Goal: Feedback & Contribution: Leave review/rating

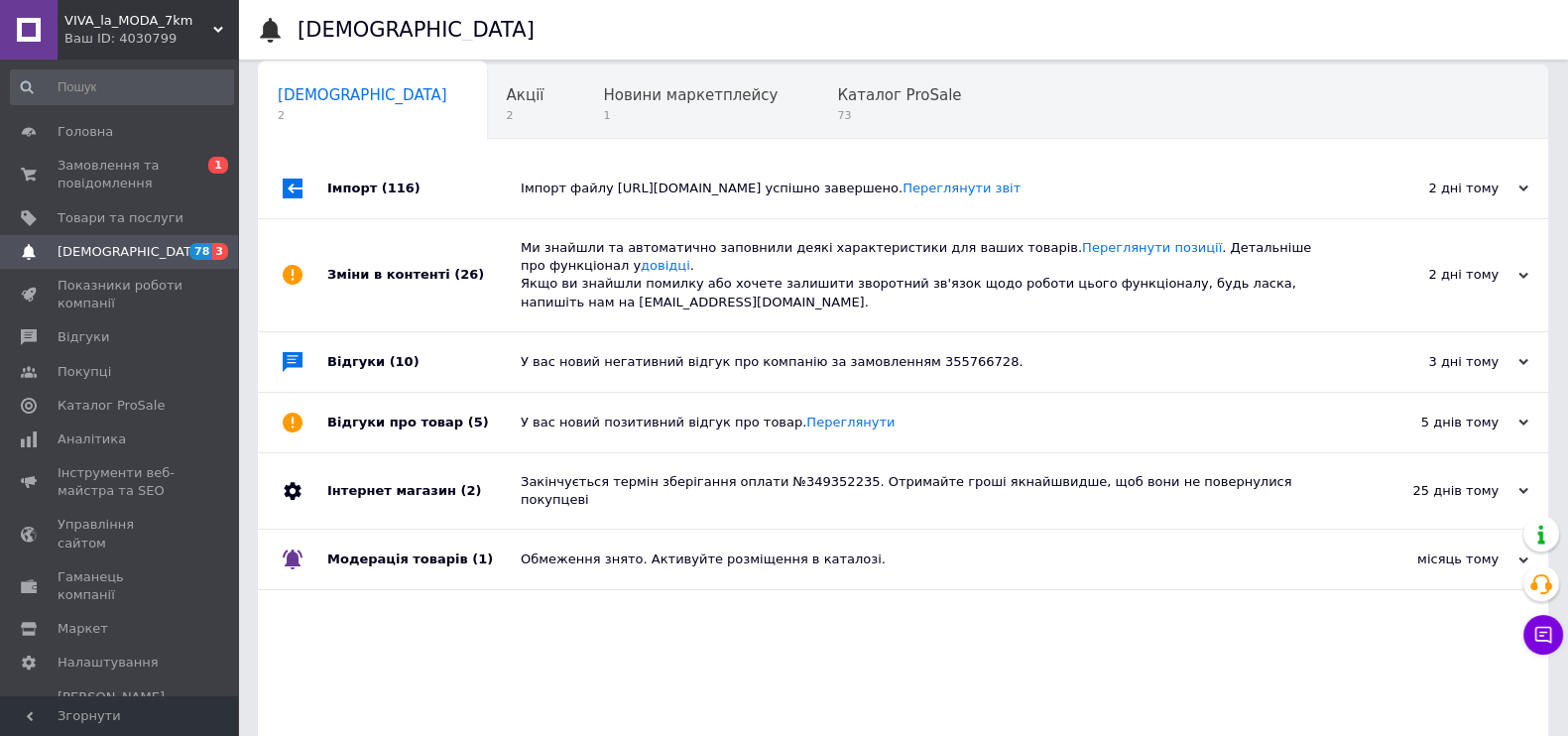
scroll to position [15, 0]
click at [578, 197] on div "Імпорт файлу [URL][DOMAIN_NAME] успішно завершено. Переглянути звіт" at bounding box center [925, 188] width 809 height 18
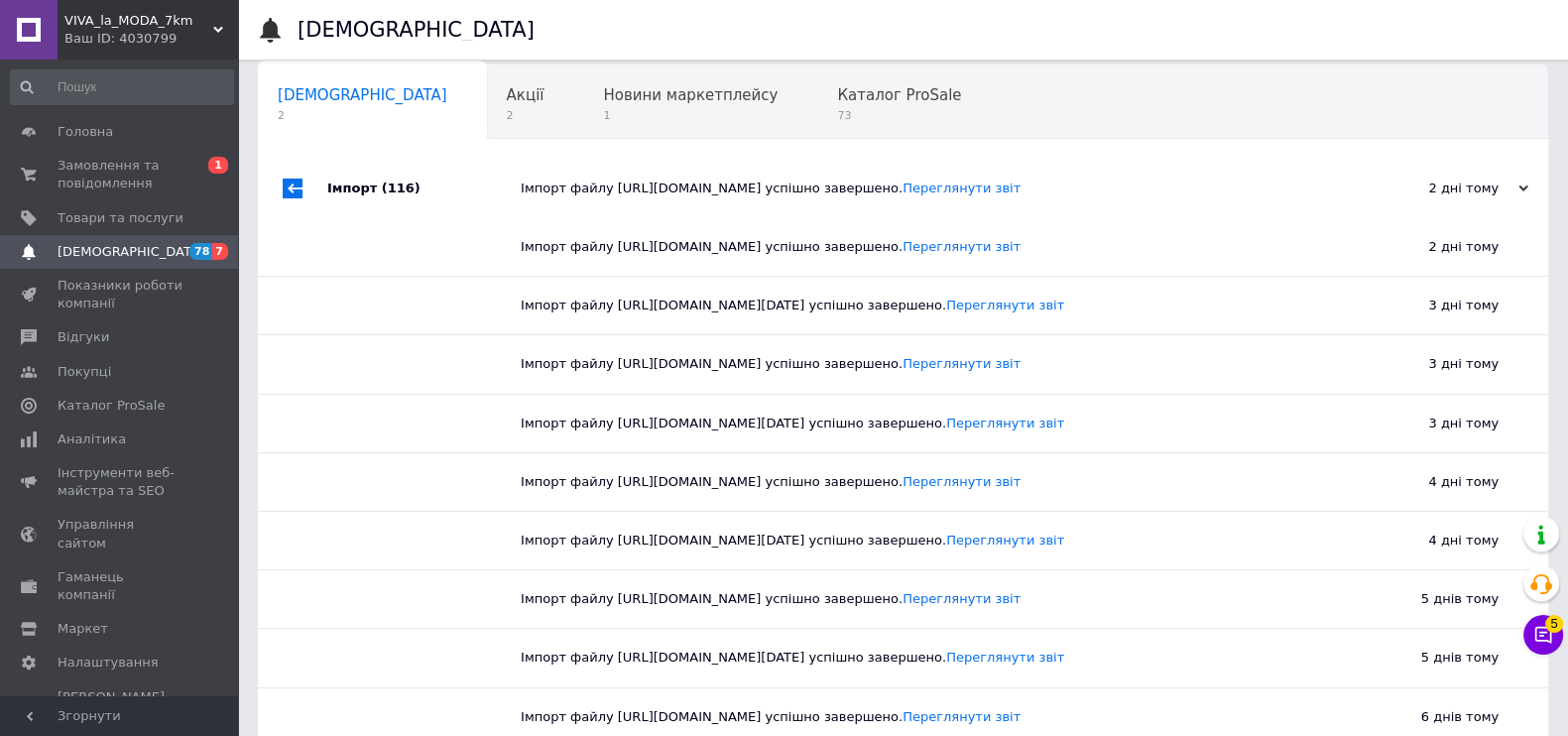
click at [578, 197] on div "Імпорт файлу https://1000veshchey.com.ua/products_feed.xml?hash_tag=9f6201cb8b6…" at bounding box center [925, 188] width 809 height 18
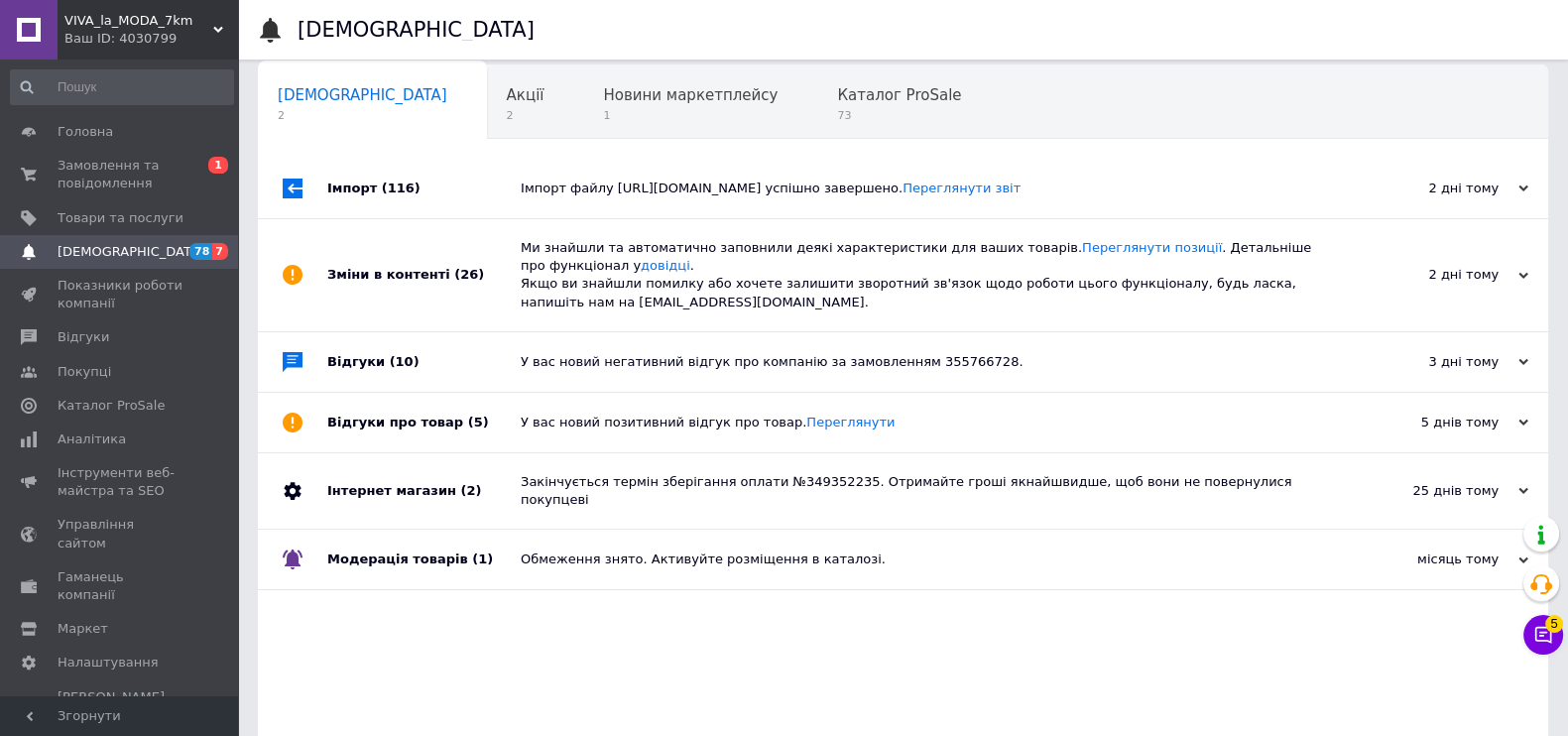
click at [636, 312] on div "Ми знайшли та автоматично заповнили деякі характеристики для ваших товарів. Пер…" at bounding box center [925, 275] width 809 height 73
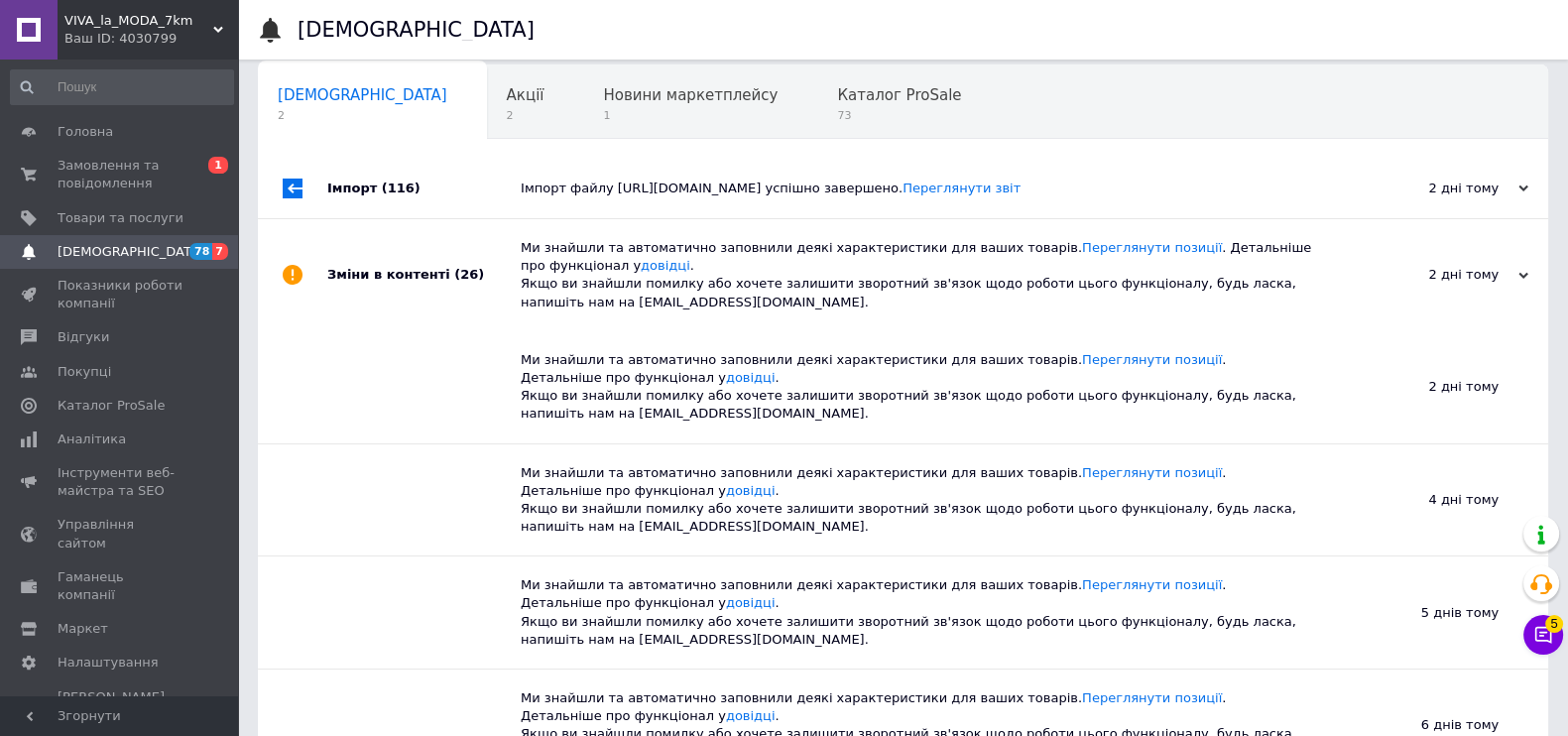
click at [632, 312] on div "Ми знайшли та автоматично заповнили деякі характеристики для ваших товарів. Пер…" at bounding box center [925, 275] width 809 height 73
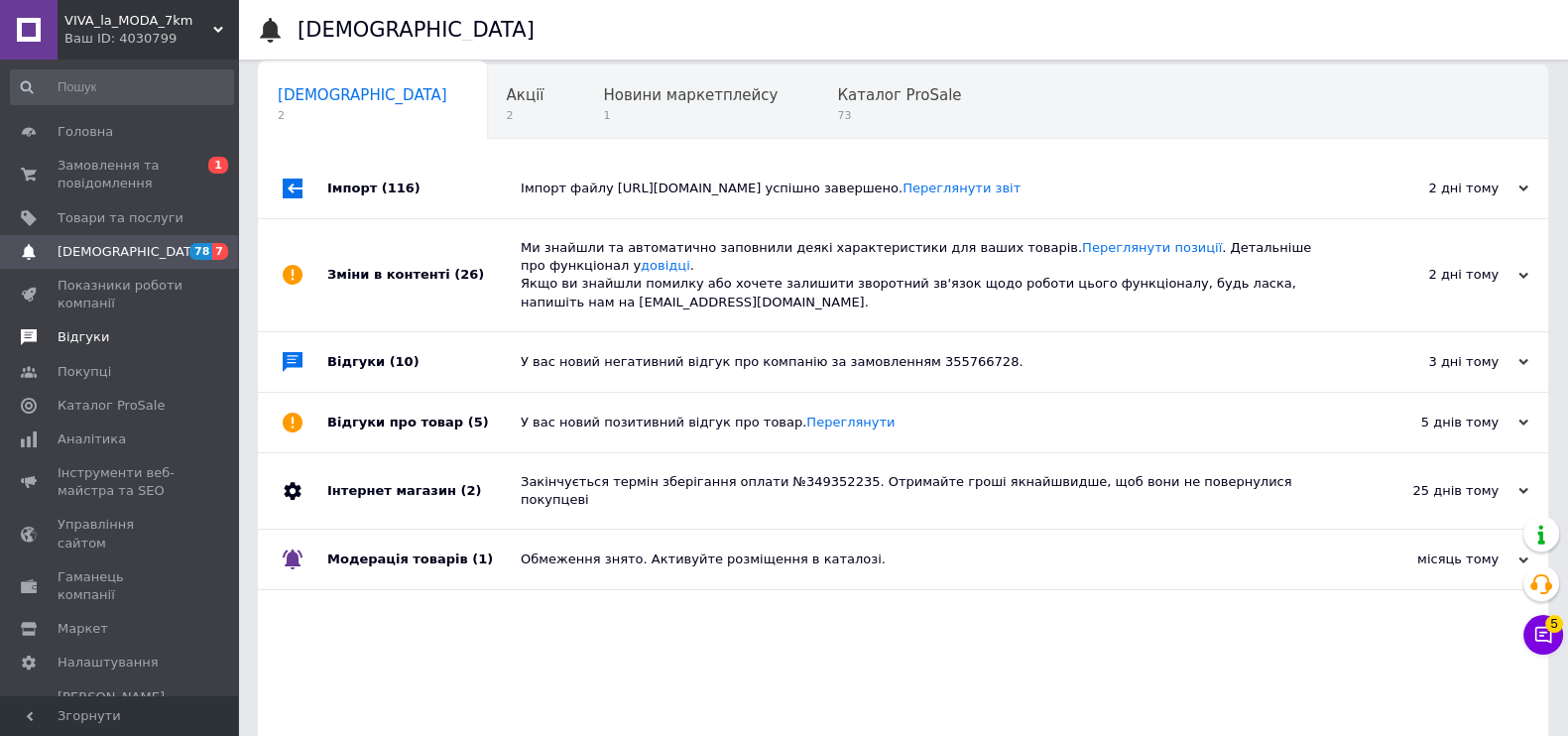
click at [91, 331] on span "Відгуки" at bounding box center [84, 338] width 52 height 18
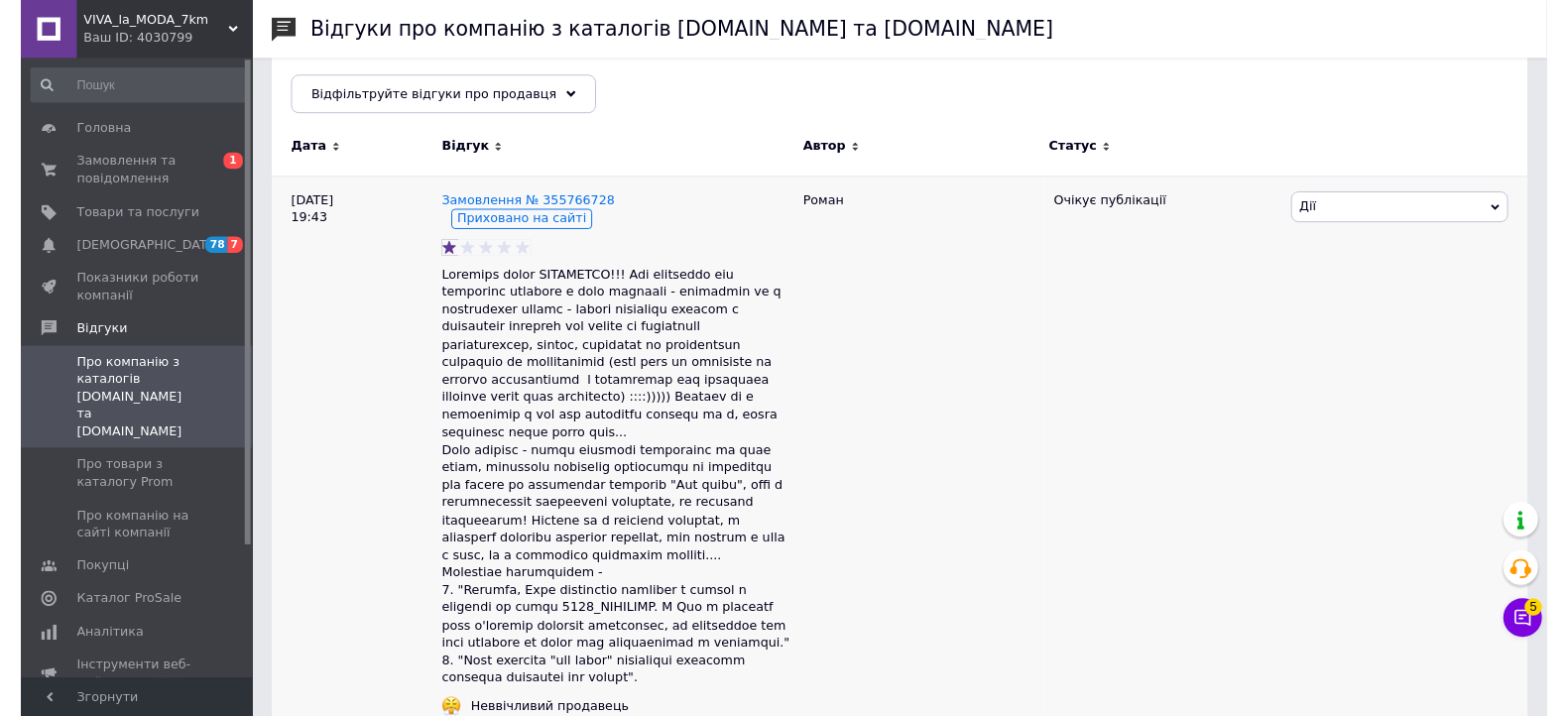
scroll to position [495, 0]
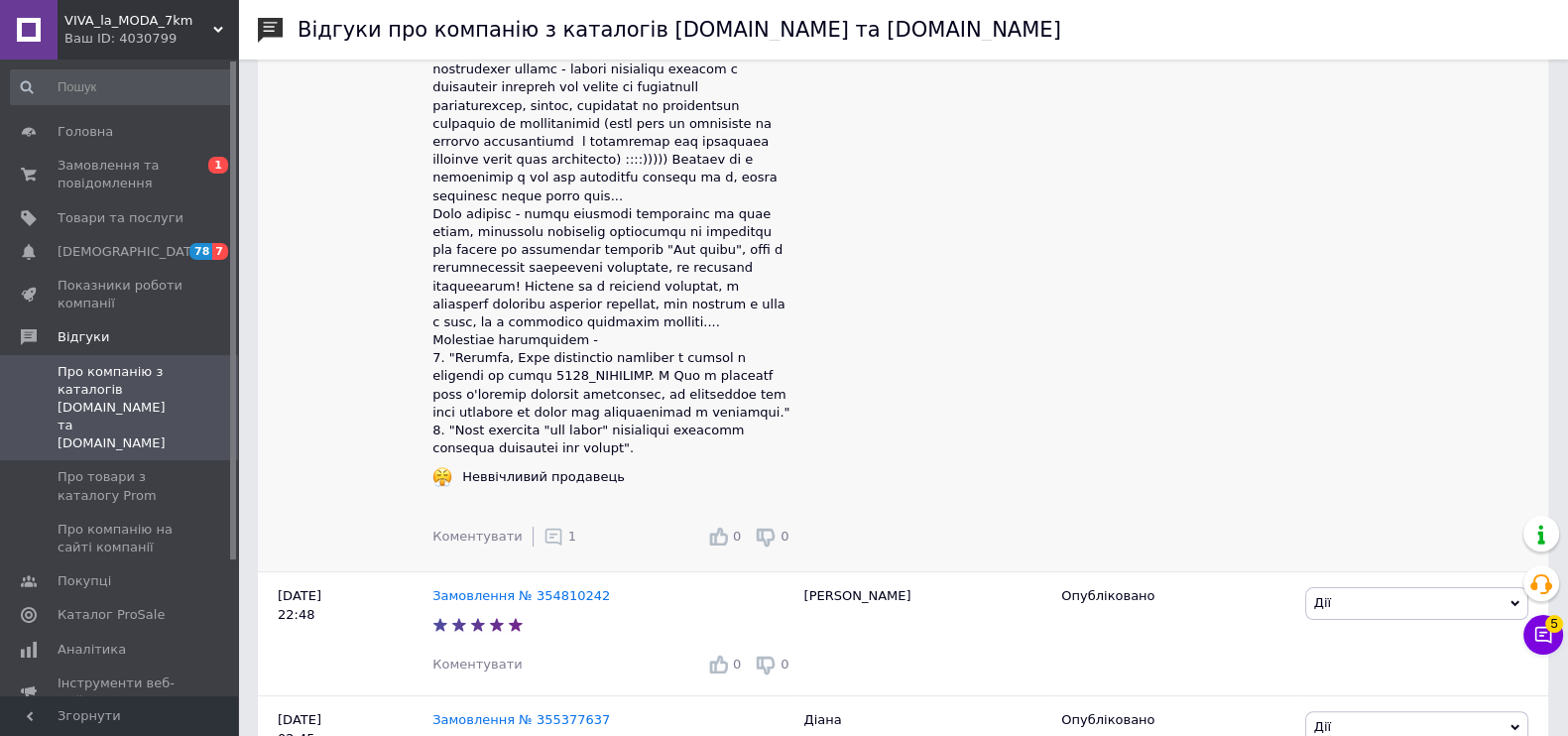
click at [544, 527] on icon at bounding box center [554, 537] width 20 height 20
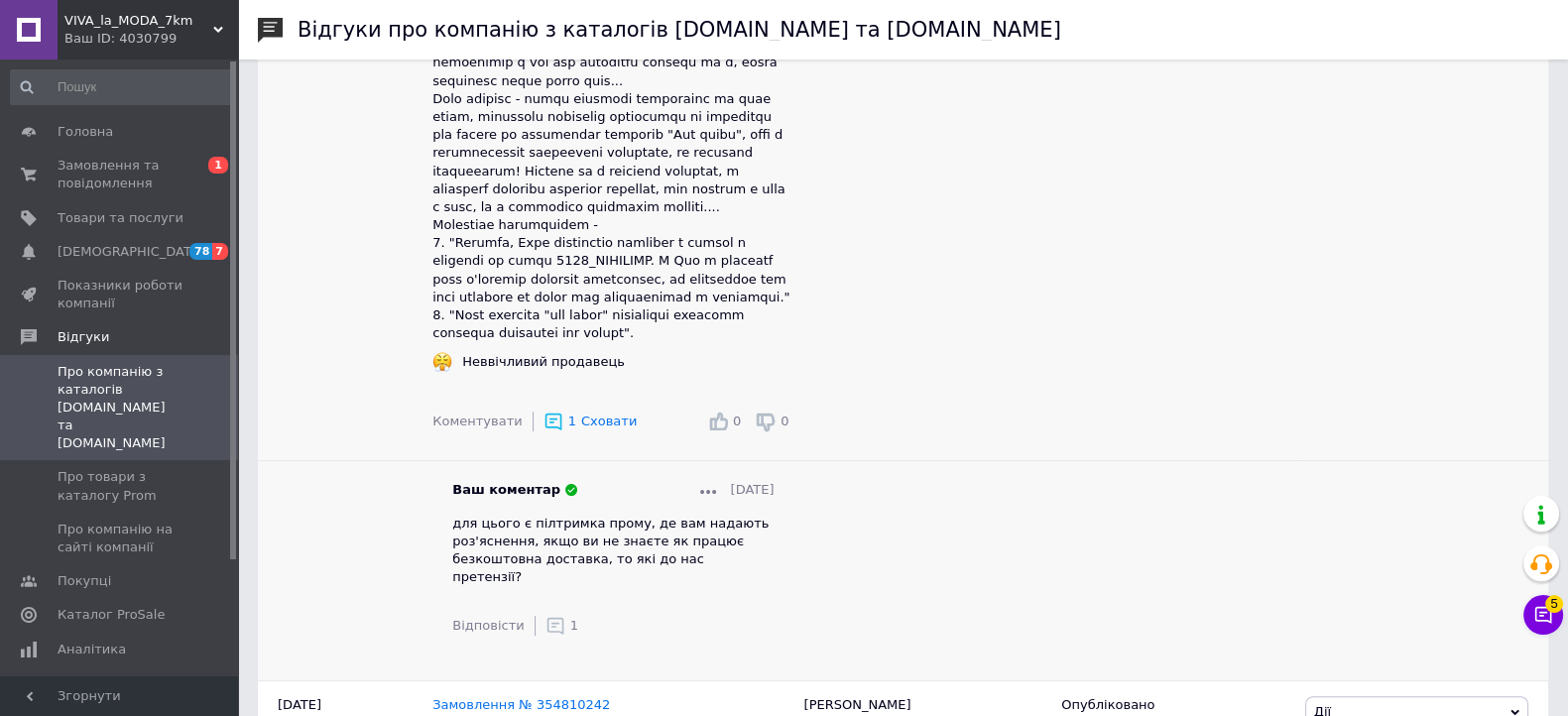
scroll to position [744, 0]
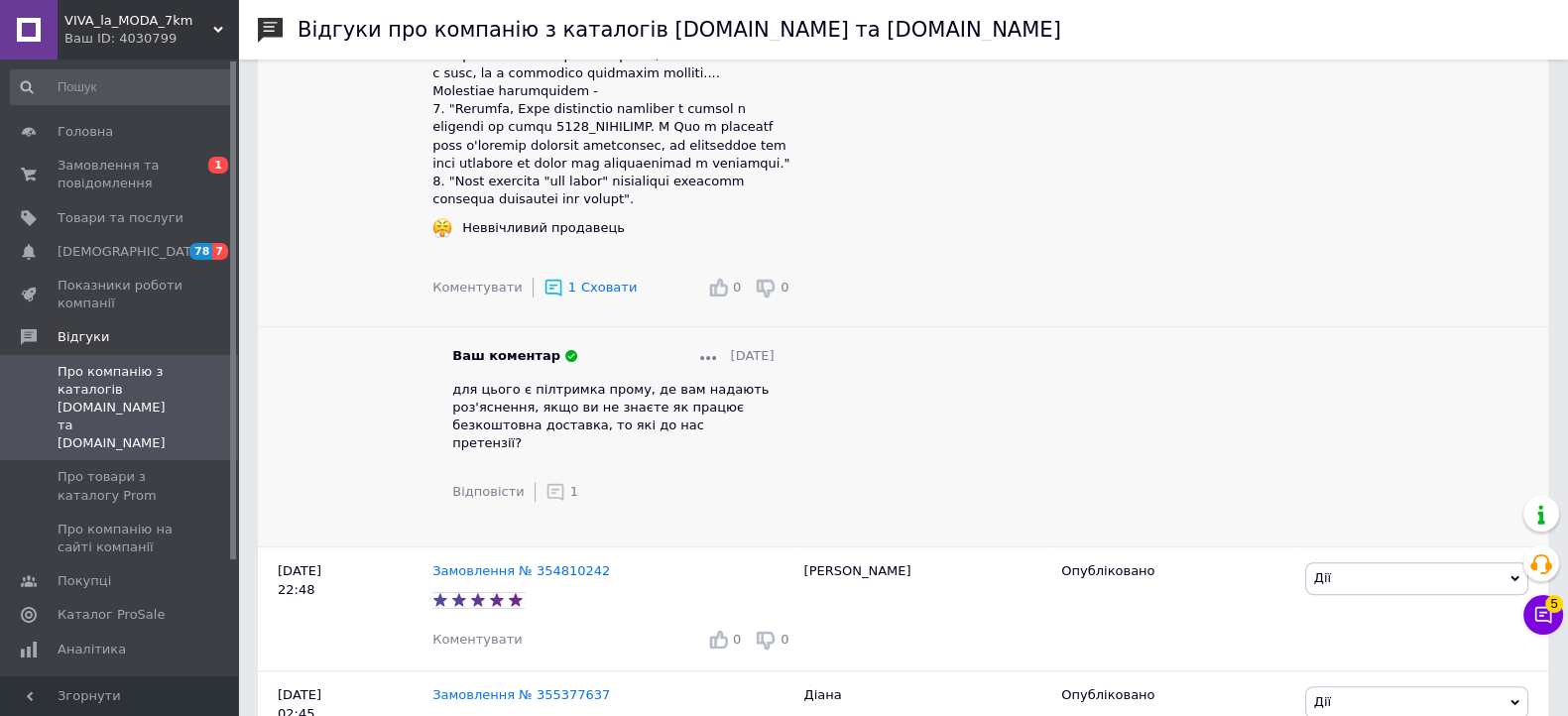
click at [546, 482] on icon at bounding box center [556, 492] width 20 height 20
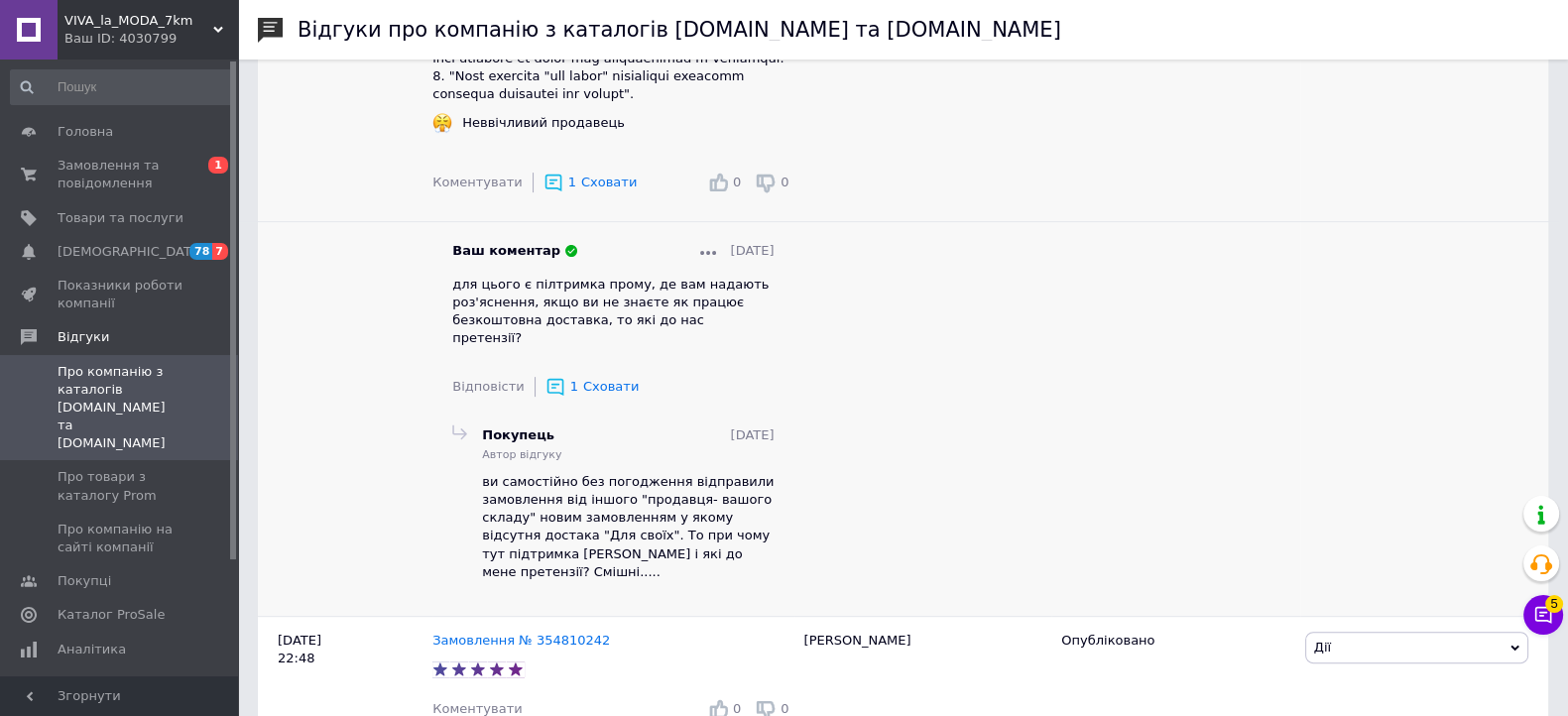
scroll to position [619, 0]
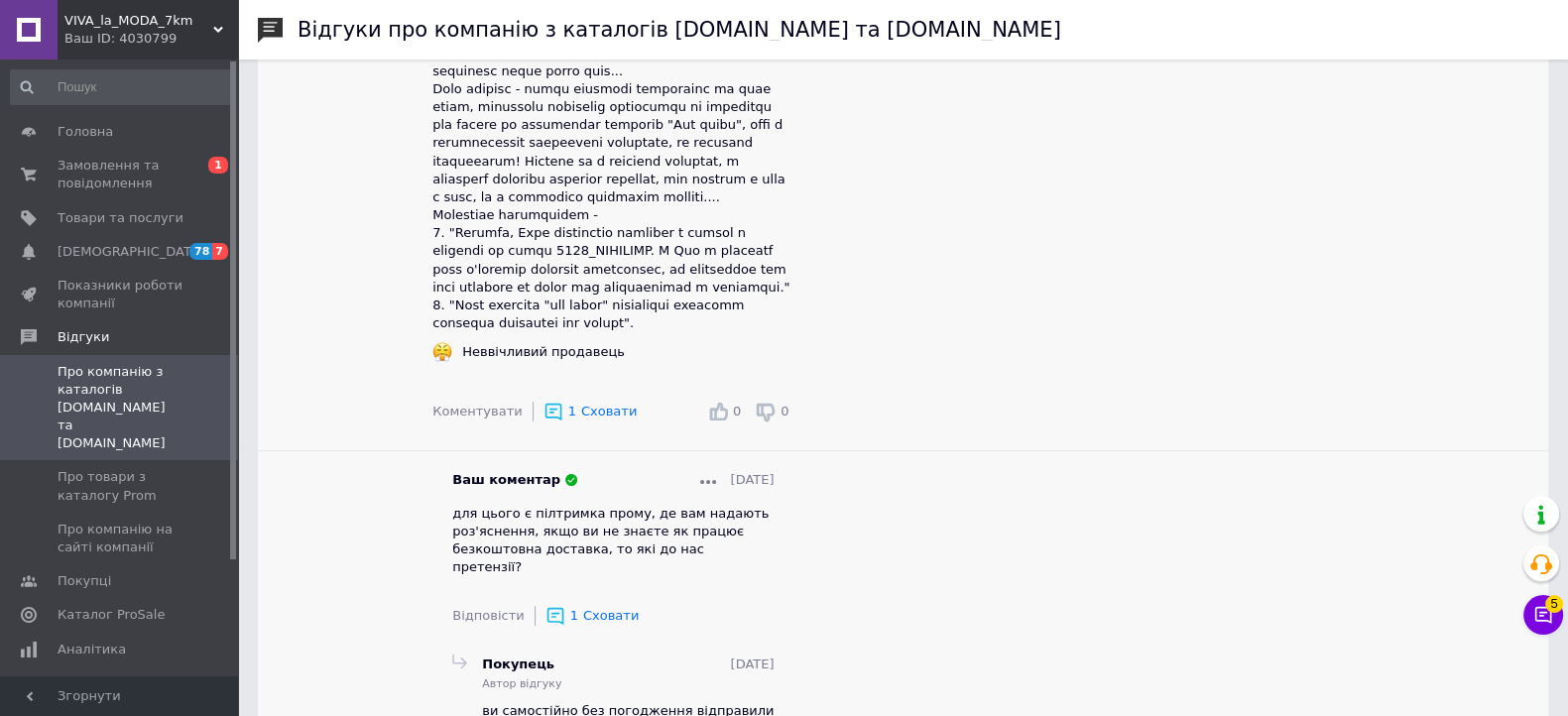
click at [477, 403] on span "Коментувати" at bounding box center [477, 410] width 90 height 15
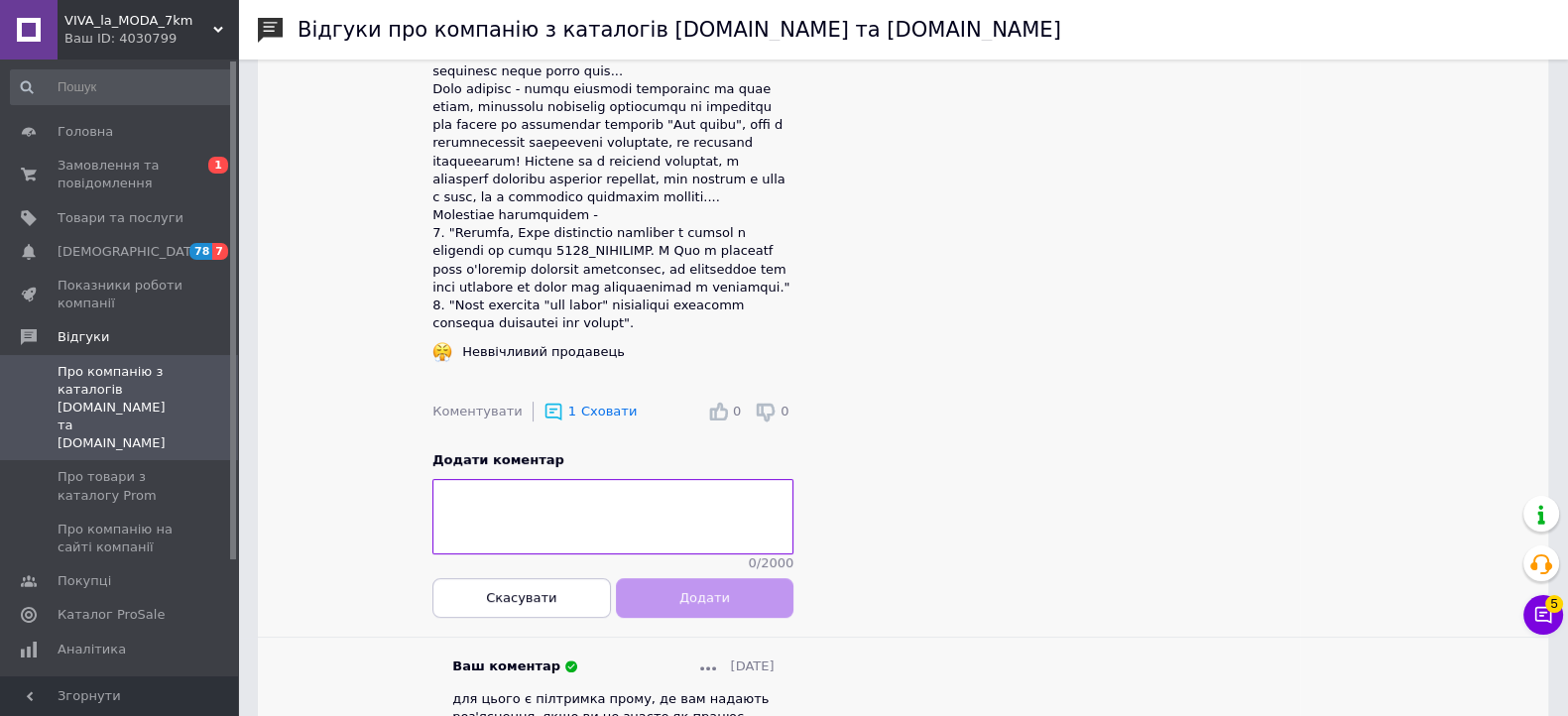
type textarea "П"
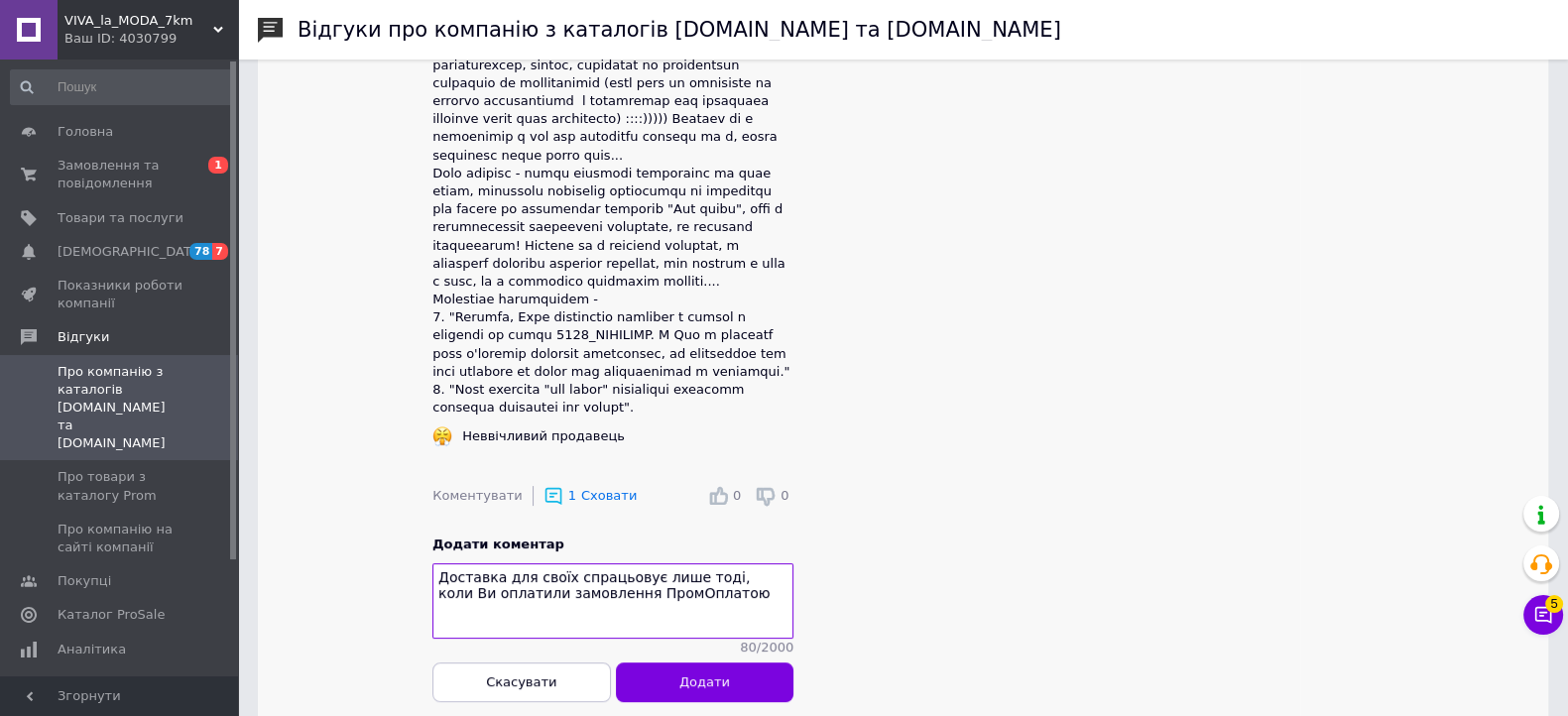
scroll to position [744, 0]
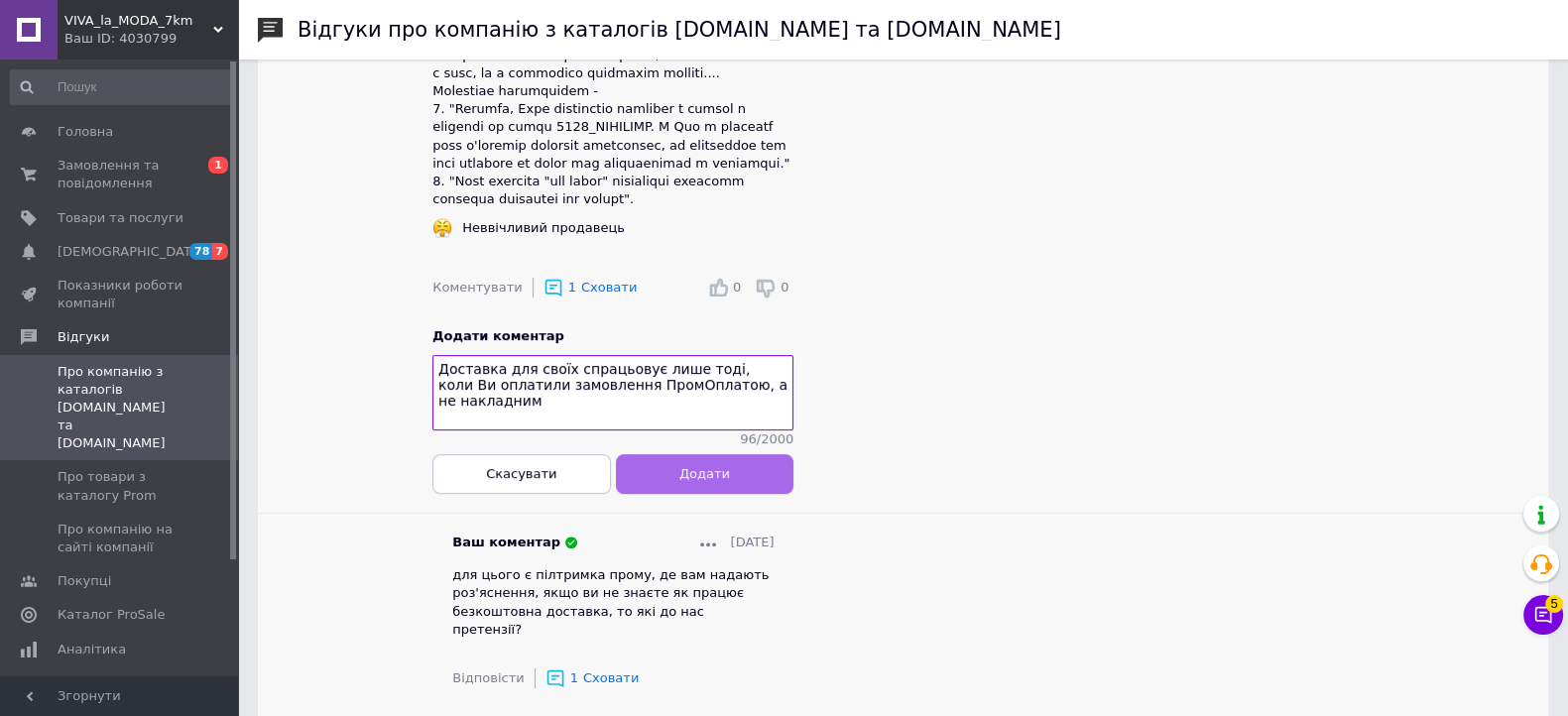
type textarea "Доставка для своїх спрацьовує лише тоді, коли Ви оплатили замовлення ПромОплато…"
click at [724, 469] on span "Додати" at bounding box center [704, 473] width 51 height 15
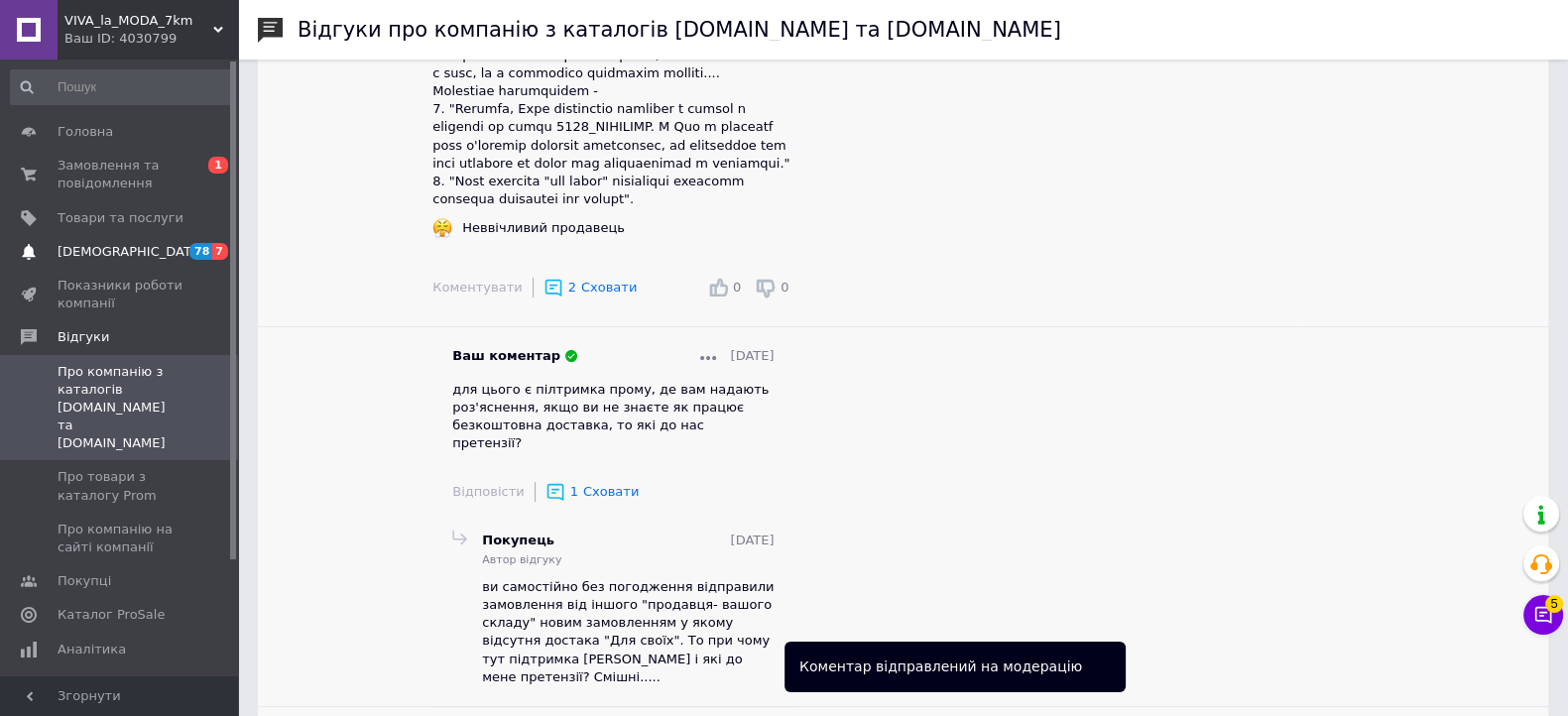
click at [107, 248] on span "[DEMOGRAPHIC_DATA]" at bounding box center [130, 252] width 146 height 18
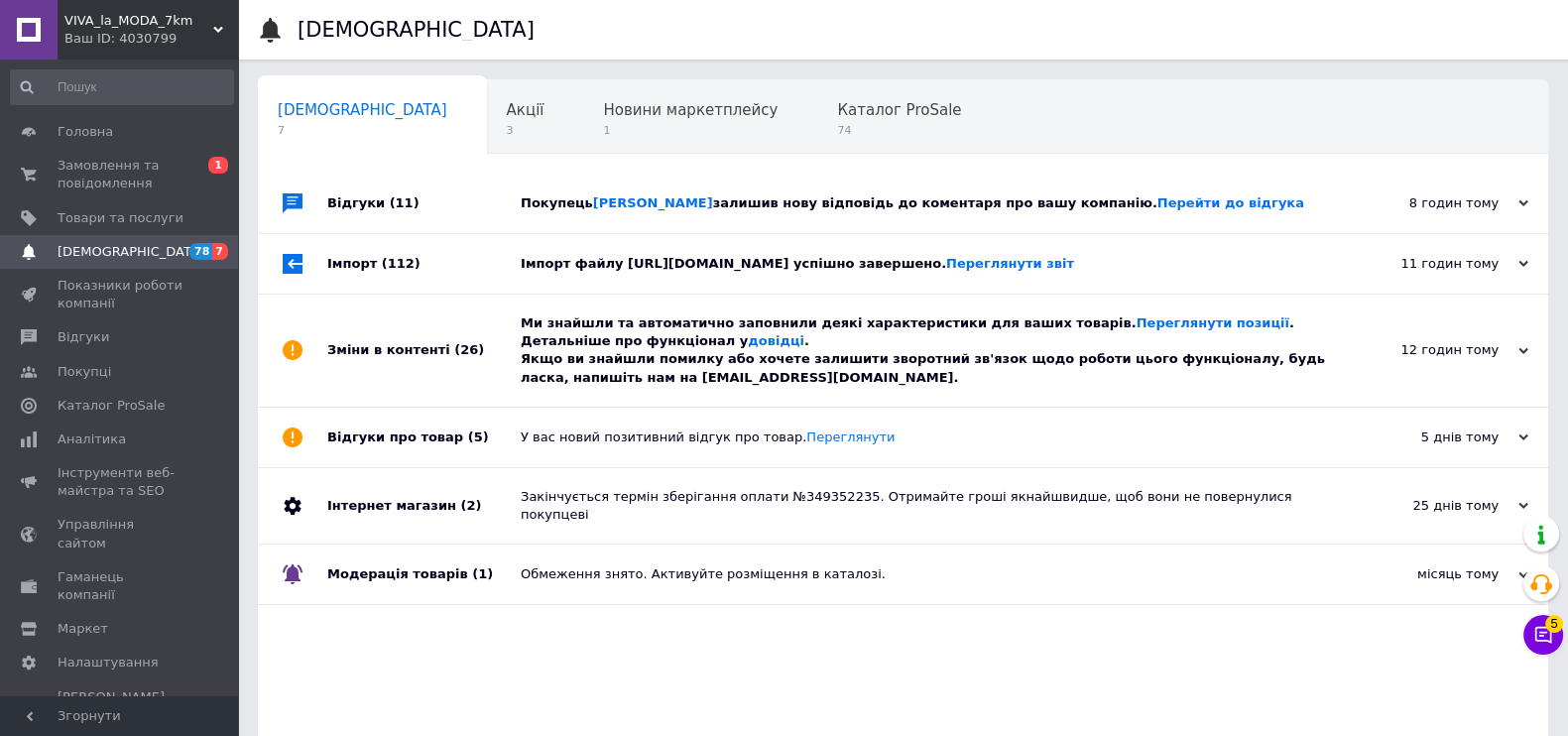
click at [790, 386] on div "Ми знайшли та автоматично заповнили деякі характеристики для ваших товарів. Пер…" at bounding box center [925, 351] width 809 height 73
click at [730, 273] on div "Імпорт файлу https://1000veshchey.com.ua/products_feed.xml?hash_tag=9f6201cb8b6…" at bounding box center [925, 264] width 809 height 18
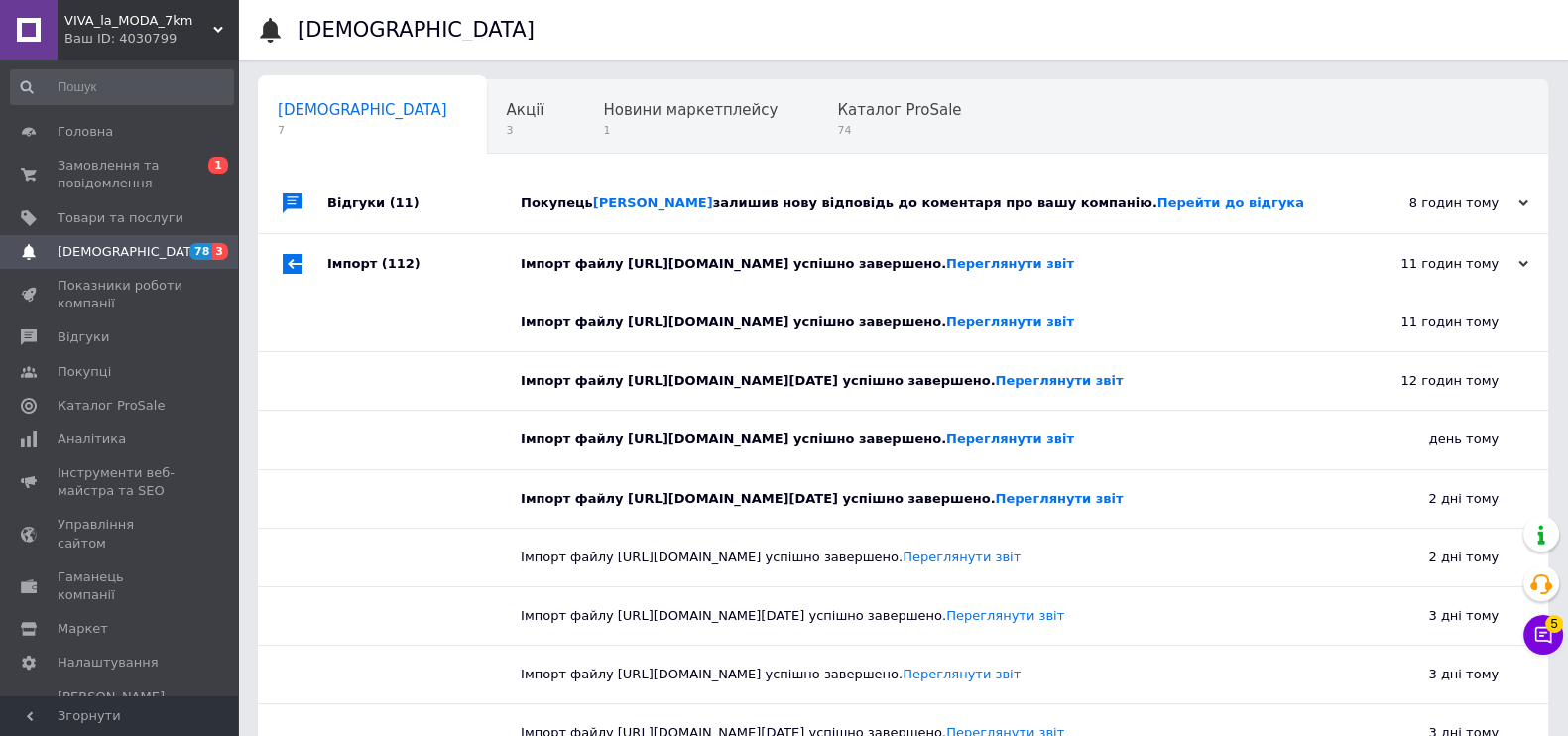
click at [774, 206] on div "Покупець Силенко Роман залишив нову відповідь до коментаря про вашу компанію. П…" at bounding box center [925, 203] width 809 height 18
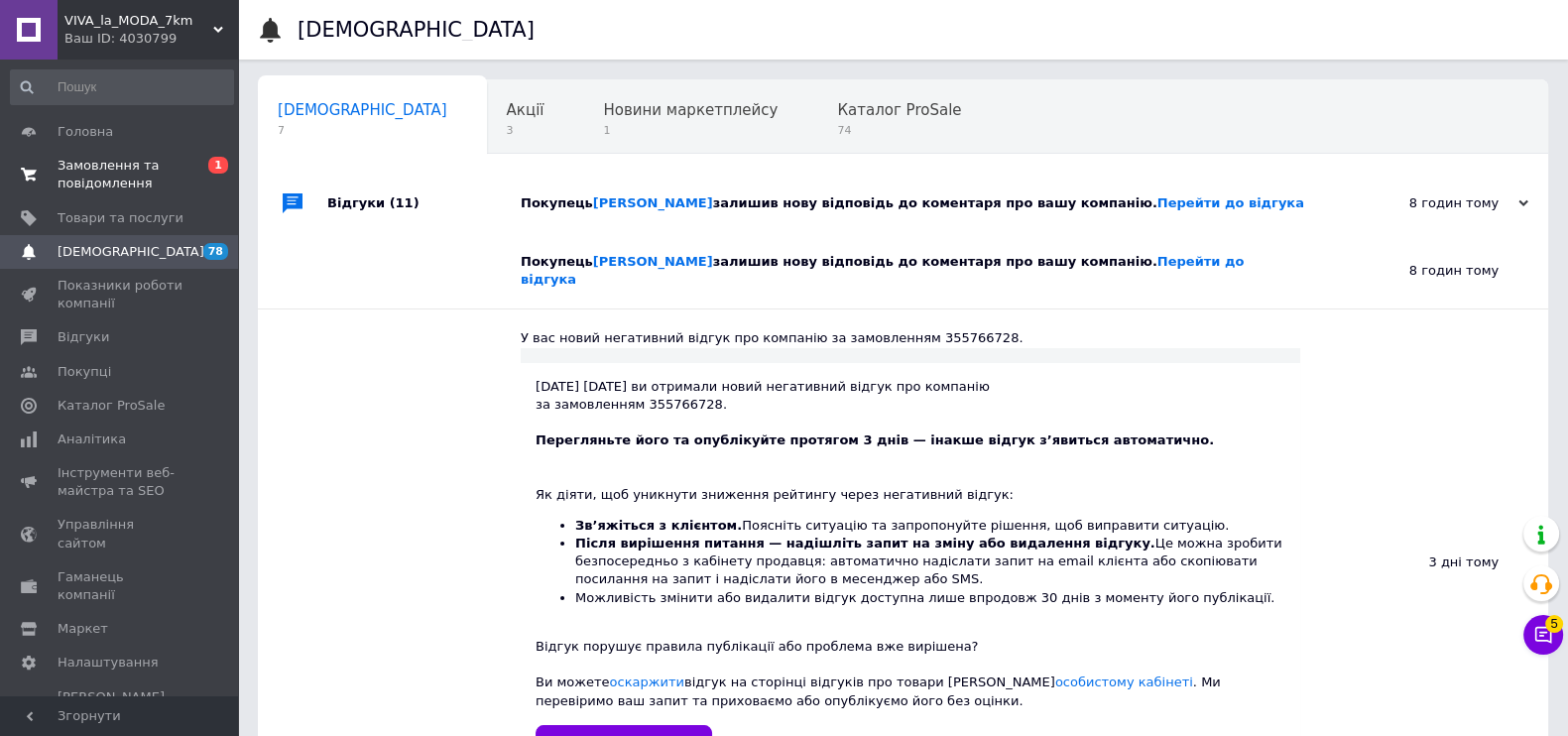
click at [125, 178] on span "Замовлення та повідомлення" at bounding box center [120, 174] width 125 height 36
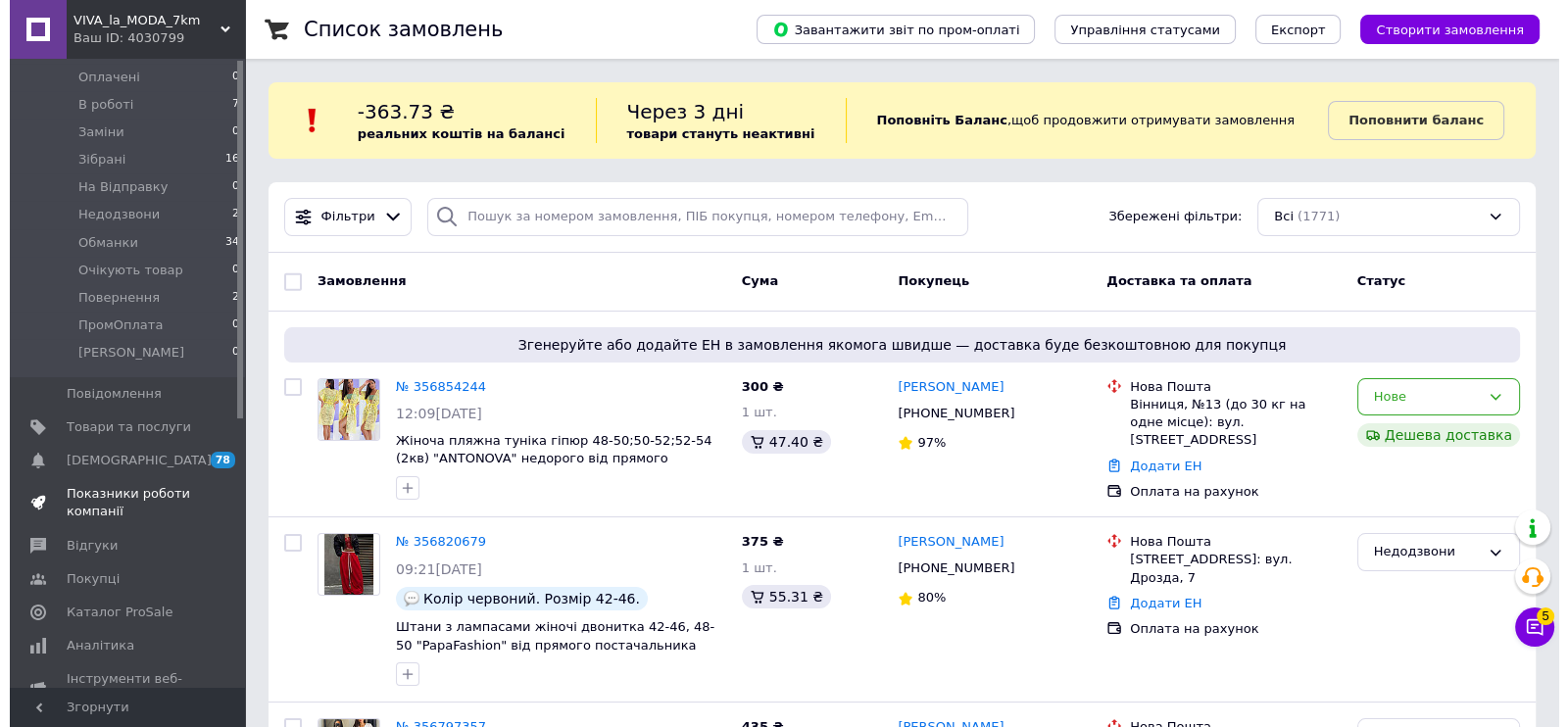
scroll to position [472, 0]
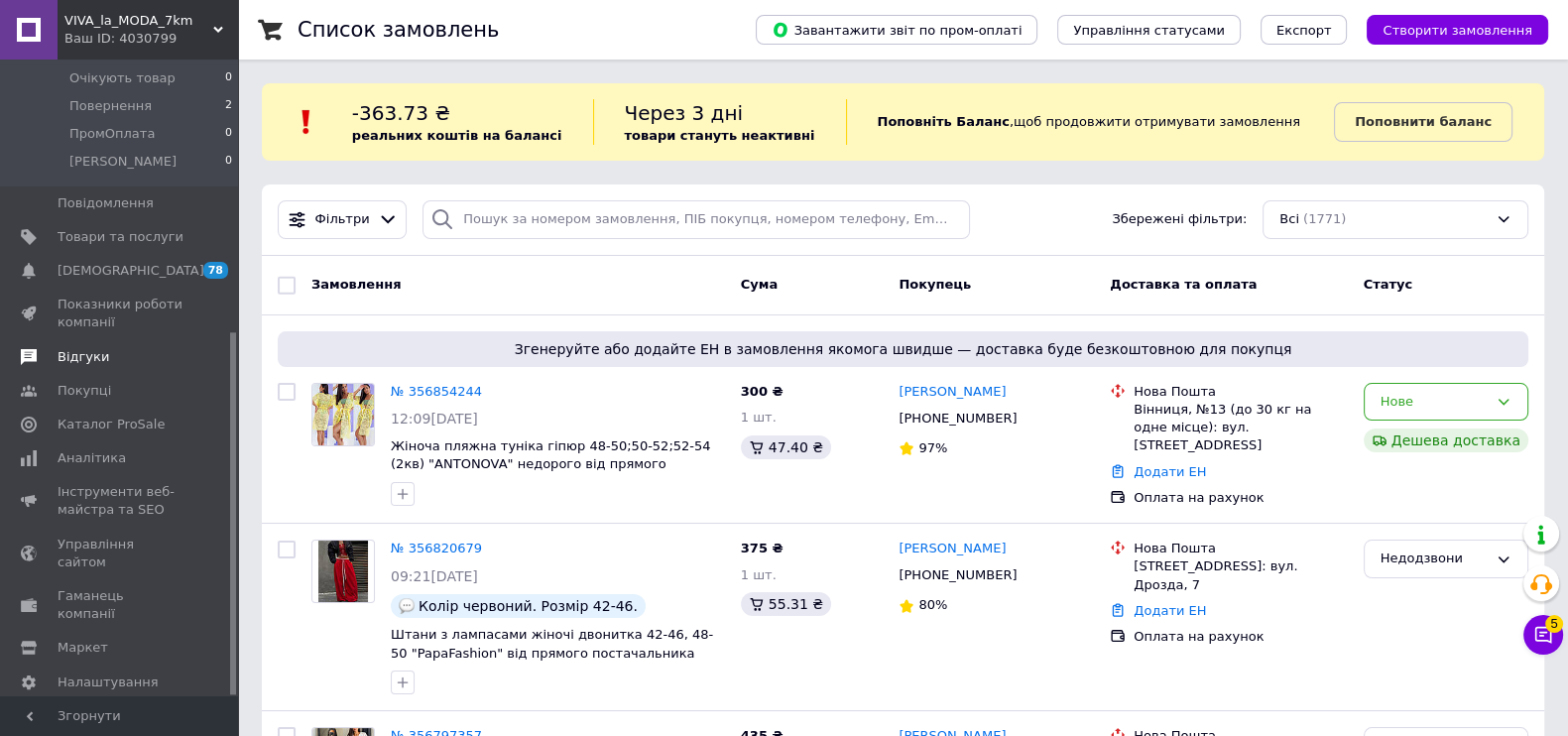
click at [82, 349] on span "Відгуки" at bounding box center [84, 358] width 52 height 18
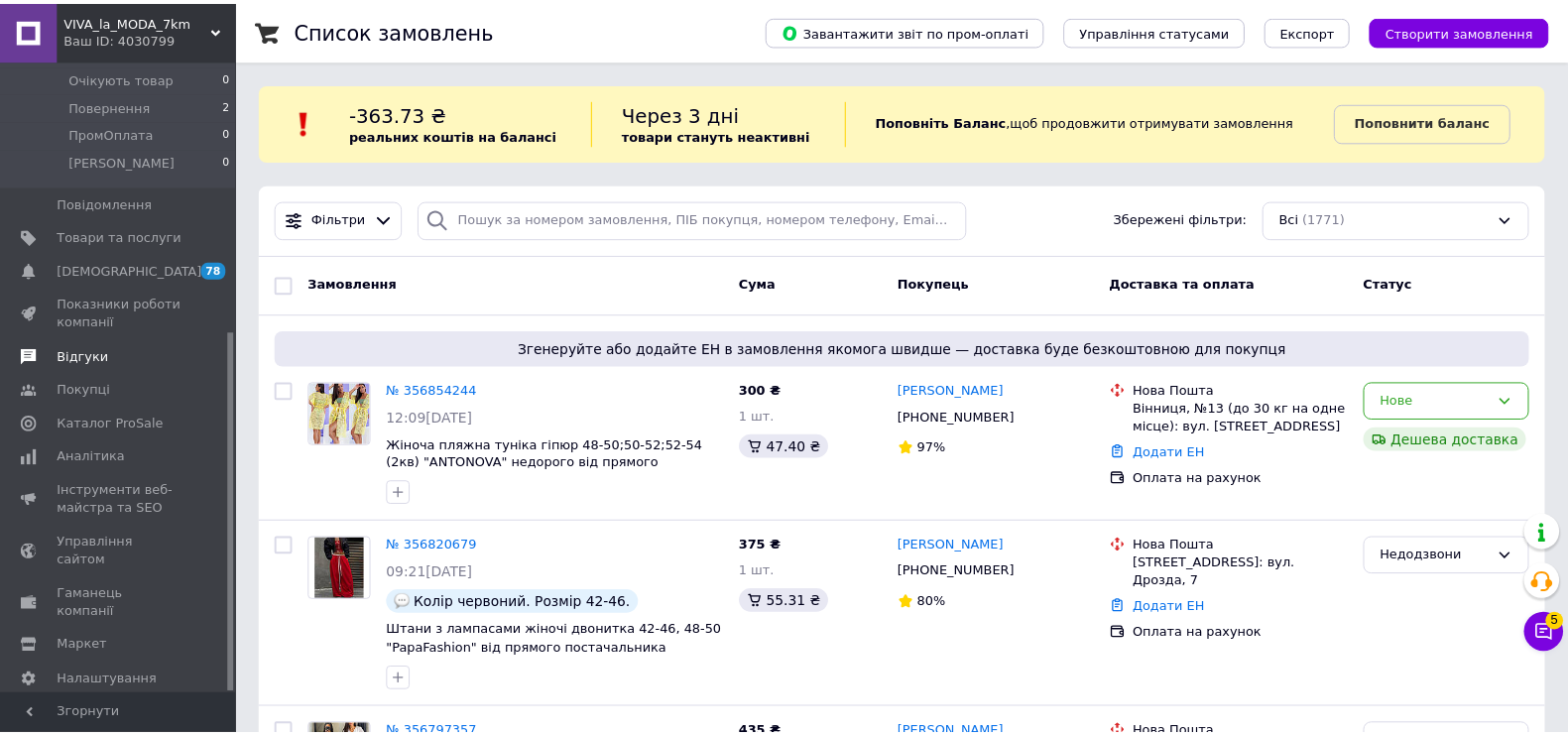
scroll to position [173, 0]
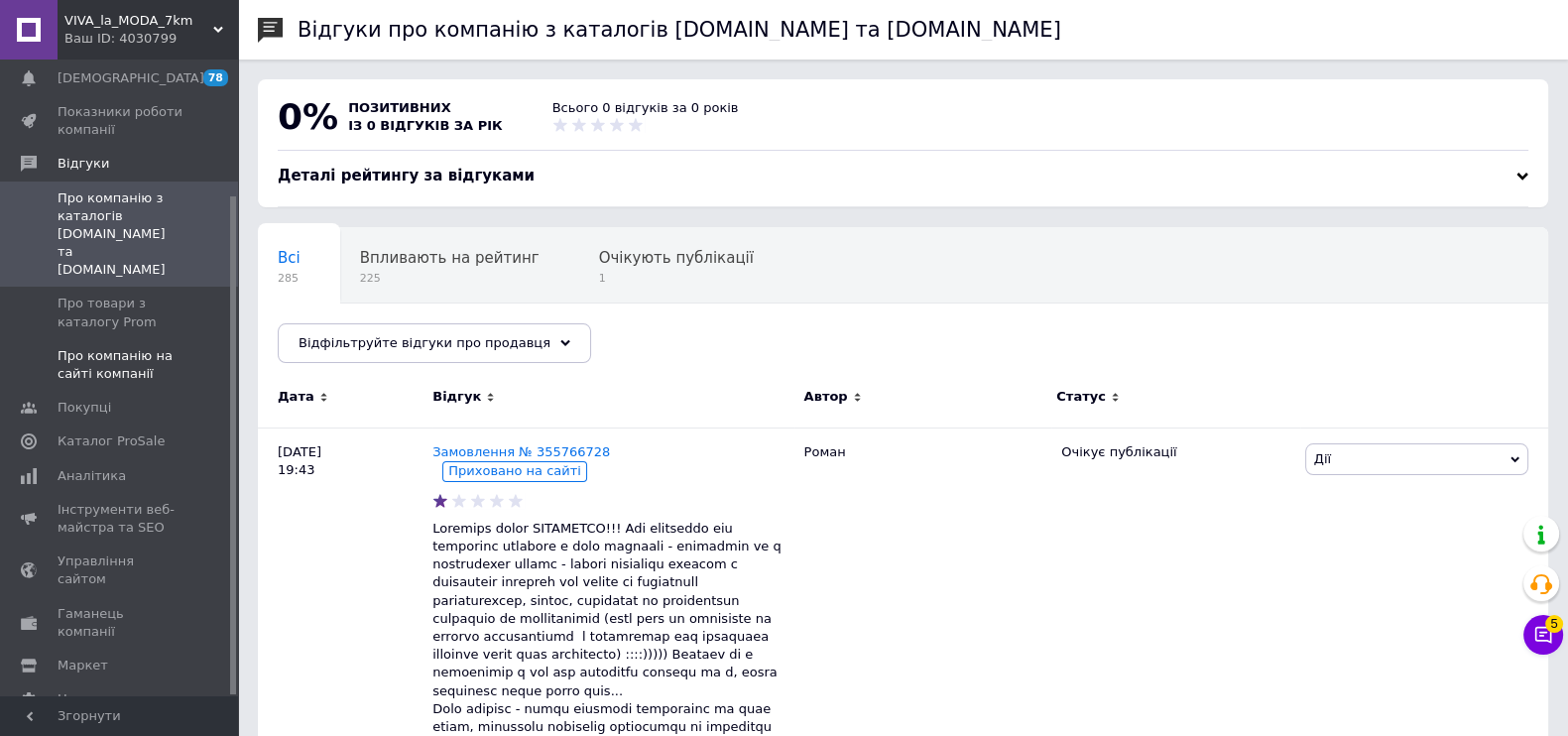
click at [123, 348] on span "Про компанію на сайті компанії" at bounding box center [120, 366] width 125 height 36
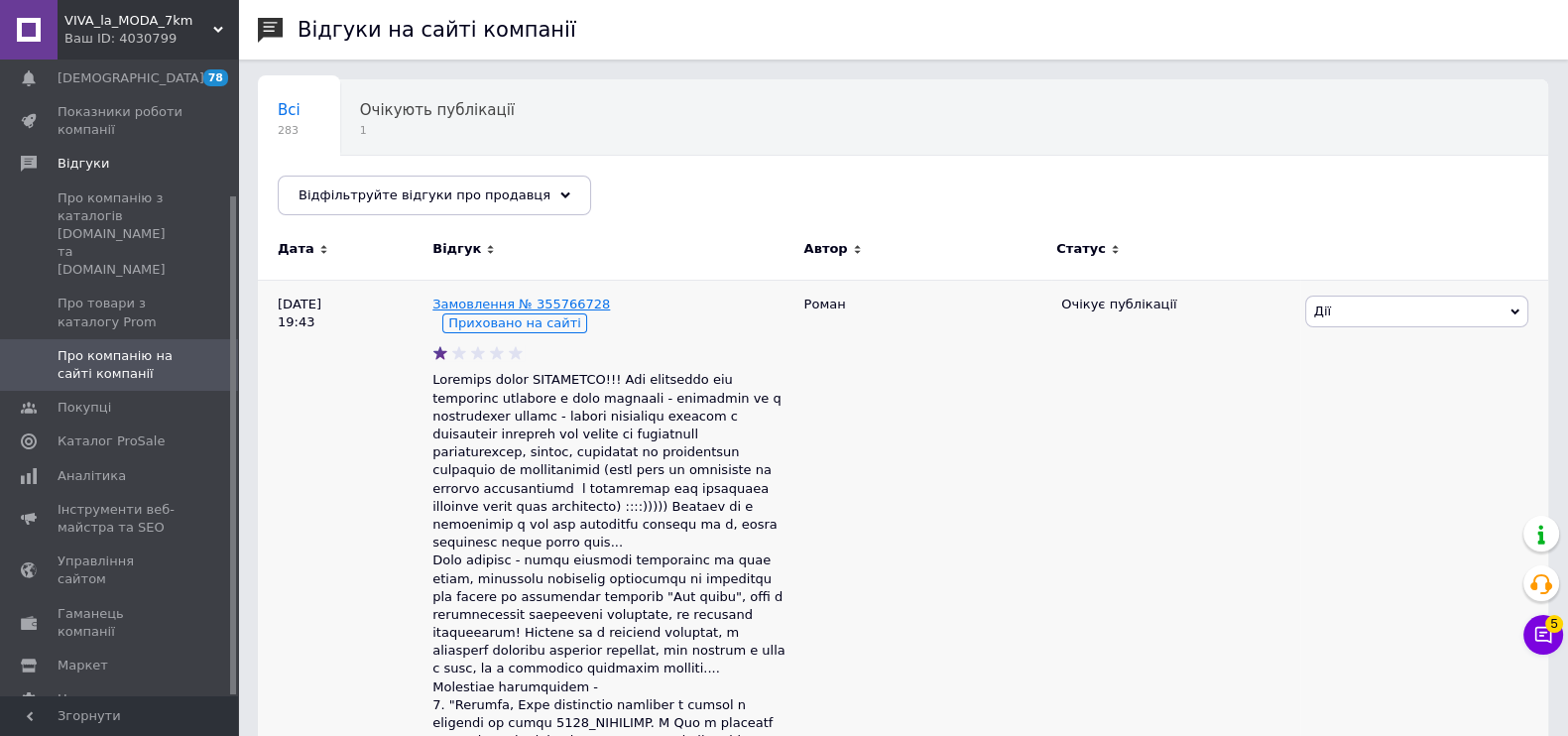
click at [520, 309] on link "Замовлення № 355766728" at bounding box center [521, 304] width 177 height 15
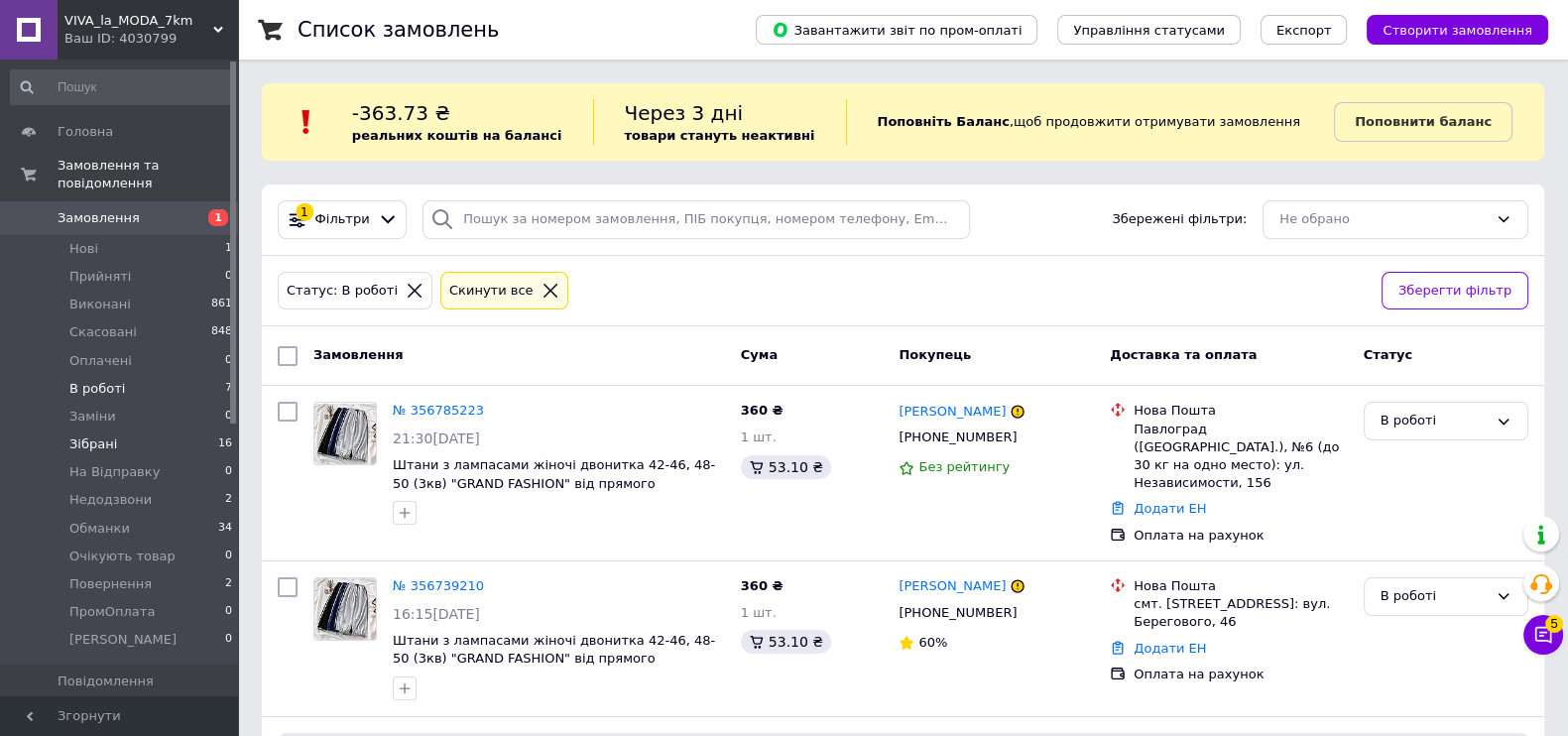
click at [156, 430] on li "Зібрані 16" at bounding box center [121, 444] width 244 height 28
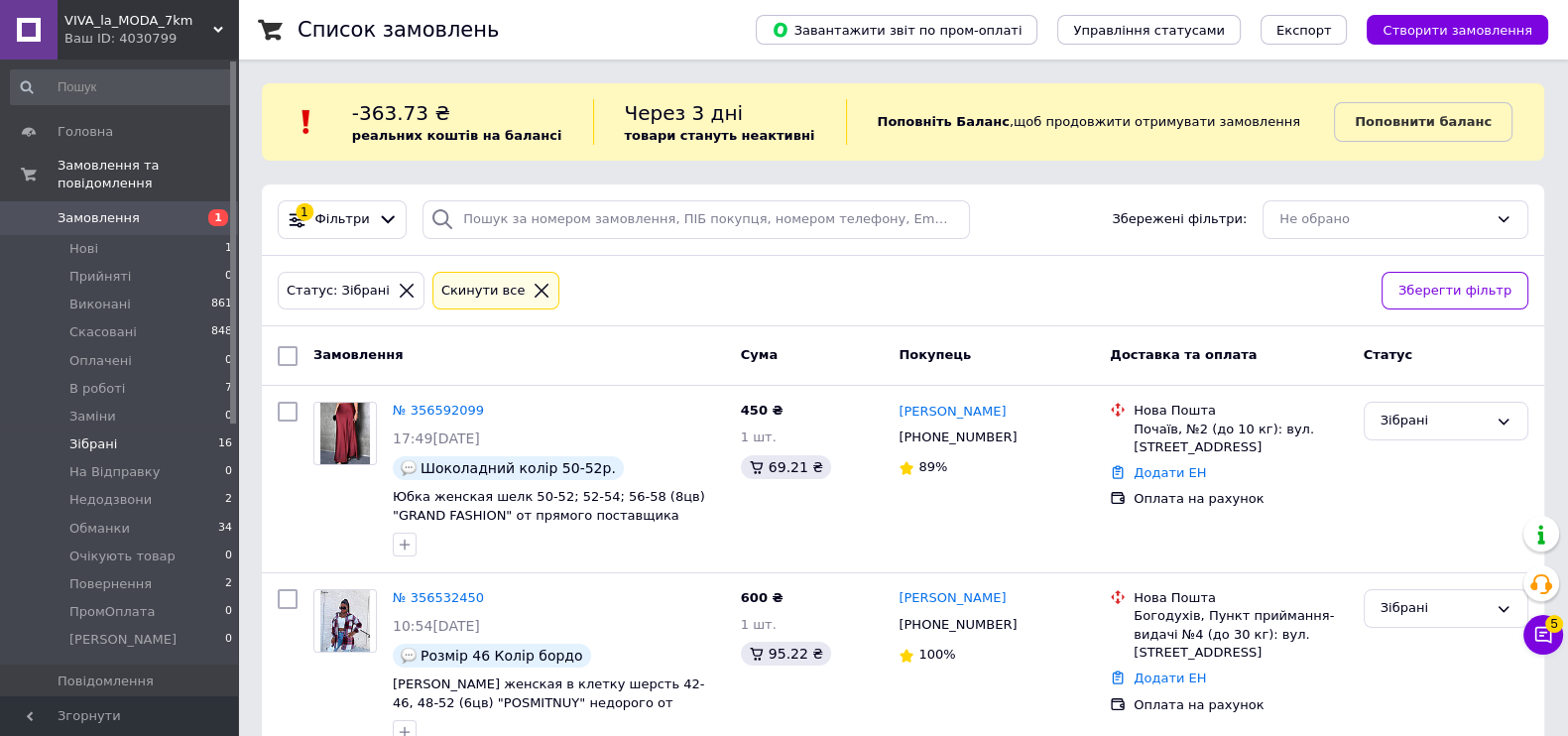
click at [287, 350] on input "checkbox" at bounding box center [288, 357] width 20 height 20
checkbox input "true"
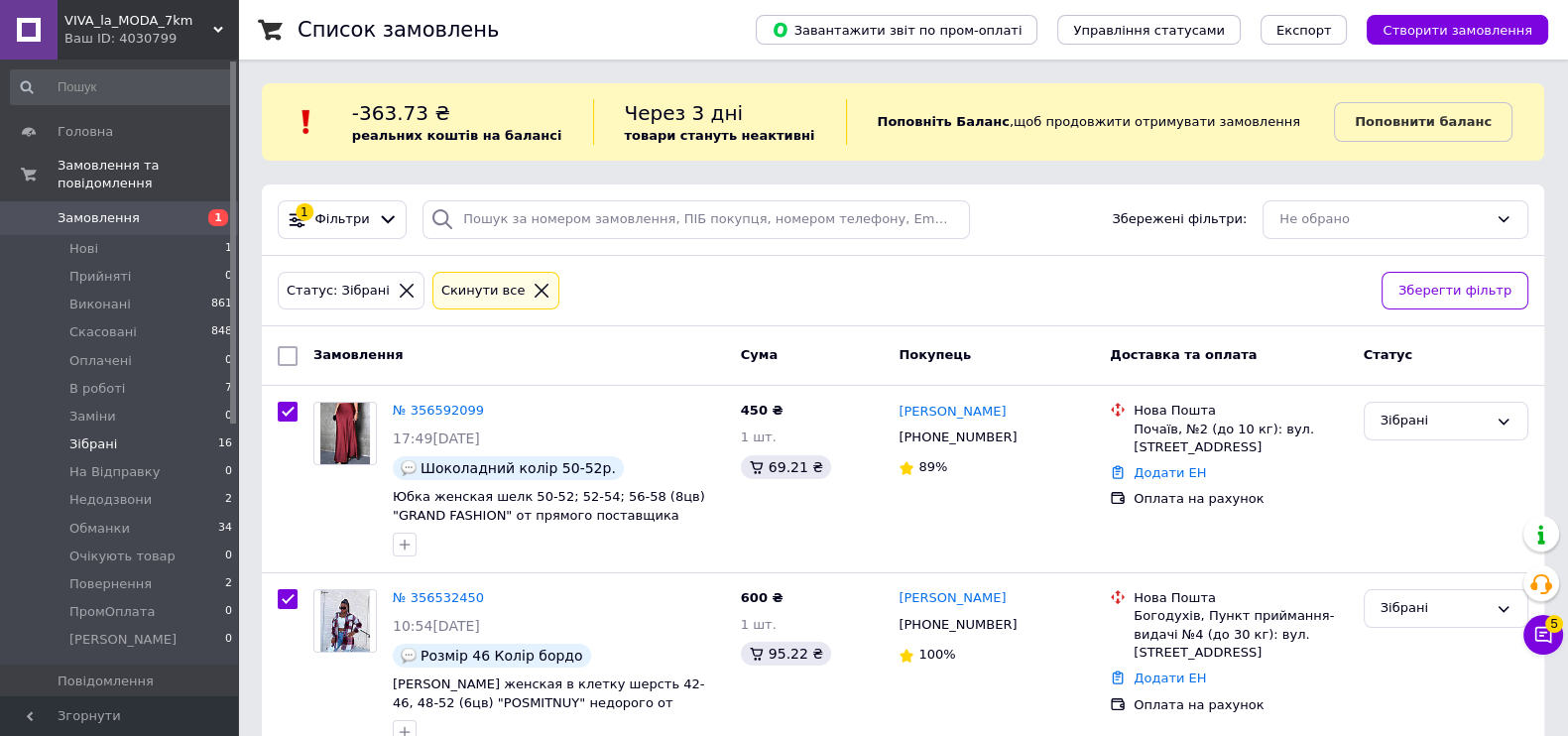
checkbox input "true"
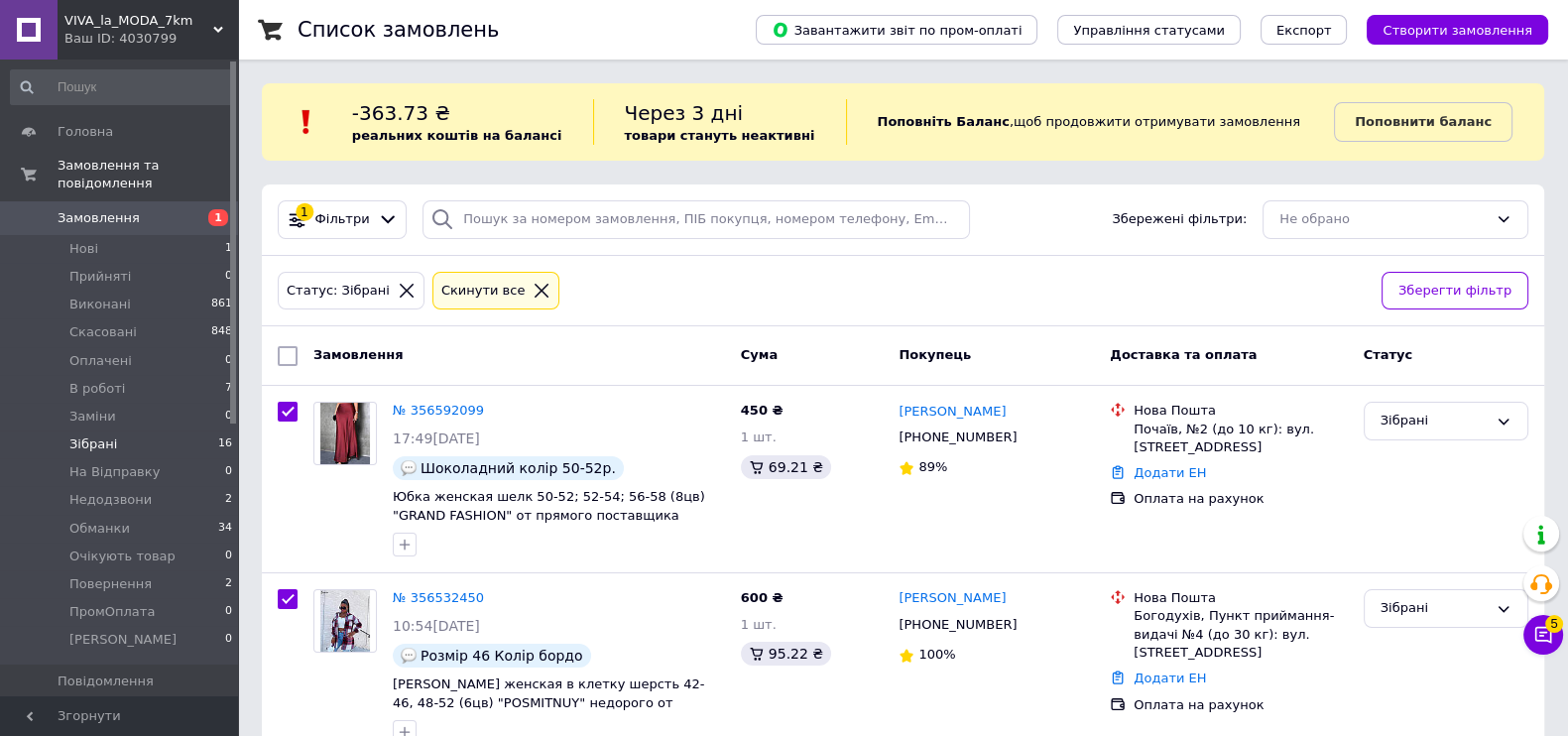
checkbox input "true"
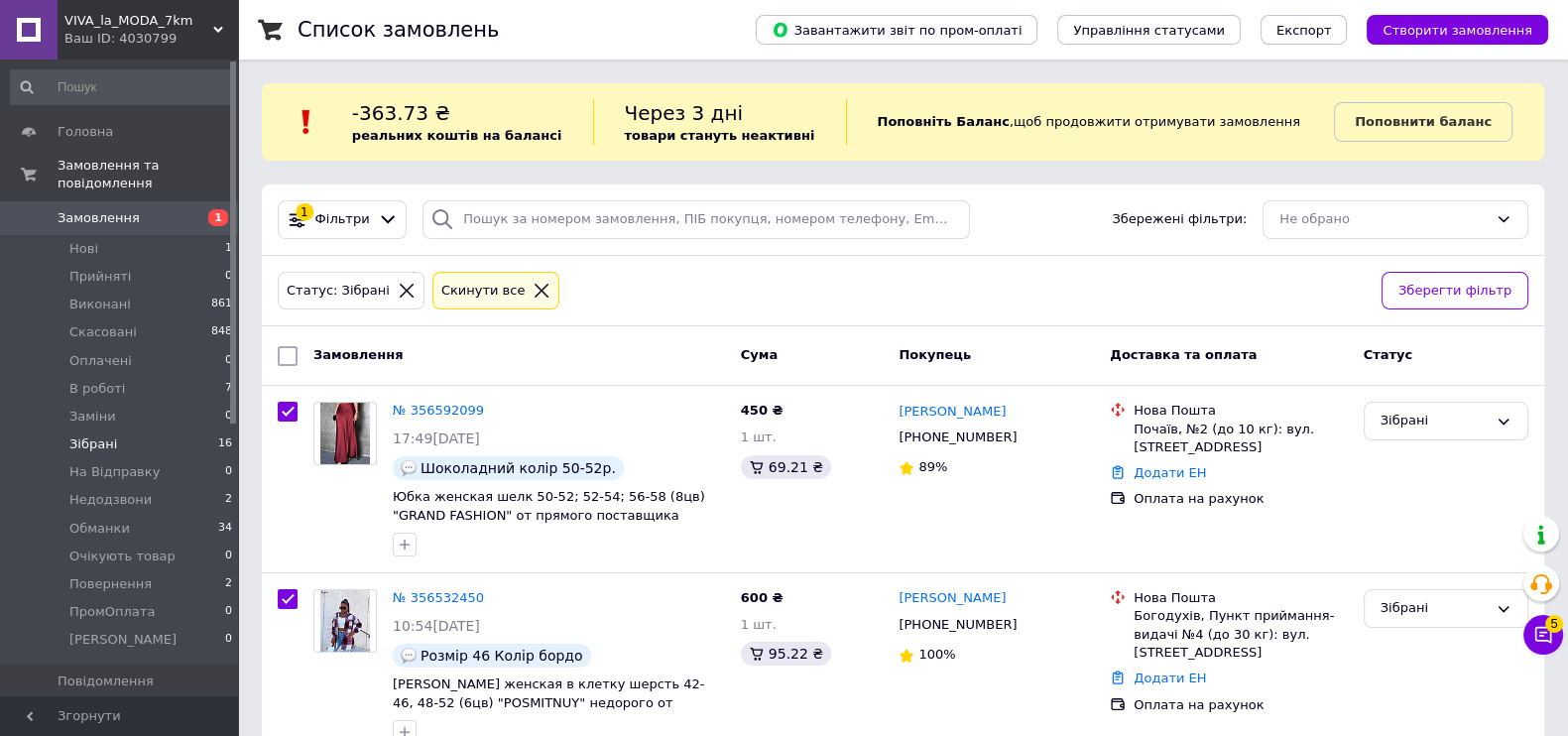
checkbox input "true"
click at [403, 350] on span "Дії для 16 замовлень" at bounding box center [384, 357] width 142 height 18
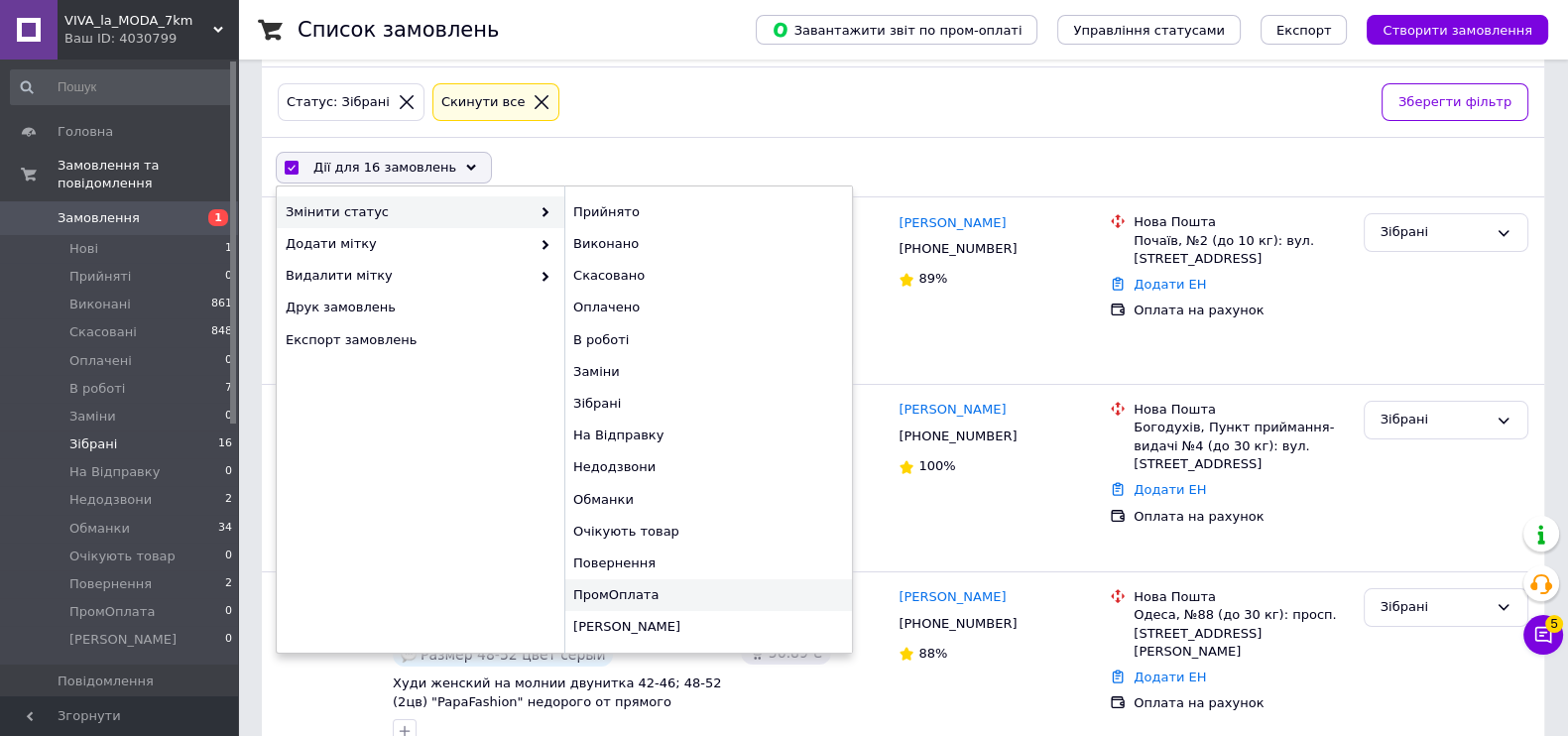
scroll to position [247, 0]
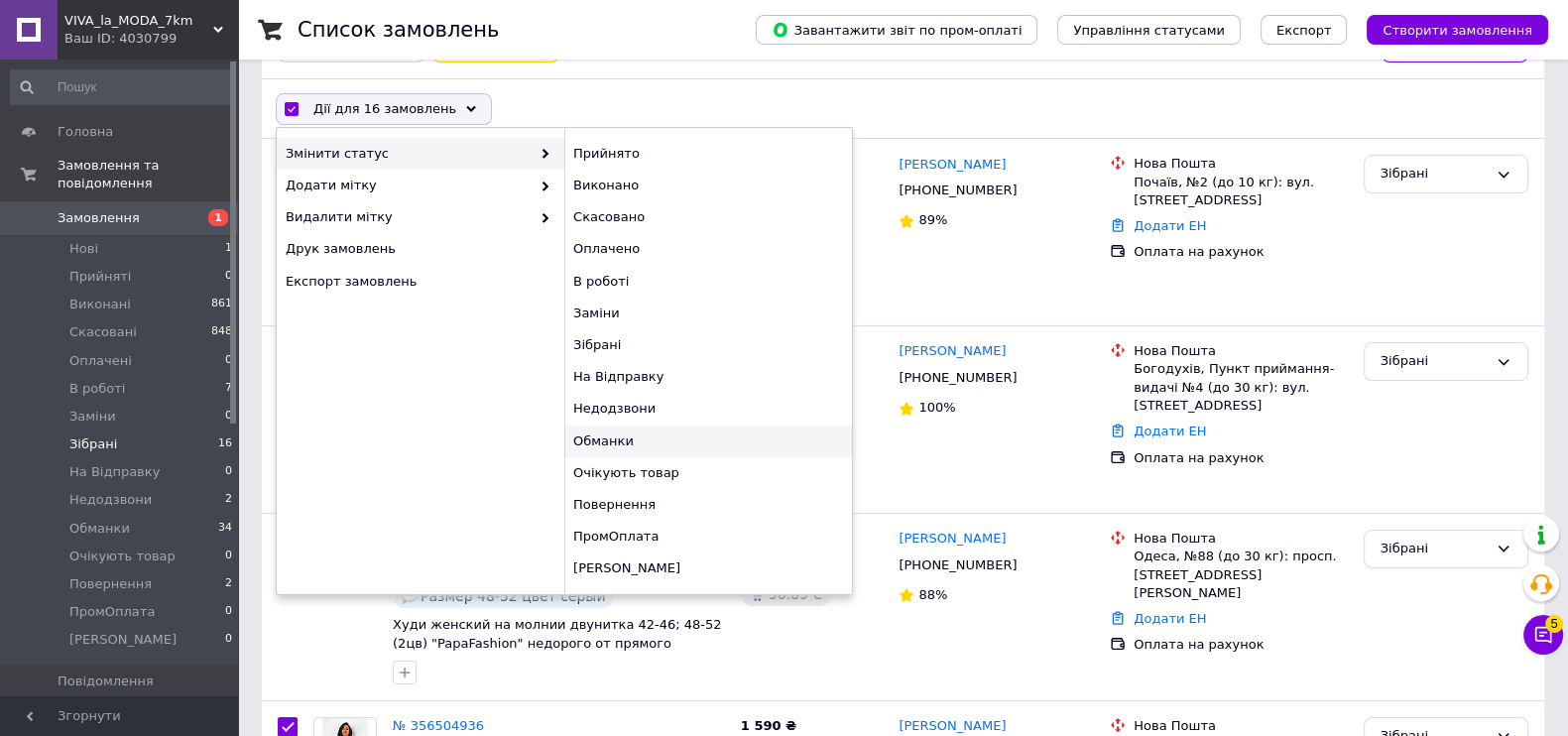
click at [616, 444] on div "Обманки" at bounding box center [708, 441] width 288 height 32
checkbox input "false"
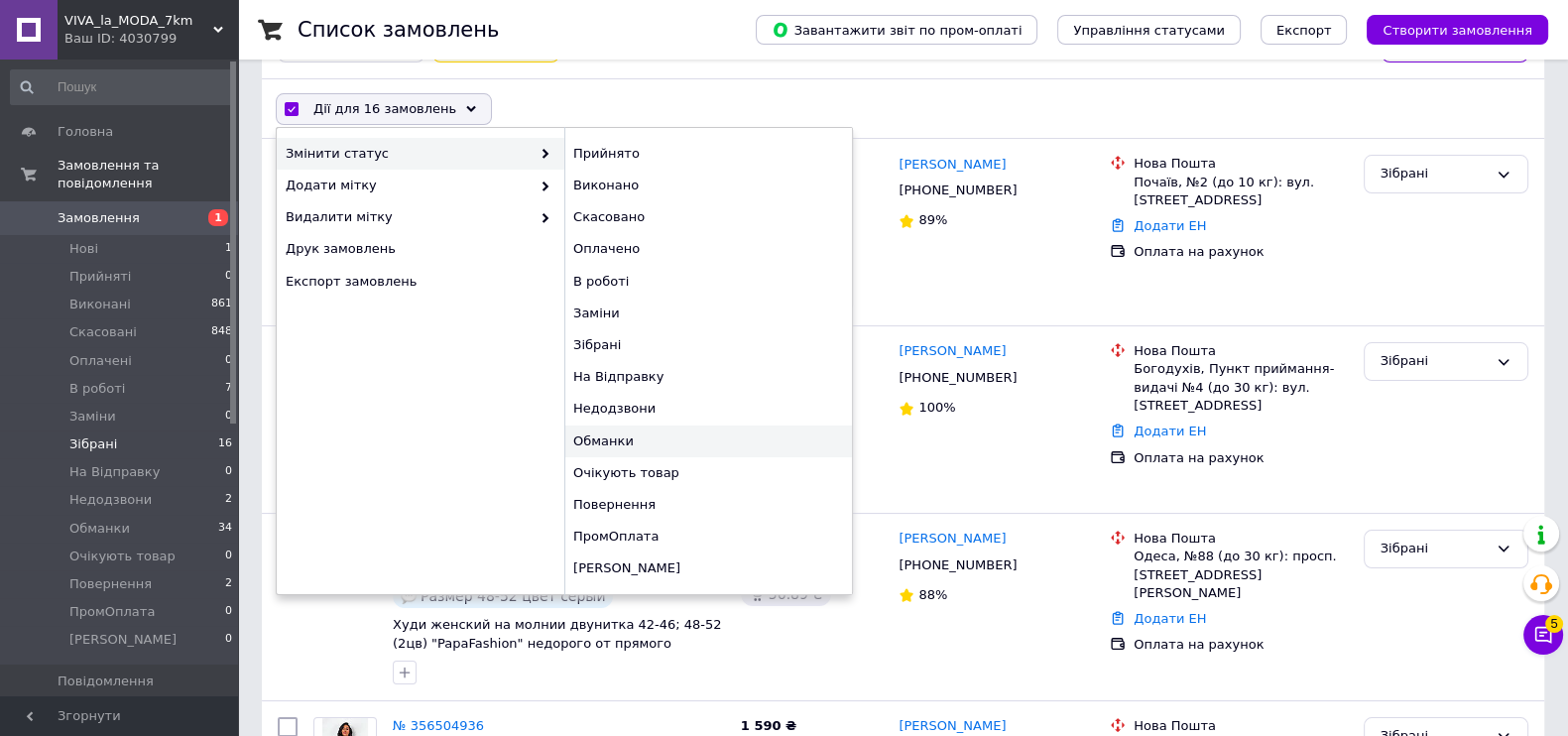
checkbox input "false"
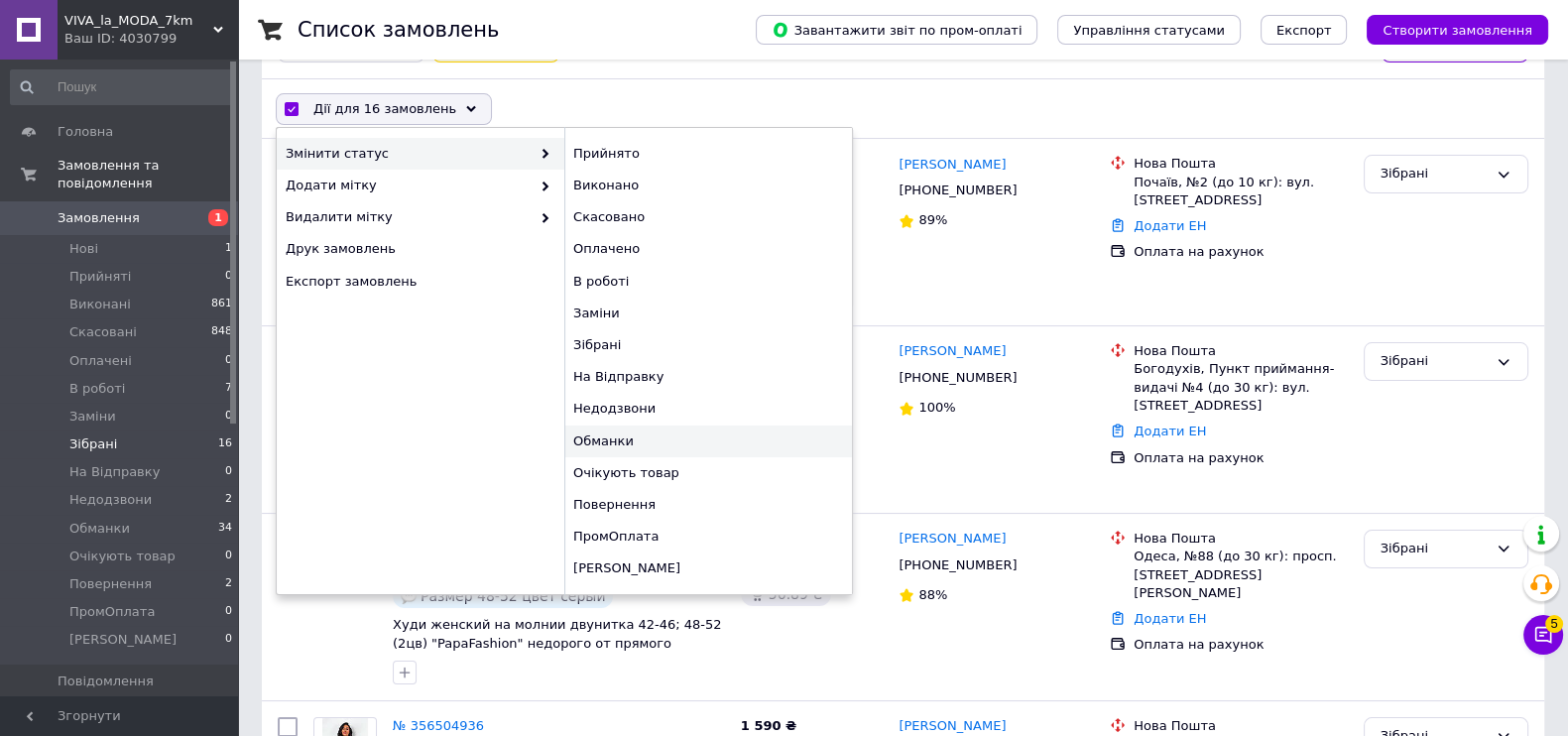
checkbox input "false"
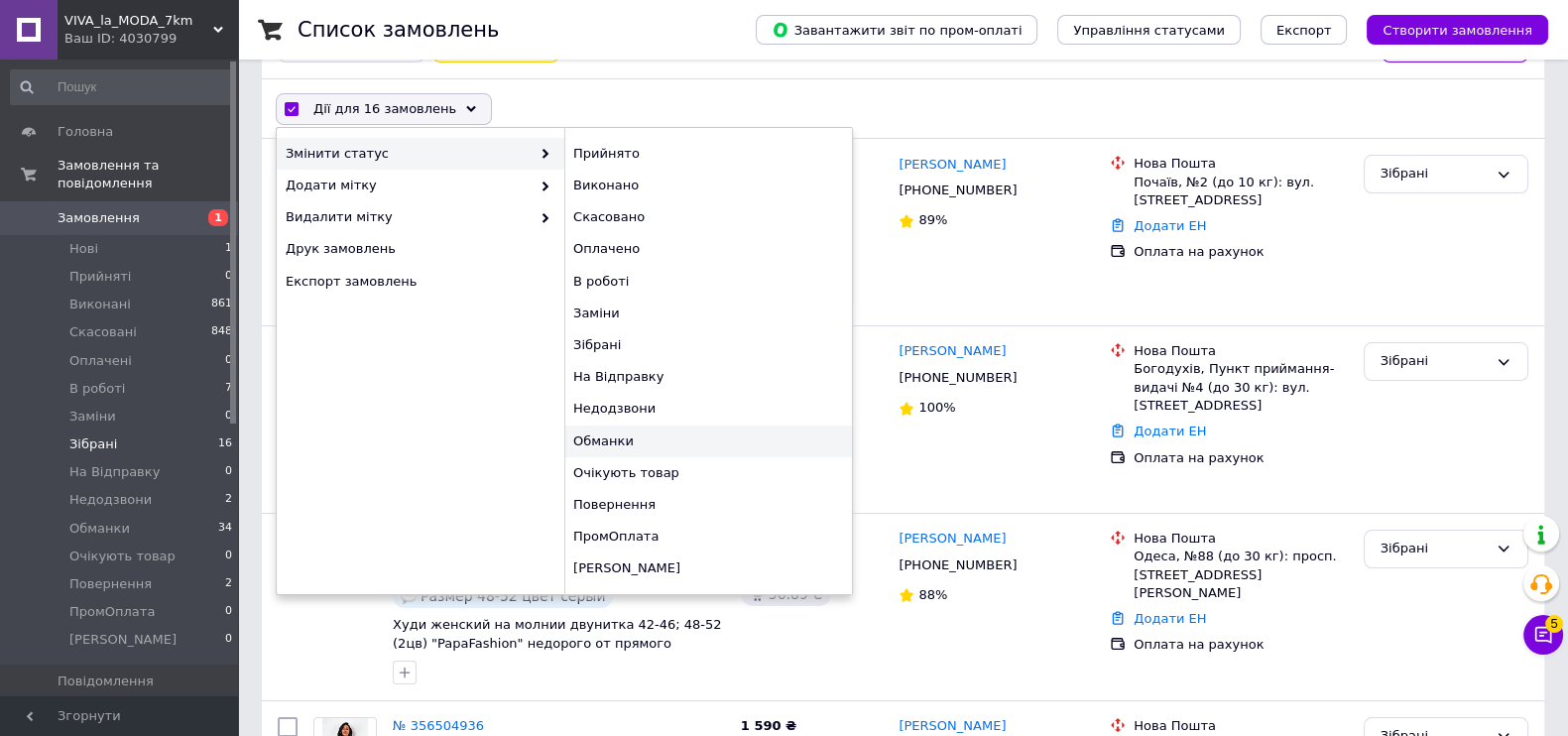
checkbox input "false"
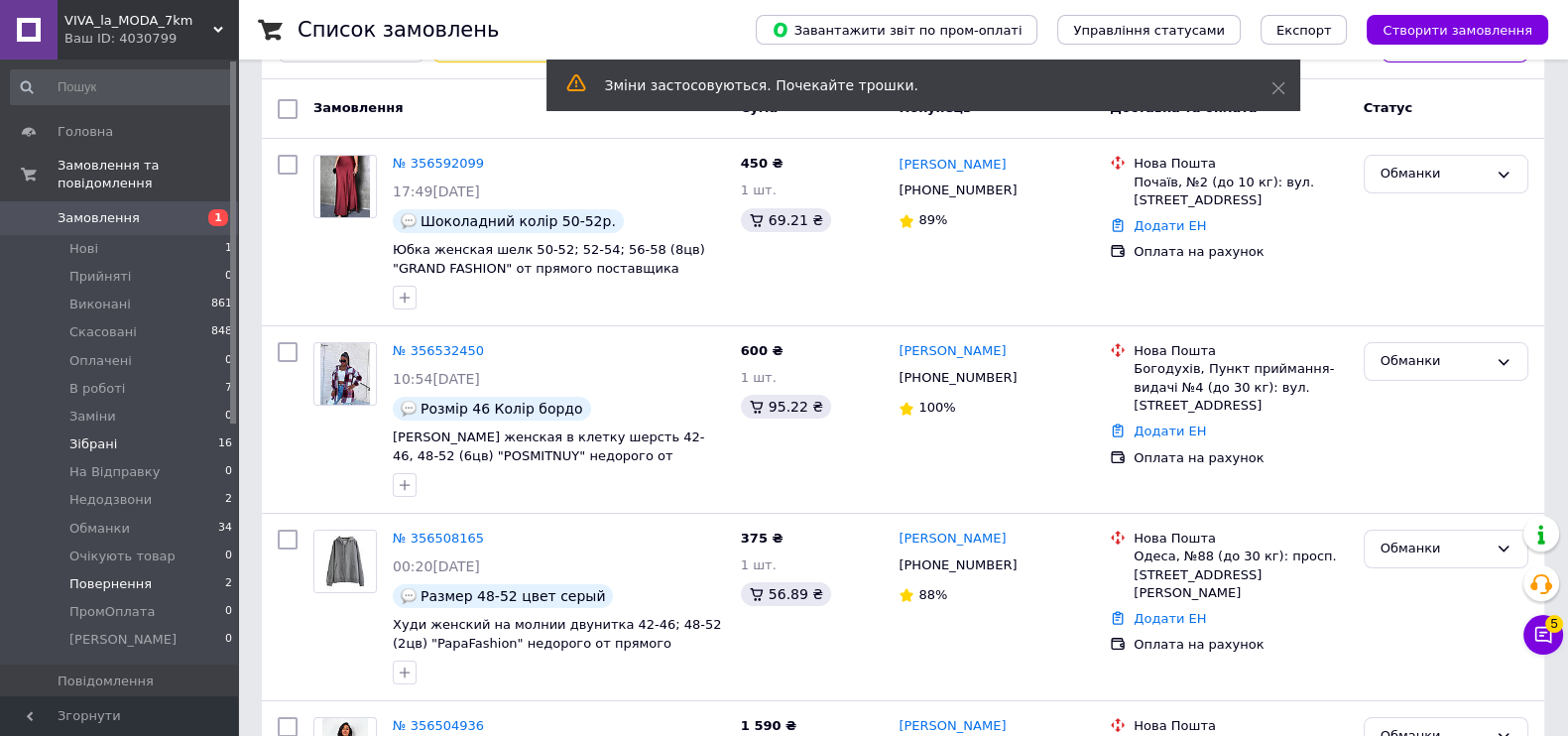
click at [154, 571] on li "Повернення 2" at bounding box center [121, 585] width 244 height 28
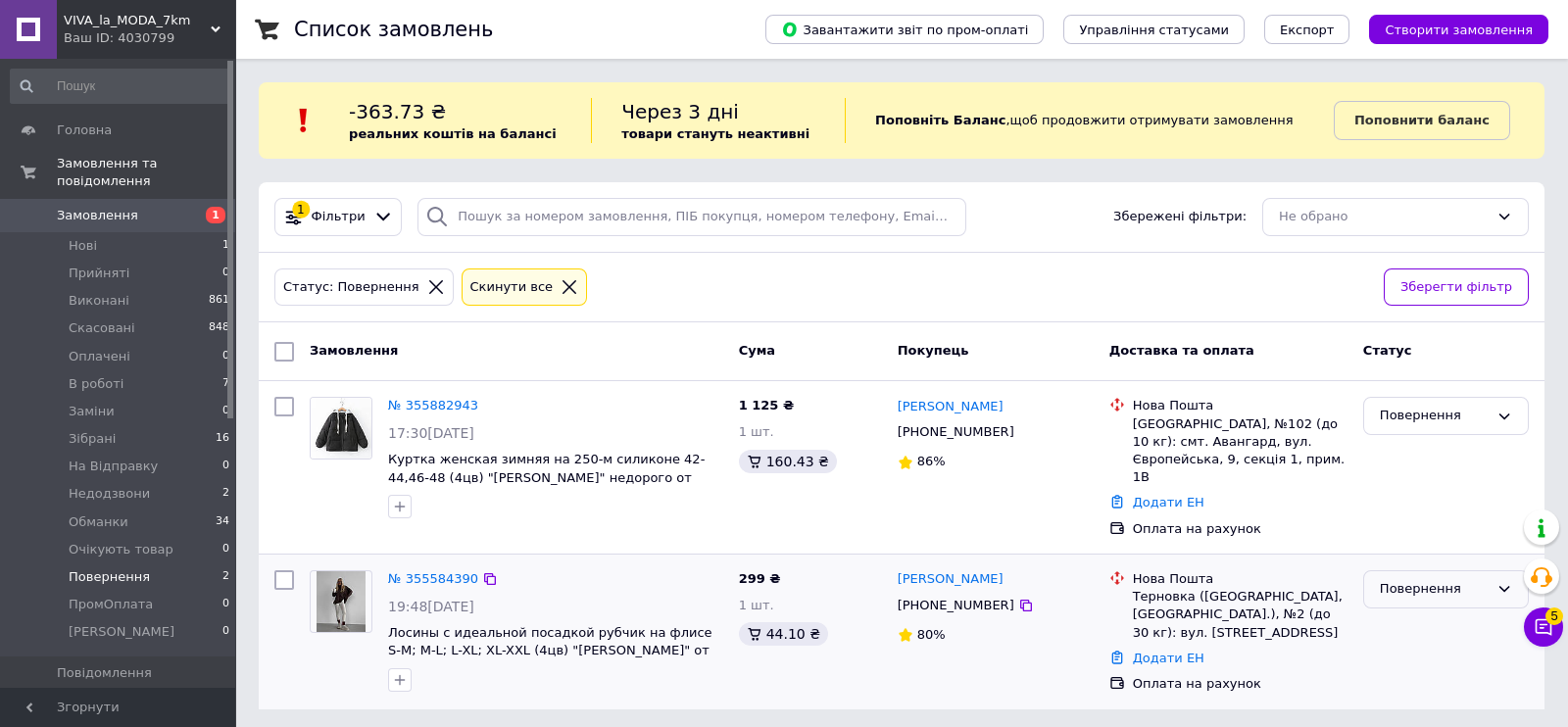
drag, startPoint x: 1440, startPoint y: 561, endPoint x: 1433, endPoint y: 584, distance: 24.0
click at [1440, 579] on div "Повернення" at bounding box center [1434, 589] width 109 height 21
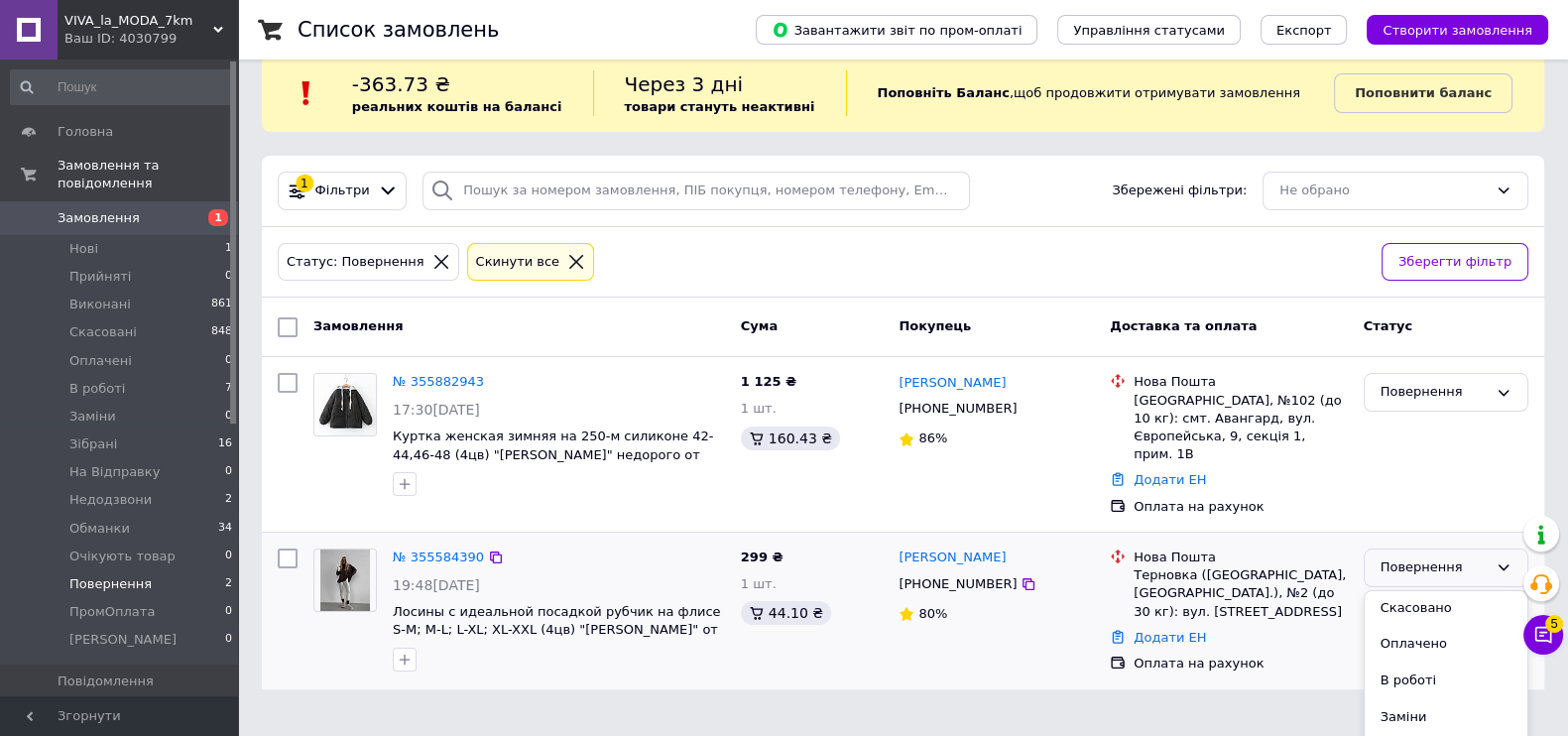
scroll to position [247, 0]
click at [1413, 670] on li "Обманки" at bounding box center [1445, 688] width 162 height 37
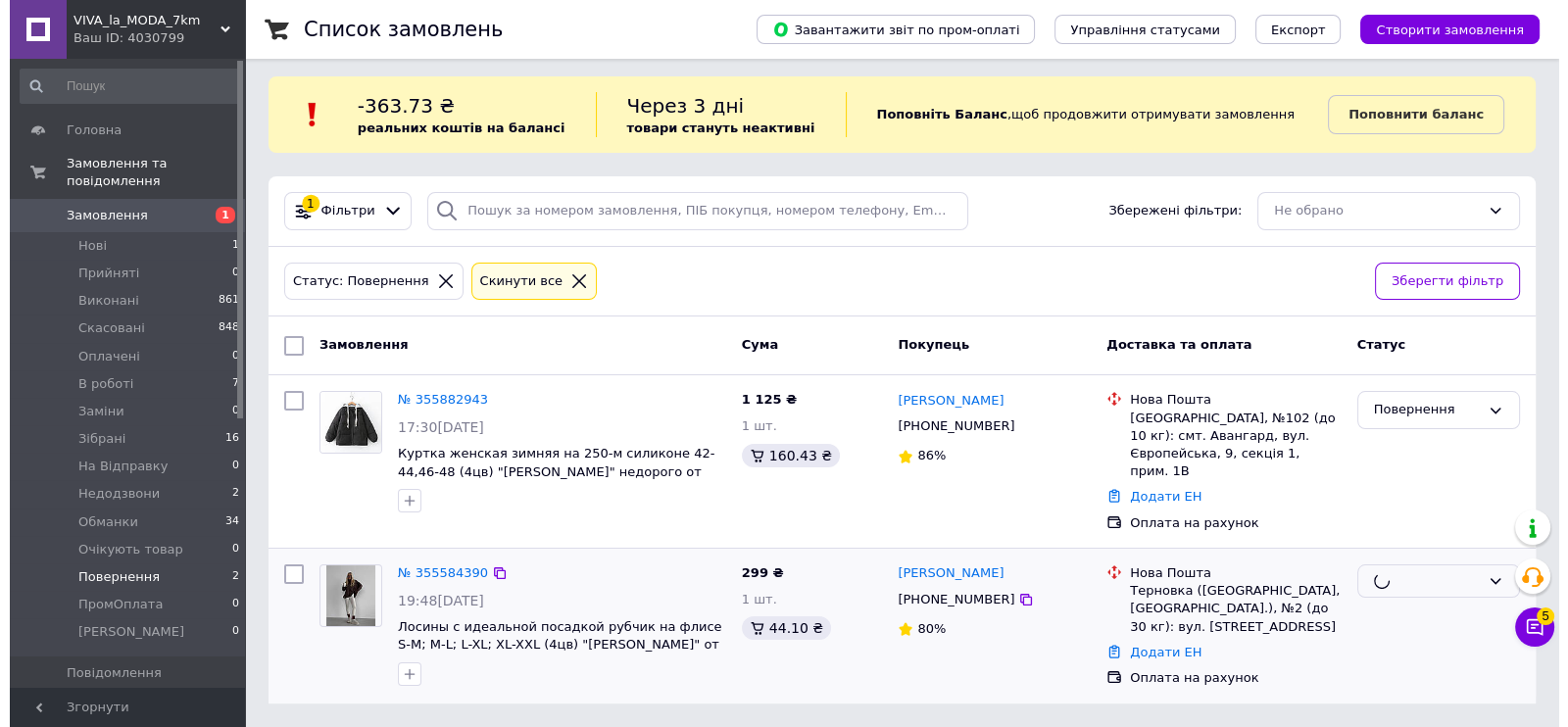
scroll to position [0, 0]
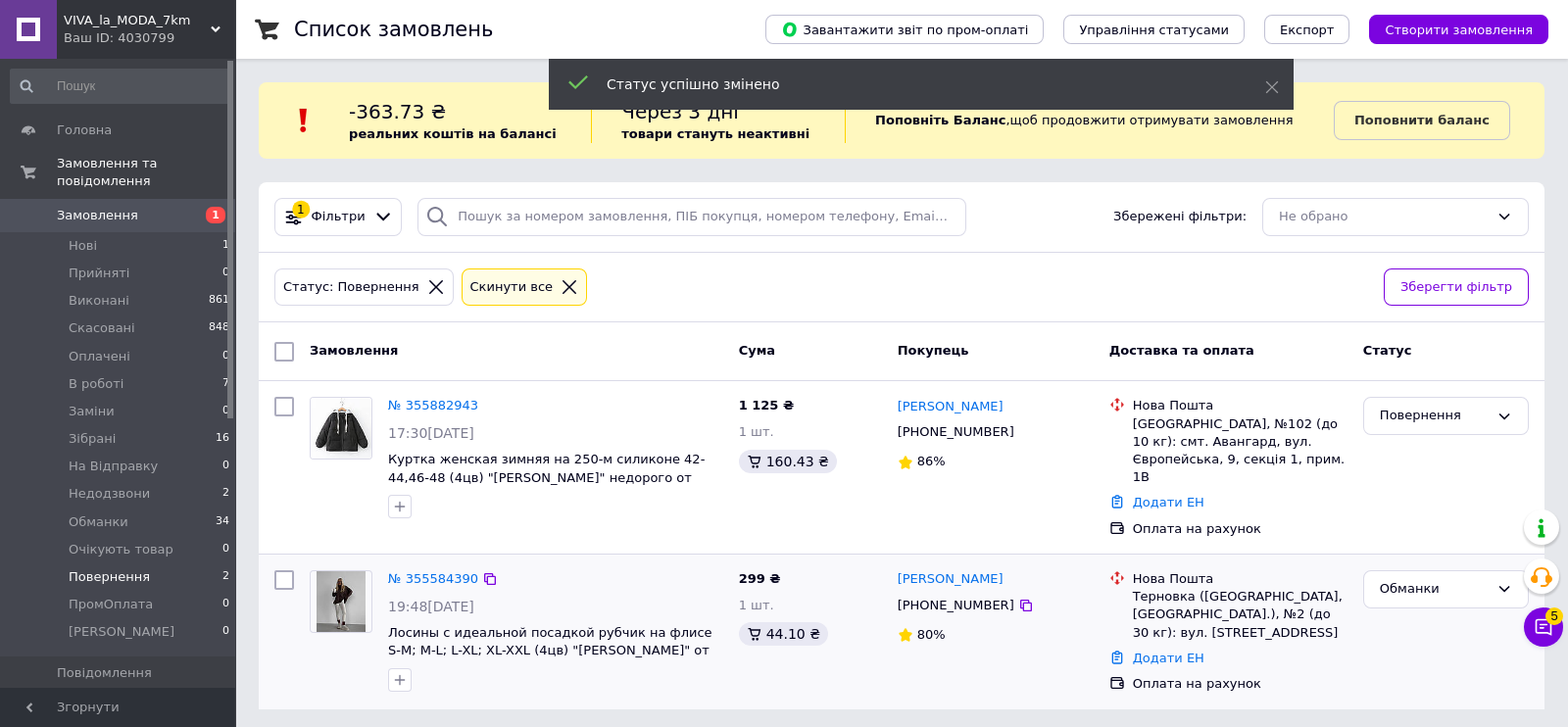
click at [1442, 405] on div "Повернення" at bounding box center [1434, 415] width 109 height 21
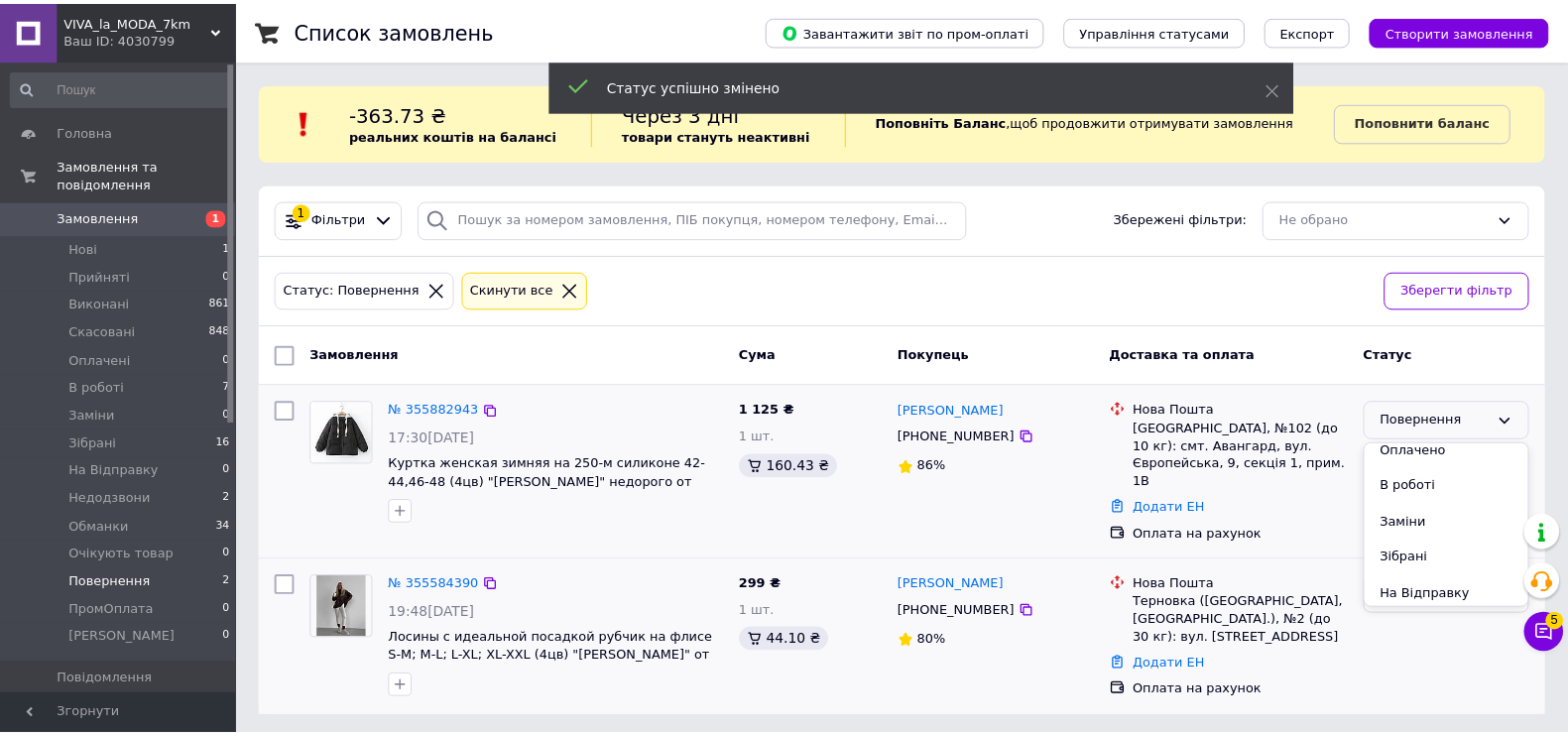
scroll to position [247, 0]
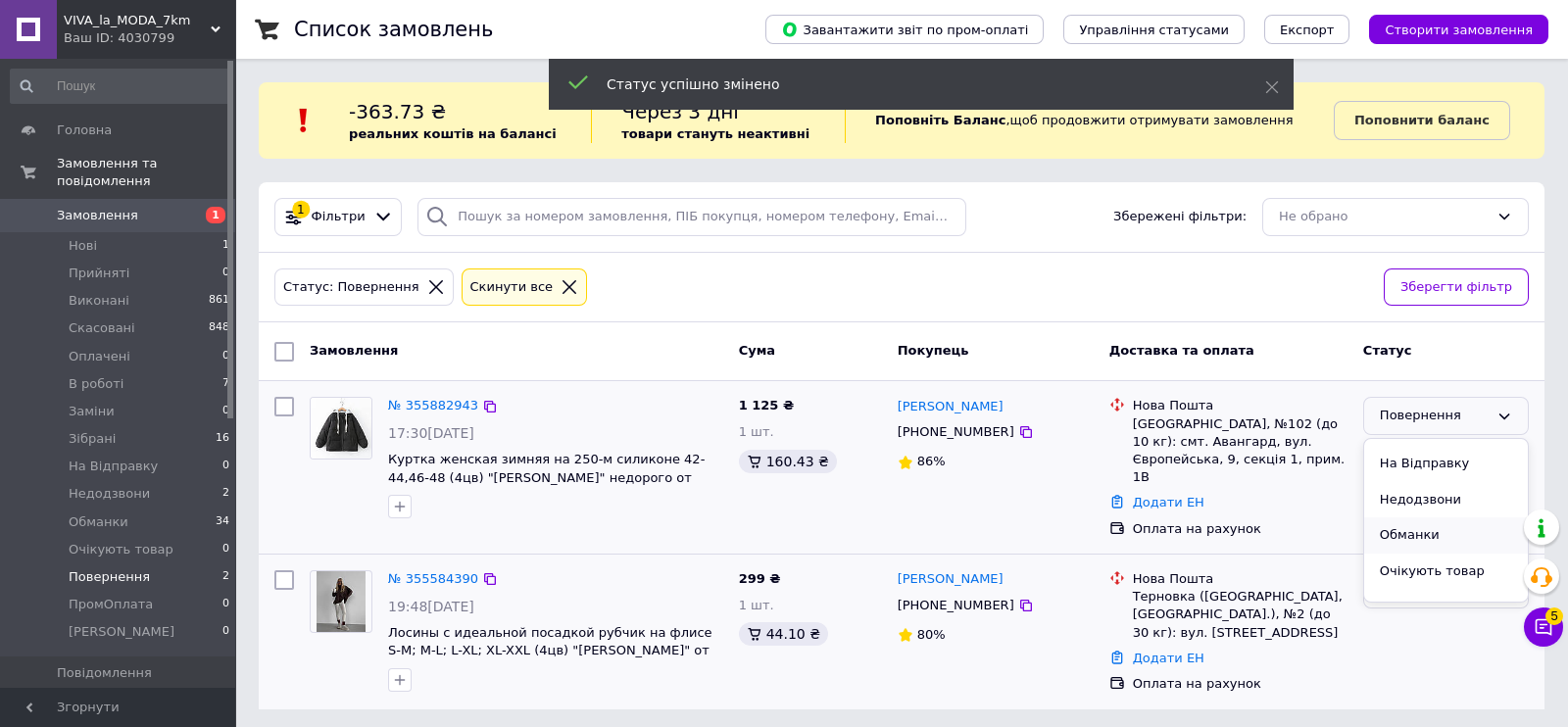
click at [1424, 529] on li "Обманки" at bounding box center [1446, 535] width 163 height 36
click at [103, 514] on span "Обманки" at bounding box center [98, 522] width 60 height 18
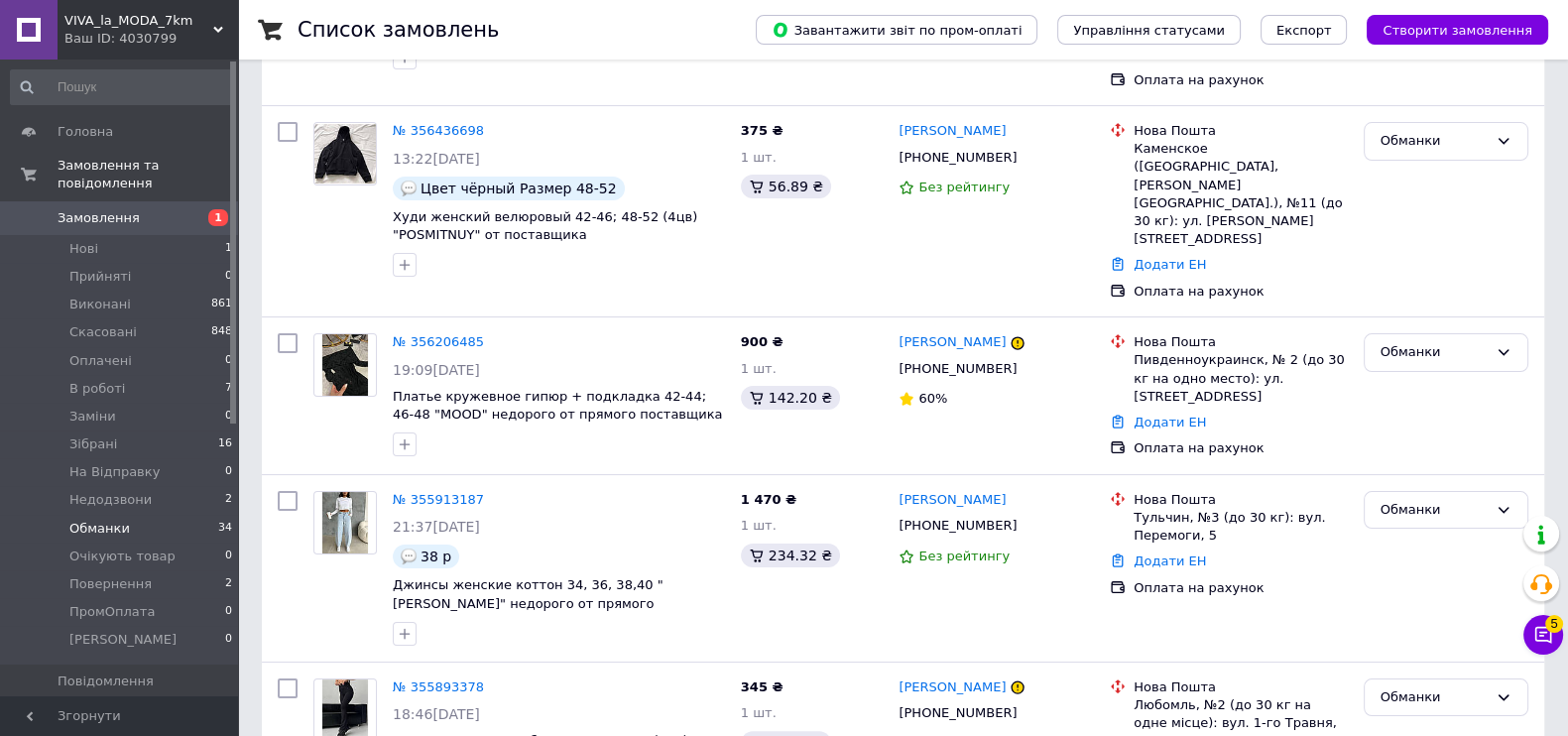
scroll to position [5553, 0]
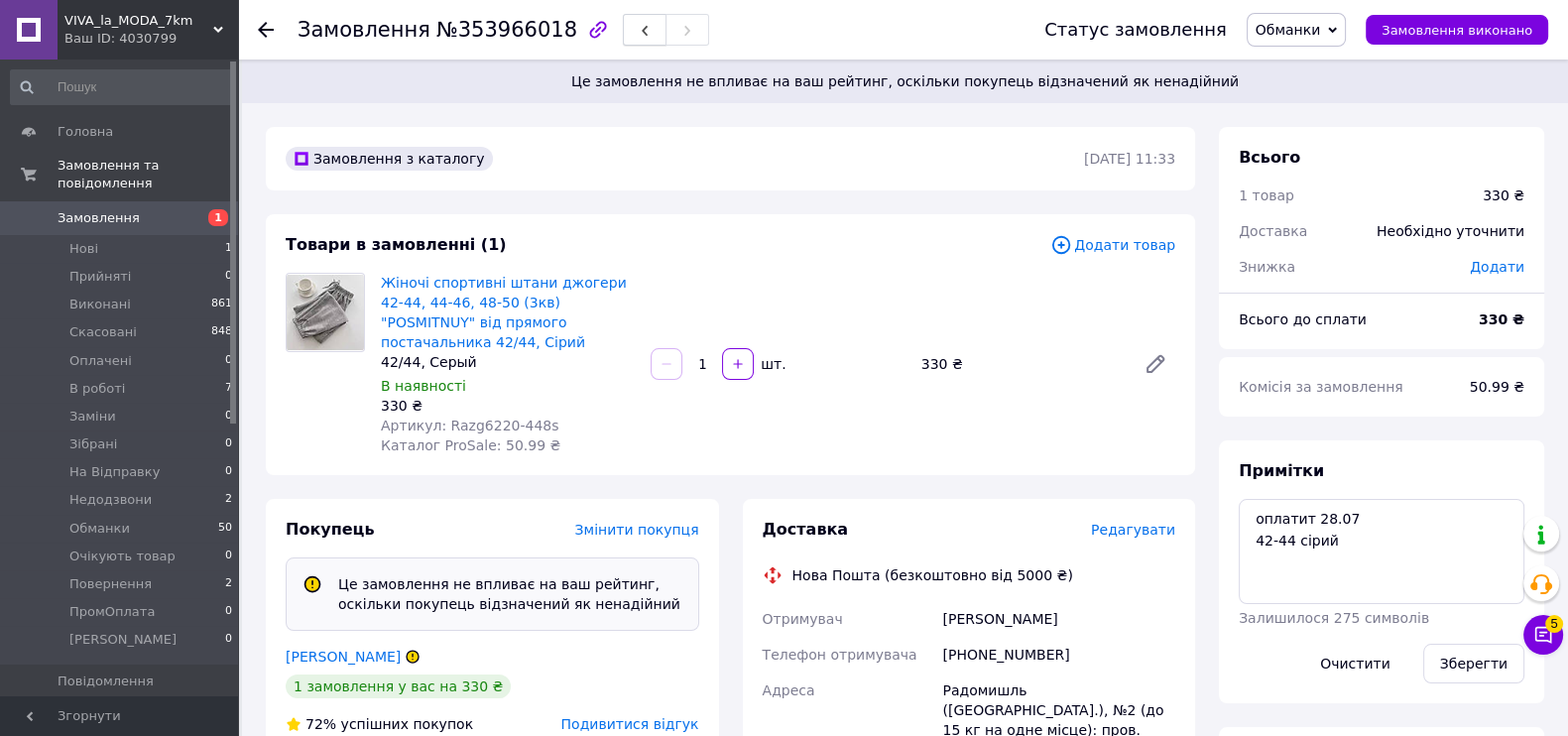
click at [638, 23] on span "button" at bounding box center [644, 30] width 12 height 15
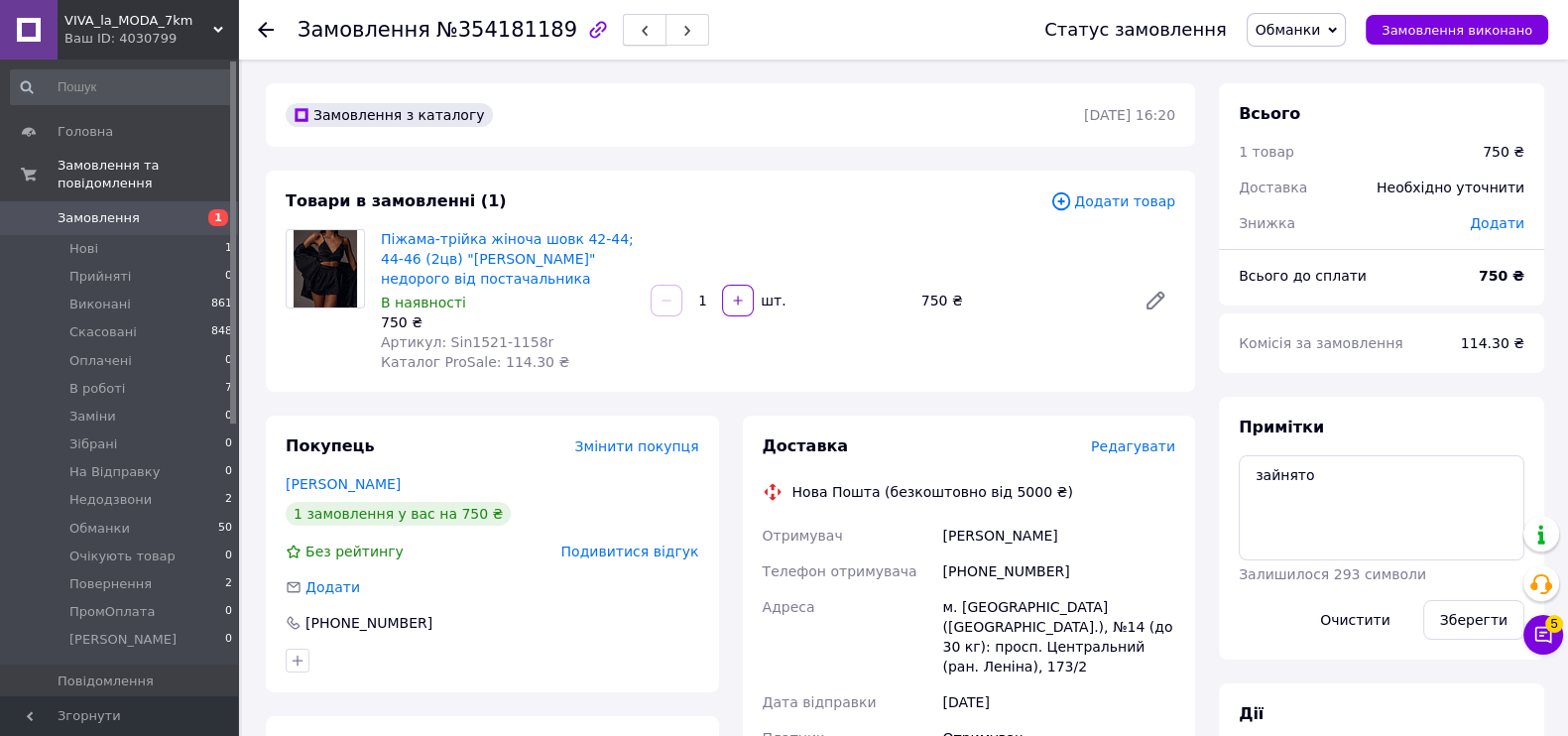
click at [622, 42] on button "button" at bounding box center [644, 30] width 44 height 32
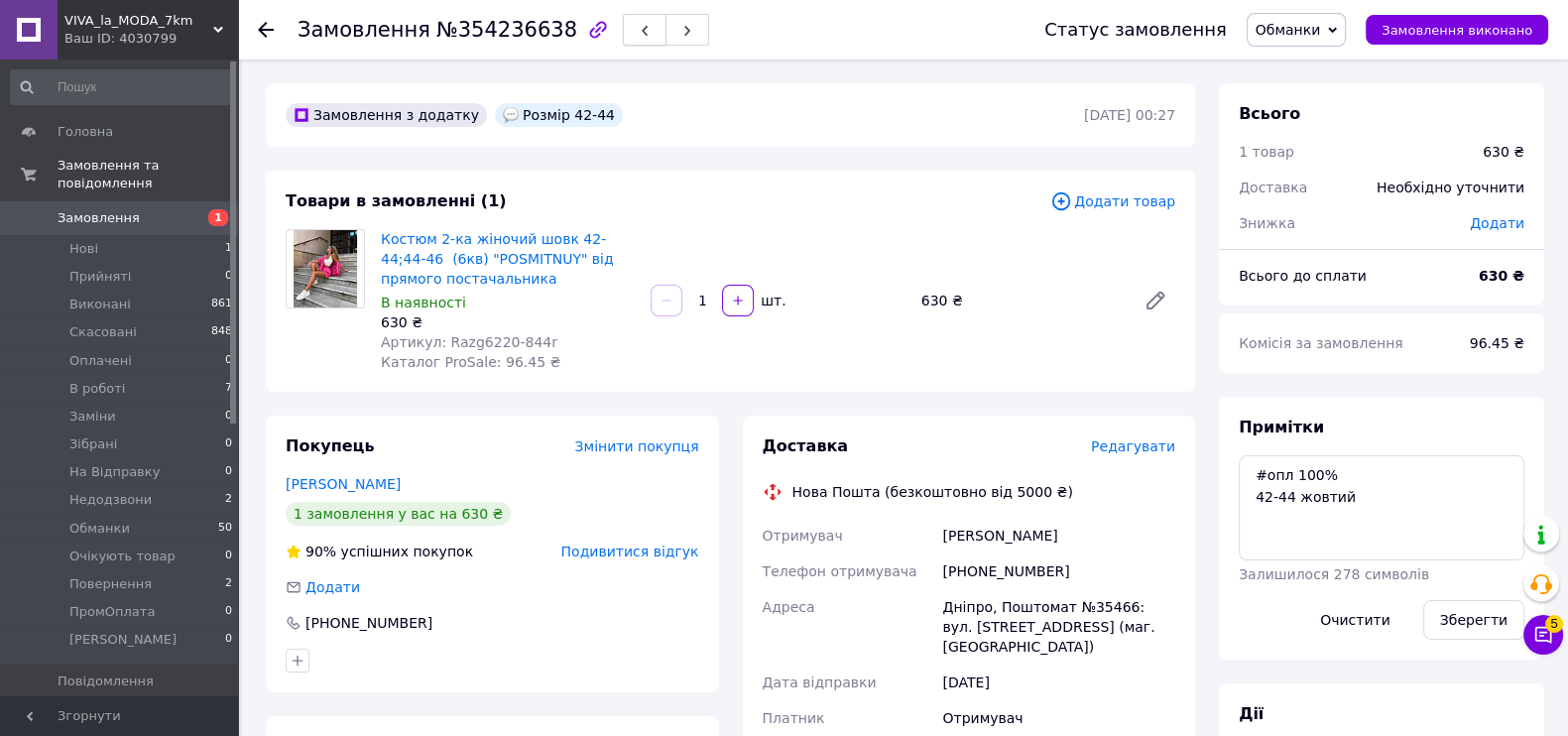
click at [638, 25] on icon "button" at bounding box center [644, 31] width 12 height 12
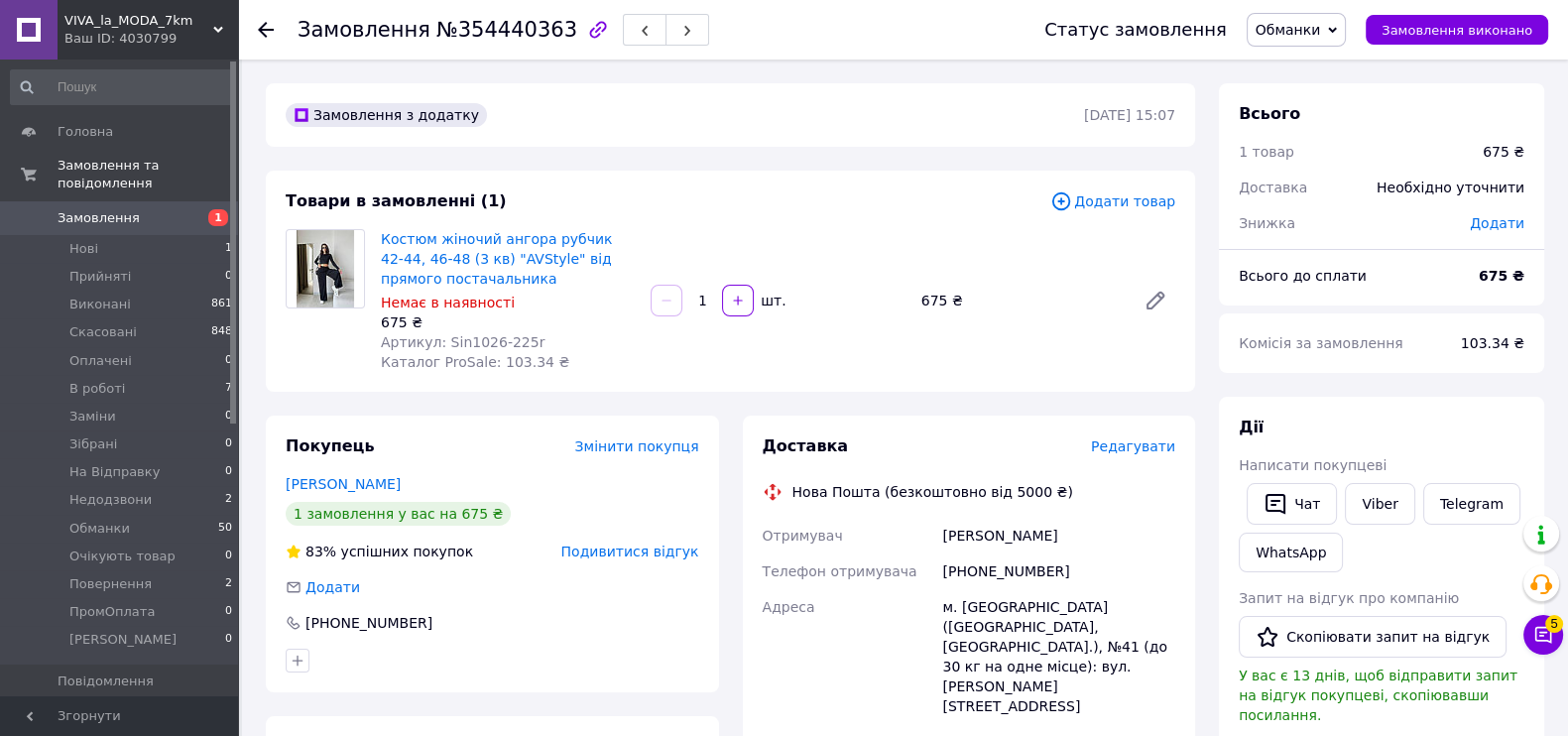
click at [638, 25] on icon "button" at bounding box center [644, 31] width 12 height 12
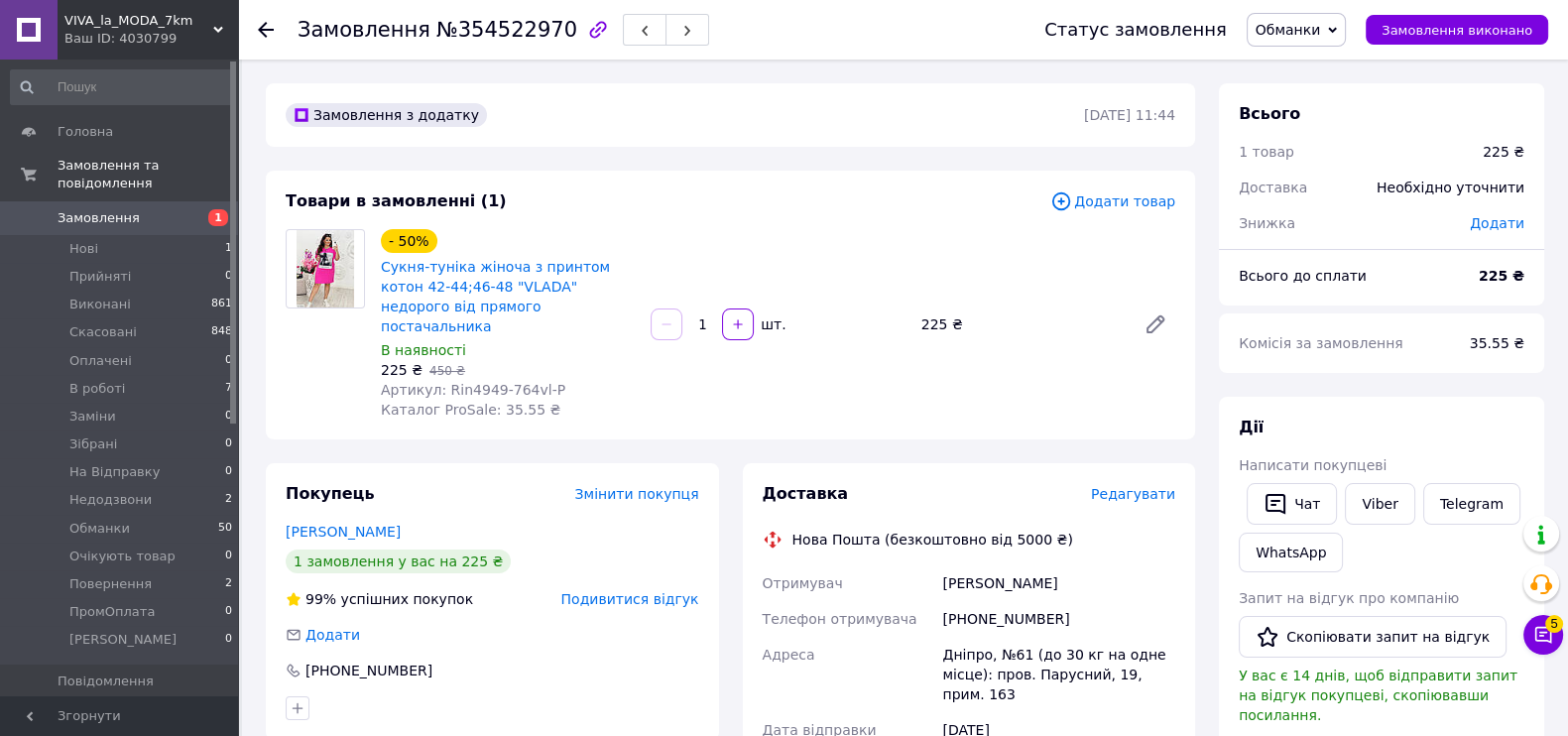
click at [638, 25] on icon "button" at bounding box center [644, 31] width 12 height 12
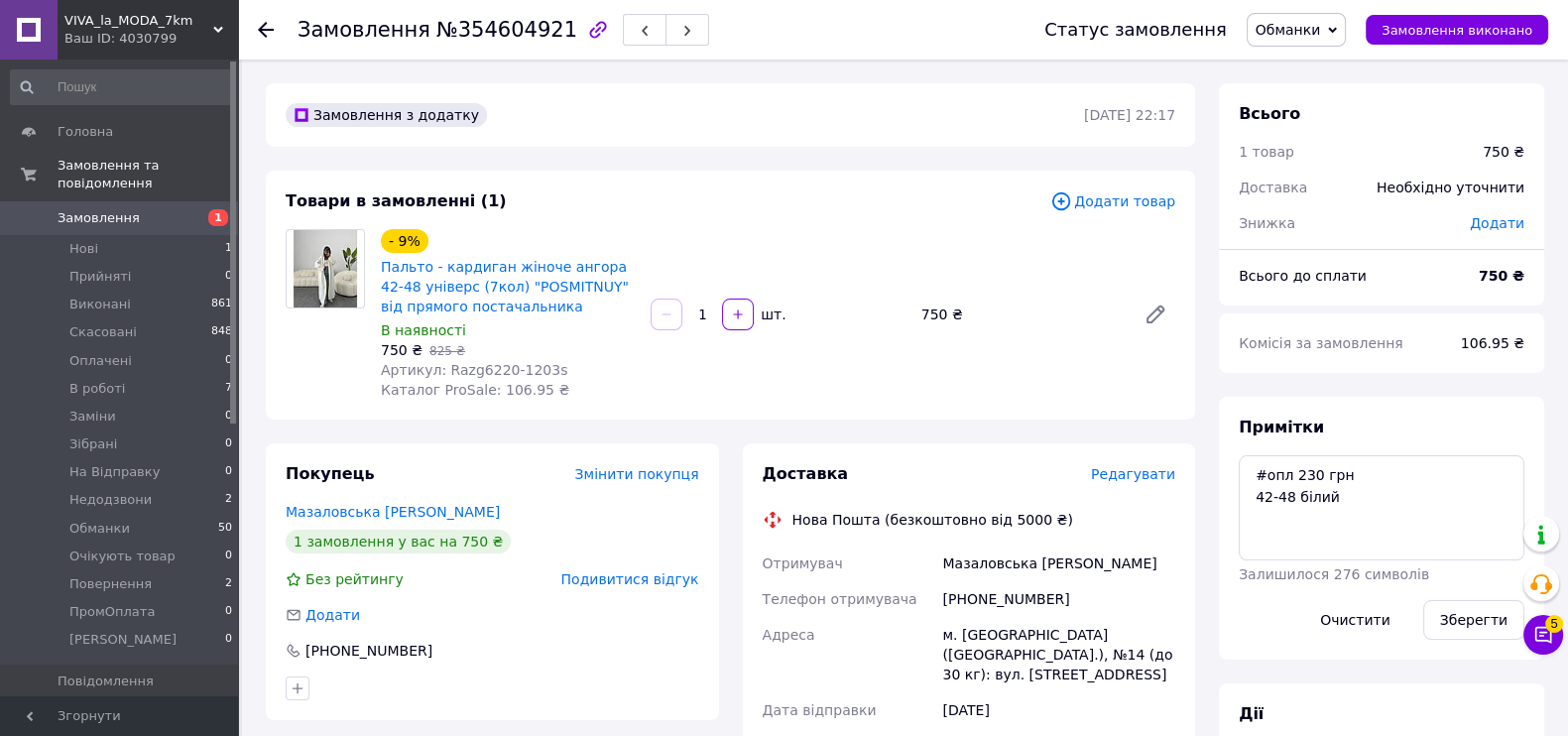
click at [638, 23] on span "button" at bounding box center [644, 30] width 12 height 15
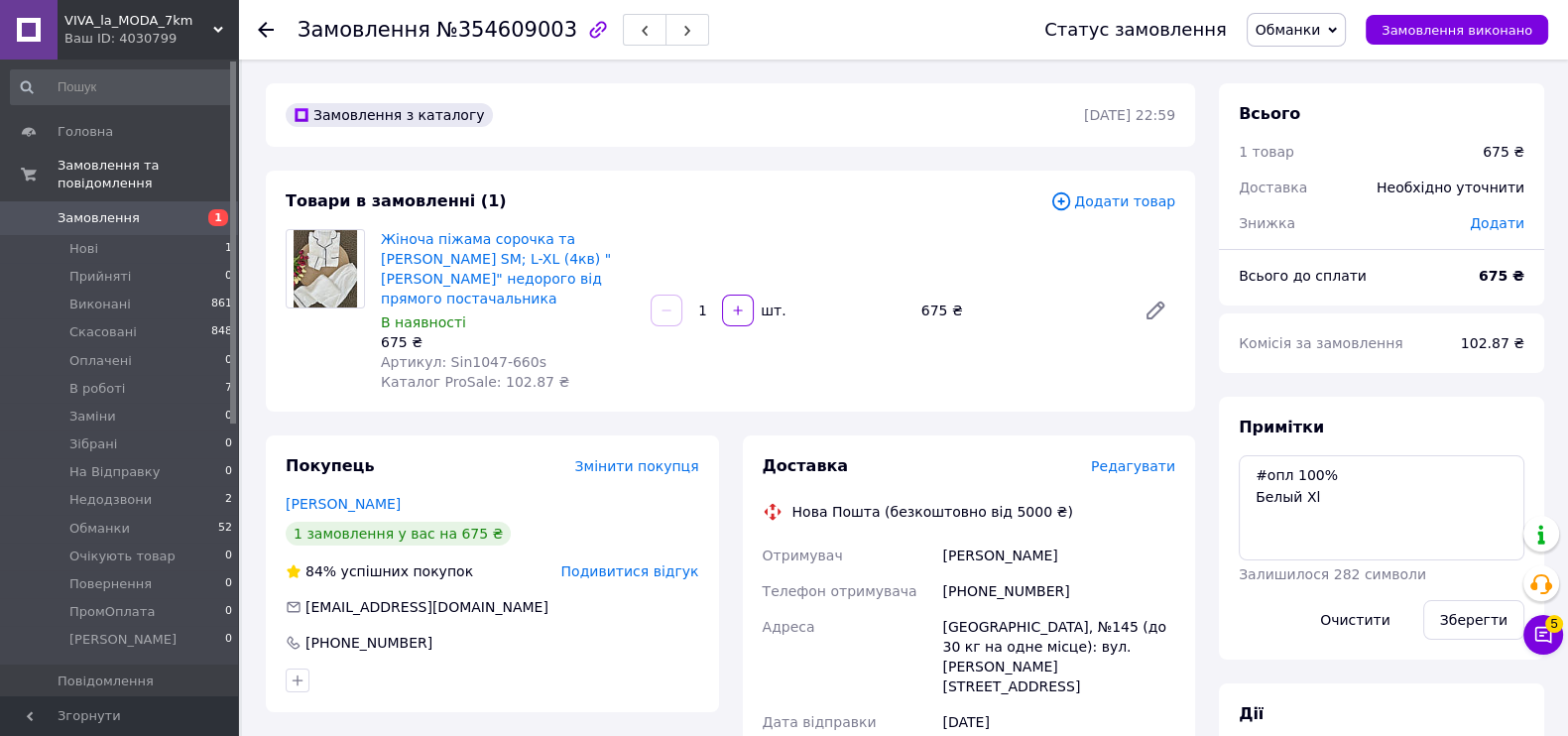
click at [638, 23] on span "button" at bounding box center [644, 30] width 12 height 15
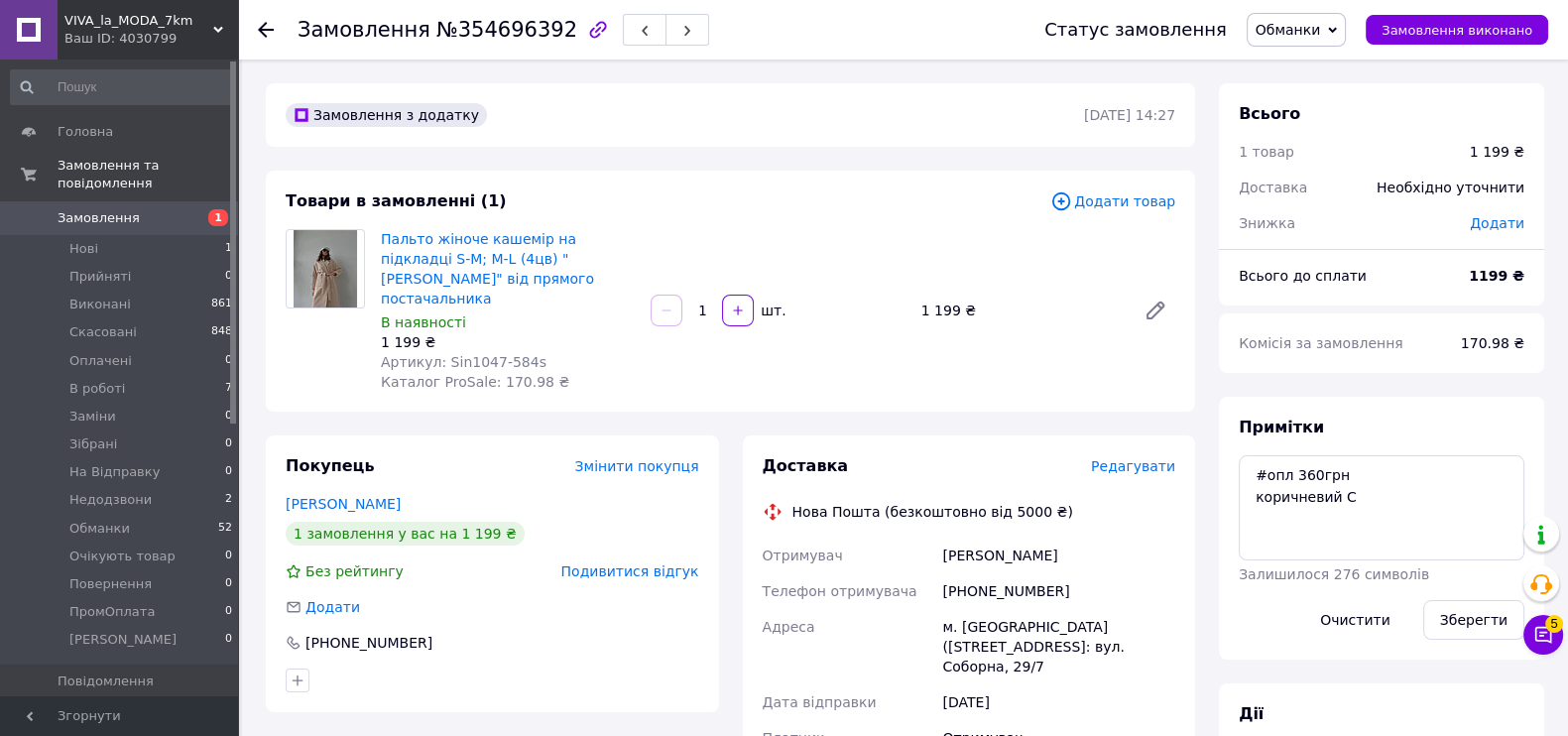
click at [638, 23] on span "button" at bounding box center [644, 30] width 12 height 15
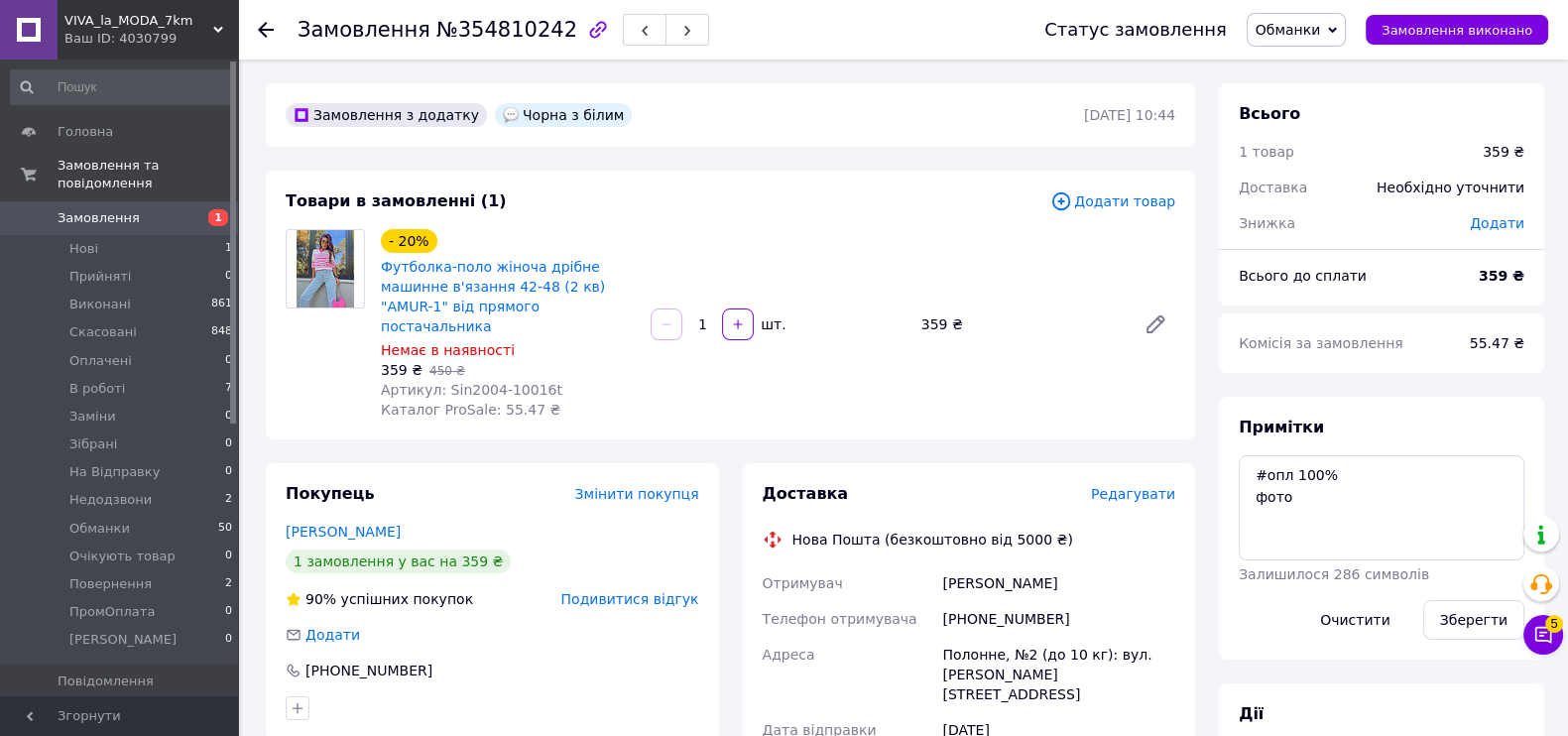
click at [638, 23] on span "button" at bounding box center [644, 30] width 12 height 15
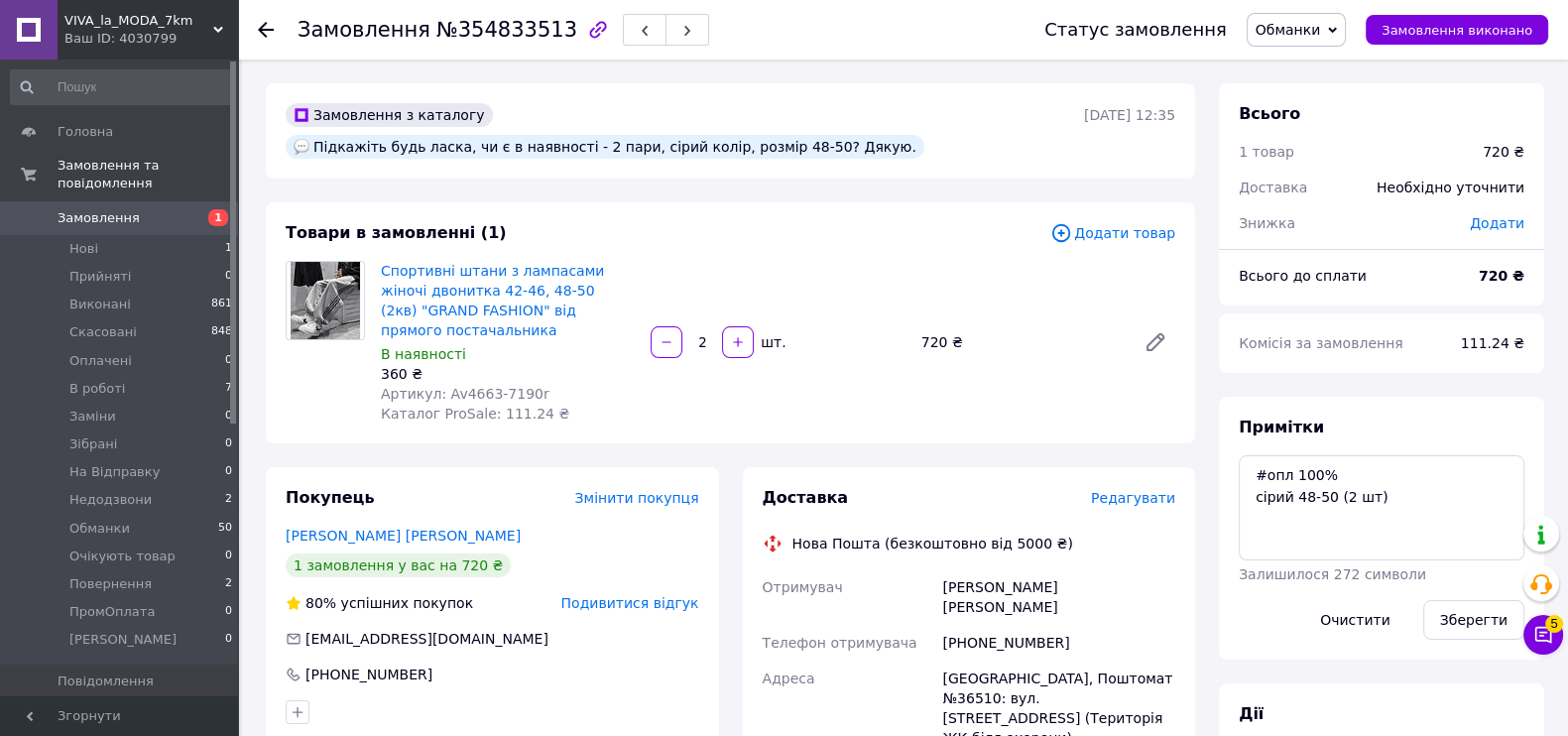
click at [638, 23] on span "button" at bounding box center [644, 30] width 12 height 15
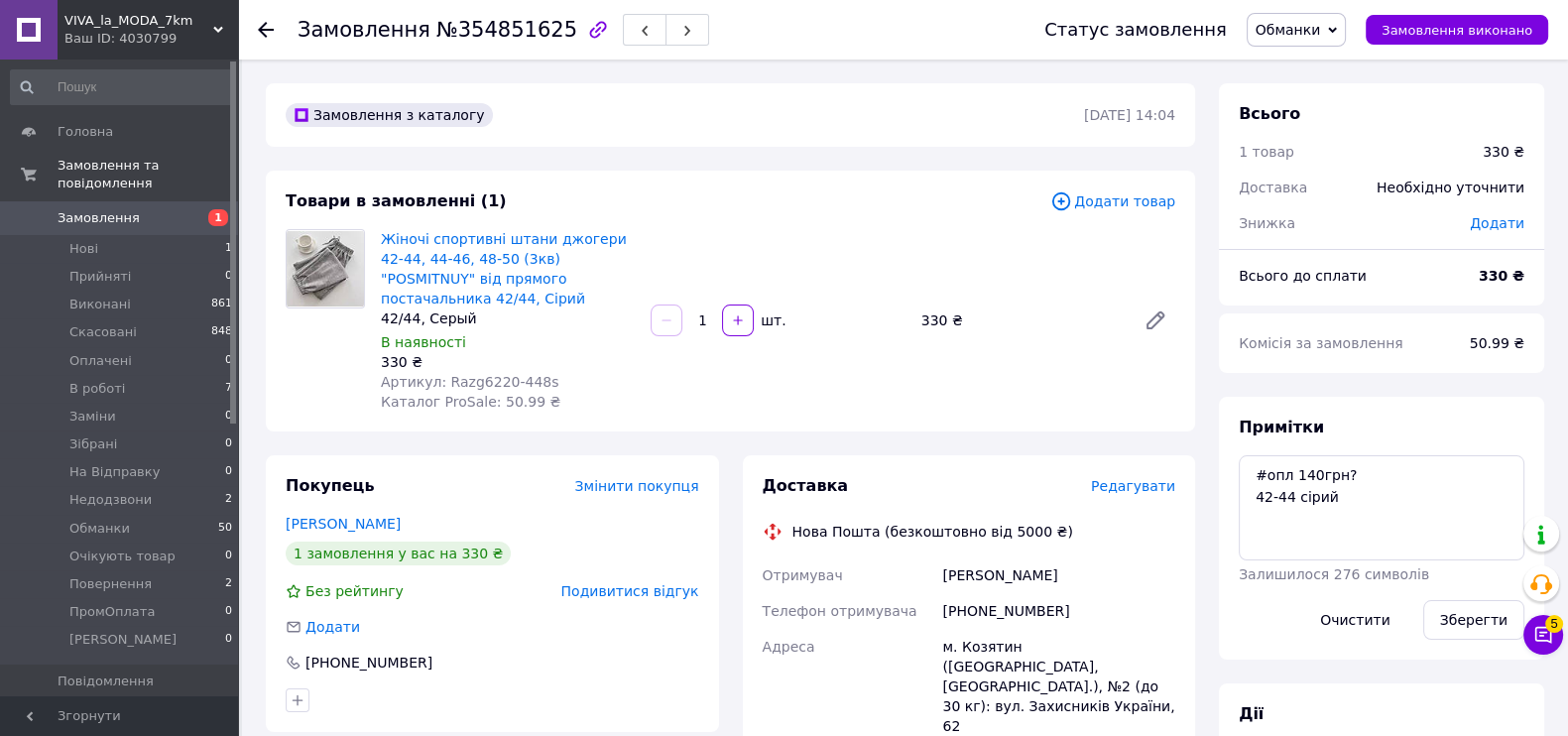
click at [638, 23] on span "button" at bounding box center [644, 30] width 12 height 15
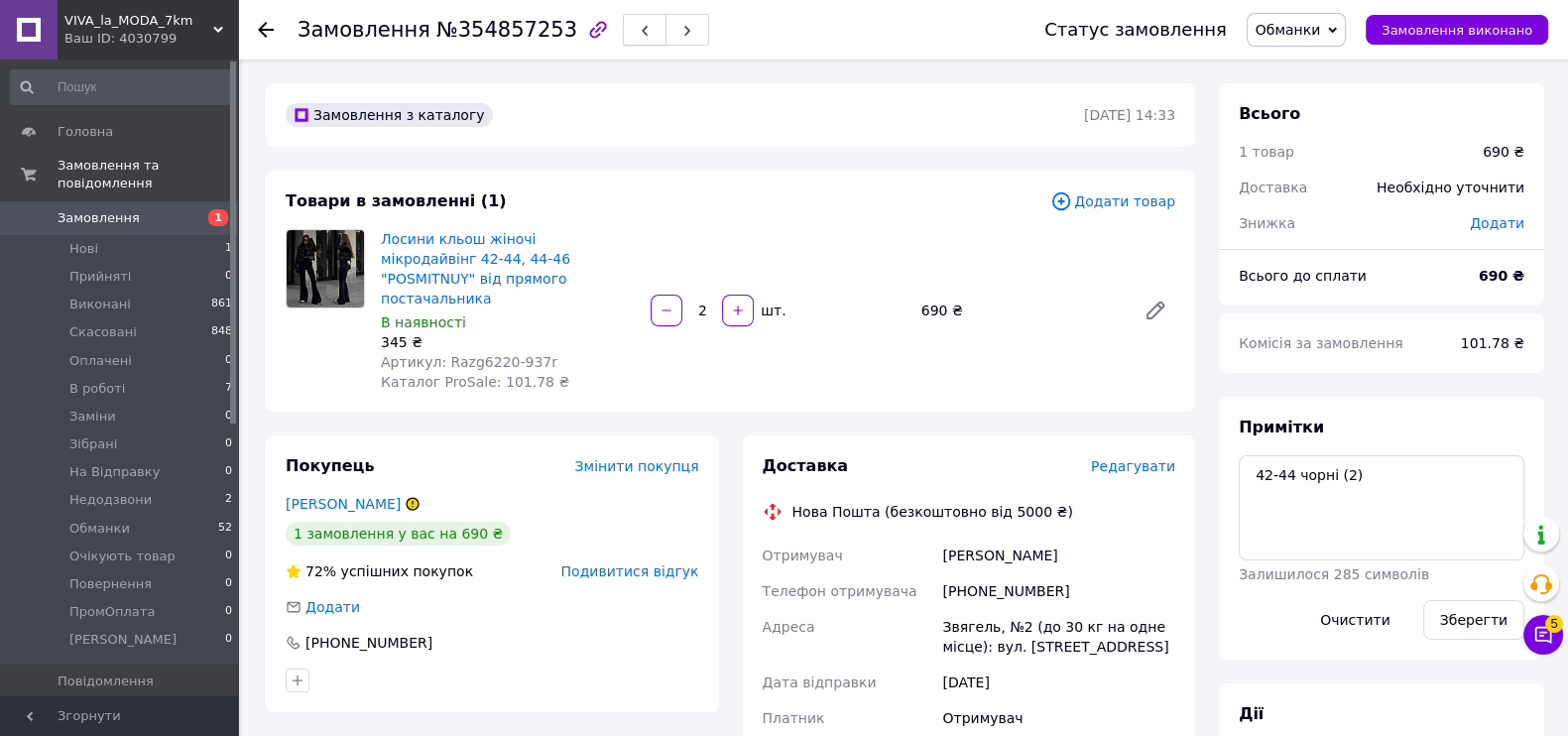
click at [641, 31] on use "button" at bounding box center [644, 31] width 6 height 11
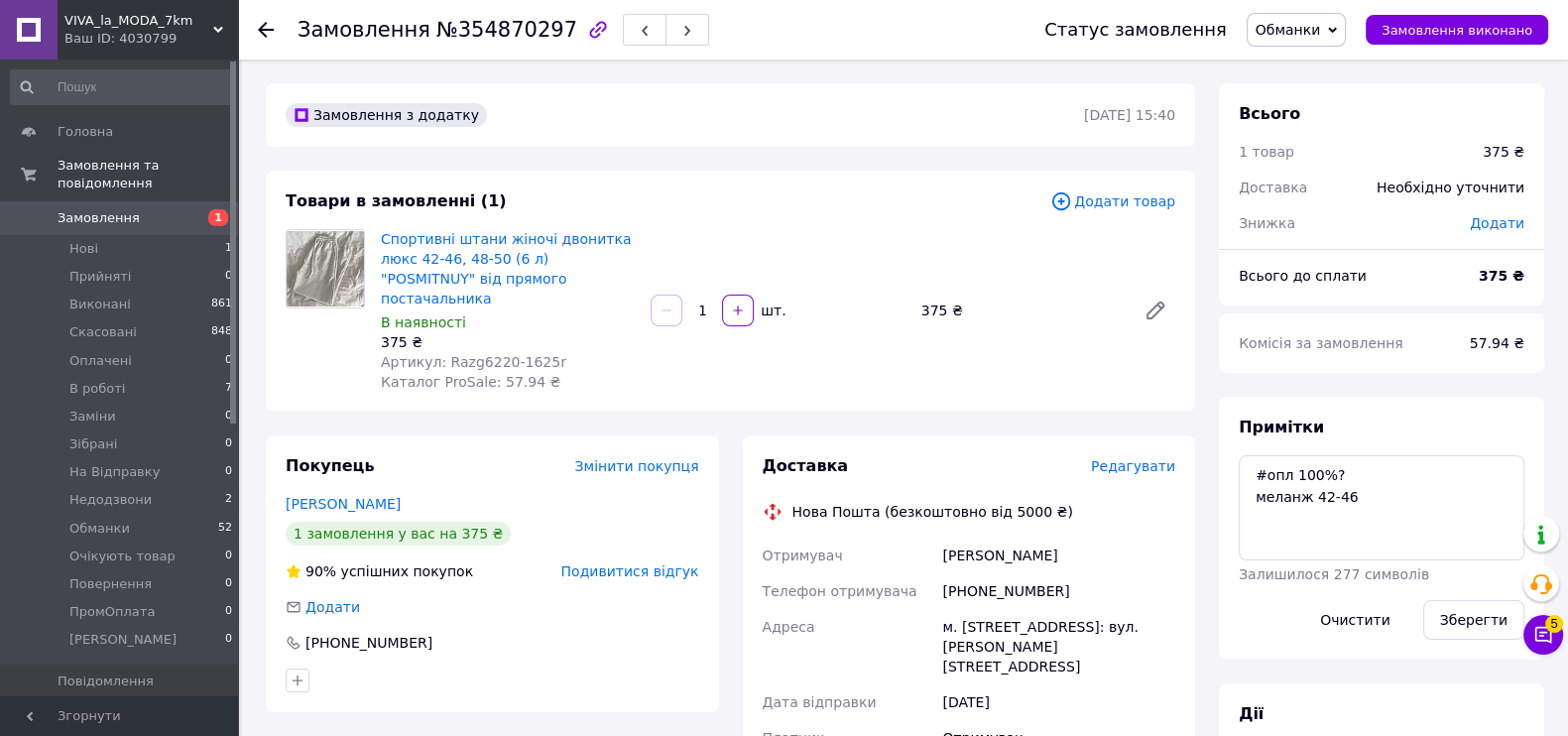
click at [638, 23] on span "button" at bounding box center [644, 30] width 12 height 15
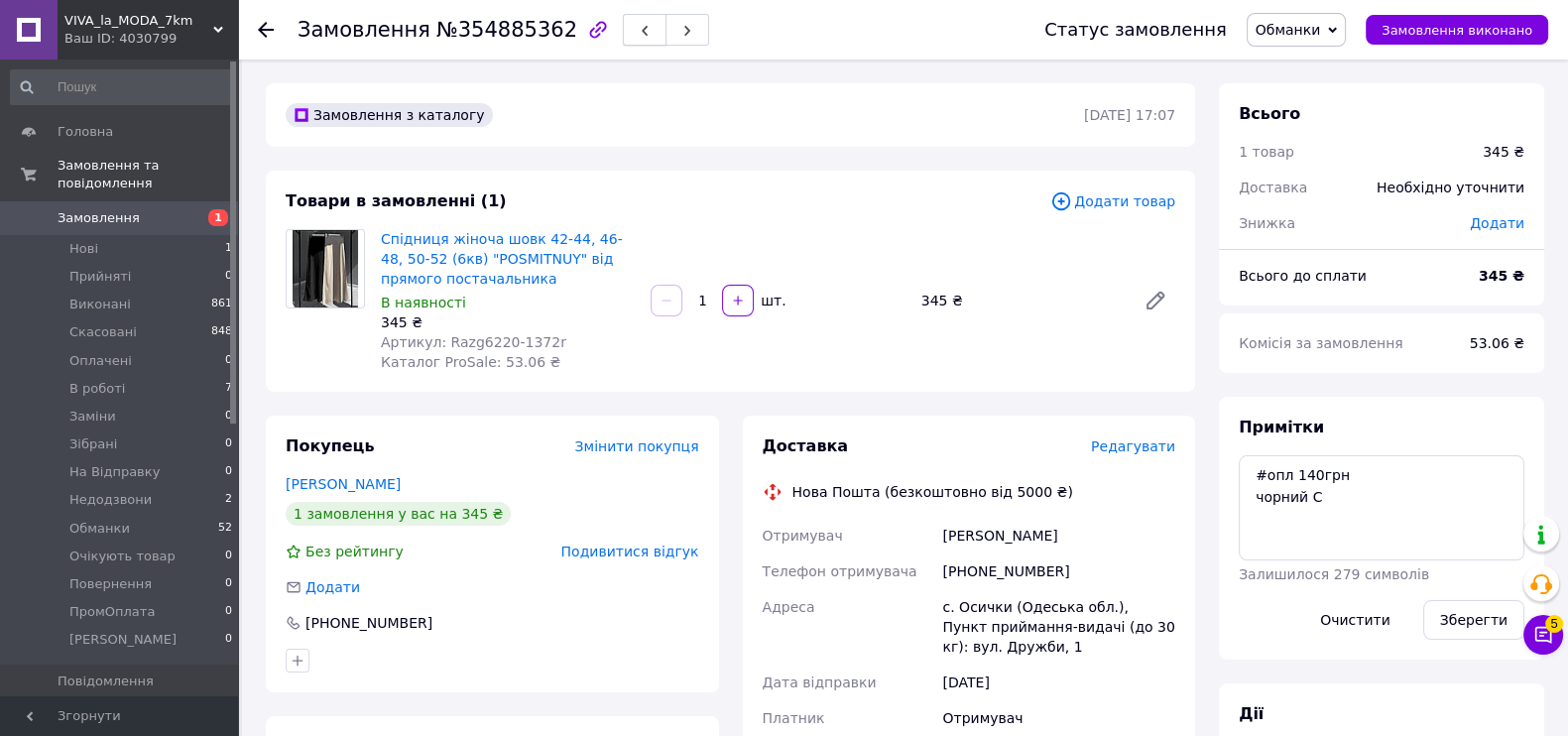
click at [638, 32] on icon "button" at bounding box center [644, 31] width 12 height 12
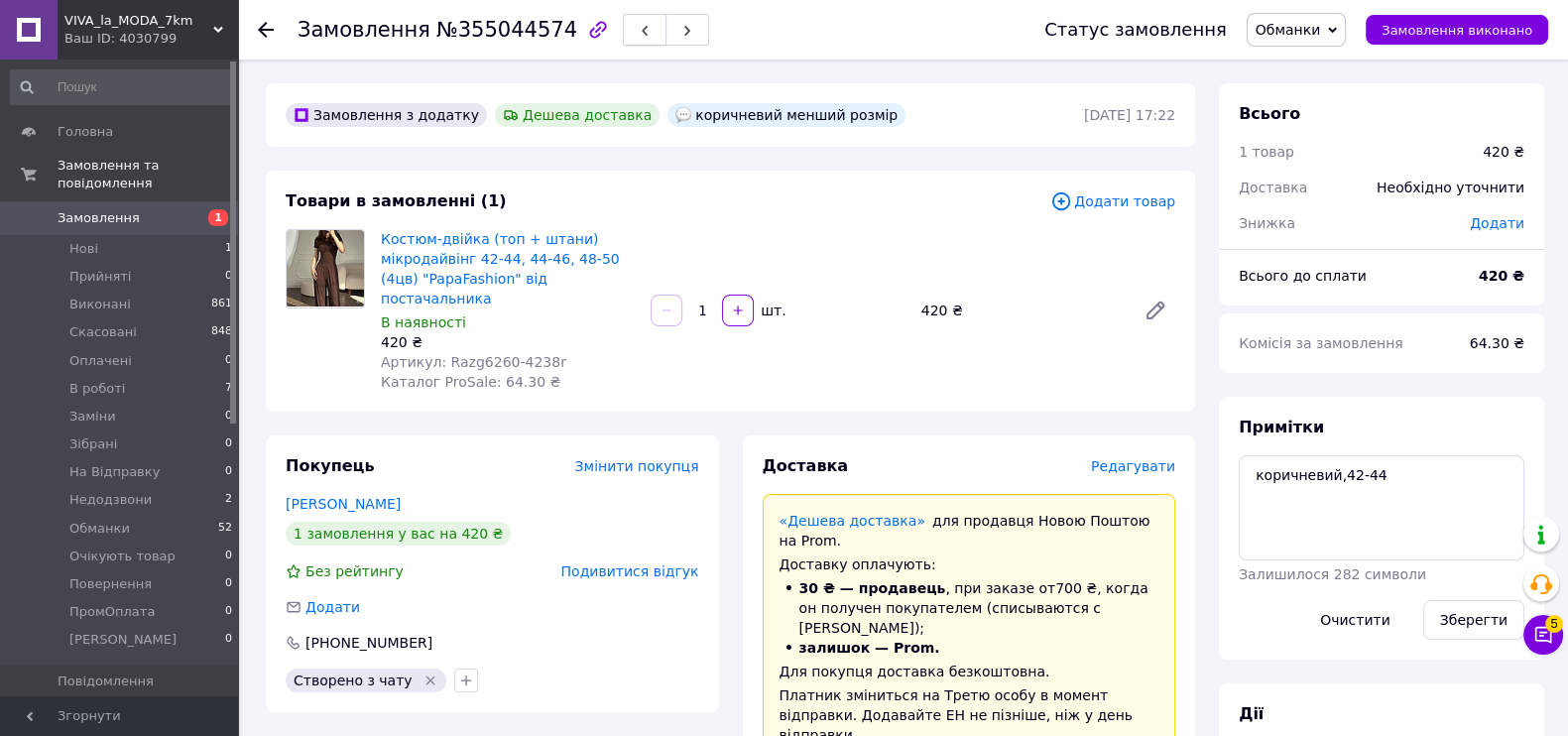
click at [638, 29] on icon "button" at bounding box center [644, 31] width 12 height 12
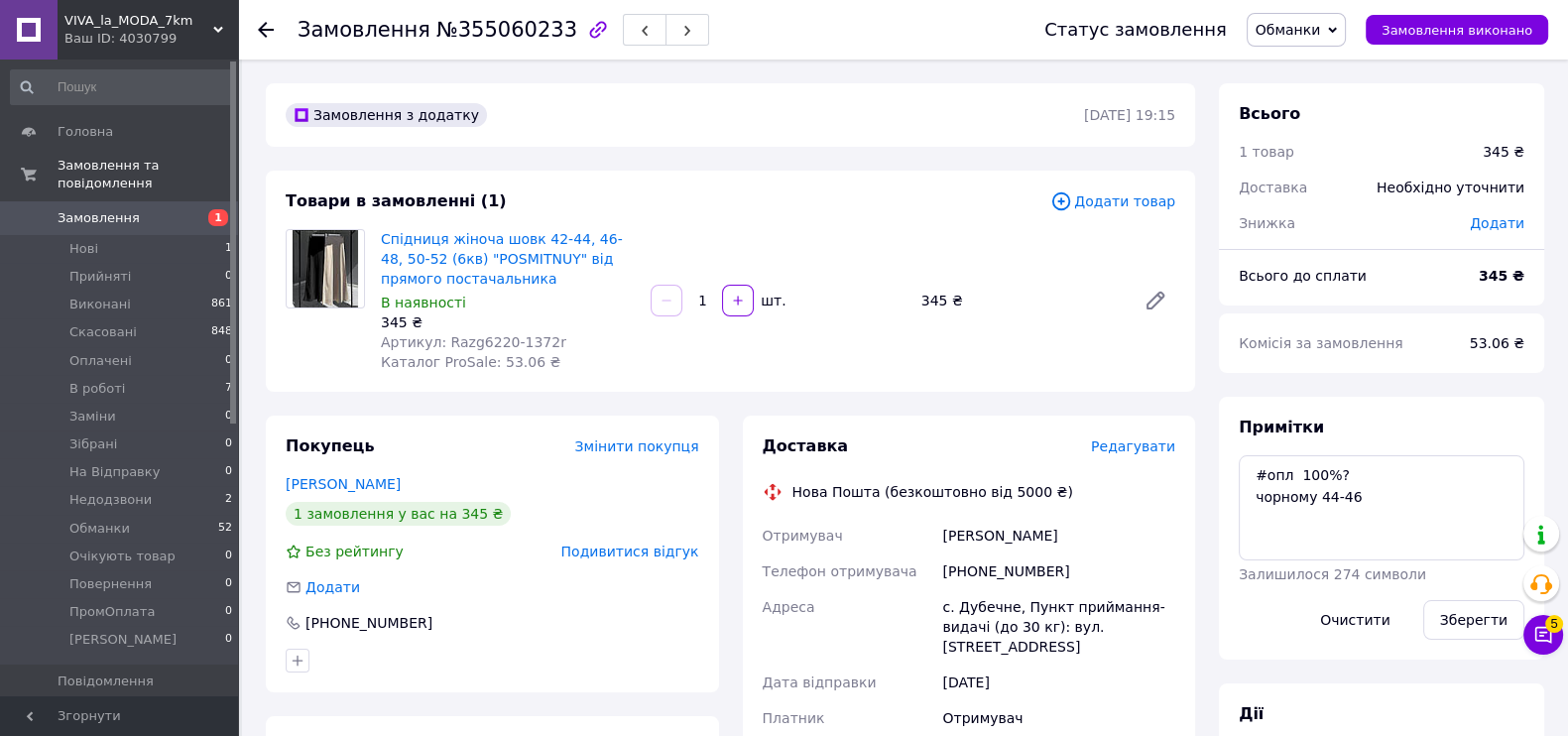
click at [638, 28] on icon "button" at bounding box center [644, 31] width 12 height 12
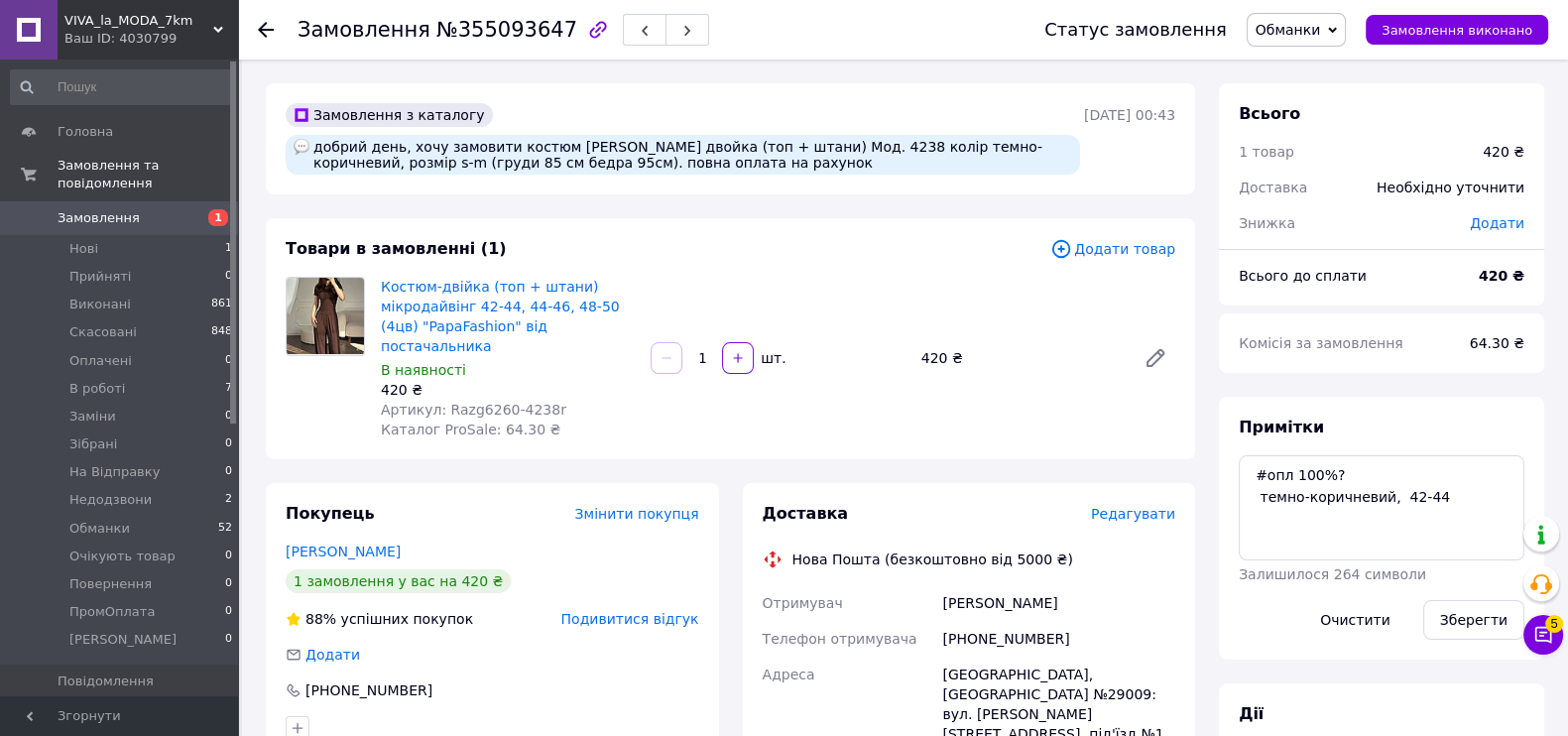
click at [638, 28] on icon "button" at bounding box center [644, 31] width 12 height 12
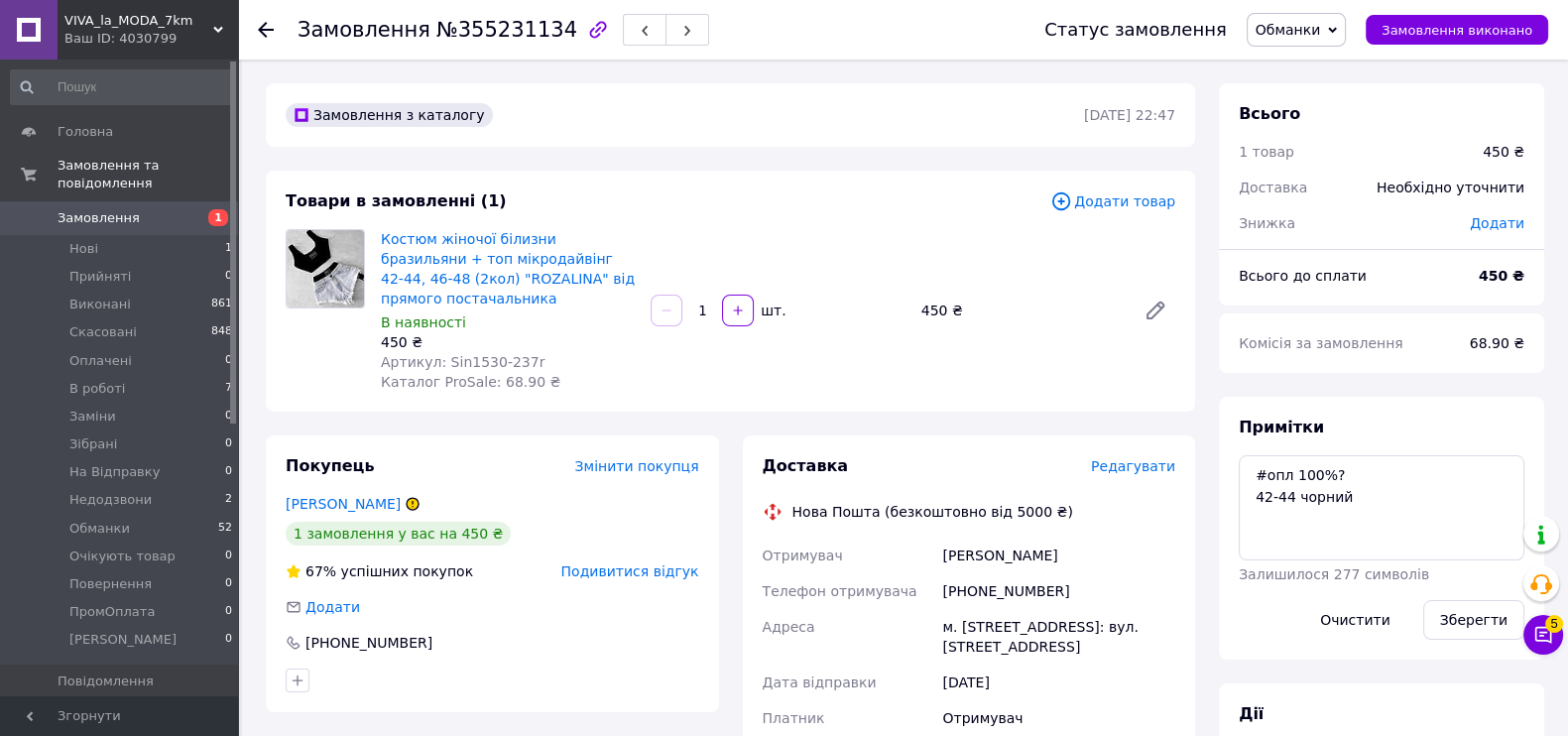
click at [638, 28] on icon "button" at bounding box center [644, 31] width 12 height 12
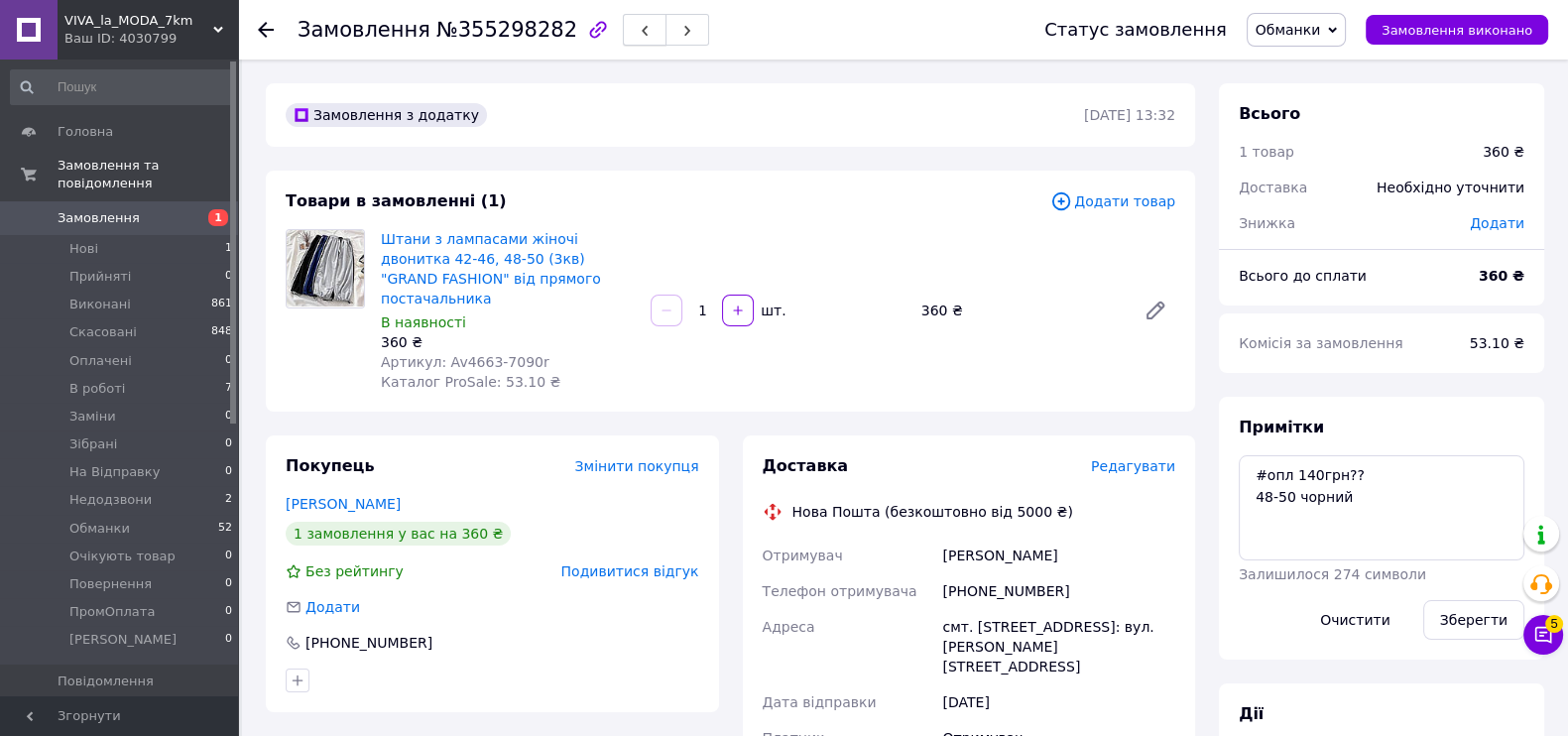
click at [622, 32] on button "button" at bounding box center [644, 30] width 44 height 32
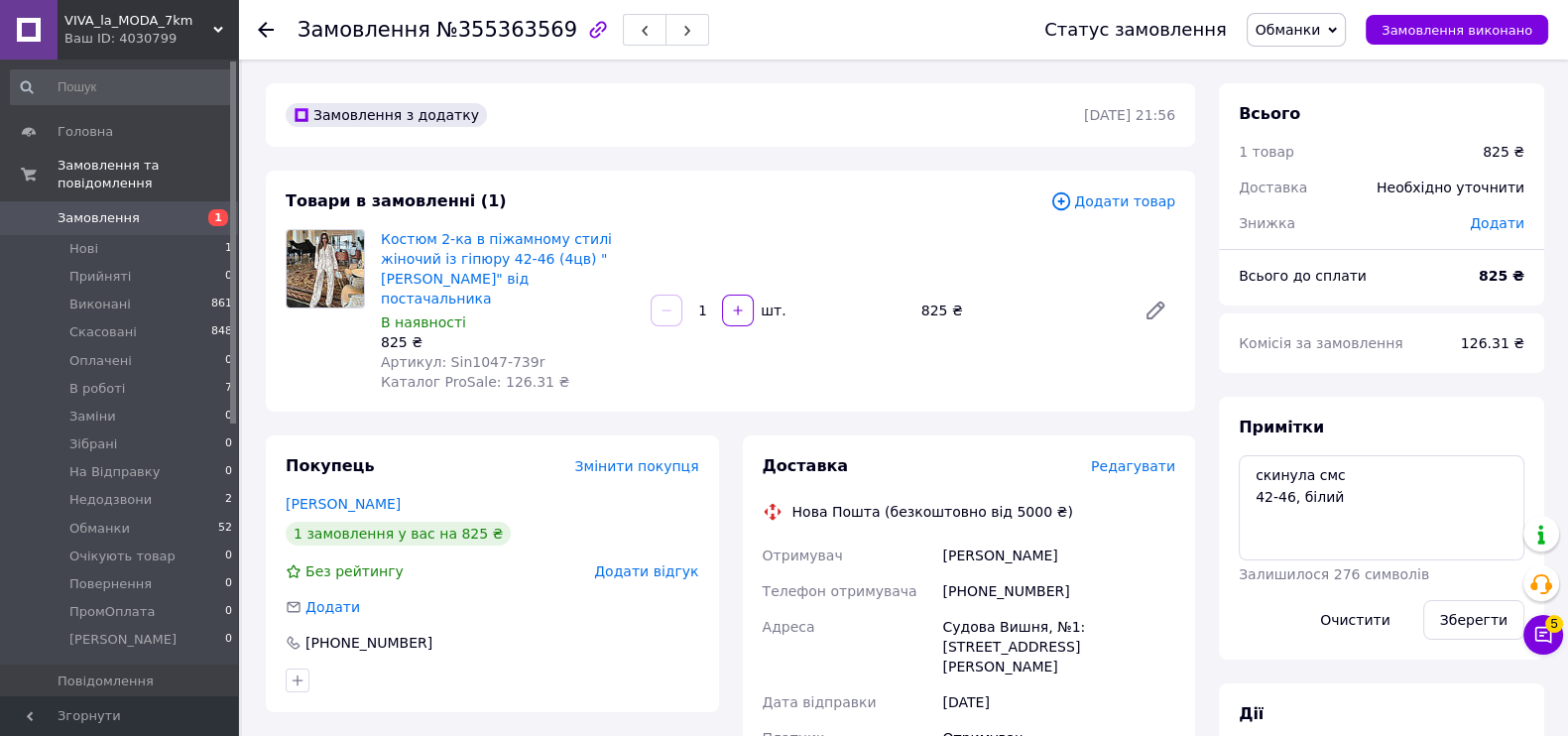
click at [652, 565] on div "Покупець Змінити покупця Пащак Ольга 1 замовлення у вас на 825 ₴ Без рейтингу Д…" at bounding box center [492, 574] width 453 height 277
click at [651, 564] on span "Додати відгук" at bounding box center [646, 572] width 105 height 16
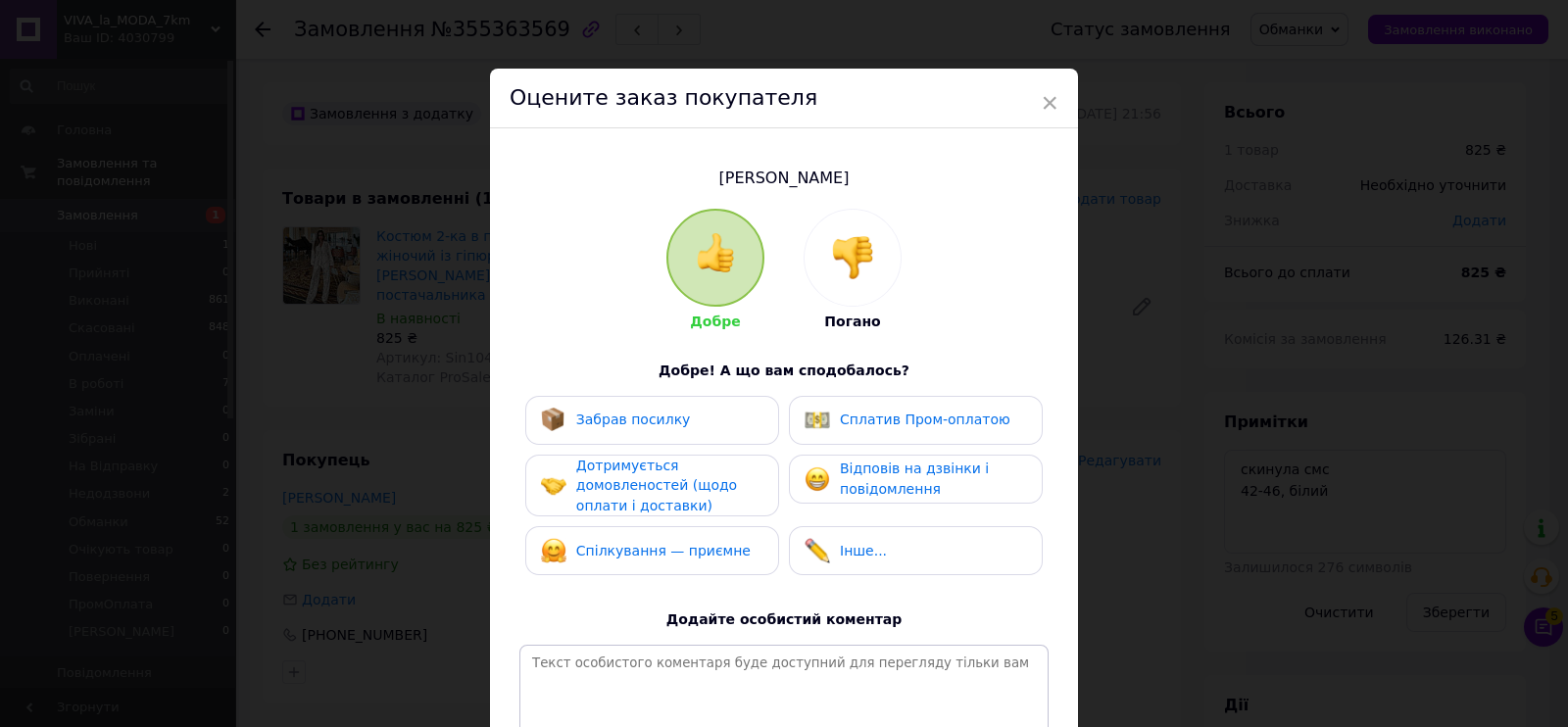
click at [857, 278] on img at bounding box center [853, 258] width 43 height 43
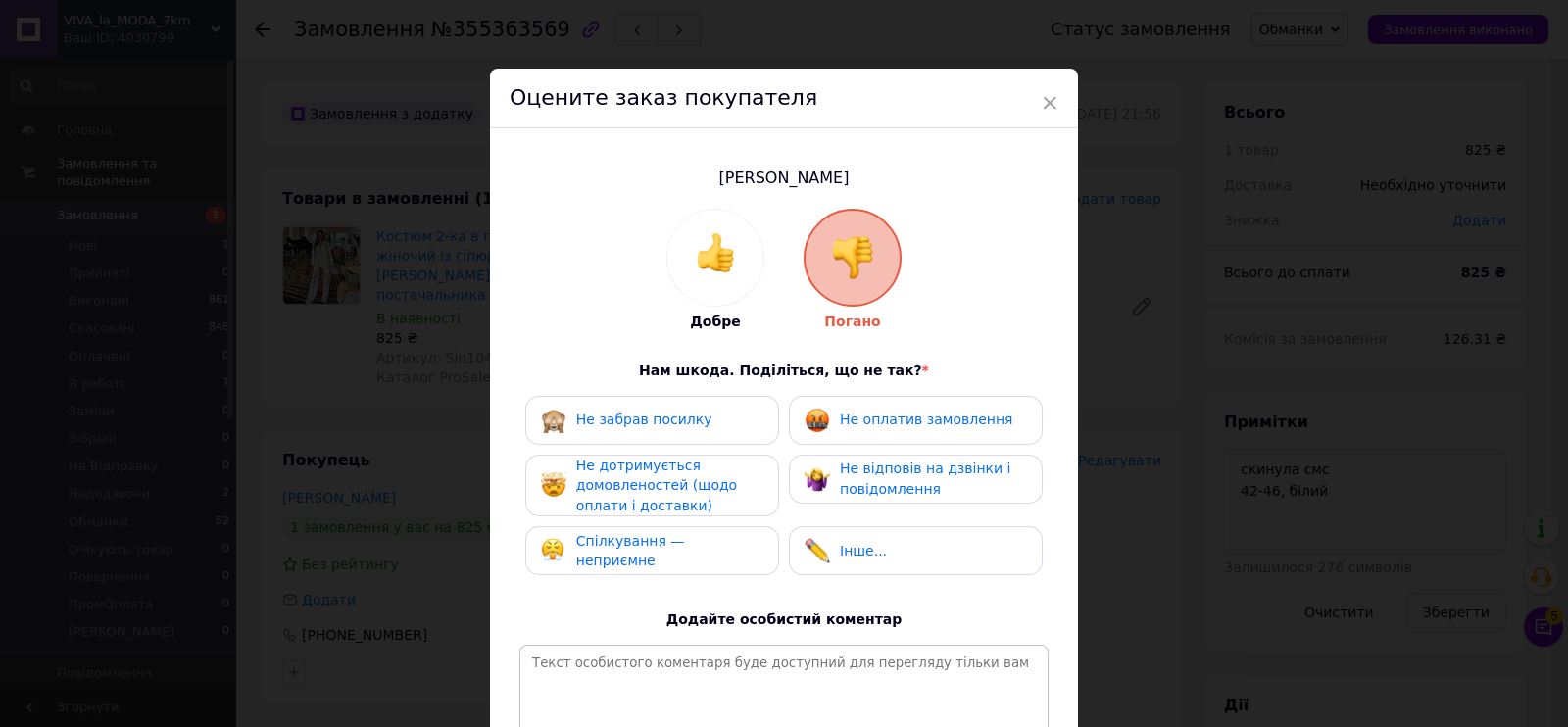
click at [861, 446] on div "Не забрав посилку Не оплатив замовлення Не дотримується домовленостей (щодо опл…" at bounding box center [784, 490] width 530 height 190
drag, startPoint x: 902, startPoint y: 480, endPoint x: 889, endPoint y: 482, distance: 13.2
click at [898, 481] on span "Не відповів на дзвінки і повідомлення" at bounding box center [924, 478] width 170 height 36
click at [815, 437] on div "Не оплатив замовлення" at bounding box center [916, 420] width 254 height 49
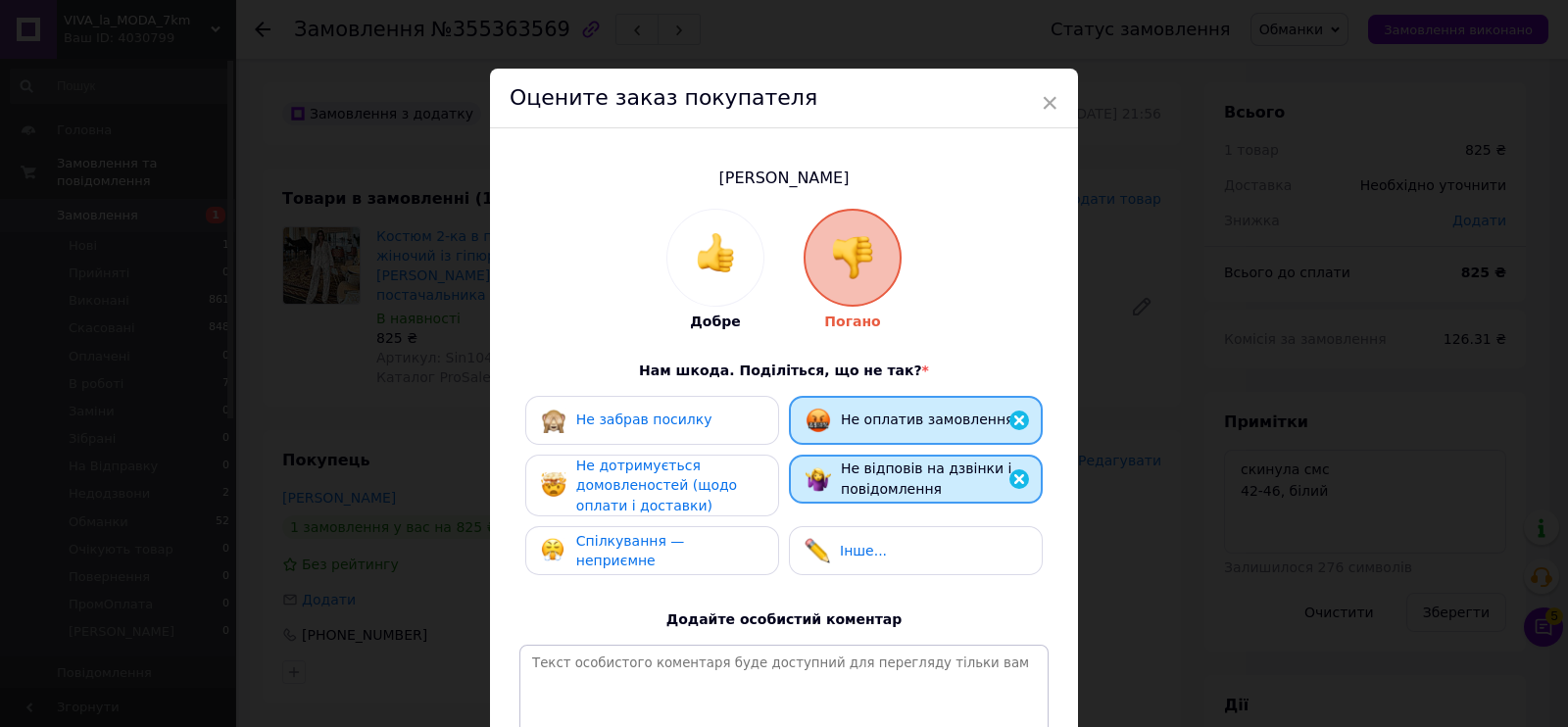
drag, startPoint x: 703, startPoint y: 502, endPoint x: 702, endPoint y: 529, distance: 27.0
click at [702, 503] on div "Не дотримується домовленостей (щодо оплати і доставки)" at bounding box center [669, 486] width 186 height 61
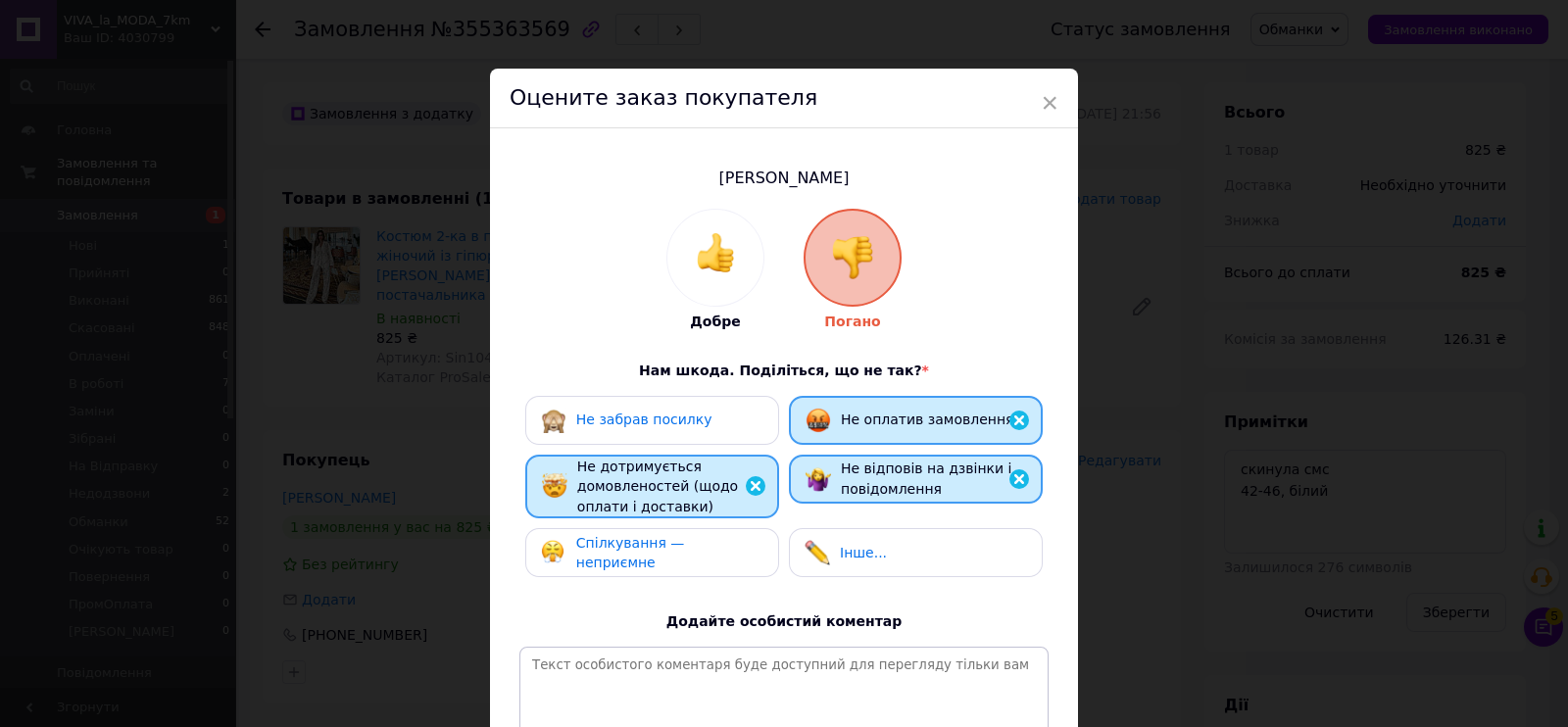
click at [685, 559] on span "Спілкування — неприємне" at bounding box center [631, 553] width 109 height 36
click at [665, 414] on span "Не забрав посилку" at bounding box center [645, 419] width 136 height 16
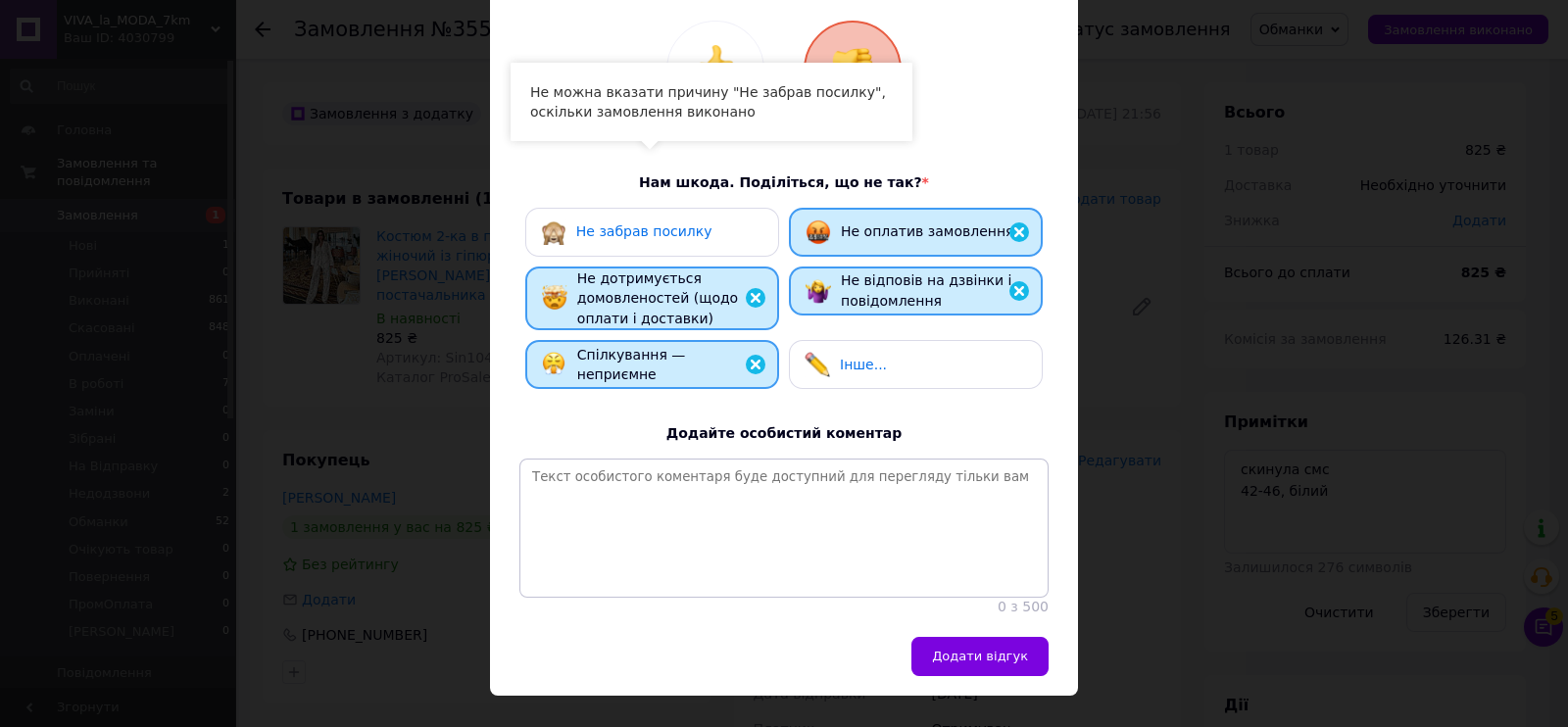
scroll to position [242, 0]
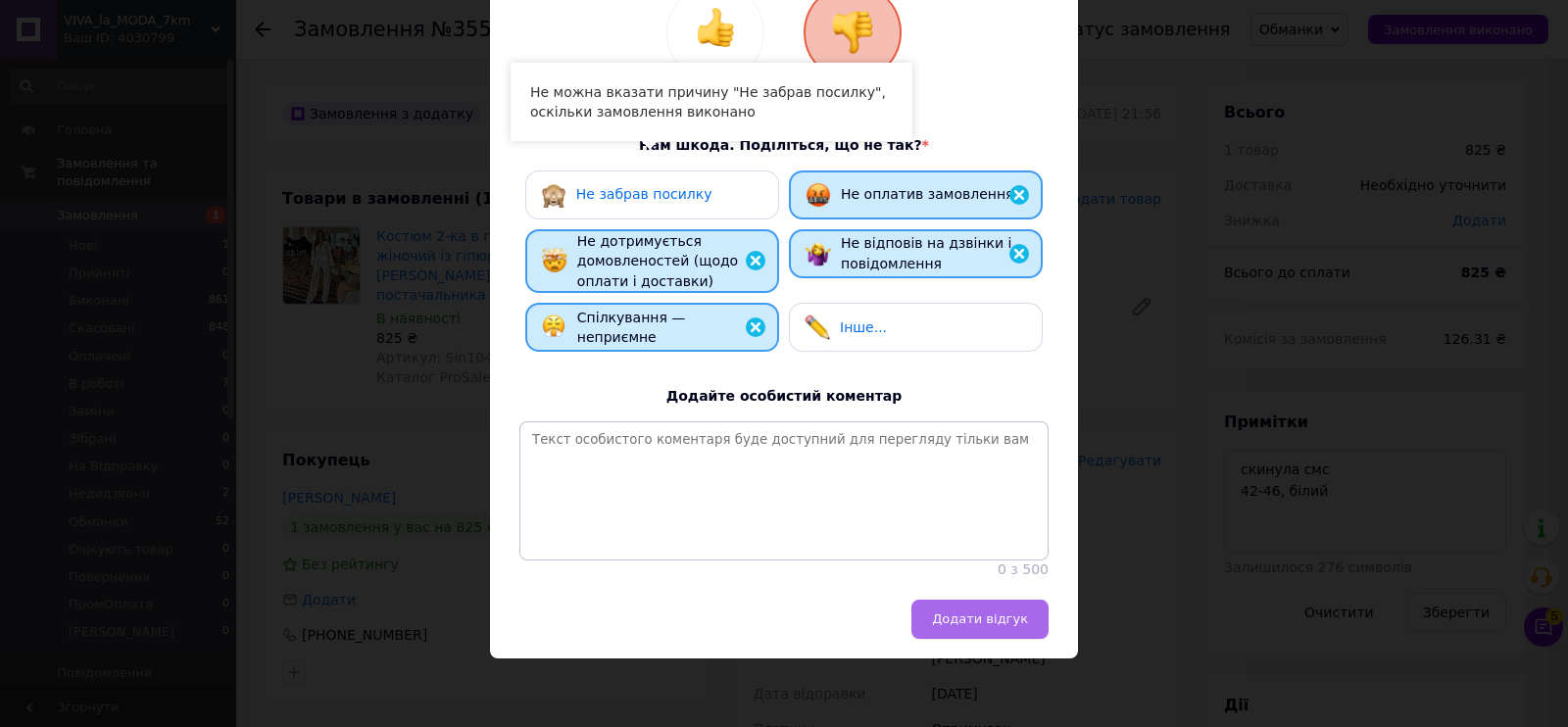
click at [962, 626] on span "Додати відгук" at bounding box center [980, 618] width 96 height 15
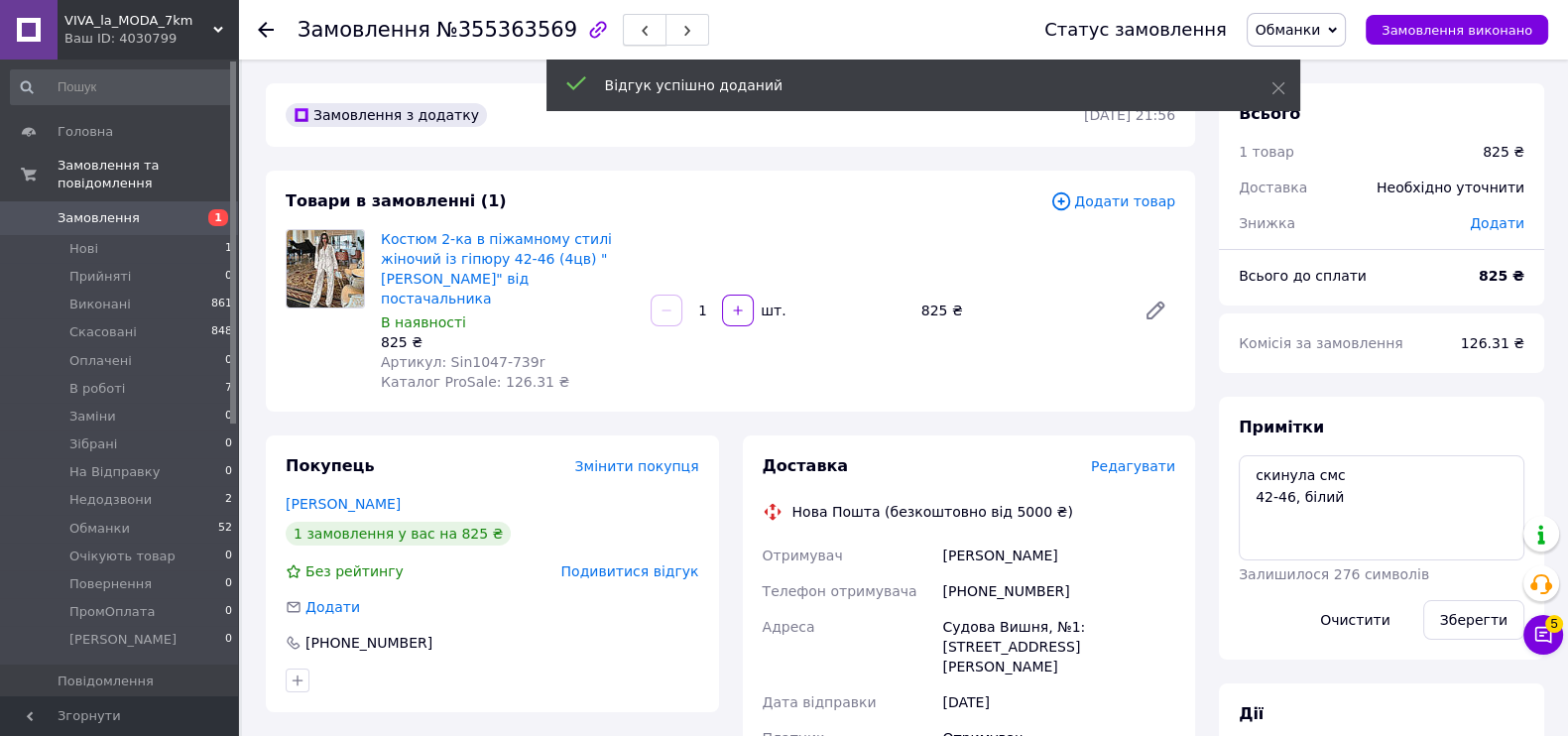
click at [622, 41] on button "button" at bounding box center [644, 30] width 44 height 32
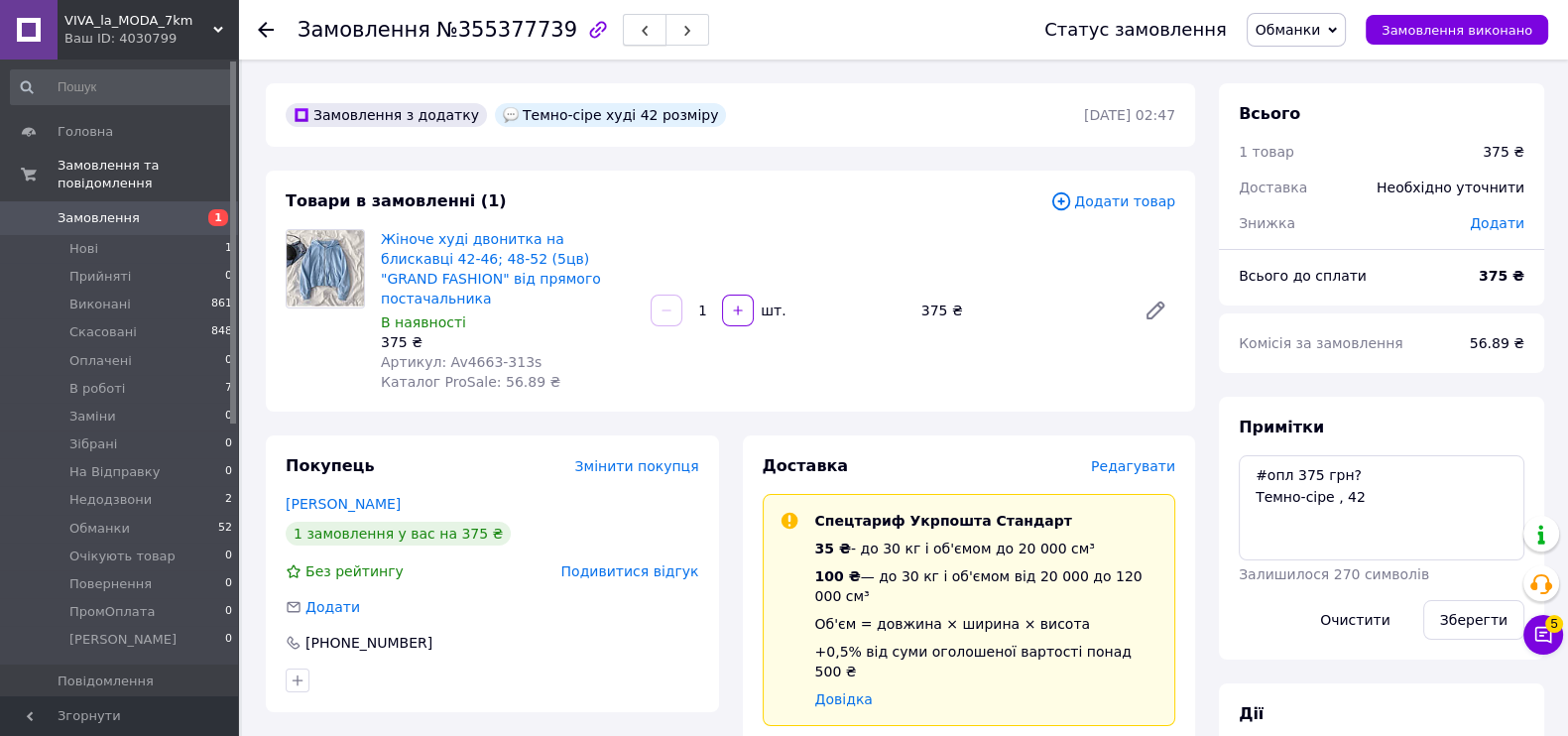
click at [622, 42] on button "button" at bounding box center [644, 30] width 44 height 32
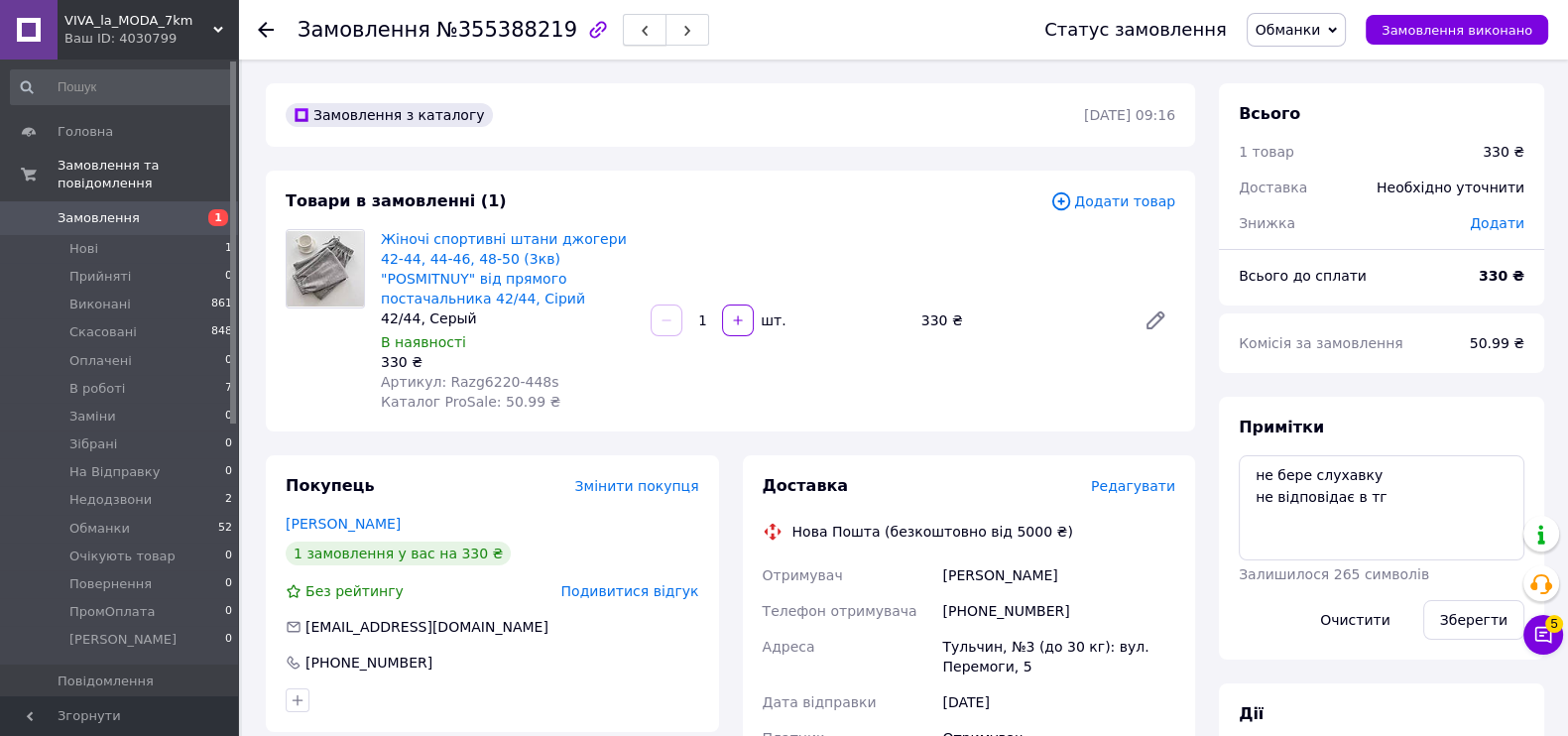
click at [638, 27] on icon "button" at bounding box center [644, 31] width 12 height 12
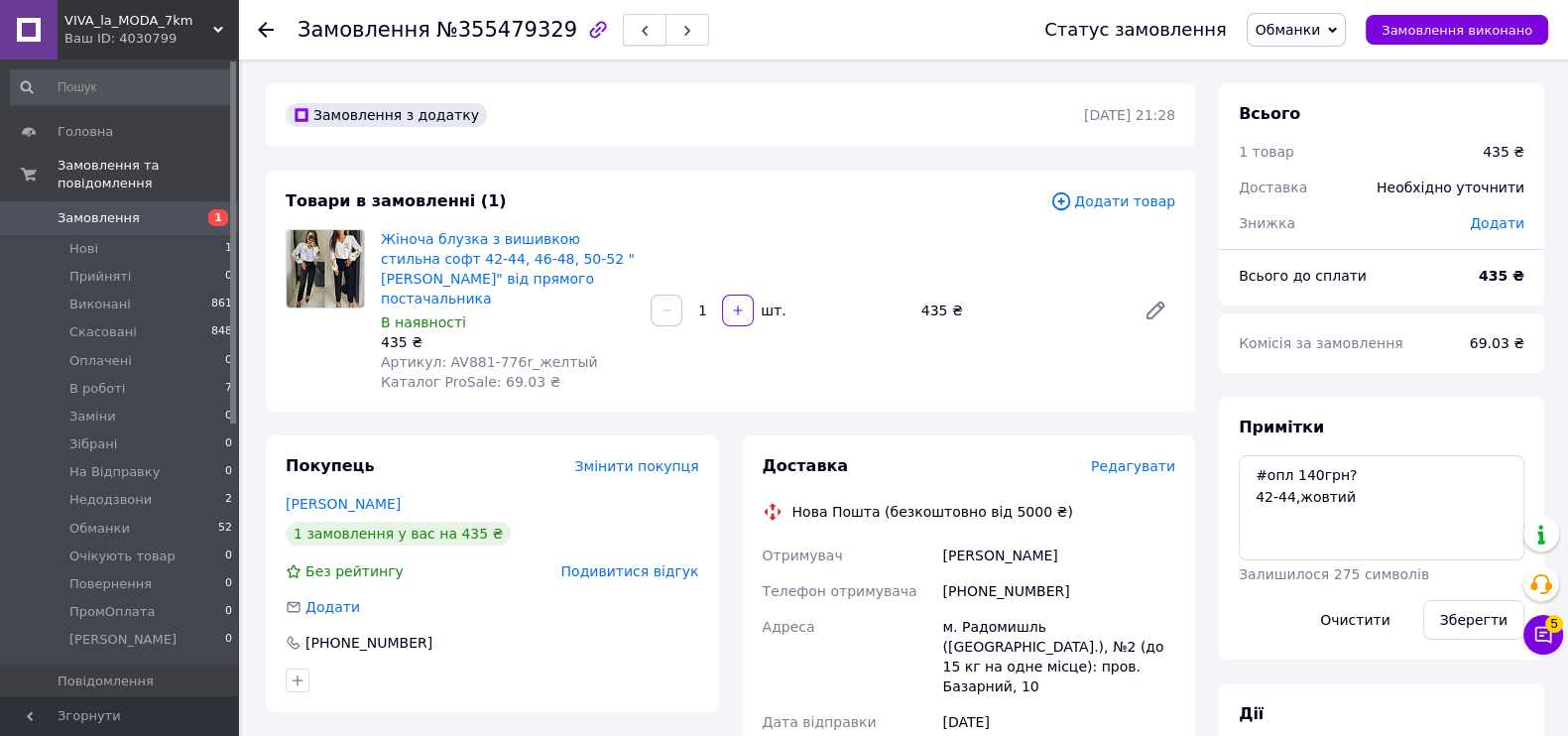
click at [622, 24] on button "button" at bounding box center [644, 30] width 44 height 32
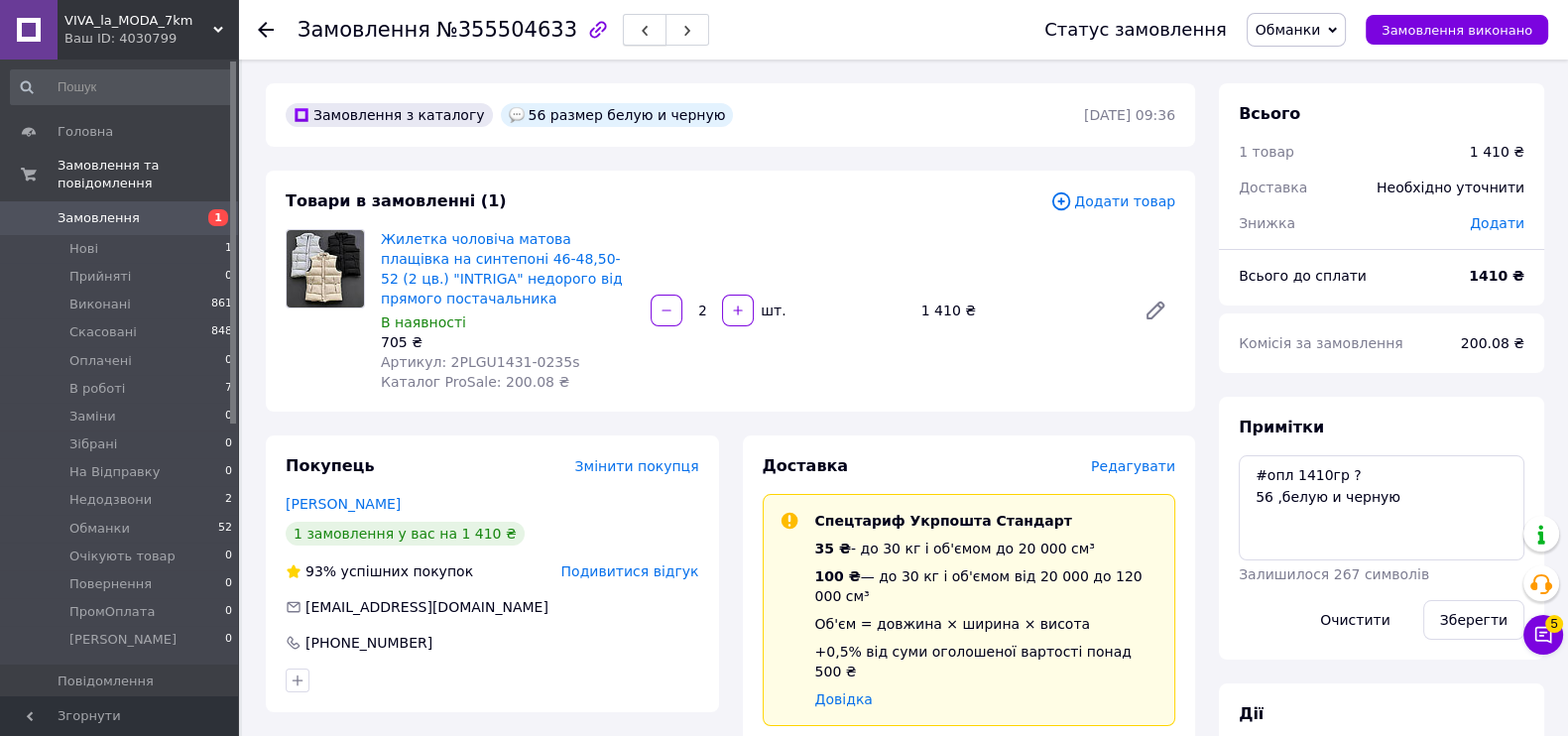
click at [638, 30] on icon "button" at bounding box center [644, 31] width 12 height 12
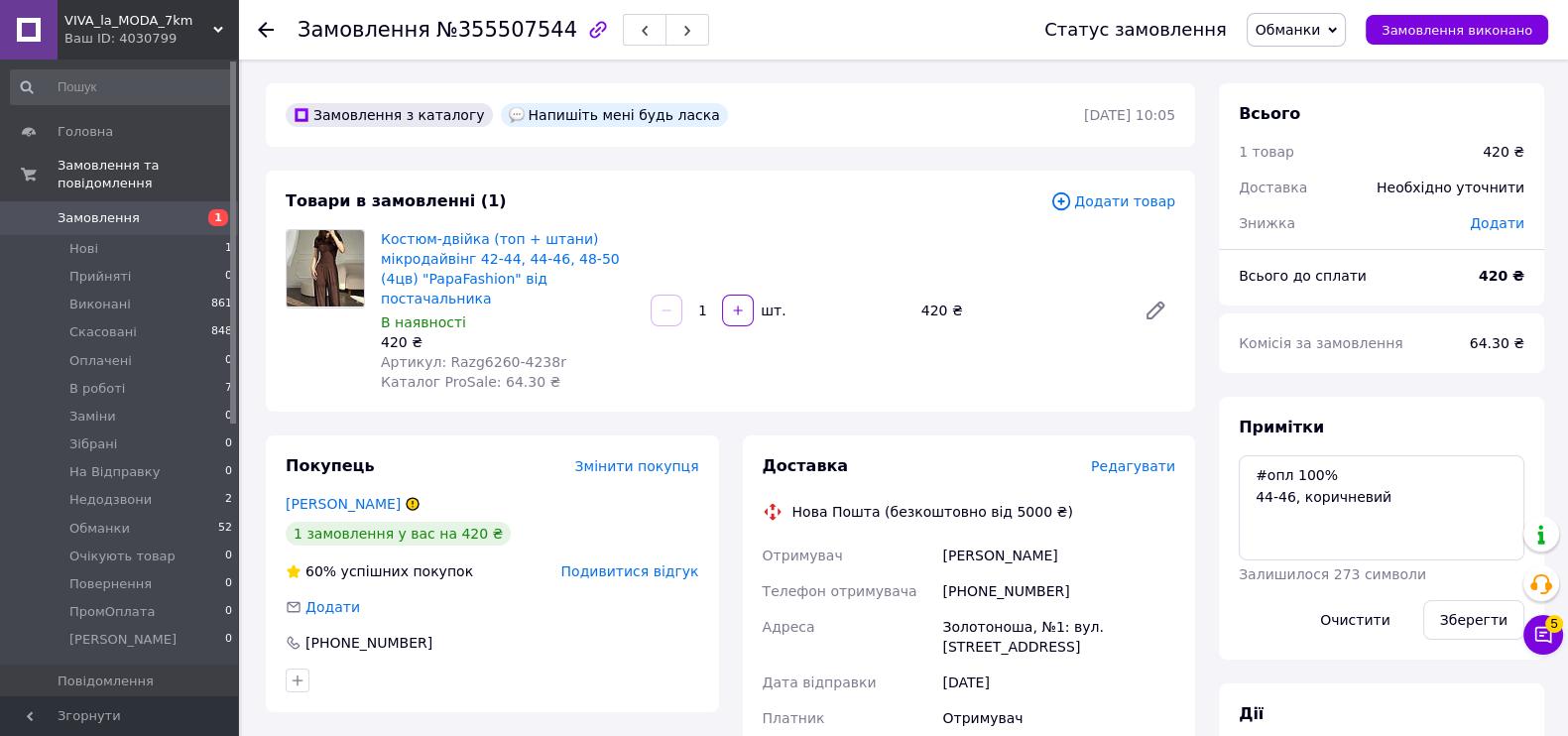
click at [1312, 32] on span "Обманки" at bounding box center [1288, 30] width 66 height 16
click at [1321, 135] on li "Скасовано" at bounding box center [1310, 129] width 126 height 30
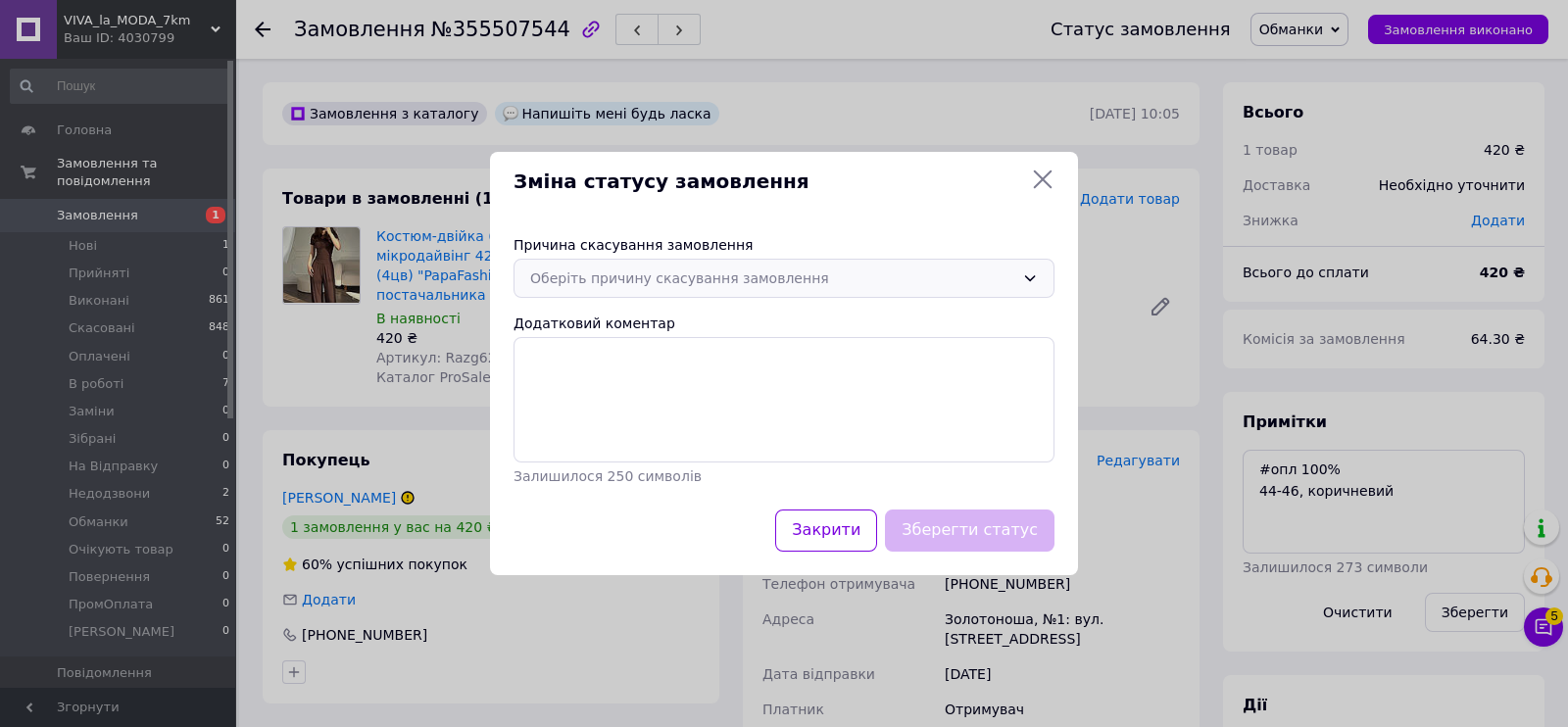
click at [701, 269] on div "Оберіть причину скасування замовлення" at bounding box center [773, 278] width 484 height 22
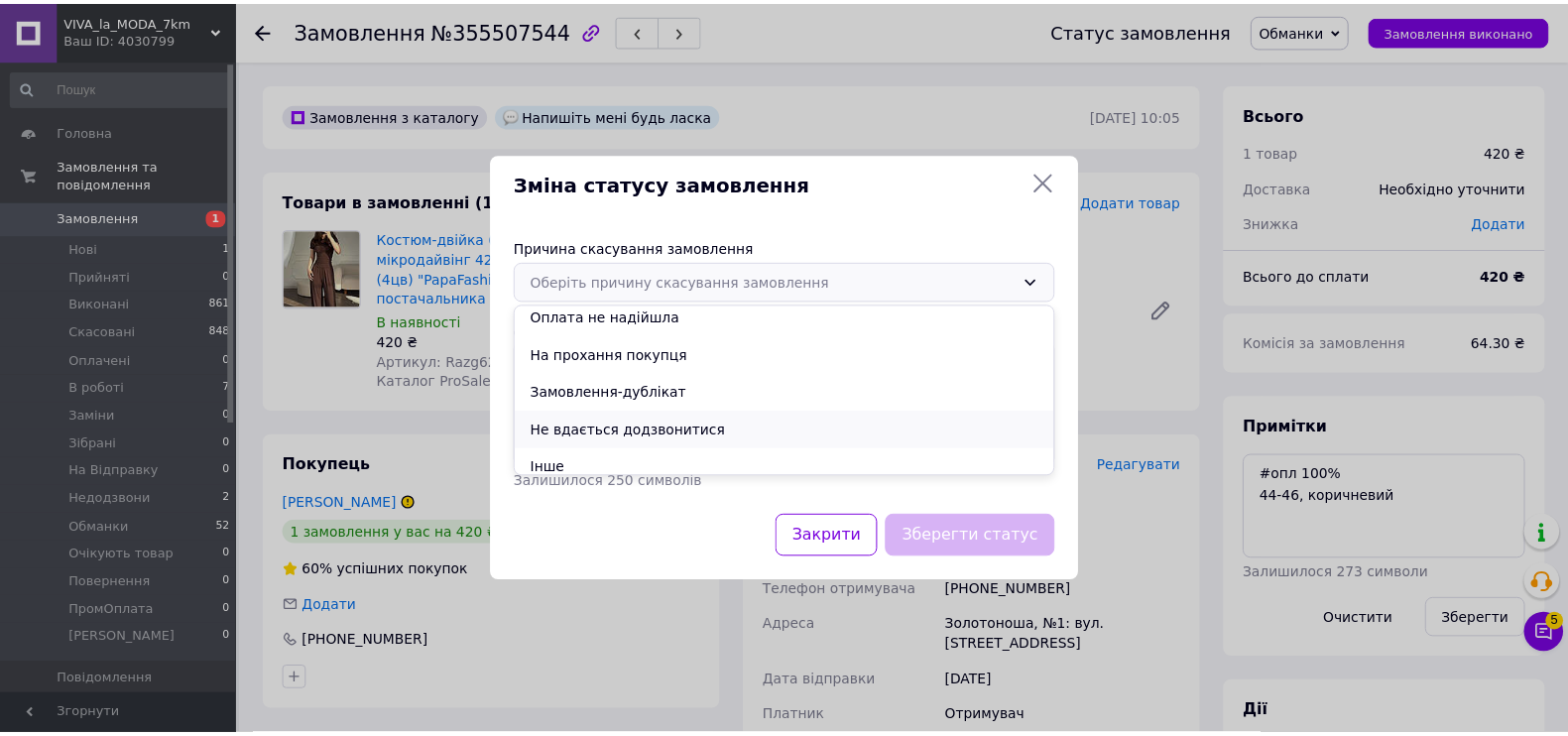
scroll to position [93, 0]
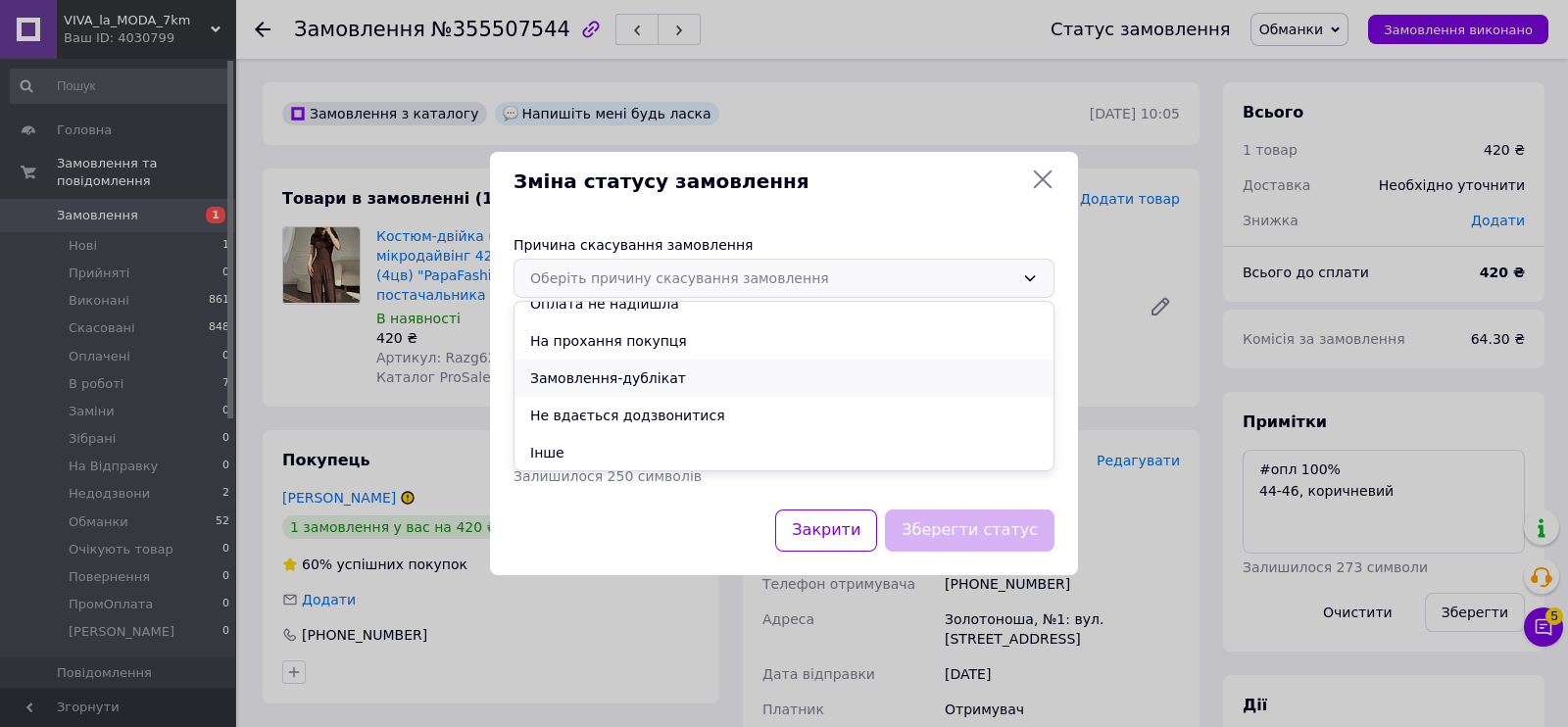
click at [628, 384] on li "Замовлення-дублікат" at bounding box center [784, 378] width 539 height 37
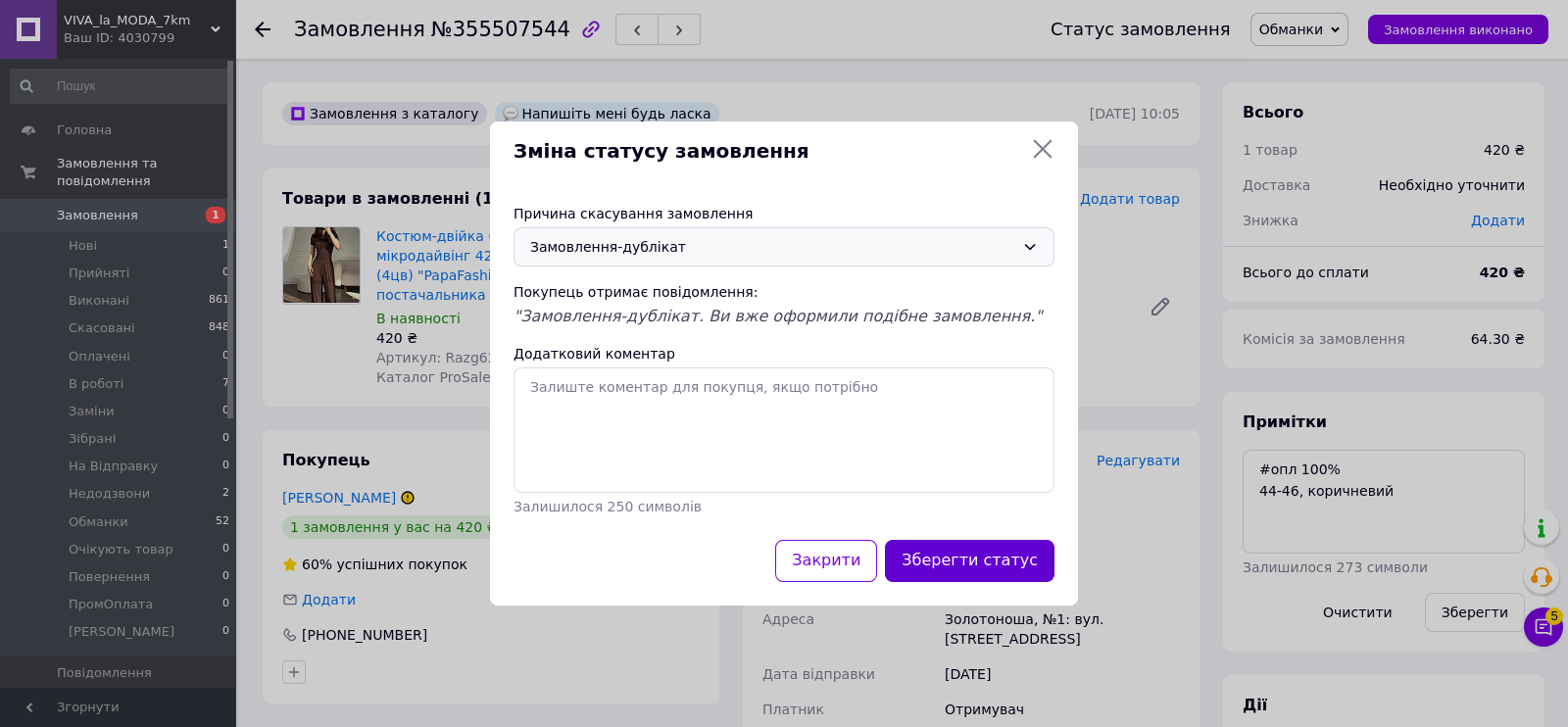
click at [965, 565] on button "Зберегти статус" at bounding box center [970, 561] width 169 height 42
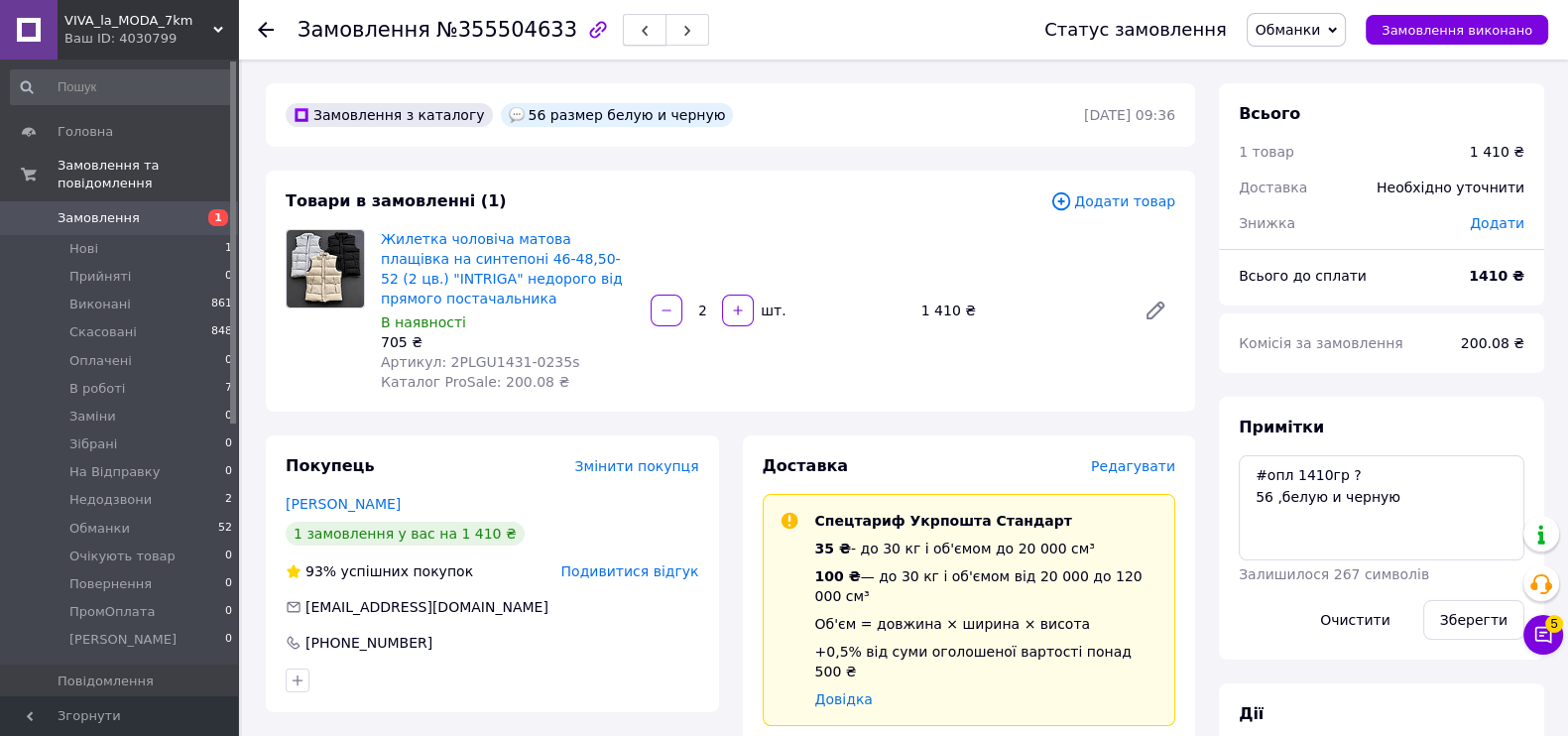
click at [638, 29] on icon "button" at bounding box center [644, 31] width 12 height 12
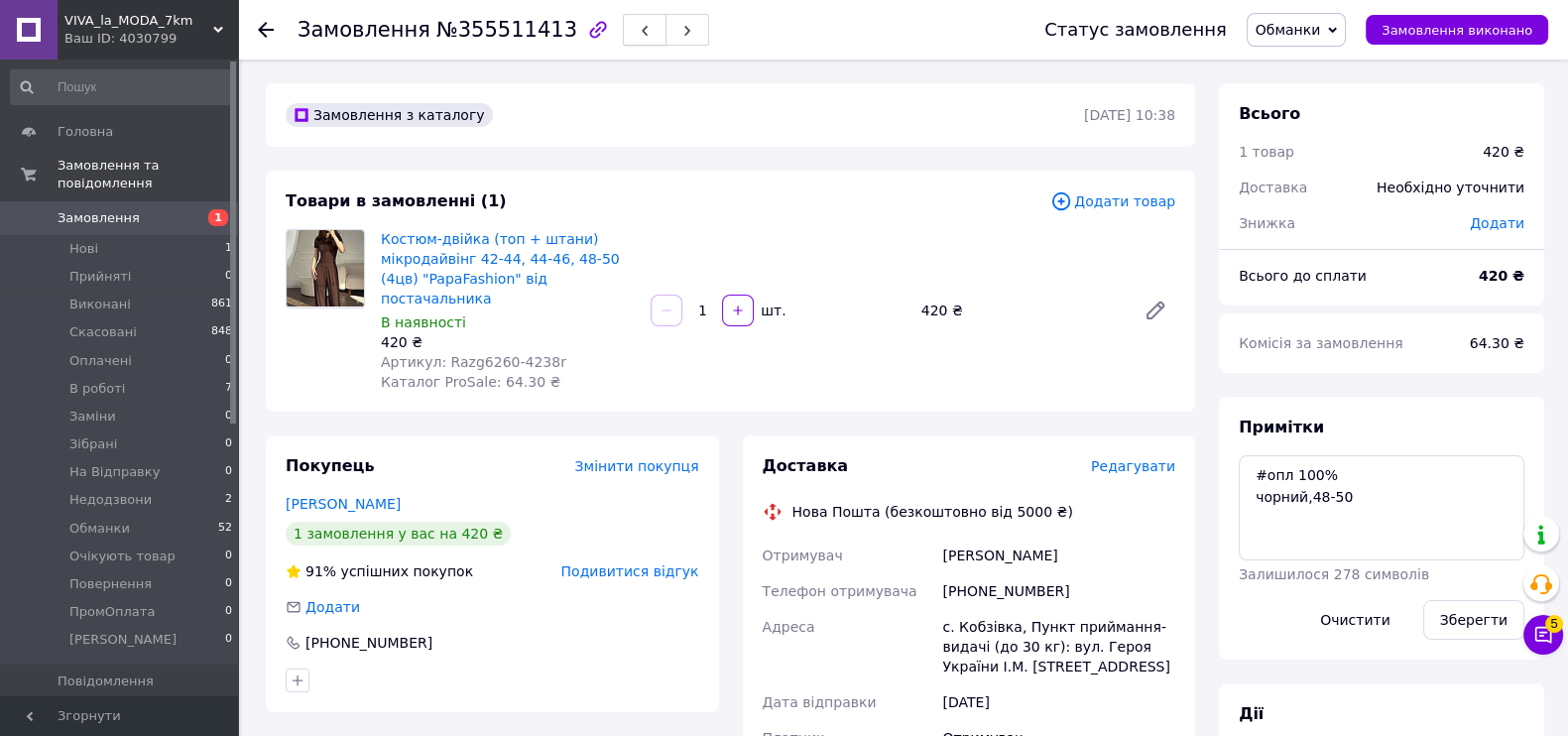
click at [638, 34] on icon "button" at bounding box center [644, 31] width 12 height 12
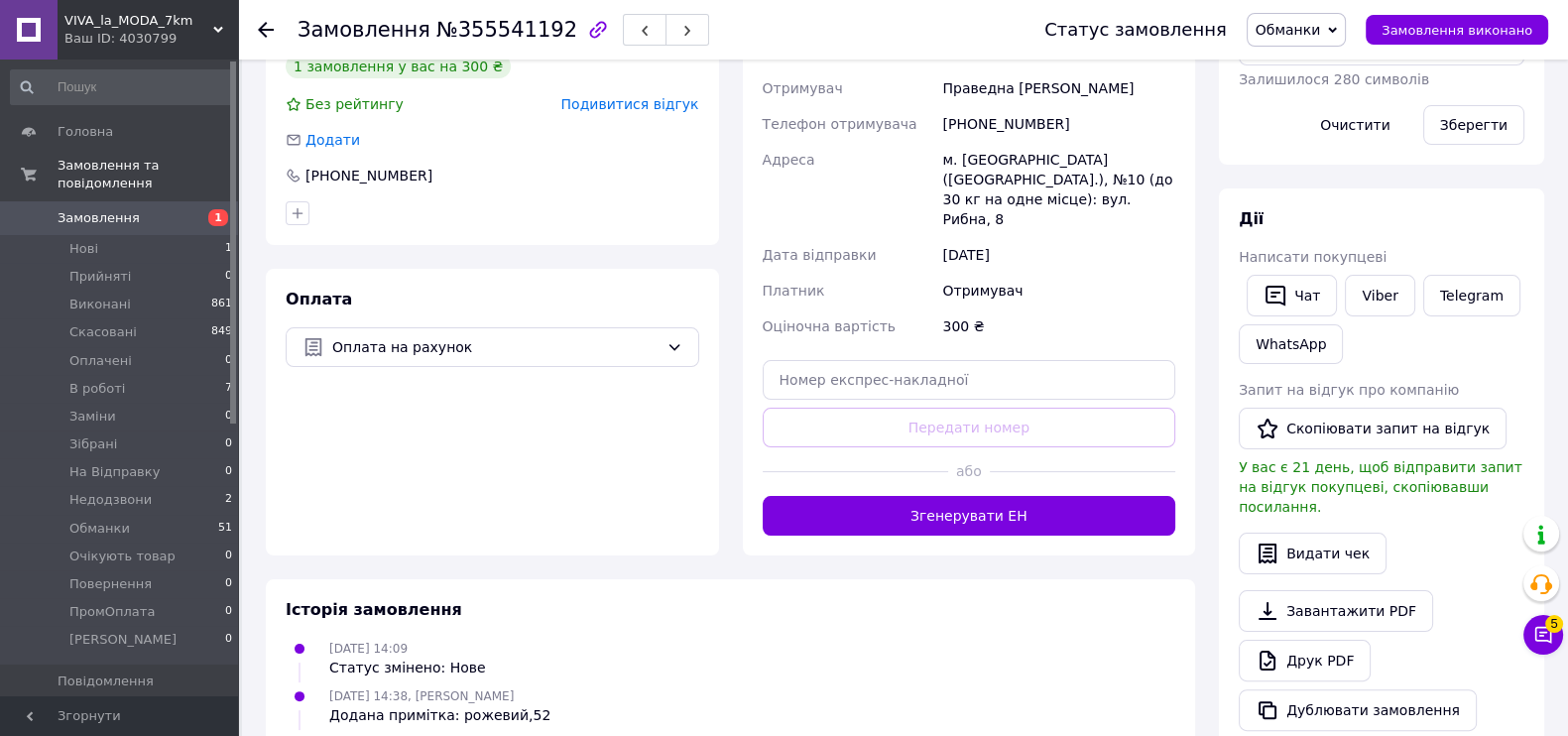
scroll to position [123, 0]
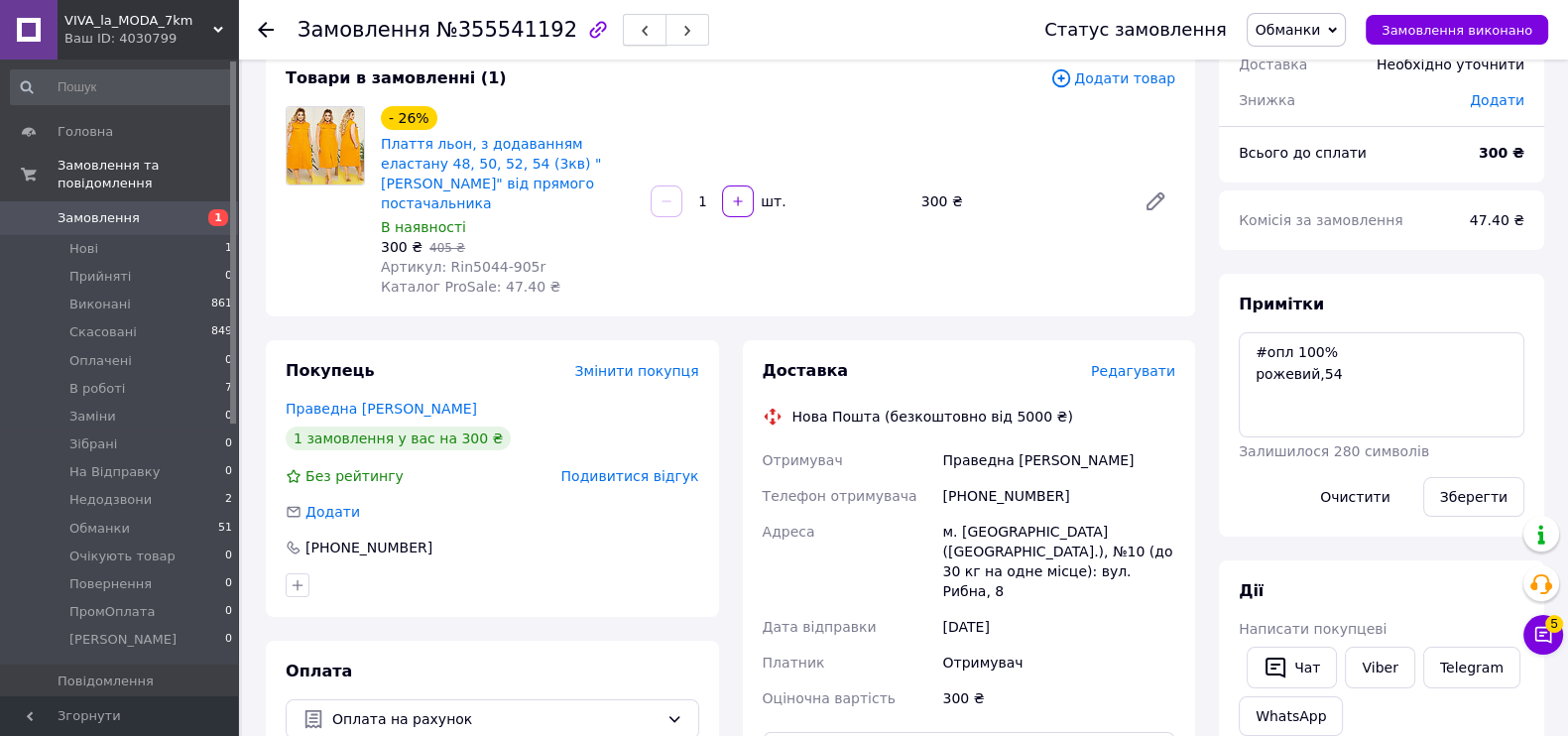
click at [638, 33] on icon "button" at bounding box center [644, 31] width 12 height 12
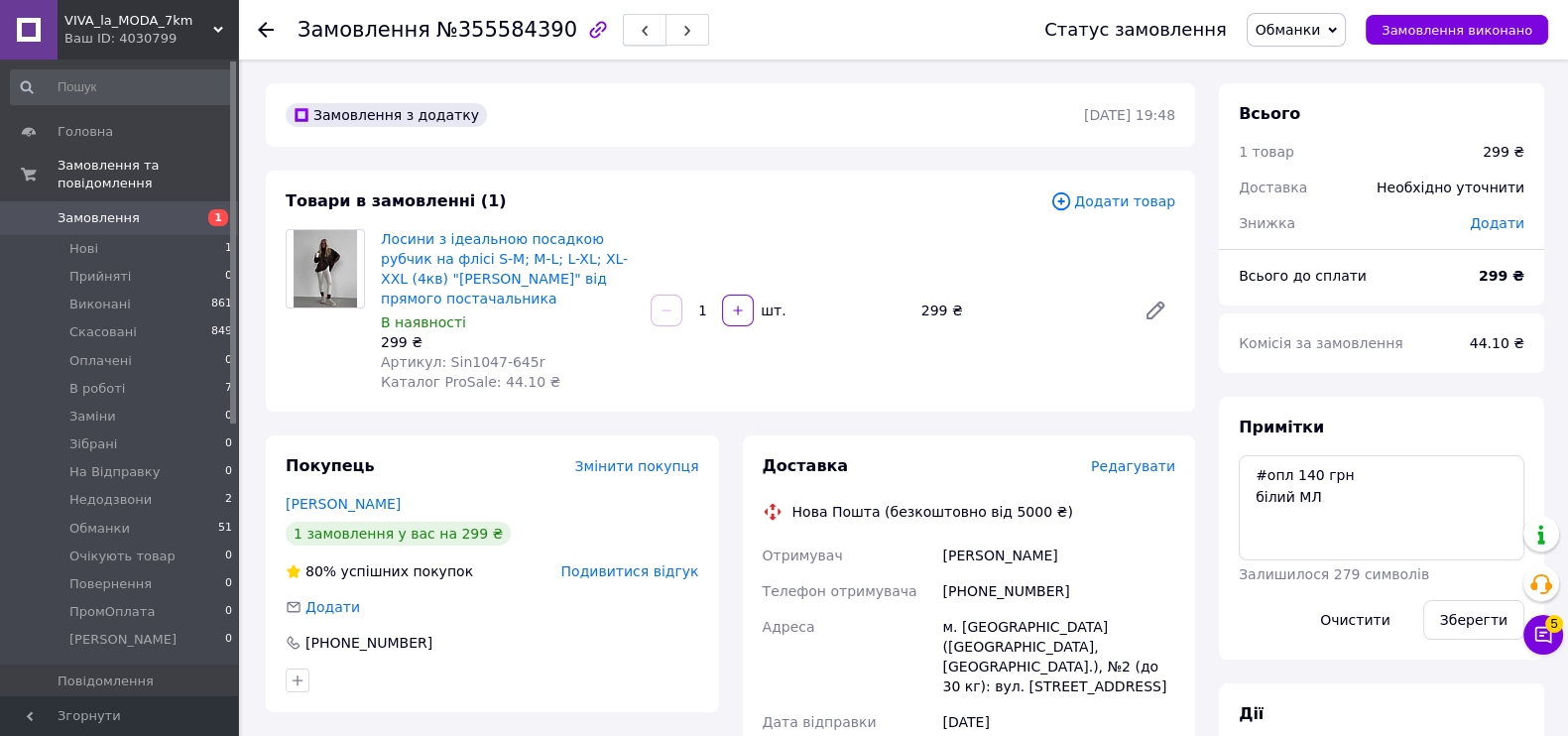
click at [638, 25] on icon "button" at bounding box center [644, 31] width 12 height 12
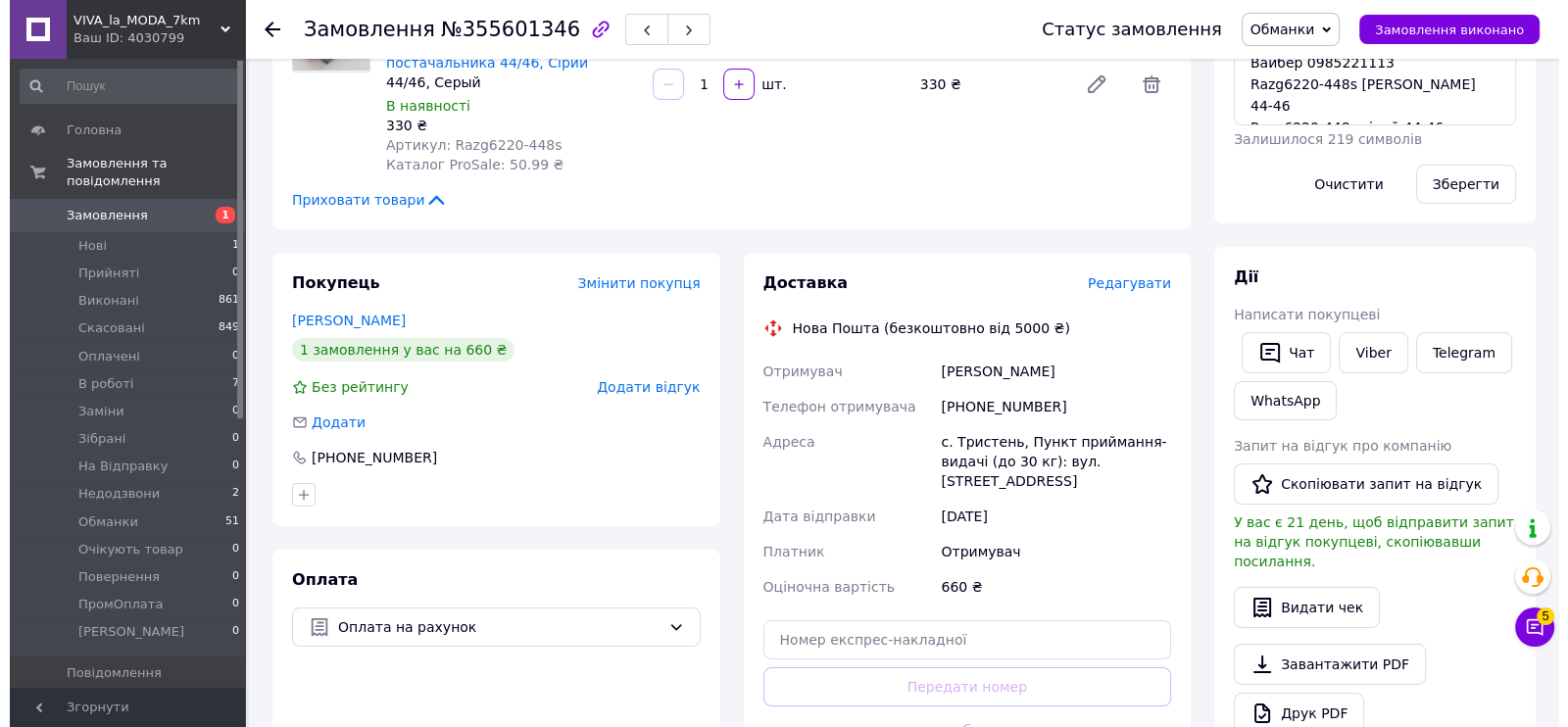
scroll to position [121, 0]
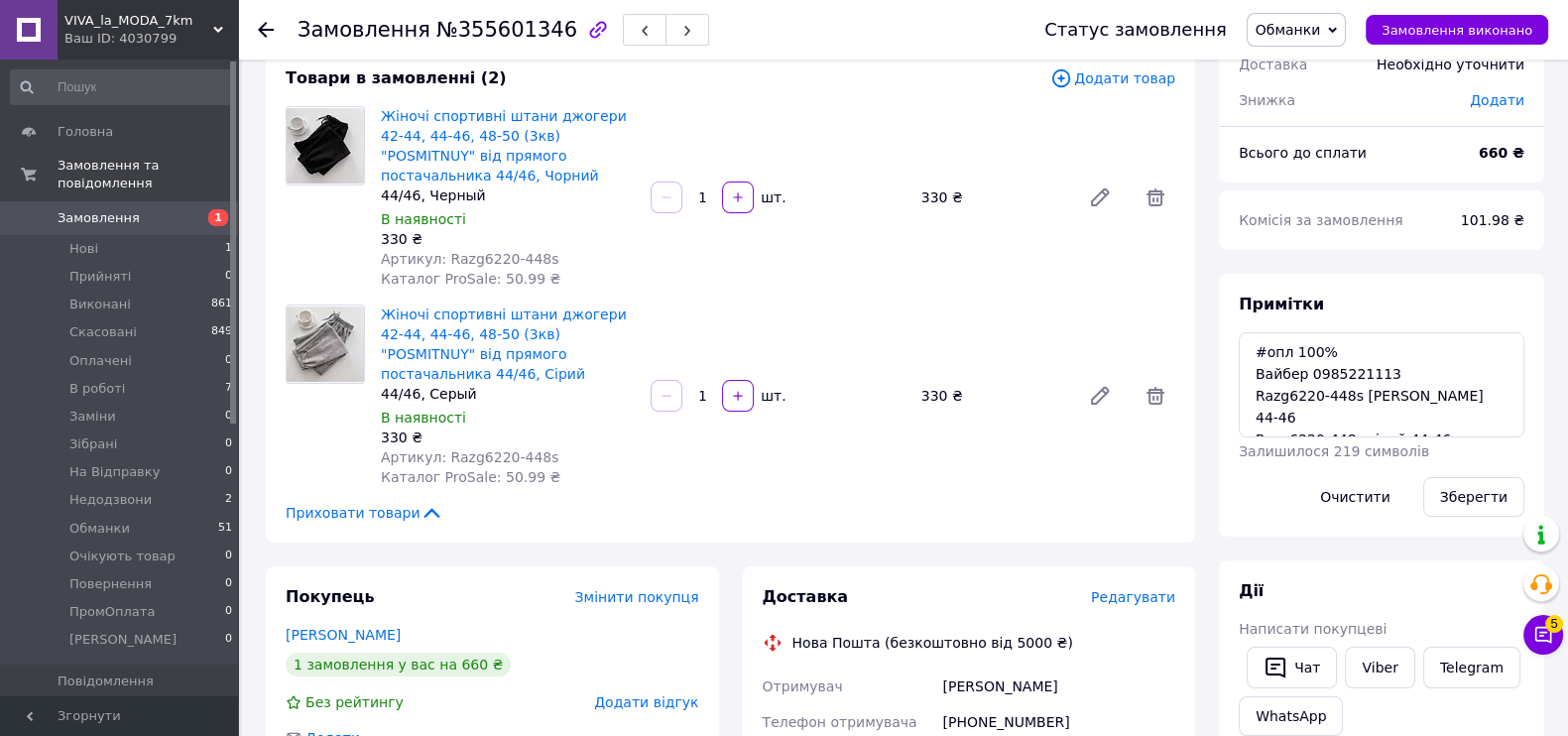
click at [664, 694] on span "Додати відгук" at bounding box center [646, 702] width 105 height 16
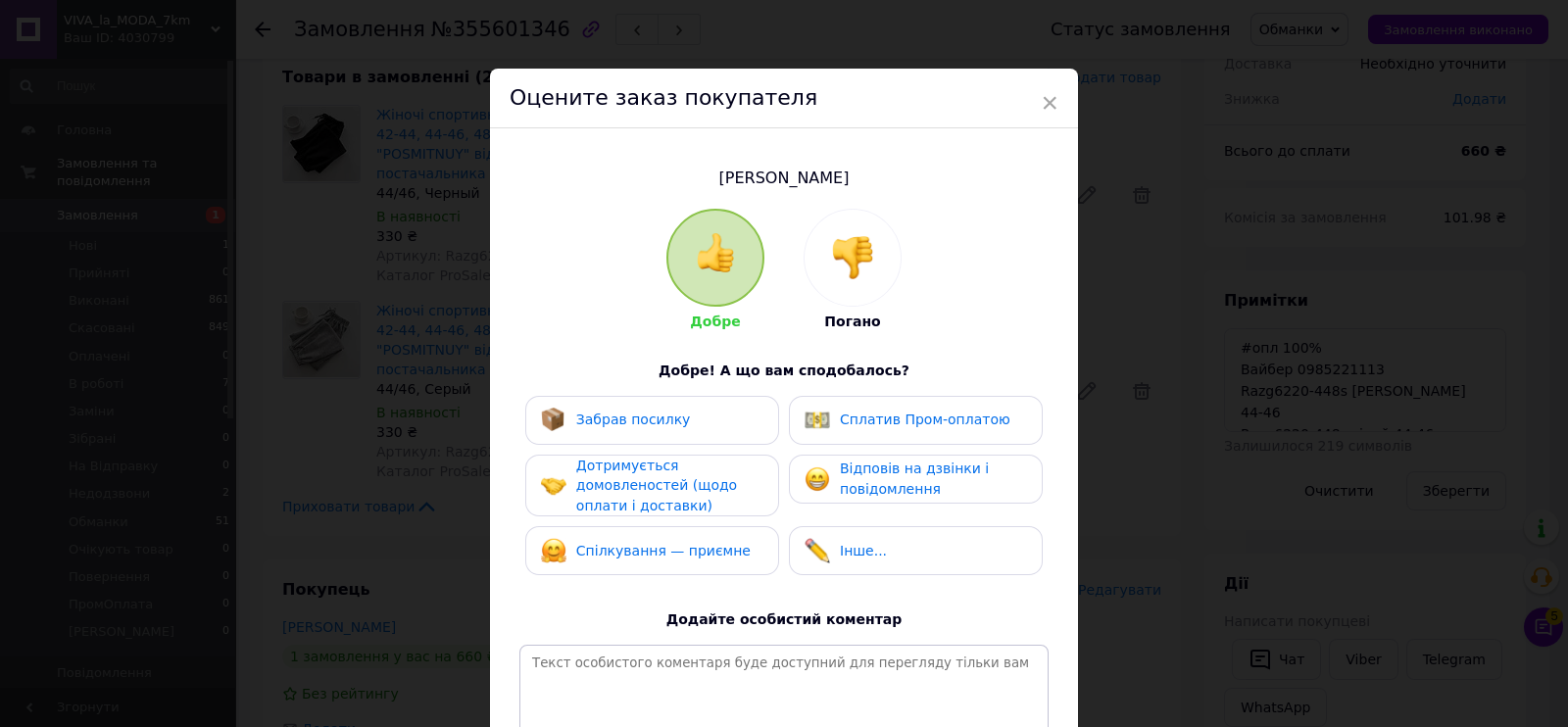
click at [872, 270] on div at bounding box center [853, 258] width 96 height 96
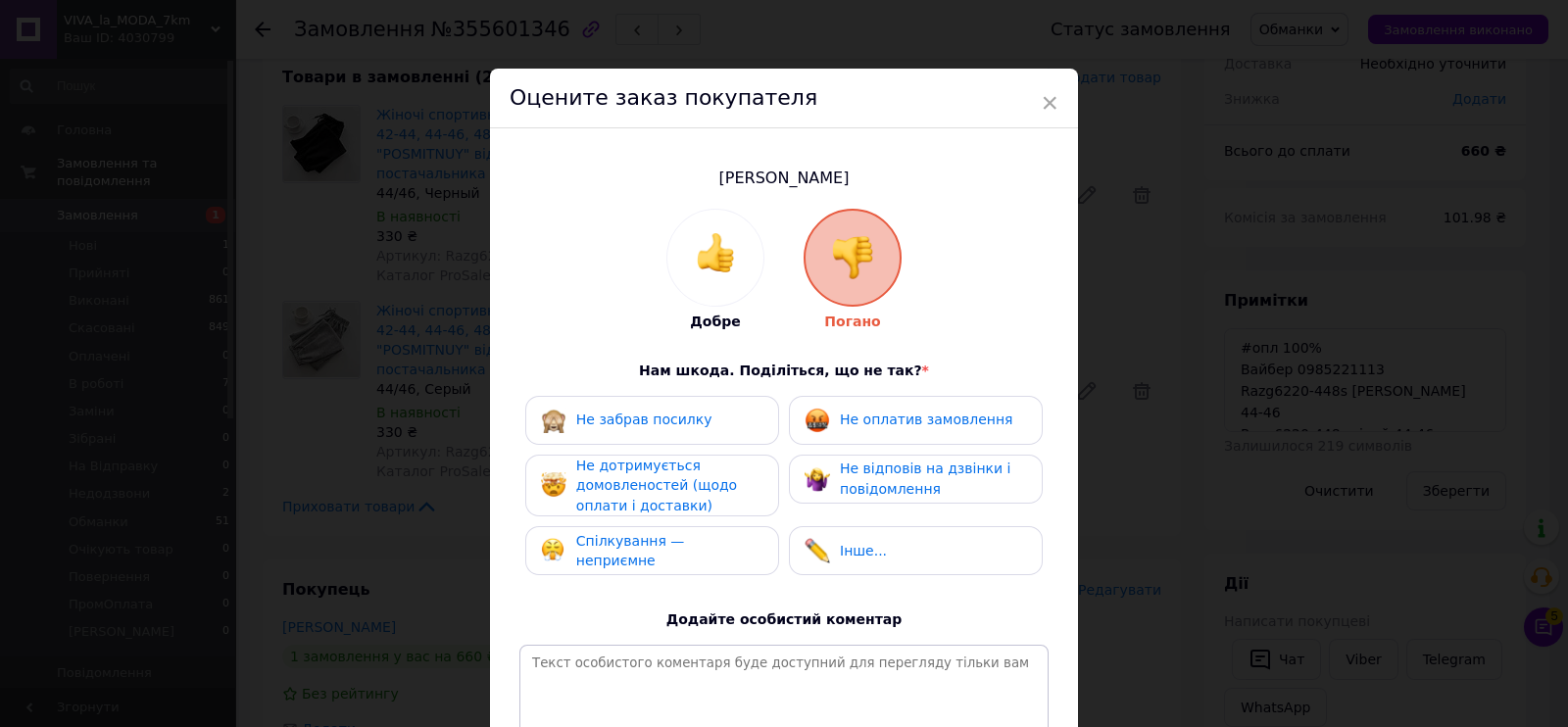
click at [900, 434] on div "Не оплатив замовлення" at bounding box center [916, 420] width 254 height 49
drag, startPoint x: 887, startPoint y: 468, endPoint x: 730, endPoint y: 492, distance: 158.8
click at [867, 470] on span "Не відповів на дзвінки і повідомлення" at bounding box center [924, 478] width 170 height 36
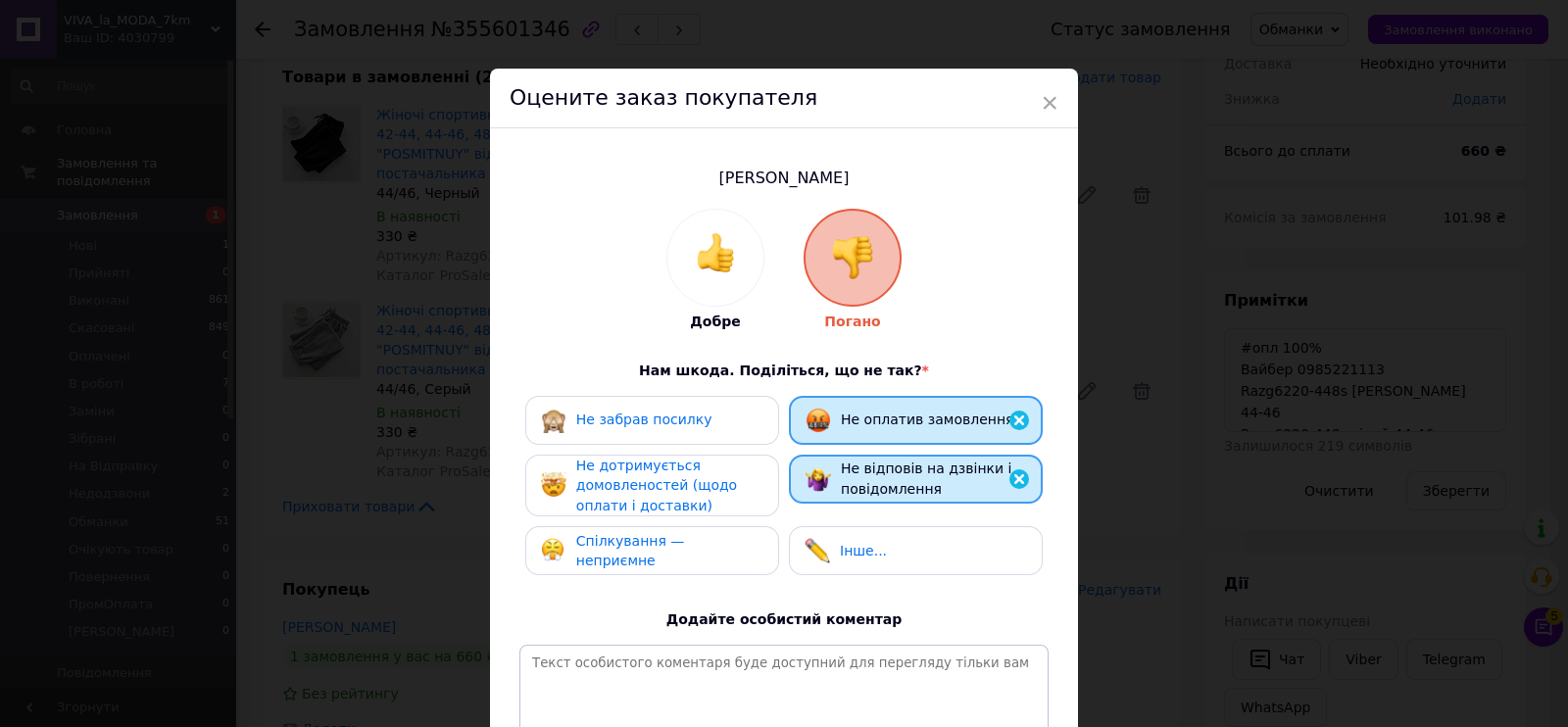
drag, startPoint x: 719, startPoint y: 496, endPoint x: 718, endPoint y: 526, distance: 30.0
click at [718, 508] on div "Не дотримується домовленостей (щодо оплати і доставки)" at bounding box center [669, 486] width 186 height 61
click at [685, 553] on span "Спілкування — неприємне" at bounding box center [631, 551] width 109 height 36
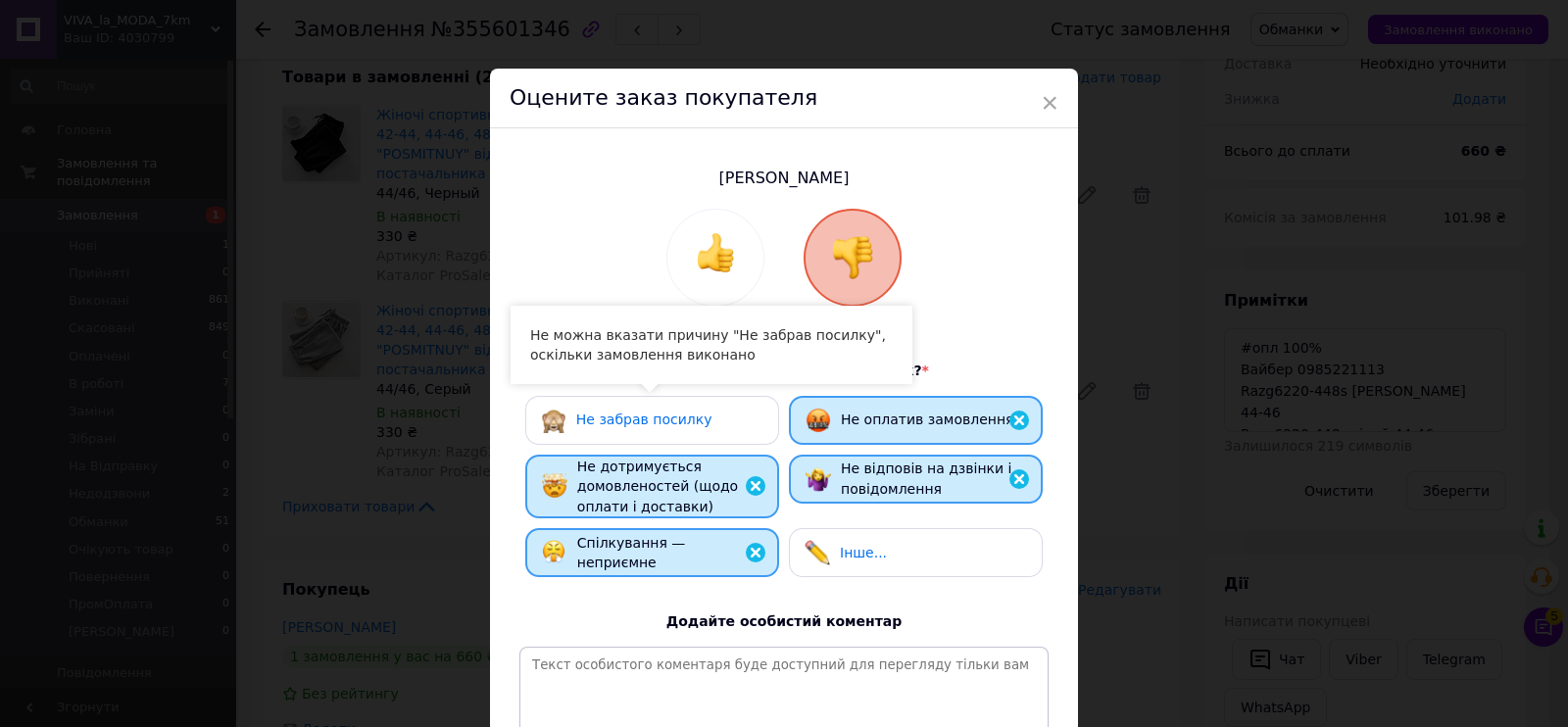
click at [686, 426] on span "Не забрав посилку" at bounding box center [645, 419] width 136 height 16
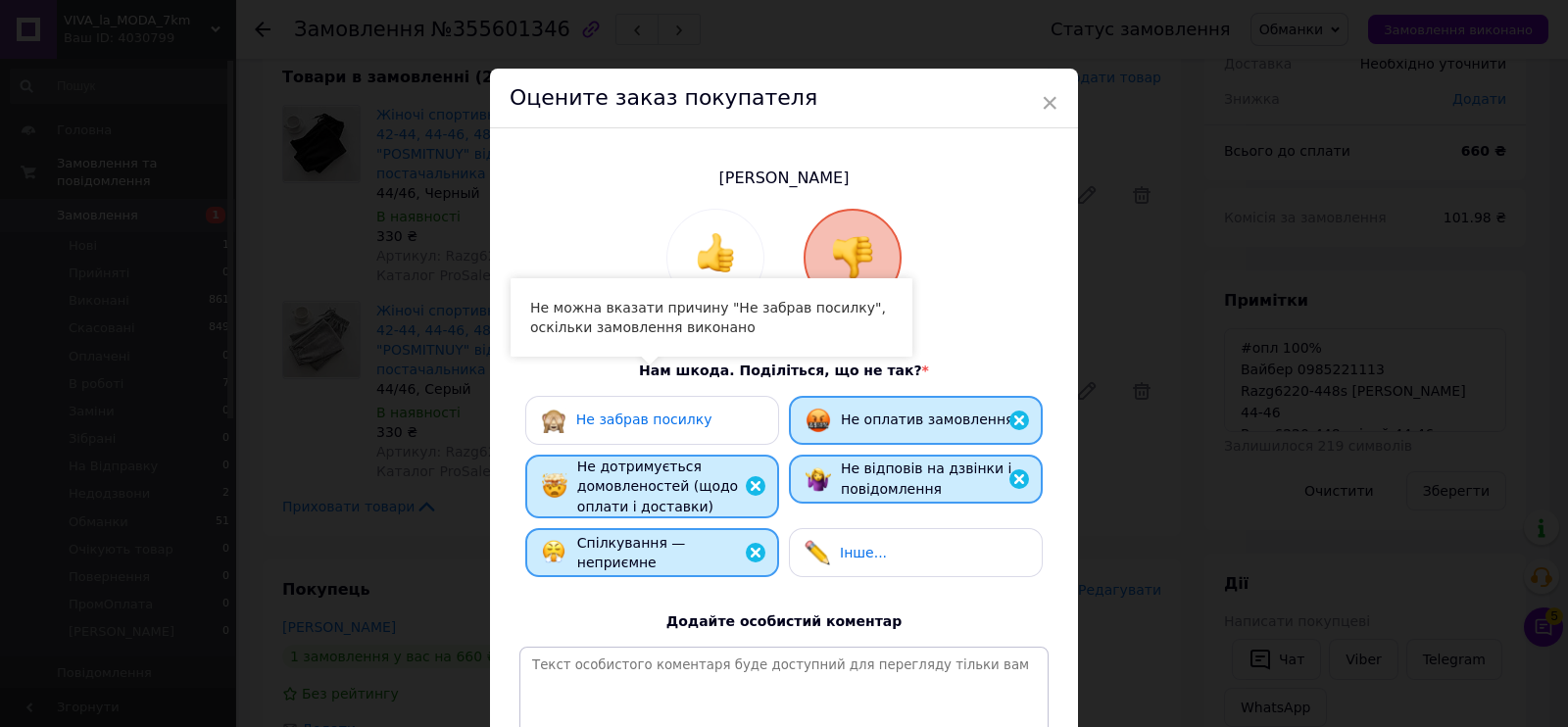
scroll to position [242, 0]
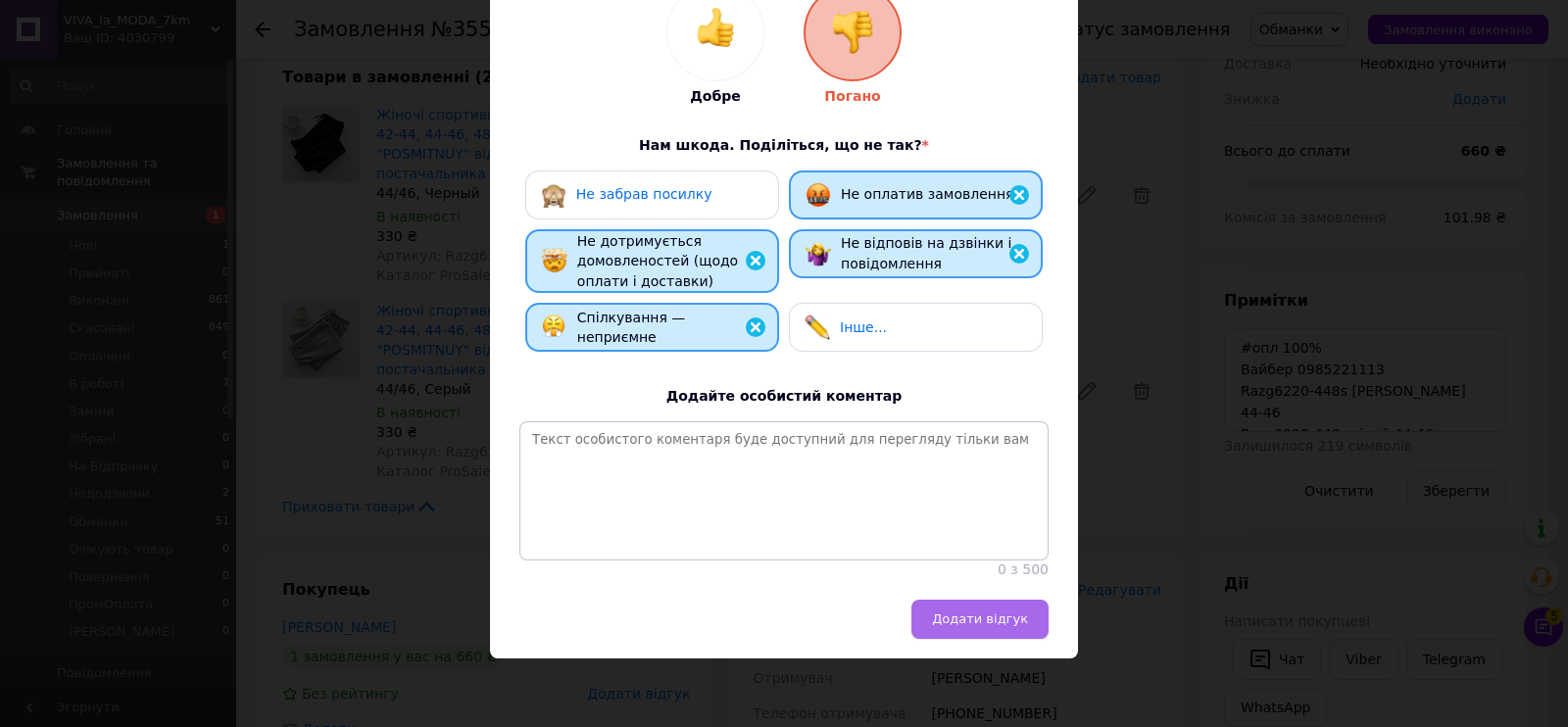
click at [1008, 611] on span "Додати відгук" at bounding box center [980, 618] width 96 height 15
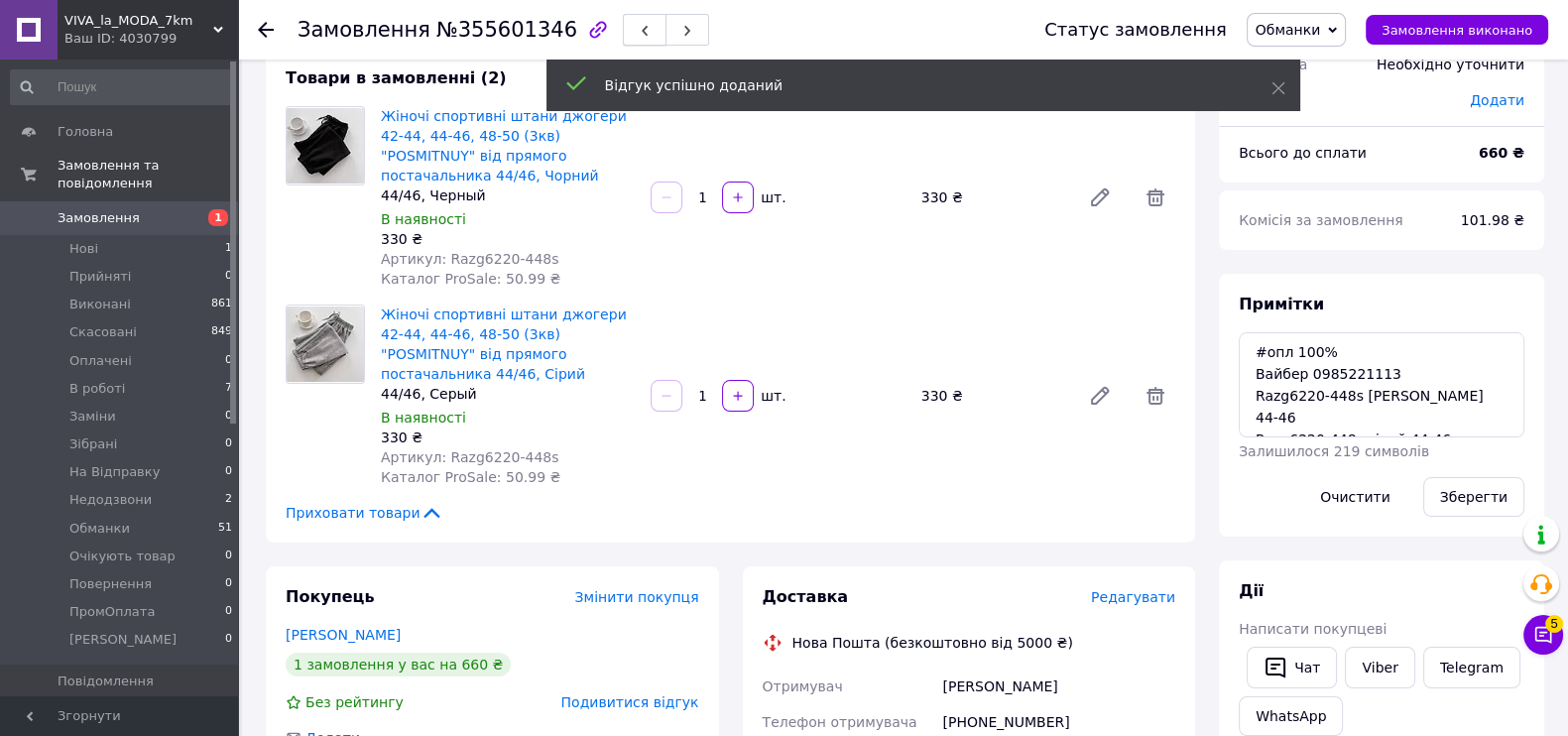
click at [638, 33] on icon "button" at bounding box center [644, 31] width 12 height 12
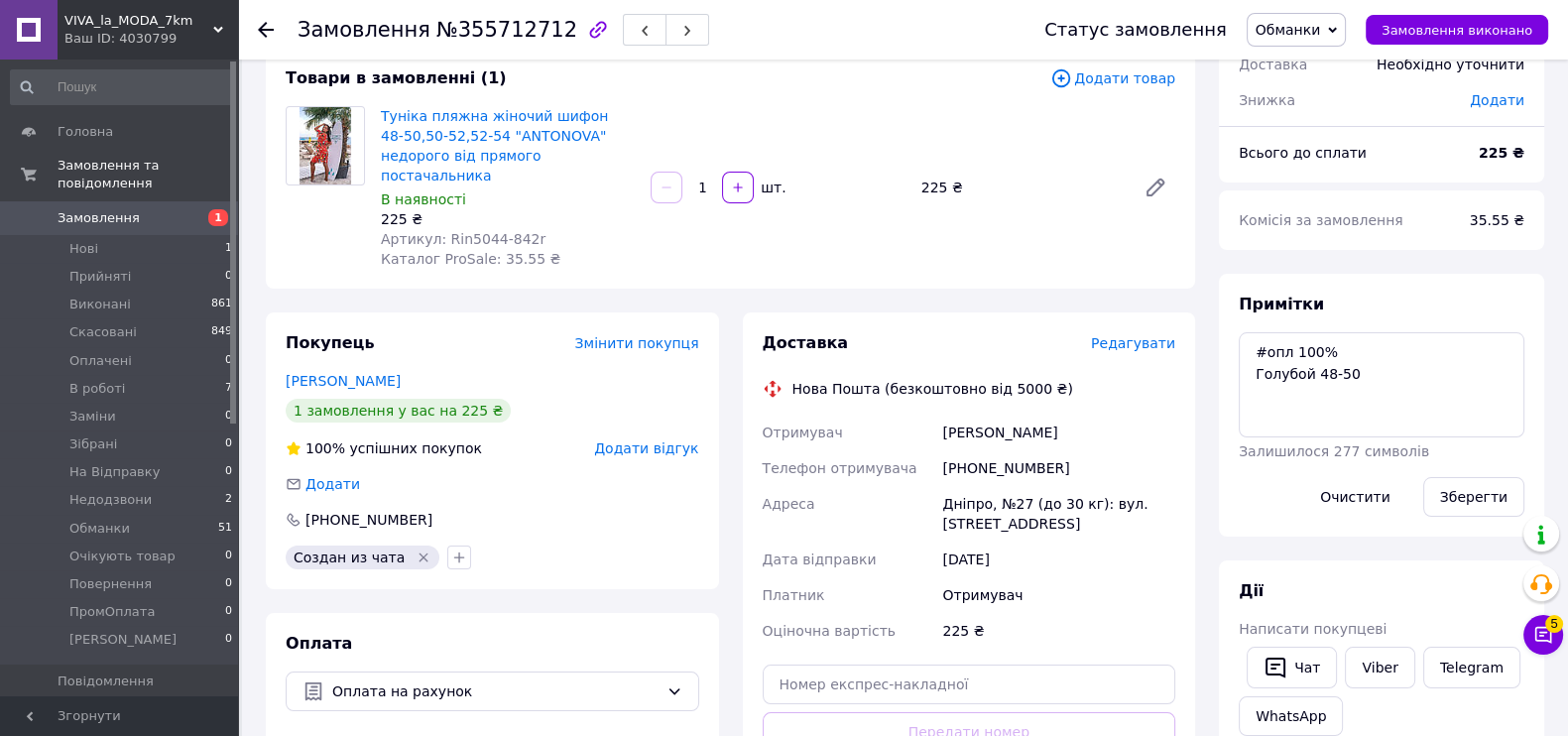
click at [646, 440] on span "Додати відгук" at bounding box center [646, 448] width 105 height 16
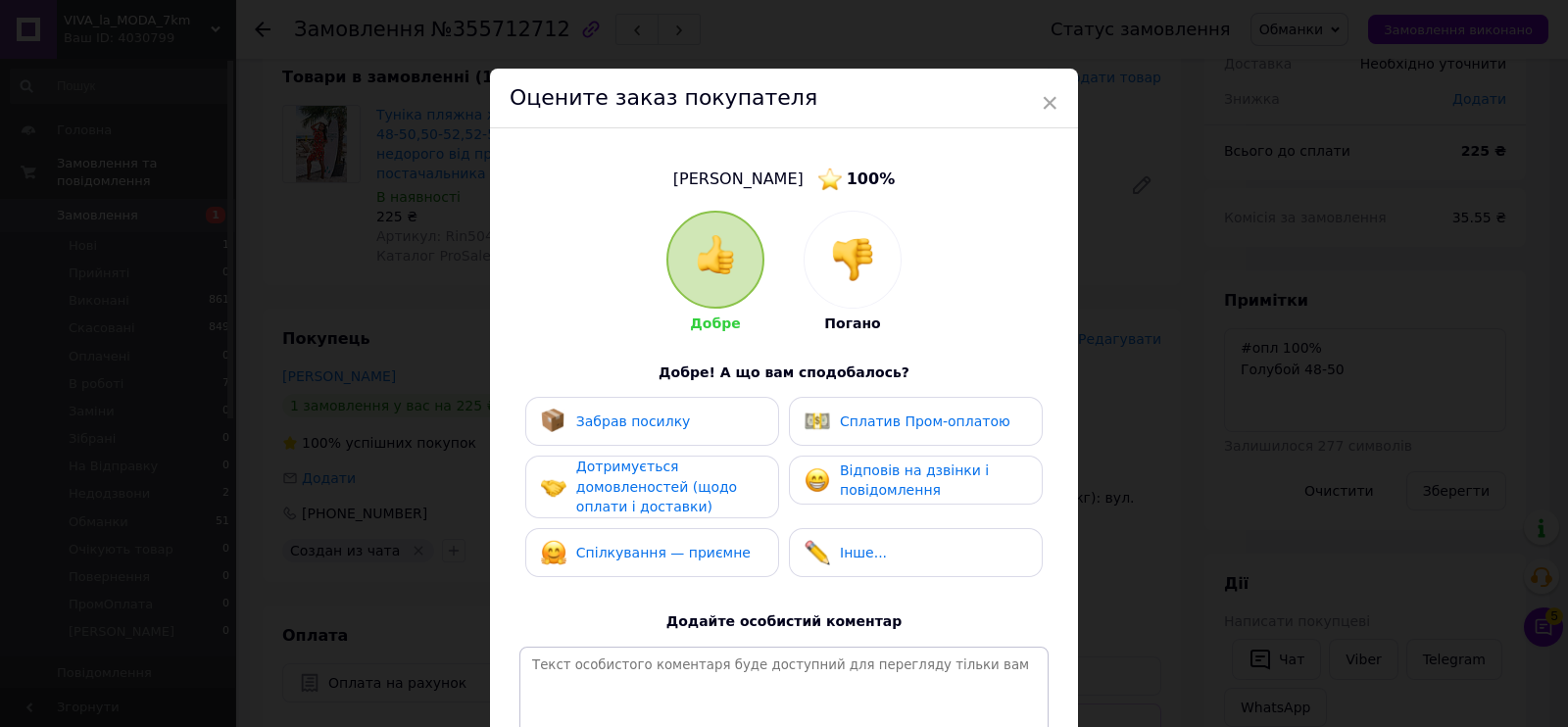
click at [820, 238] on div at bounding box center [853, 260] width 96 height 96
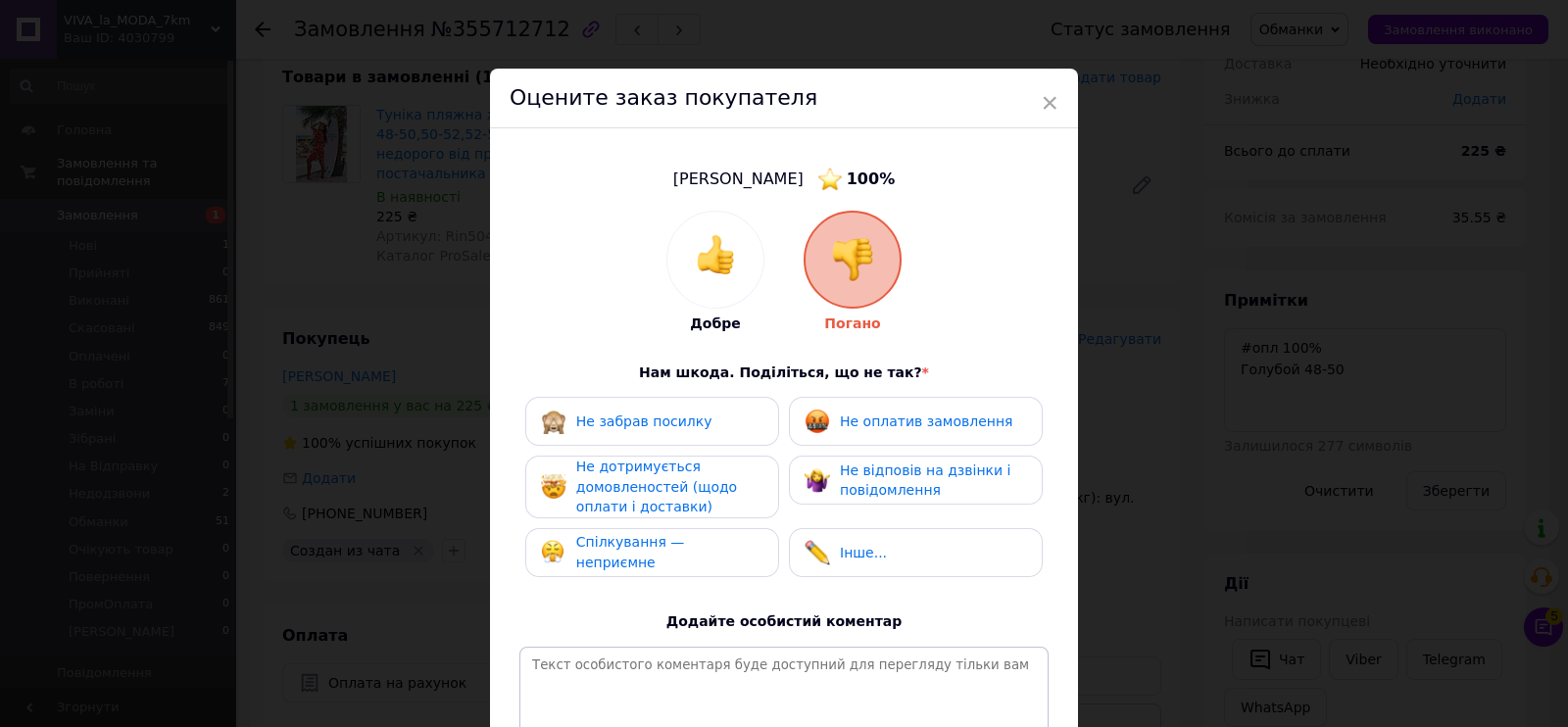
click at [897, 434] on div "Не оплатив замовлення" at bounding box center [916, 421] width 254 height 49
drag, startPoint x: 919, startPoint y: 482, endPoint x: 615, endPoint y: 476, distance: 304.1
click at [812, 472] on div "Не відповів на дзвінки і повідомлення" at bounding box center [915, 480] width 221 height 40
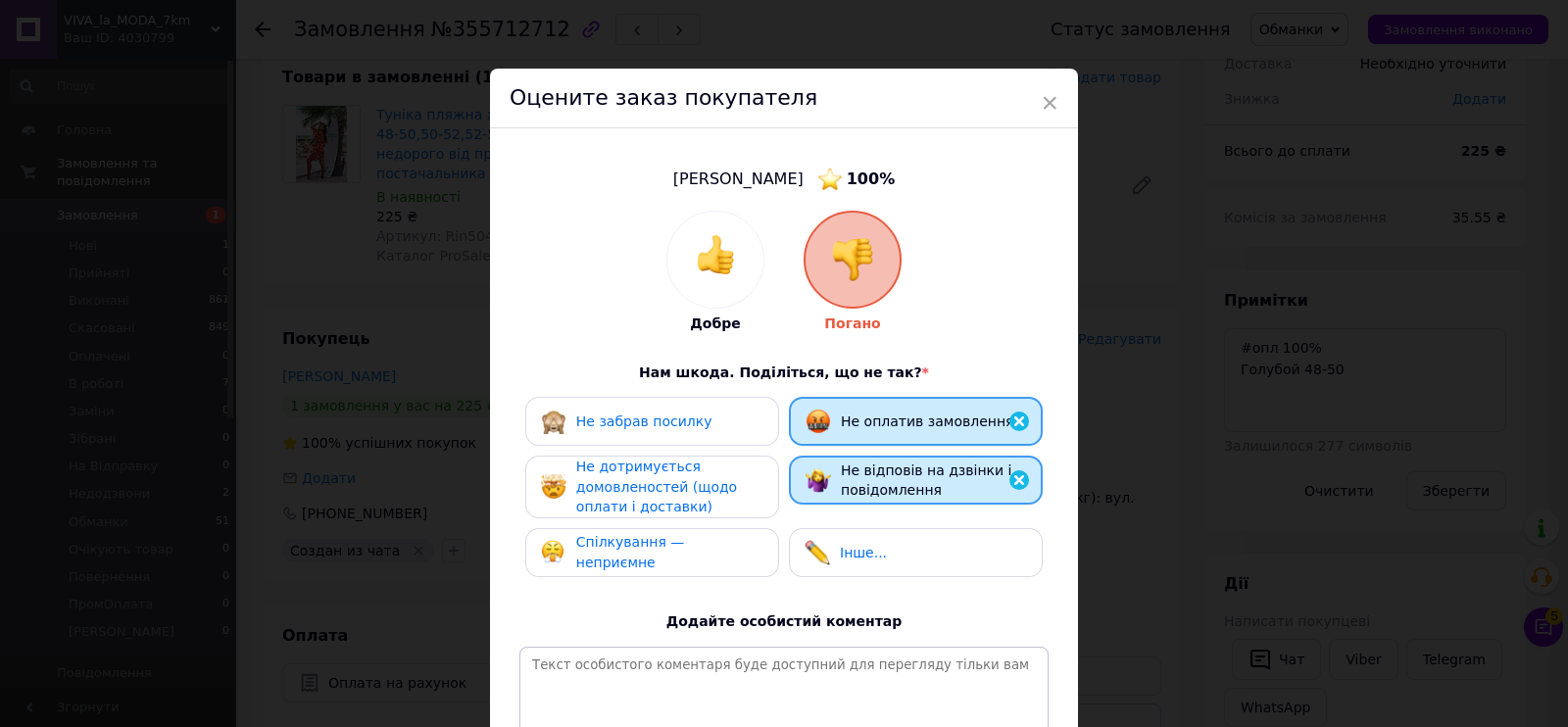
drag, startPoint x: 615, startPoint y: 476, endPoint x: 666, endPoint y: 575, distance: 111.4
click at [614, 479] on div "Не дотримується домовленостей (щодо оплати і доставки)" at bounding box center [669, 487] width 186 height 61
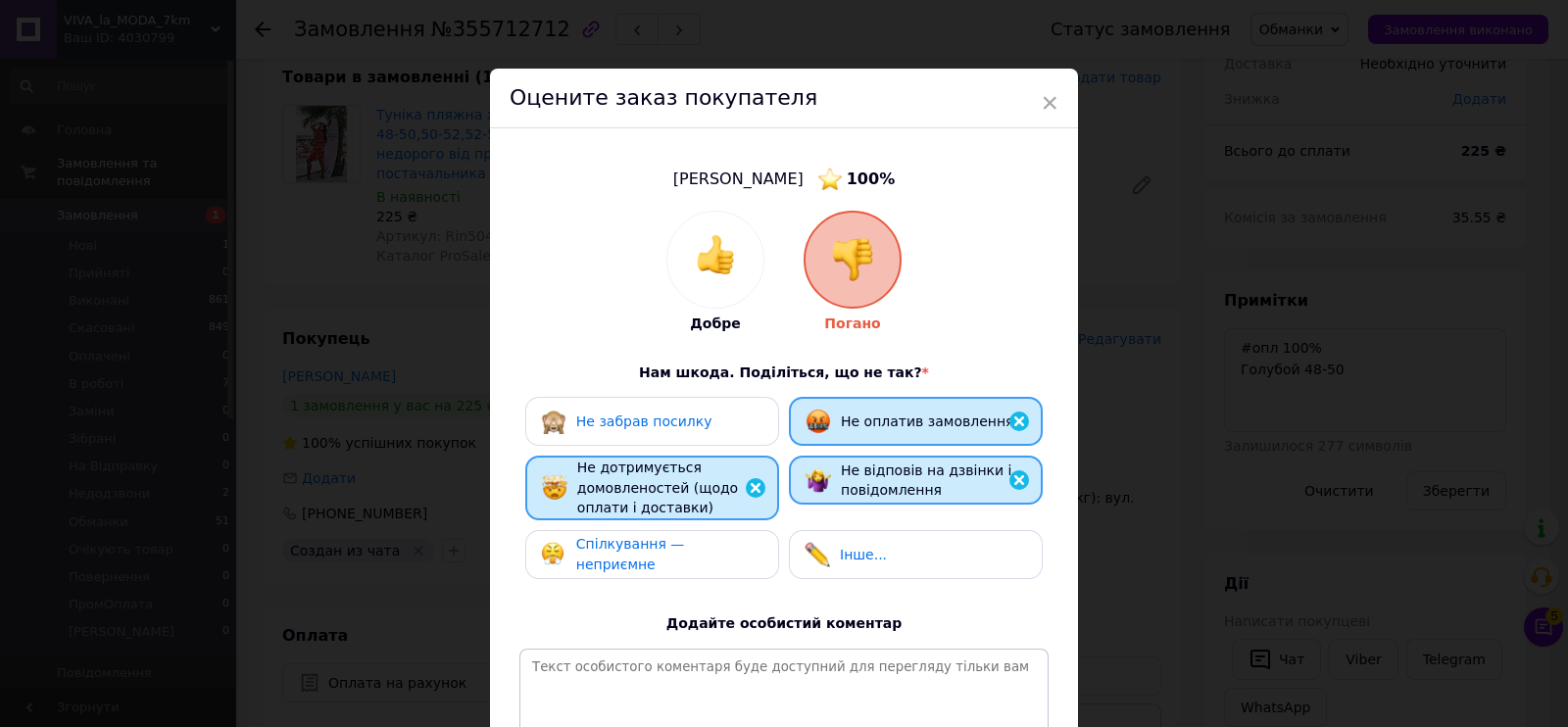
click at [666, 576] on div "Спілкування — неприємне" at bounding box center [653, 555] width 254 height 49
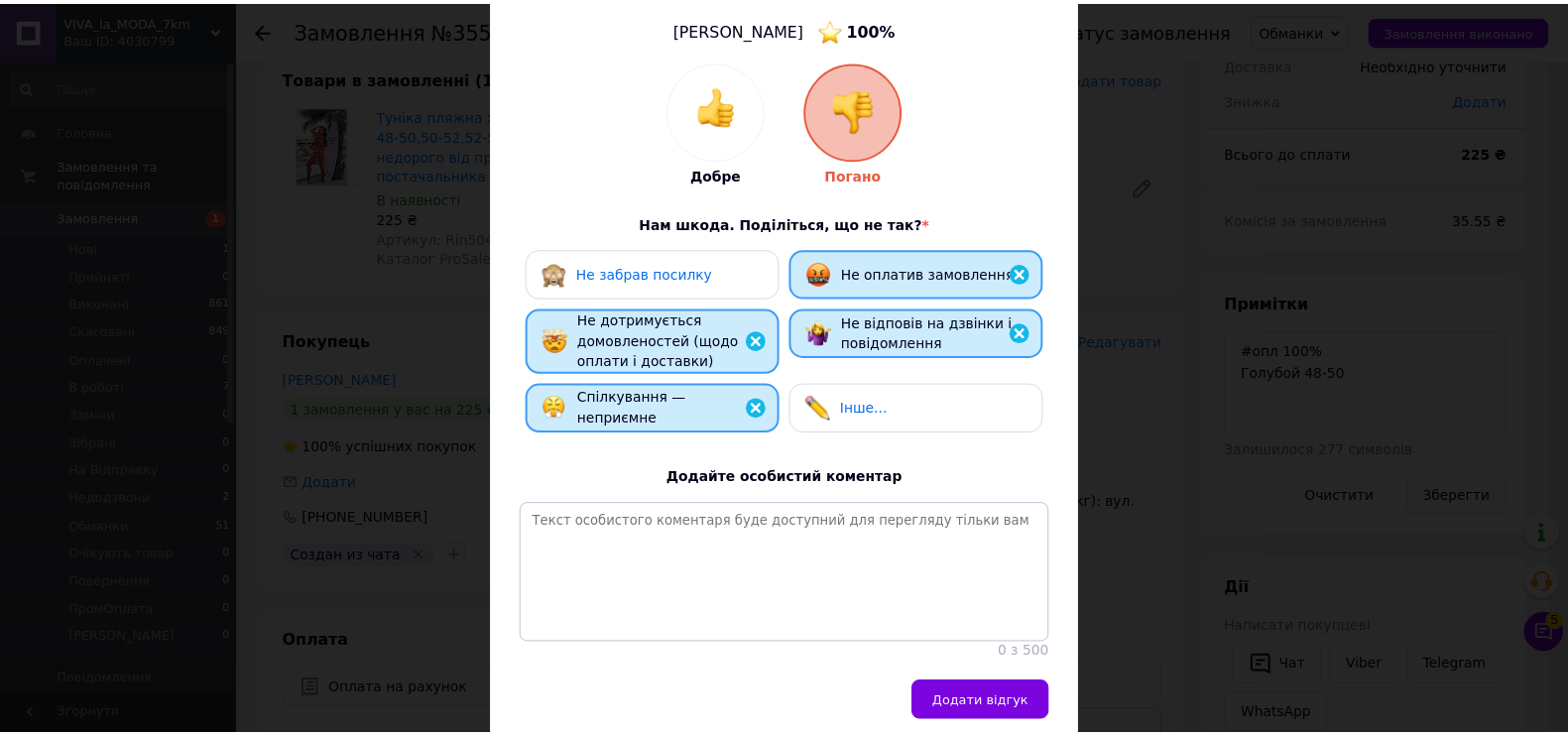
scroll to position [247, 0]
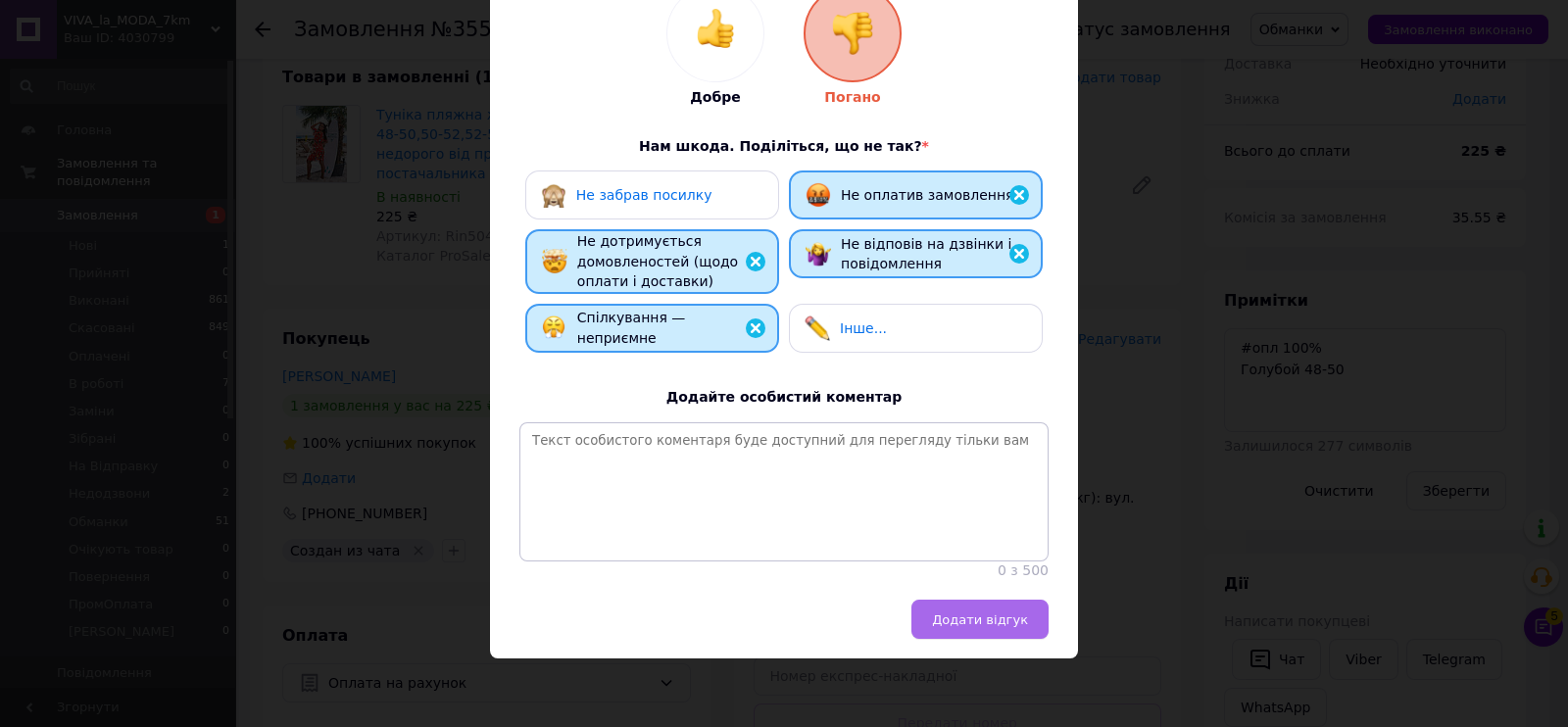
click at [1013, 607] on button "Додати відгук" at bounding box center [979, 619] width 137 height 39
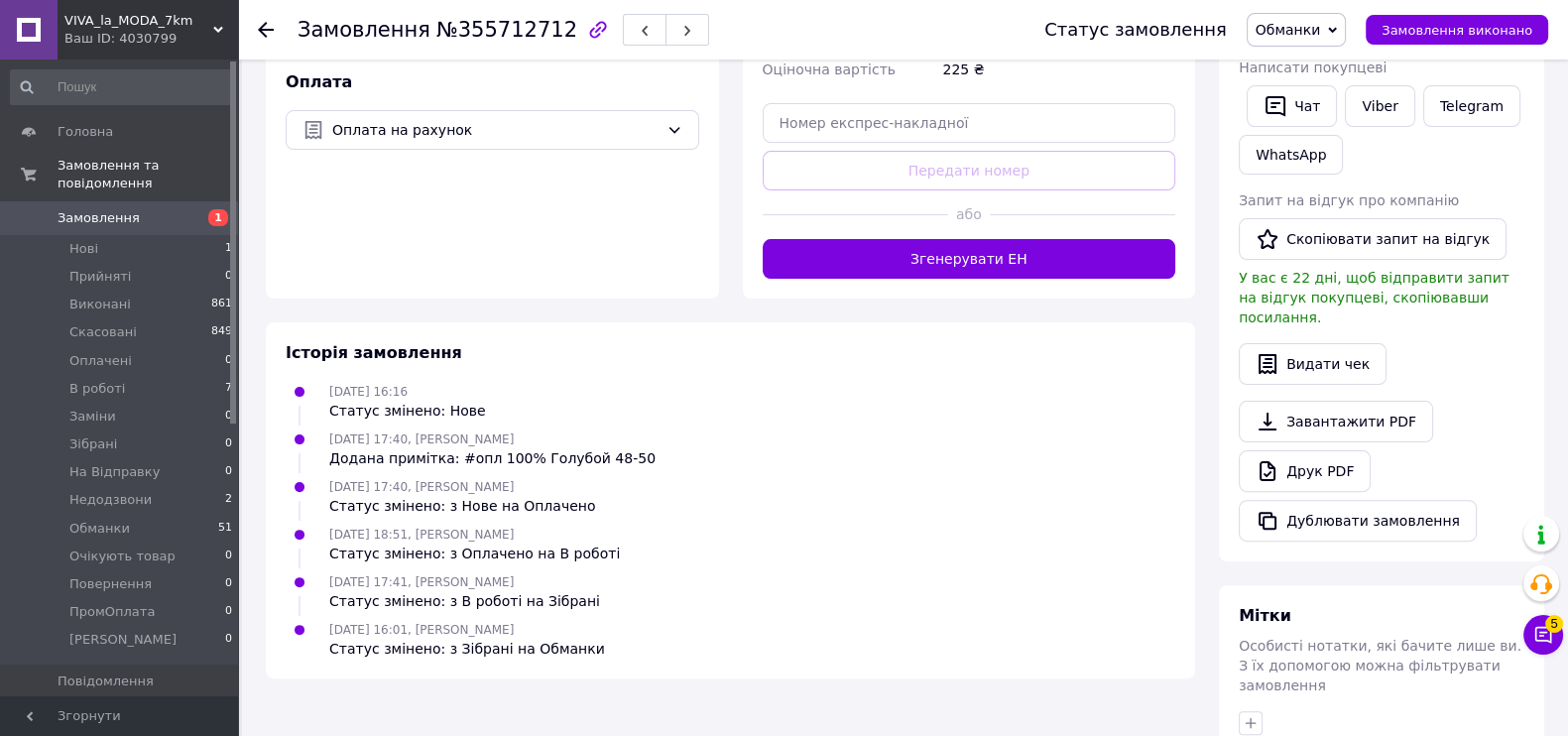
scroll to position [188, 0]
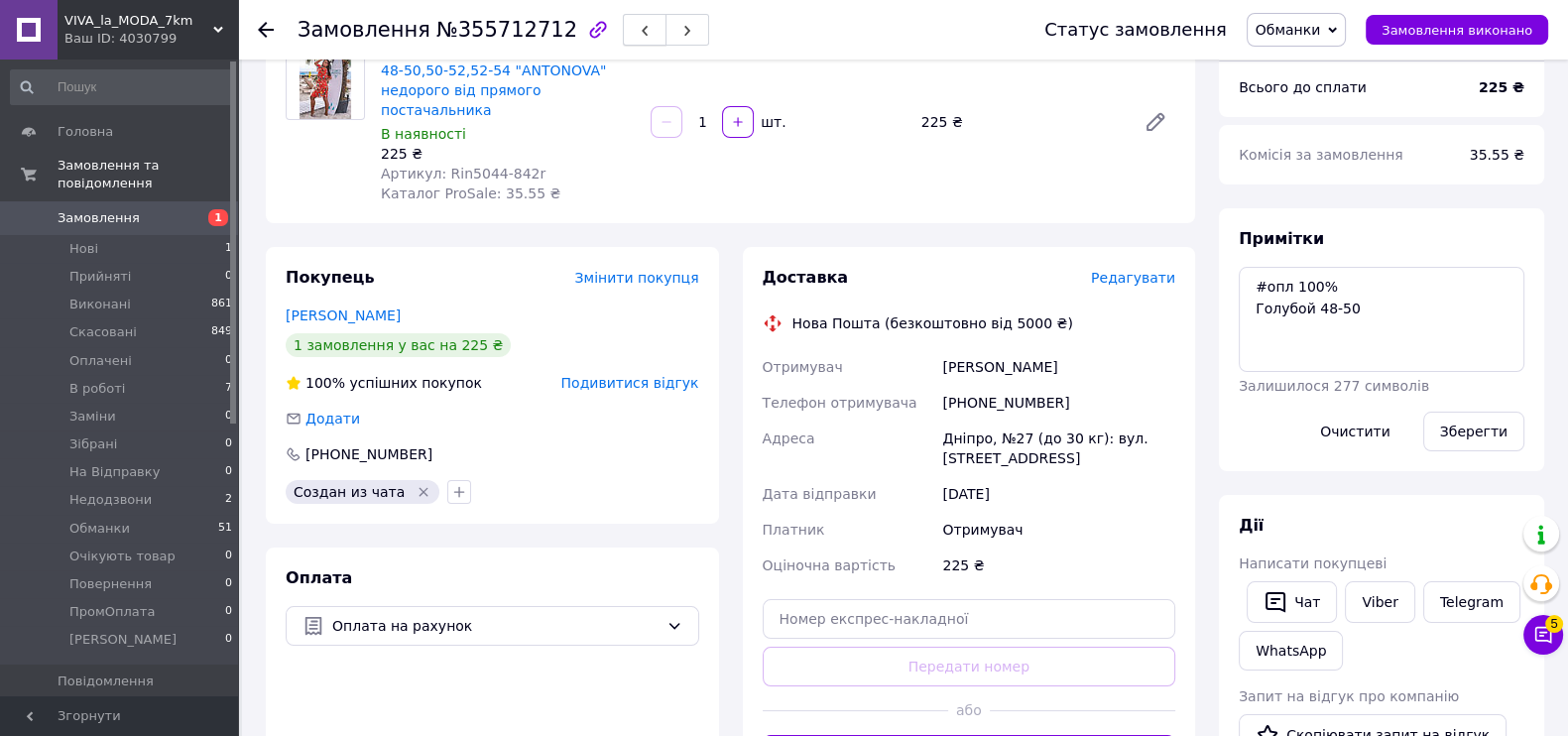
click at [638, 25] on icon "button" at bounding box center [644, 31] width 12 height 12
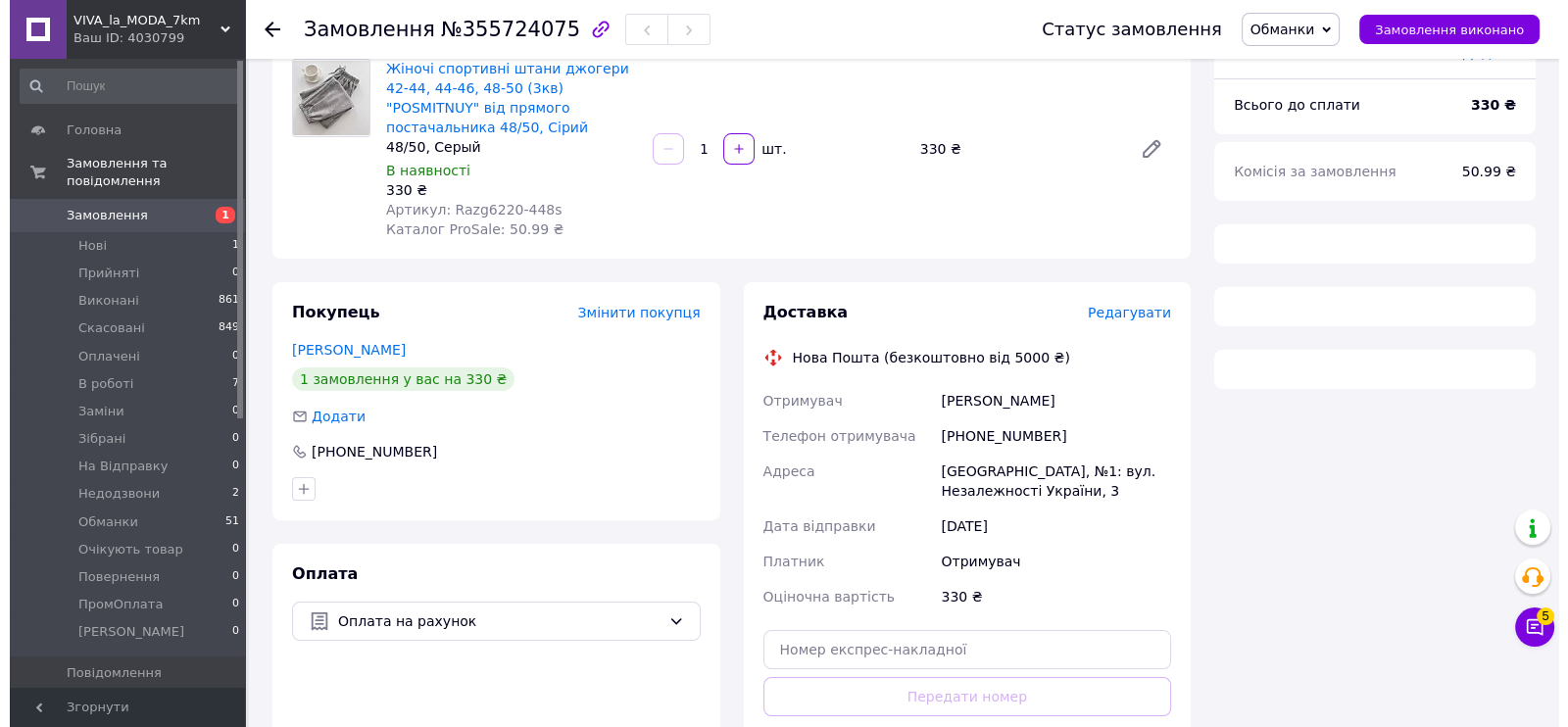
scroll to position [186, 0]
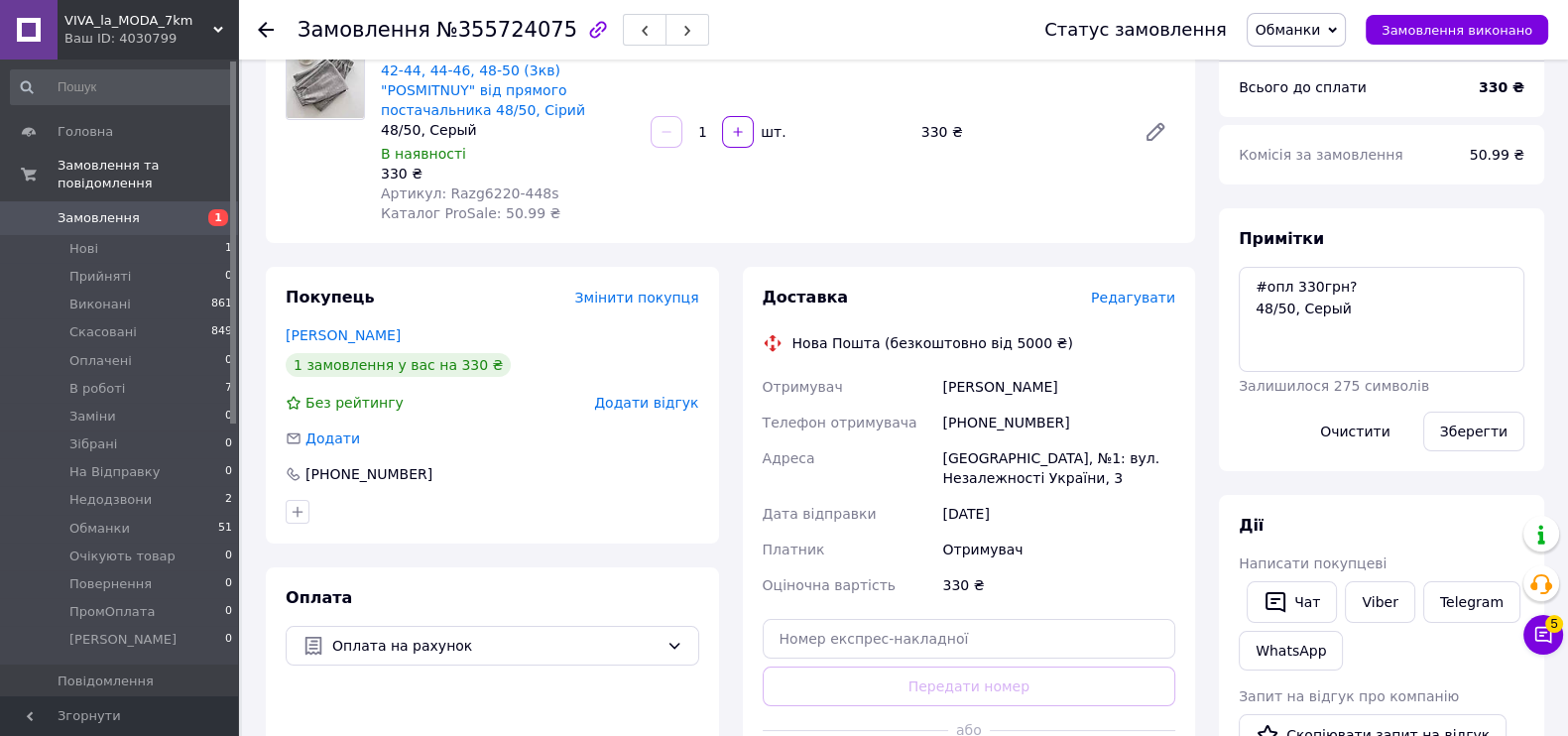
click at [646, 394] on span "Додати відгук" at bounding box center [646, 402] width 105 height 16
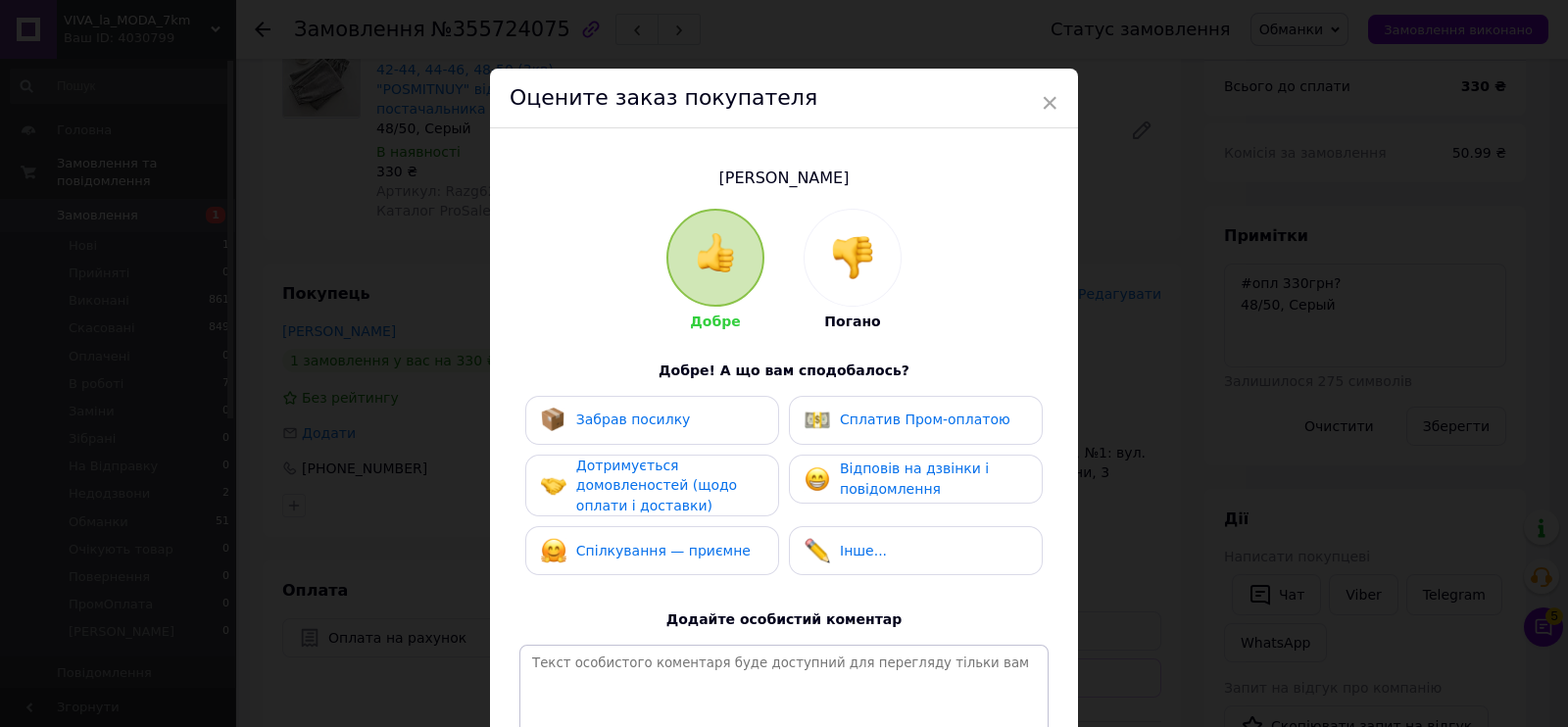
click at [862, 256] on img at bounding box center [853, 258] width 43 height 43
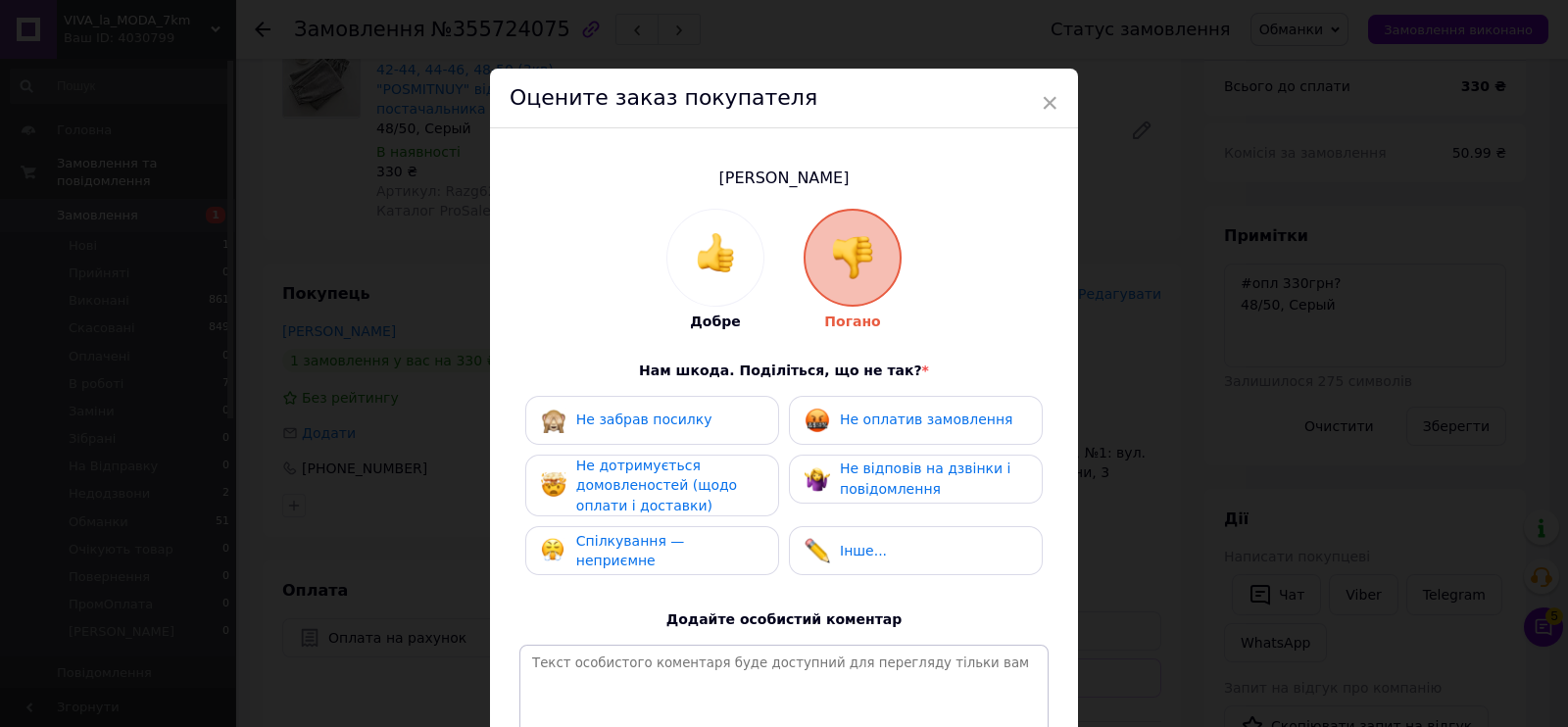
click at [877, 393] on div "Добре Погано Нам шкода. Поділіться, що не так? * Не забрав посилку Не оплатив з…" at bounding box center [784, 506] width 530 height 594
click at [926, 460] on span "Не відповів на дзвінки і повідомлення" at bounding box center [924, 478] width 170 height 36
click at [811, 424] on img at bounding box center [818, 420] width 26 height 26
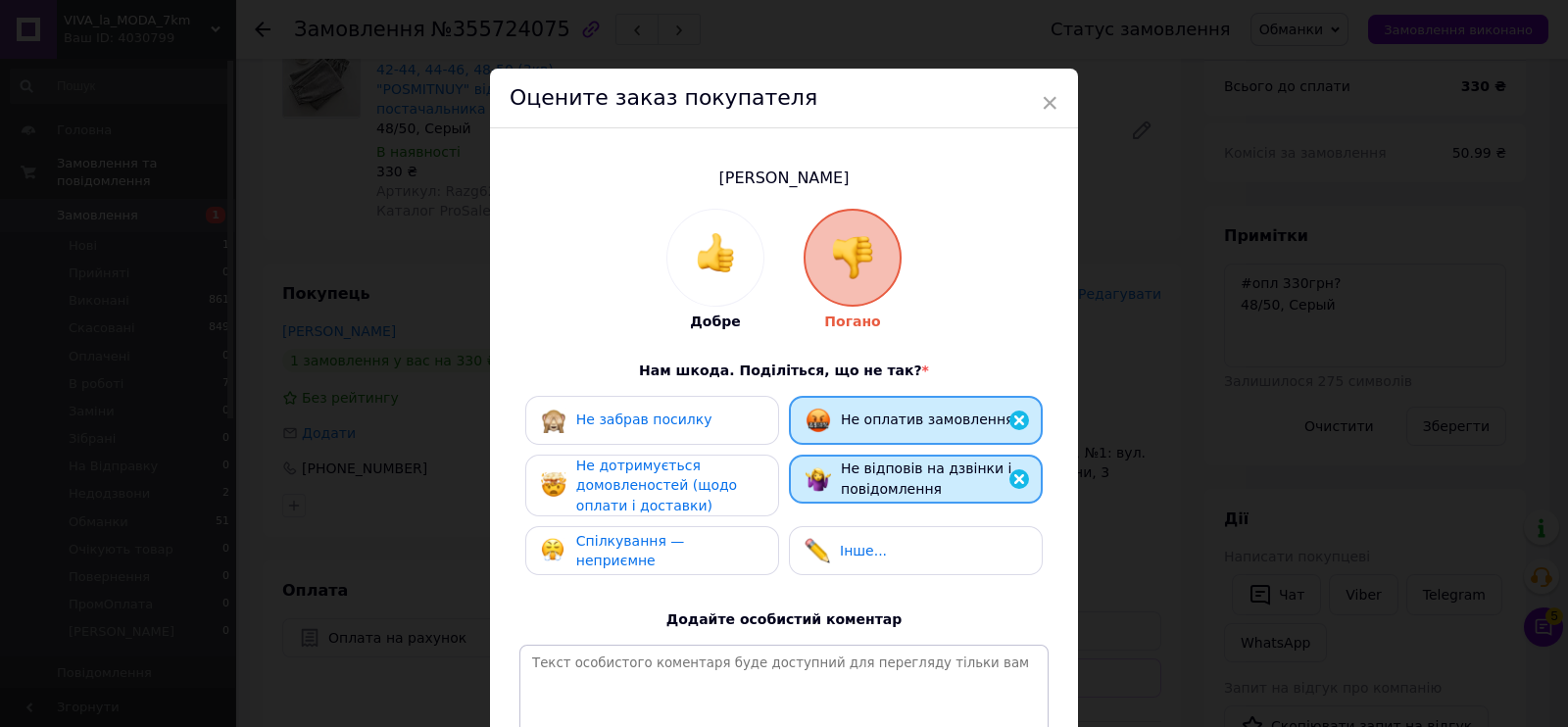
drag, startPoint x: 710, startPoint y: 481, endPoint x: 705, endPoint y: 520, distance: 39.3
click at [708, 482] on span "Не дотримується домовленостей (щодо оплати і доставки)" at bounding box center [657, 485] width 160 height 56
click at [705, 521] on div "Не забрав посилку Не оплатив замовлення Не дотримується домовленостей (щодо опл…" at bounding box center [784, 490] width 530 height 190
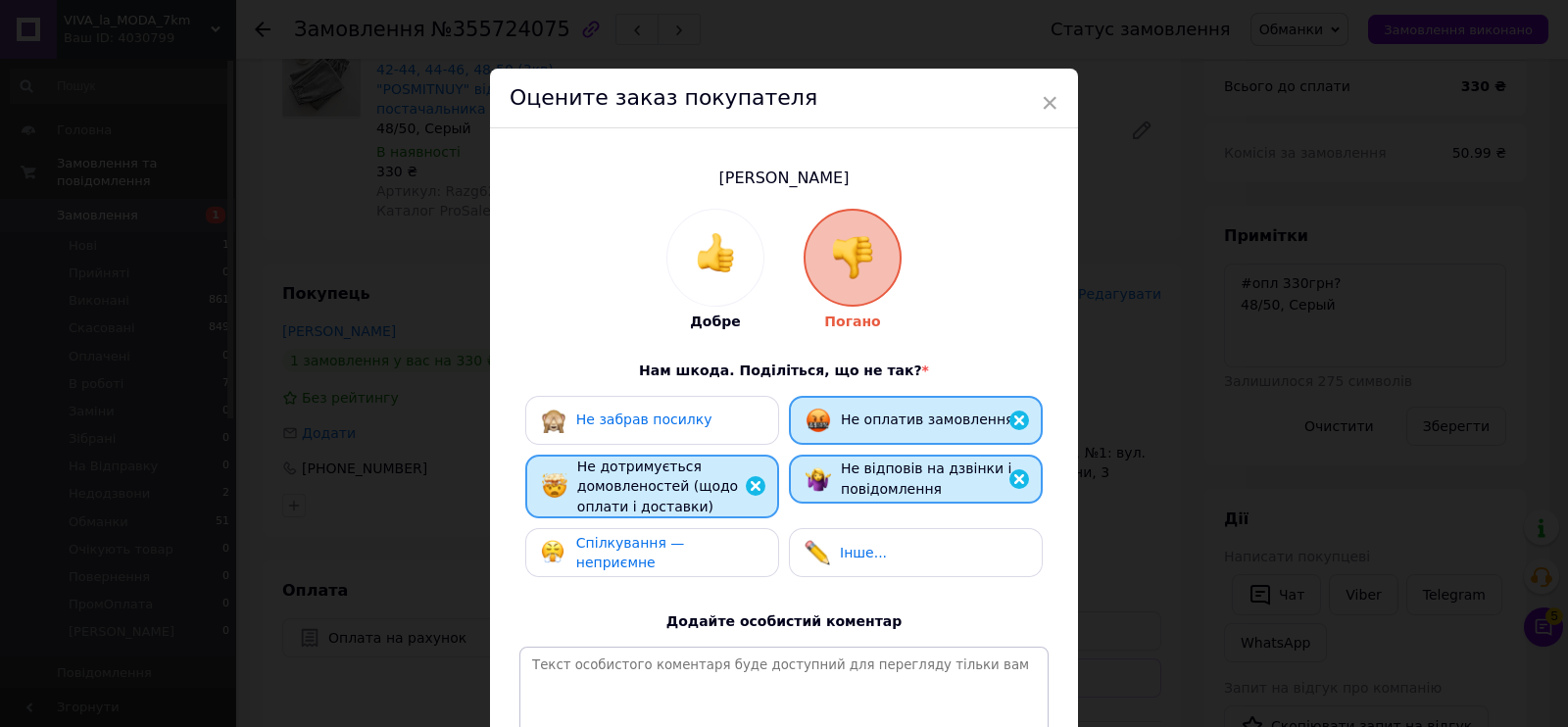
click at [706, 531] on div "Спілкування — неприємне" at bounding box center [653, 553] width 254 height 49
click at [726, 432] on div "Не забрав посилку" at bounding box center [653, 420] width 254 height 49
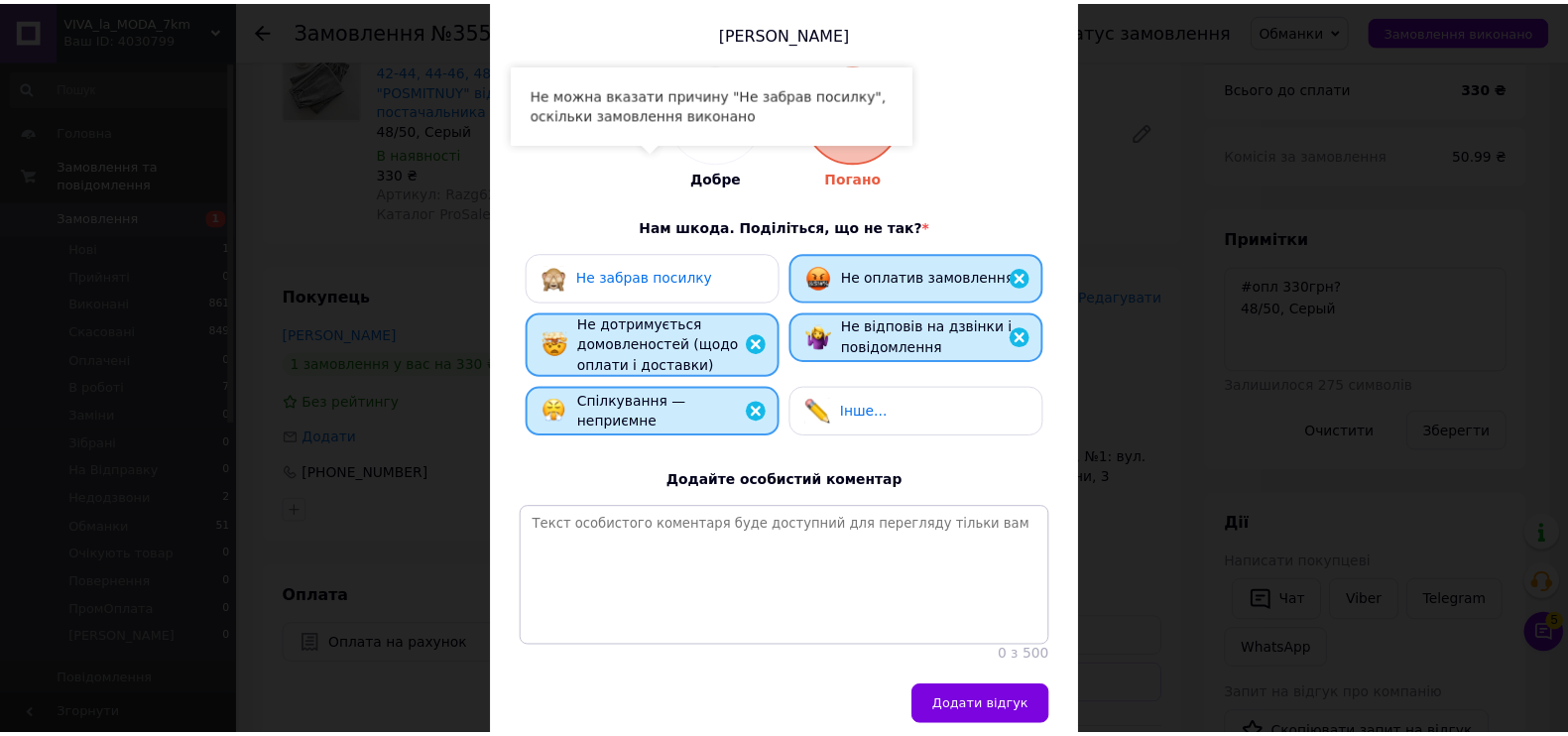
scroll to position [245, 0]
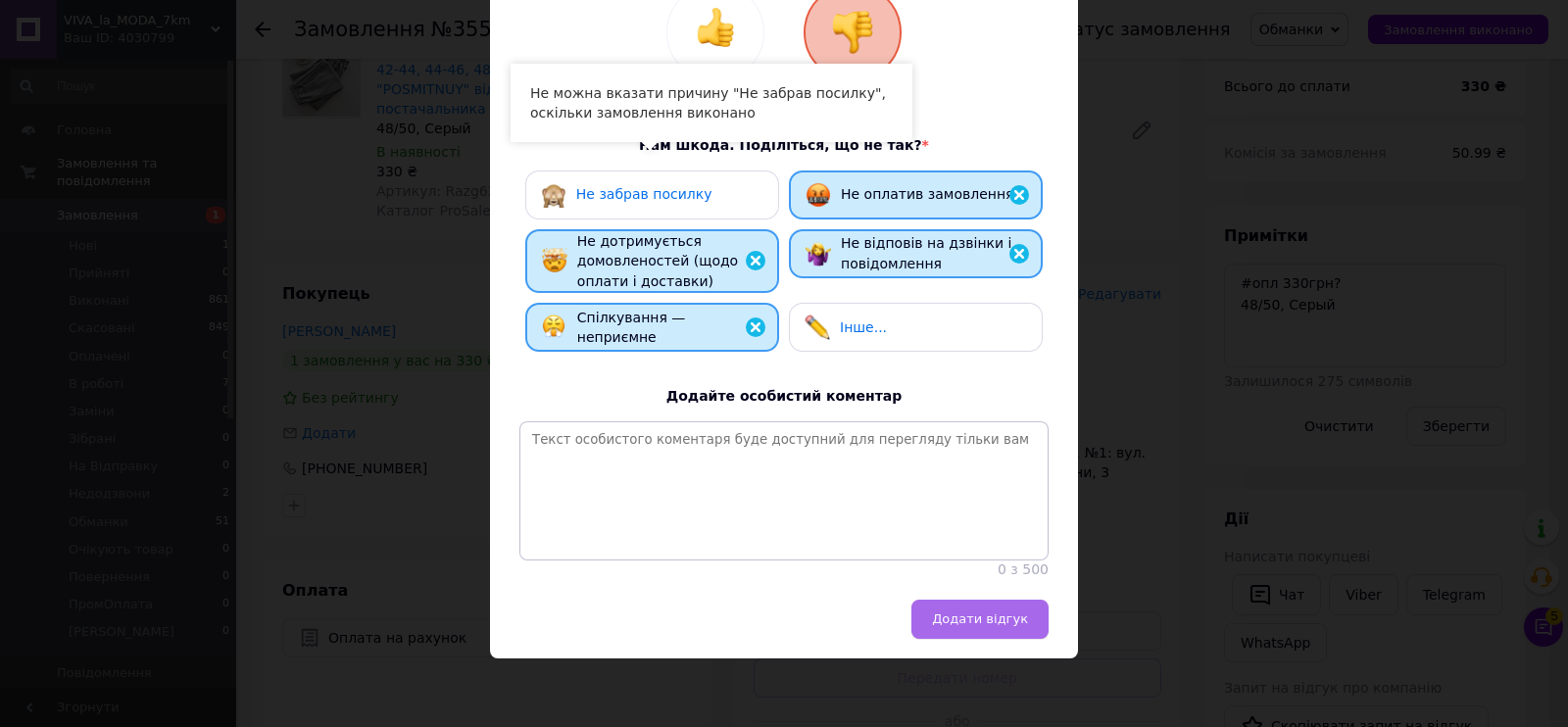
click at [1023, 615] on span "Додати відгук" at bounding box center [980, 618] width 96 height 15
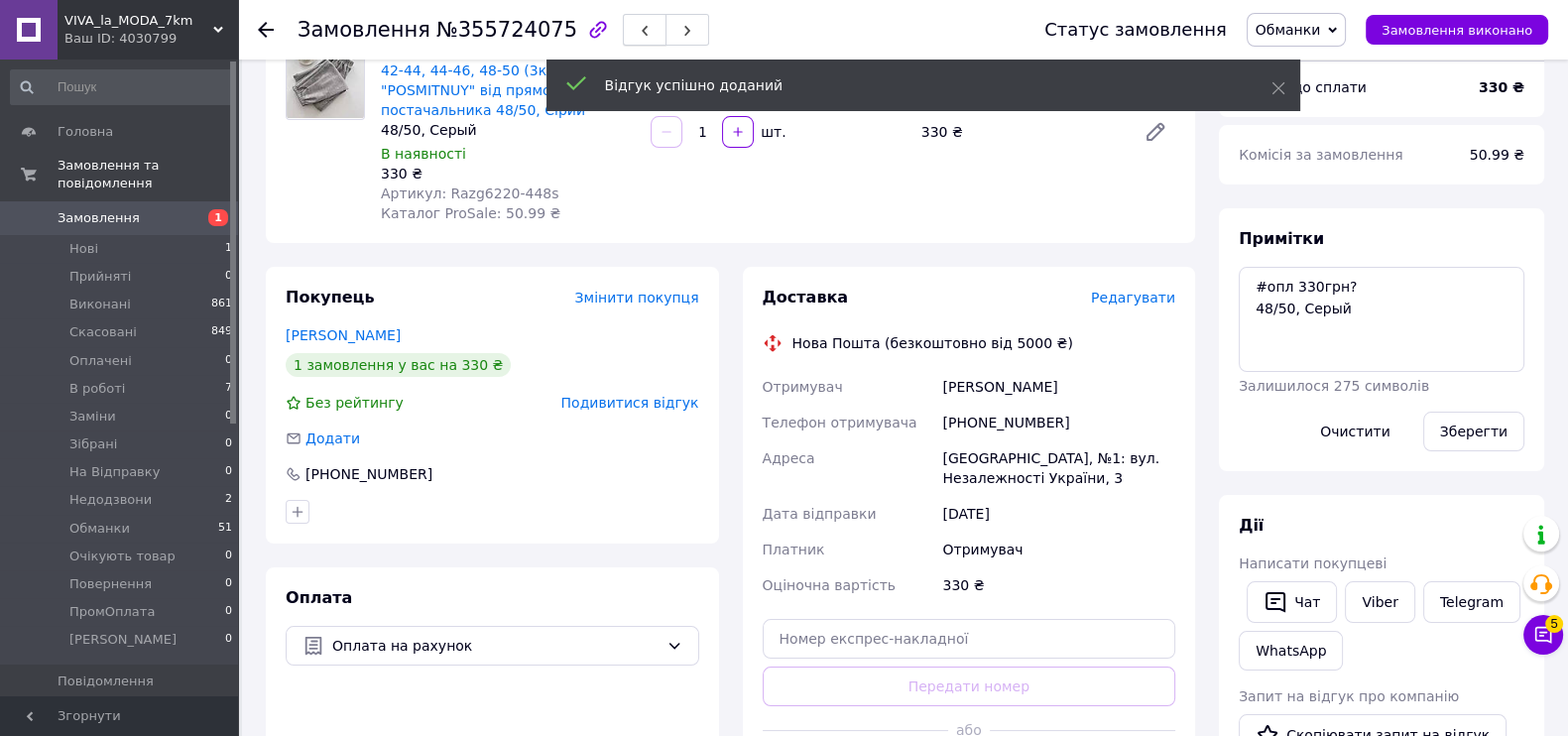
click at [638, 31] on icon "button" at bounding box center [644, 31] width 12 height 12
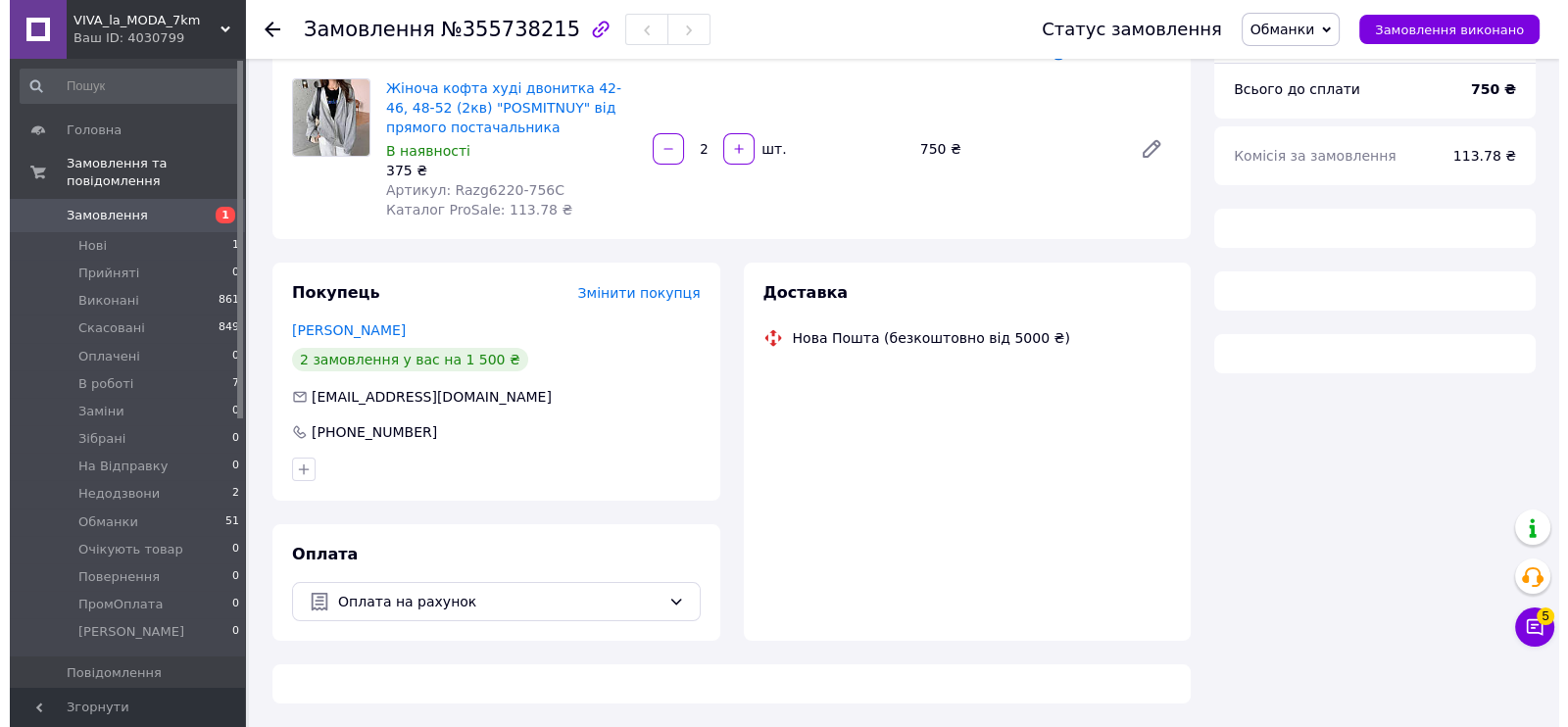
scroll to position [186, 0]
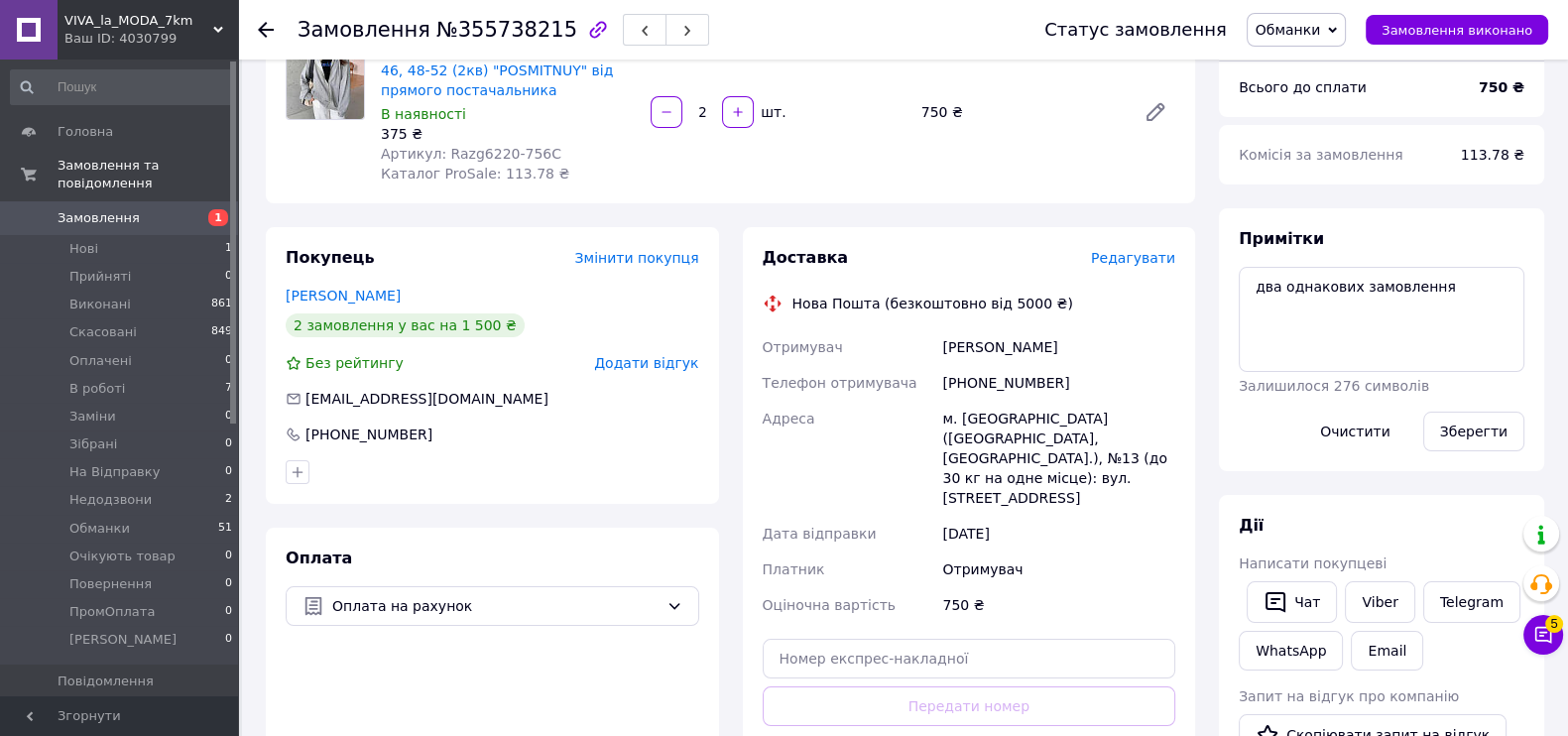
click at [653, 359] on span "Додати відгук" at bounding box center [646, 364] width 105 height 16
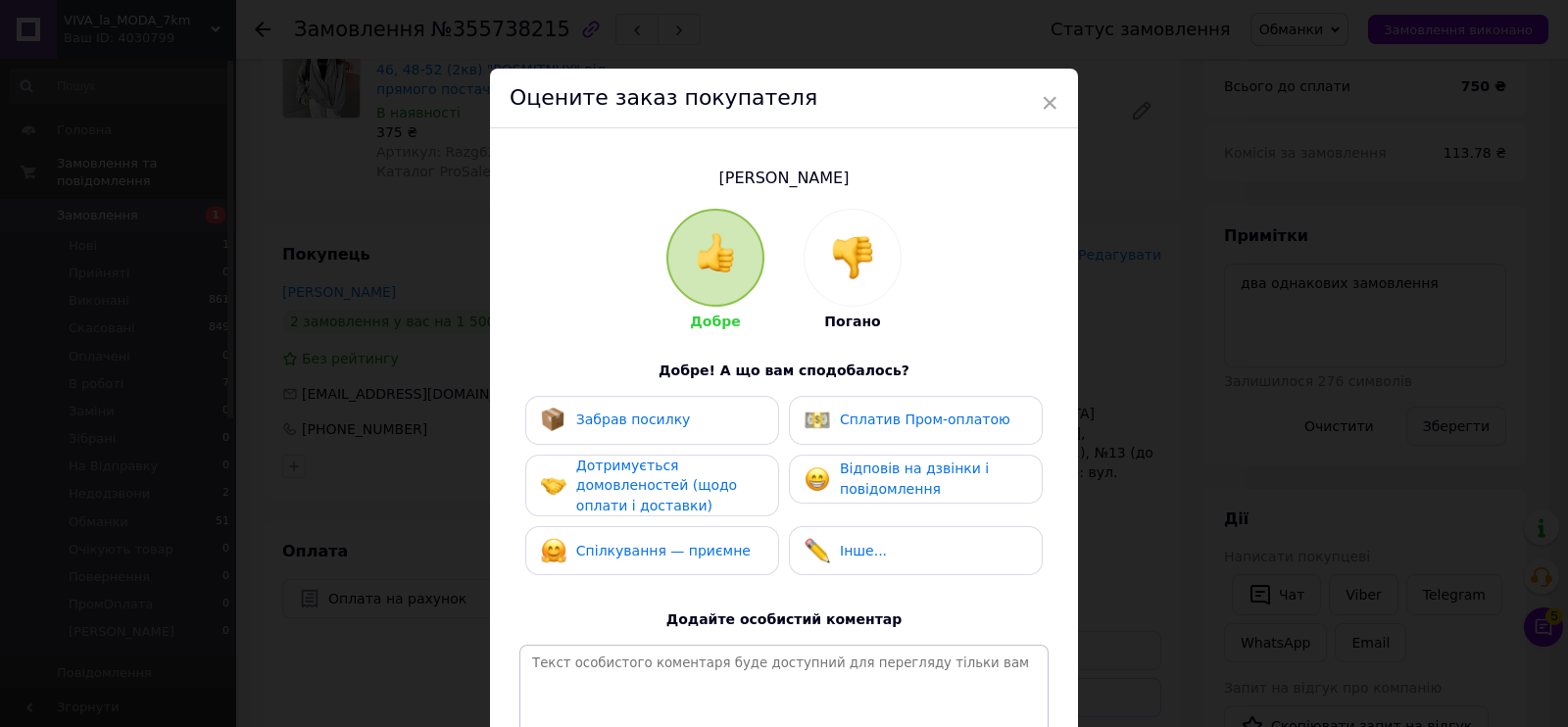
click at [886, 237] on div at bounding box center [853, 258] width 96 height 96
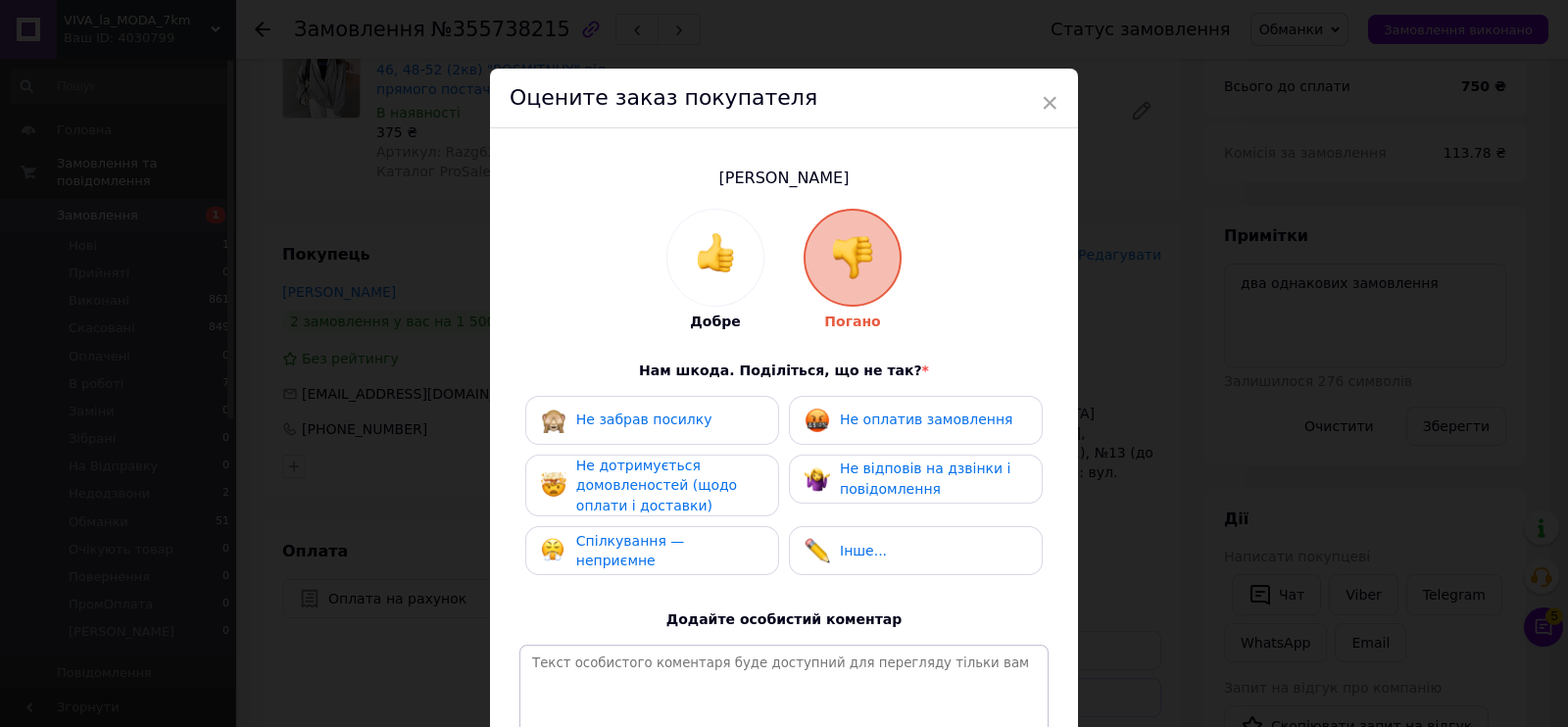
click at [907, 443] on div "Не оплатив замовлення" at bounding box center [916, 420] width 254 height 49
click at [916, 437] on div "Не оплатив замовлення" at bounding box center [916, 420] width 254 height 49
click at [877, 467] on span "Не відповів на дзвінки і повідомлення" at bounding box center [924, 478] width 170 height 36
click at [864, 402] on div "Не оплатив замовлення" at bounding box center [916, 420] width 254 height 49
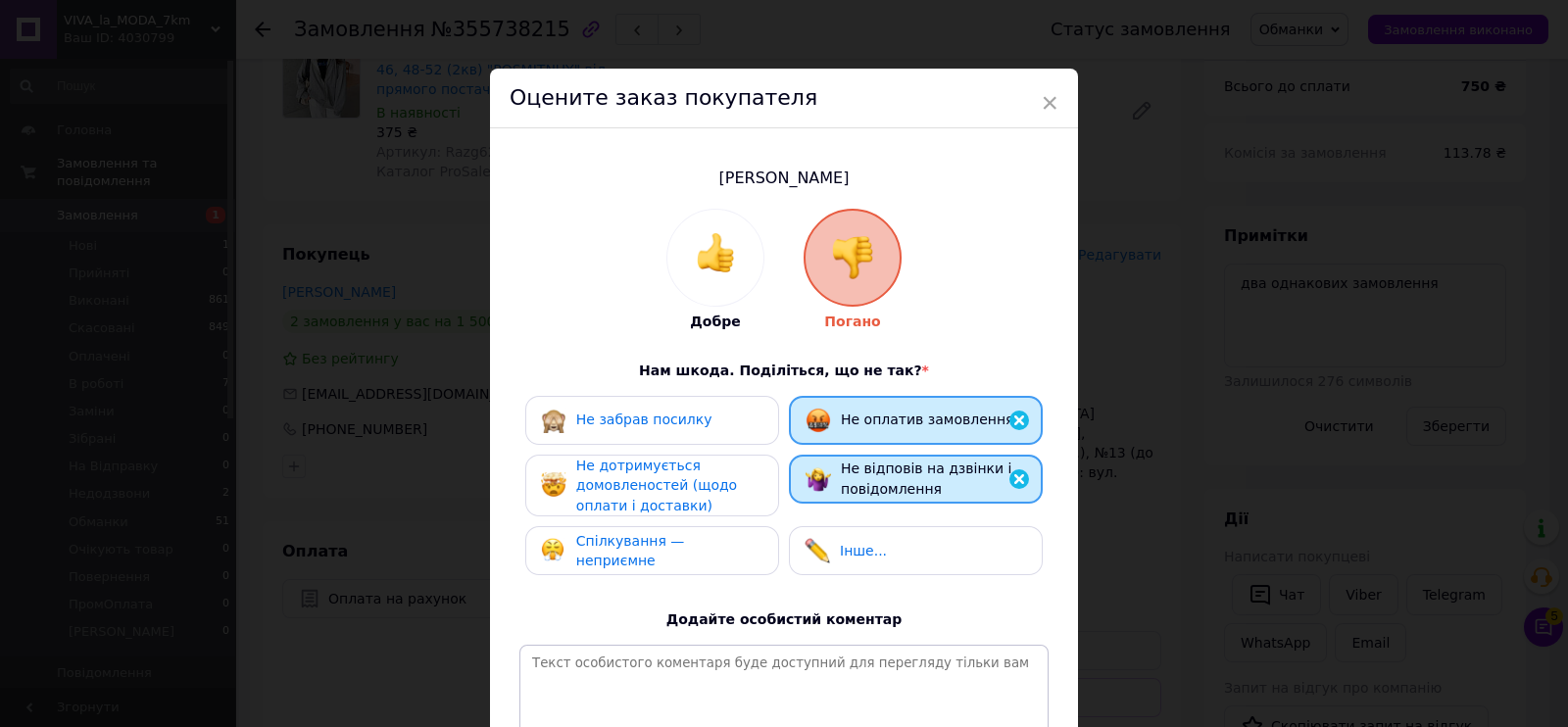
click at [682, 515] on div "Не дотримується домовленостей (щодо оплати і доставки)" at bounding box center [653, 486] width 254 height 63
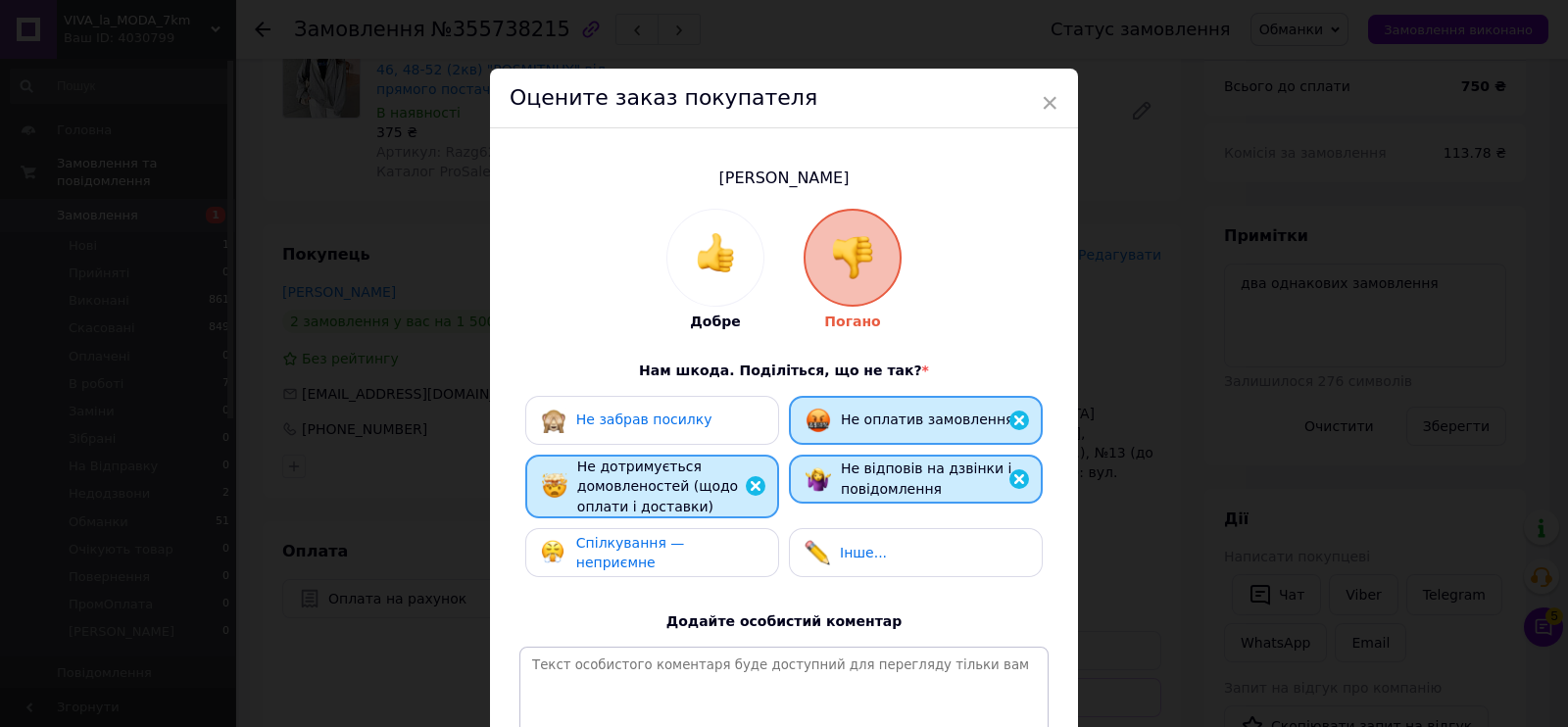
click at [676, 547] on span "Спілкування — неприємне" at bounding box center [631, 553] width 109 height 36
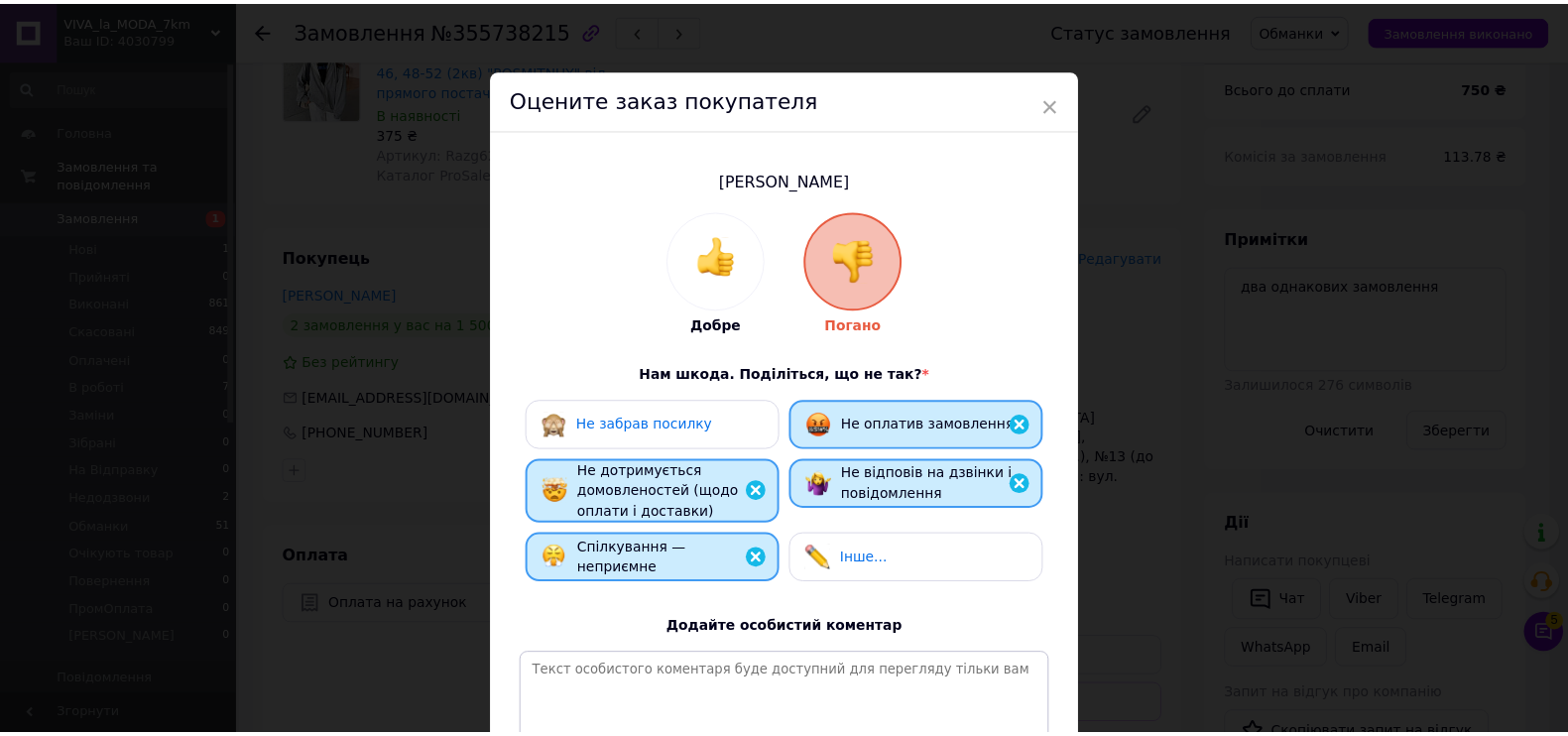
scroll to position [245, 0]
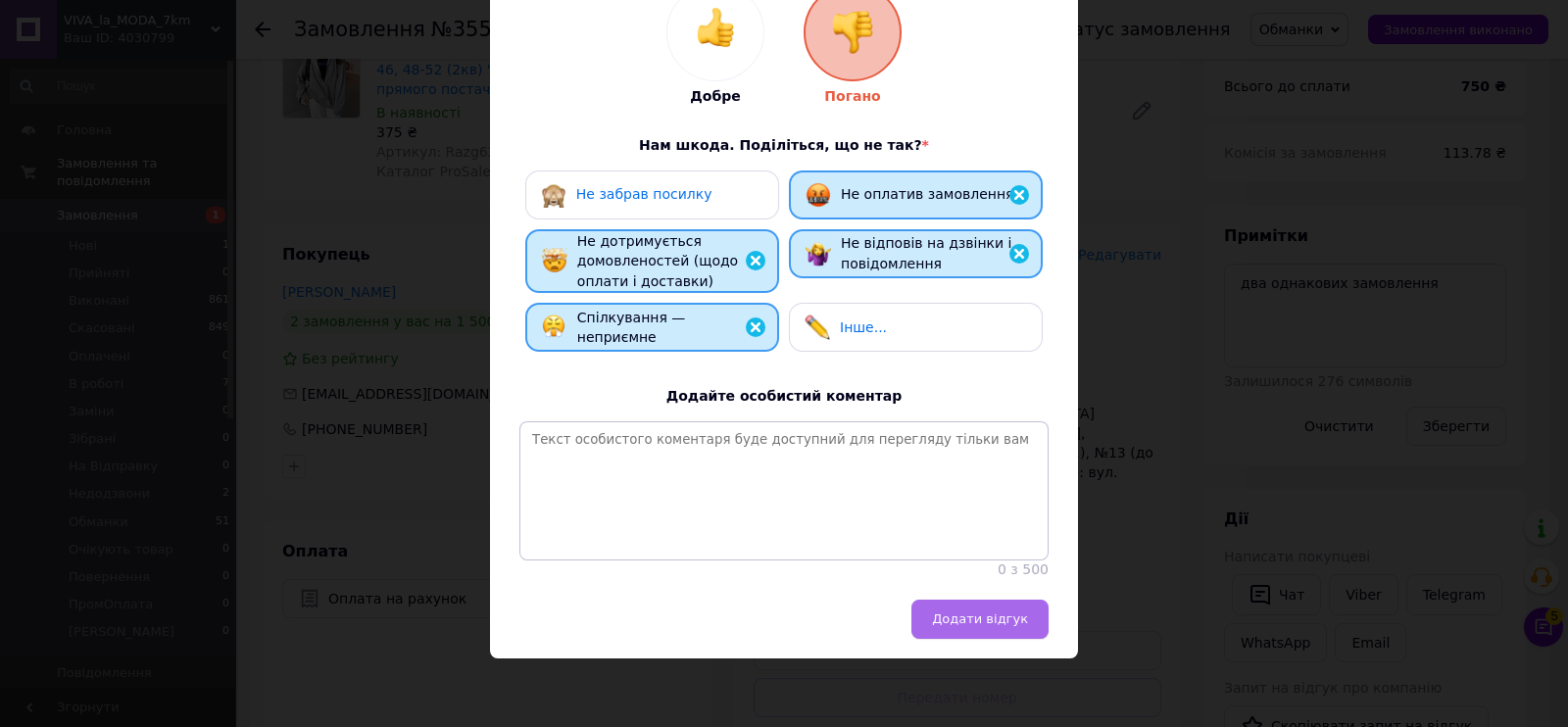
click at [1012, 599] on button "Додати відгук" at bounding box center [979, 619] width 137 height 39
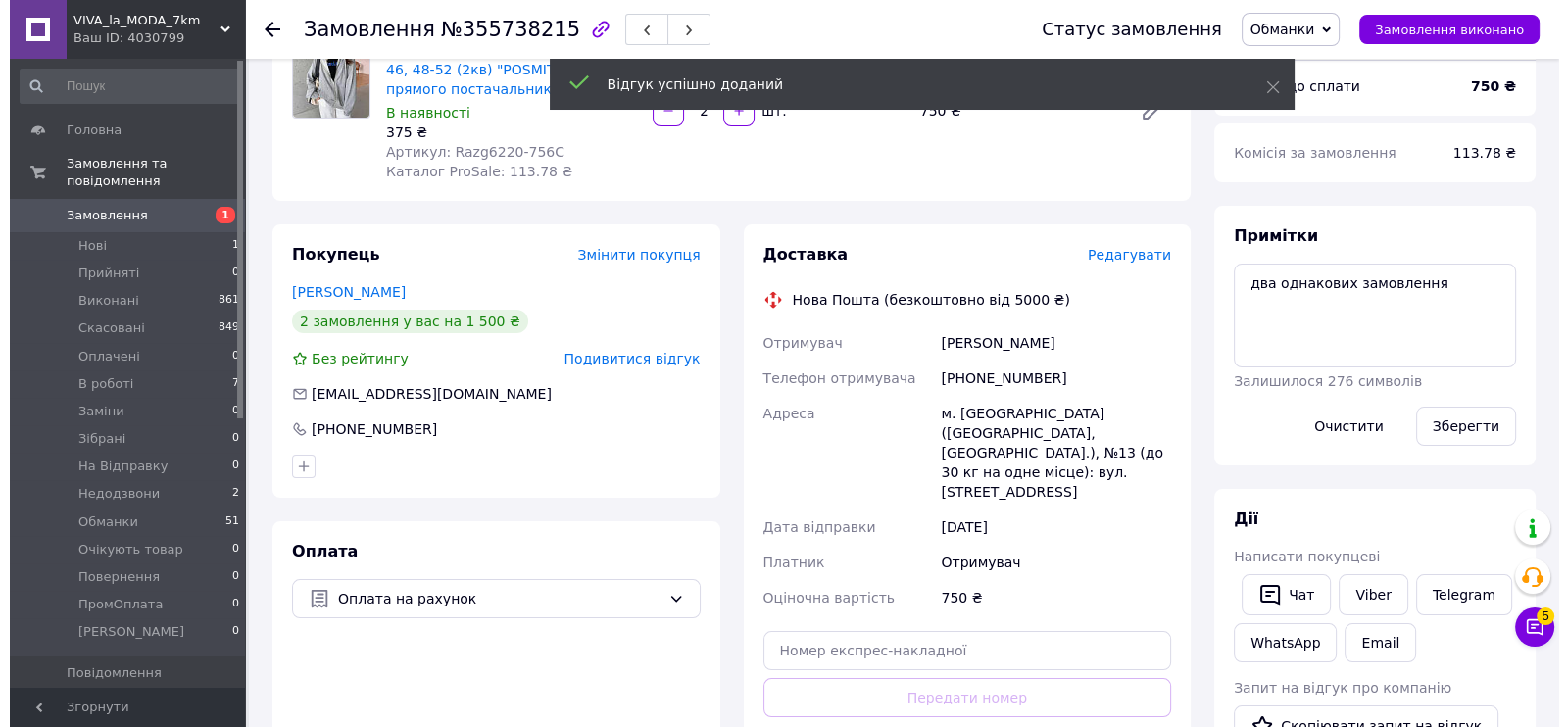
scroll to position [0, 0]
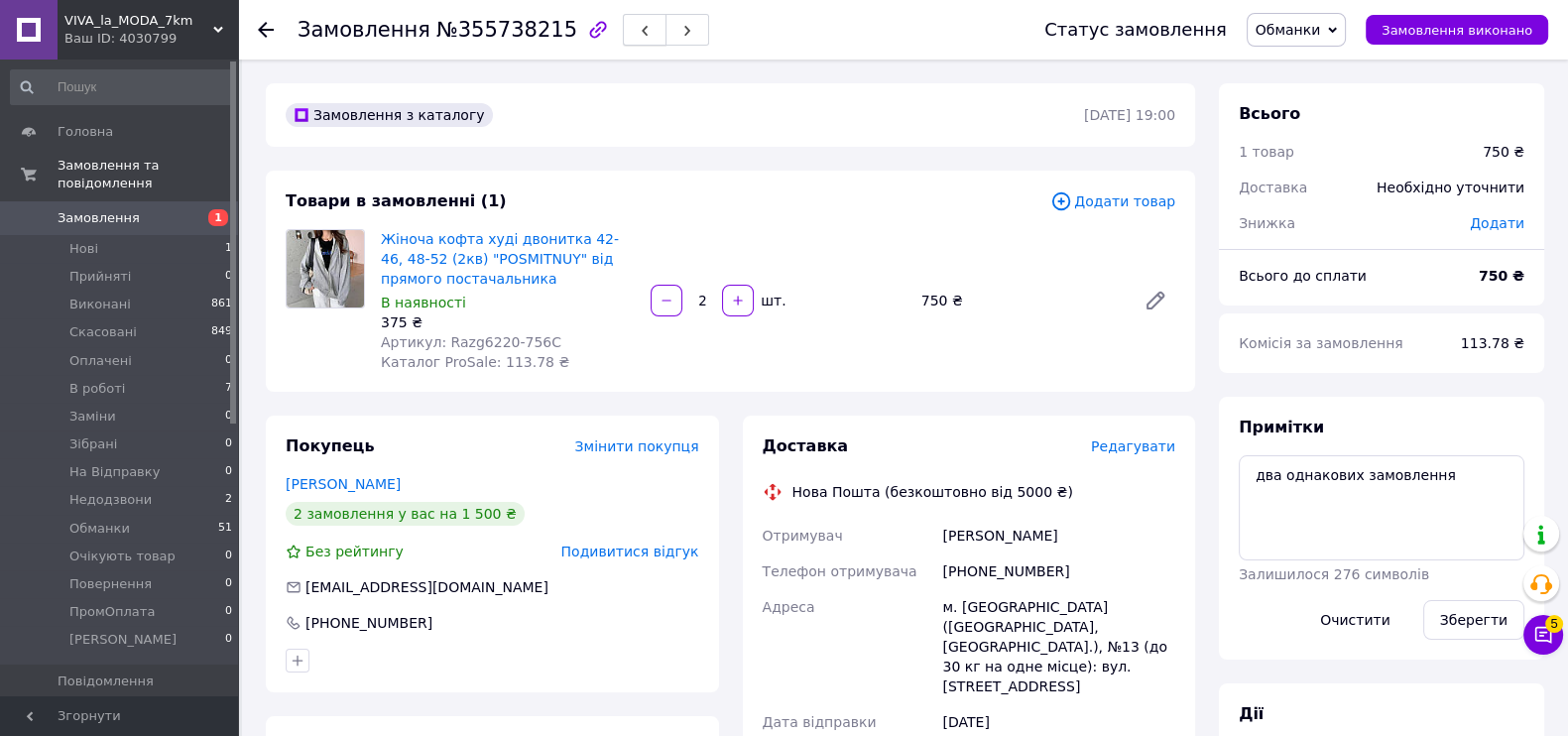
click at [641, 32] on use "button" at bounding box center [644, 31] width 6 height 11
click at [649, 560] on span "Додати відгук" at bounding box center [646, 552] width 105 height 16
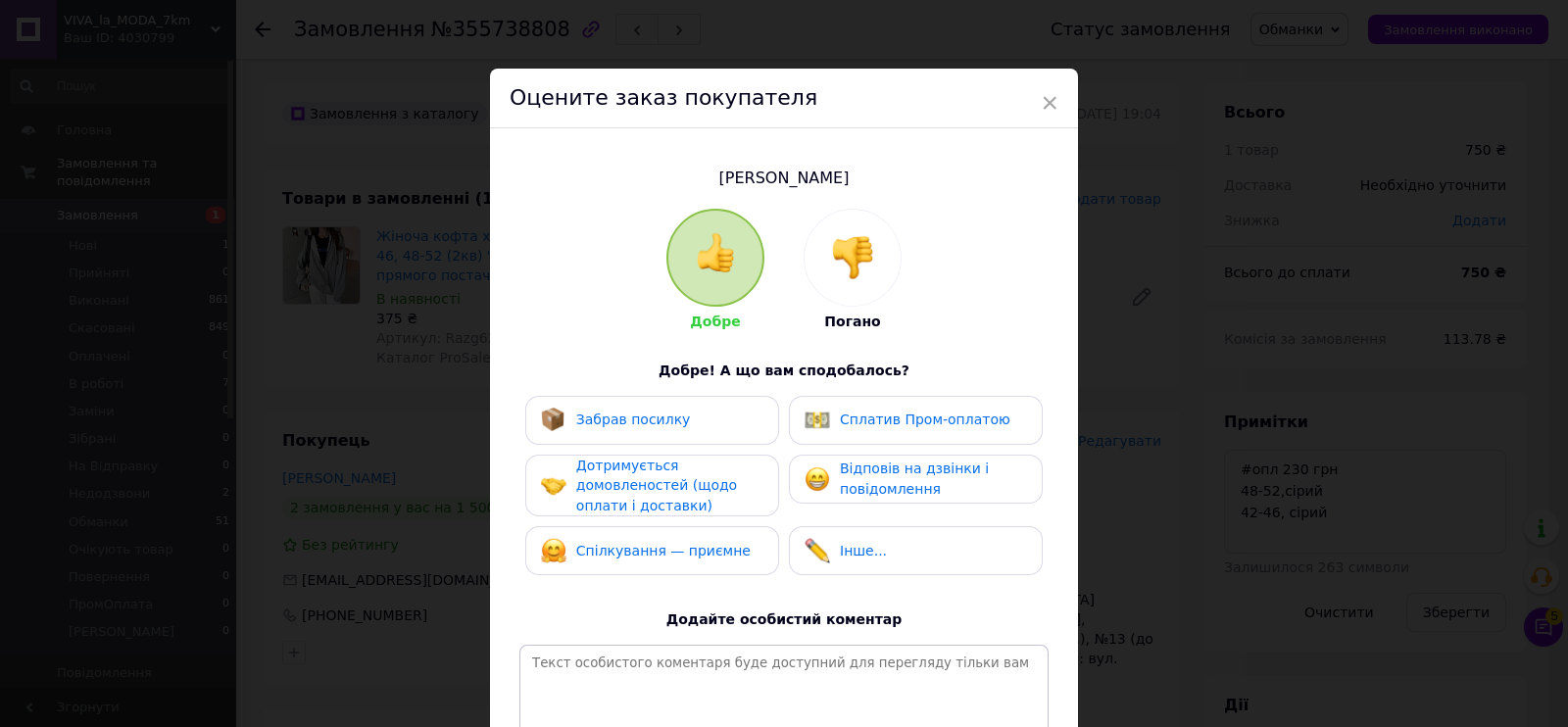
drag, startPoint x: 867, startPoint y: 236, endPoint x: 880, endPoint y: 359, distance: 123.7
click at [866, 237] on img at bounding box center [853, 258] width 43 height 43
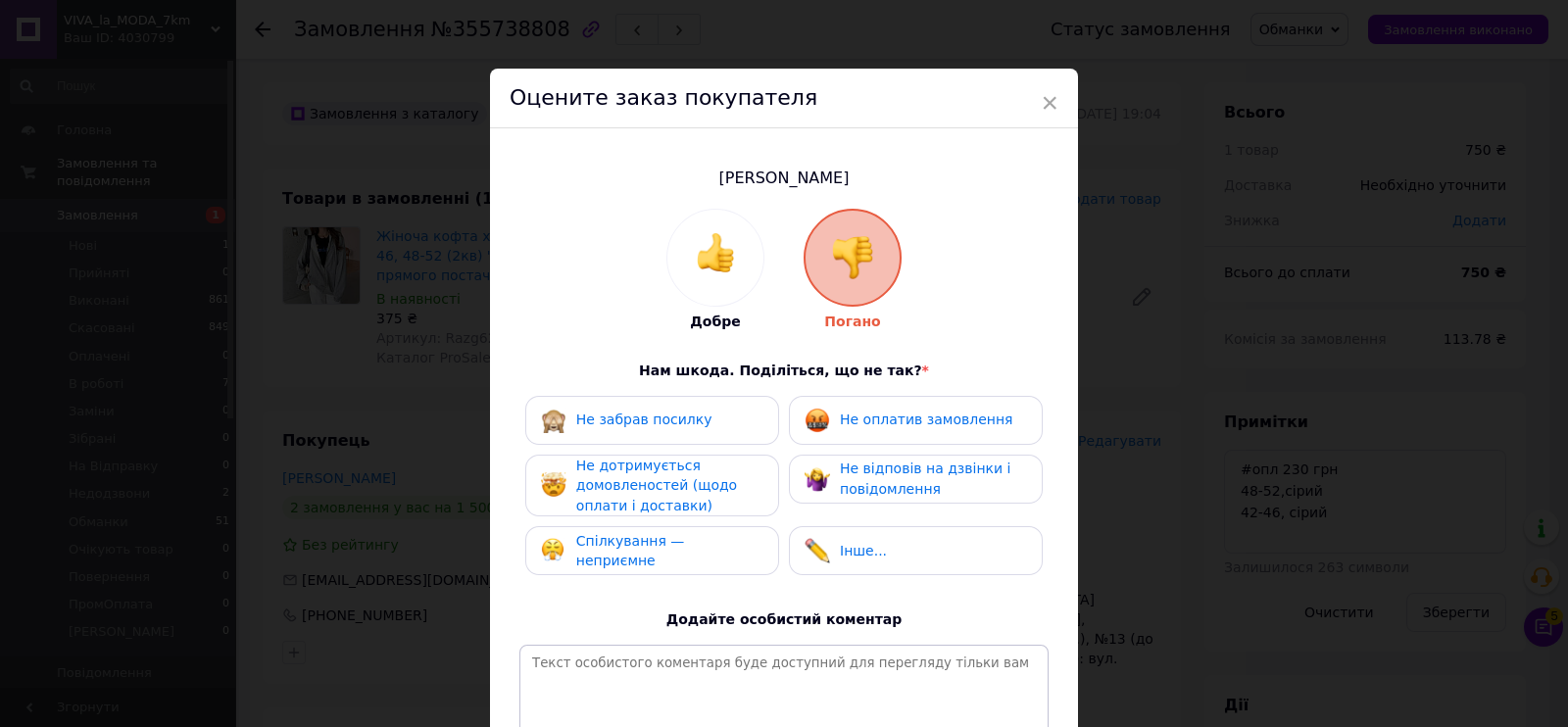
click at [894, 443] on div "Не оплатив замовлення" at bounding box center [916, 420] width 254 height 49
click at [733, 489] on div "Не дотримується домовленостей (щодо оплати і доставки)" at bounding box center [669, 486] width 186 height 61
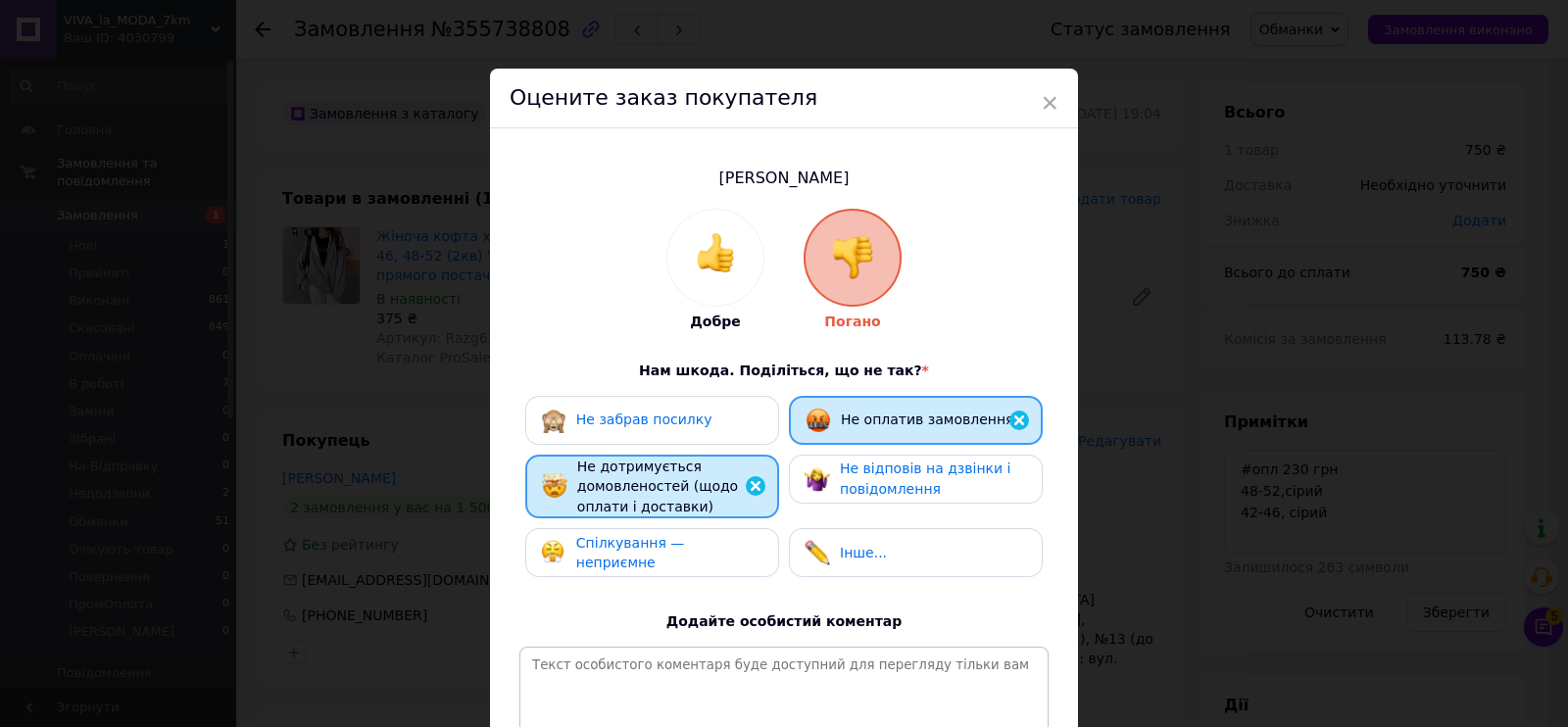
click at [908, 467] on span "Не відповів на дзвінки і повідомлення" at bounding box center [924, 478] width 170 height 36
click at [685, 544] on span "Спілкування — неприємне" at bounding box center [631, 553] width 109 height 36
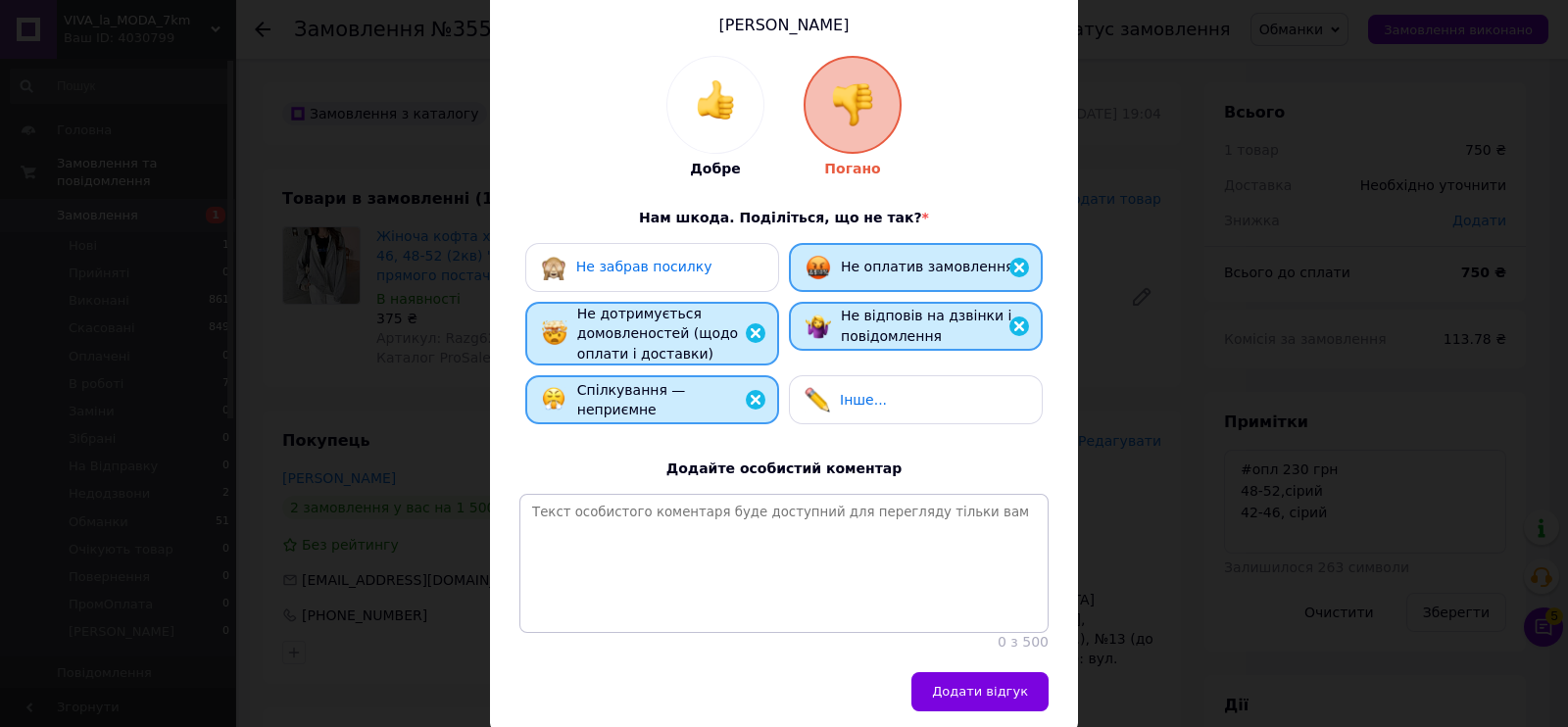
scroll to position [242, 0]
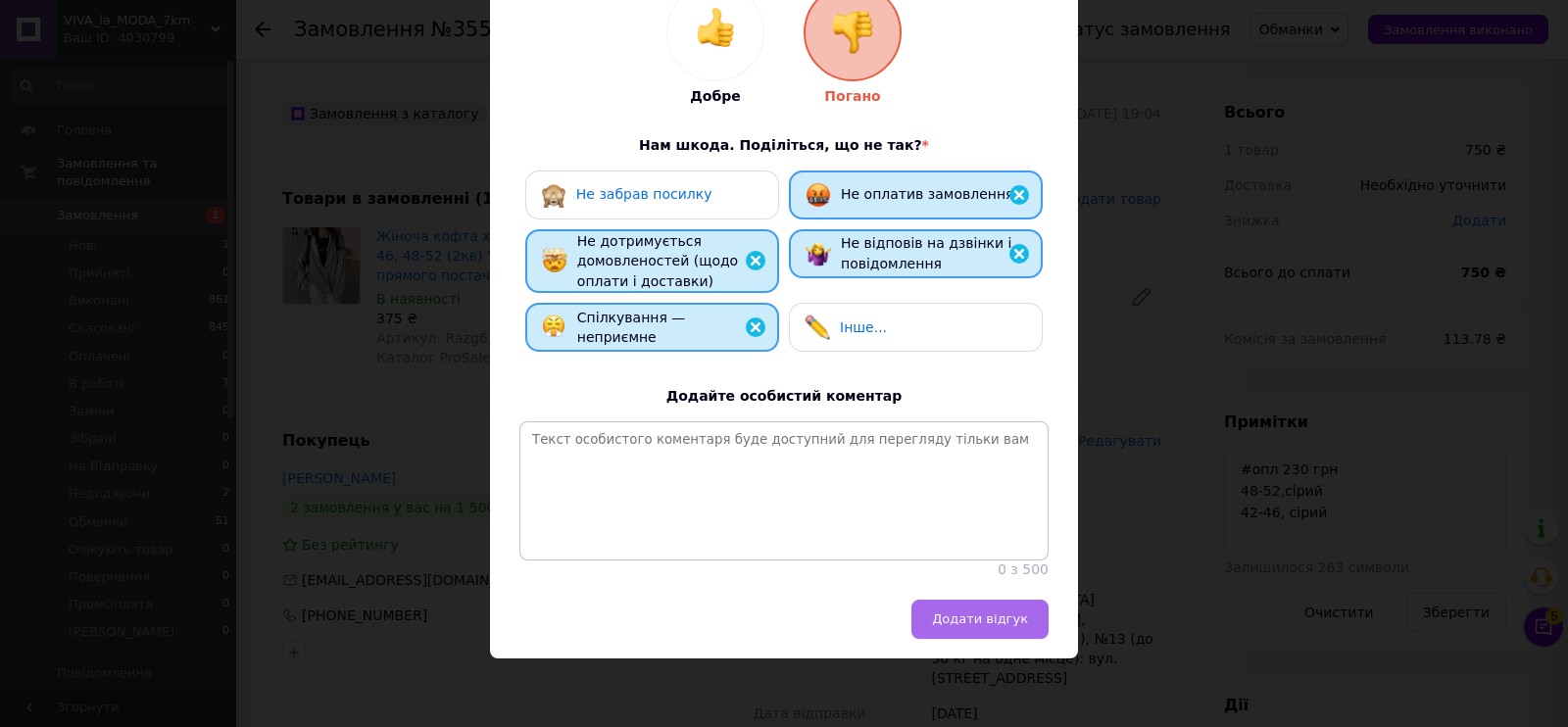
click at [972, 625] on span "Додати відгук" at bounding box center [980, 618] width 96 height 15
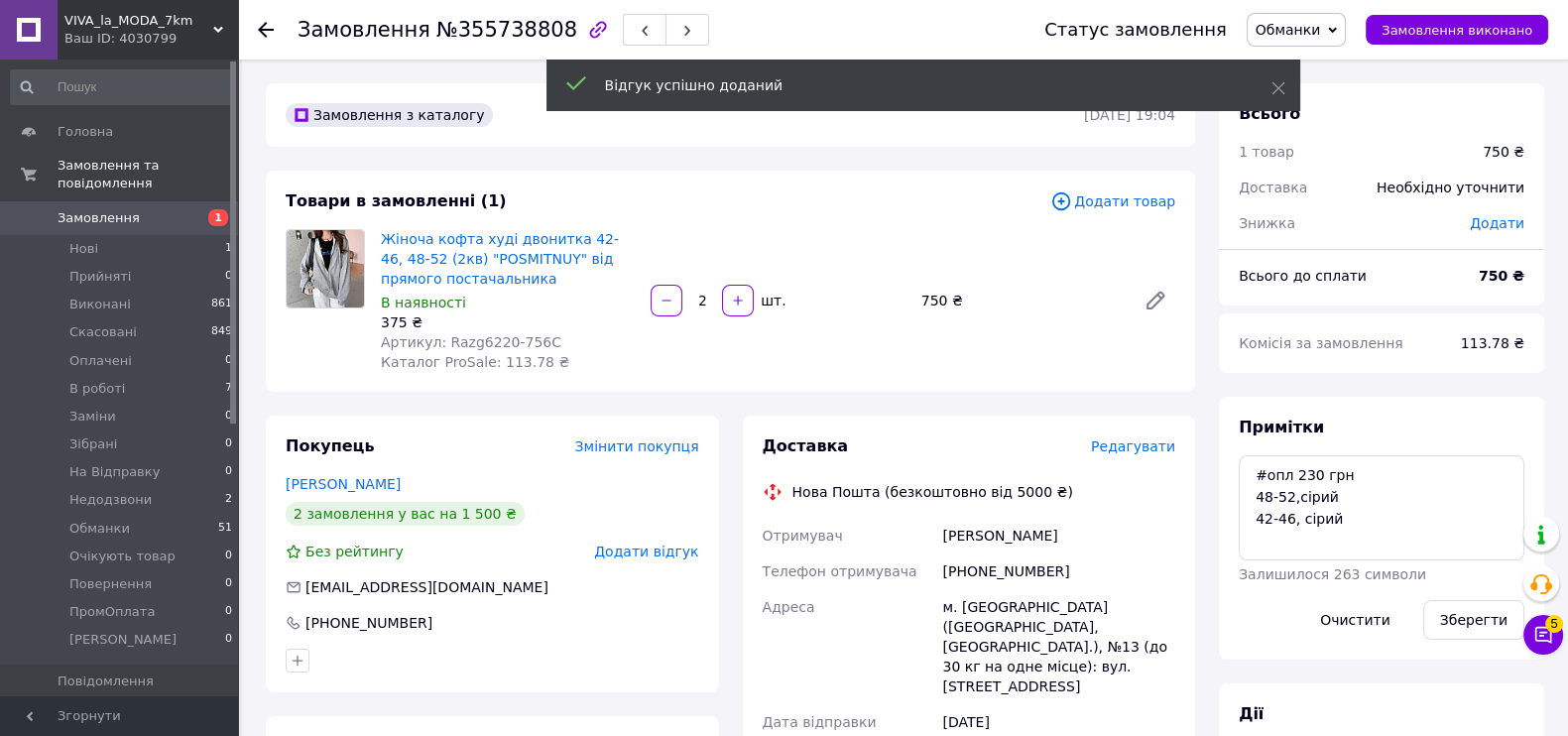
click at [1321, 38] on span "Обманки" at bounding box center [1288, 30] width 66 height 16
click at [1327, 134] on li "Скасовано" at bounding box center [1310, 129] width 126 height 30
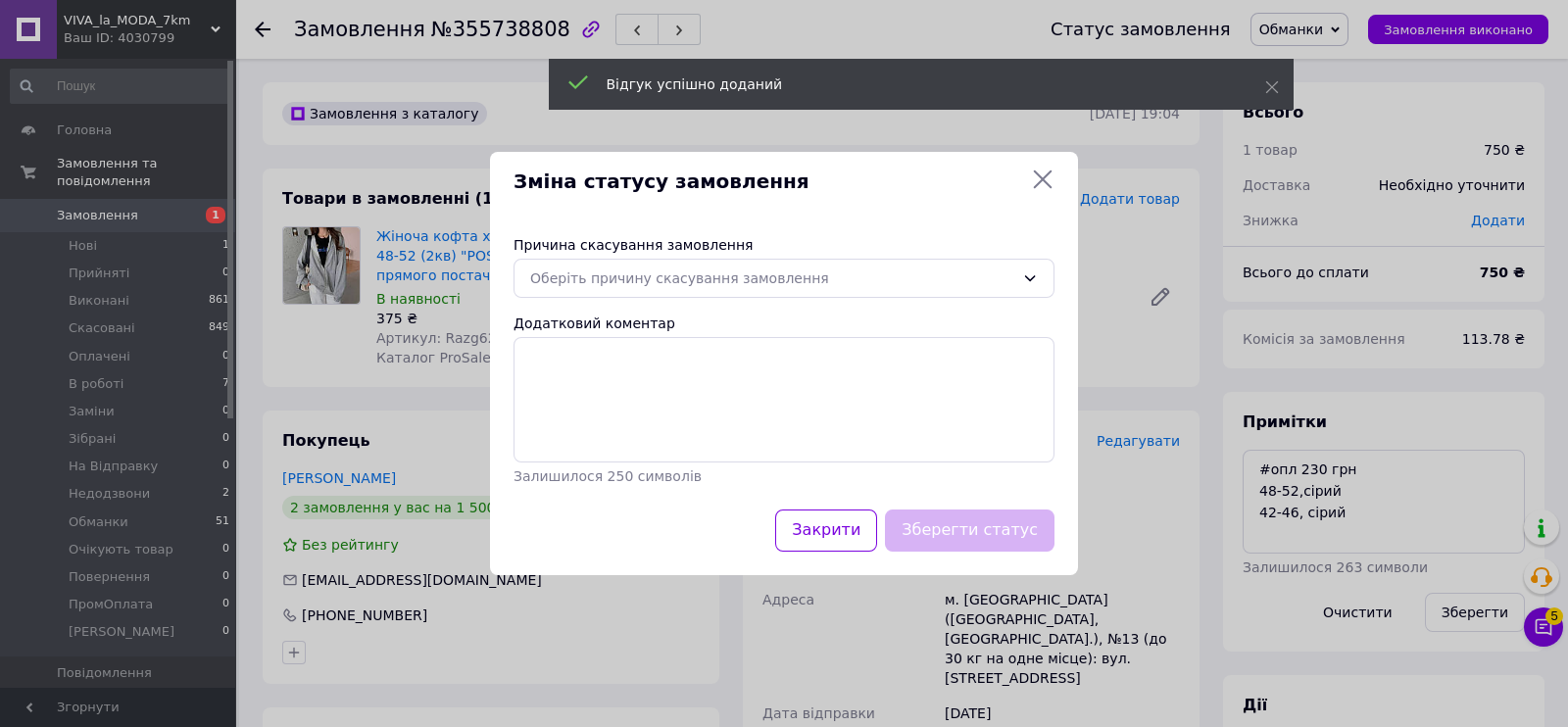
click at [691, 254] on div "Причина скасування замовлення" at bounding box center [784, 245] width 541 height 20
click at [686, 277] on div "Оберіть причину скасування замовлення" at bounding box center [773, 278] width 484 height 22
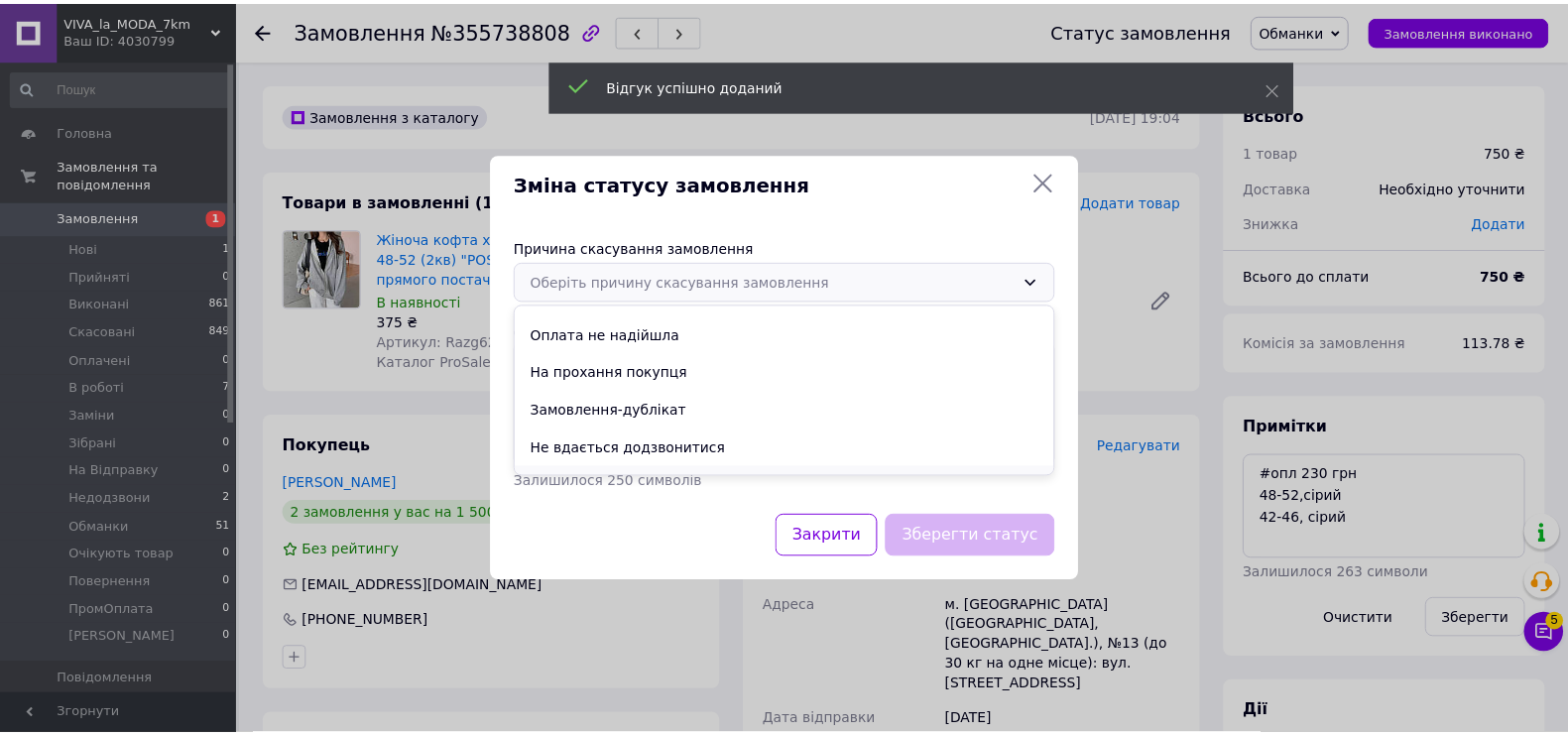
scroll to position [93, 0]
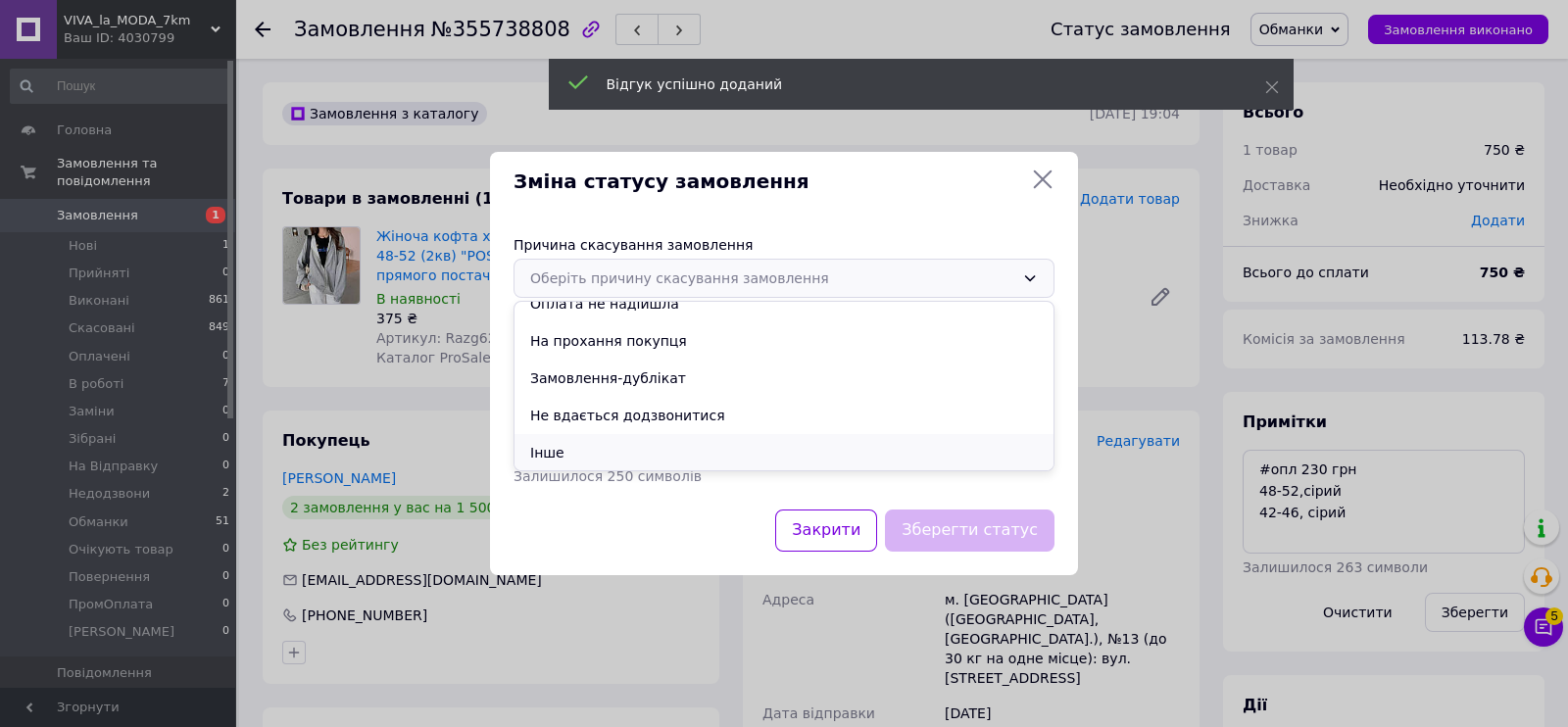
click at [603, 458] on li "Інше" at bounding box center [784, 453] width 539 height 37
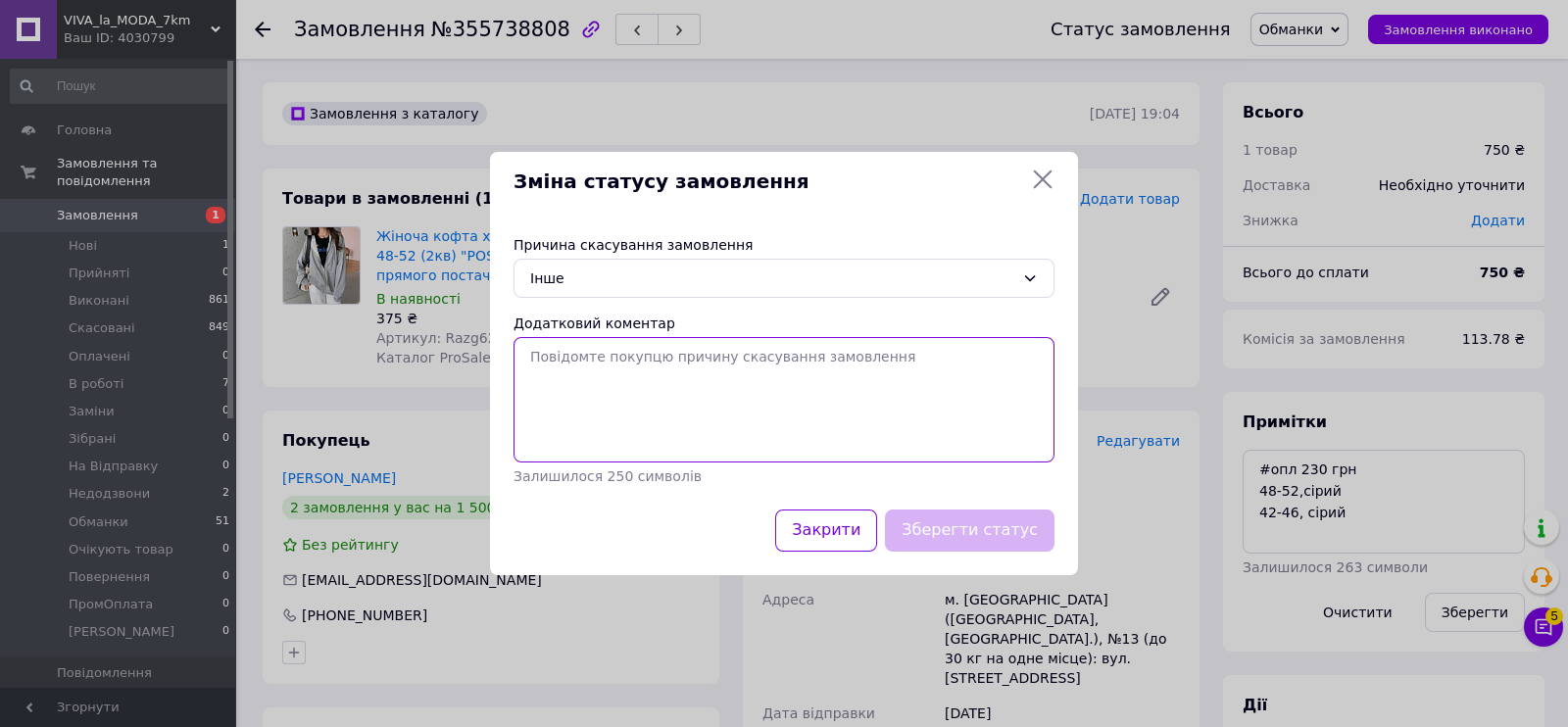
click at [601, 423] on textarea "Додатковий коментар" at bounding box center [784, 399] width 541 height 125
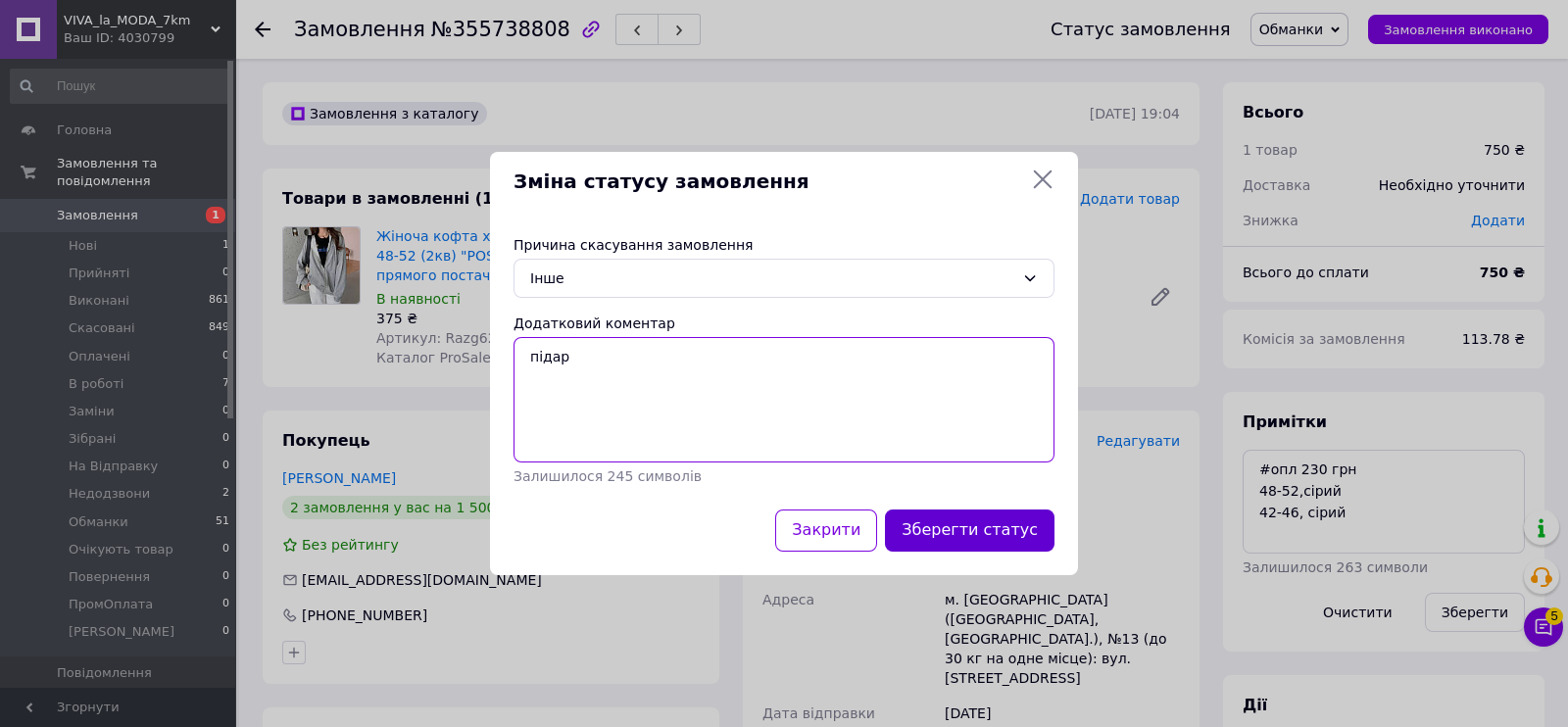
type textarea "підар"
click at [996, 531] on button "Зберегти статус" at bounding box center [970, 530] width 169 height 42
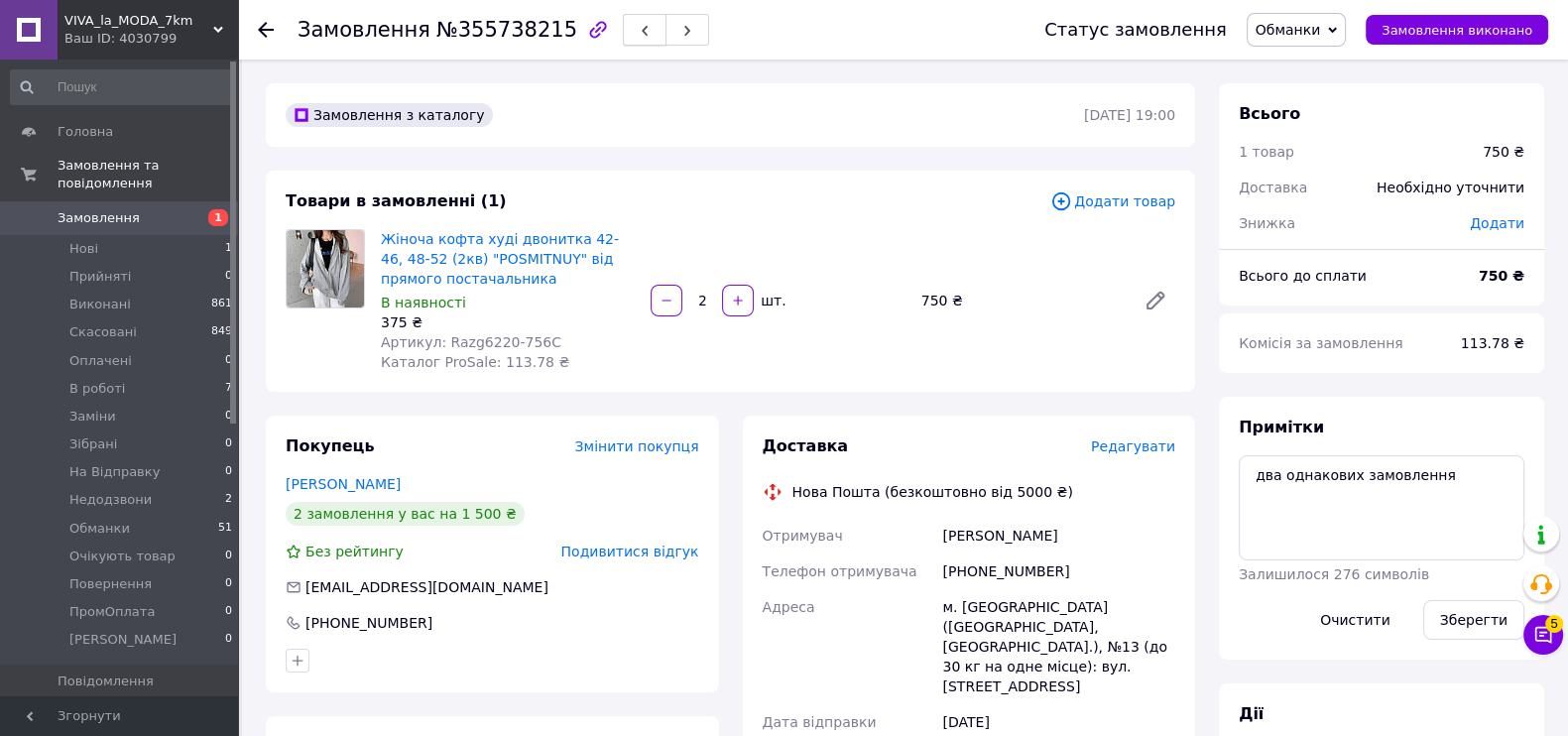
click at [622, 41] on button "button" at bounding box center [644, 30] width 44 height 32
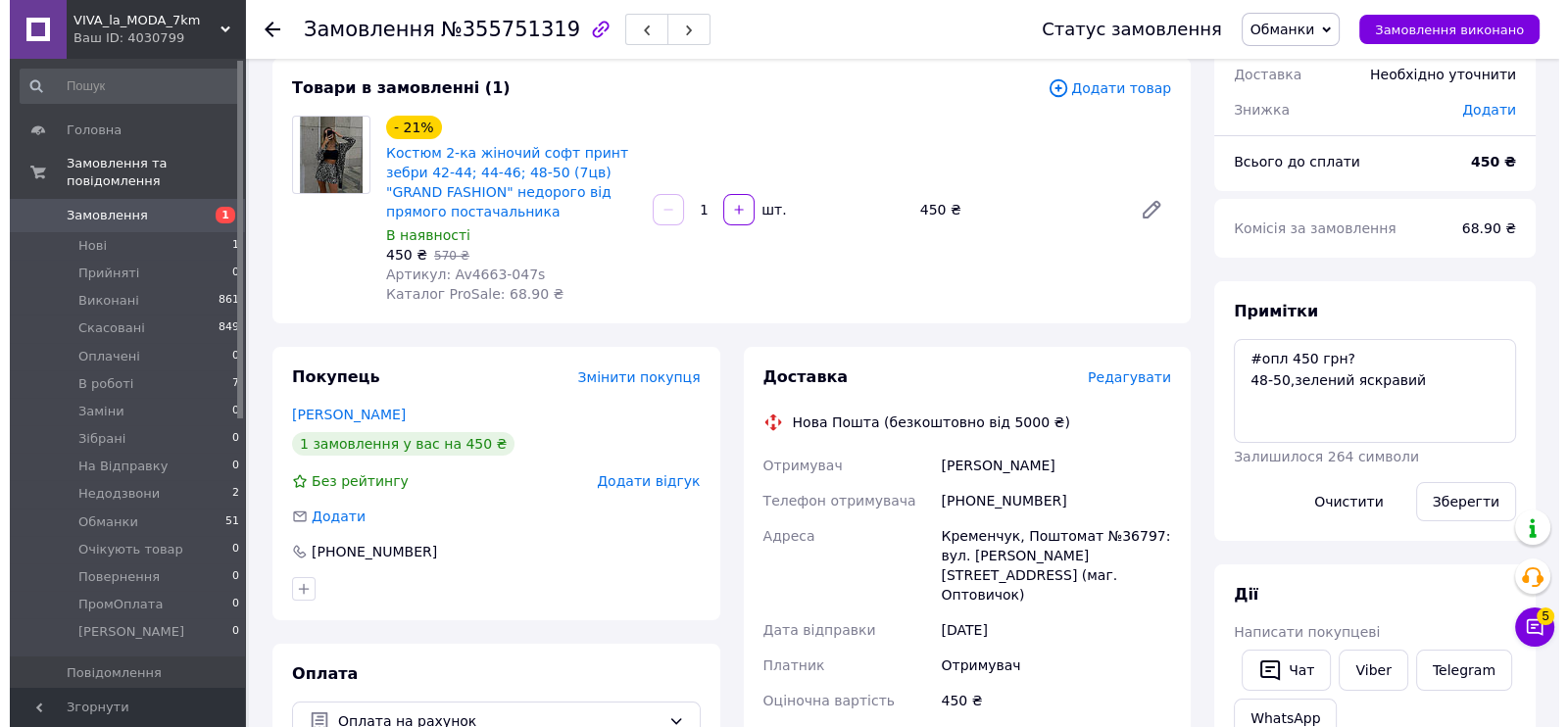
scroll to position [244, 0]
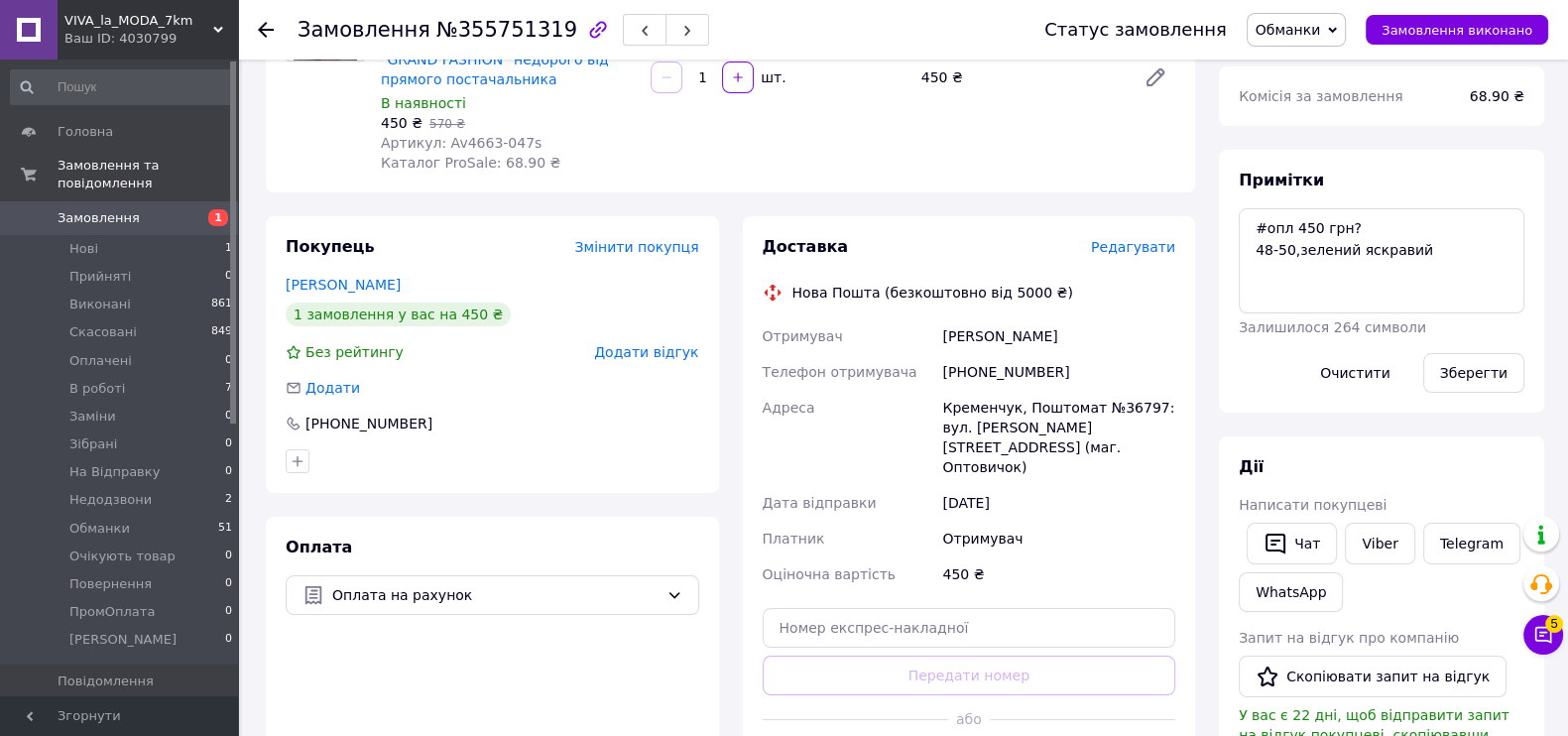
click at [663, 345] on span "Додати відгук" at bounding box center [646, 353] width 105 height 16
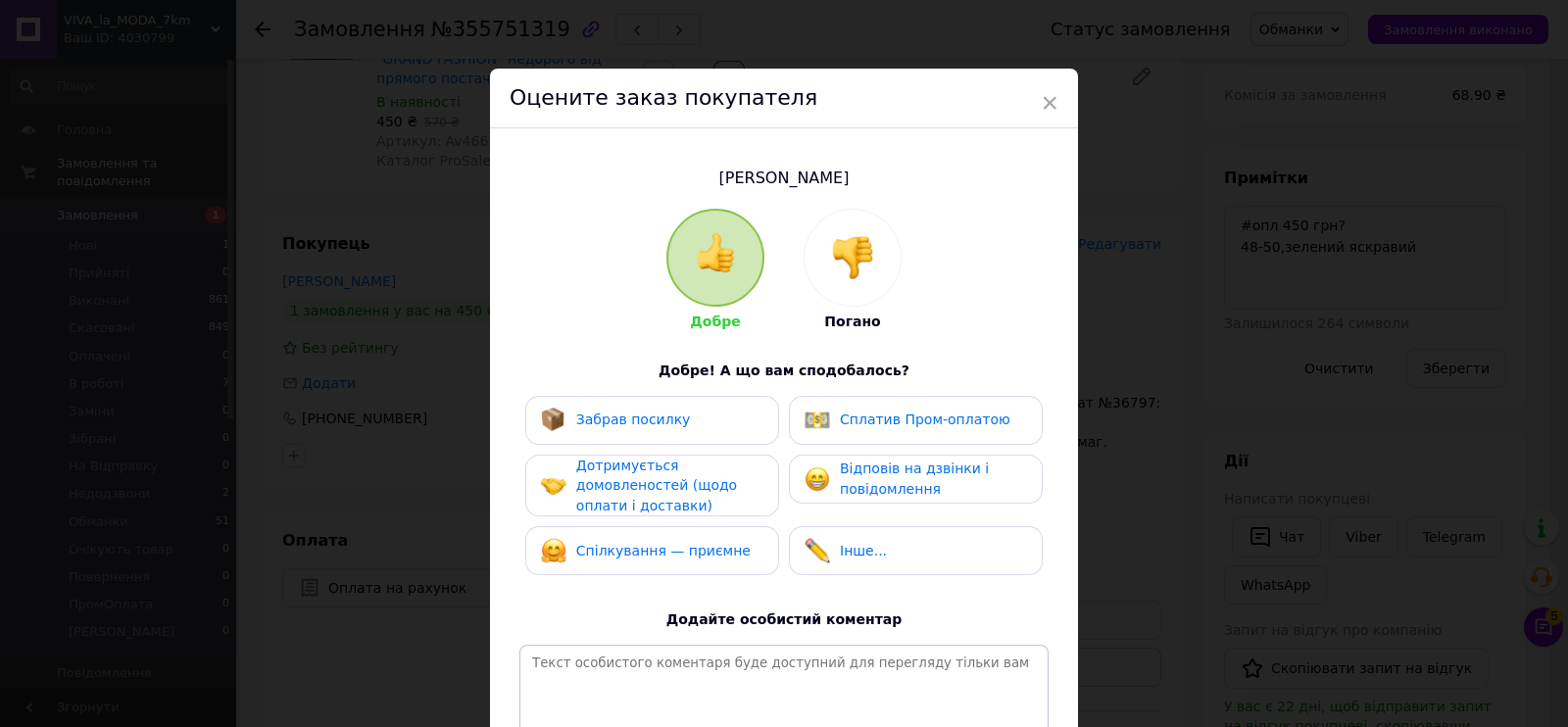
drag, startPoint x: 836, startPoint y: 238, endPoint x: 870, endPoint y: 375, distance: 141.2
click at [838, 239] on img at bounding box center [853, 258] width 43 height 43
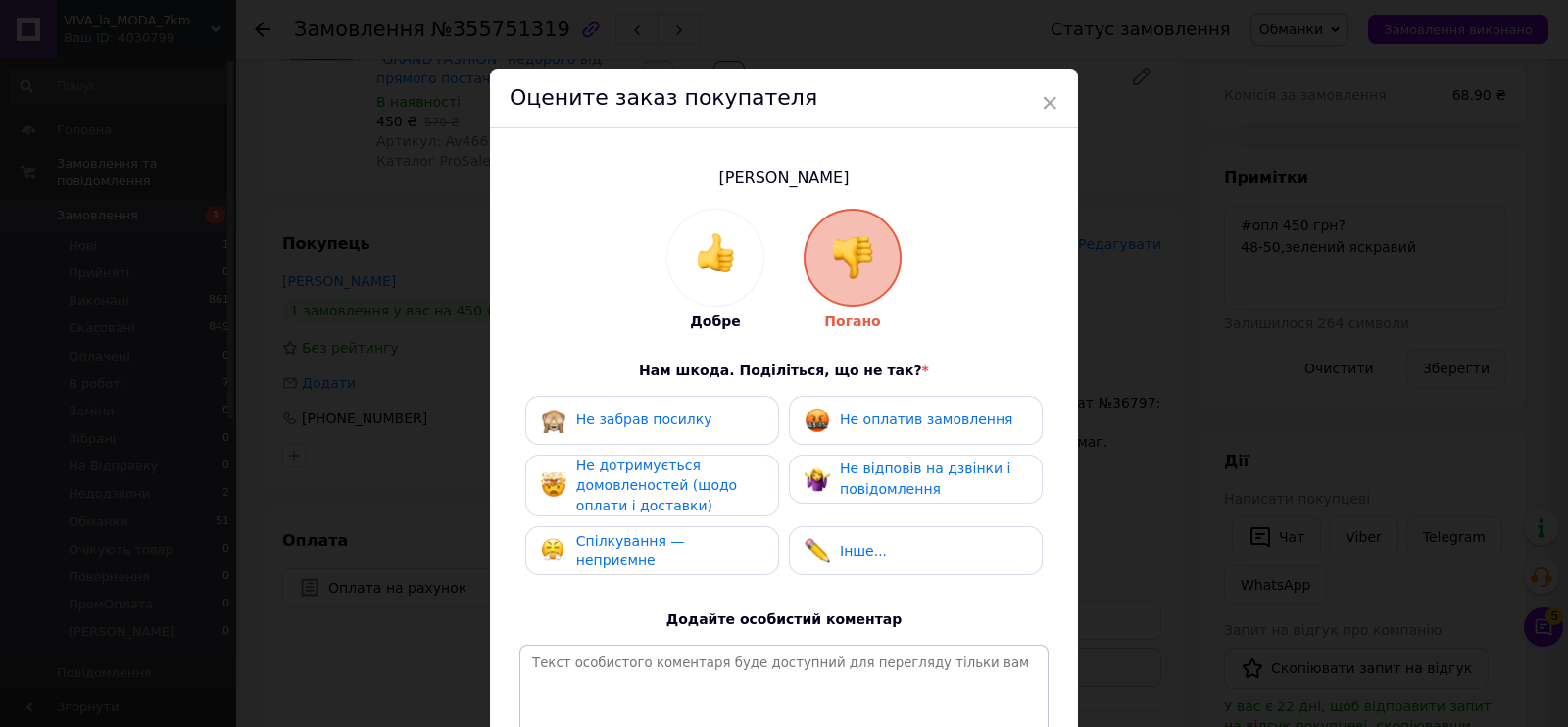
click at [903, 434] on div "Не оплатив замовлення" at bounding box center [916, 420] width 254 height 49
drag, startPoint x: 958, startPoint y: 490, endPoint x: 852, endPoint y: 494, distance: 106.1
click at [903, 492] on div "Не відповів на дзвінки і повідомлення" at bounding box center [932, 478] width 186 height 40
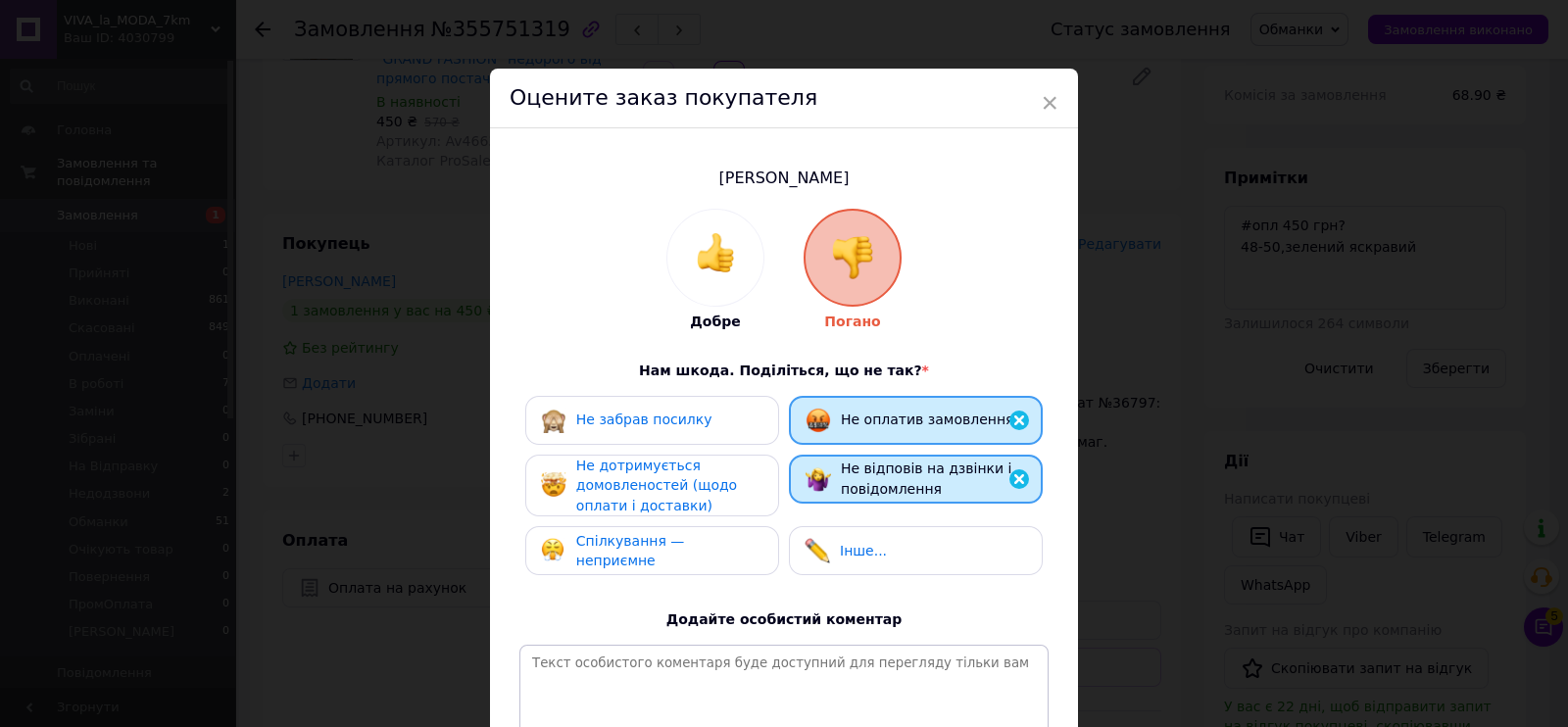
click at [707, 497] on div "Не дотримується домовленостей (щодо оплати і доставки)" at bounding box center [669, 486] width 186 height 61
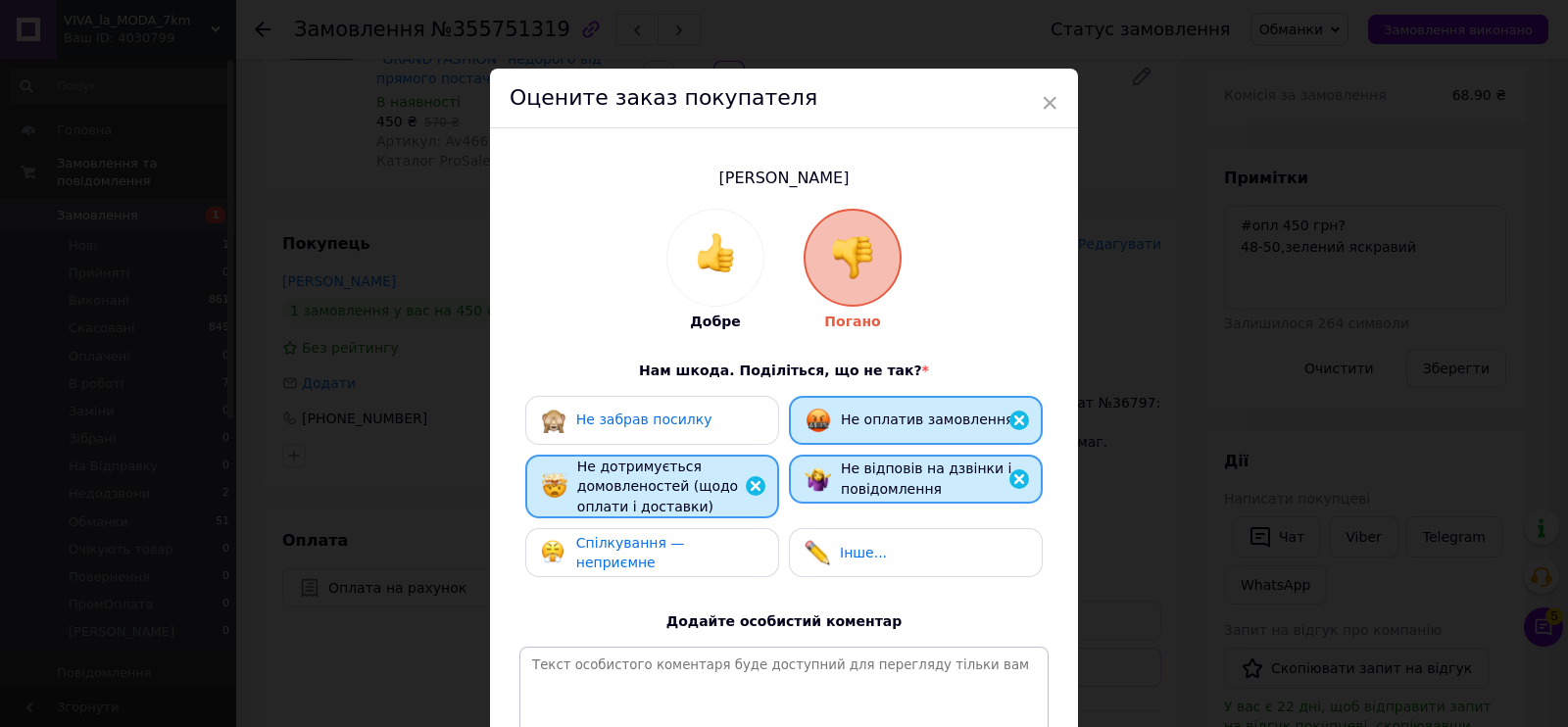
click at [706, 540] on div "Спілкування — неприємне" at bounding box center [652, 553] width 221 height 40
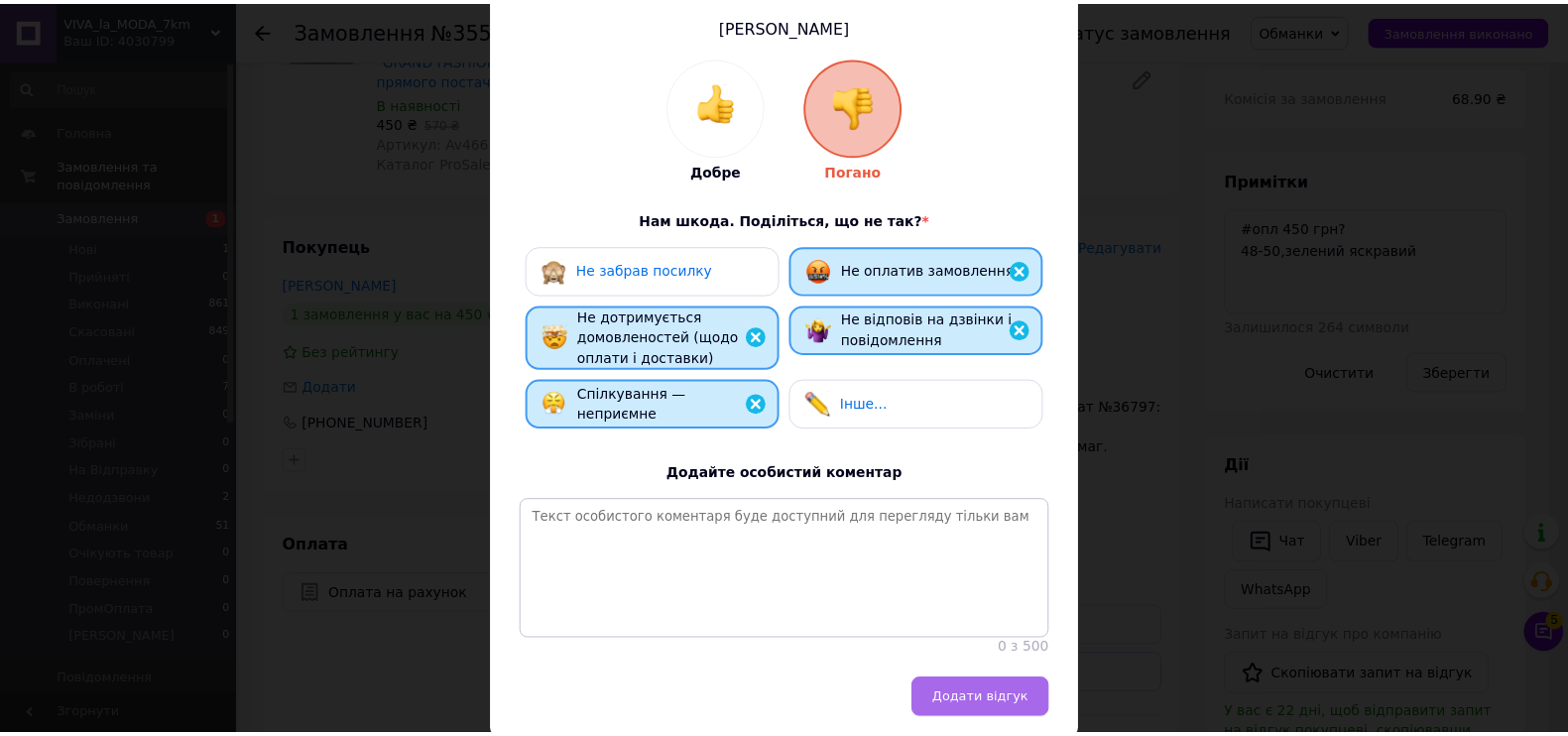
scroll to position [245, 0]
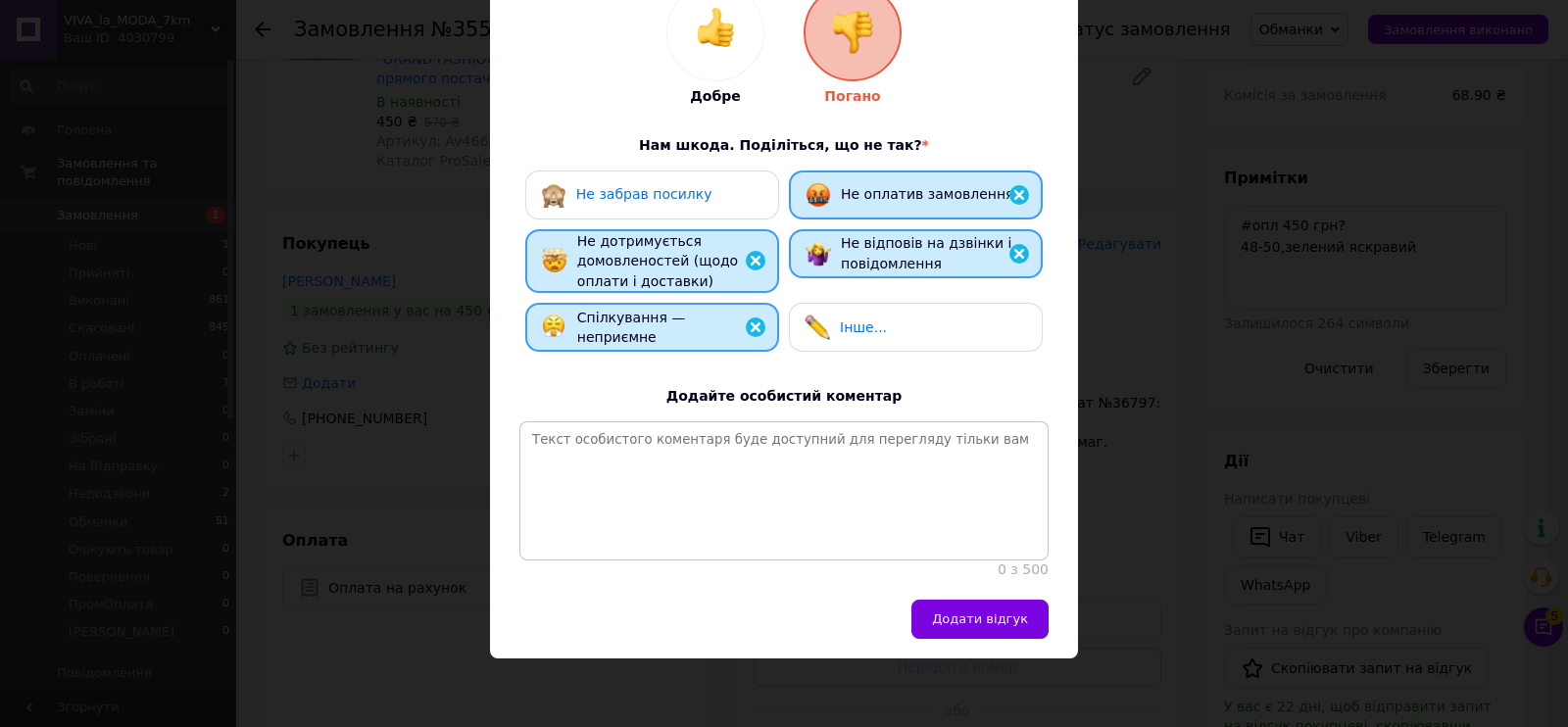
click at [1000, 639] on div "Додати відгук" at bounding box center [784, 629] width 589 height 59
click at [1004, 616] on span "Додати відгук" at bounding box center [980, 618] width 96 height 15
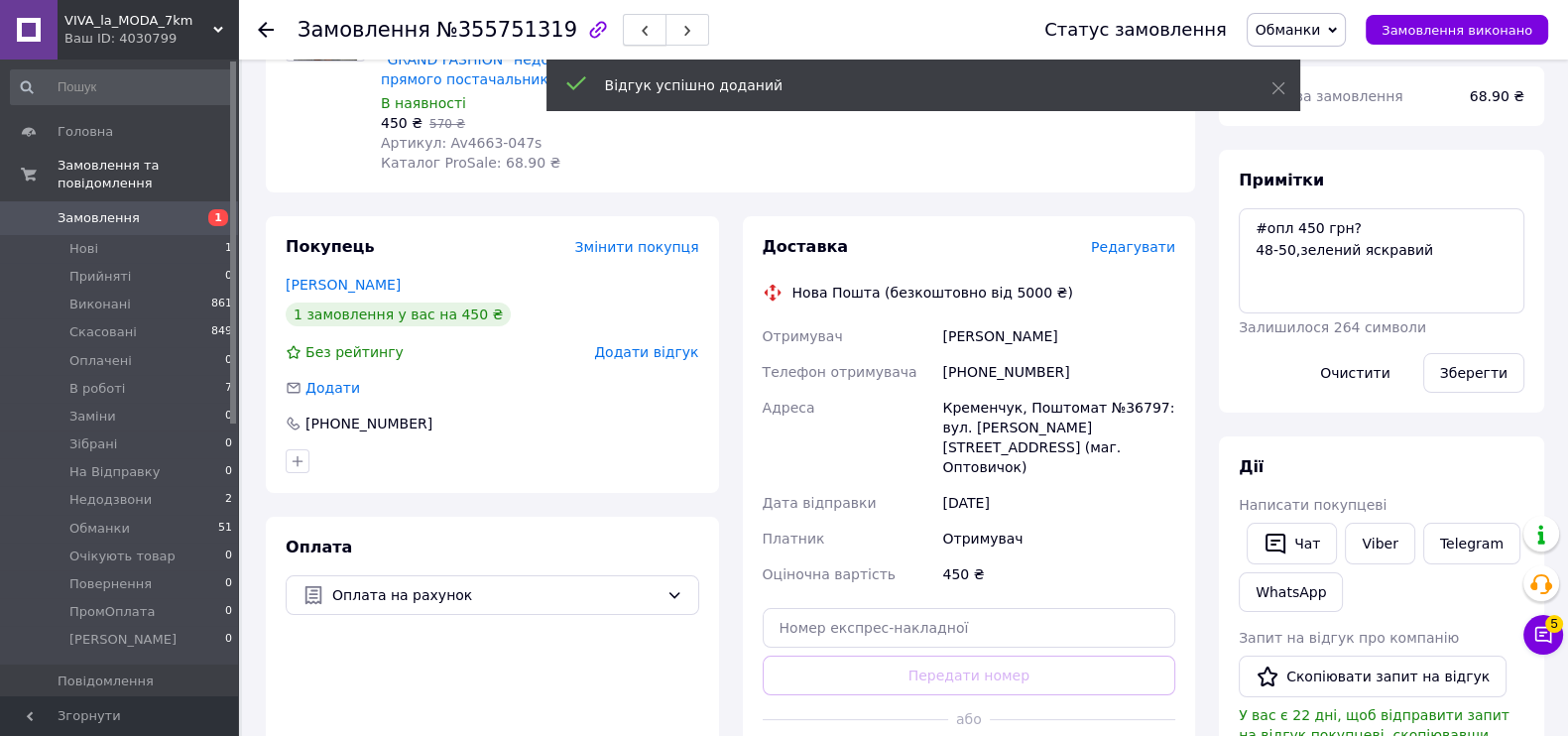
click at [638, 23] on span "button" at bounding box center [644, 30] width 12 height 15
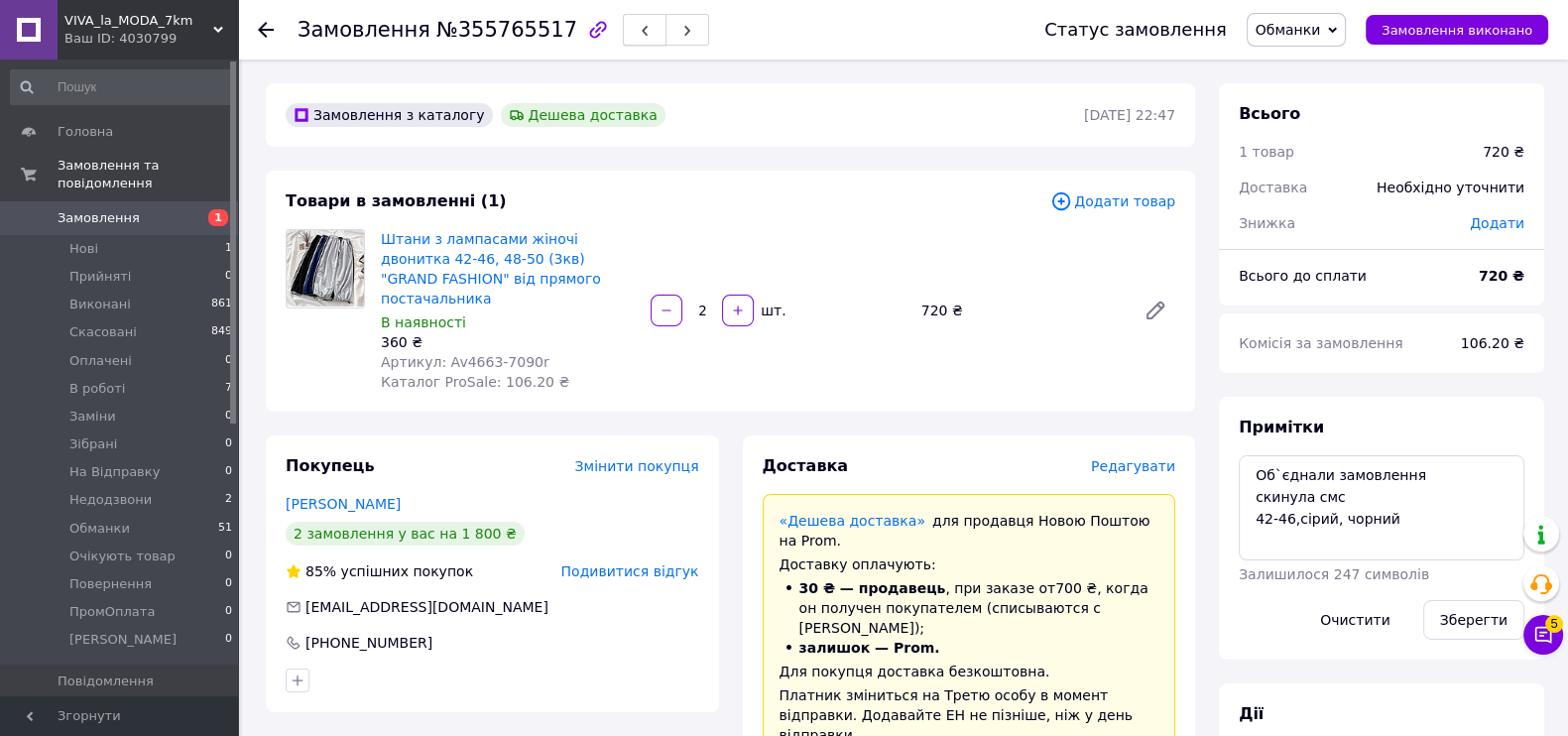
click at [638, 30] on icon "button" at bounding box center [644, 31] width 12 height 12
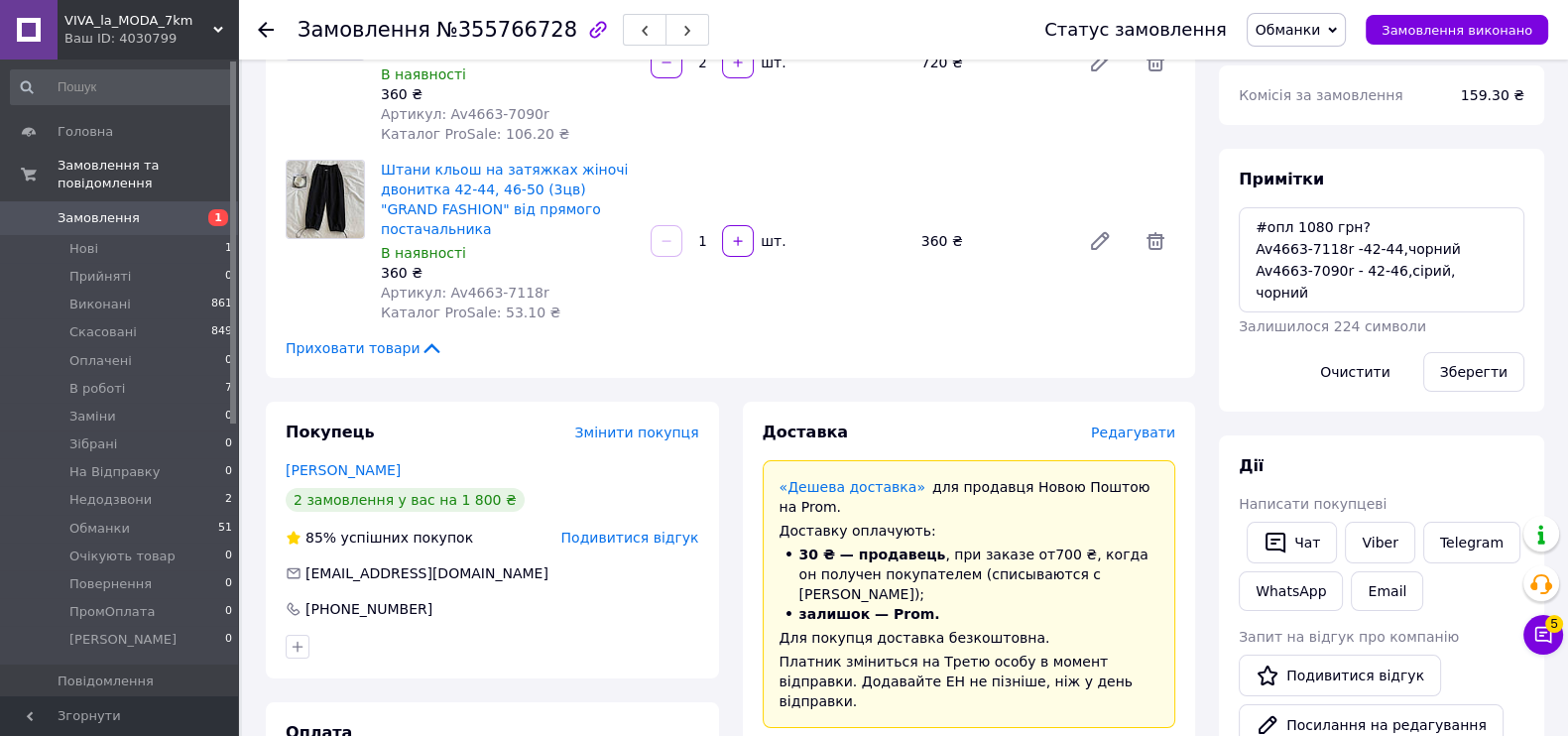
scroll to position [247, 0]
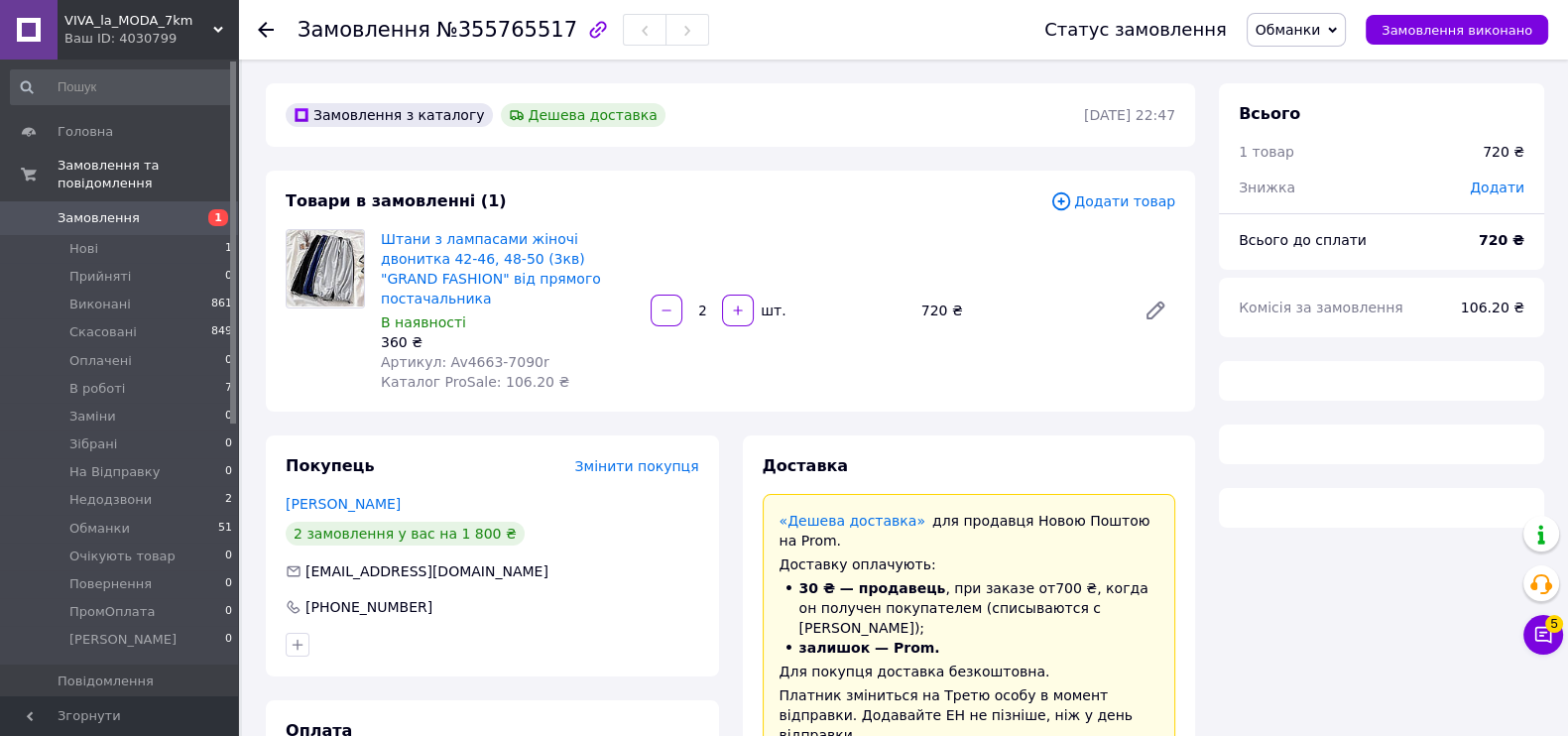
click at [1308, 23] on span "Обманки" at bounding box center [1288, 30] width 66 height 16
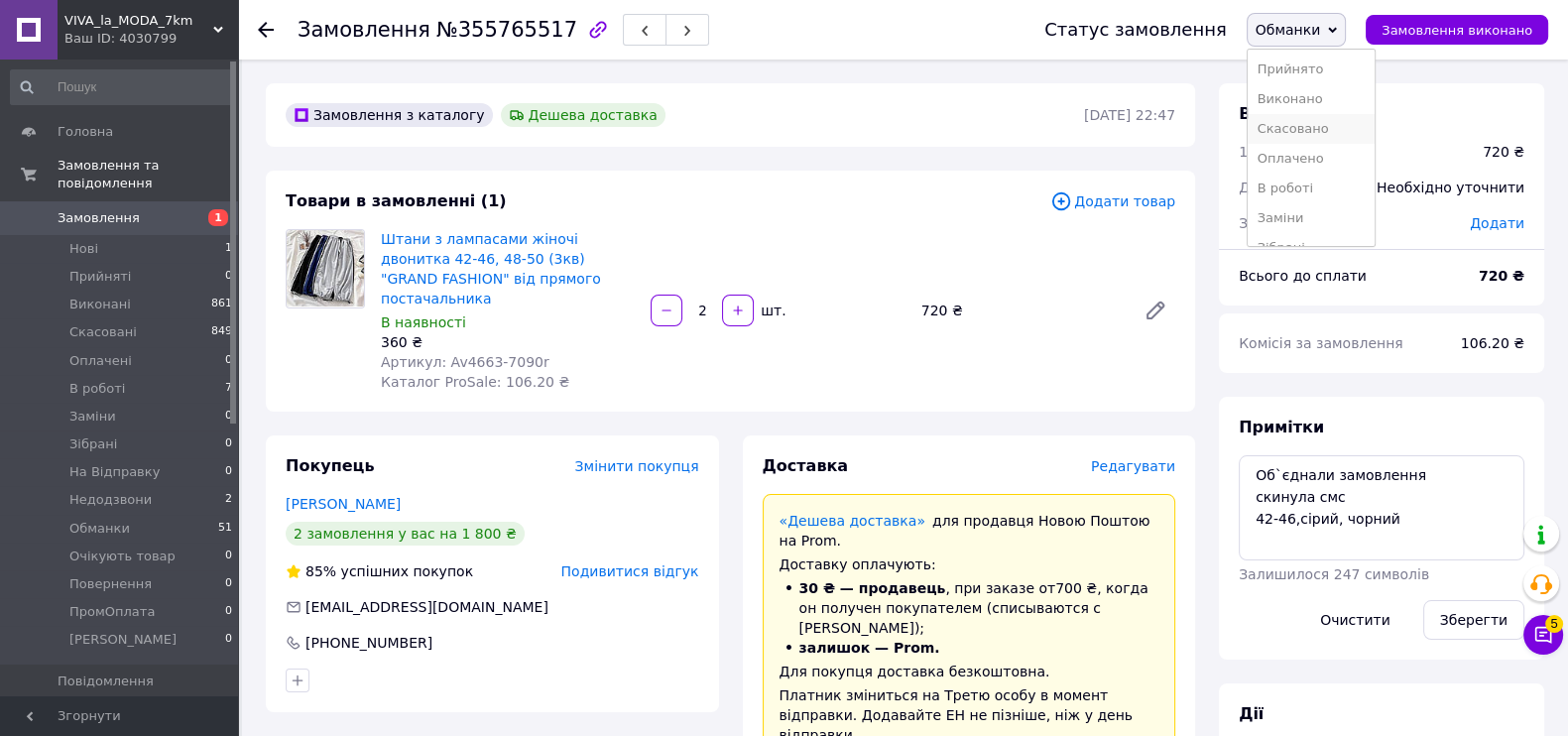
click at [1307, 135] on li "Скасовано" at bounding box center [1310, 129] width 126 height 30
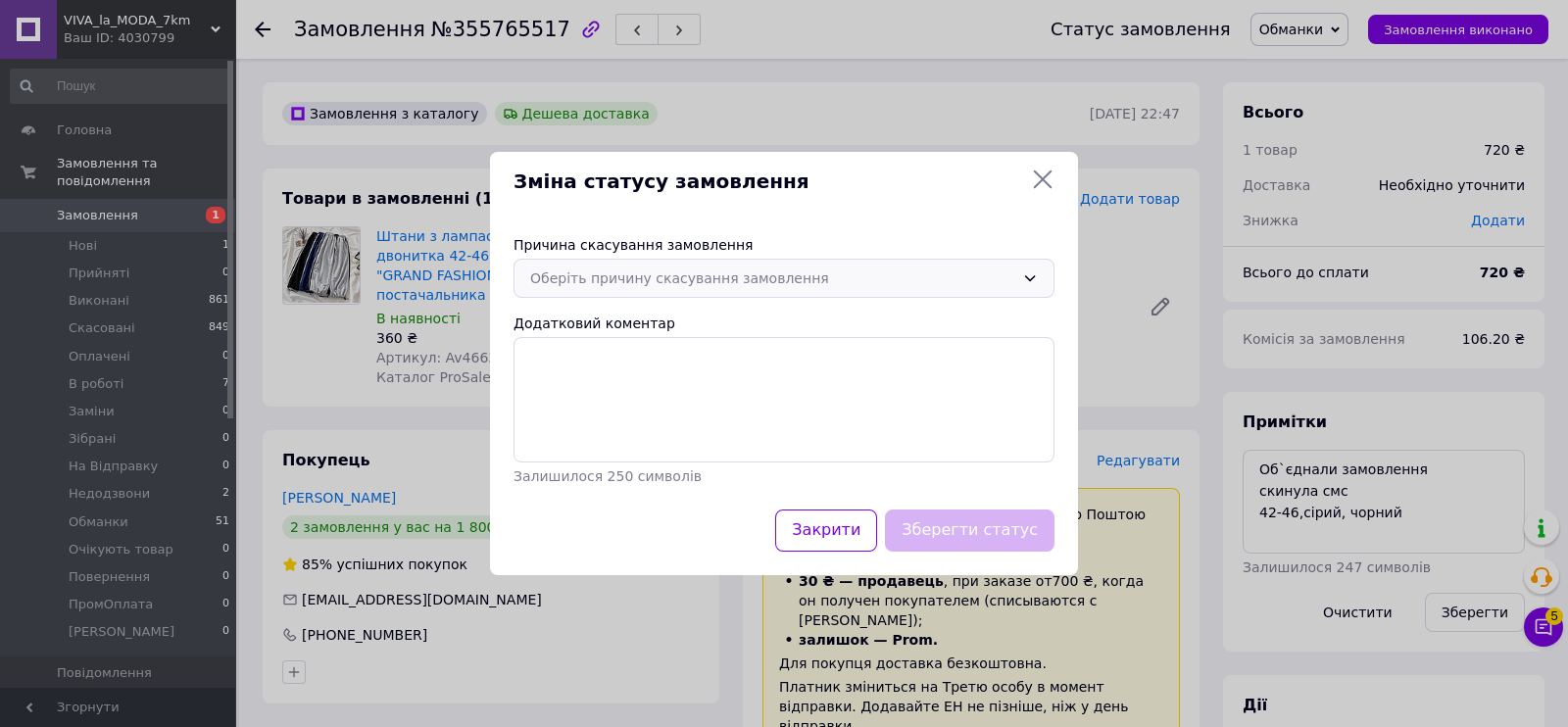
click at [731, 276] on div "Оберіть причину скасування замовлення" at bounding box center [773, 278] width 484 height 22
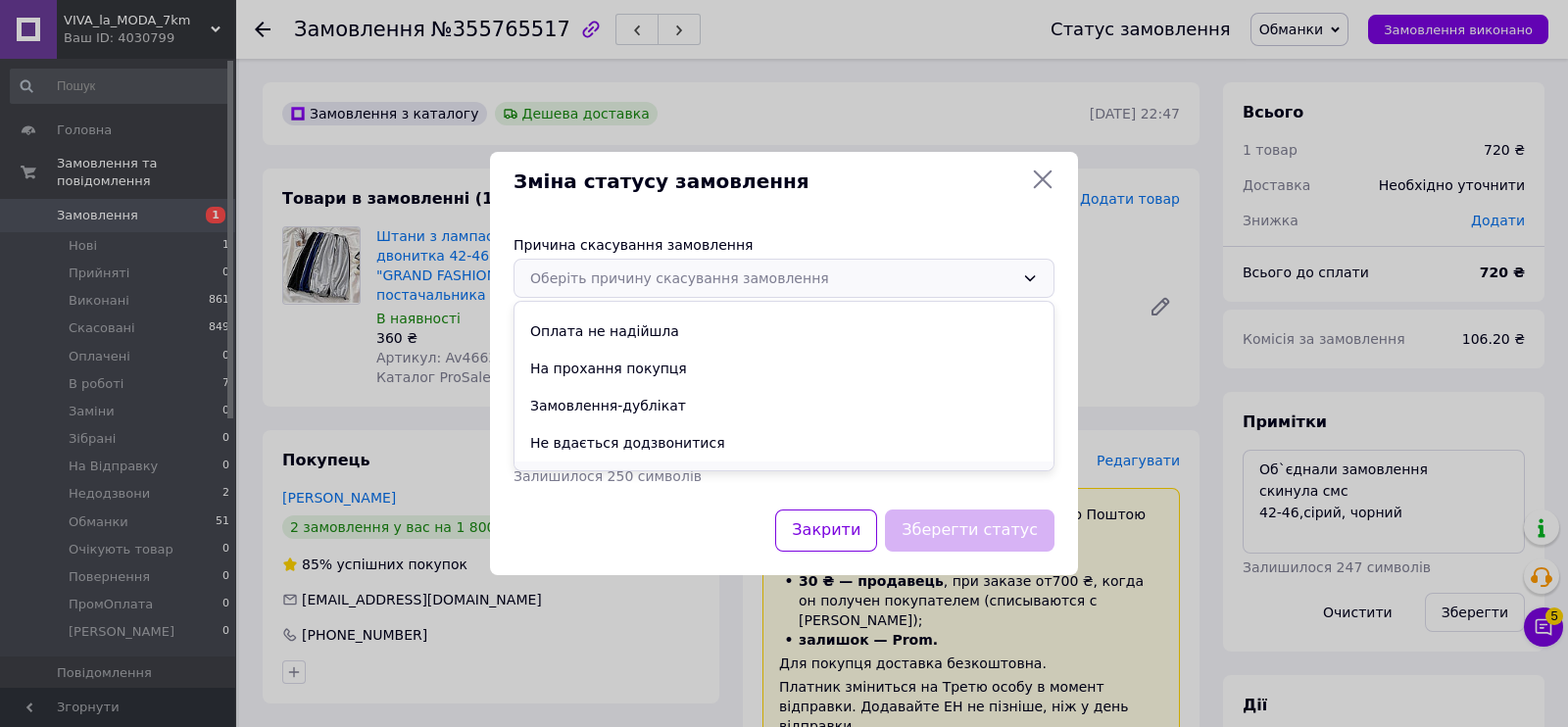
scroll to position [91, 0]
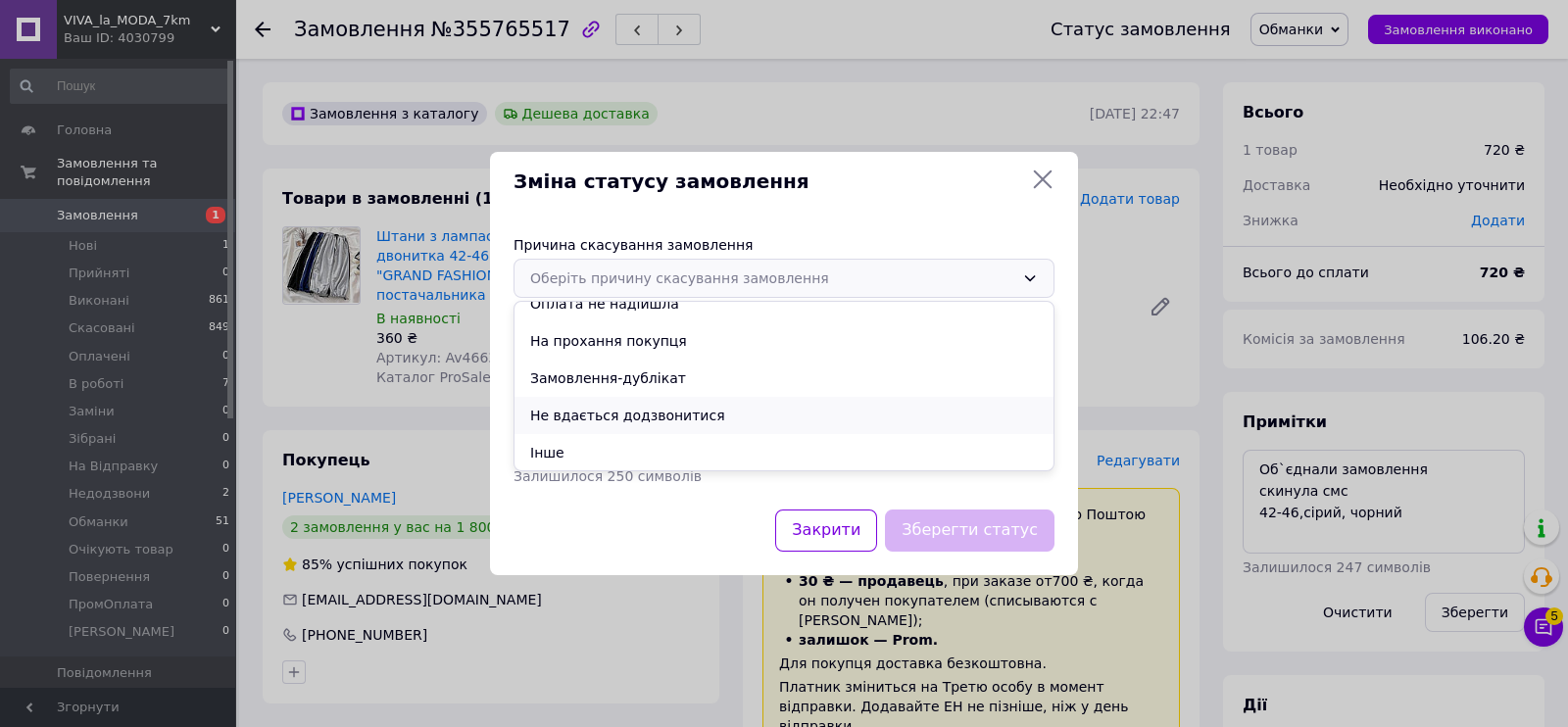
click at [620, 432] on li "Не вдається додзвонитися" at bounding box center [784, 415] width 539 height 37
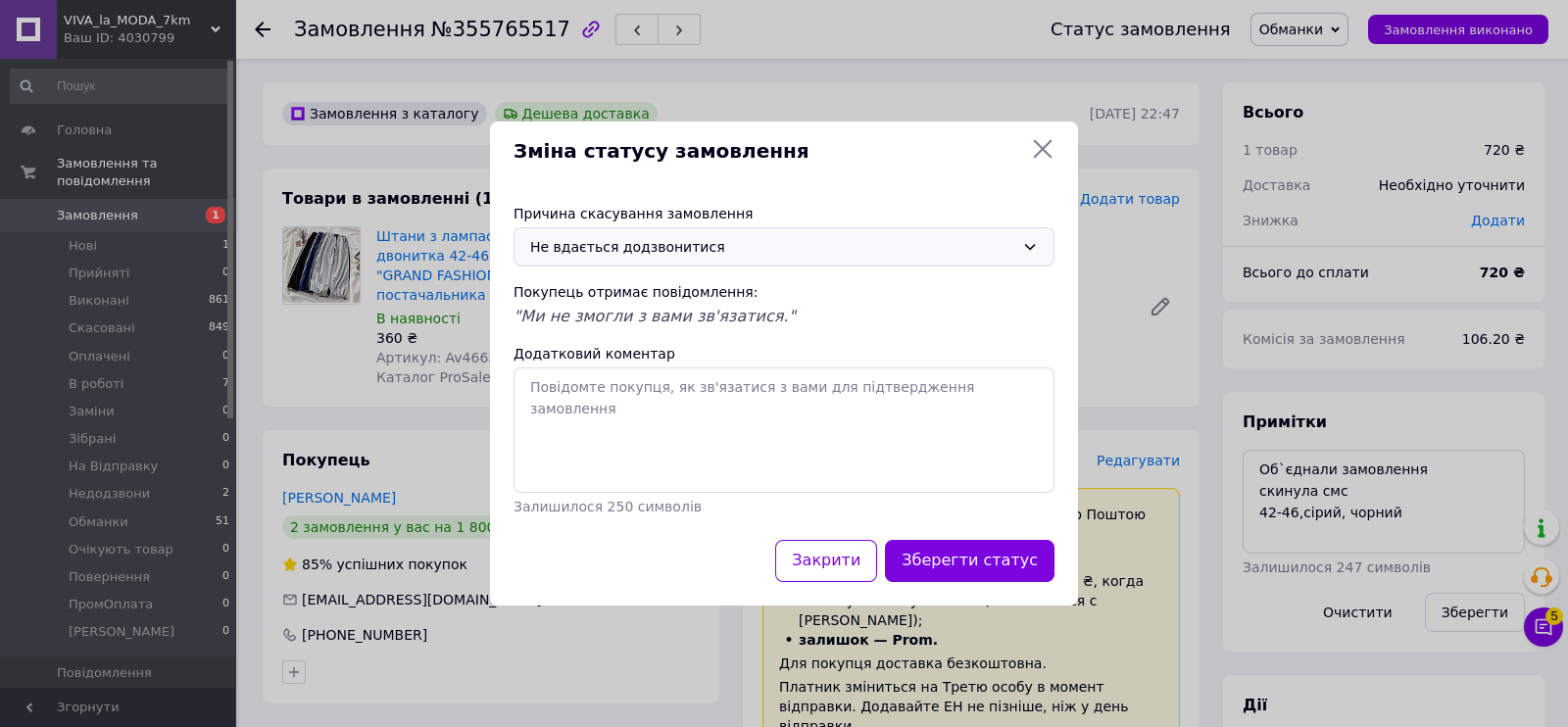
click at [605, 241] on div "Не вдається додзвонитися" at bounding box center [773, 247] width 484 height 22
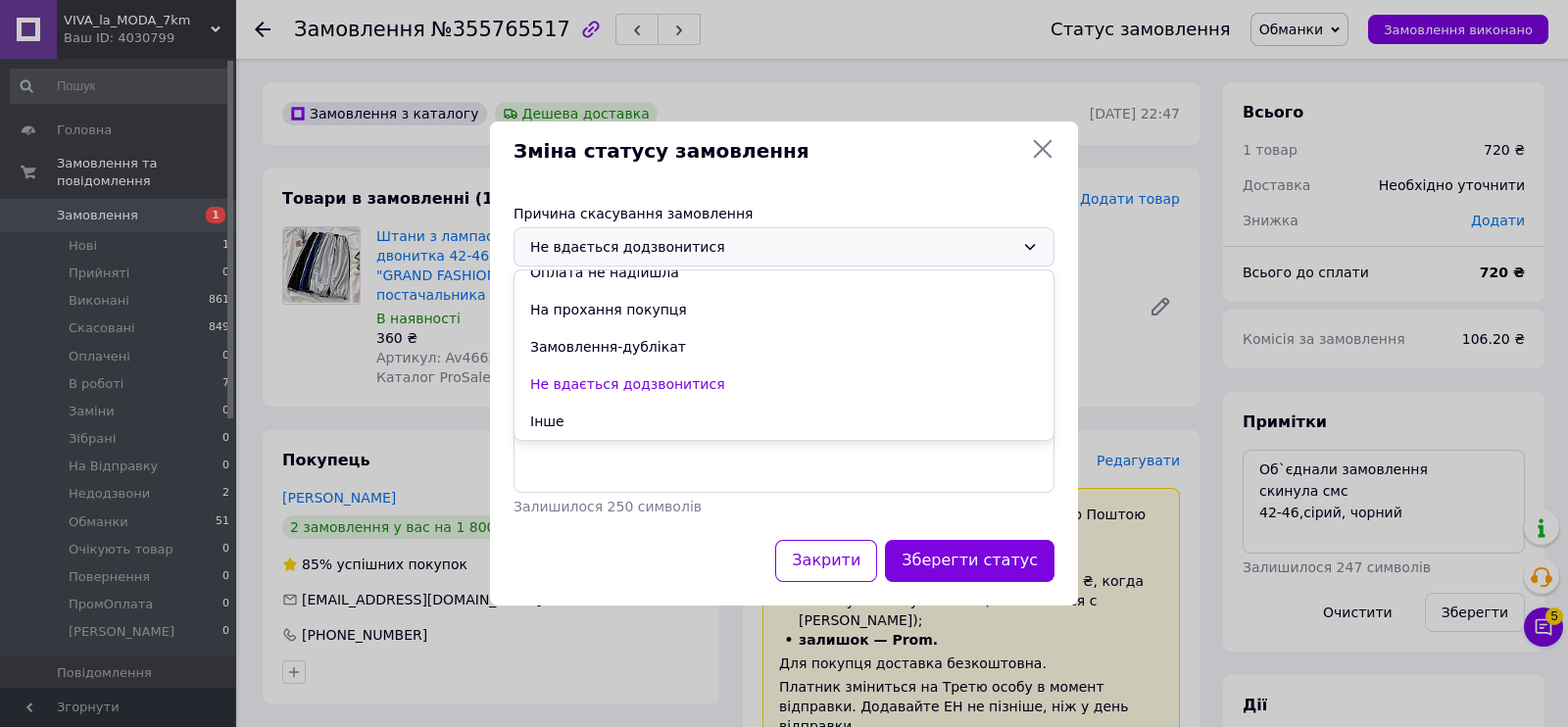
drag, startPoint x: 575, startPoint y: 419, endPoint x: 598, endPoint y: 403, distance: 28.0
click at [574, 420] on li "Інше" at bounding box center [784, 421] width 539 height 37
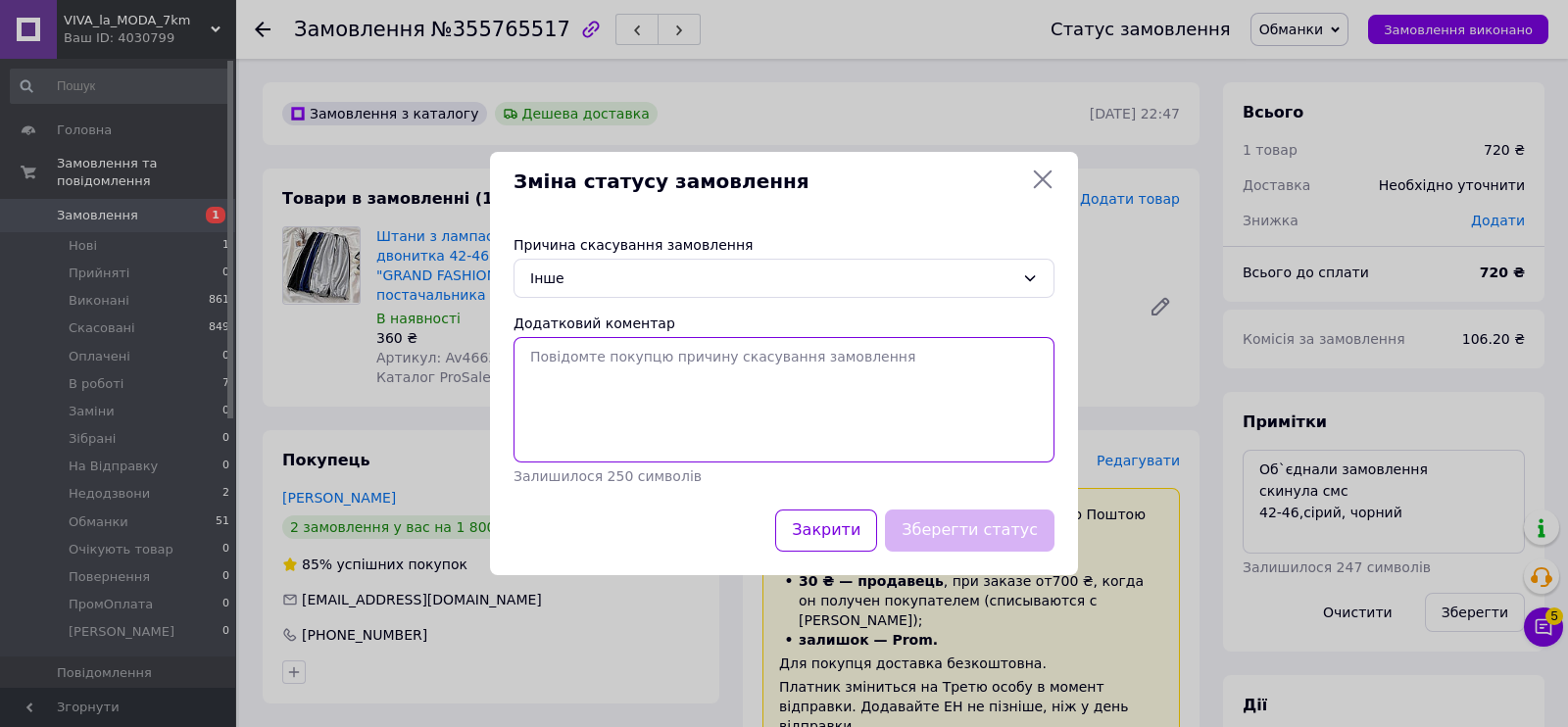
click at [598, 403] on textarea "Додатковий коментар" at bounding box center [784, 399] width 541 height 125
paste textarea "підар"
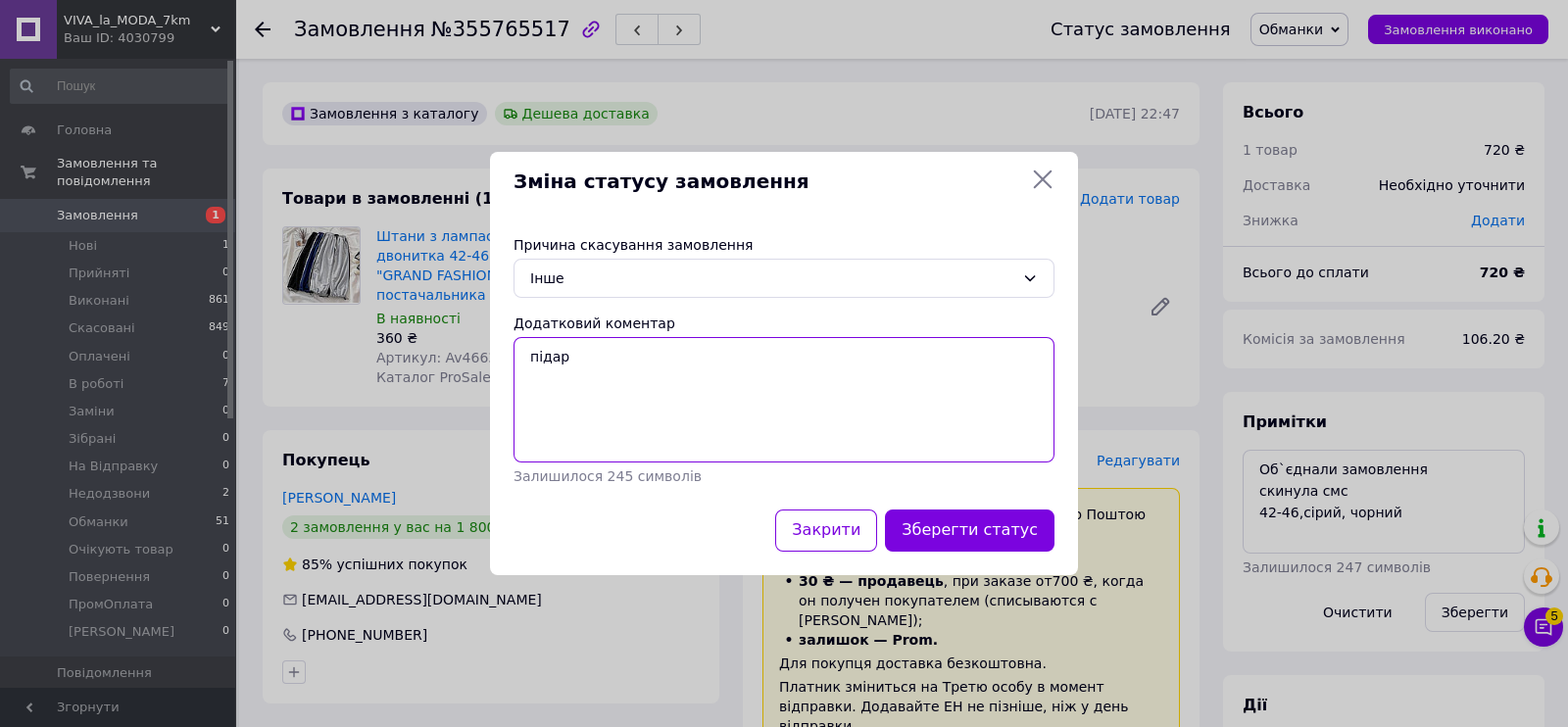
type textarea "підар"
click at [1010, 507] on div "Зберегти статус" at bounding box center [970, 530] width 177 height 50
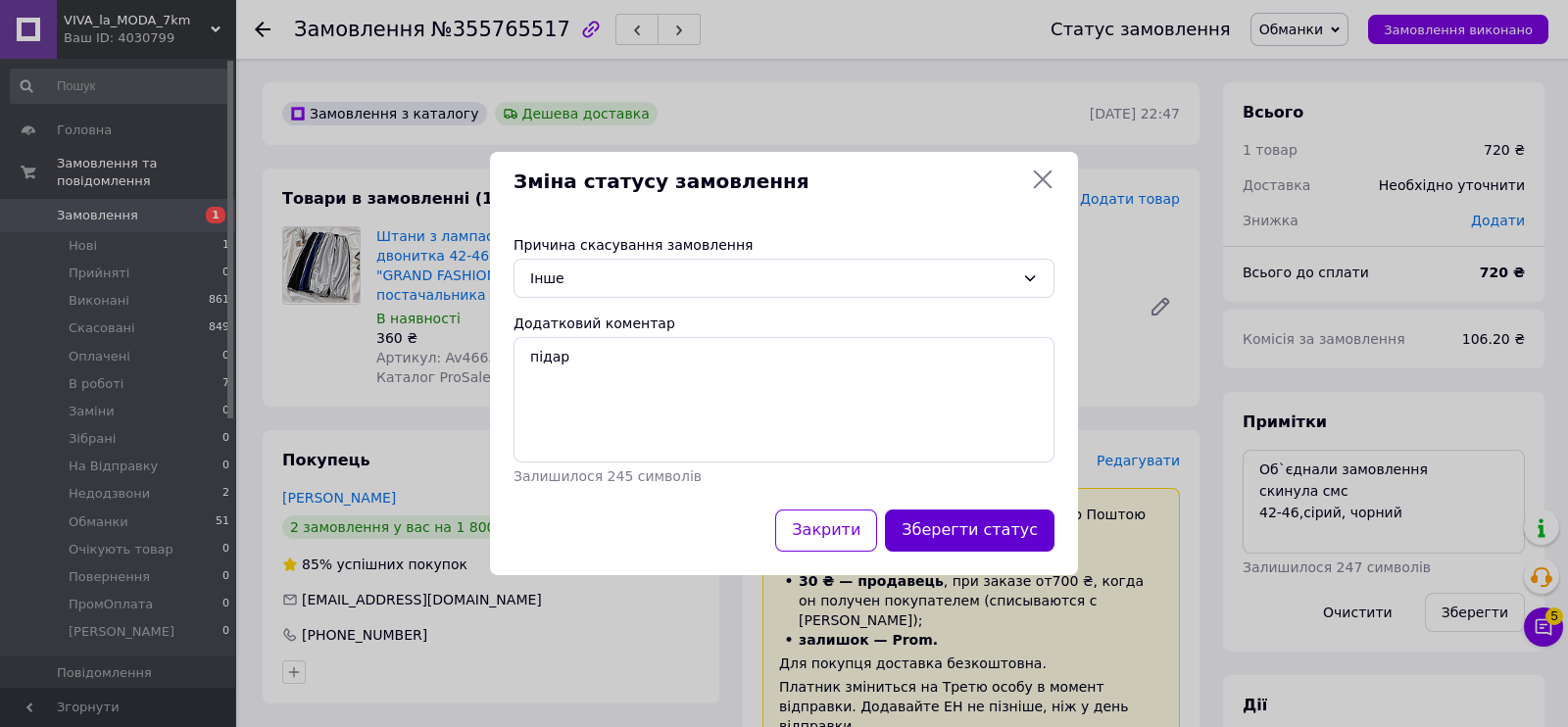
click at [1005, 526] on button "Зберегти статус" at bounding box center [970, 530] width 169 height 42
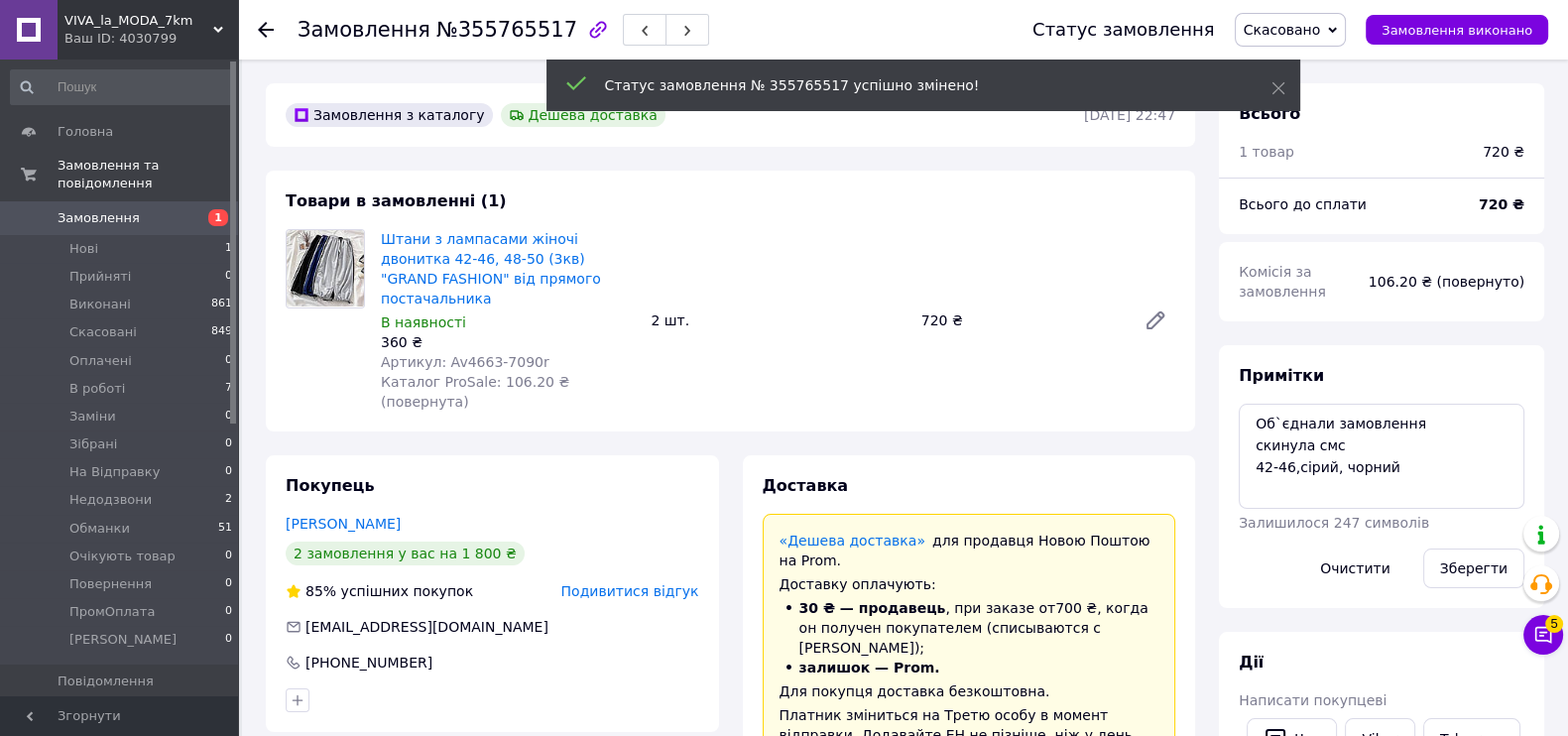
scroll to position [170, 0]
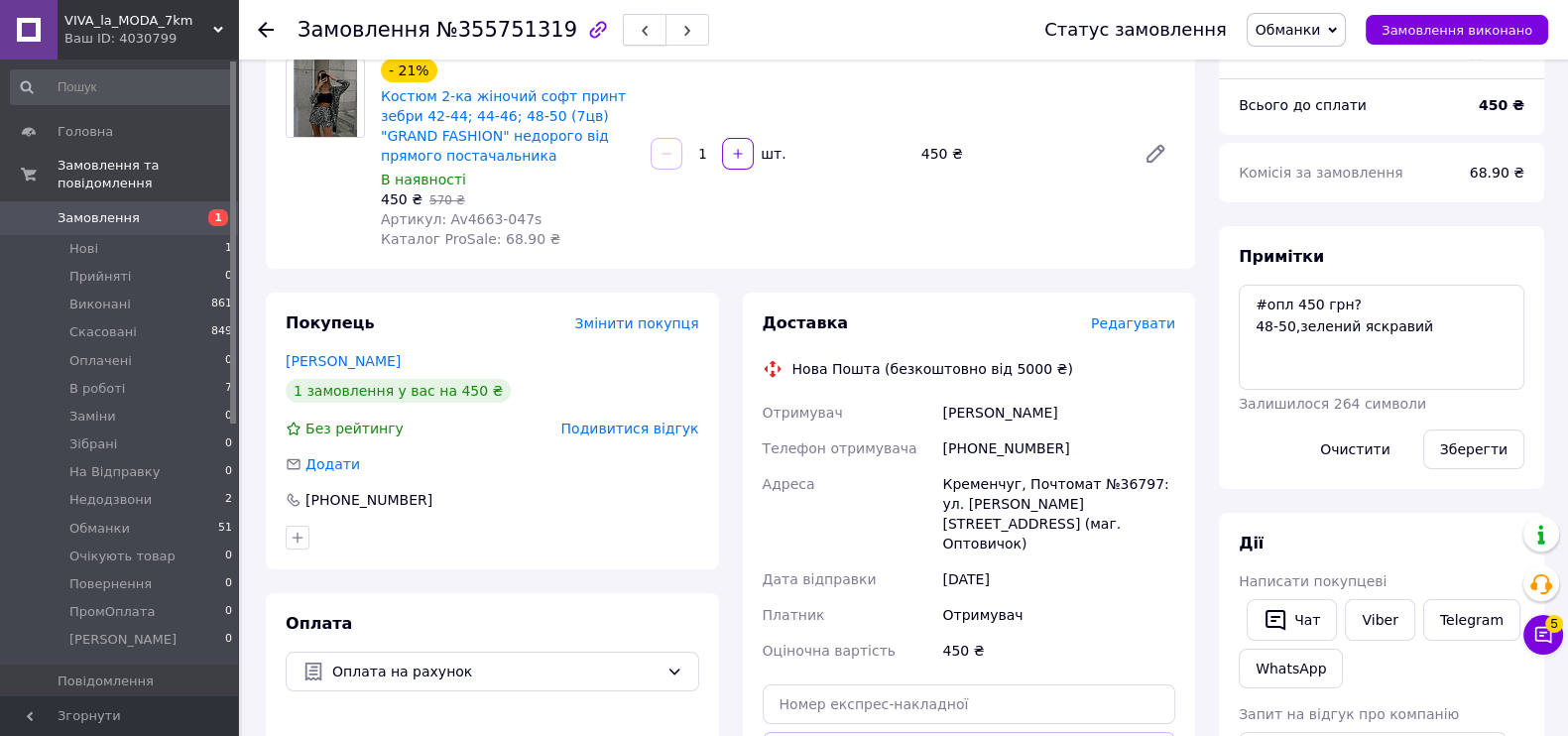
click at [638, 28] on icon "button" at bounding box center [644, 31] width 12 height 12
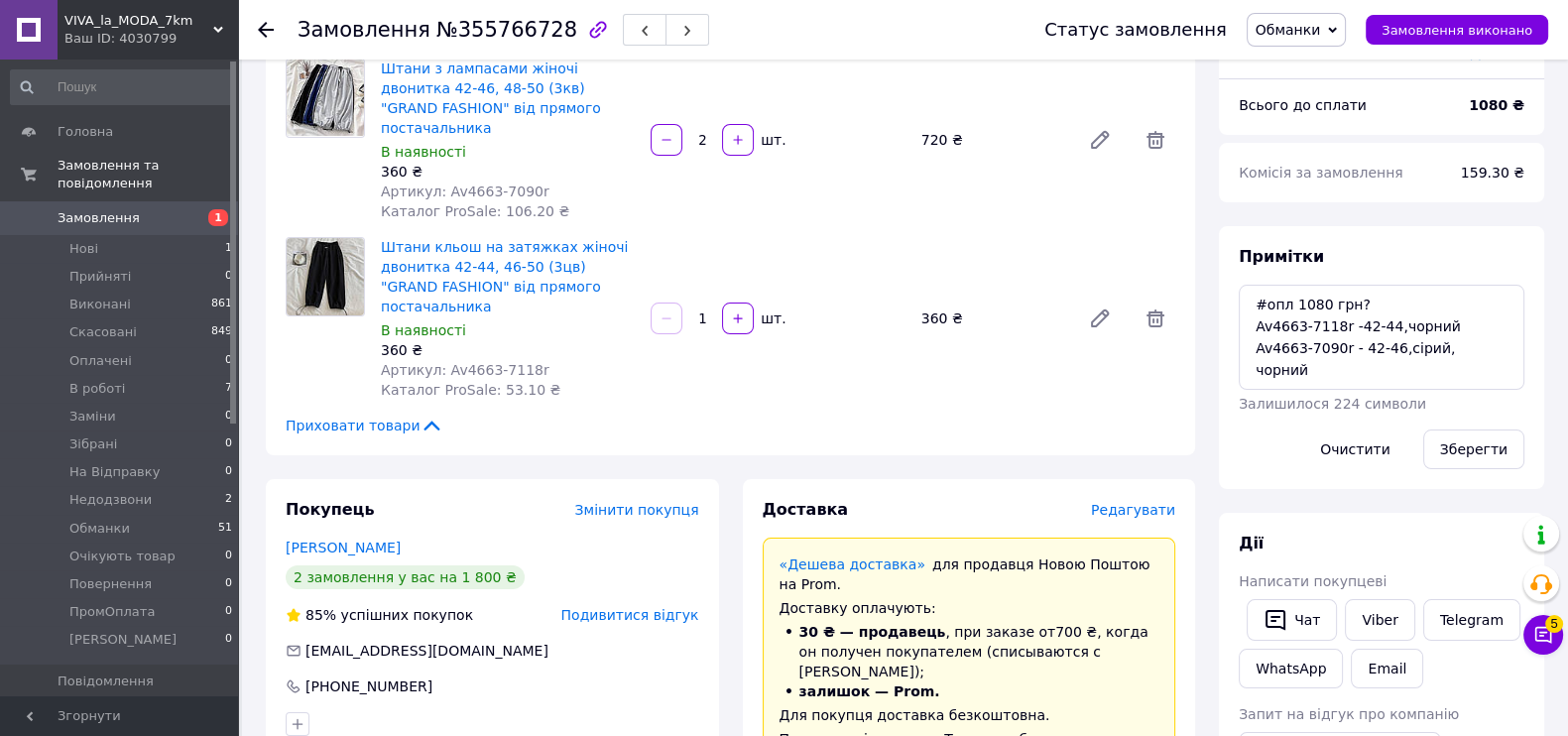
click at [638, 28] on icon "button" at bounding box center [644, 31] width 12 height 12
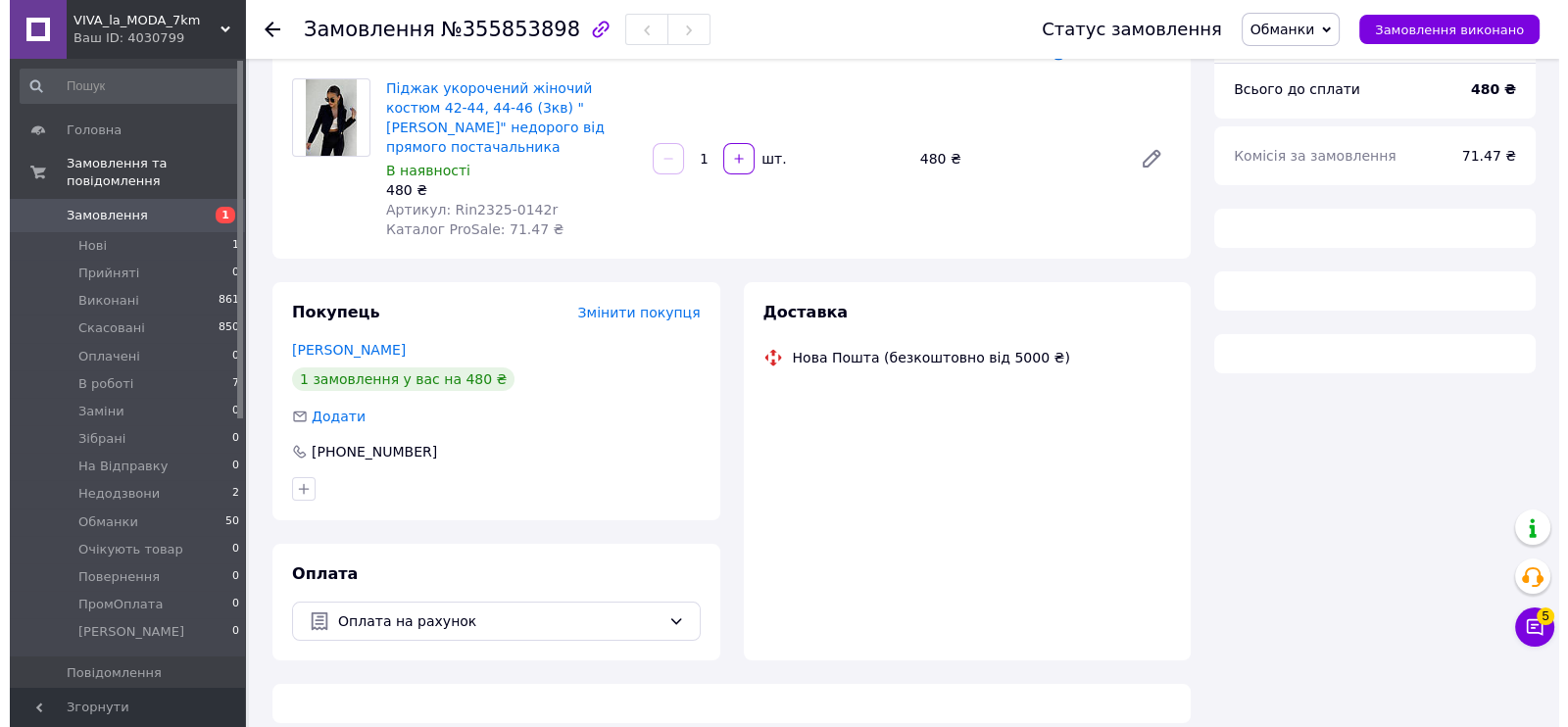
scroll to position [168, 0]
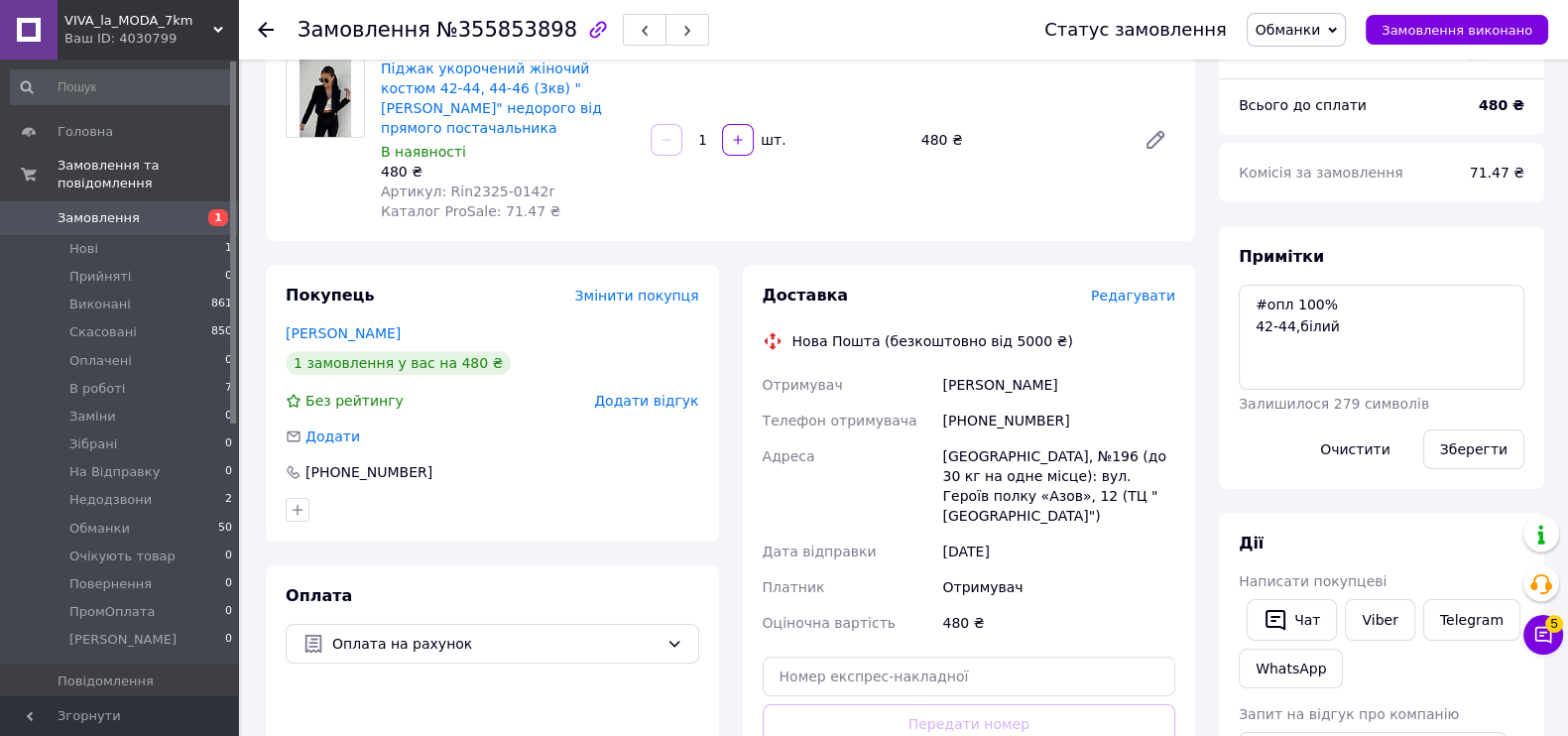
click at [649, 392] on span "Додати відгук" at bounding box center [646, 400] width 105 height 16
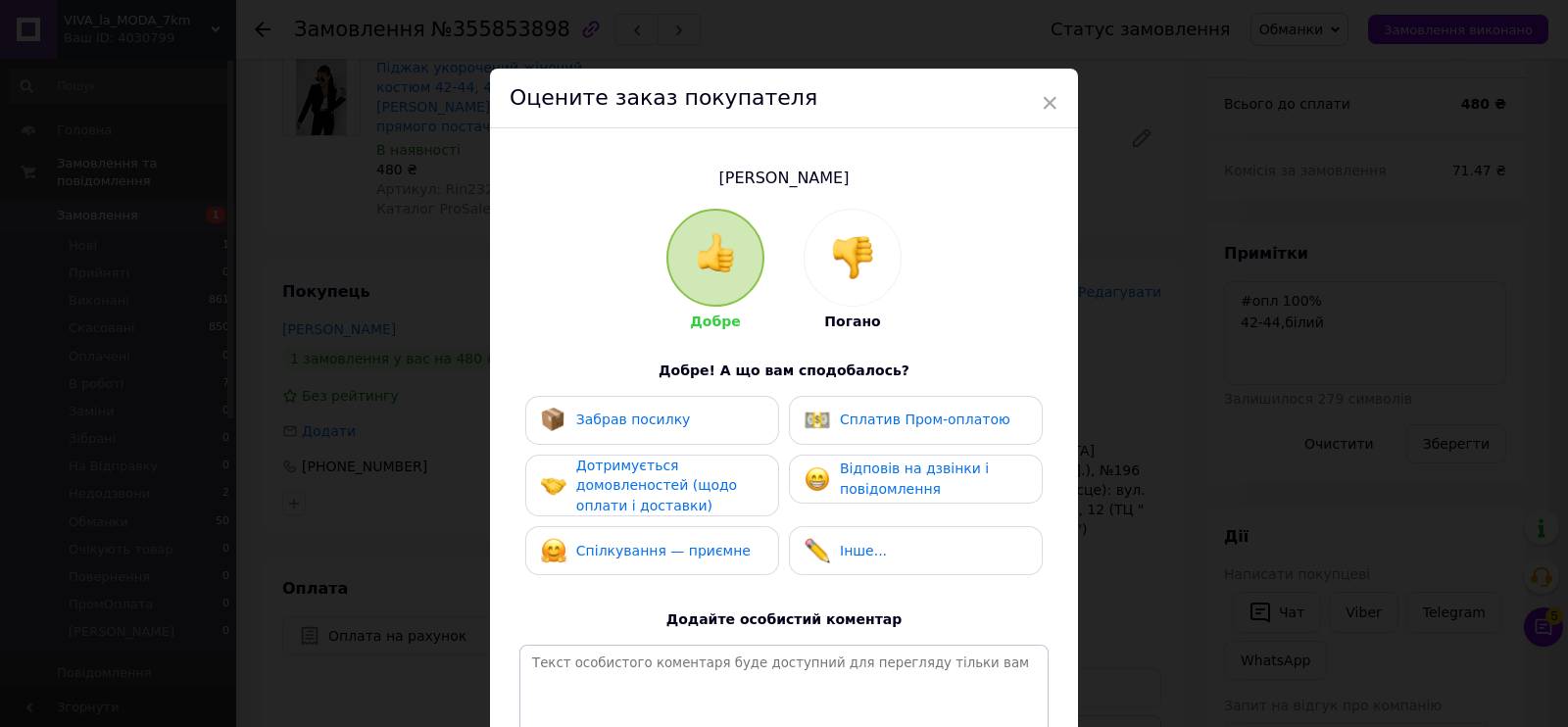
click at [875, 227] on div at bounding box center [853, 258] width 96 height 96
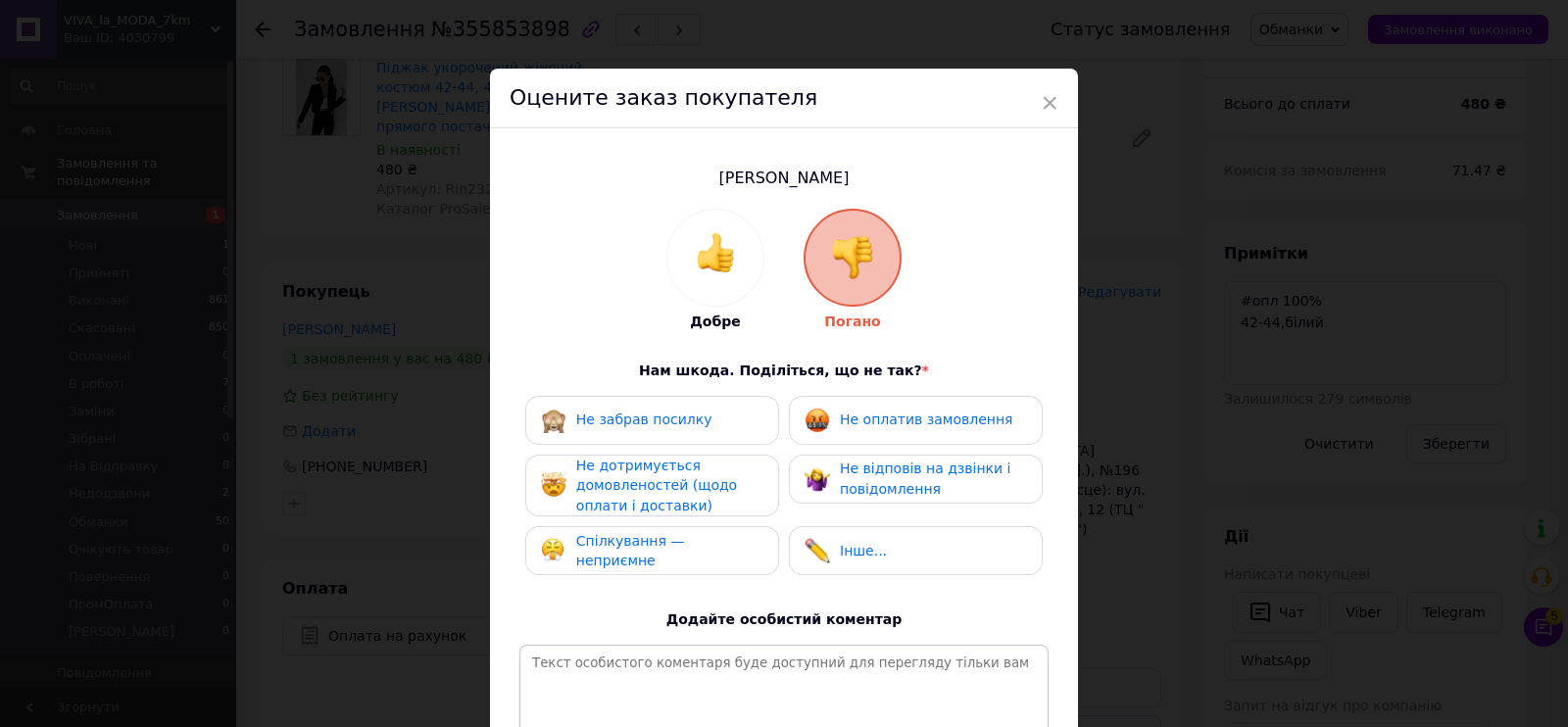
click at [898, 430] on div "Не оплатив замовлення" at bounding box center [909, 420] width 208 height 26
click at [740, 497] on div "Не дотримується домовленостей (щодо оплати і доставки)" at bounding box center [669, 486] width 186 height 61
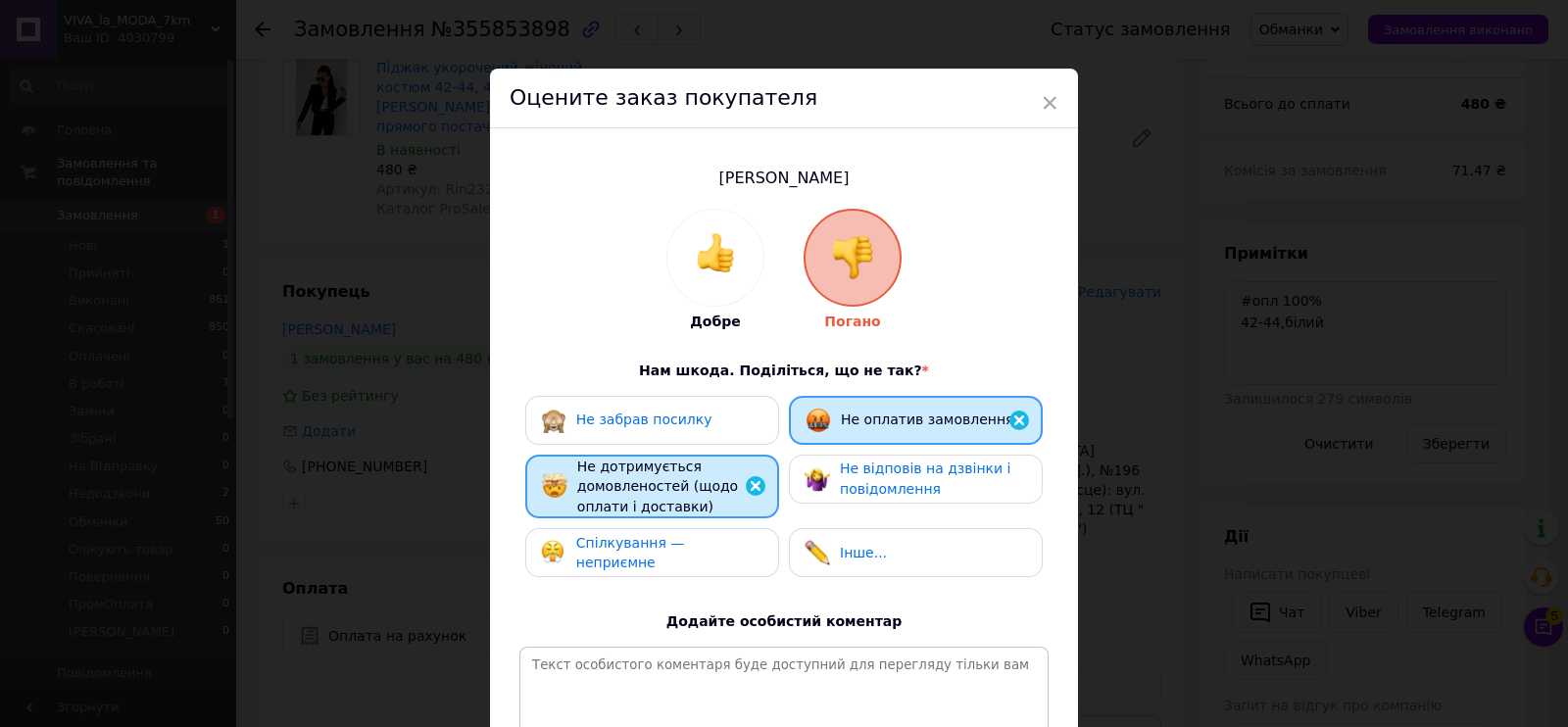
click at [844, 492] on span "Не відповів на дзвінки і повідомлення" at bounding box center [924, 478] width 170 height 36
click at [685, 556] on span "Спілкування — неприємне" at bounding box center [631, 553] width 109 height 36
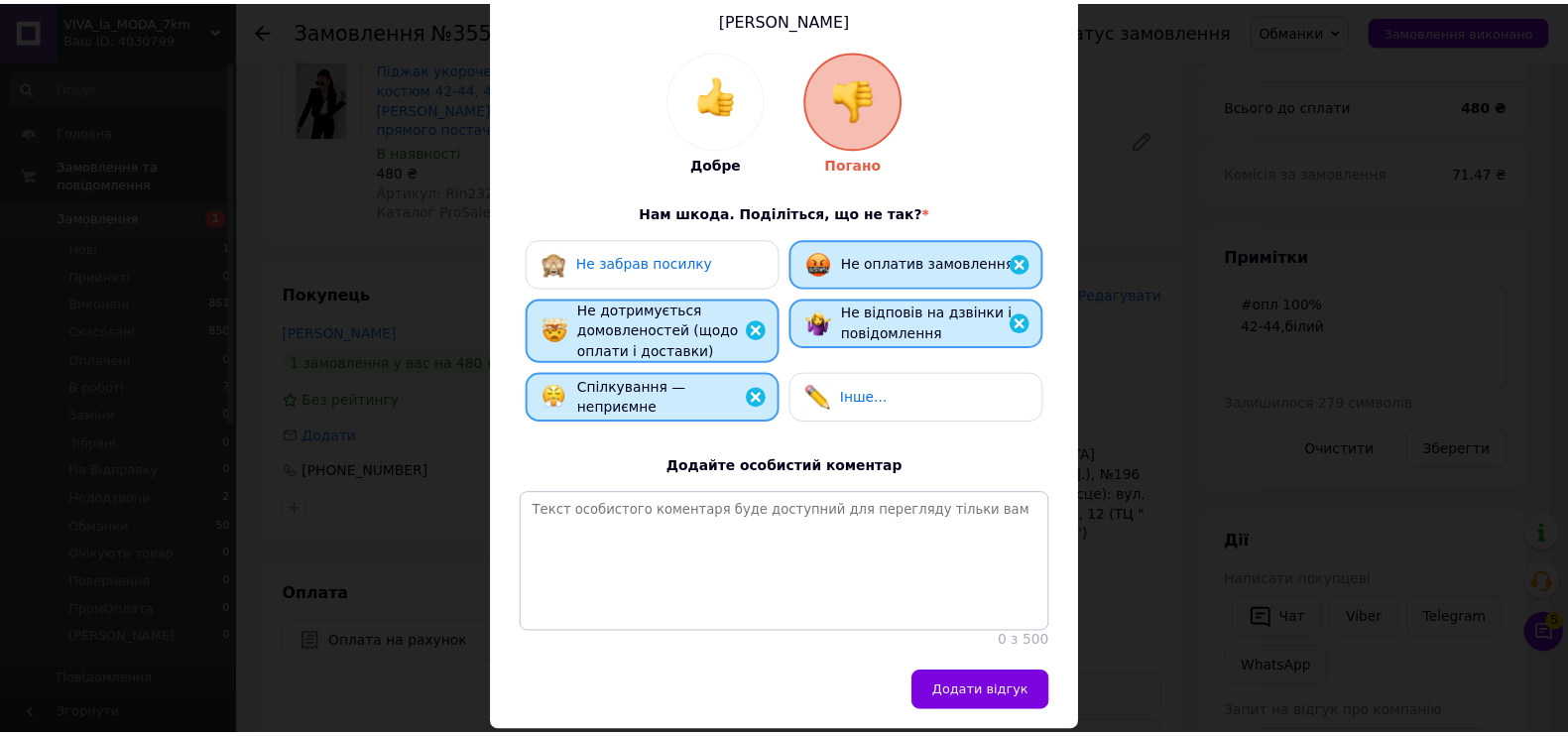
scroll to position [245, 0]
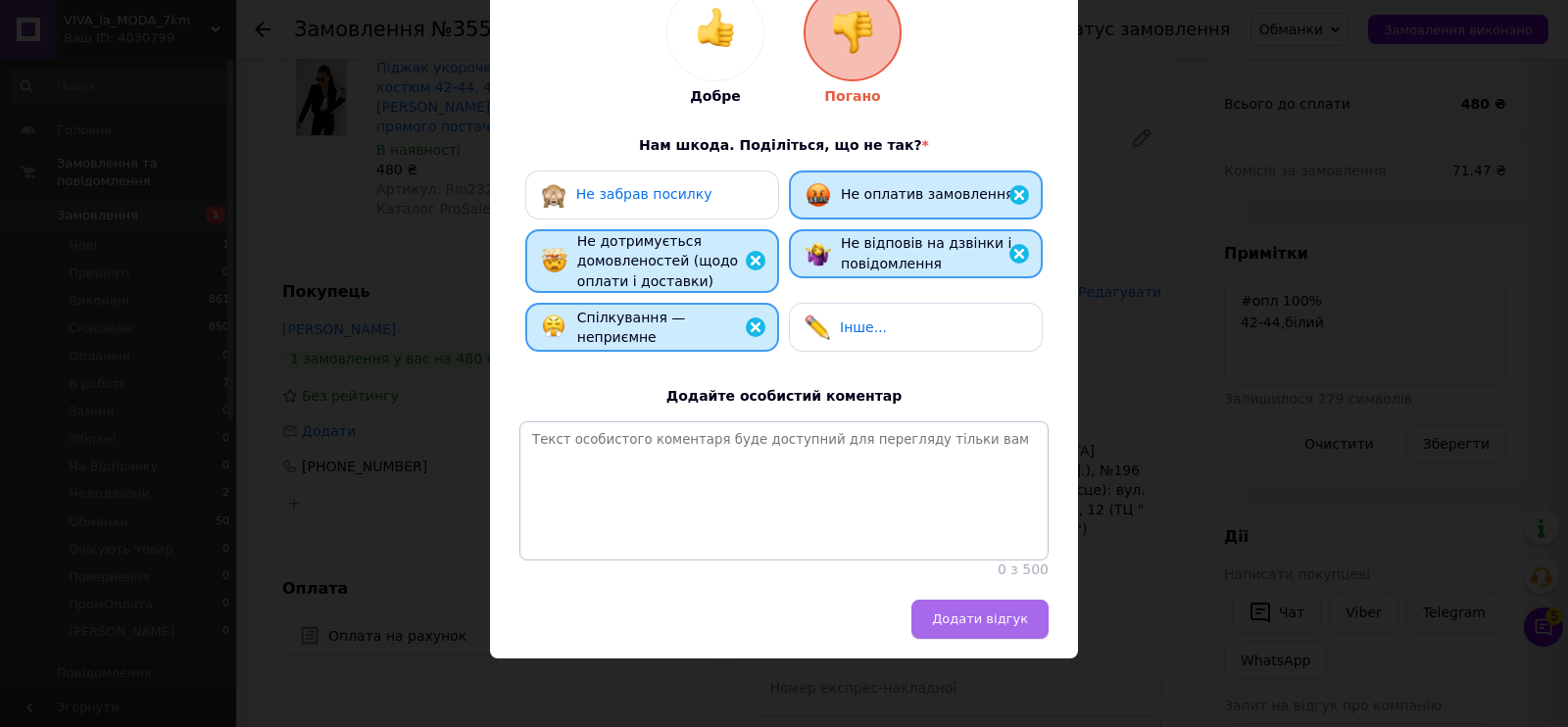
click at [956, 621] on span "Додати відгук" at bounding box center [980, 618] width 96 height 15
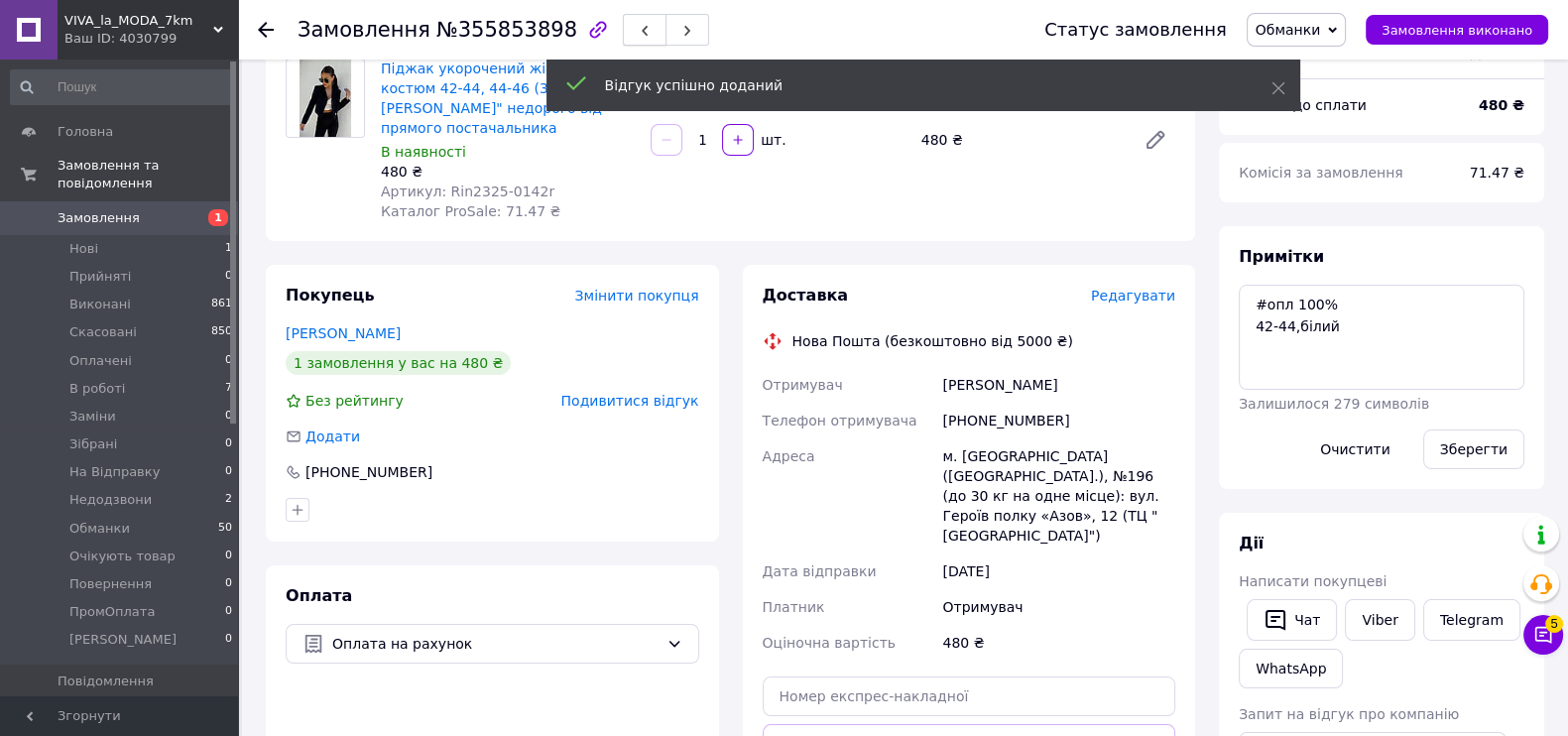
click at [641, 30] on use "button" at bounding box center [644, 31] width 6 height 11
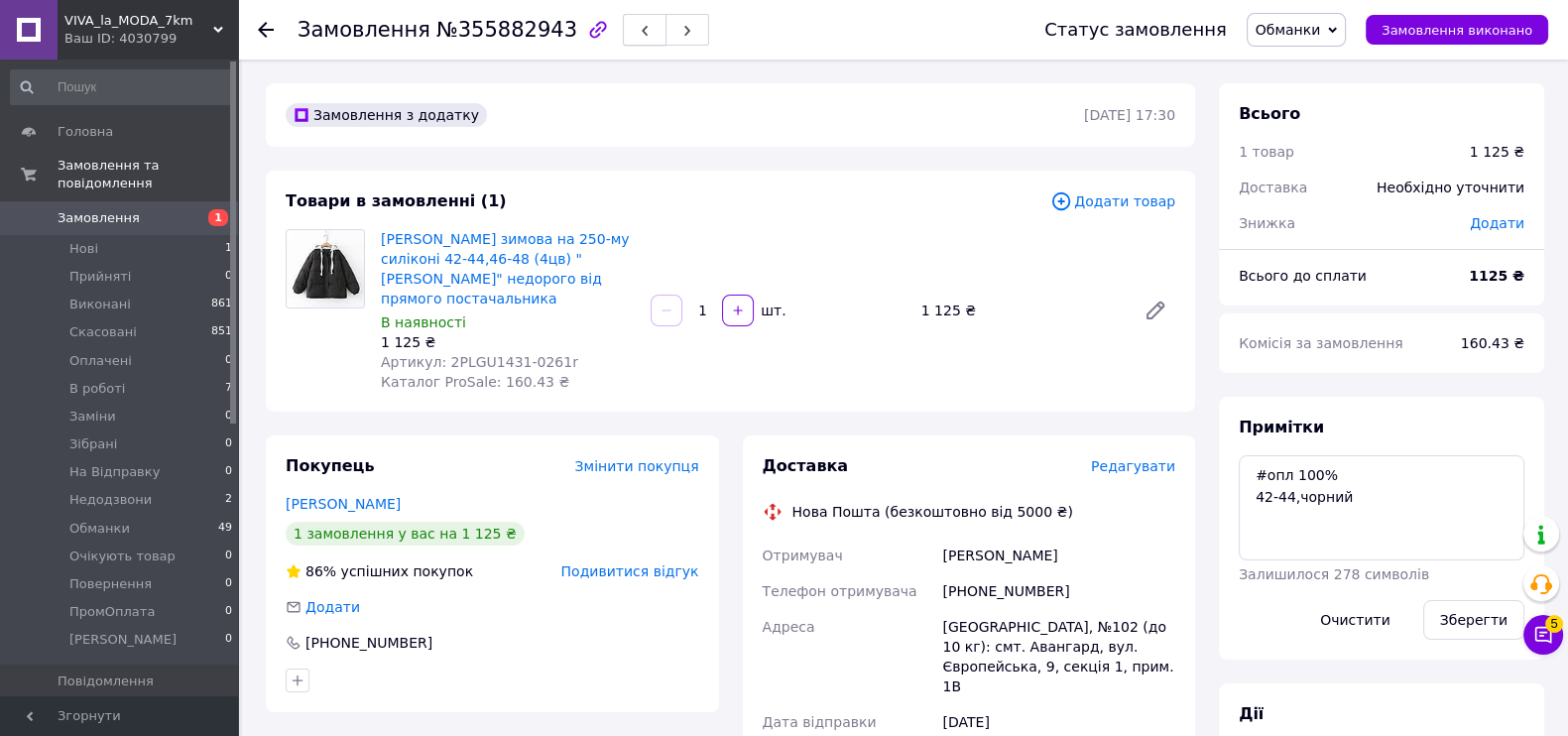
click at [638, 26] on icon "button" at bounding box center [644, 31] width 12 height 12
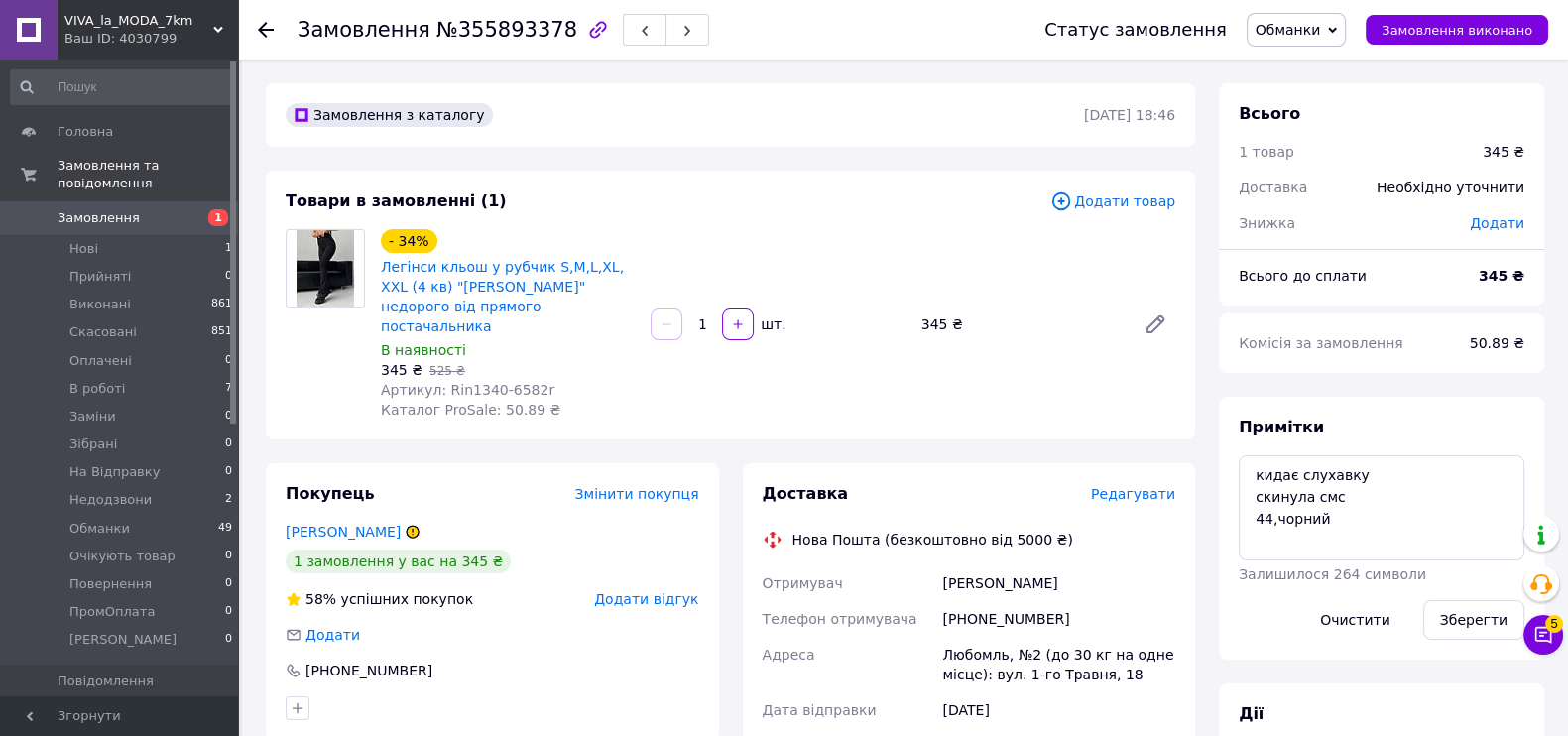
click at [649, 592] on span "Додати відгук" at bounding box center [646, 600] width 105 height 16
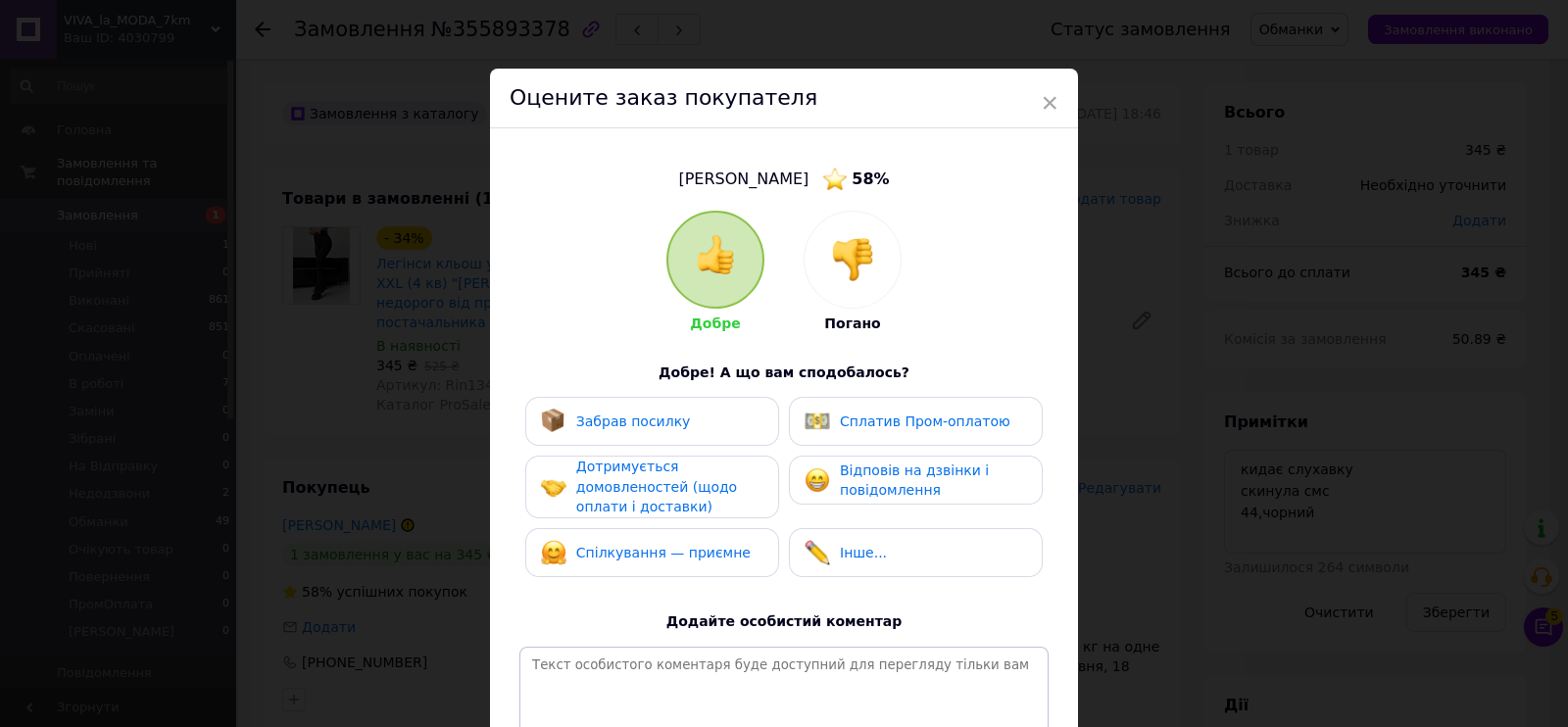
click at [888, 250] on div at bounding box center [853, 260] width 96 height 96
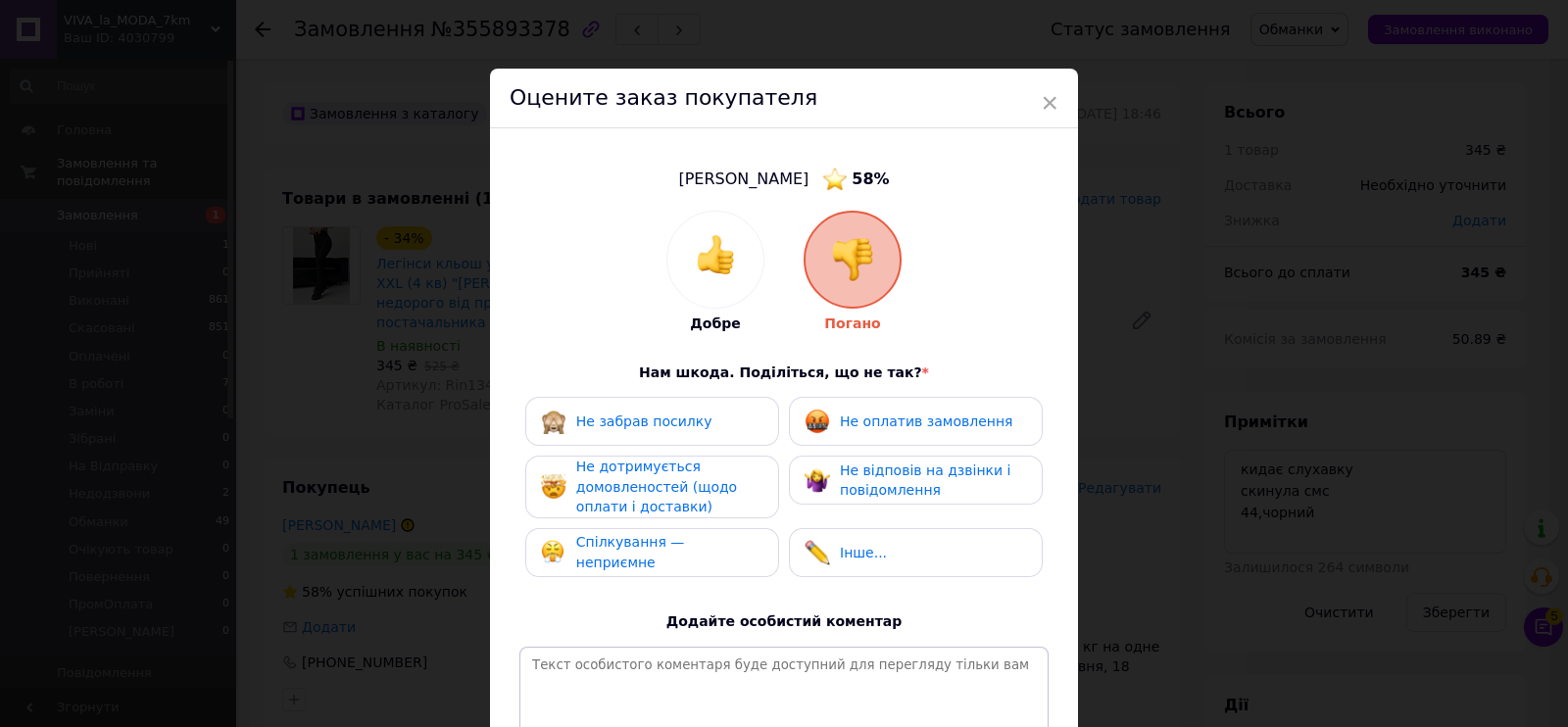
click at [880, 434] on div "Не оплатив замовлення" at bounding box center [916, 421] width 254 height 49
drag, startPoint x: 900, startPoint y: 467, endPoint x: 767, endPoint y: 492, distance: 135.3
click at [889, 472] on span "Не відповів на дзвінки і повідомлення" at bounding box center [924, 480] width 170 height 36
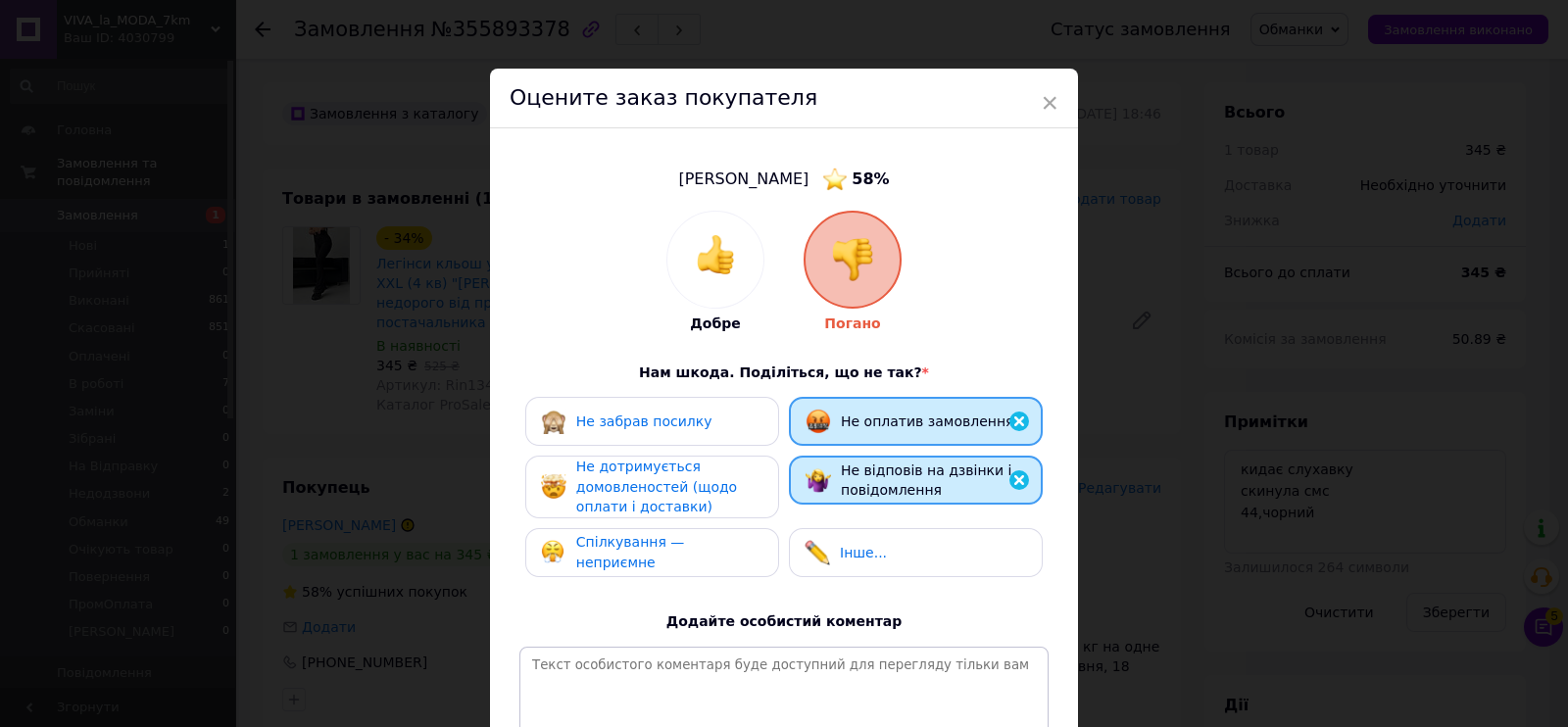
click at [712, 499] on div "Не дотримується домовленостей (щодо оплати і доставки)" at bounding box center [669, 487] width 186 height 61
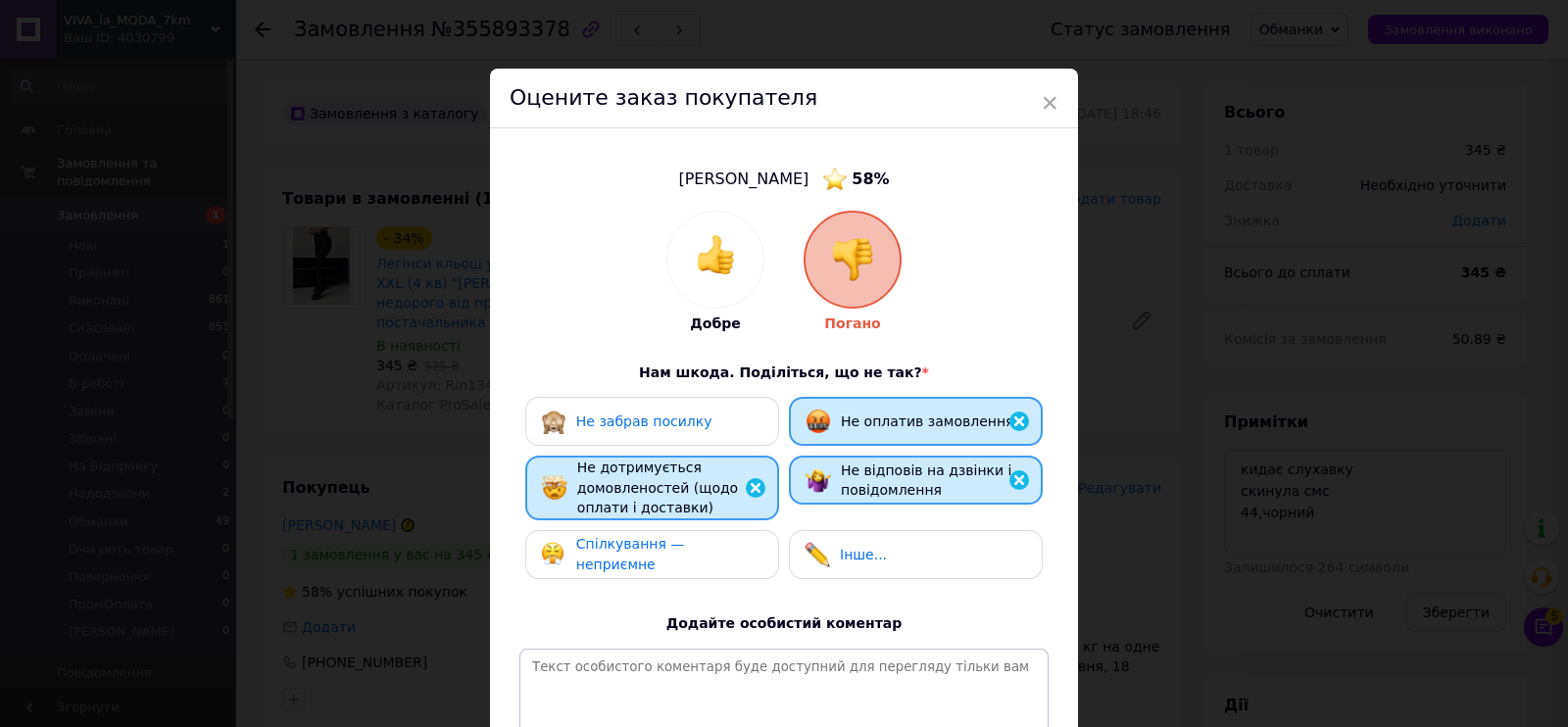
click at [685, 546] on span "Спілкування — неприємне" at bounding box center [631, 554] width 109 height 36
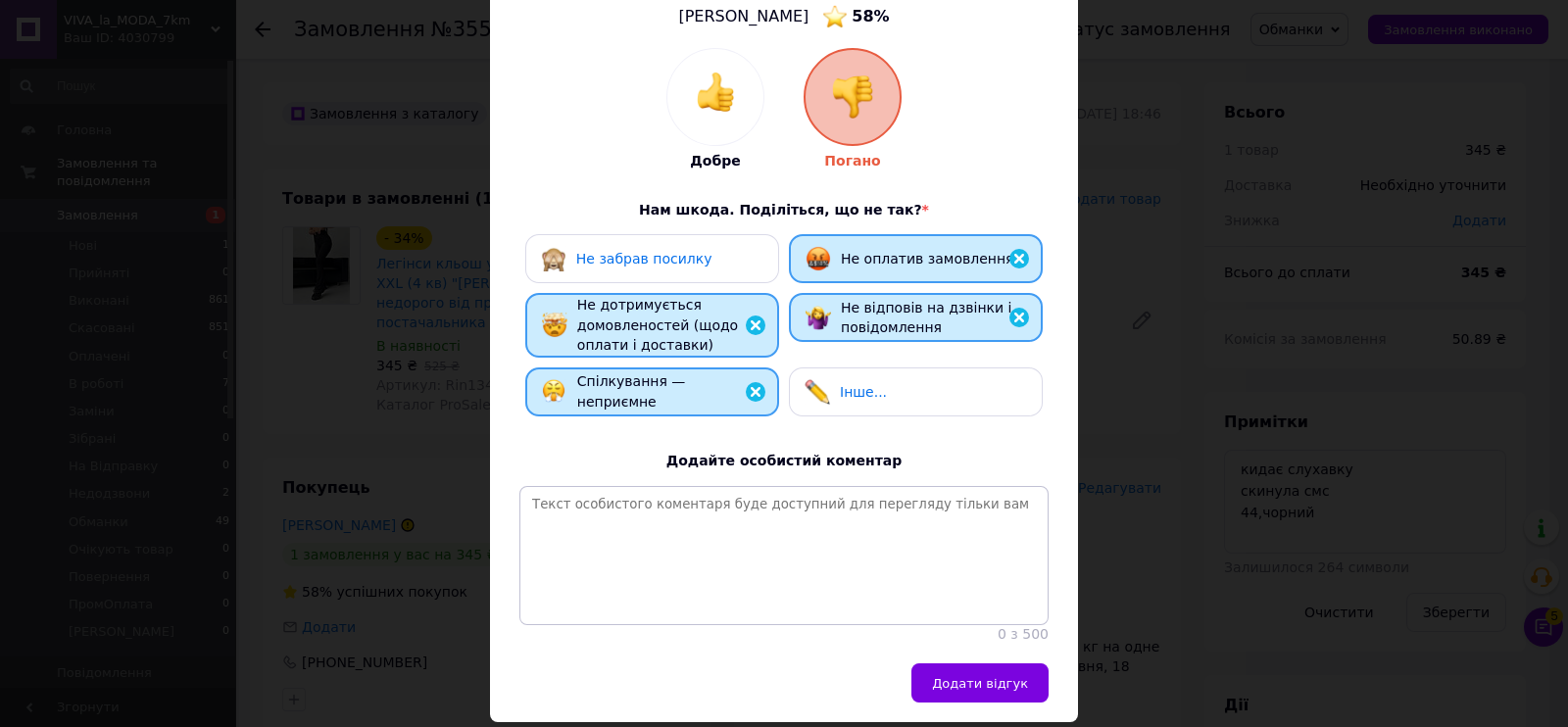
scroll to position [244, 0]
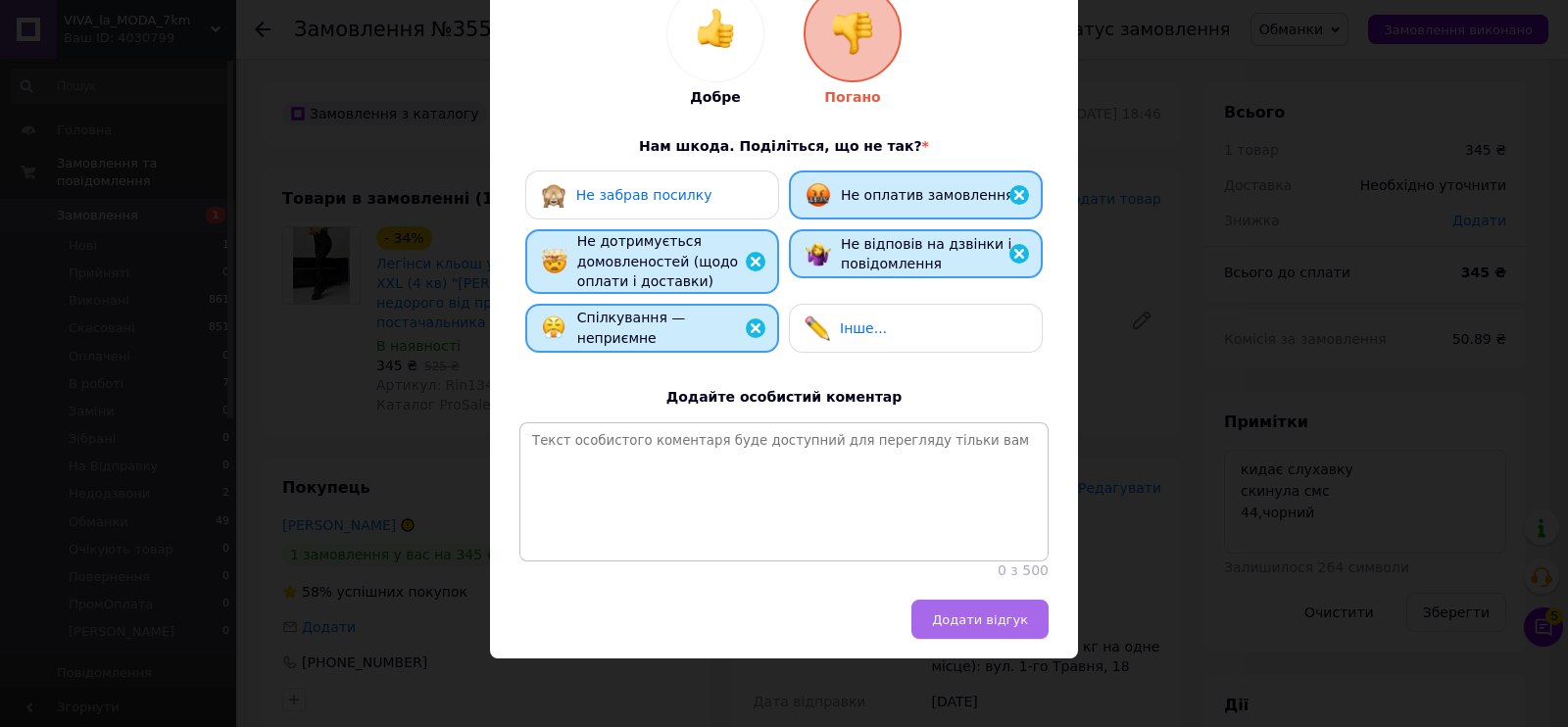
click at [927, 617] on button "Додати відгук" at bounding box center [979, 619] width 137 height 39
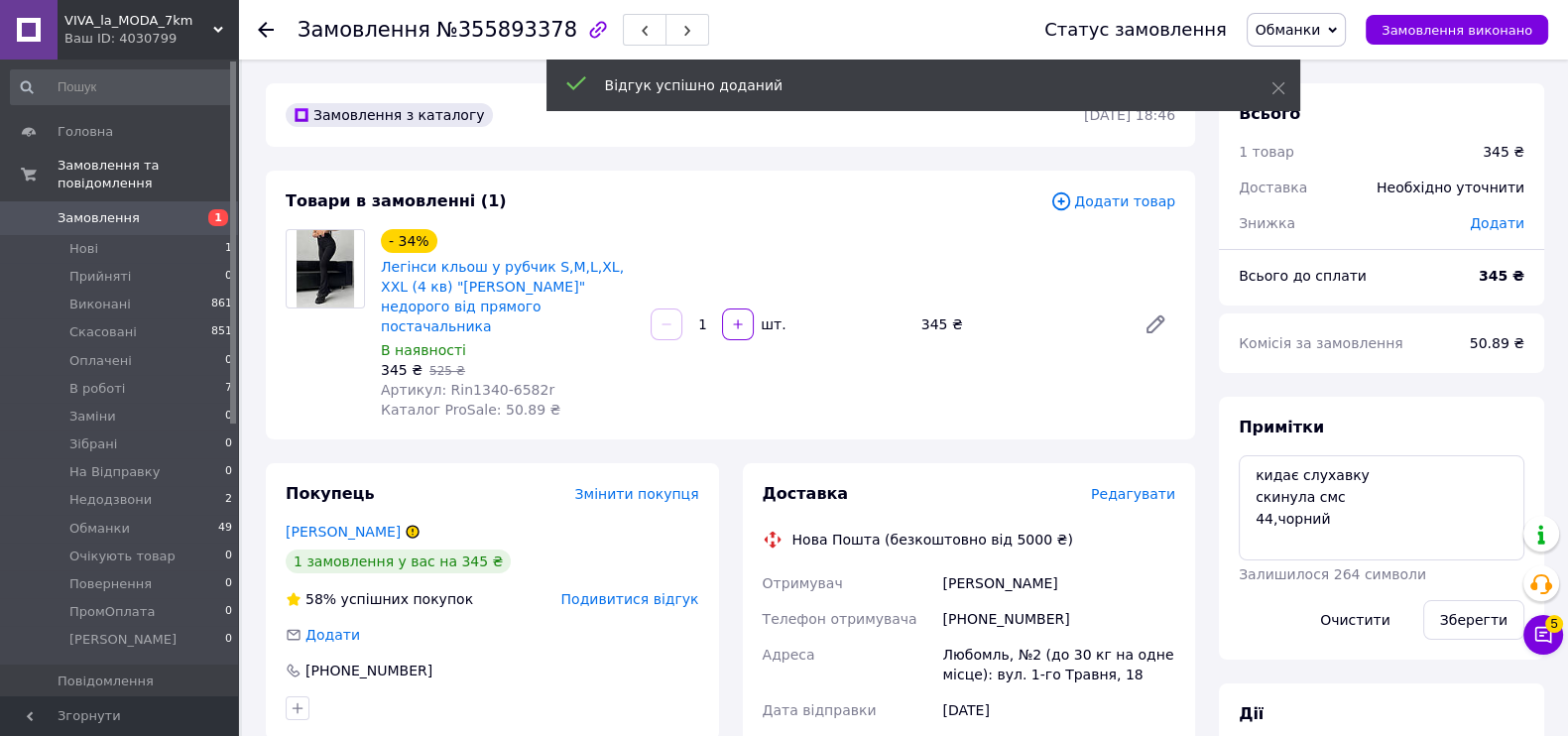
click at [1320, 22] on span "Обманки" at bounding box center [1288, 30] width 66 height 16
click at [1329, 127] on li "Скасовано" at bounding box center [1310, 129] width 126 height 30
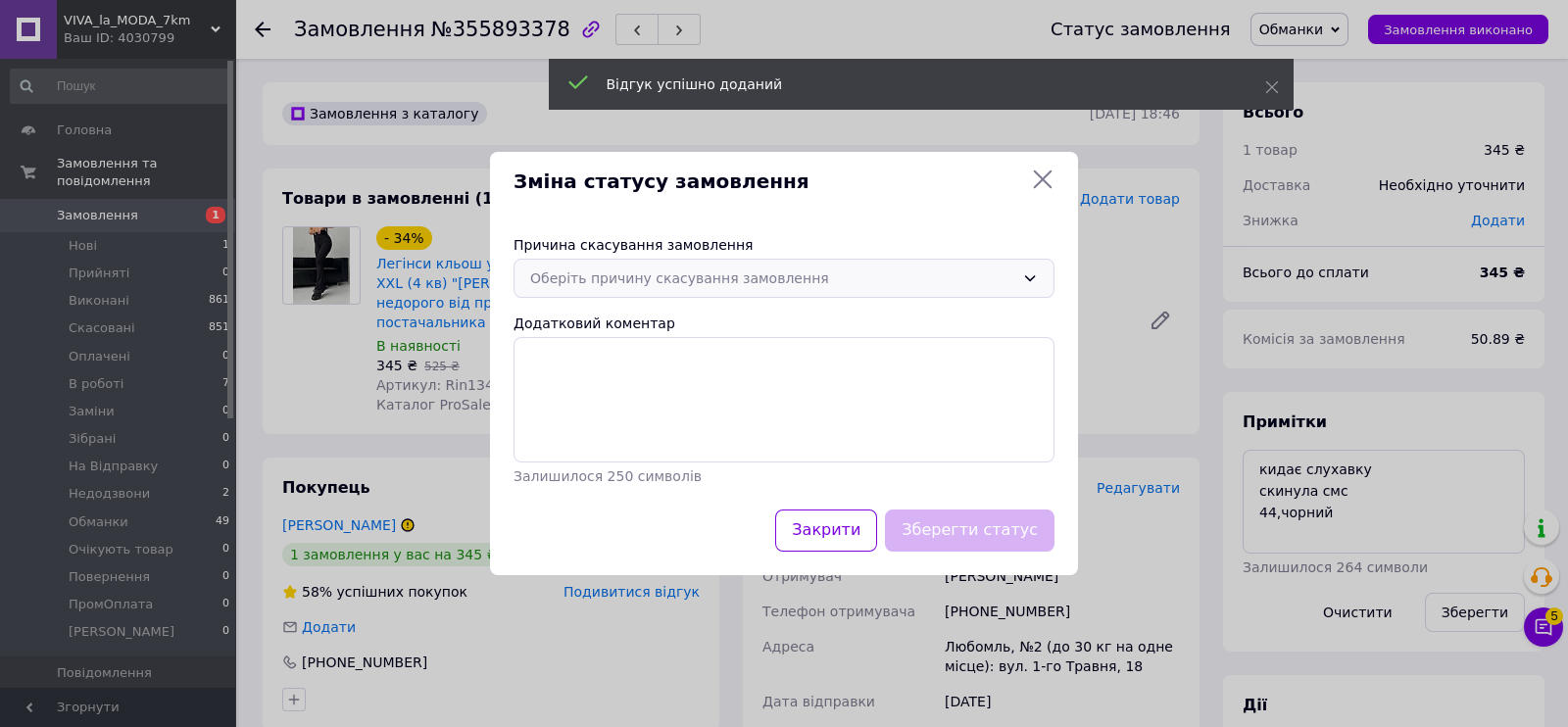
click at [725, 277] on div "Оберіть причину скасування замовлення" at bounding box center [773, 278] width 484 height 22
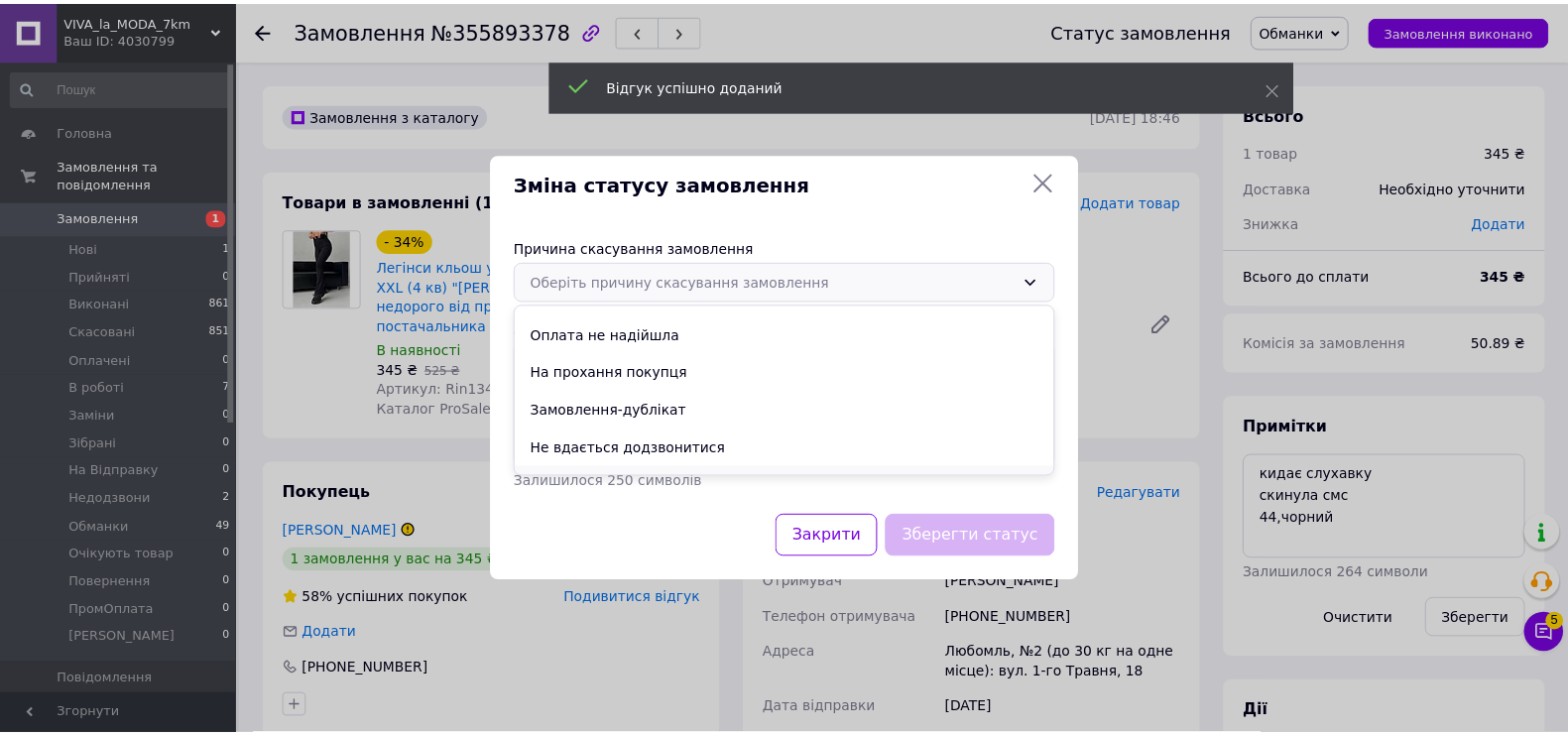
scroll to position [93, 0]
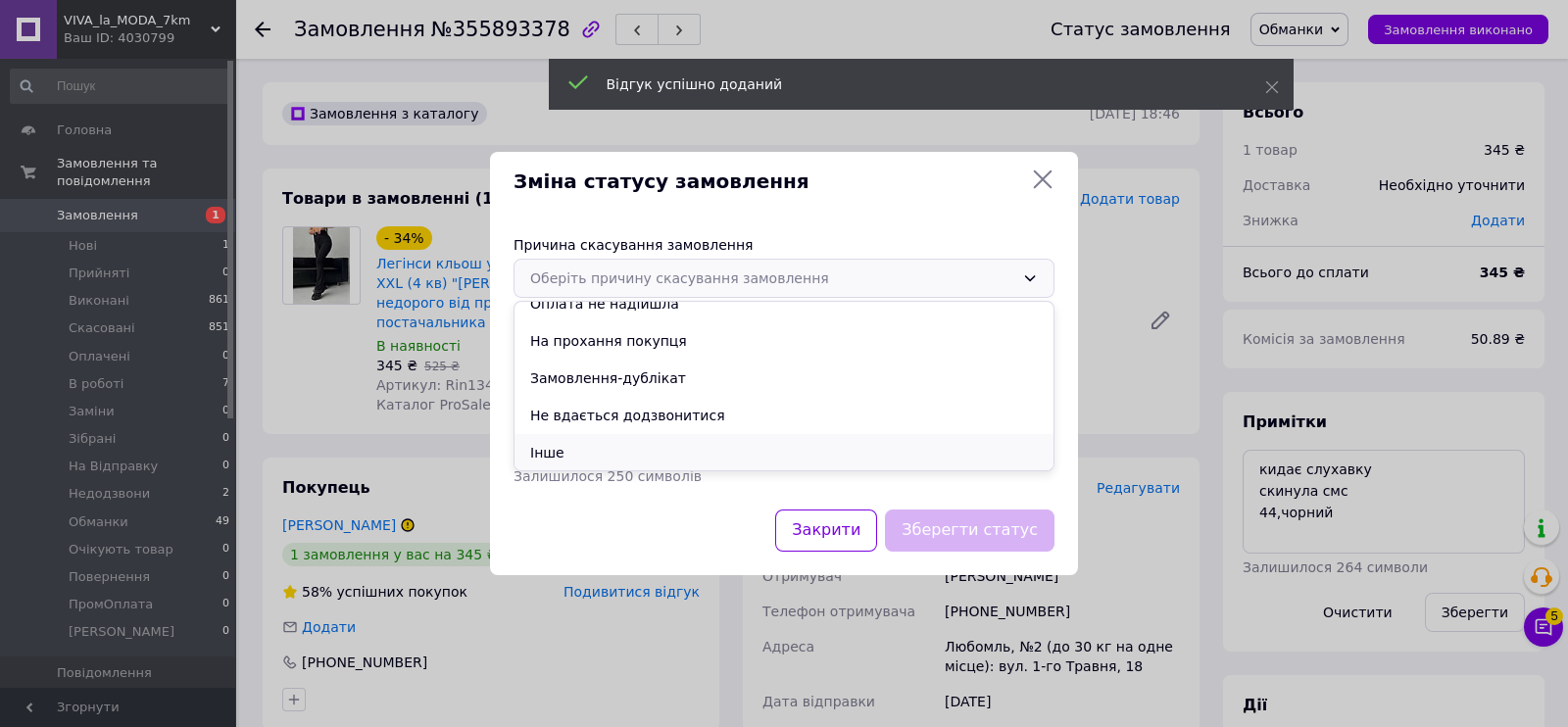
click at [612, 448] on li "Інше" at bounding box center [784, 453] width 539 height 37
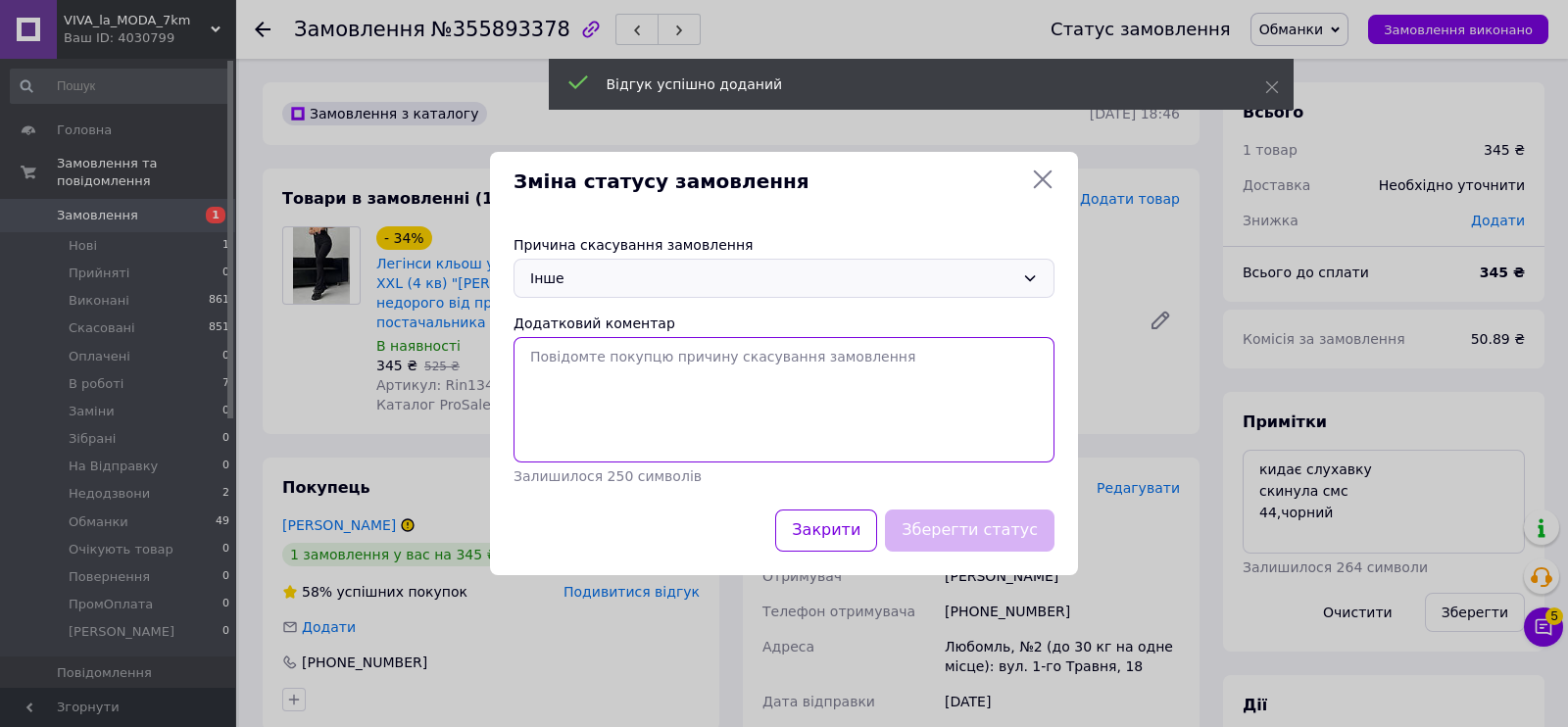
click at [611, 430] on textarea "Додатковий коментар" at bounding box center [784, 399] width 541 height 125
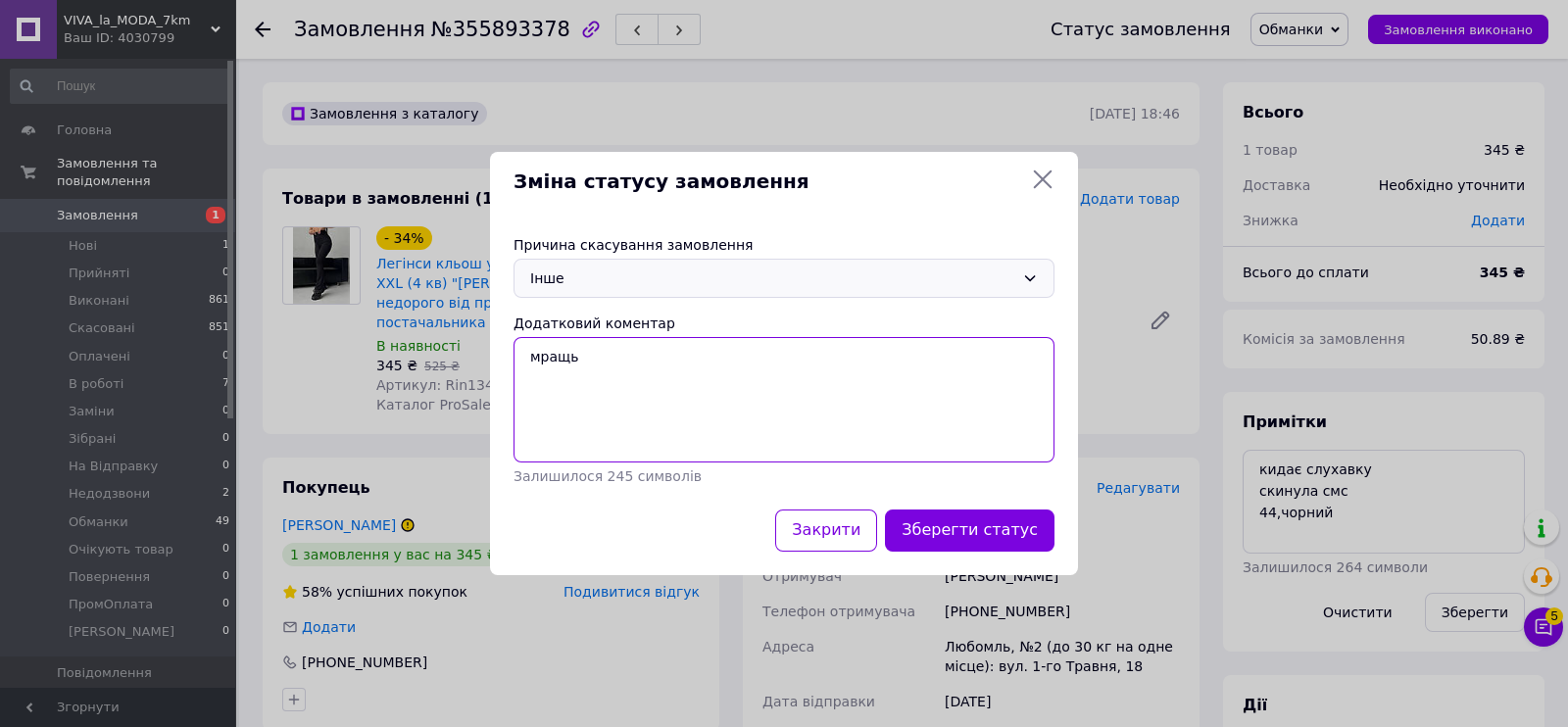
drag, startPoint x: 560, startPoint y: 357, endPoint x: 570, endPoint y: 354, distance: 10.4
click at [570, 354] on textarea "мращь" at bounding box center [784, 399] width 541 height 125
type textarea "мразь"
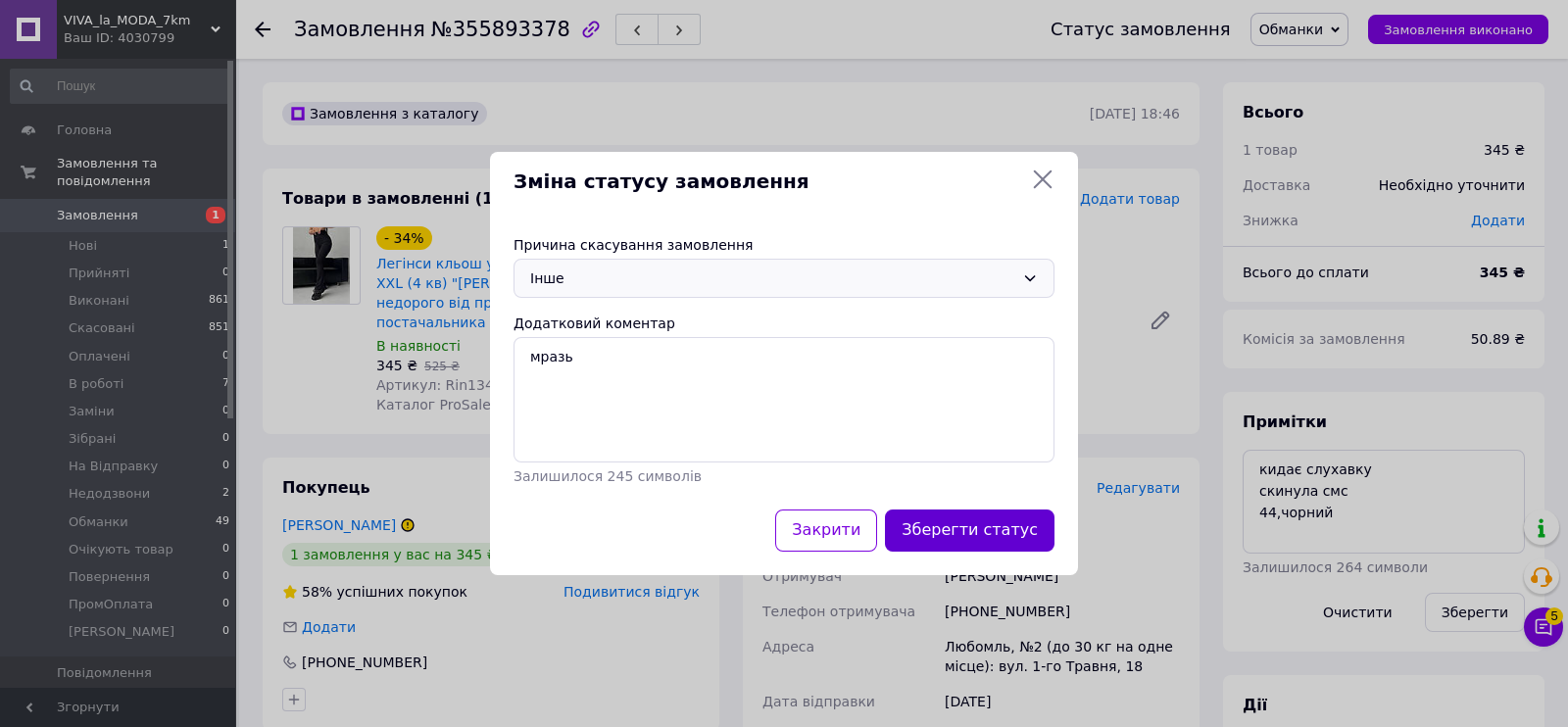
click at [951, 524] on button "Зберегти статус" at bounding box center [970, 530] width 169 height 42
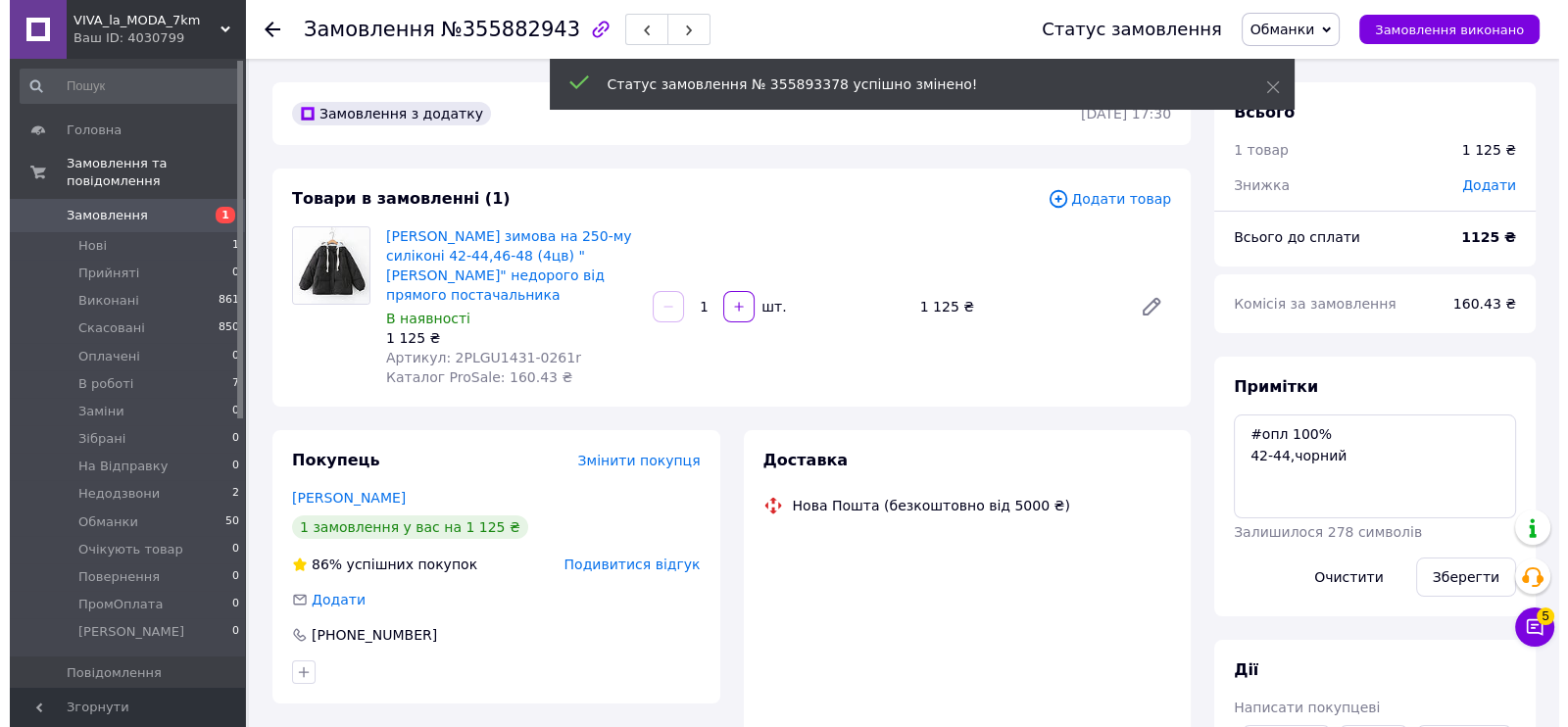
scroll to position [39, 0]
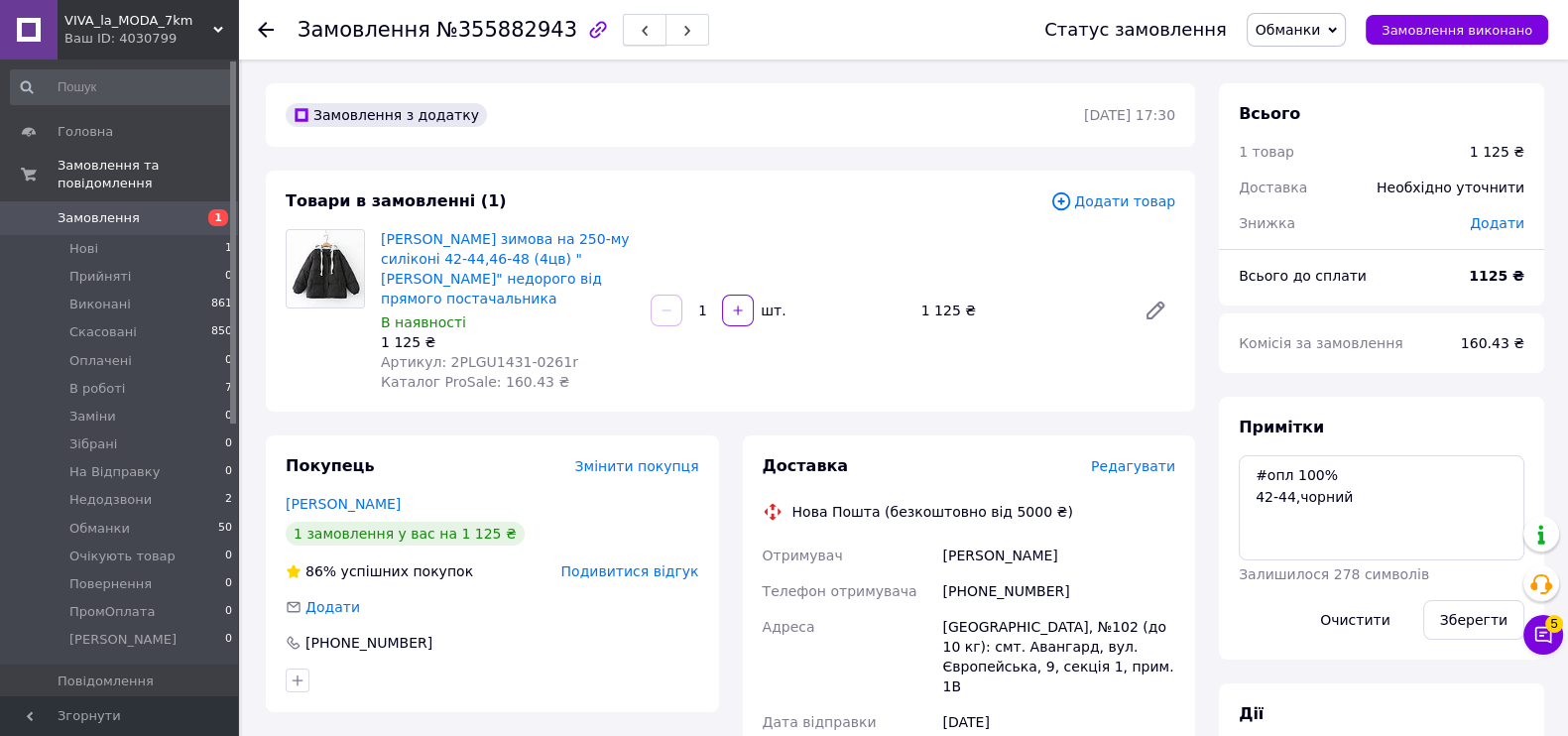
click at [622, 18] on button "button" at bounding box center [644, 30] width 44 height 32
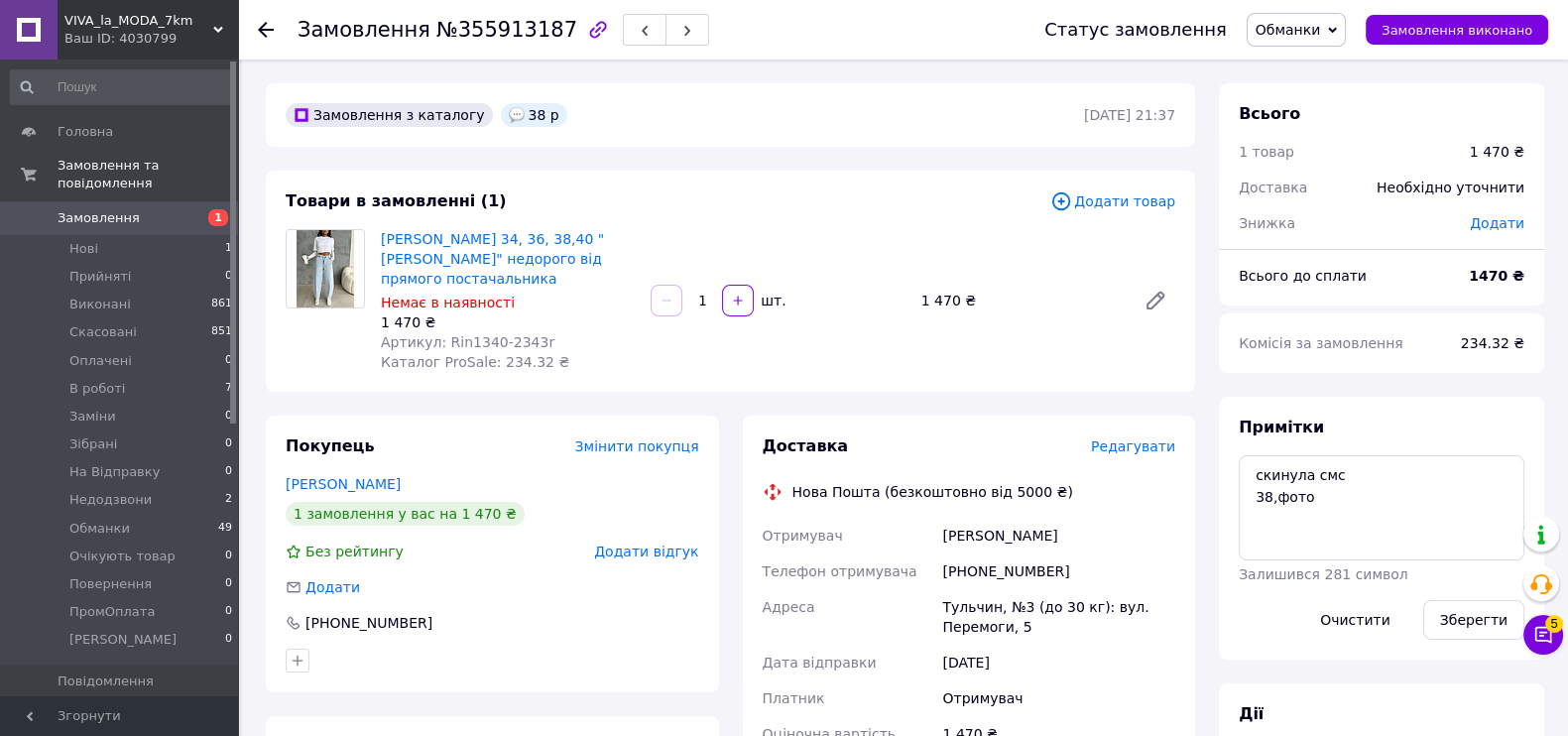
click at [634, 557] on span "Додати відгук" at bounding box center [646, 552] width 105 height 16
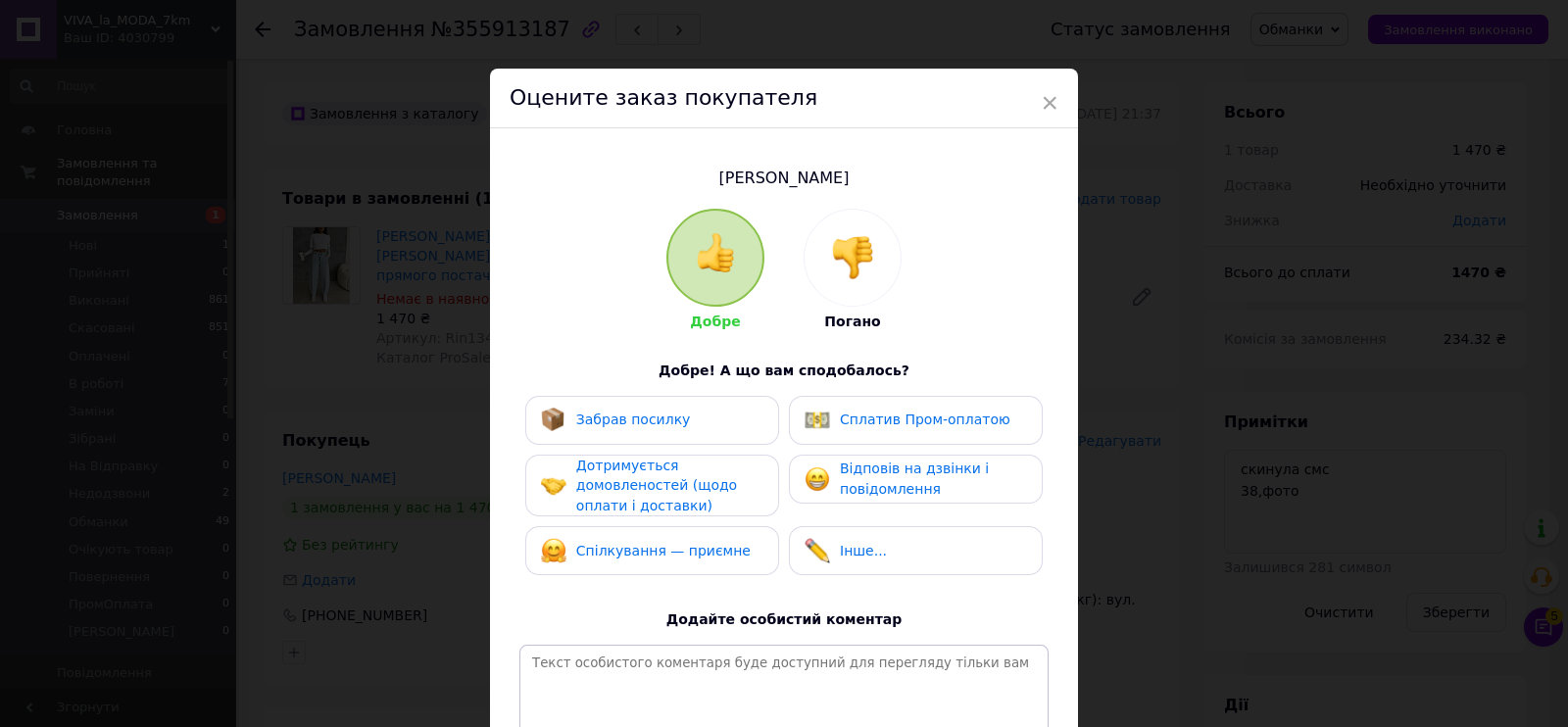
click at [871, 237] on div at bounding box center [853, 258] width 96 height 96
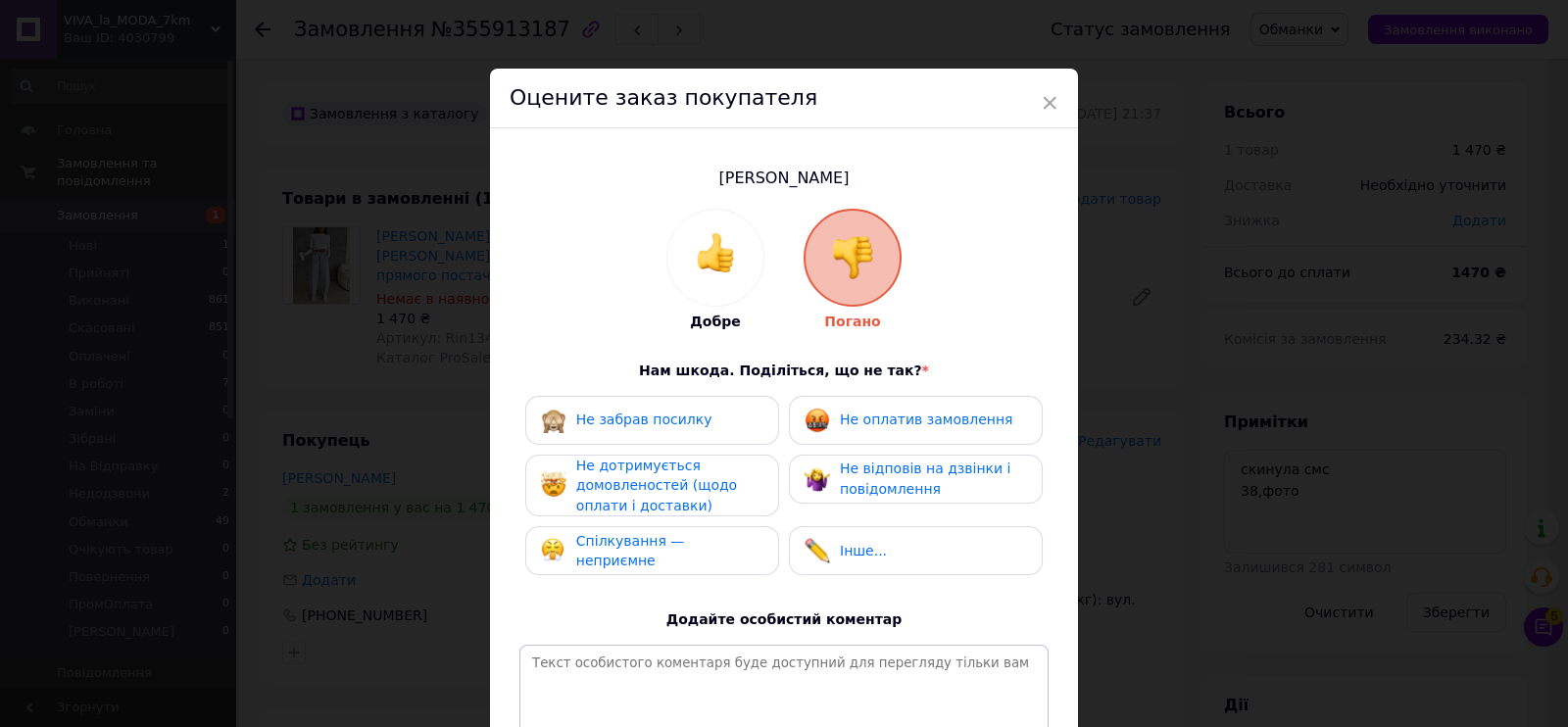
click at [870, 416] on span "Не оплатив замовлення" at bounding box center [925, 419] width 172 height 16
drag, startPoint x: 913, startPoint y: 474, endPoint x: 871, endPoint y: 475, distance: 42.0
click at [908, 475] on span "Не відповів на дзвінки і повідомлення" at bounding box center [924, 478] width 170 height 36
click at [679, 494] on div "Не дотримується домовленостей (щодо оплати і доставки)" at bounding box center [669, 486] width 186 height 61
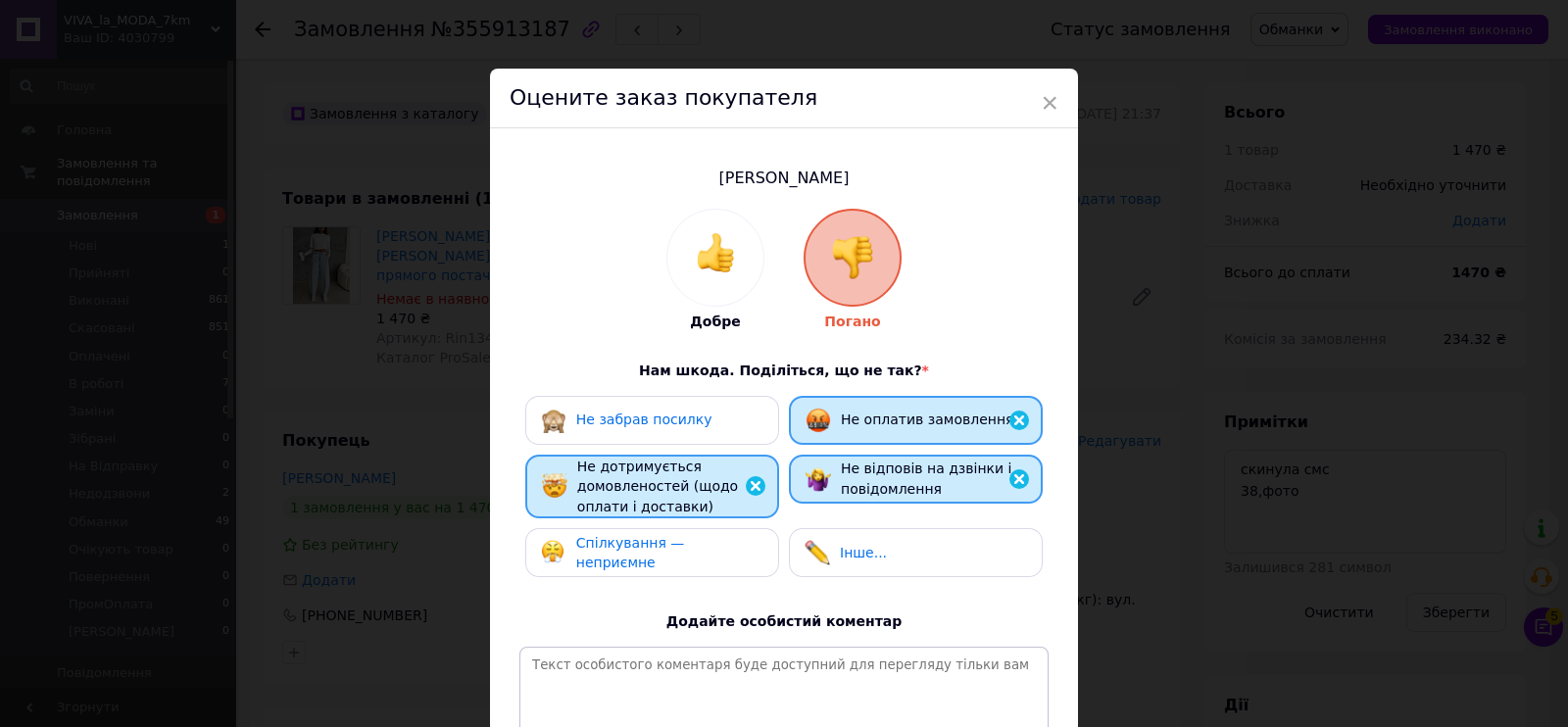
click at [702, 571] on div "Спілкування — неприємне" at bounding box center [653, 553] width 254 height 49
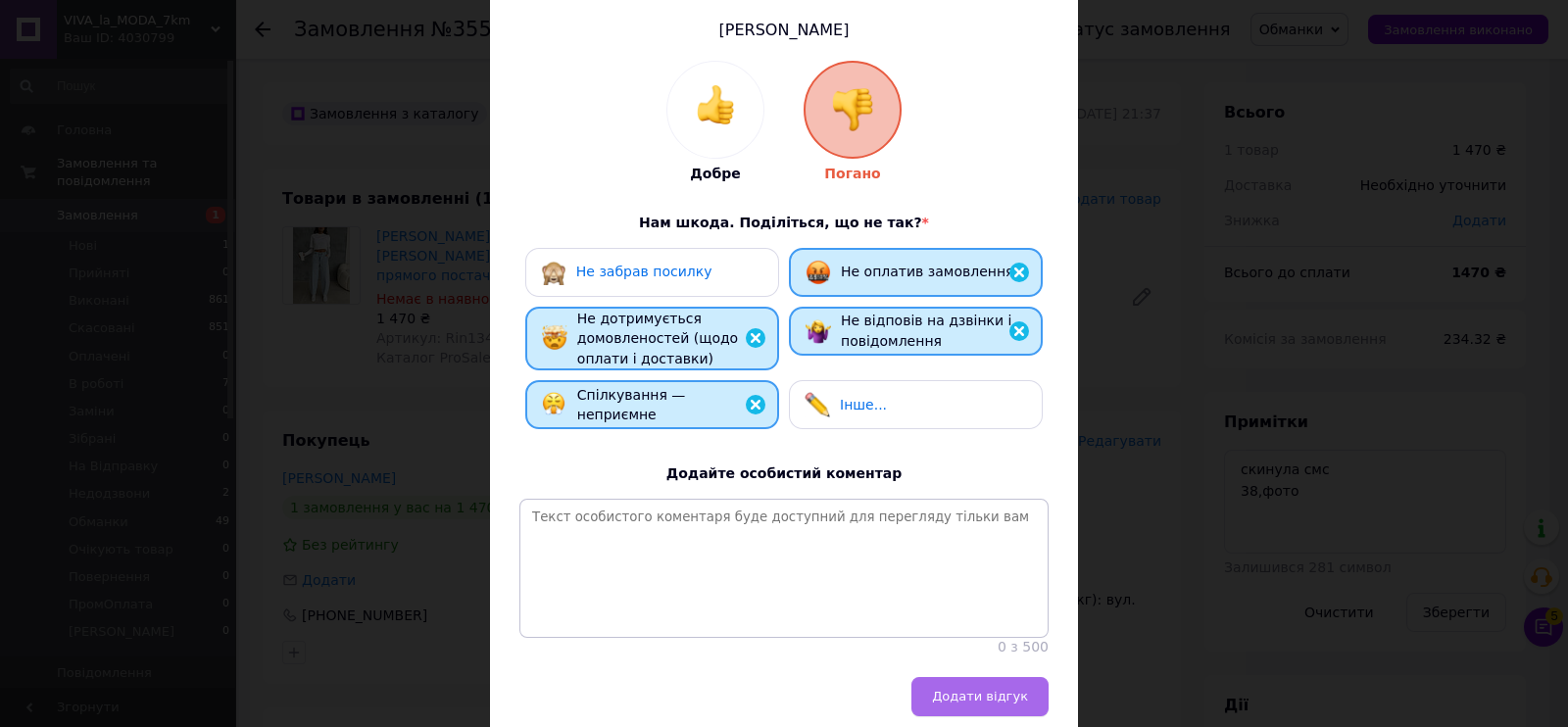
scroll to position [242, 0]
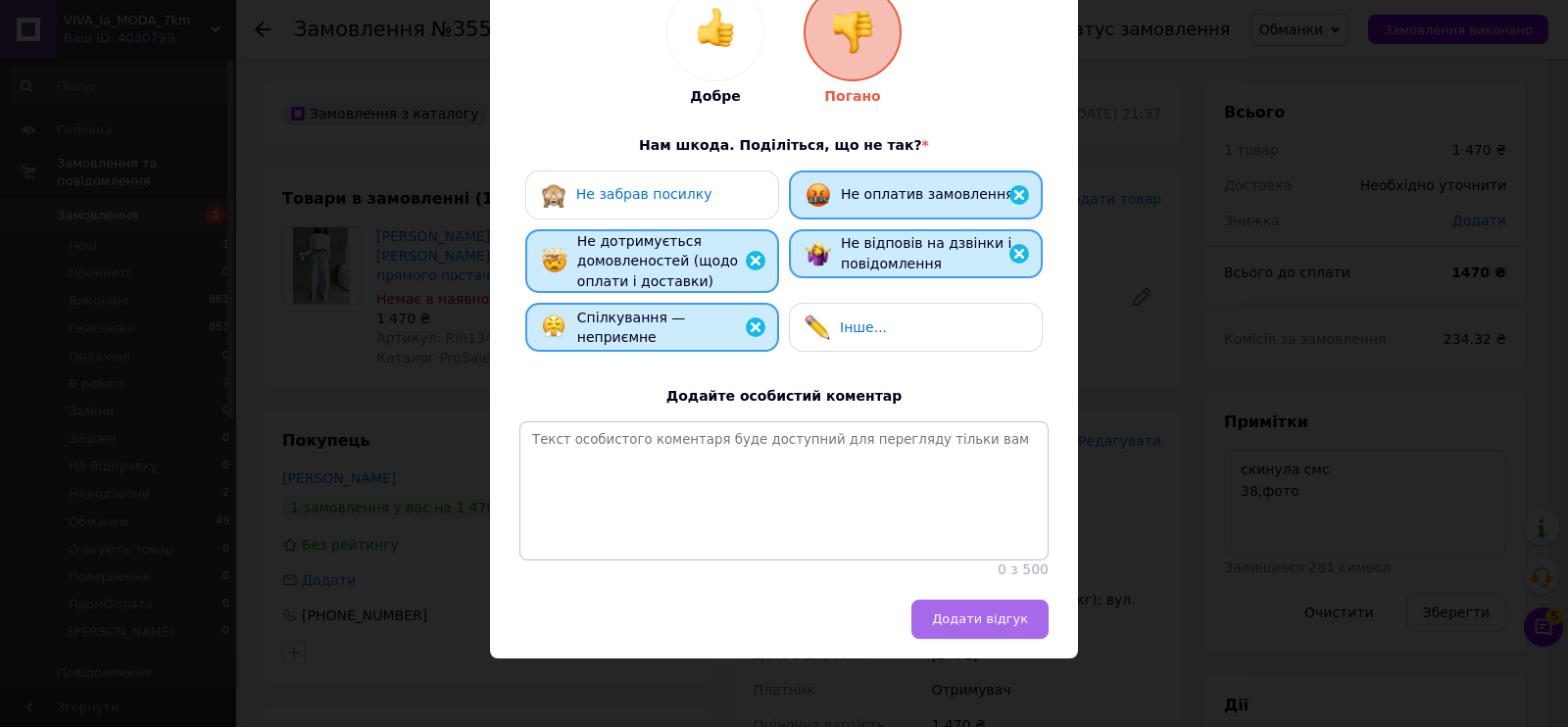
click at [1005, 611] on span "Додати відгук" at bounding box center [980, 618] width 96 height 15
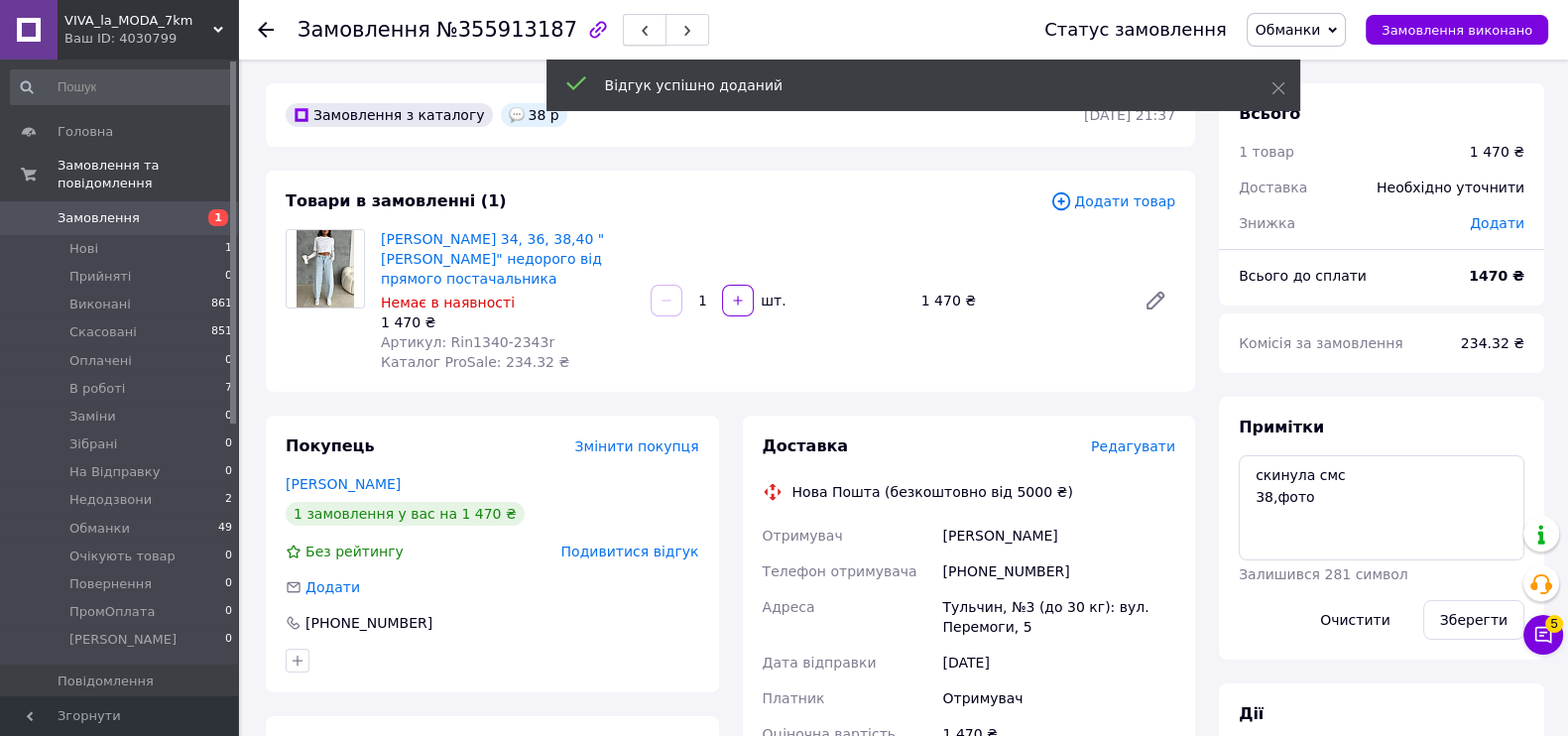
click at [638, 30] on icon "button" at bounding box center [644, 31] width 12 height 12
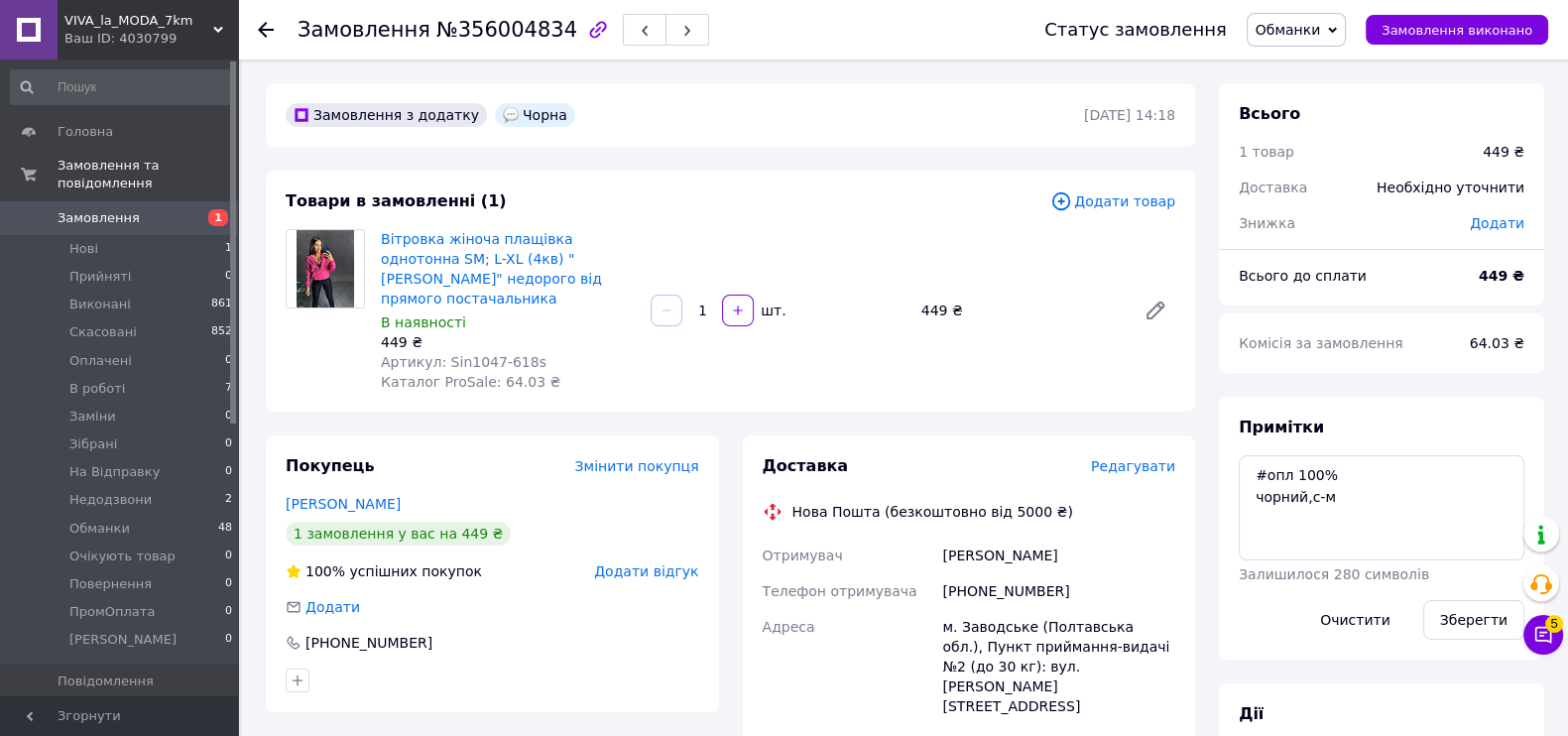
click at [654, 564] on span "Додати відгук" at bounding box center [646, 572] width 105 height 16
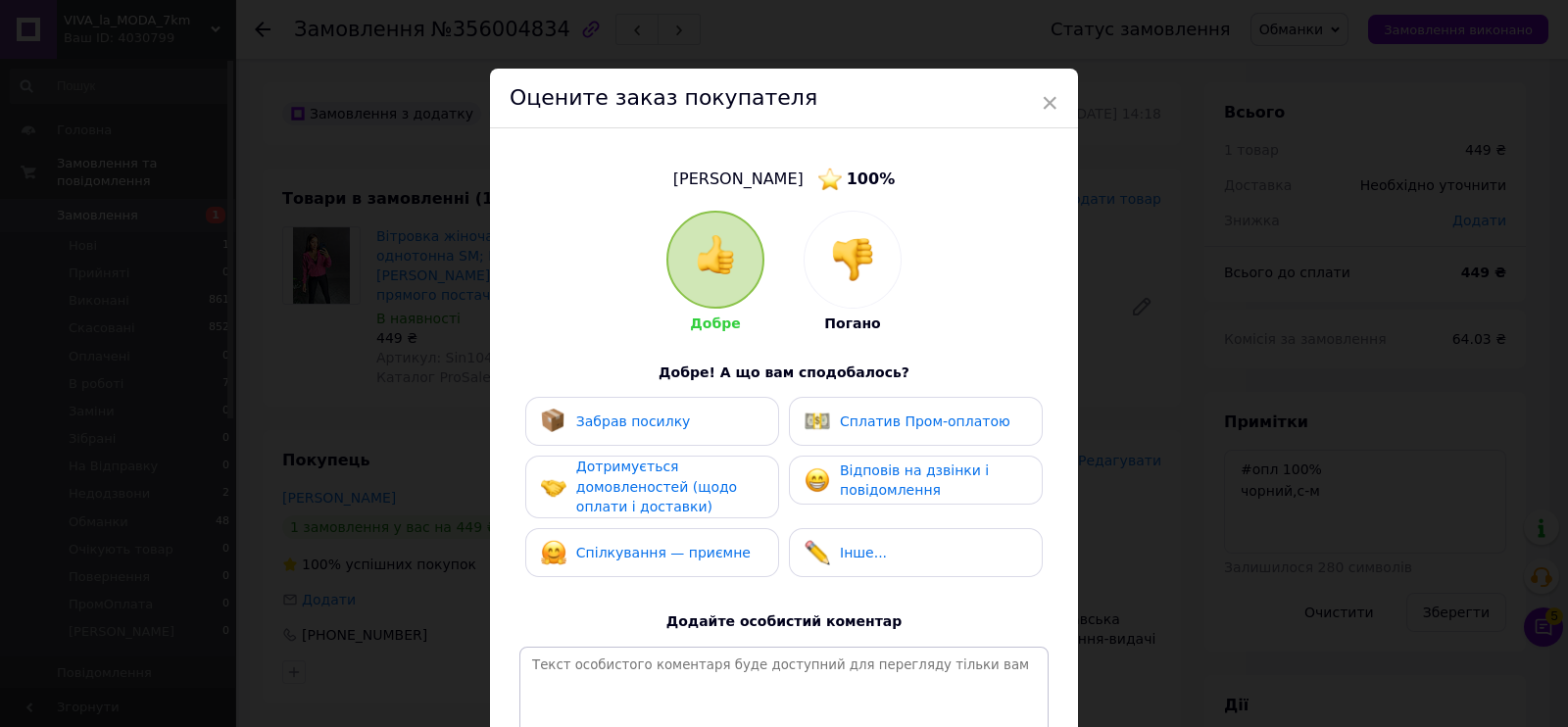
click at [897, 217] on div at bounding box center [853, 260] width 96 height 96
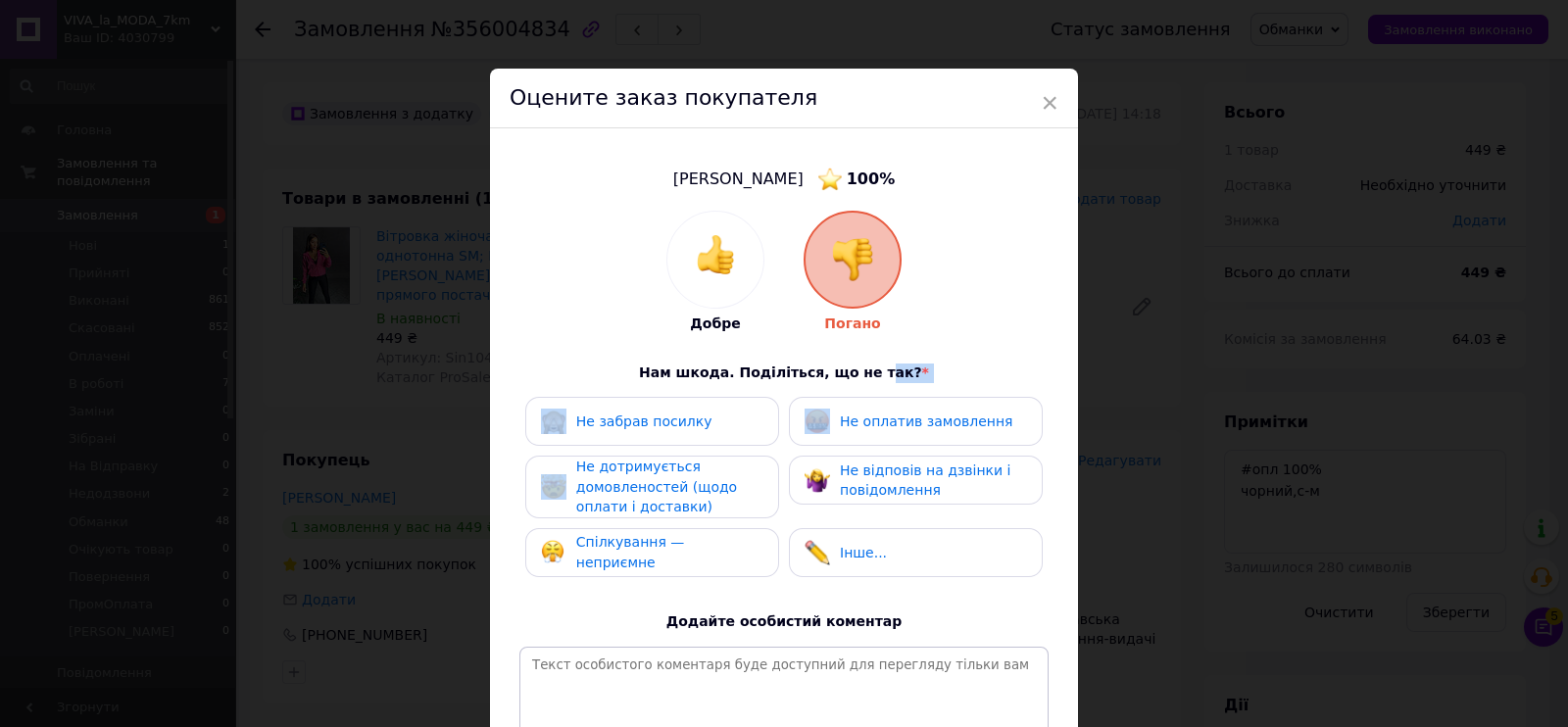
drag, startPoint x: 870, startPoint y: 388, endPoint x: 875, endPoint y: 402, distance: 14.9
click at [875, 402] on div "Добре Погано Нам шкода. Поділіться, що не так? * Не забрав посилку Не оплатив з…" at bounding box center [784, 508] width 530 height 594
click at [925, 448] on div "Не забрав посилку Не оплатив замовлення Не дотримується домовленостей (щодо опл…" at bounding box center [784, 491] width 530 height 190
click at [877, 484] on span "Не відповів на дзвінки і повідомлення" at bounding box center [924, 480] width 170 height 36
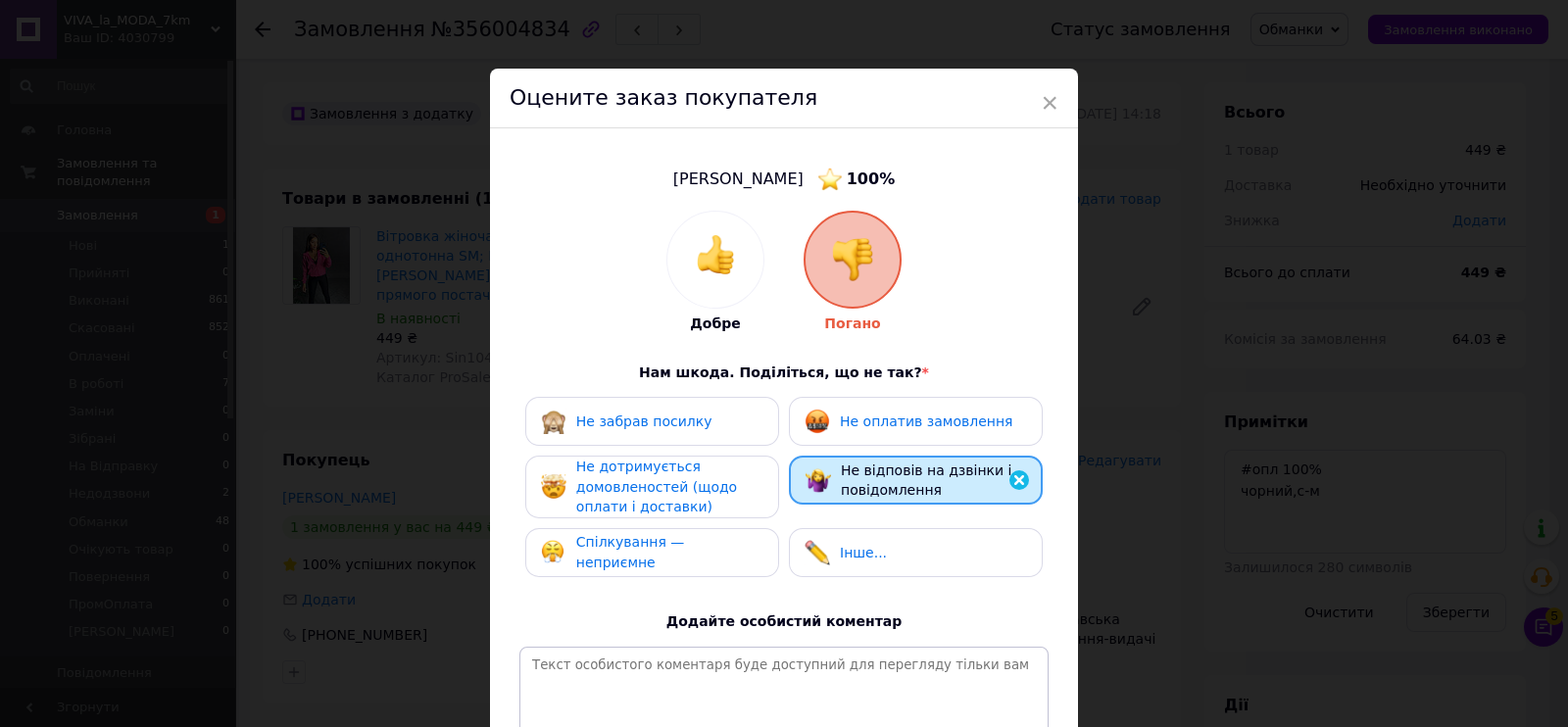
click at [680, 485] on span "Не дотримується домовленостей (щодо оплати і доставки)" at bounding box center [657, 486] width 160 height 56
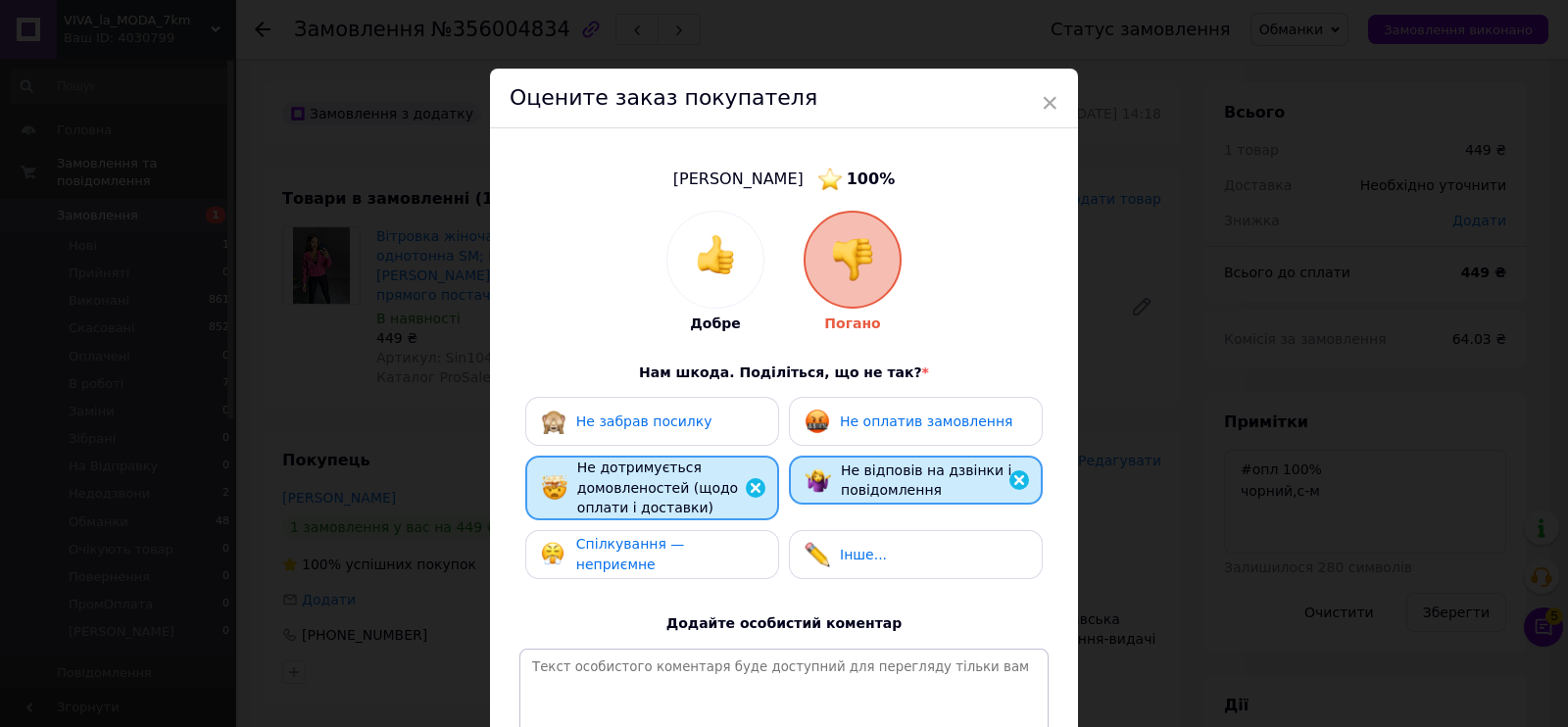
click at [803, 455] on div "Не відповів на дзвінки і повідомлення" at bounding box center [916, 480] width 254 height 49
drag, startPoint x: 728, startPoint y: 539, endPoint x: 721, endPoint y: 546, distance: 9.9
click at [725, 541] on div "Спілкування — неприємне" at bounding box center [653, 555] width 254 height 49
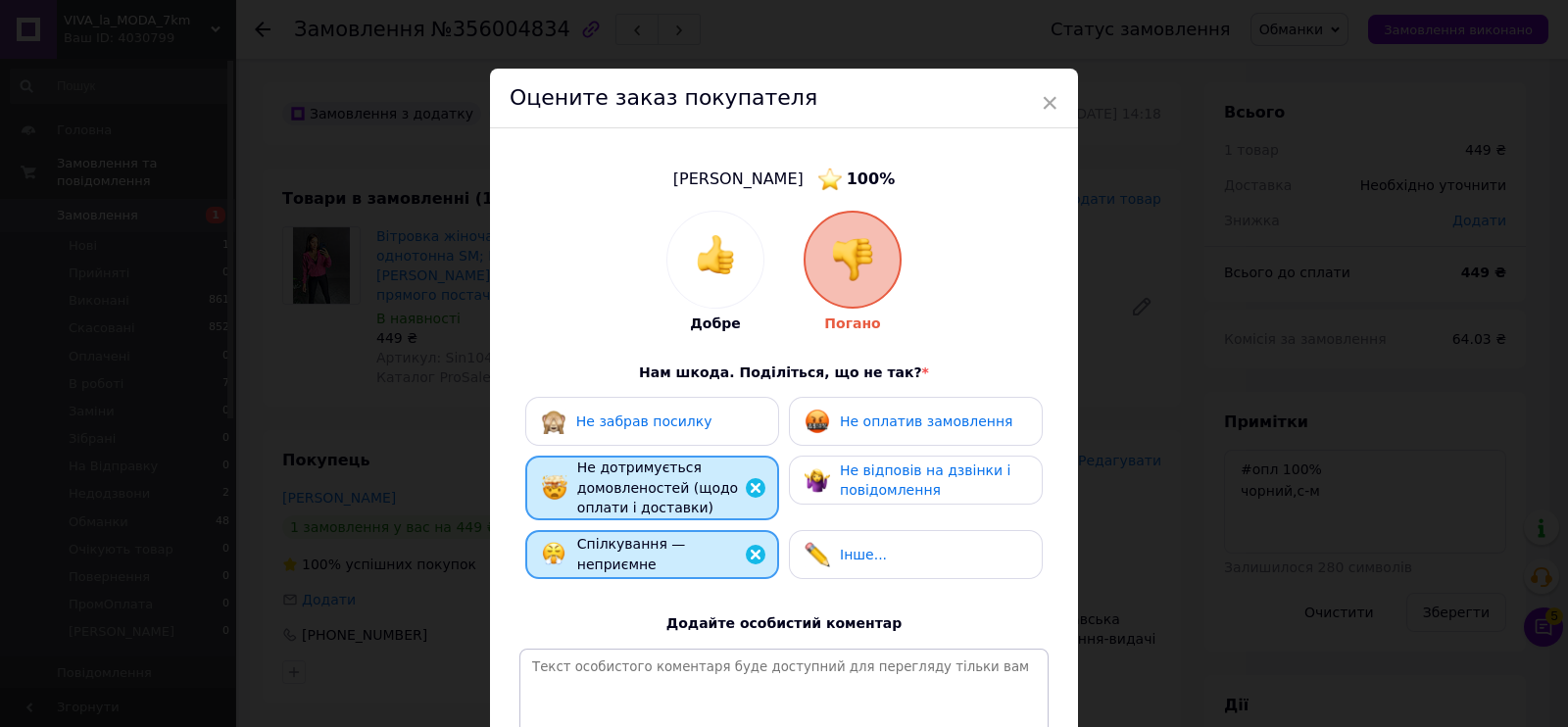
click at [804, 448] on div "Не забрав посилку Не оплатив замовлення Не дотримується домовленостей (щодо опл…" at bounding box center [784, 492] width 530 height 192
click at [852, 413] on span "Не оплатив замовлення" at bounding box center [925, 421] width 172 height 16
click at [852, 468] on span "Не відповів на дзвінки і повідомлення" at bounding box center [924, 480] width 170 height 36
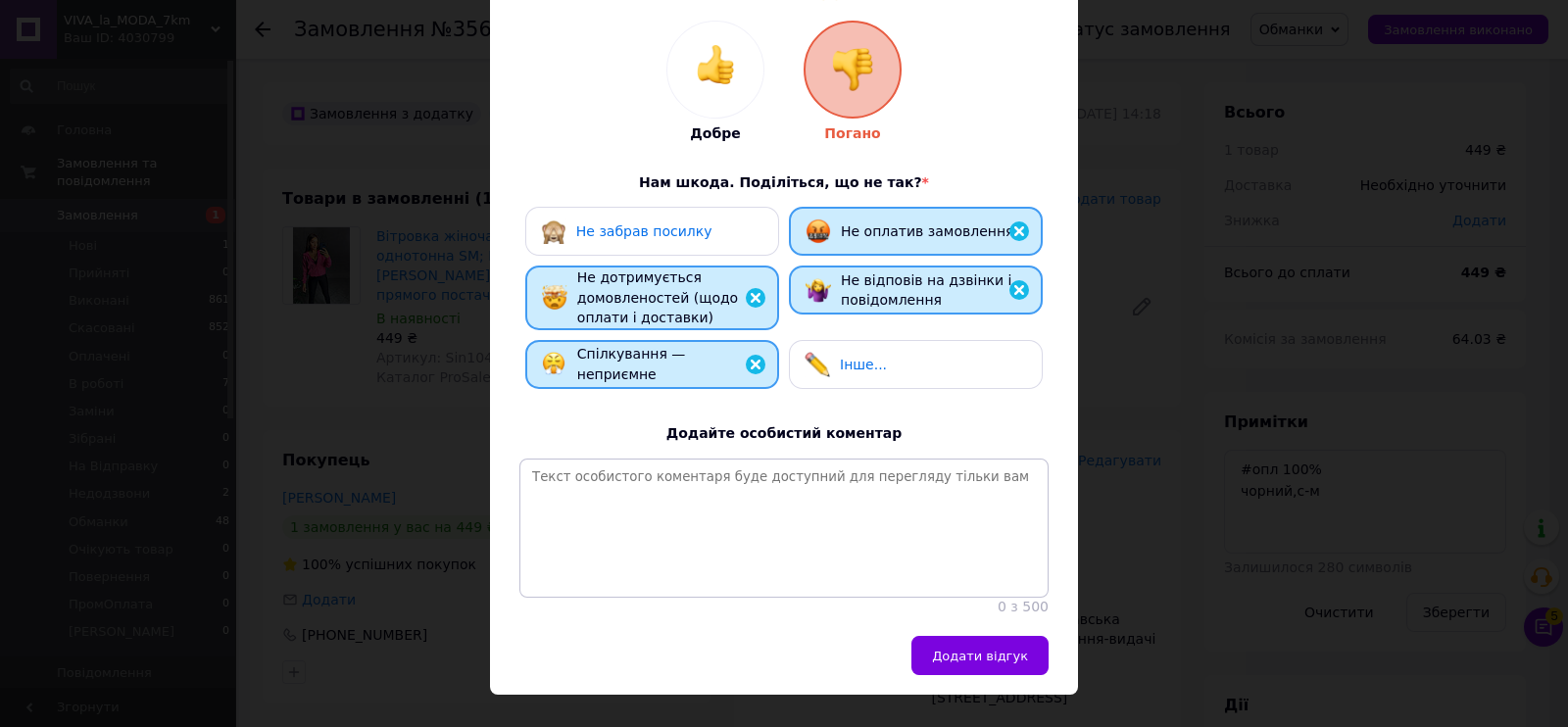
scroll to position [244, 0]
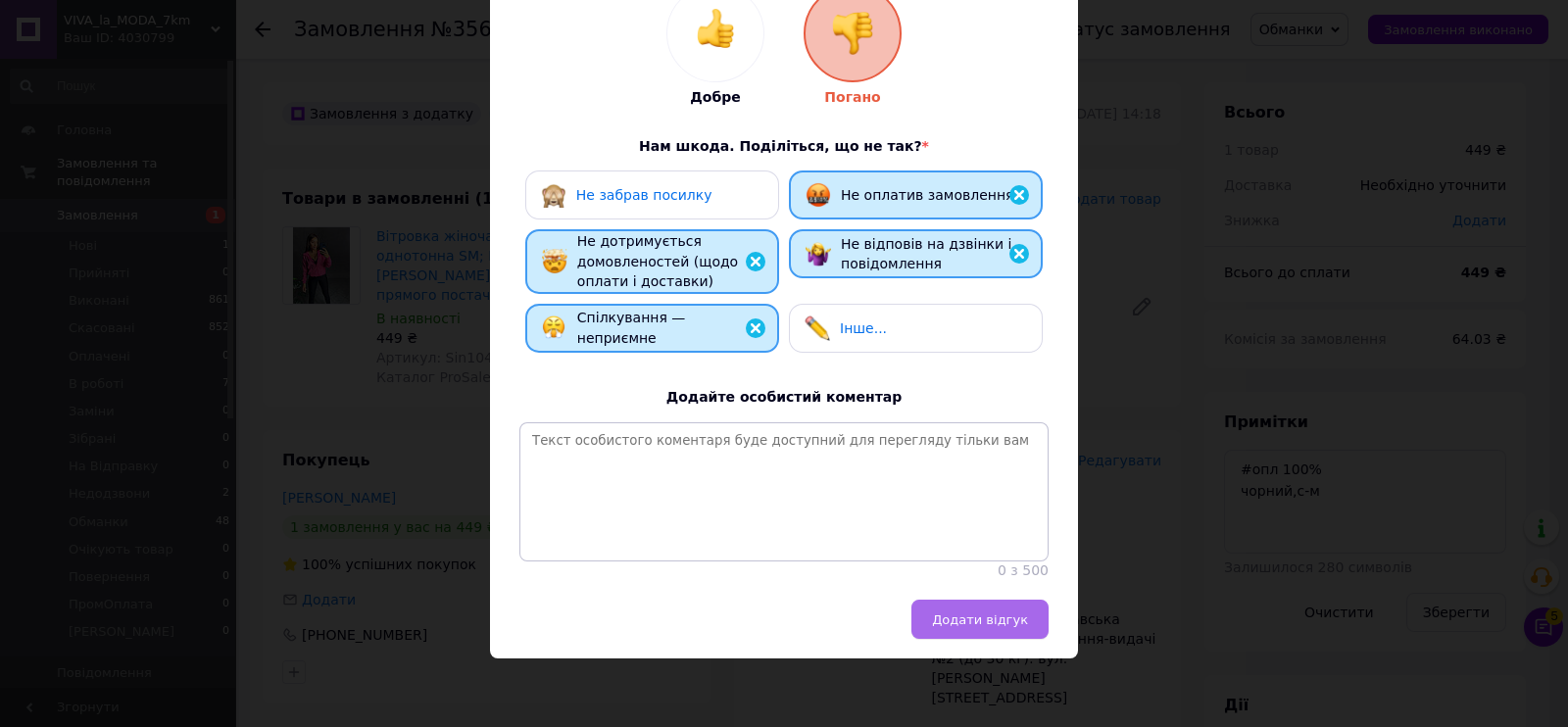
click at [1038, 602] on button "Додати відгук" at bounding box center [979, 619] width 137 height 39
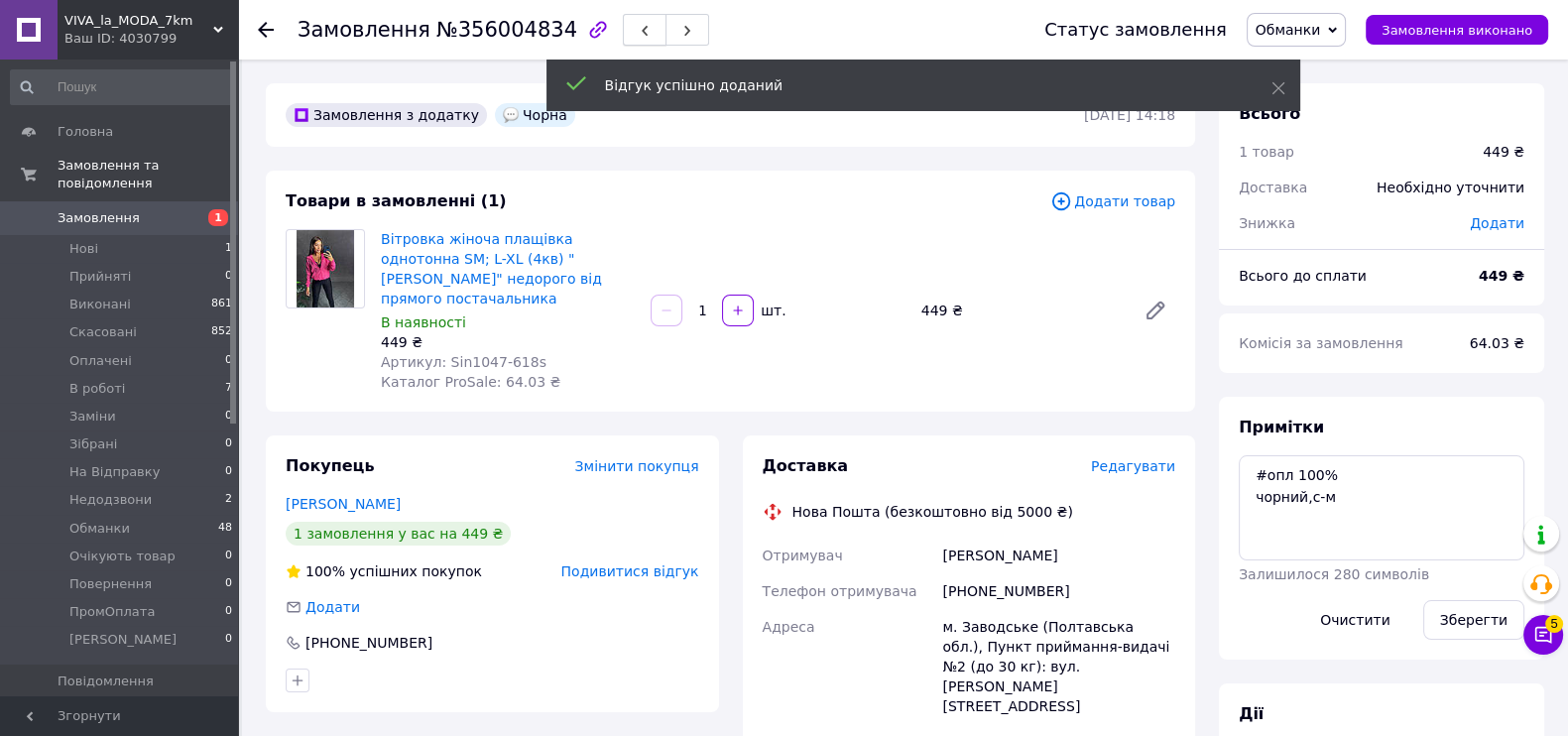
click at [622, 19] on button "button" at bounding box center [644, 30] width 44 height 32
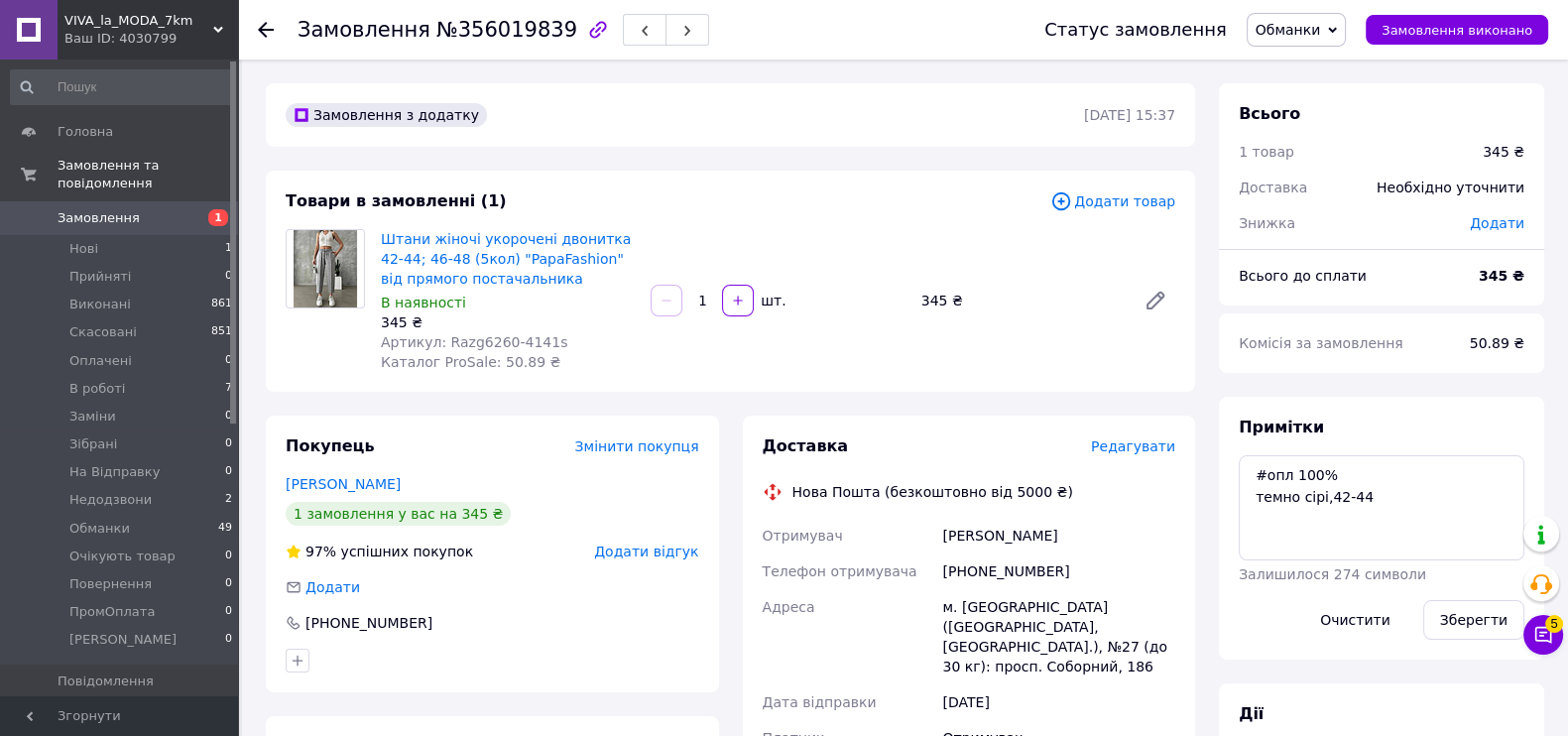
click at [634, 555] on span "Додати відгук" at bounding box center [646, 552] width 105 height 16
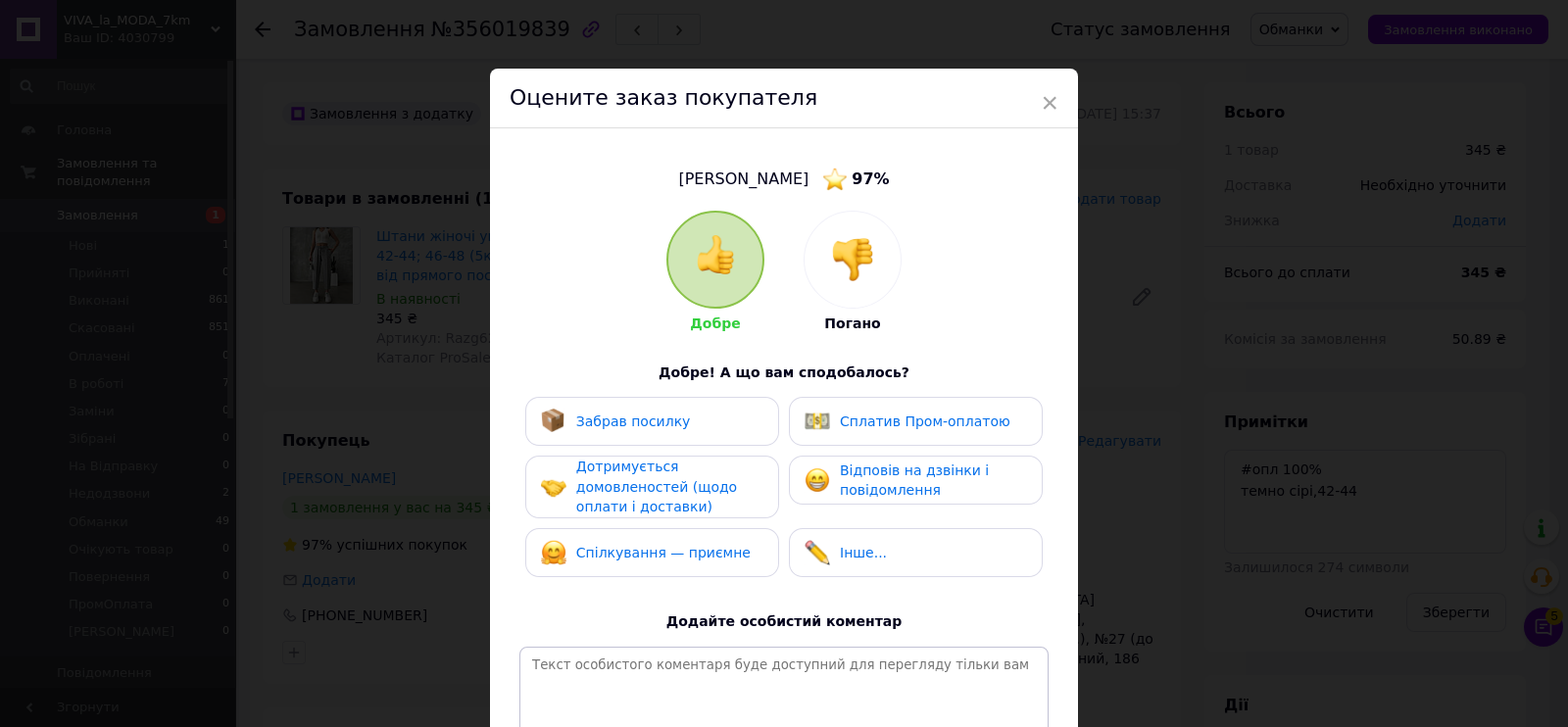
click at [824, 267] on div at bounding box center [853, 260] width 96 height 96
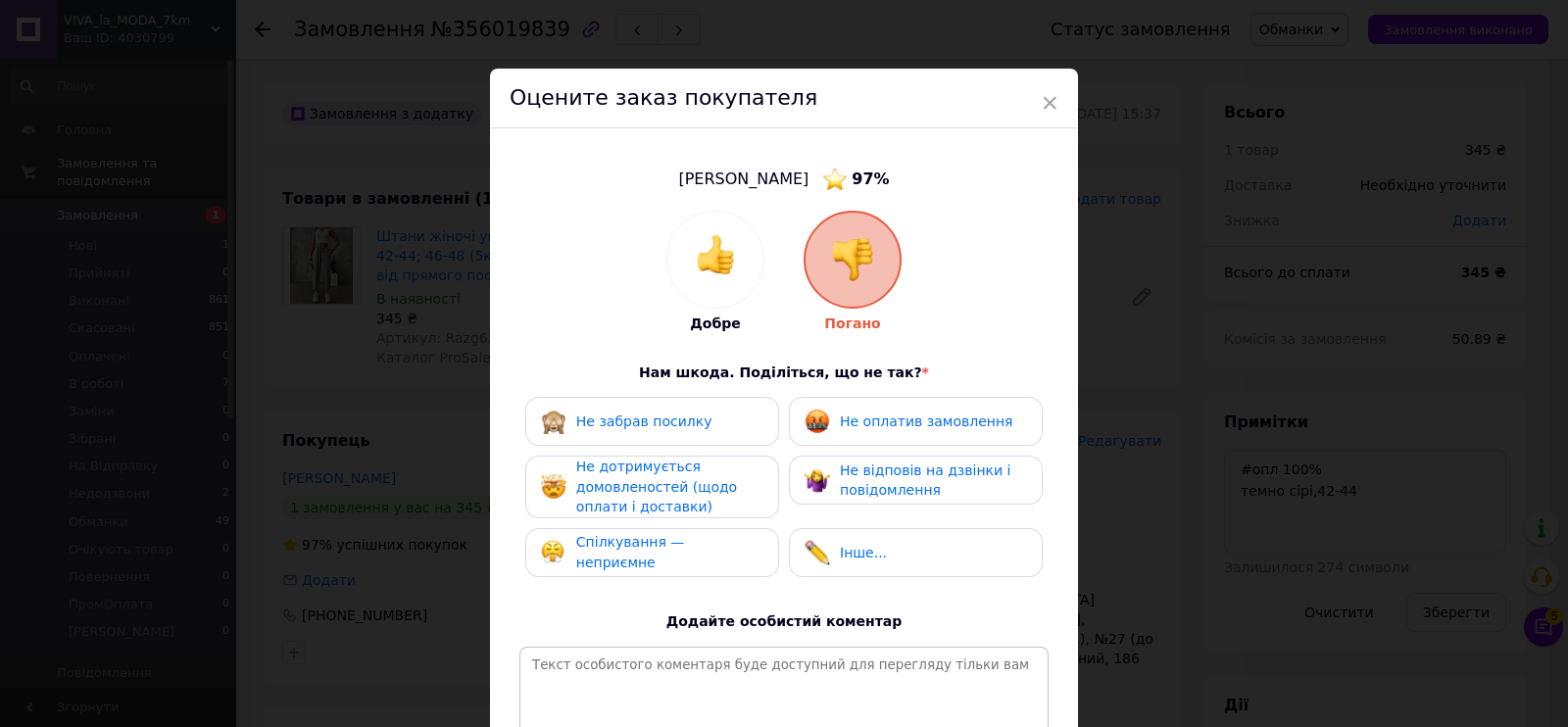
click at [892, 443] on div "Не оплатив замовлення" at bounding box center [916, 421] width 254 height 49
drag, startPoint x: 914, startPoint y: 486, endPoint x: 704, endPoint y: 496, distance: 210.2
click at [907, 488] on span "Не відповів на дзвінки і повідомлення" at bounding box center [924, 480] width 170 height 36
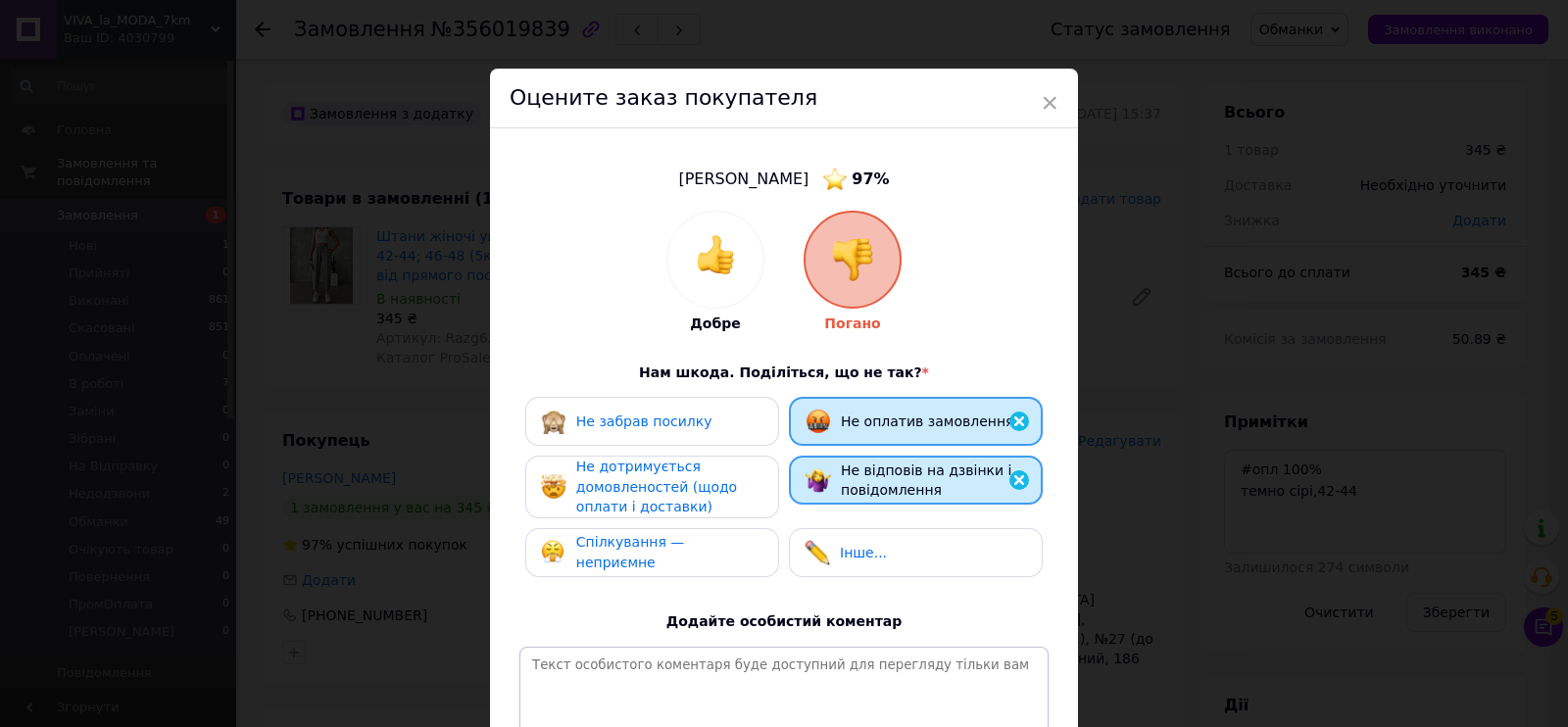
drag, startPoint x: 676, startPoint y: 517, endPoint x: 691, endPoint y: 562, distance: 47.4
click at [676, 524] on div "Не забрав посилку Не оплатив замовлення Не дотримується домовленостей (щодо опл…" at bounding box center [784, 491] width 530 height 190
click at [691, 562] on div "Спілкування — неприємне" at bounding box center [652, 552] width 221 height 40
click at [678, 453] on div "Не забрав посилку Не оплатив замовлення Не дотримується домовленостей (щодо опл…" at bounding box center [784, 491] width 530 height 190
click at [711, 477] on span "Не дотримується домовленостей (щодо оплати і доставки)" at bounding box center [657, 486] width 160 height 56
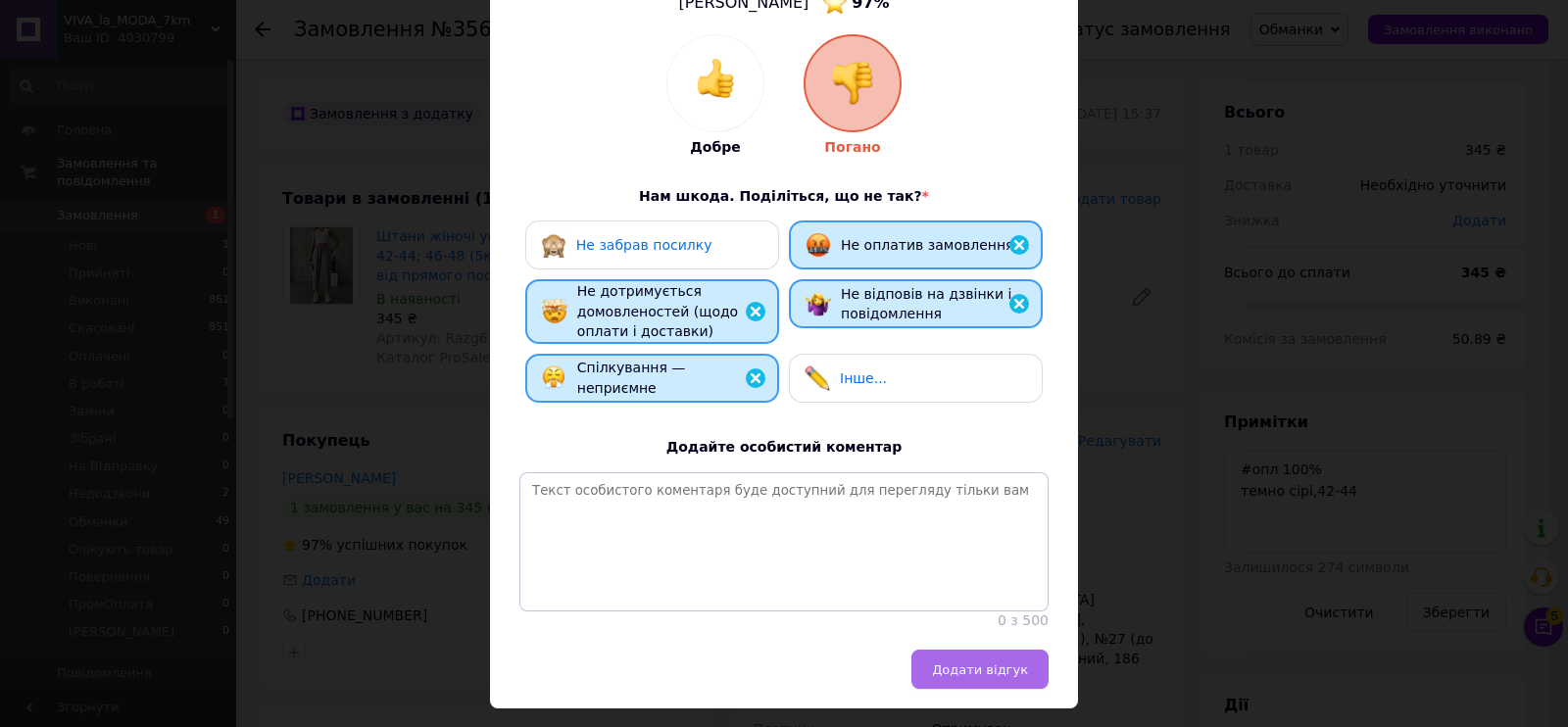
scroll to position [244, 0]
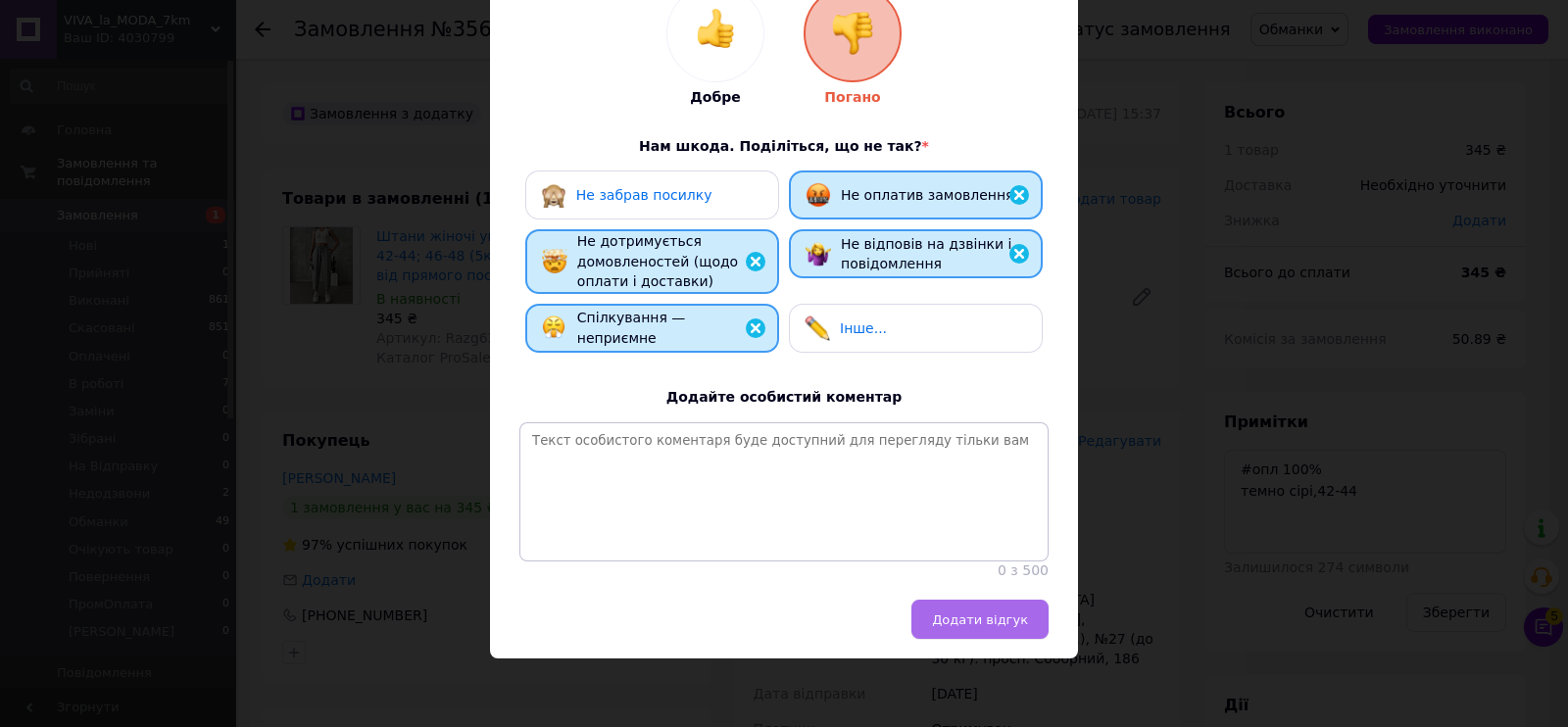
click at [979, 614] on span "Додати відгук" at bounding box center [980, 619] width 96 height 15
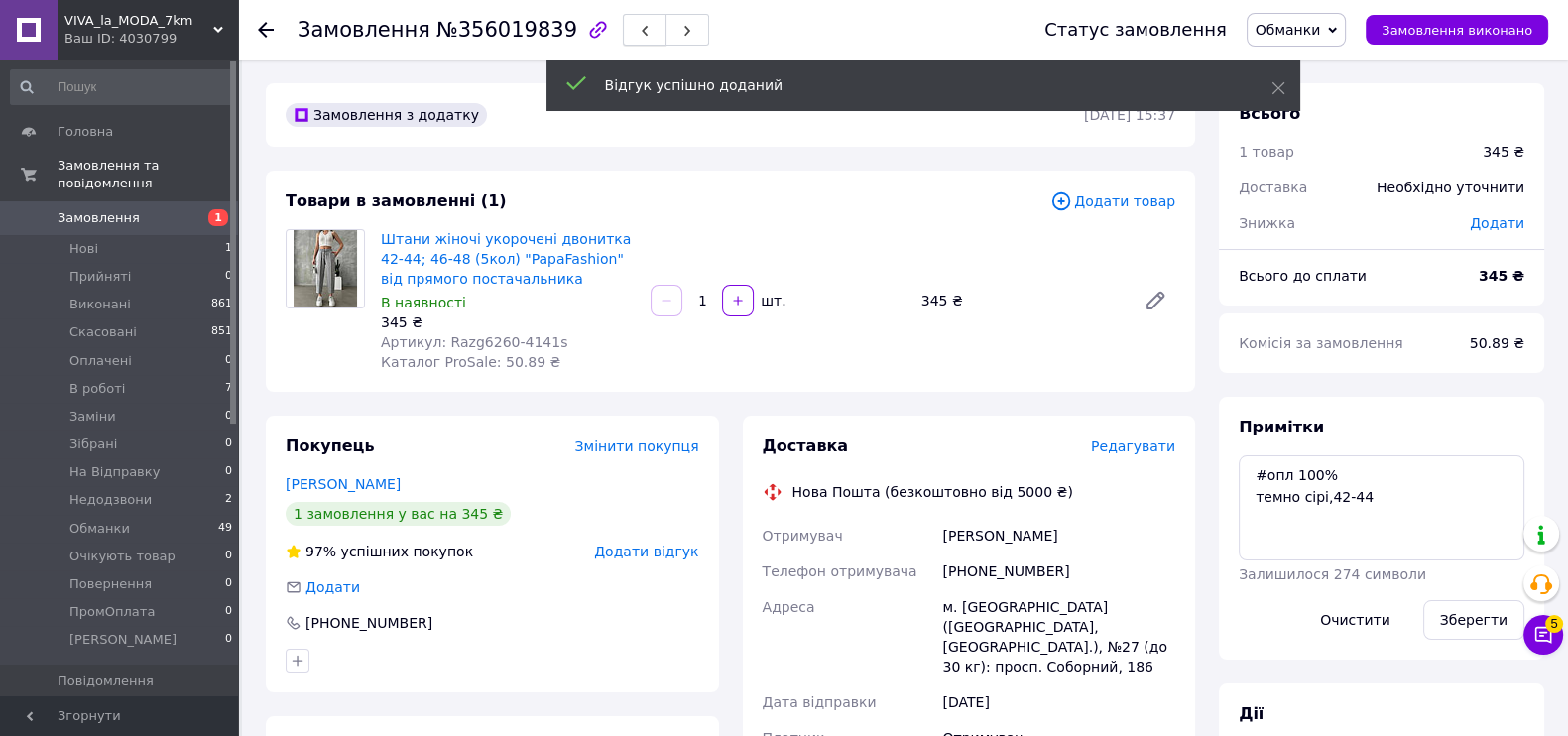
click at [622, 30] on button "button" at bounding box center [644, 30] width 44 height 32
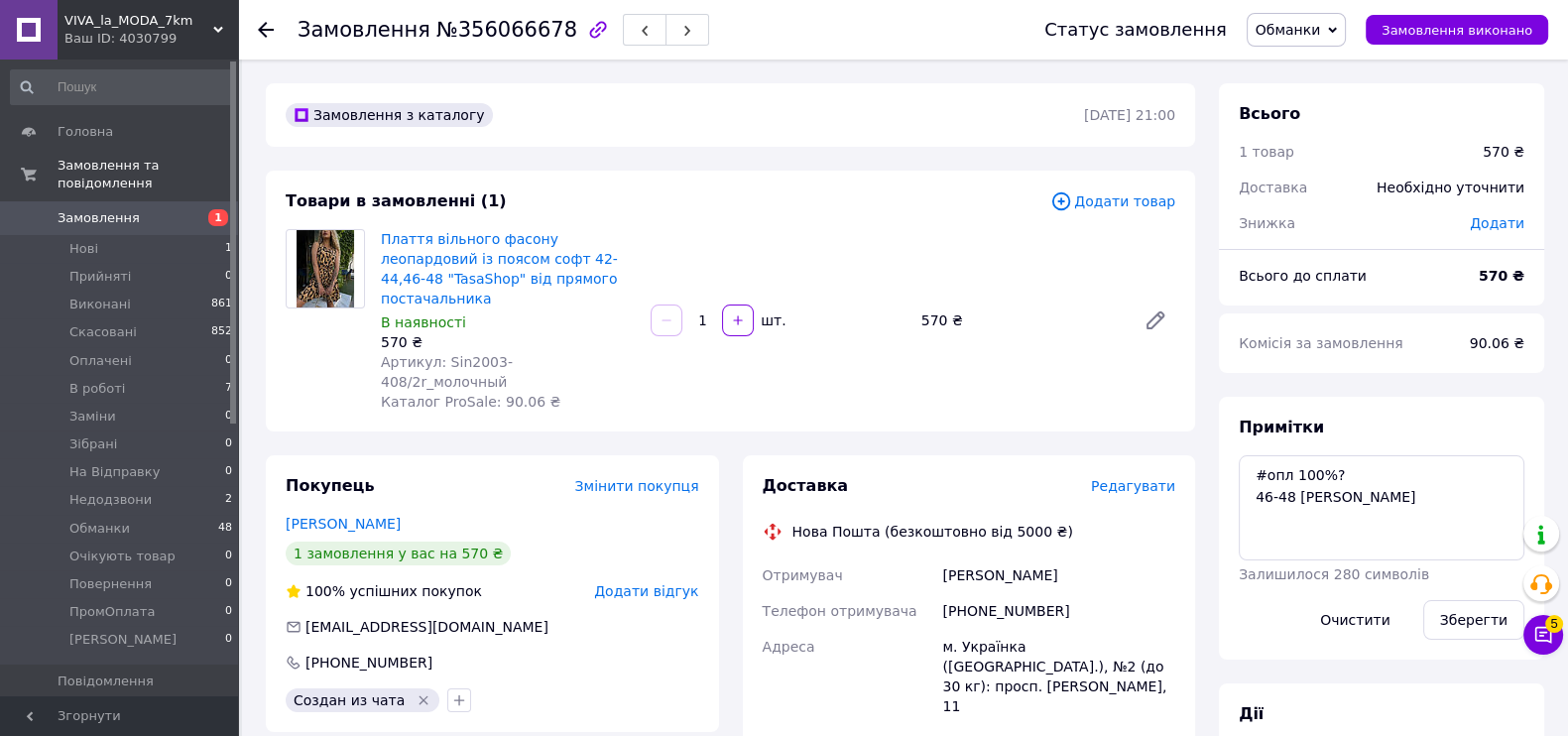
click at [644, 584] on span "Додати відгук" at bounding box center [646, 592] width 105 height 16
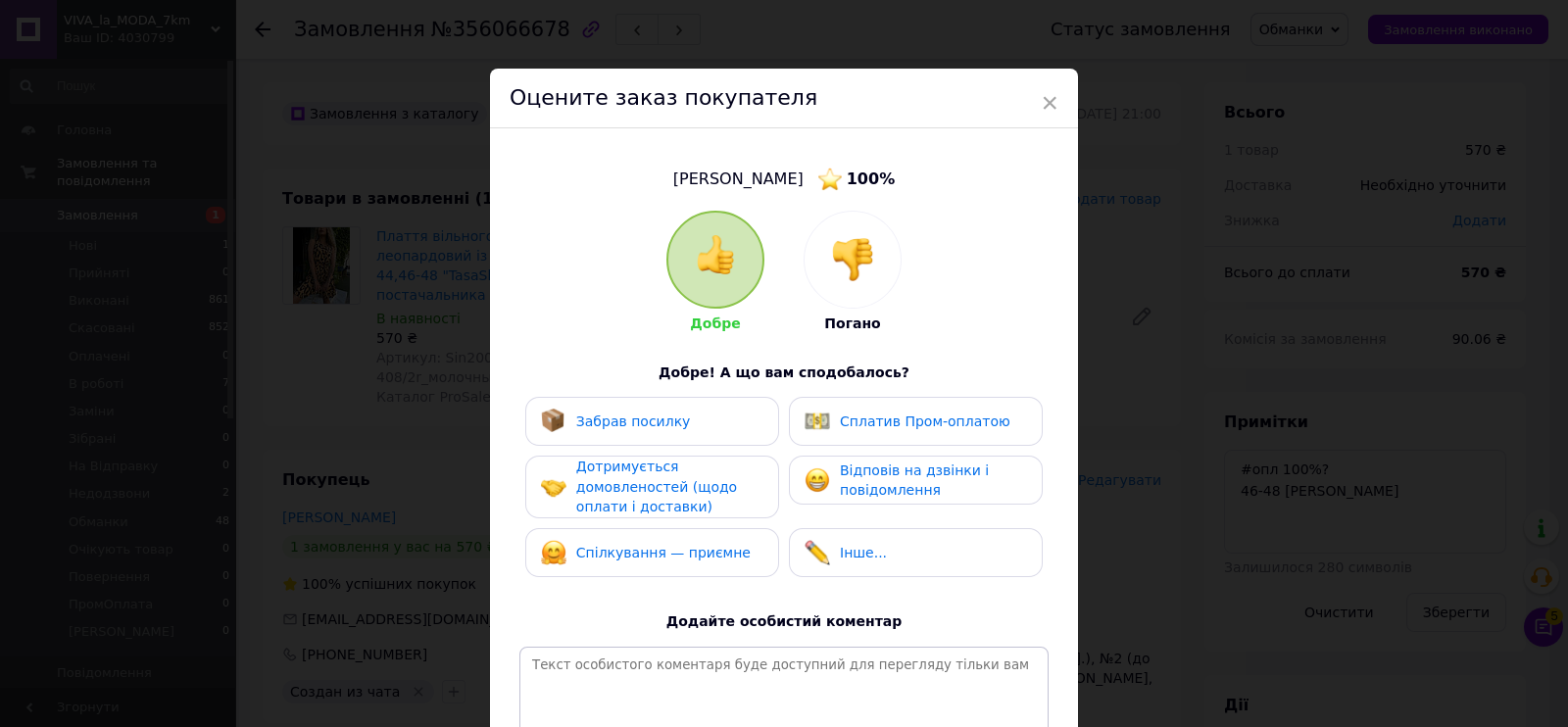
click at [640, 547] on span "Спілкування — приємне" at bounding box center [663, 553] width 174 height 16
click at [832, 267] on img at bounding box center [853, 260] width 43 height 43
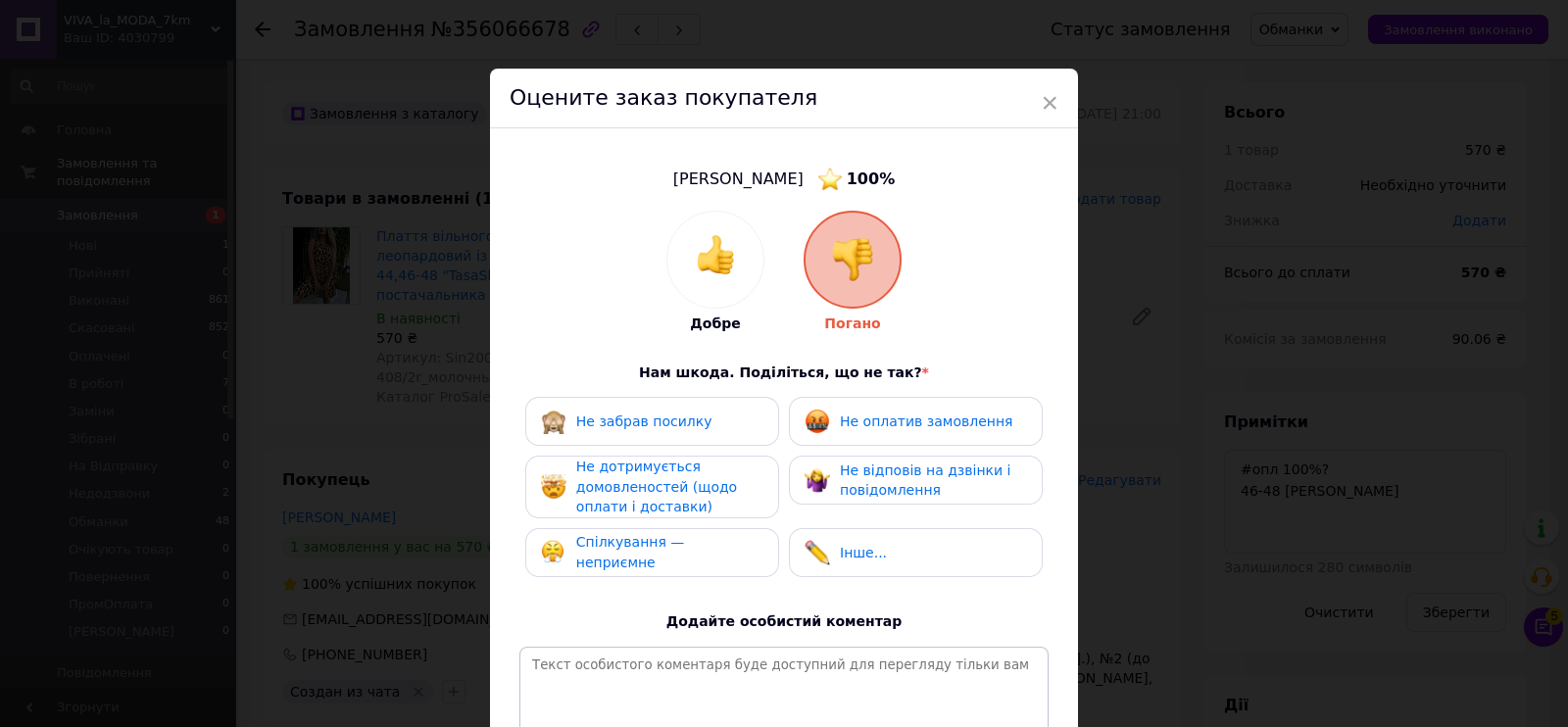
click at [902, 405] on div "Не оплатив замовлення" at bounding box center [916, 421] width 254 height 49
drag, startPoint x: 913, startPoint y: 456, endPoint x: 882, endPoint y: 461, distance: 31.4
click at [911, 457] on div "Не відповів на дзвінки і повідомлення" at bounding box center [916, 480] width 254 height 49
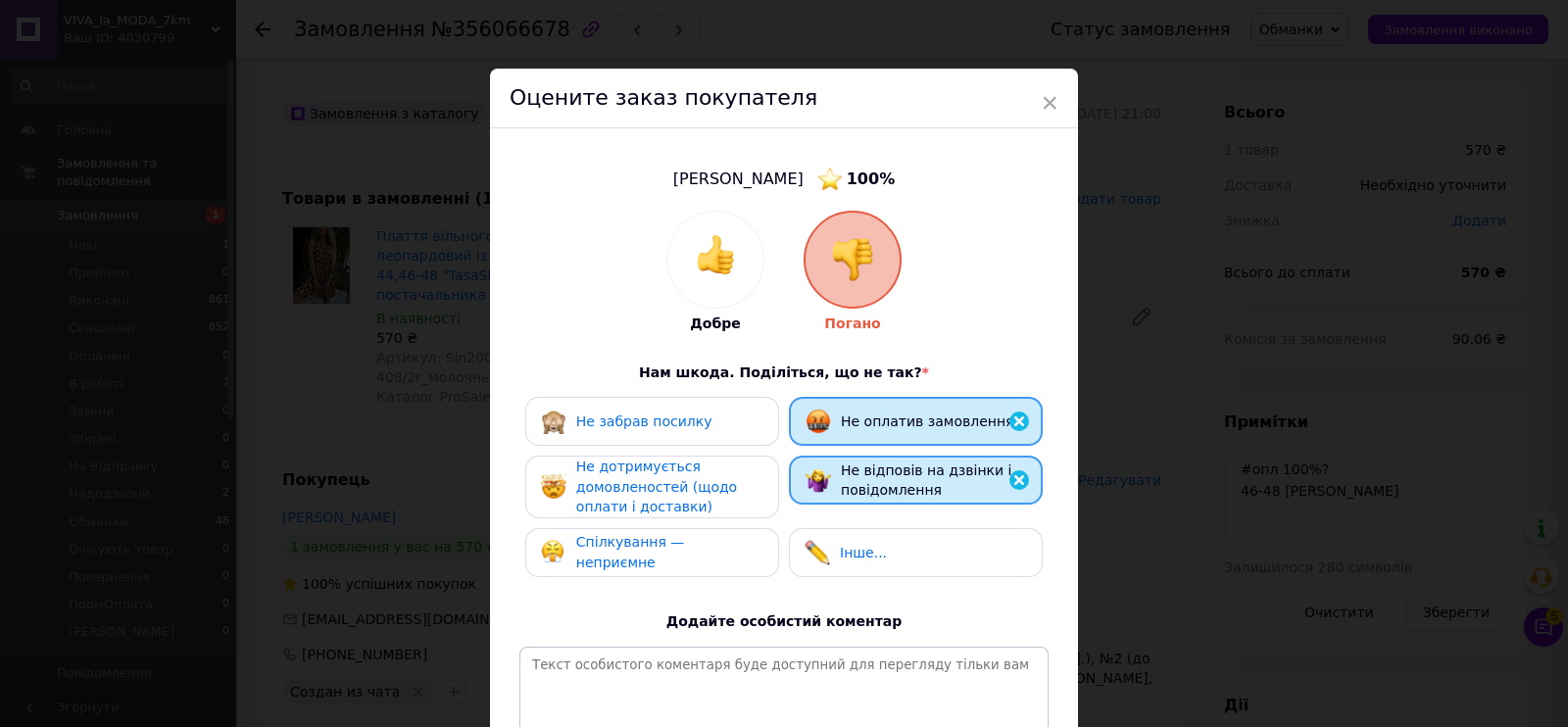
click at [645, 497] on span "Не дотримується домовленостей (щодо оплати і доставки)" at bounding box center [657, 486] width 160 height 56
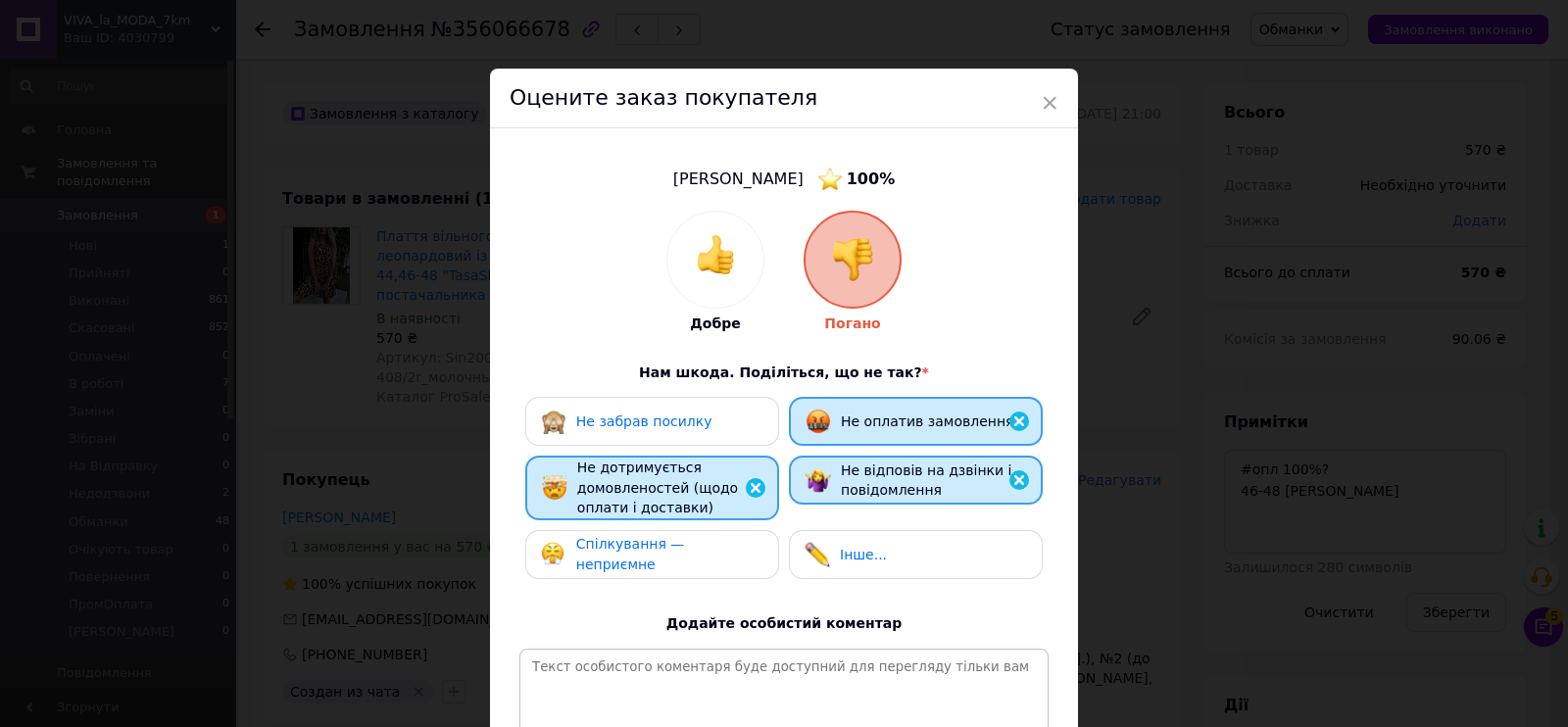
click at [675, 556] on span "Спілкування — неприємне" at bounding box center [631, 554] width 109 height 36
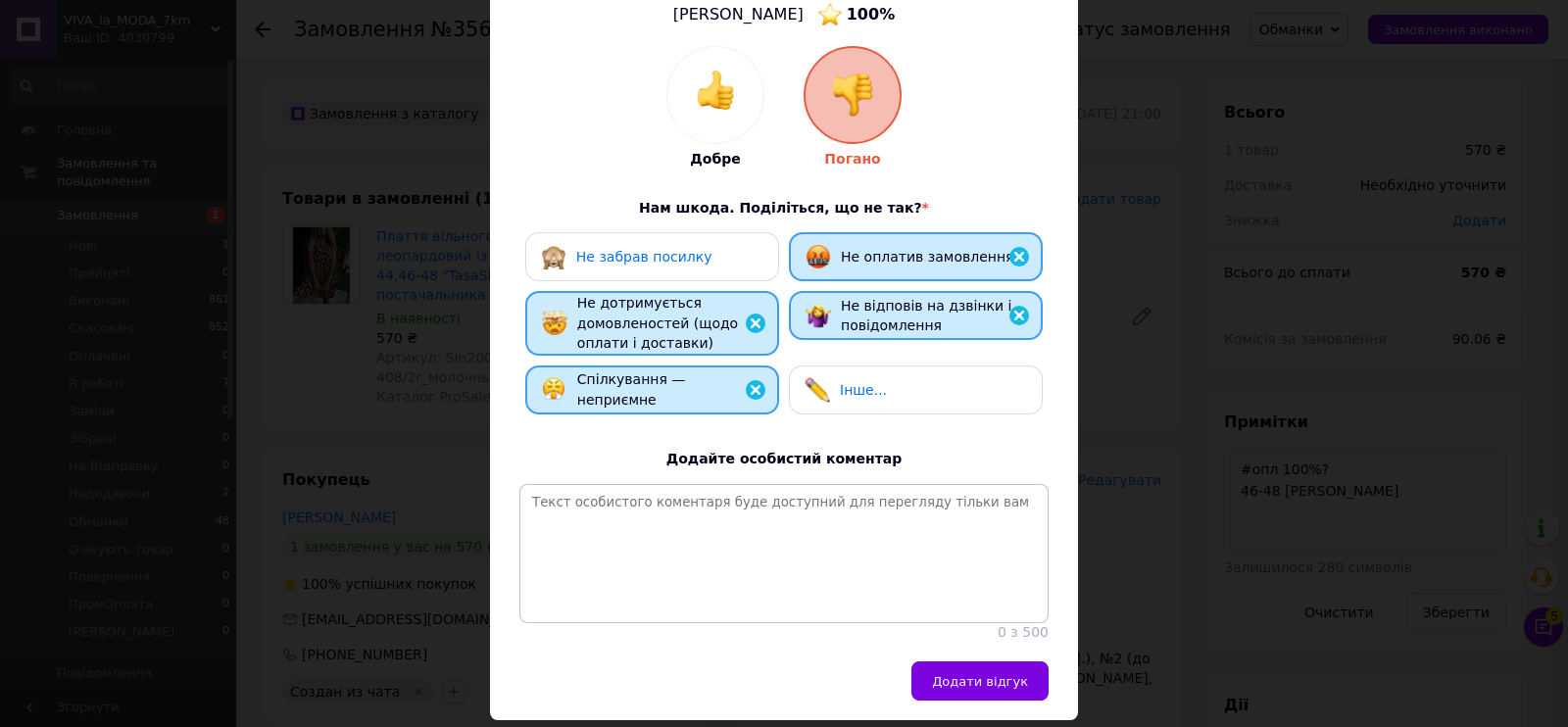
scroll to position [244, 0]
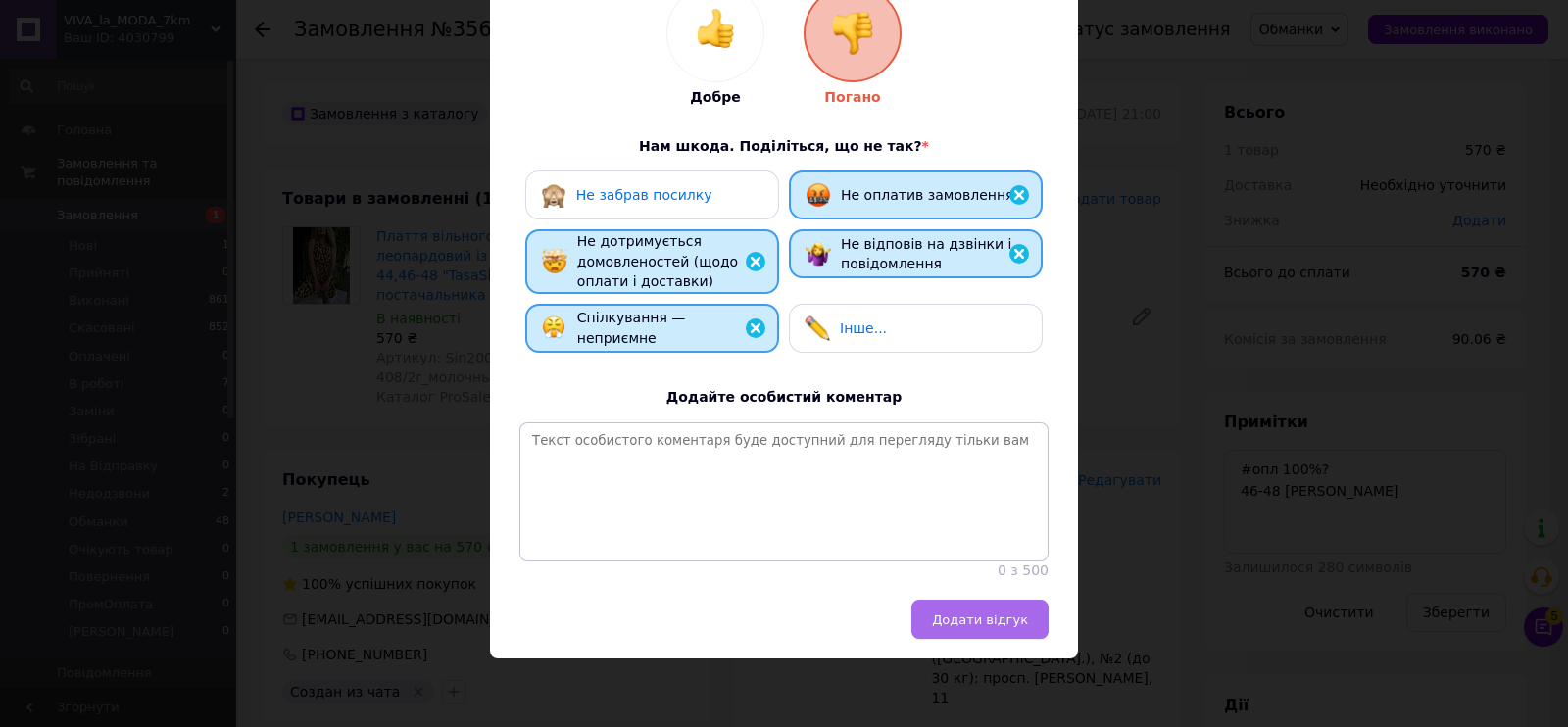
click at [970, 619] on span "Додати відгук" at bounding box center [980, 619] width 96 height 15
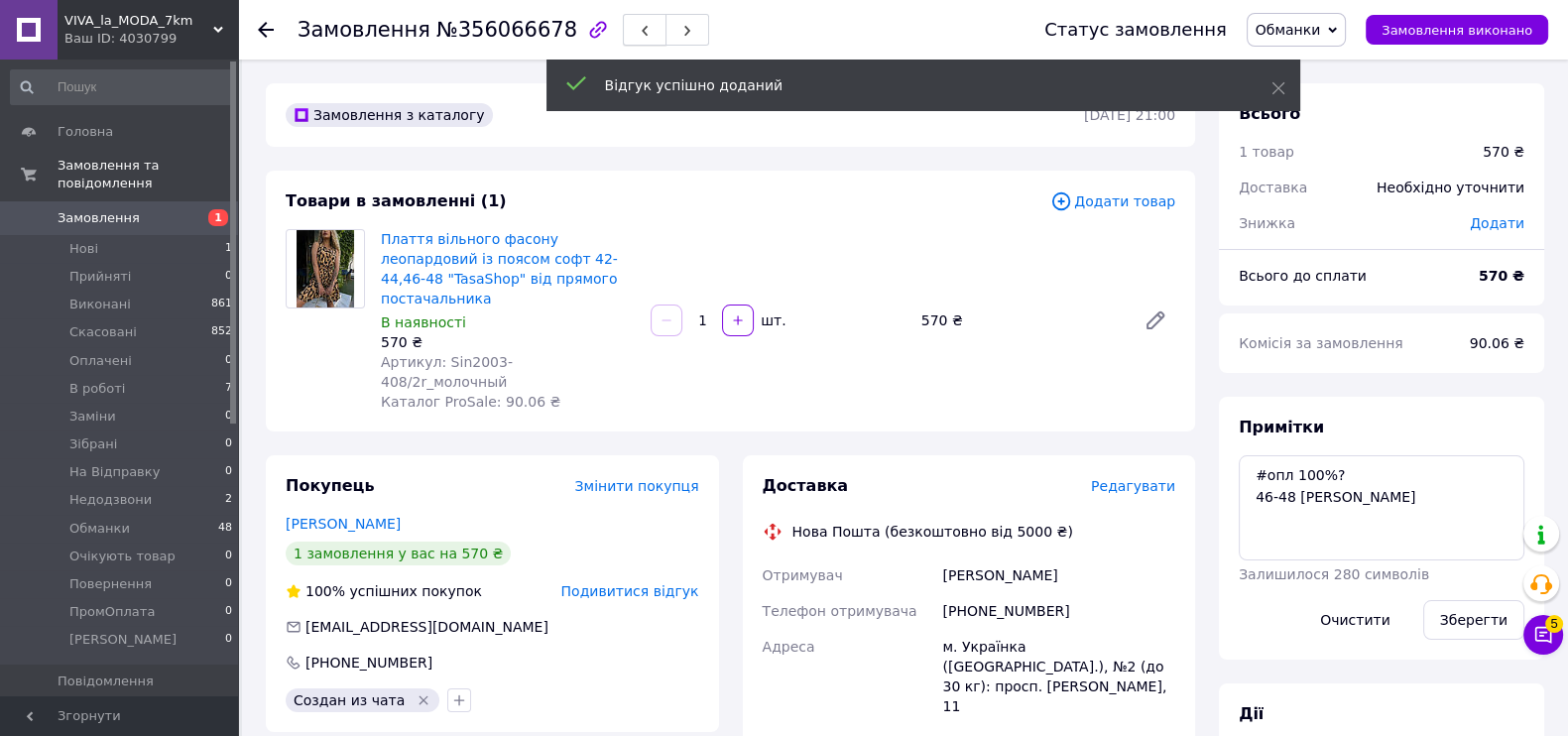
click at [638, 25] on icon "button" at bounding box center [644, 31] width 12 height 12
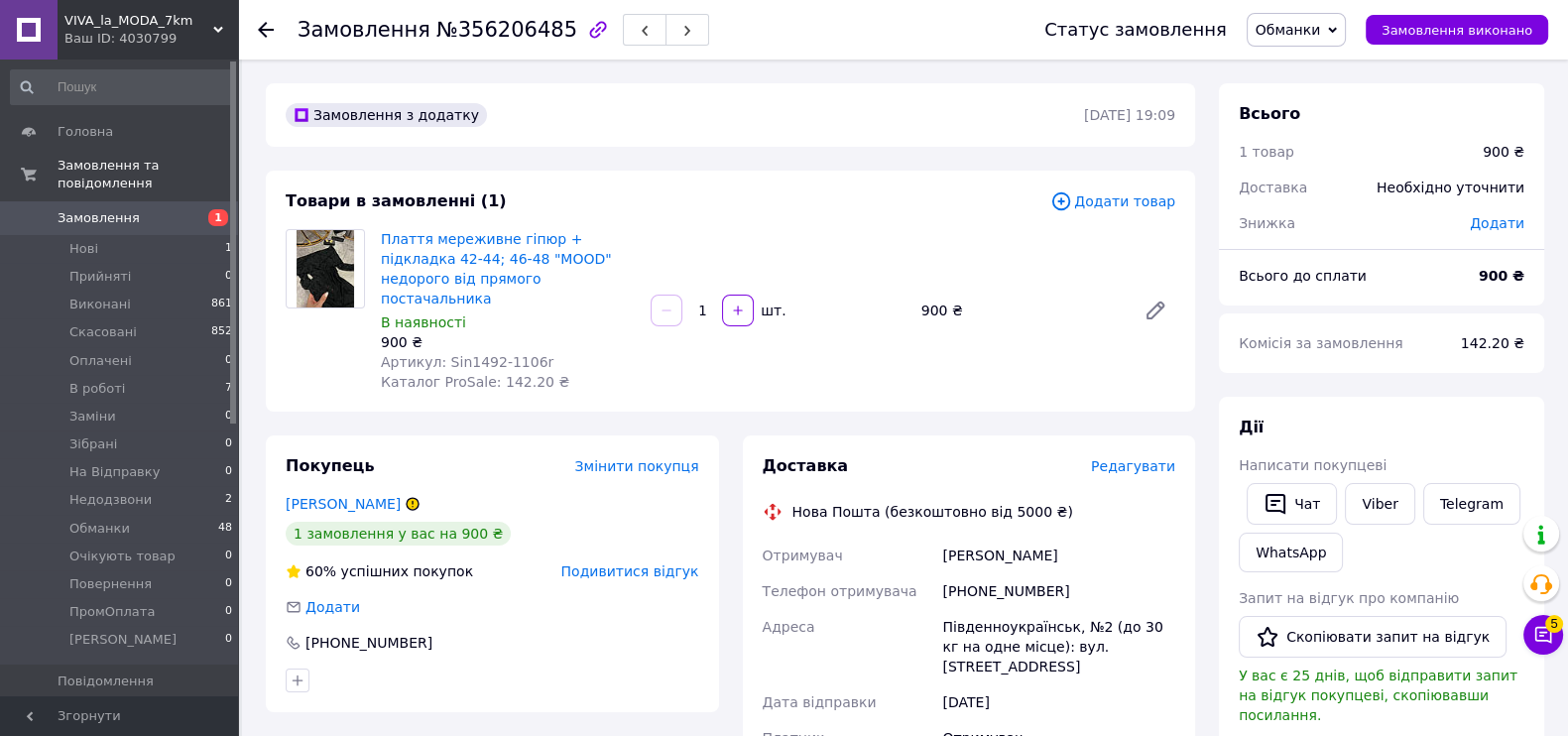
click at [1303, 22] on span "Обманки" at bounding box center [1288, 30] width 66 height 16
click at [1353, 125] on li "Скасовано" at bounding box center [1310, 129] width 126 height 30
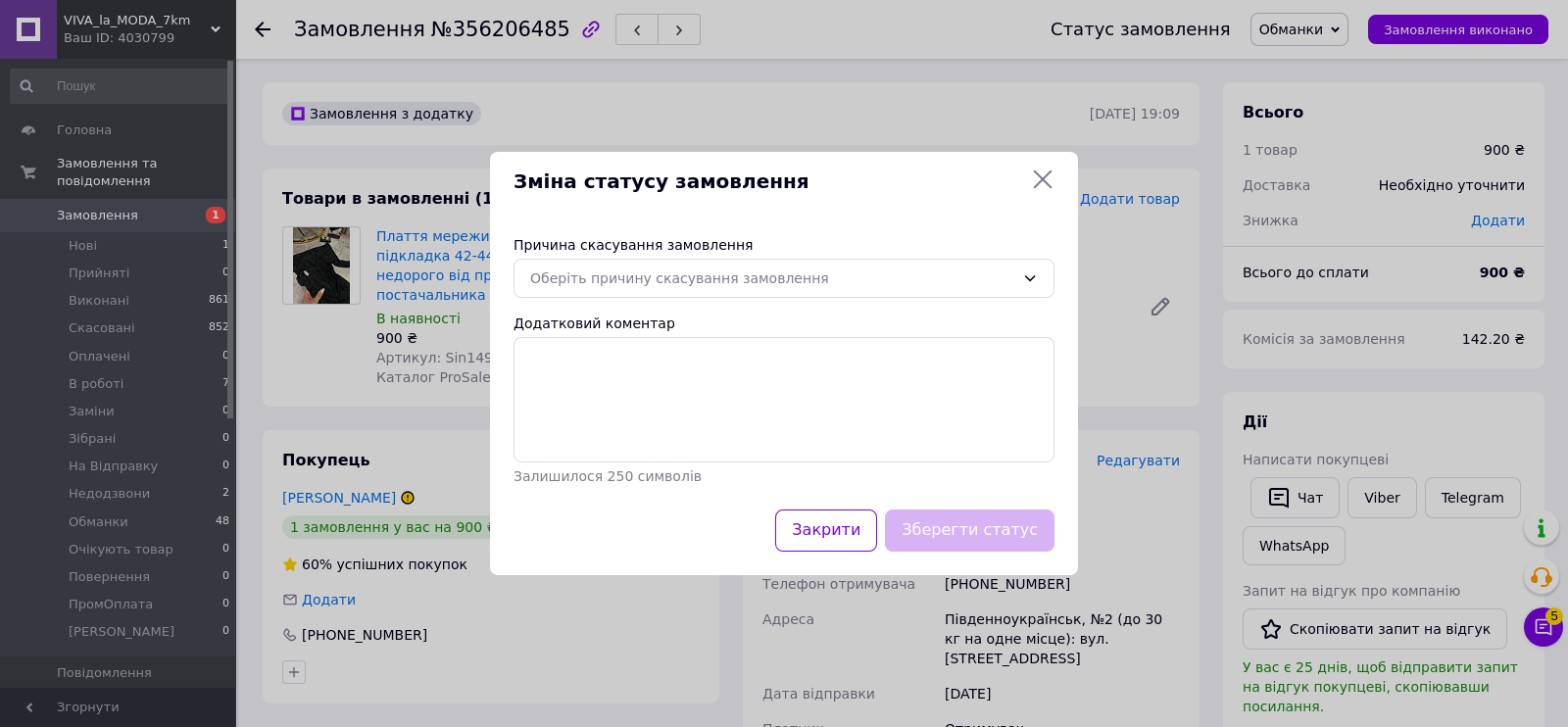
drag, startPoint x: 750, startPoint y: 252, endPoint x: 712, endPoint y: 302, distance: 62.8
click at [750, 252] on div "Причина скасування замовлення" at bounding box center [784, 245] width 541 height 20
click at [712, 302] on div "Причина скасування замовлення Оберіть причину скасування замовлення Додатковий …" at bounding box center [784, 360] width 589 height 298
click at [692, 274] on div "Оберіть причину скасування замовлення" at bounding box center [773, 278] width 484 height 22
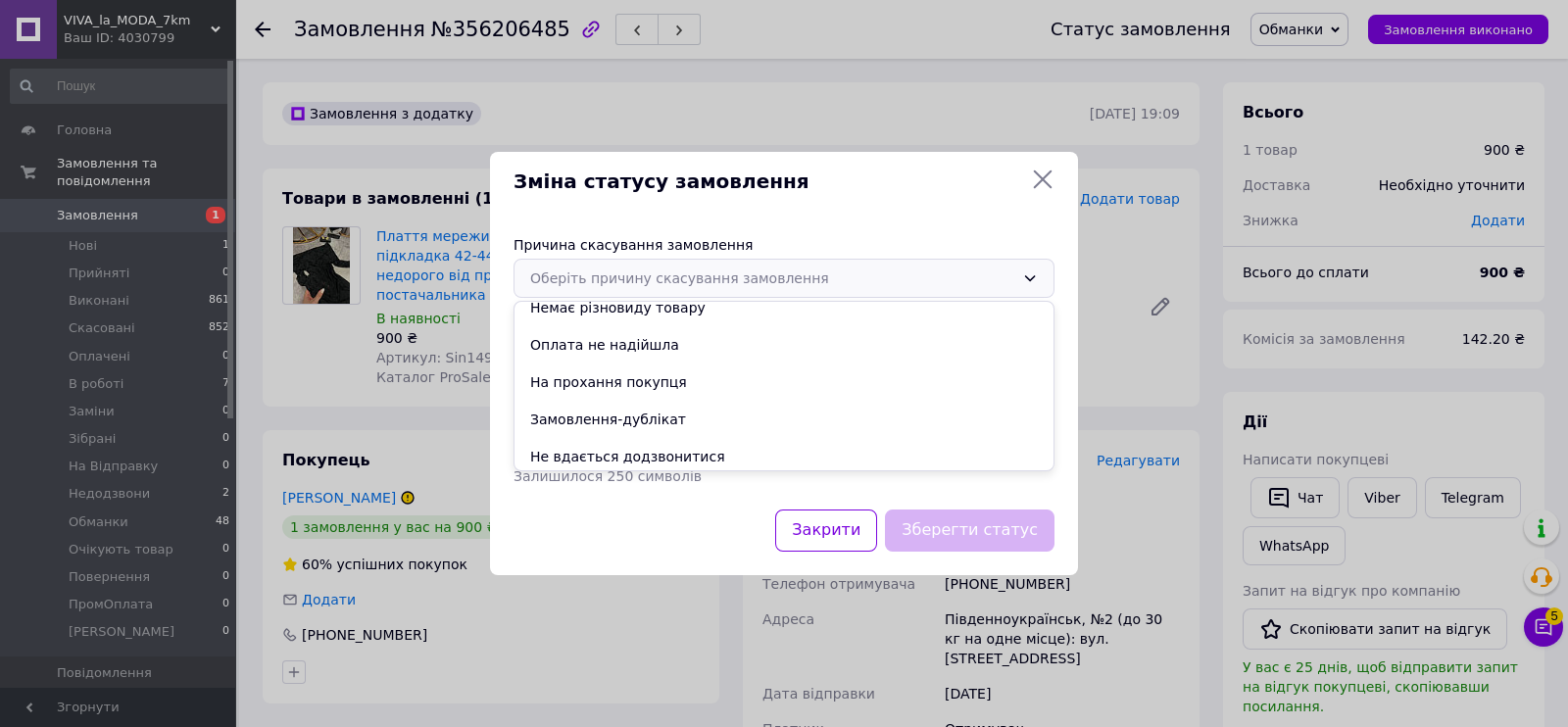
scroll to position [91, 0]
click at [594, 459] on li "Інше" at bounding box center [784, 453] width 539 height 37
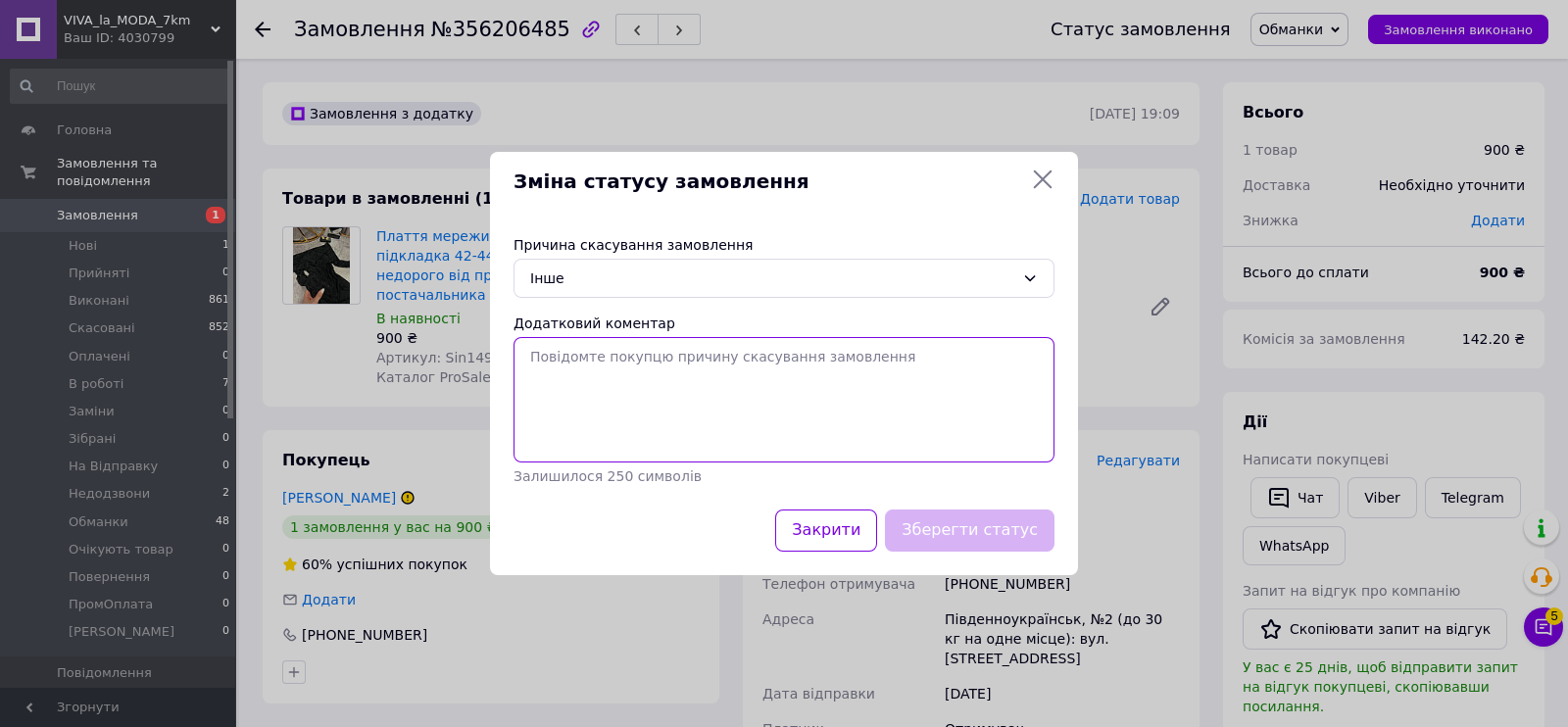
click at [589, 414] on textarea "Додатковий коментар" at bounding box center [784, 399] width 541 height 125
paste textarea "мразь"
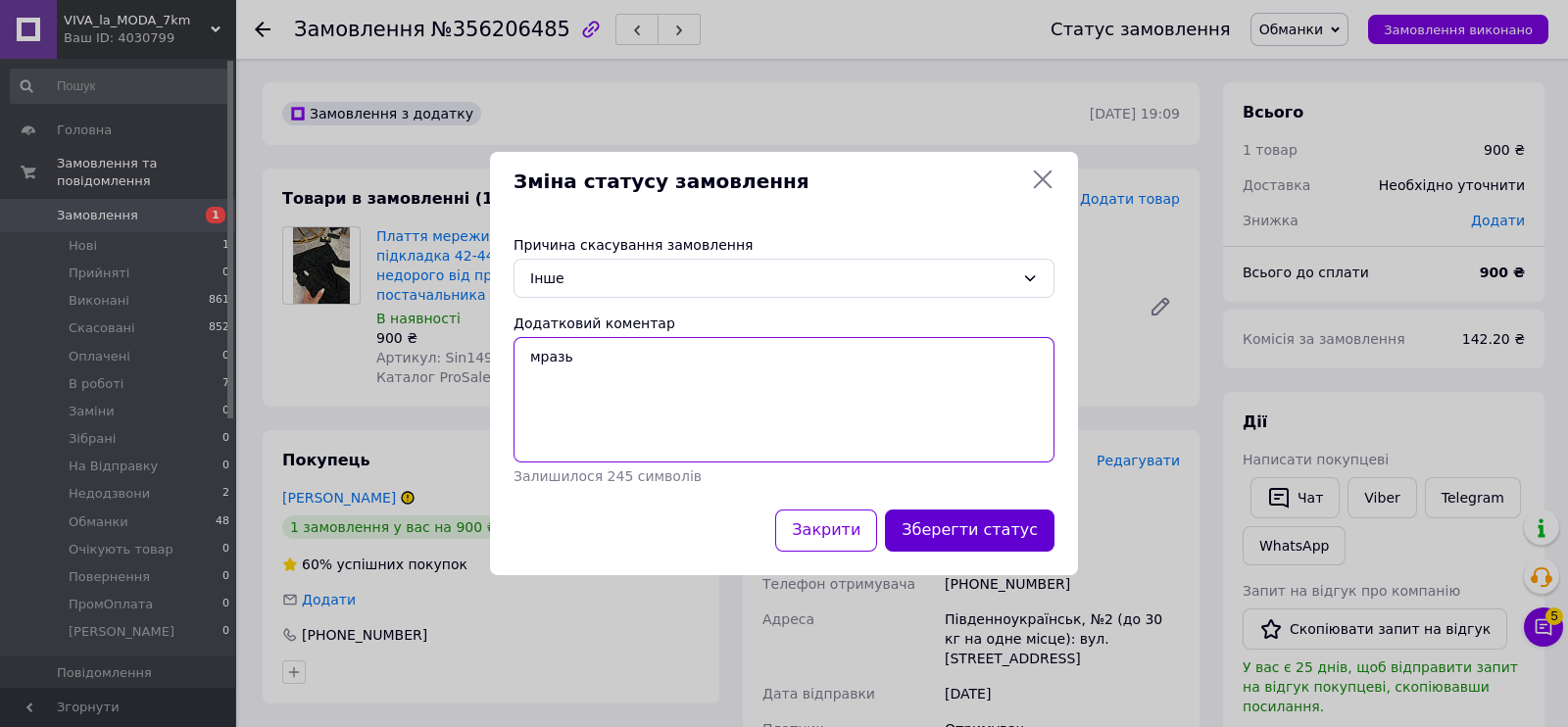
type textarea "мразь"
click at [912, 523] on button "Зберегти статус" at bounding box center [970, 530] width 169 height 42
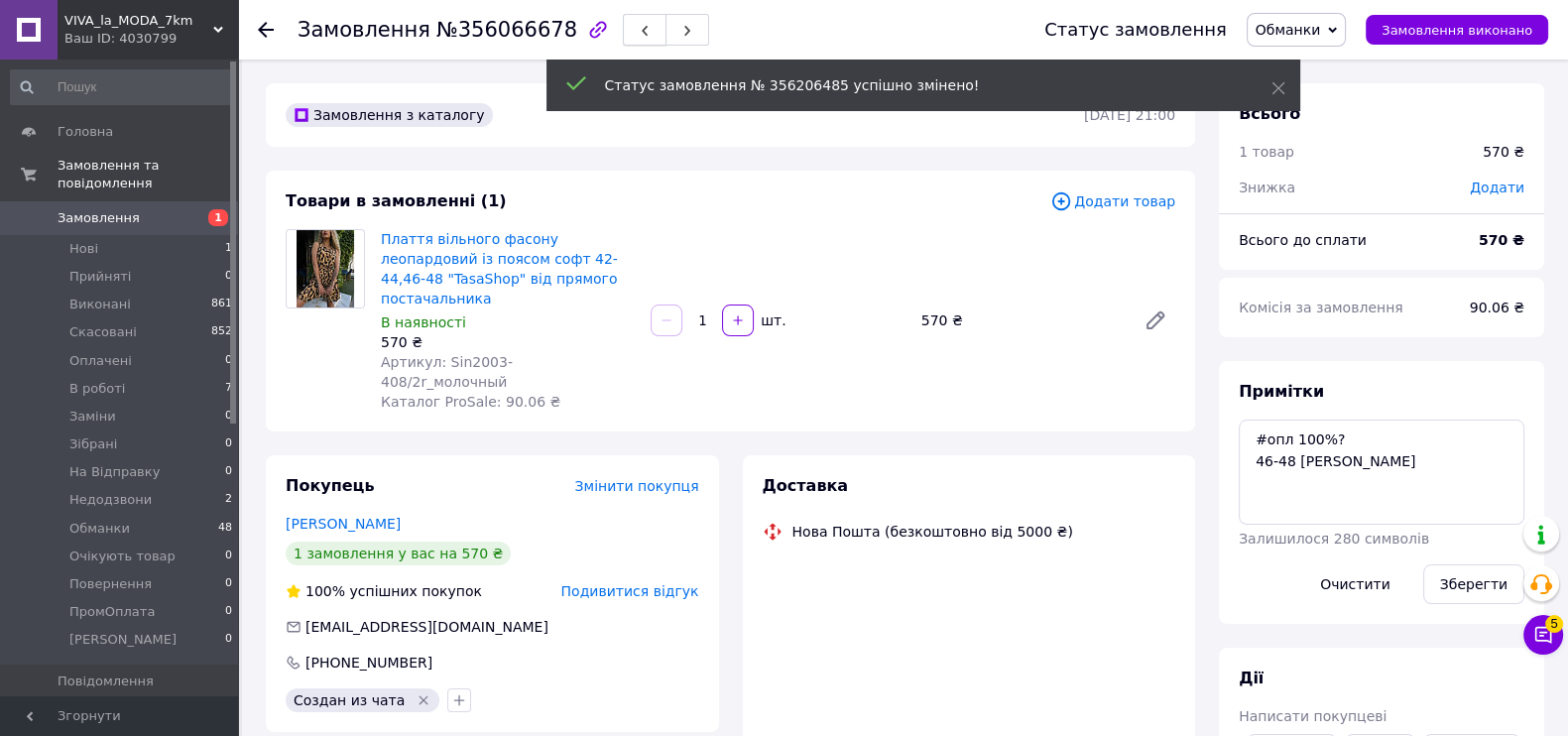
click at [641, 32] on use "button" at bounding box center [644, 31] width 6 height 11
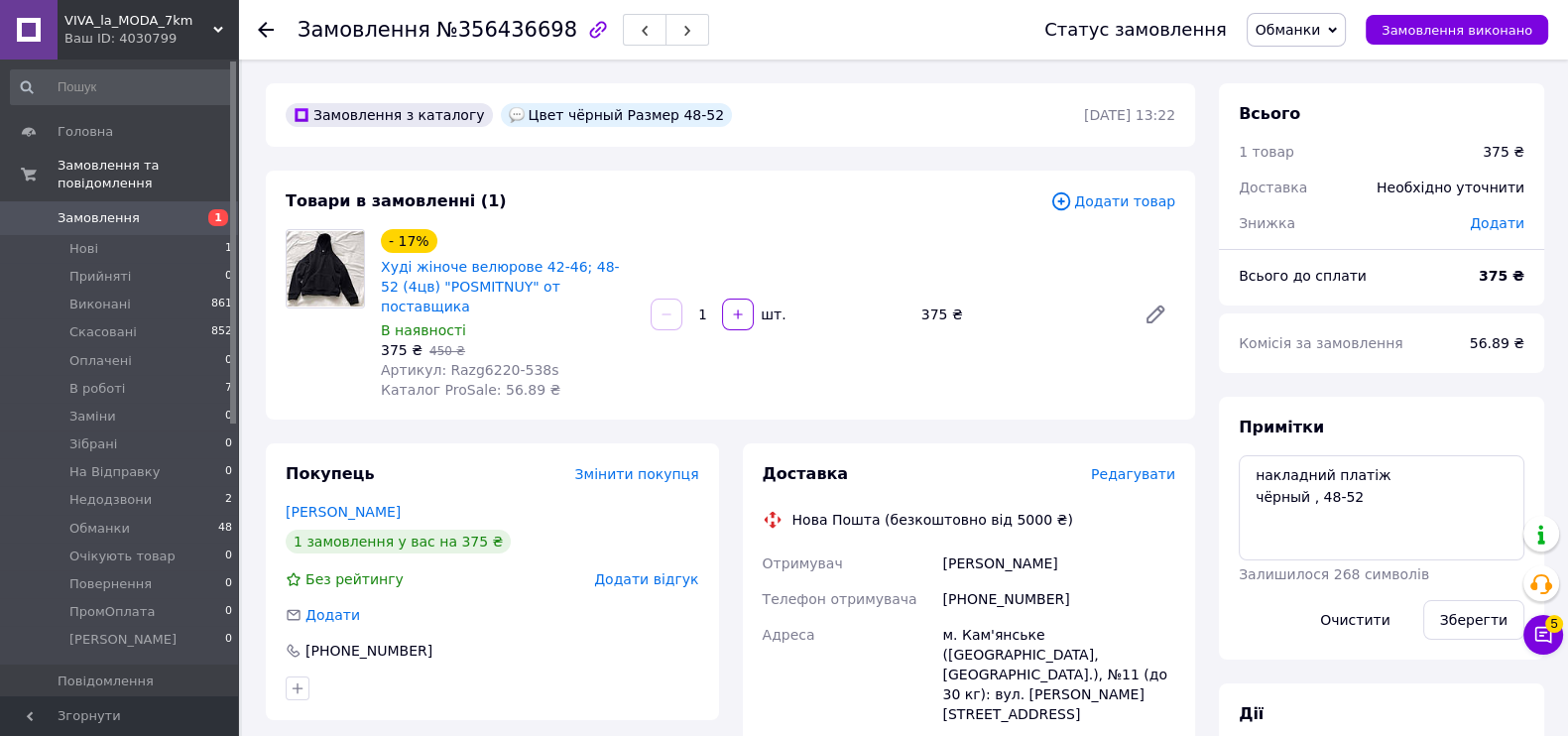
click at [661, 570] on div "Додати відгук" at bounding box center [646, 580] width 105 height 20
click at [661, 572] on span "Додати відгук" at bounding box center [646, 580] width 105 height 16
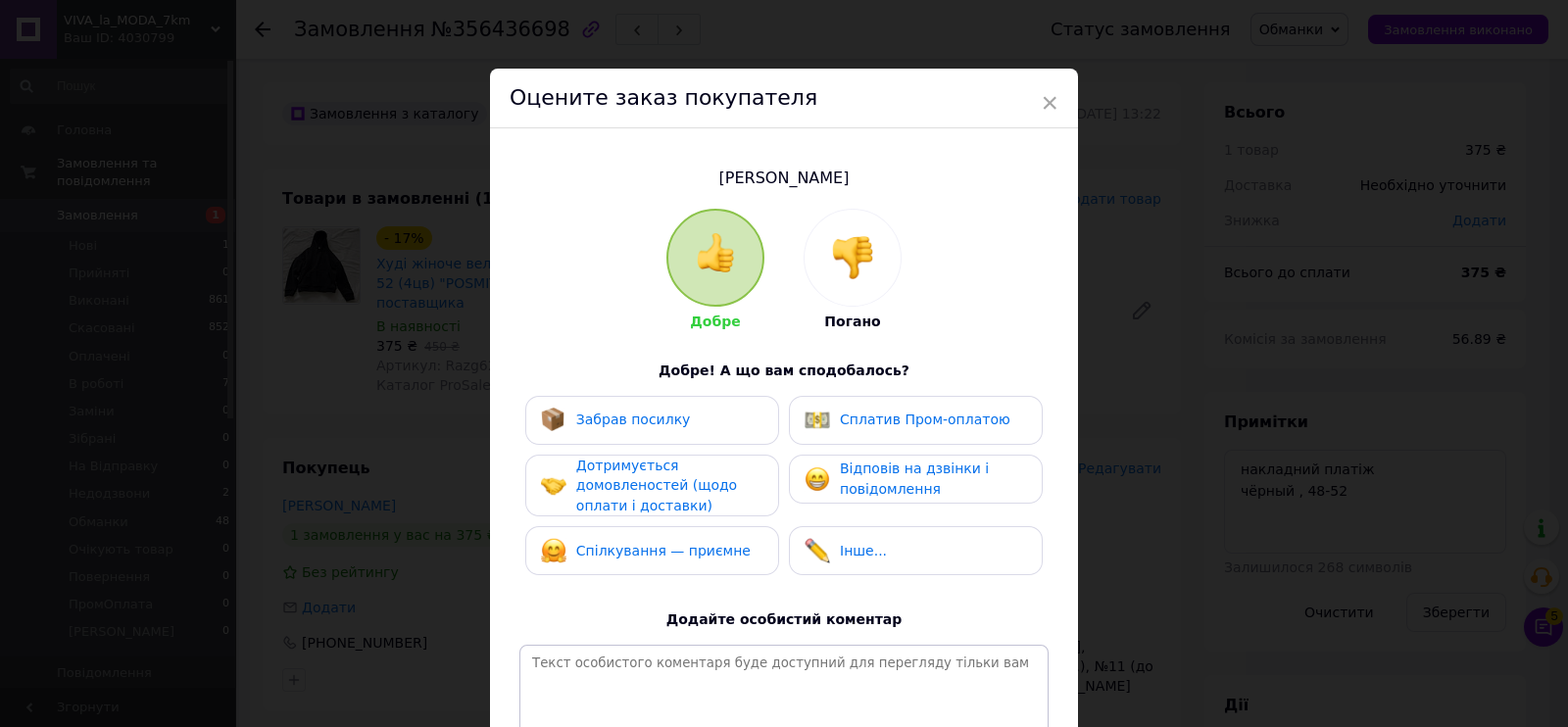
drag, startPoint x: 868, startPoint y: 252, endPoint x: 867, endPoint y: 386, distance: 134.0
click at [867, 252] on img at bounding box center [853, 258] width 43 height 43
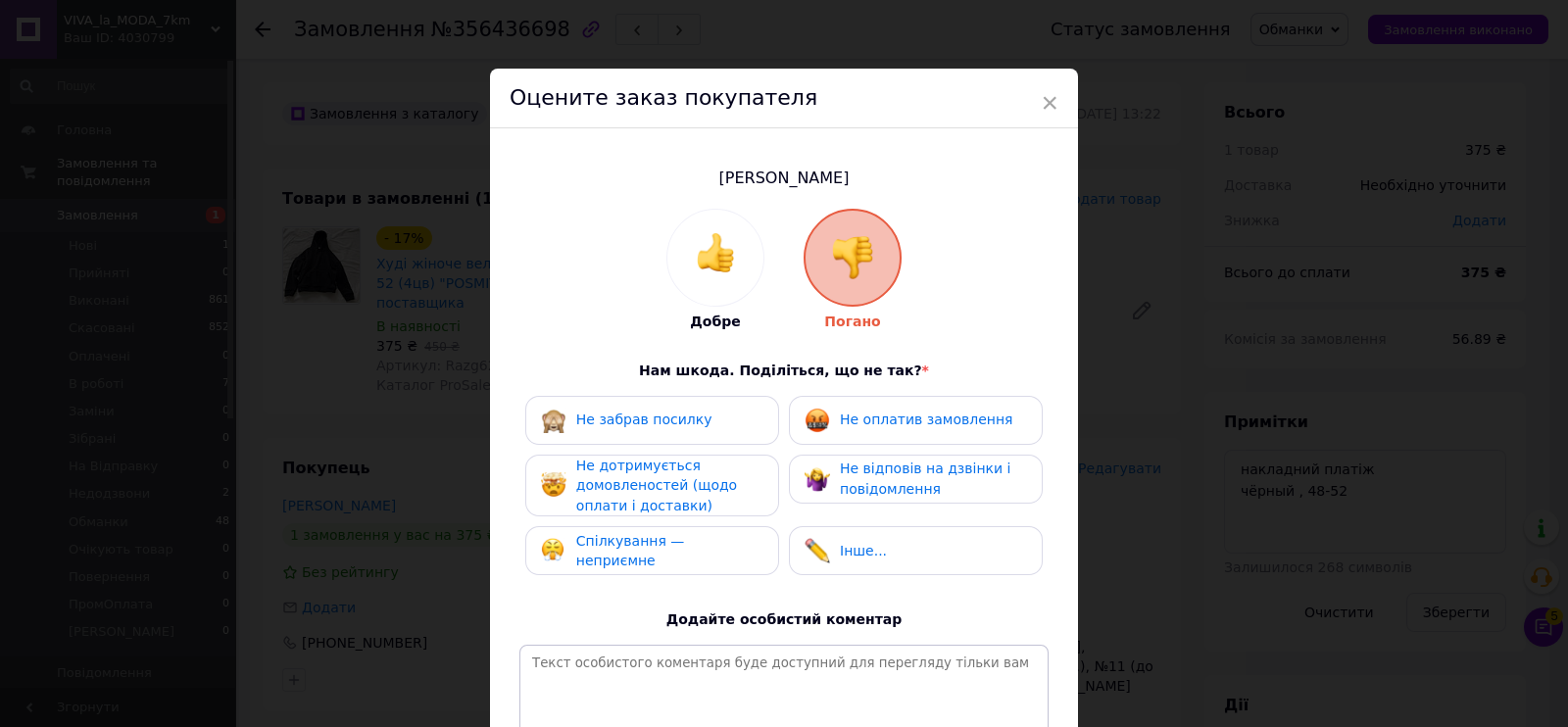
click at [873, 415] on span "Не оплатив замовлення" at bounding box center [925, 419] width 172 height 16
drag, startPoint x: 914, startPoint y: 482, endPoint x: 642, endPoint y: 483, distance: 272.0
click at [903, 483] on span "Не відповів на дзвінки і повідомлення" at bounding box center [924, 478] width 170 height 36
click at [642, 484] on span "Не дотримується домовленостей (щодо оплати і доставки)" at bounding box center [657, 485] width 160 height 56
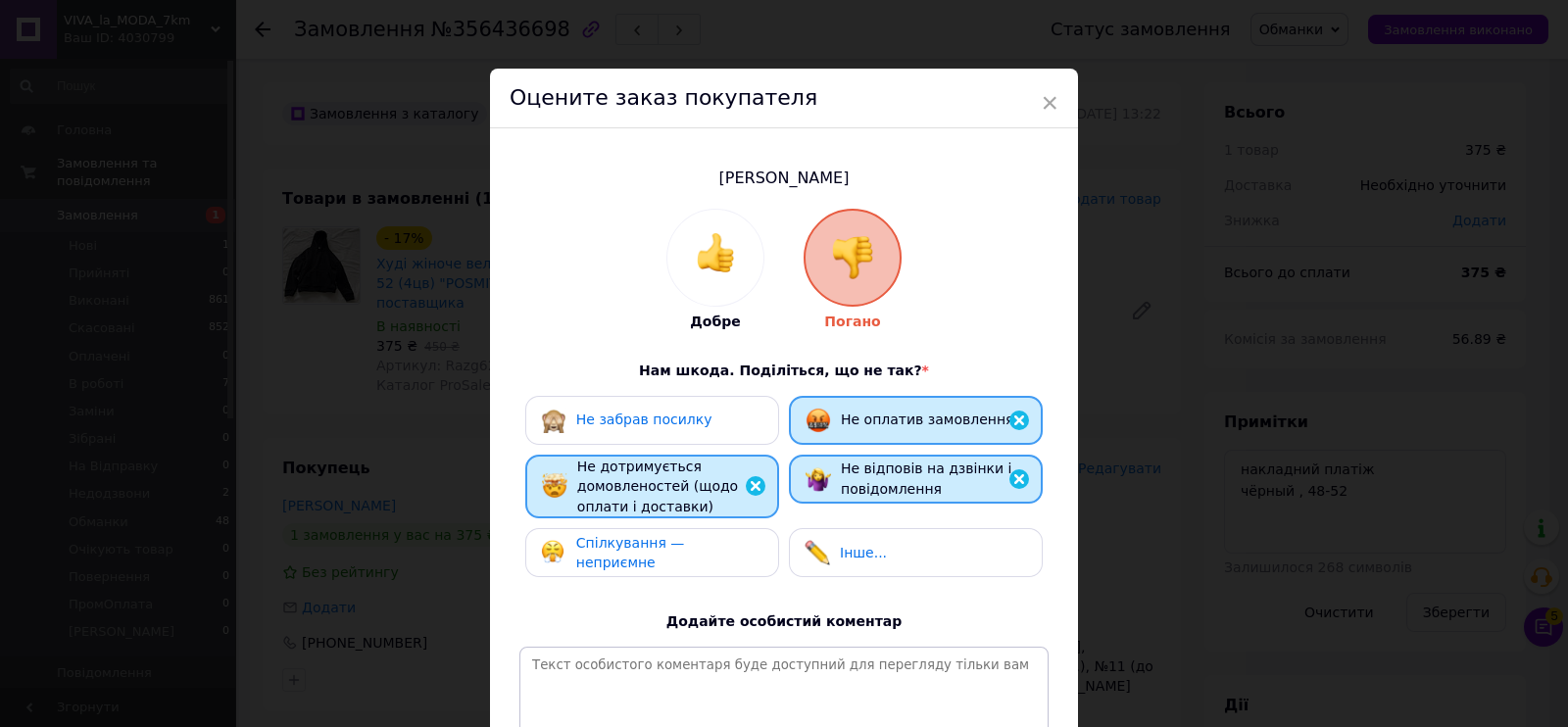
click at [670, 550] on span "Спілкування — неприємне" at bounding box center [631, 553] width 109 height 36
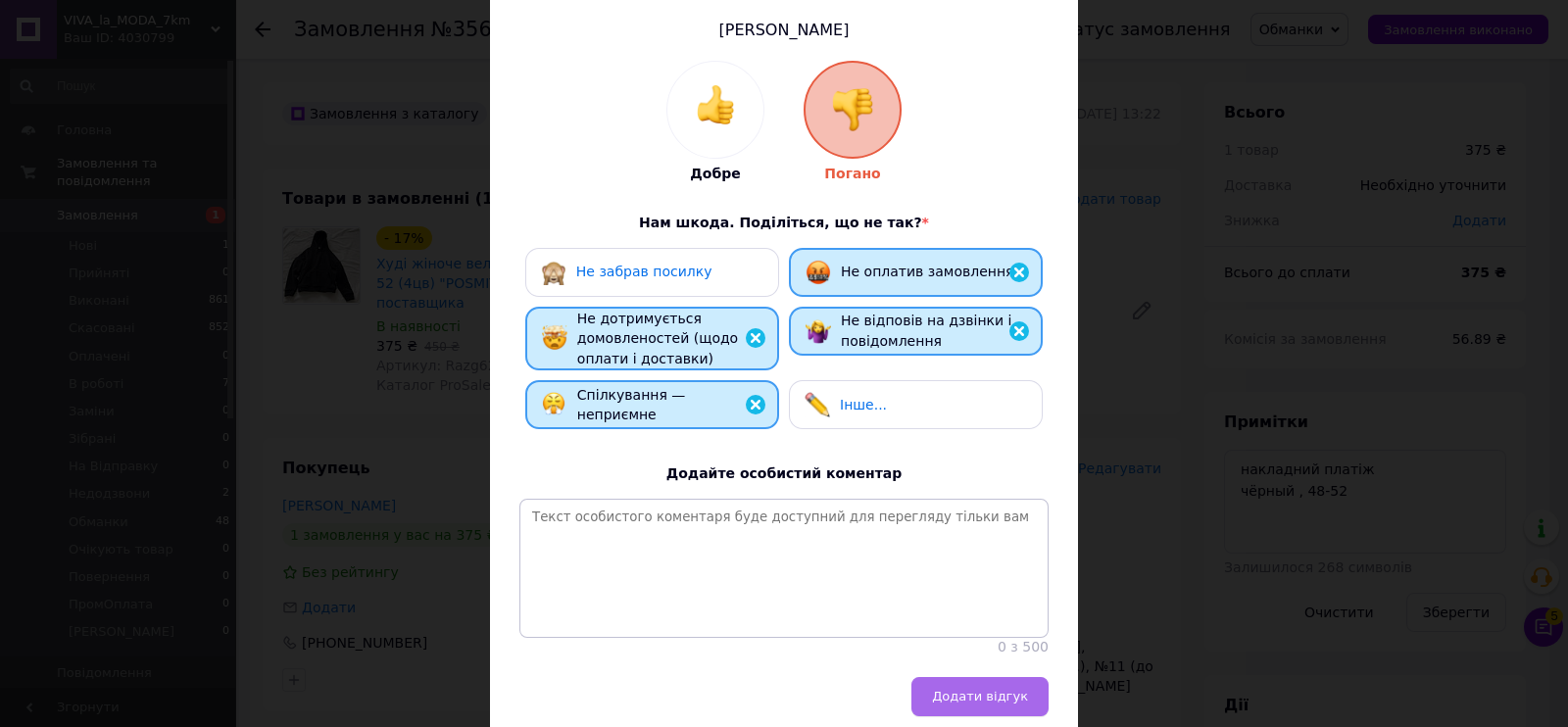
scroll to position [242, 0]
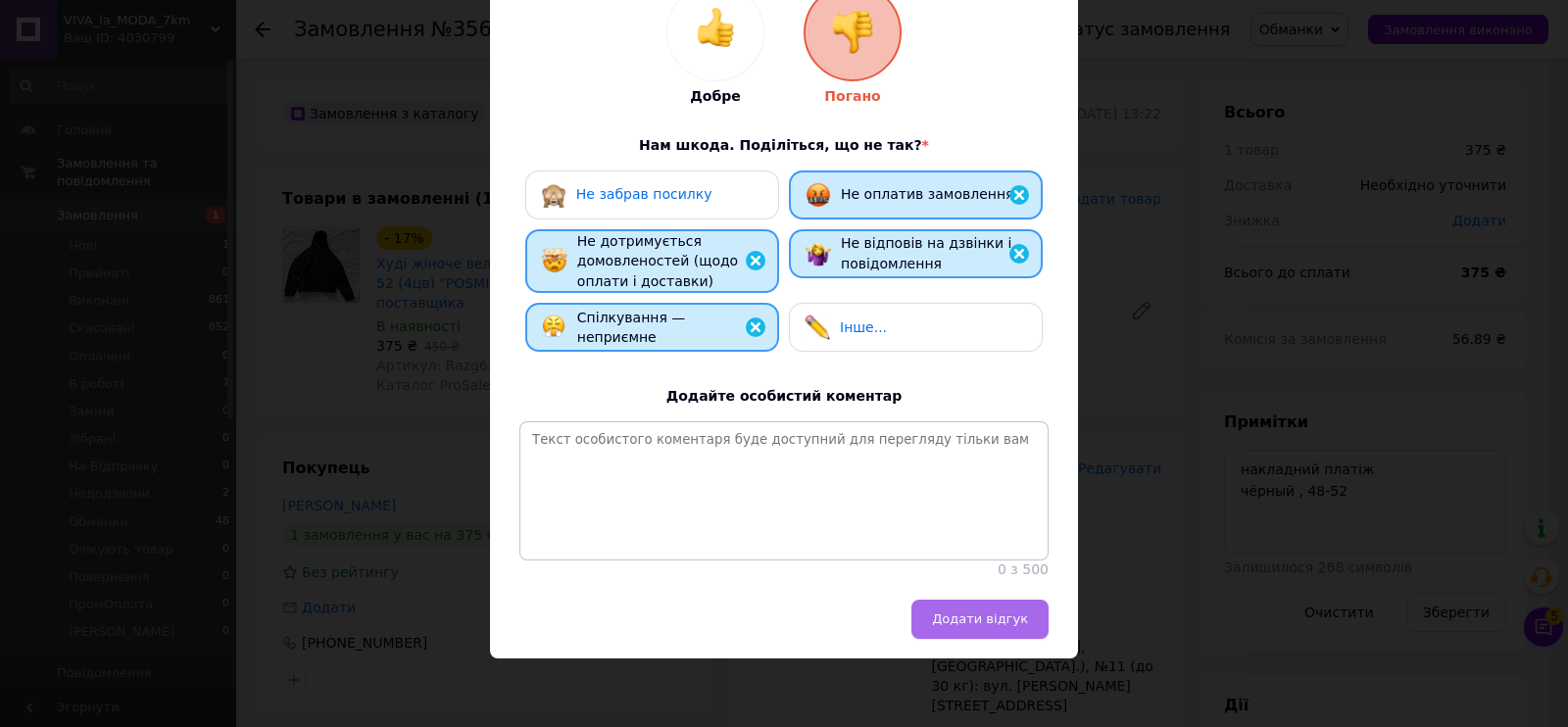
click at [1020, 611] on span "Додати відгук" at bounding box center [980, 618] width 96 height 15
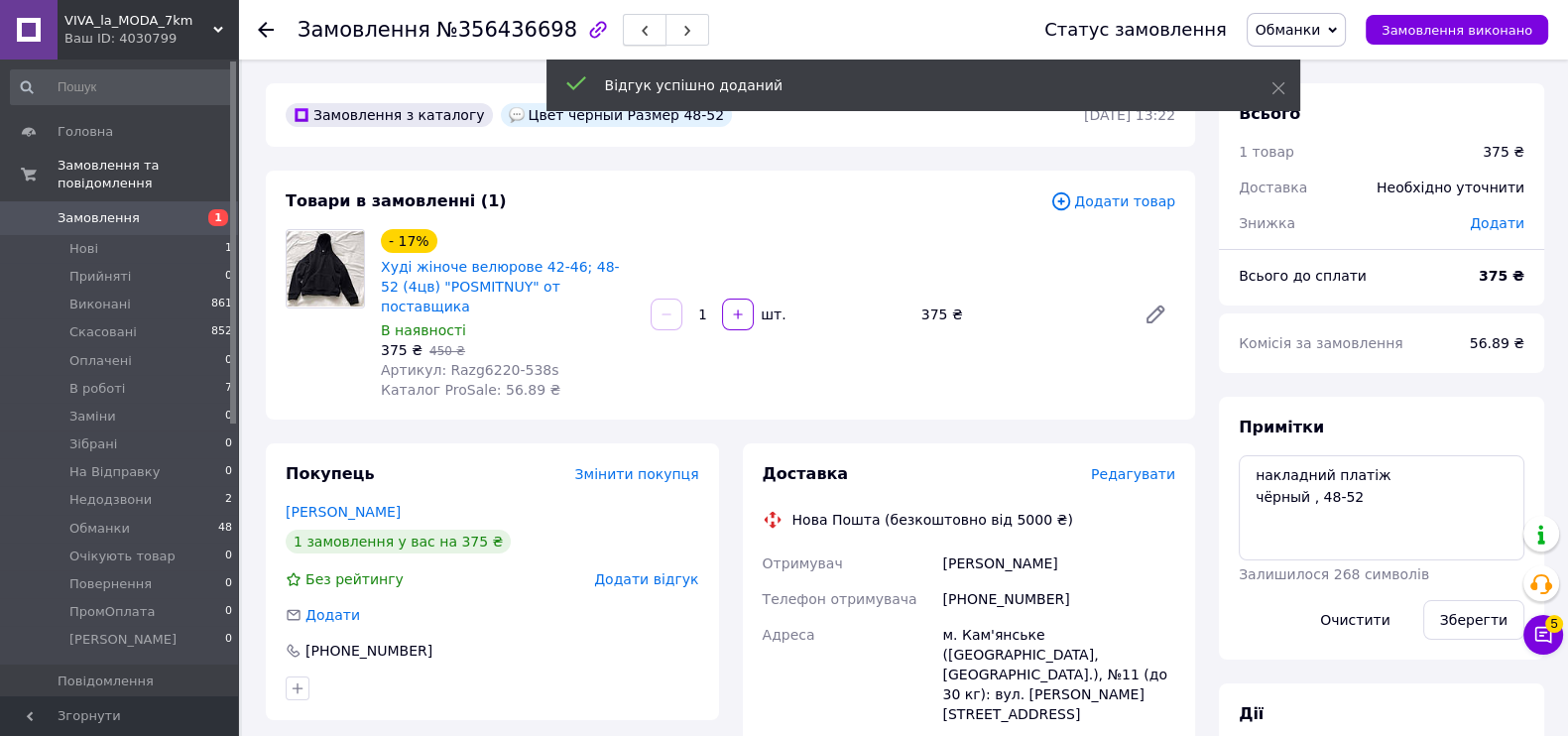
click at [638, 25] on icon "button" at bounding box center [644, 31] width 12 height 12
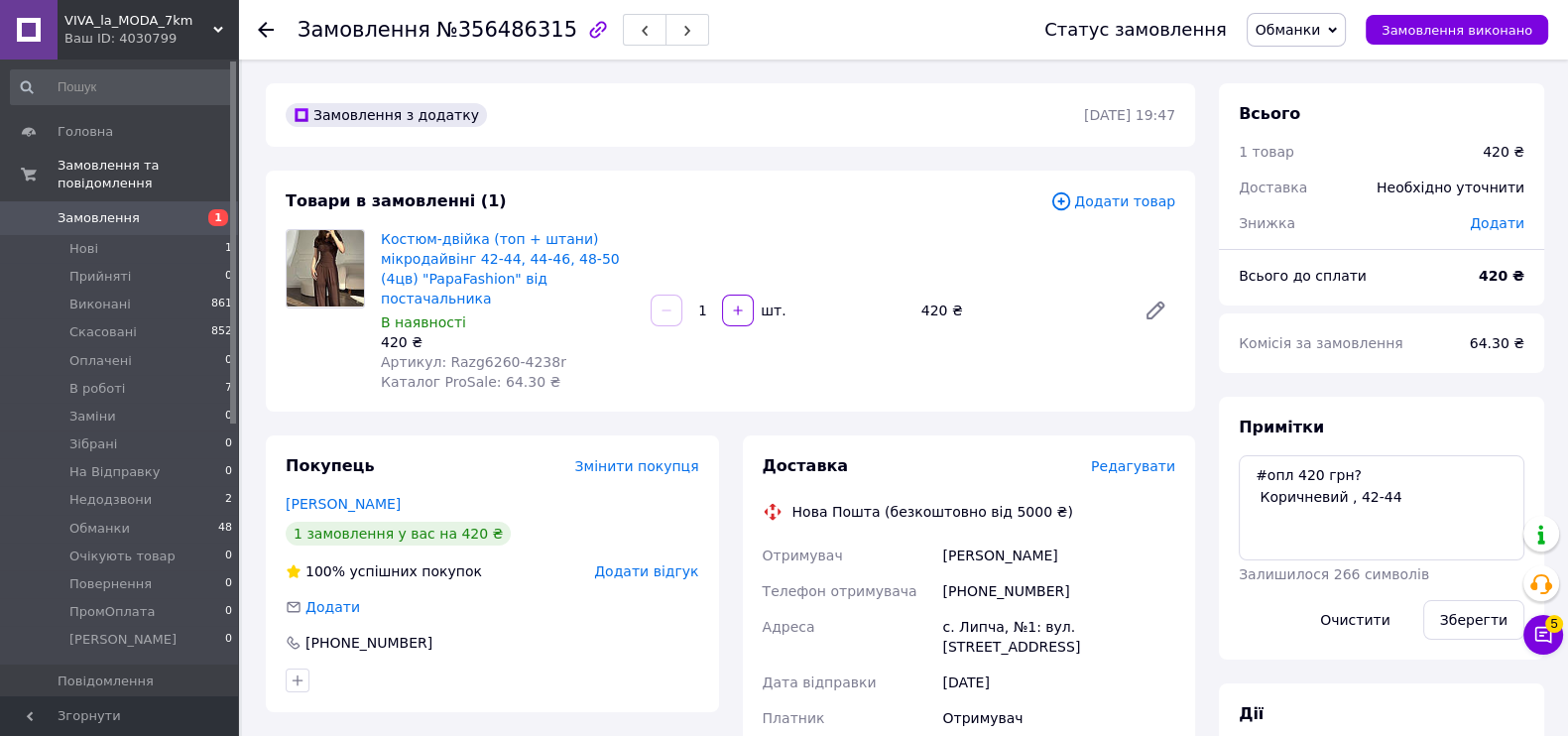
click at [654, 564] on span "Додати відгук" at bounding box center [646, 572] width 105 height 16
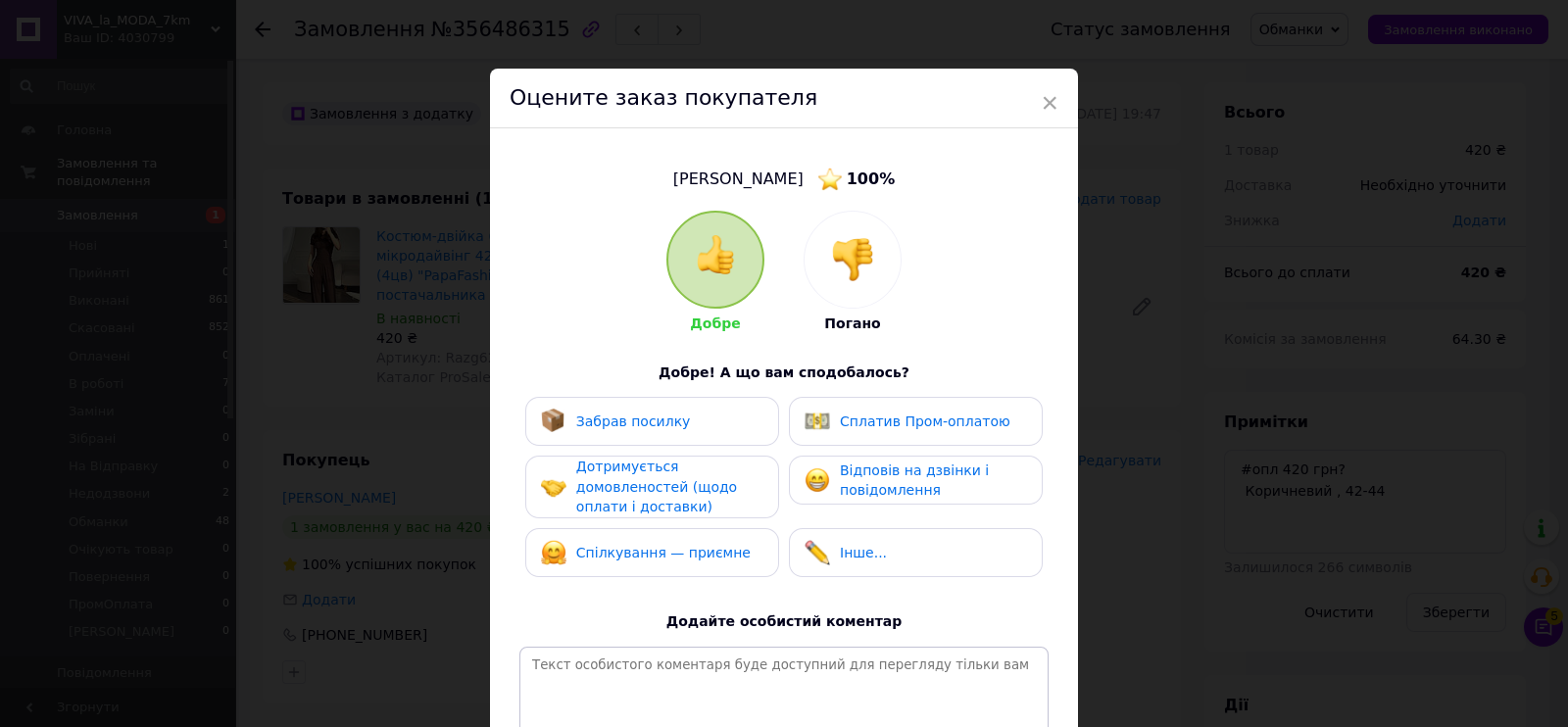
click at [832, 252] on img at bounding box center [853, 260] width 43 height 43
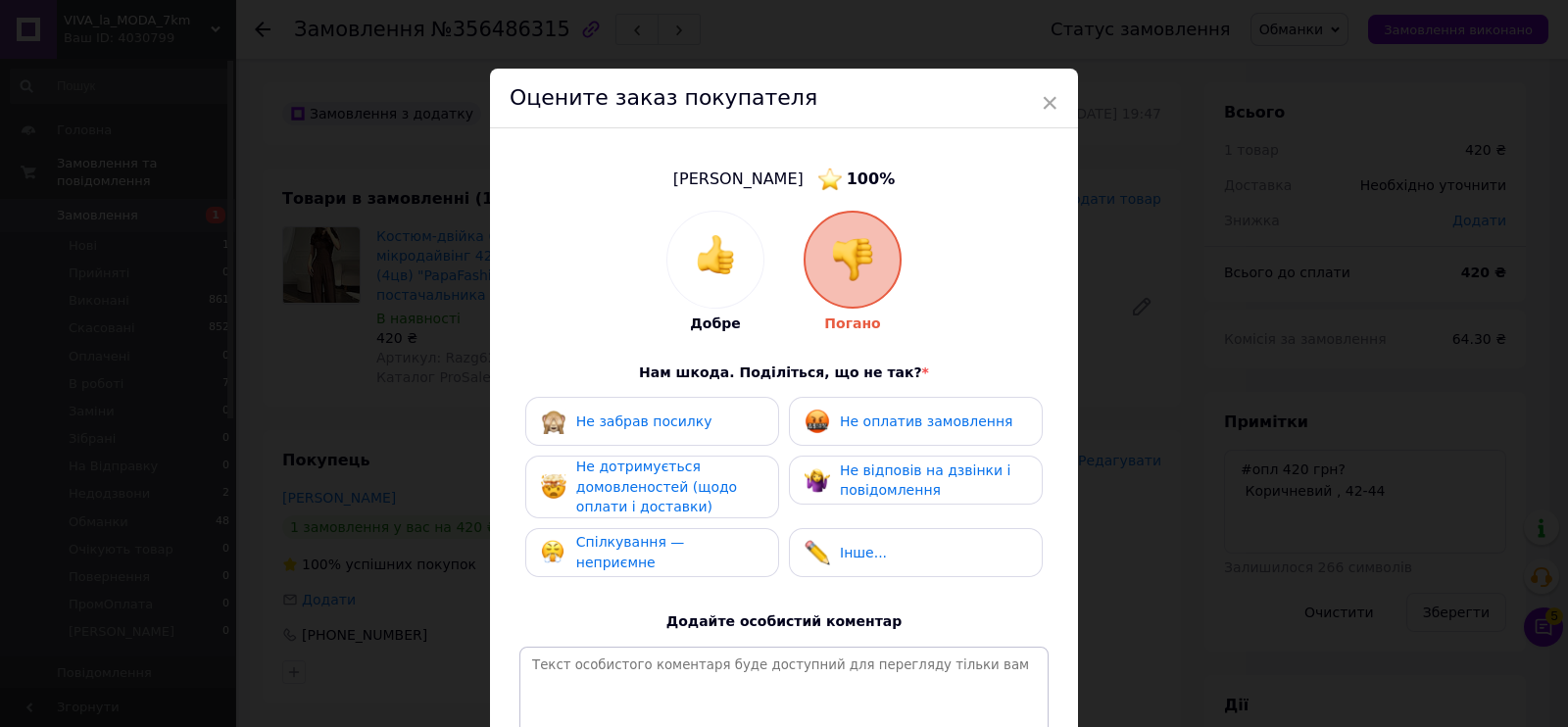
click at [886, 443] on div "Не оплатив замовлення" at bounding box center [916, 421] width 254 height 49
drag, startPoint x: 903, startPoint y: 457, endPoint x: 739, endPoint y: 477, distance: 165.2
click at [873, 457] on div "Не відповів на дзвінки і повідомлення" at bounding box center [916, 480] width 254 height 49
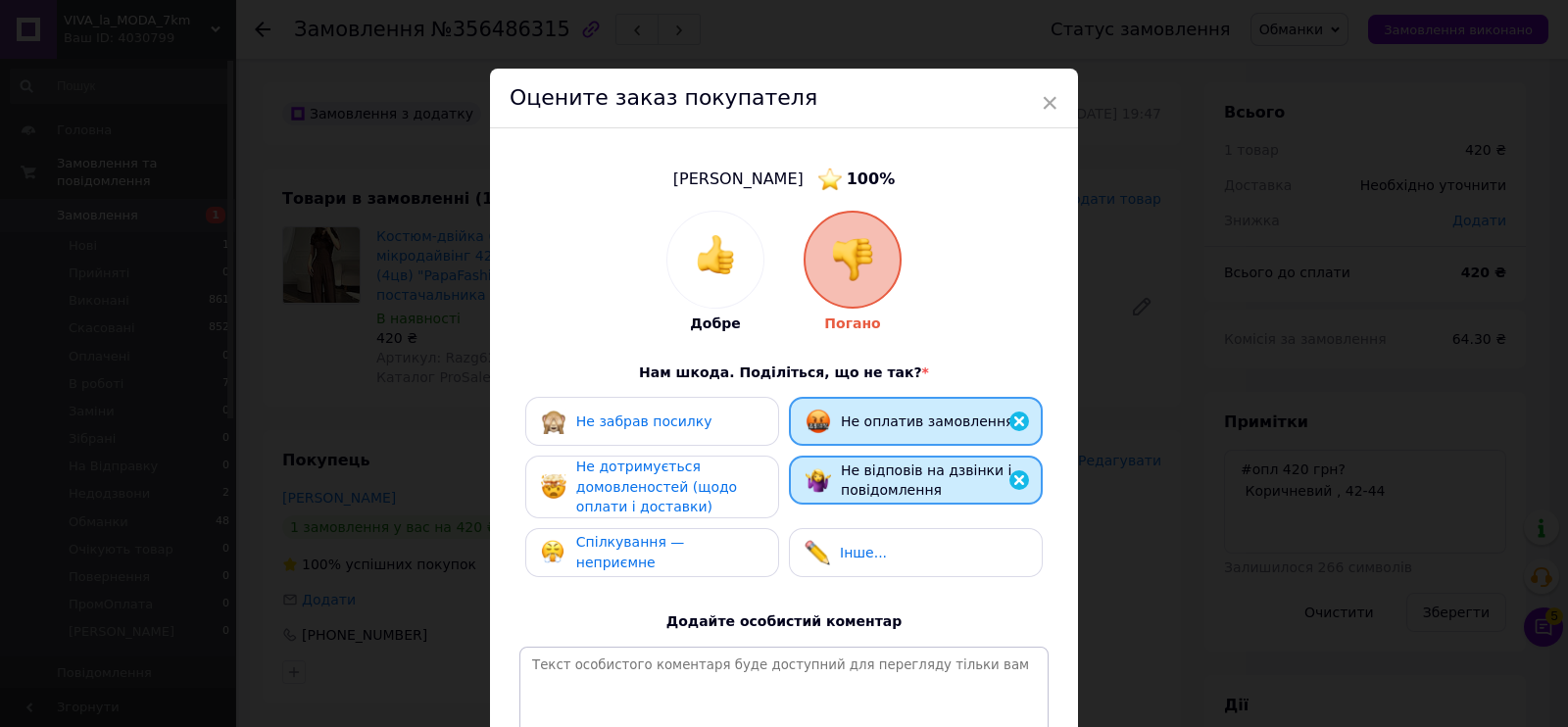
click at [735, 477] on div "Не дотримується домовленостей (щодо оплати і доставки)" at bounding box center [669, 487] width 186 height 61
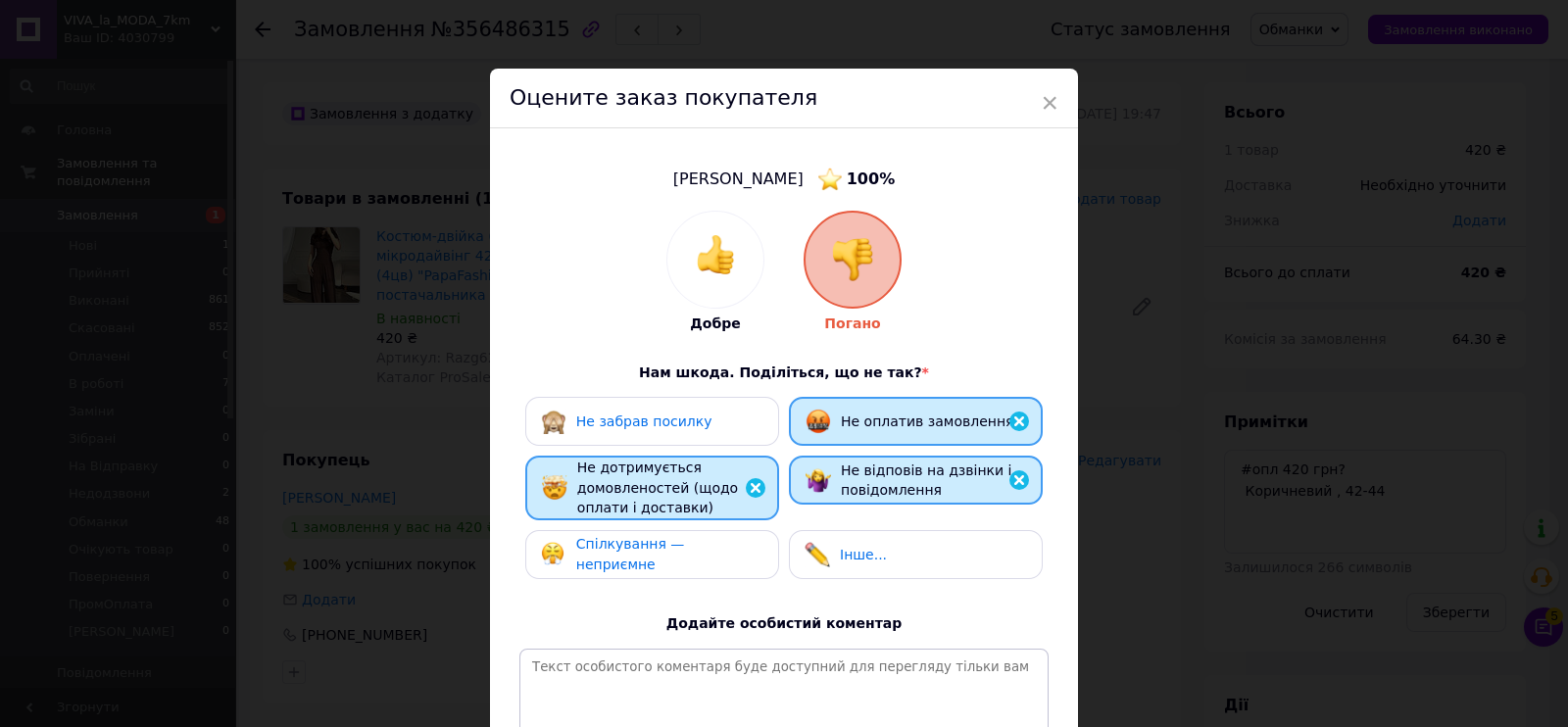
click at [722, 526] on div "Не забрав посилку Не оплатив замовлення Не дотримується домовленостей (щодо опл…" at bounding box center [784, 492] width 530 height 192
click at [685, 544] on span "Спілкування — неприємне" at bounding box center [631, 554] width 109 height 36
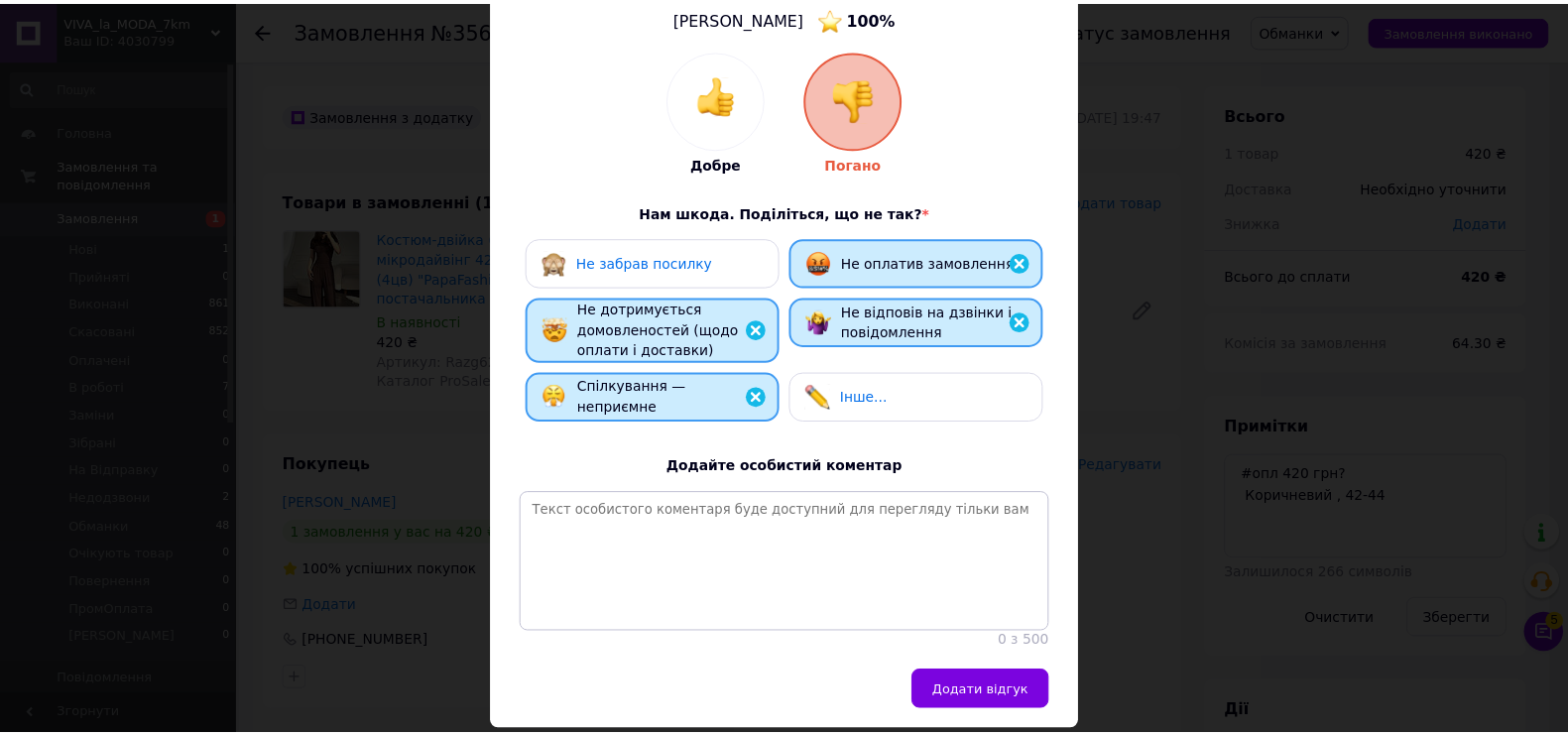
scroll to position [247, 0]
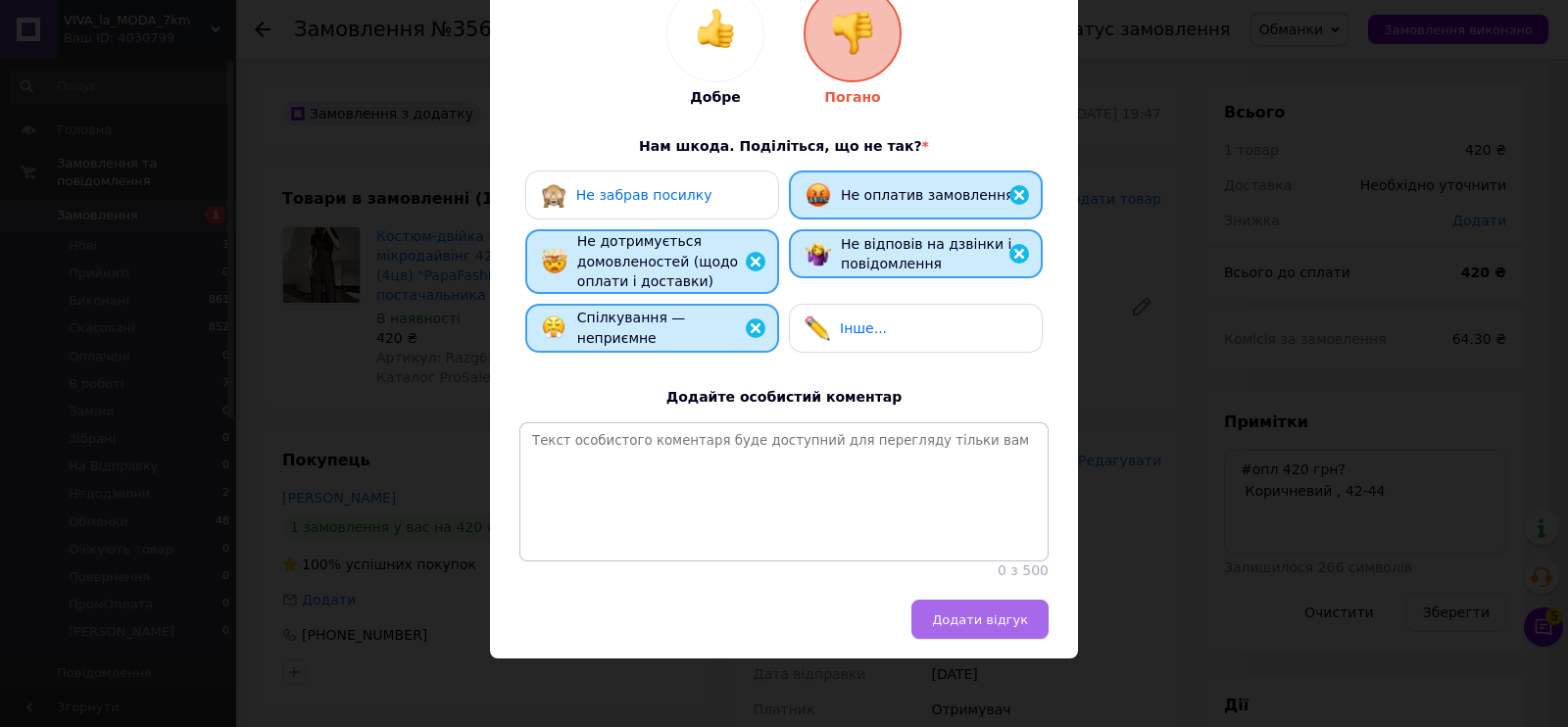
click at [983, 612] on span "Додати відгук" at bounding box center [980, 619] width 96 height 15
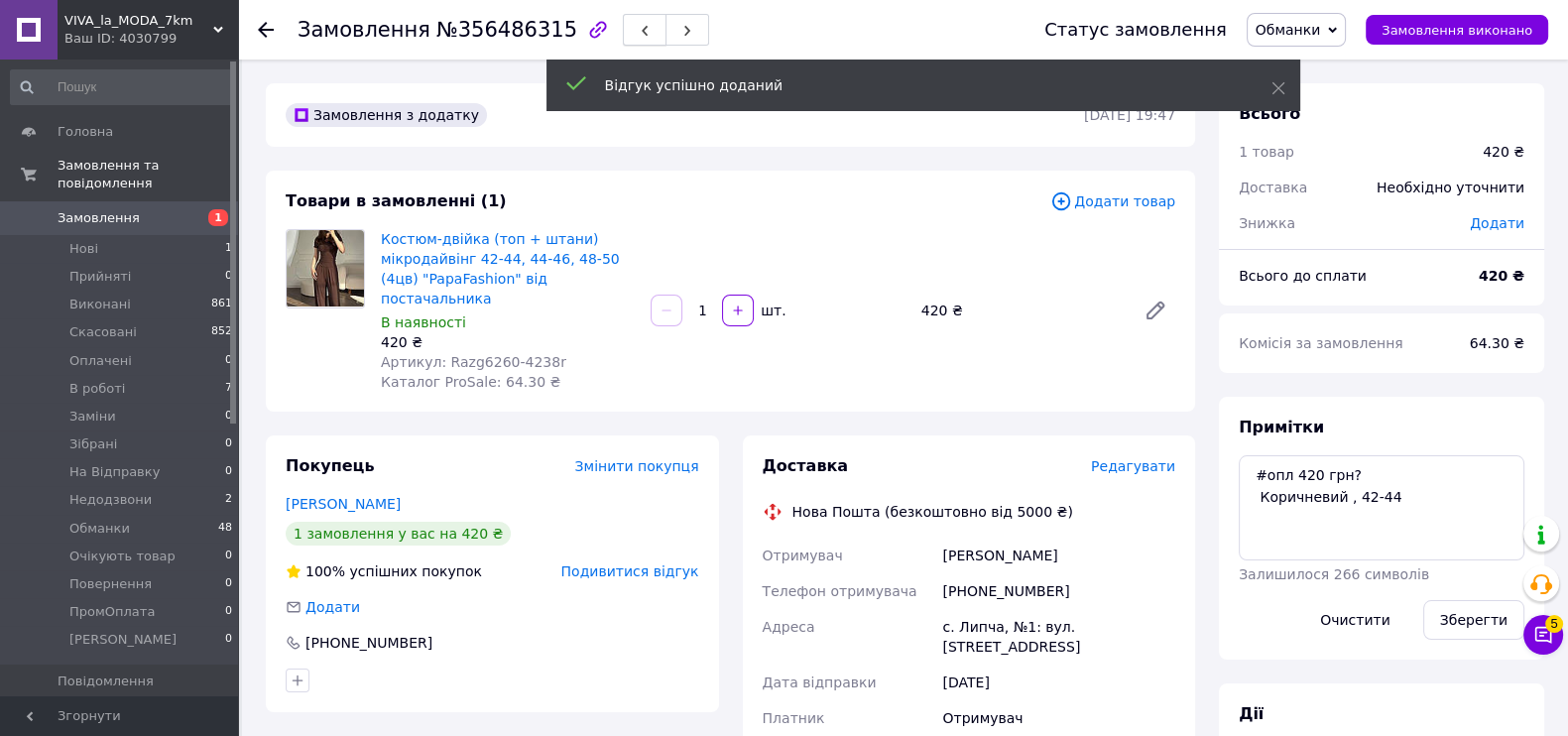
click at [638, 29] on icon "button" at bounding box center [644, 31] width 12 height 12
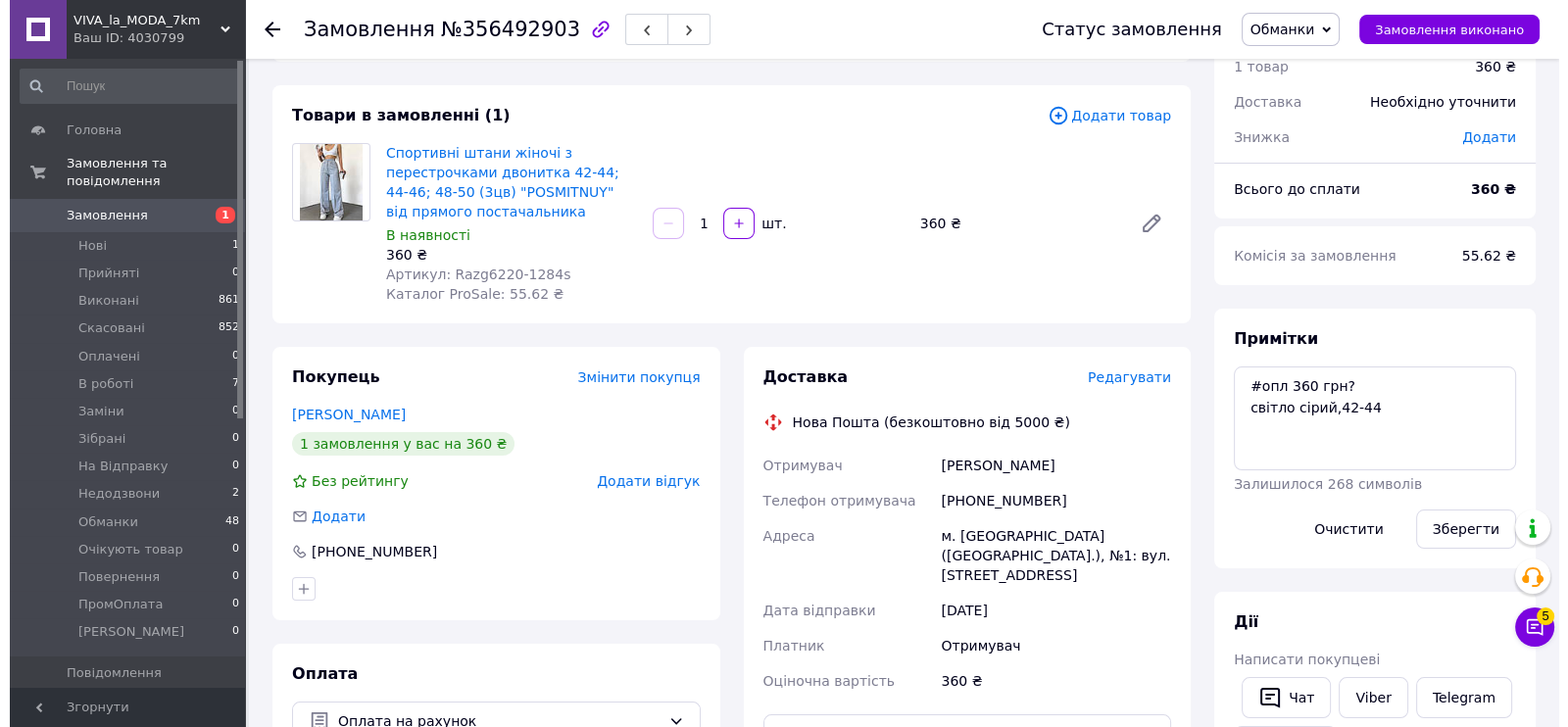
scroll to position [121, 0]
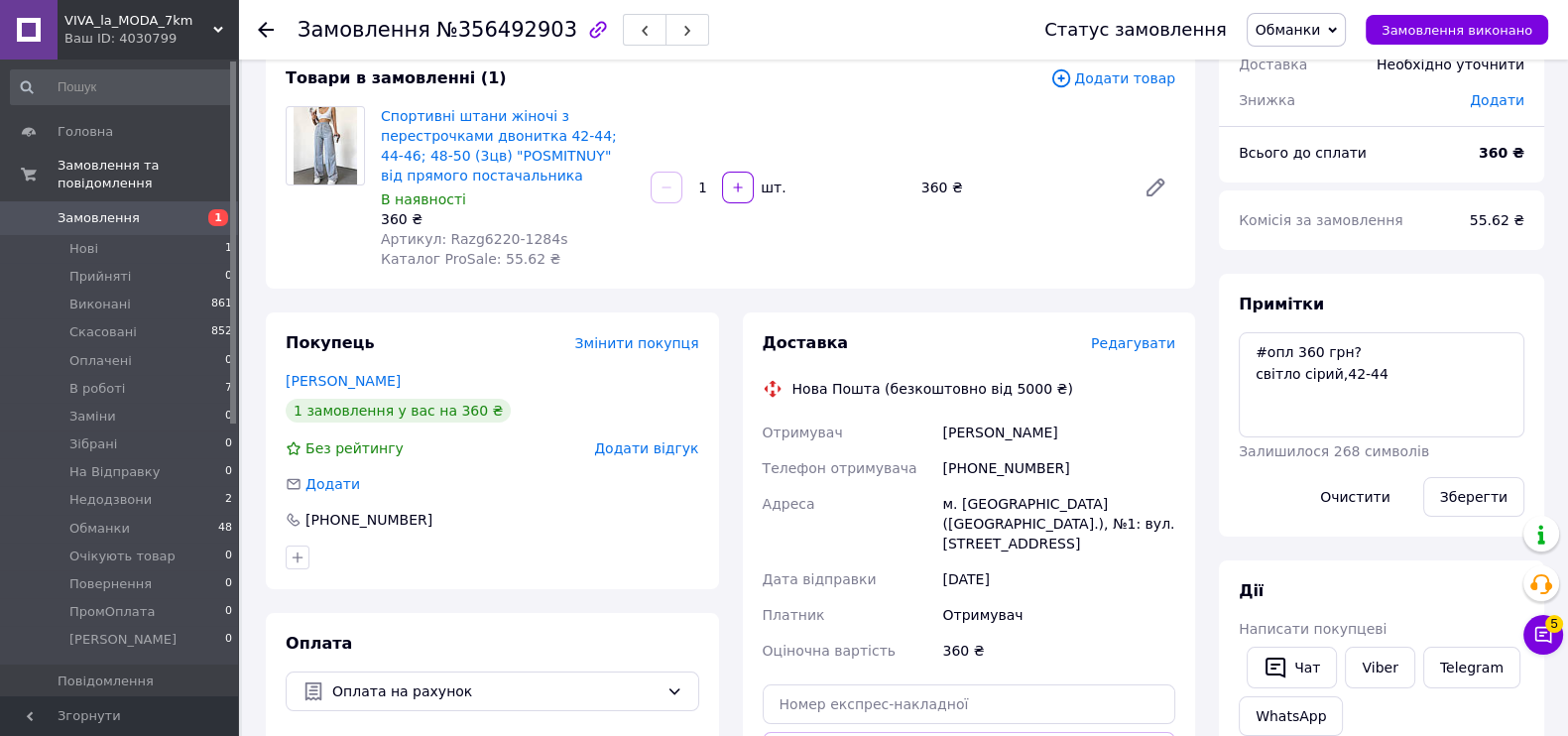
click at [655, 446] on span "Додати відгук" at bounding box center [646, 448] width 105 height 16
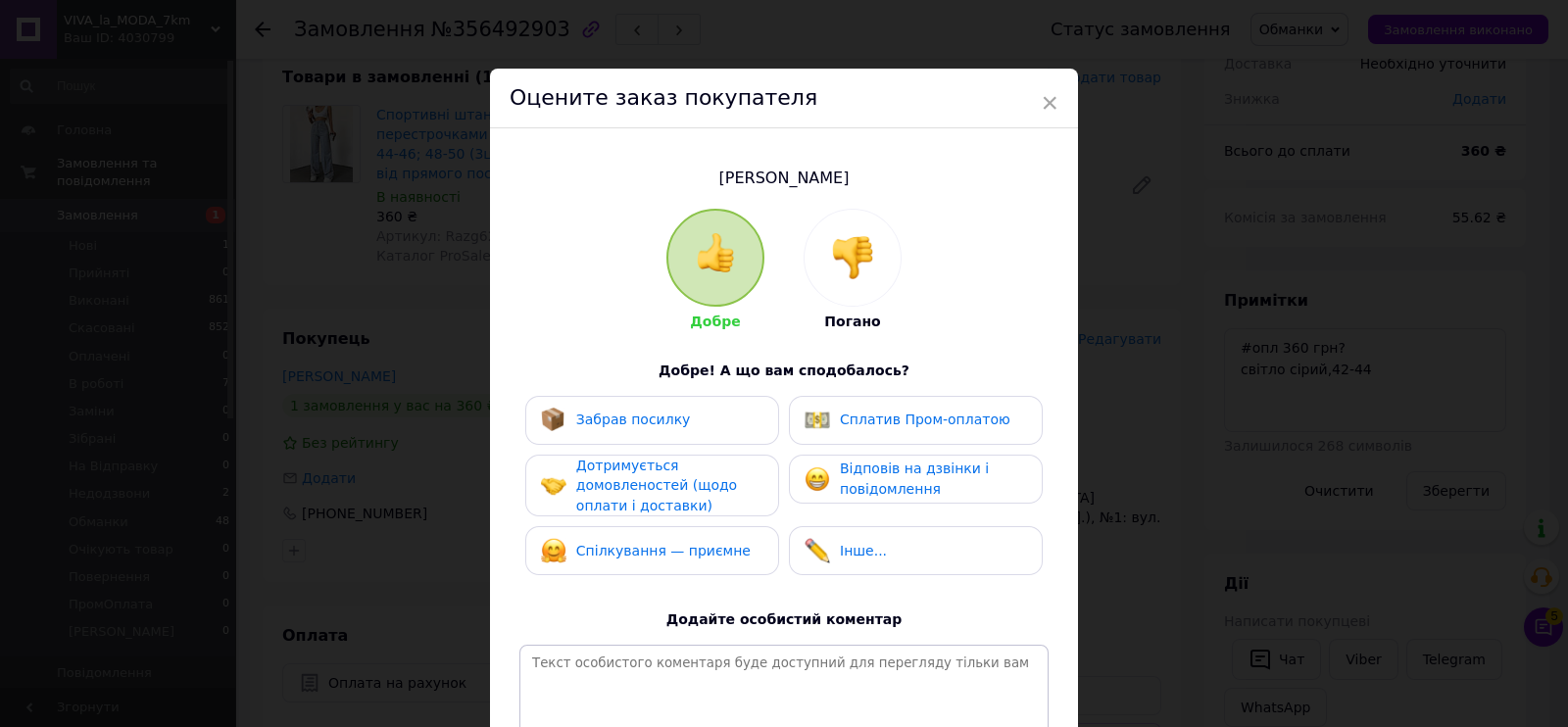
click at [835, 252] on img at bounding box center [853, 258] width 43 height 43
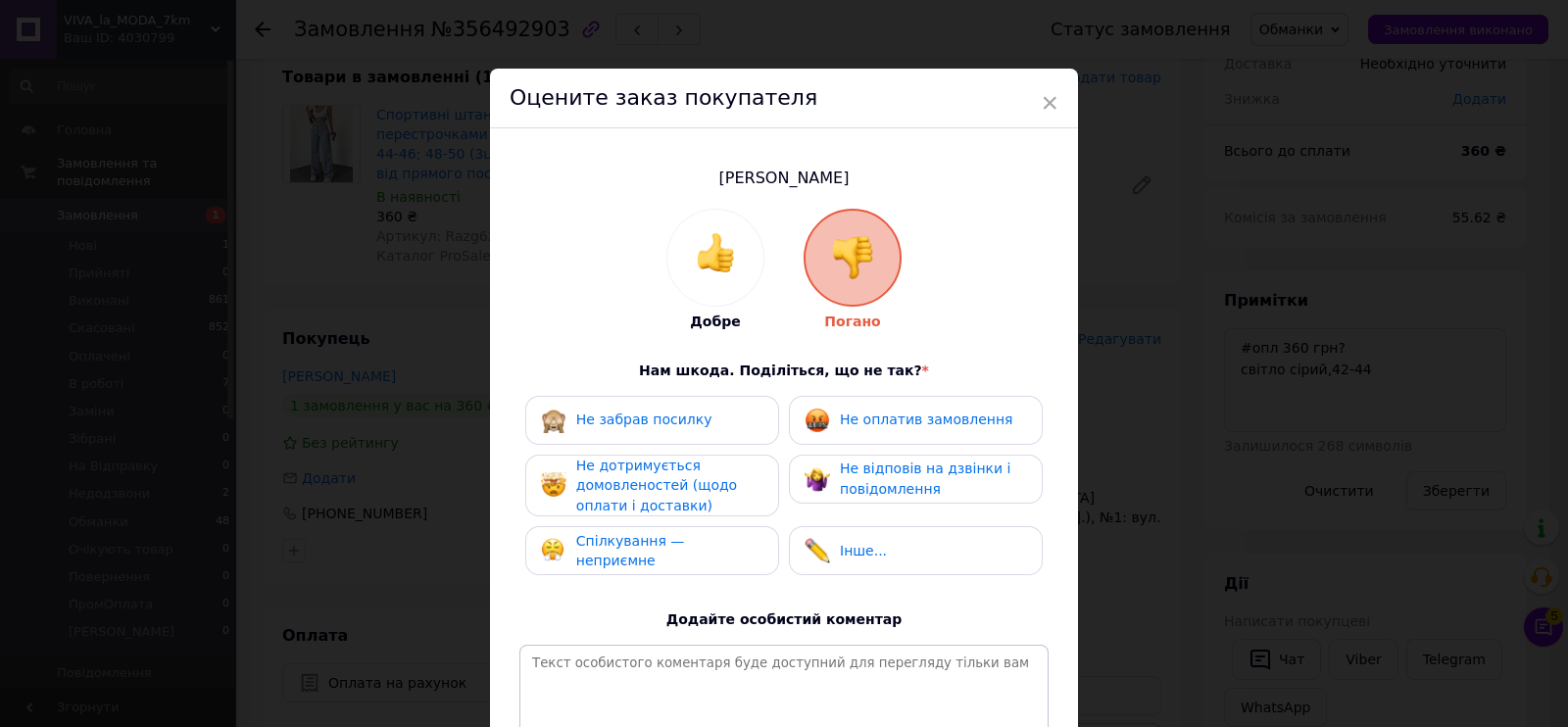
drag, startPoint x: 901, startPoint y: 441, endPoint x: 910, endPoint y: 458, distance: 19.2
click at [902, 443] on div "Не оплатив замовлення" at bounding box center [916, 420] width 254 height 49
click at [735, 480] on div "Не дотримується домовленостей (щодо оплати і доставки)" at bounding box center [669, 486] width 186 height 61
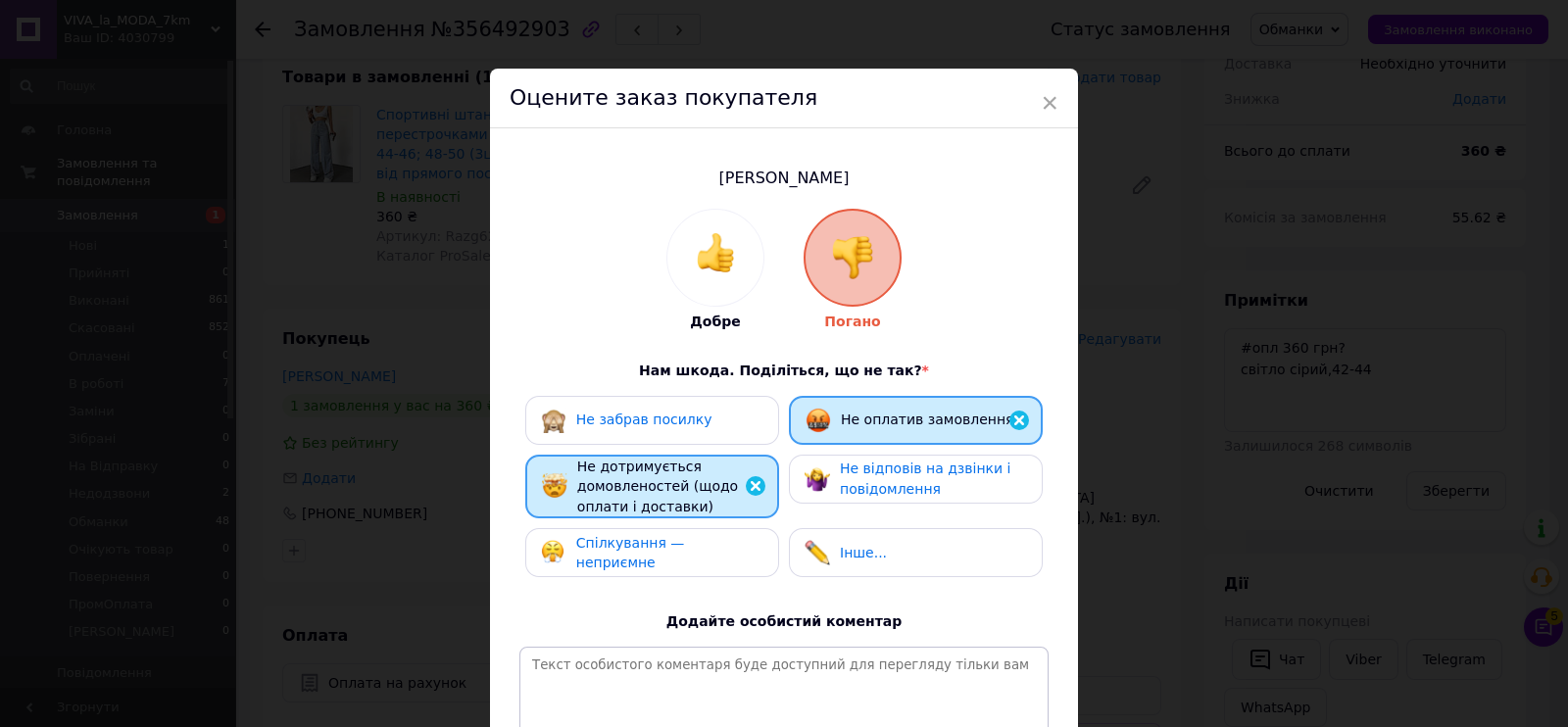
drag, startPoint x: 843, startPoint y: 485, endPoint x: 780, endPoint y: 515, distance: 69.8
click at [840, 486] on span "Не відповів на дзвінки і повідомлення" at bounding box center [924, 478] width 170 height 36
drag, startPoint x: 725, startPoint y: 549, endPoint x: 721, endPoint y: 559, distance: 10.8
click at [685, 549] on span "Спілкування — неприємне" at bounding box center [631, 553] width 109 height 36
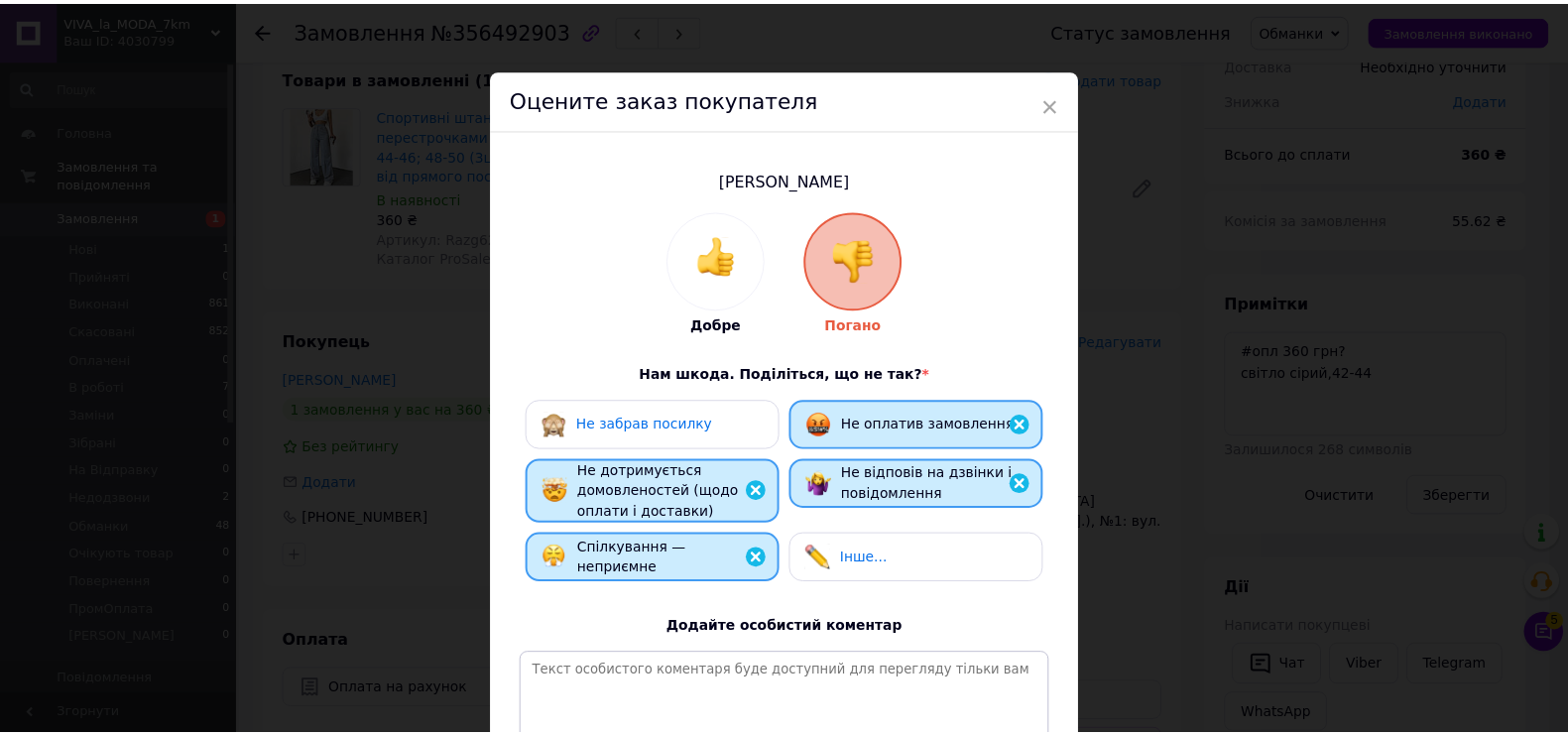
scroll to position [245, 0]
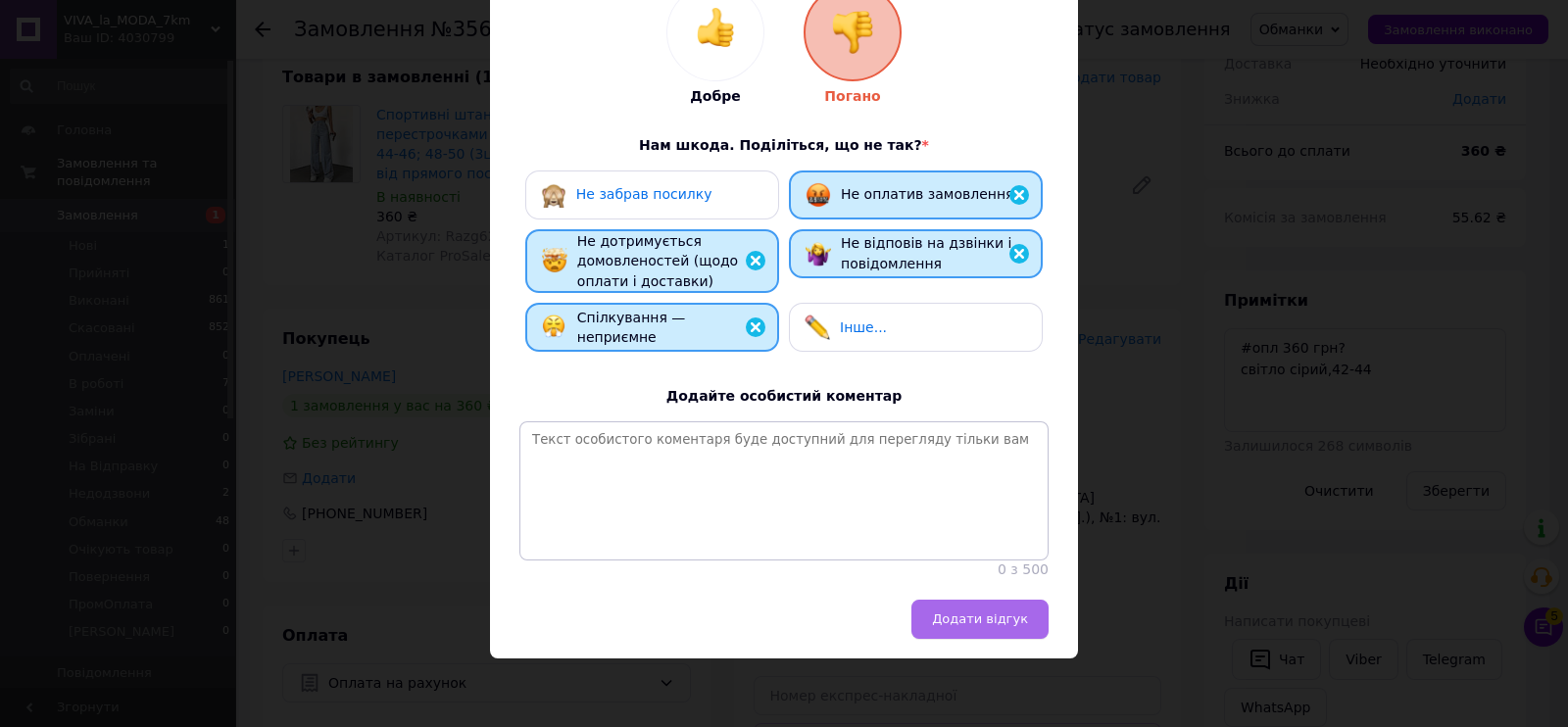
click at [990, 623] on span "Додати відгук" at bounding box center [980, 618] width 96 height 15
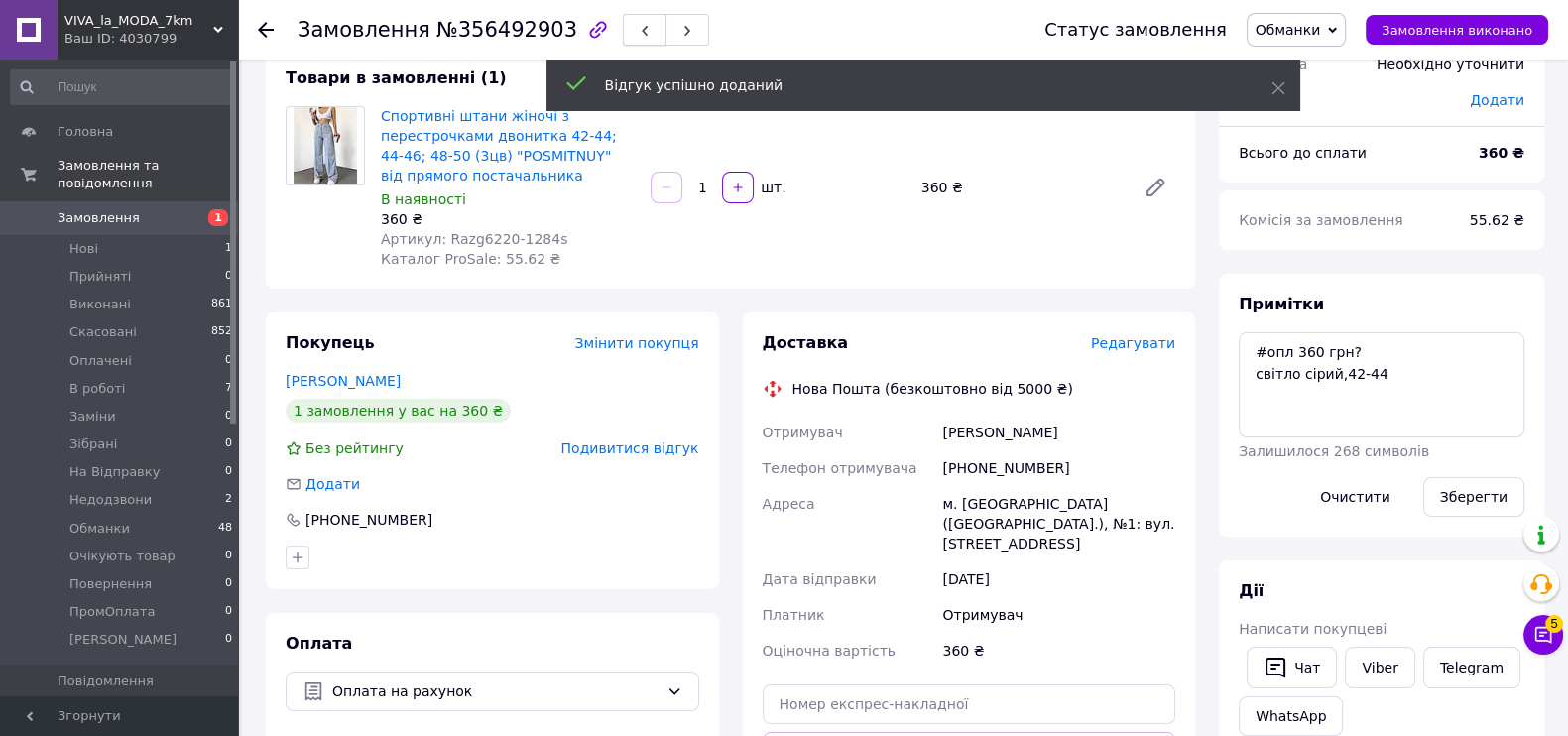
click at [638, 24] on span "button" at bounding box center [644, 30] width 12 height 15
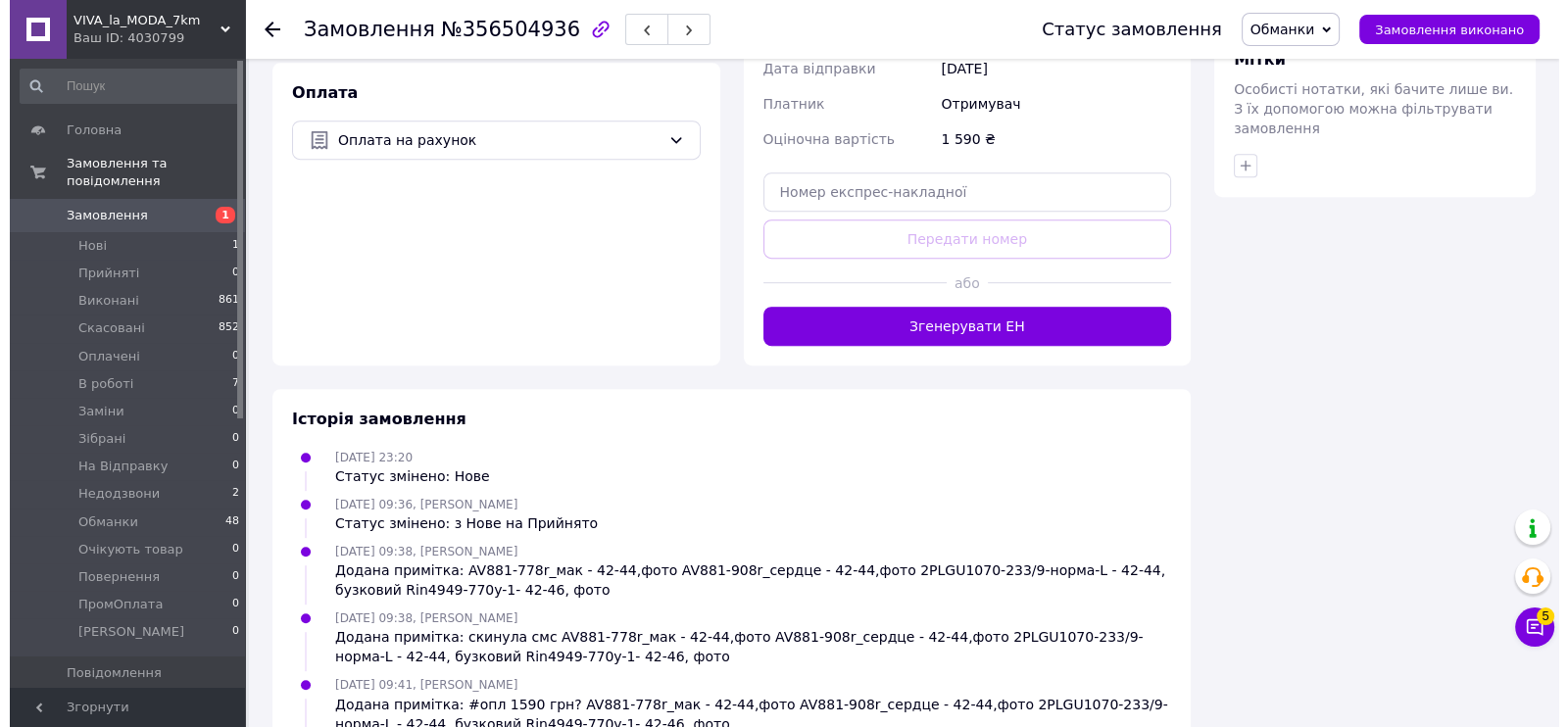
scroll to position [735, 0]
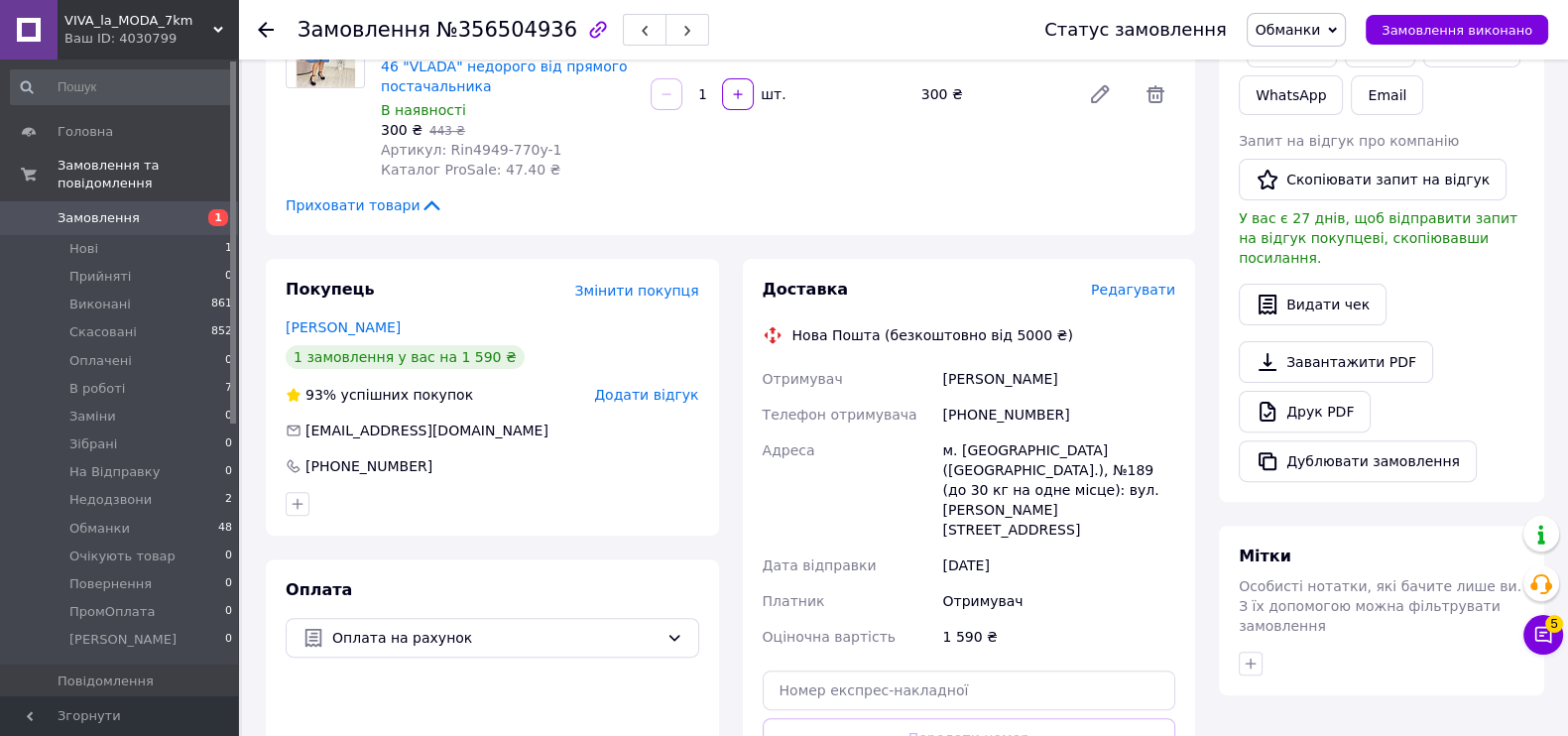
click at [657, 386] on span "Додати відгук" at bounding box center [646, 394] width 105 height 16
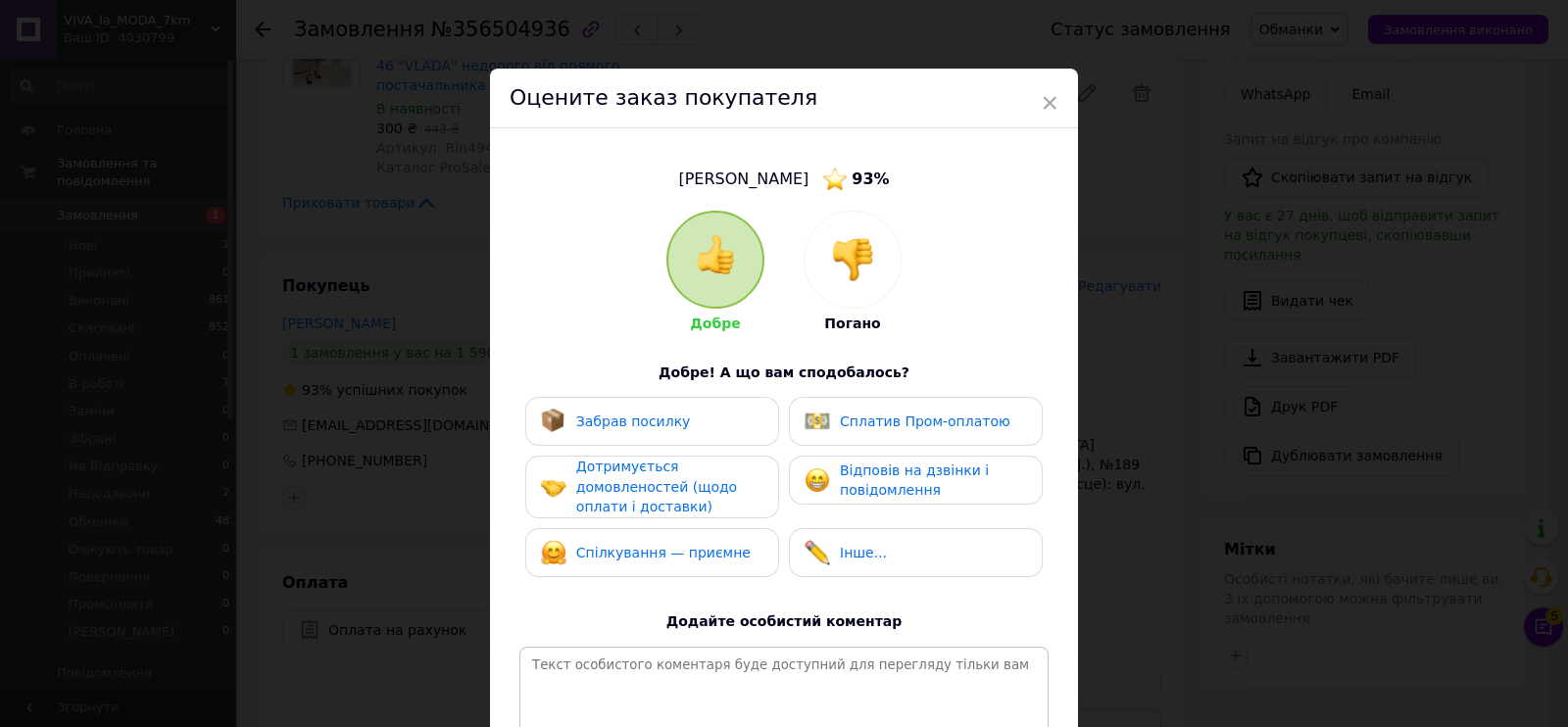
click at [795, 243] on div "Добре Погано" at bounding box center [784, 272] width 235 height 123
click at [863, 276] on img at bounding box center [853, 260] width 43 height 43
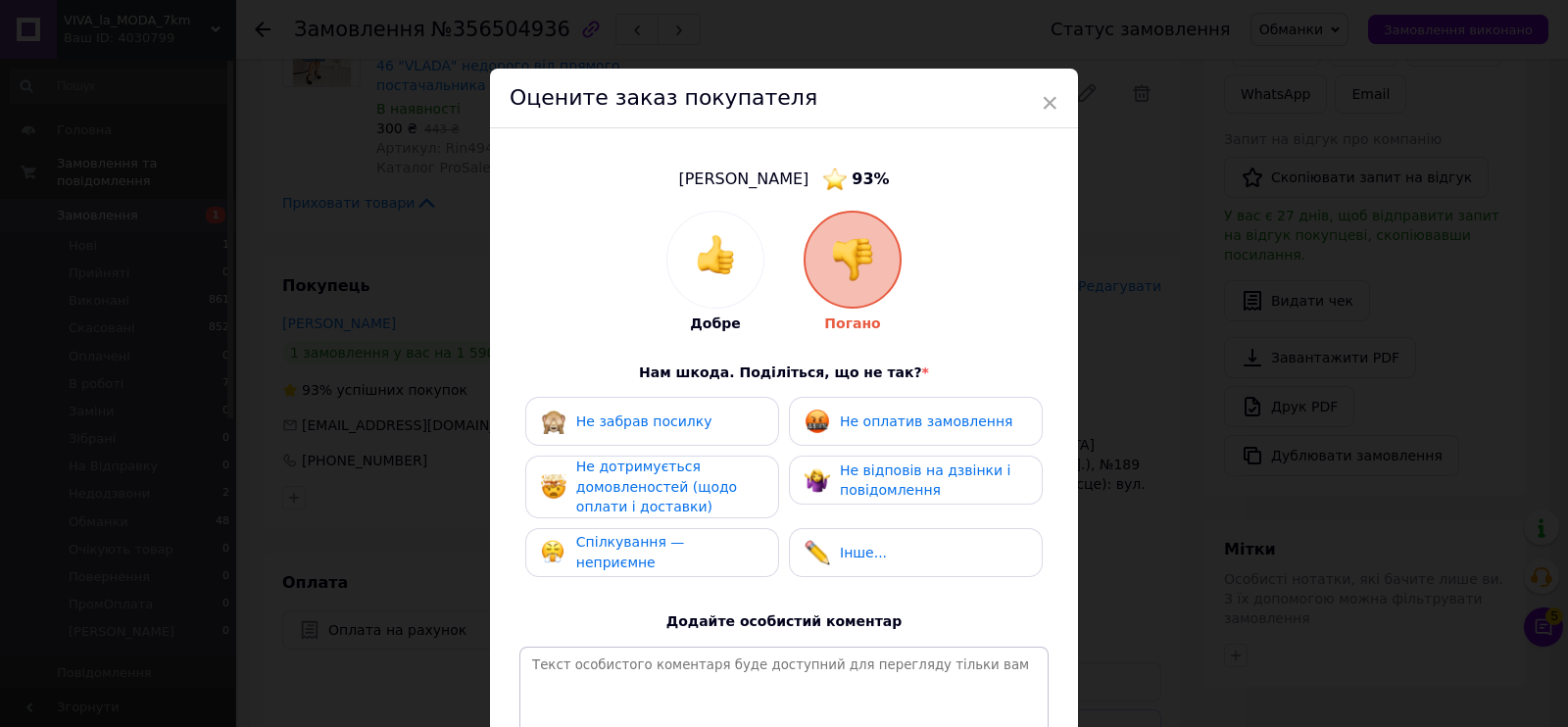
drag, startPoint x: 892, startPoint y: 412, endPoint x: 901, endPoint y: 423, distance: 14.2
click at [892, 413] on span "Не оплатив замовлення" at bounding box center [925, 421] width 172 height 16
drag, startPoint x: 930, startPoint y: 463, endPoint x: 698, endPoint y: 488, distance: 233.3
click at [926, 464] on span "Не відповів на дзвінки і повідомлення" at bounding box center [924, 480] width 170 height 36
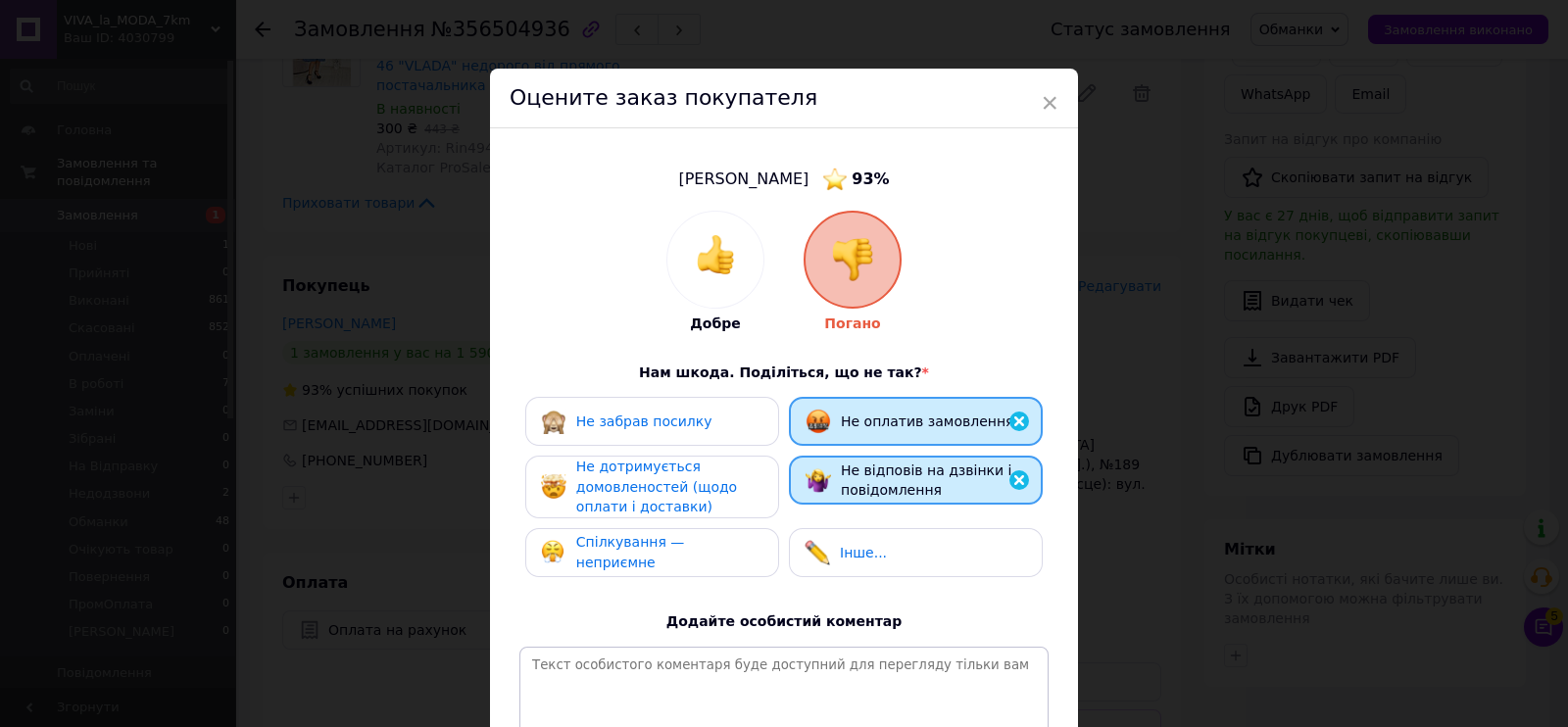
drag, startPoint x: 675, startPoint y: 496, endPoint x: 722, endPoint y: 546, distance: 68.6
click at [675, 497] on div "Не дотримується домовленостей (щодо оплати і доставки)" at bounding box center [669, 487] width 186 height 61
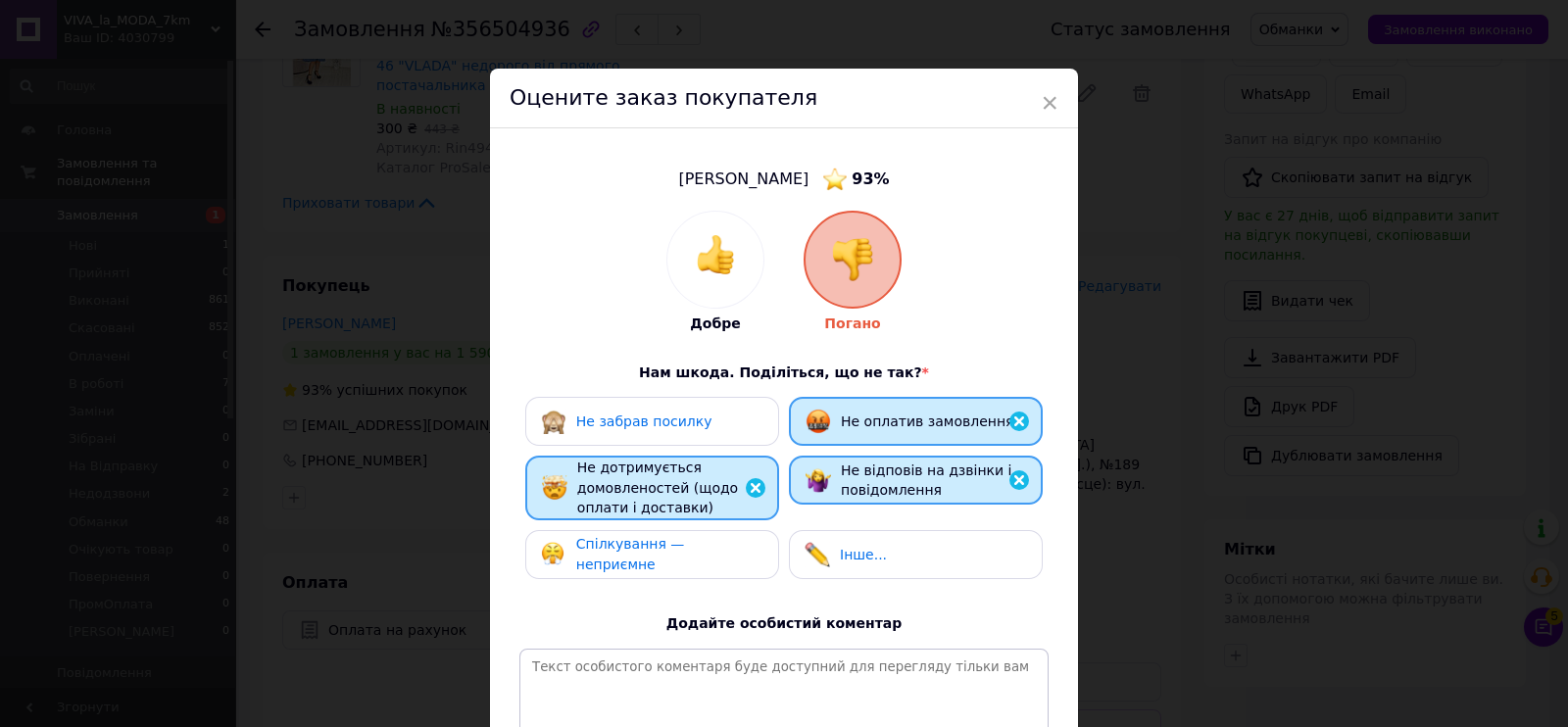
click at [685, 547] on span "Спілкування — неприємне" at bounding box center [631, 554] width 109 height 36
click at [708, 408] on div "Не забрав посилку" at bounding box center [653, 421] width 222 height 26
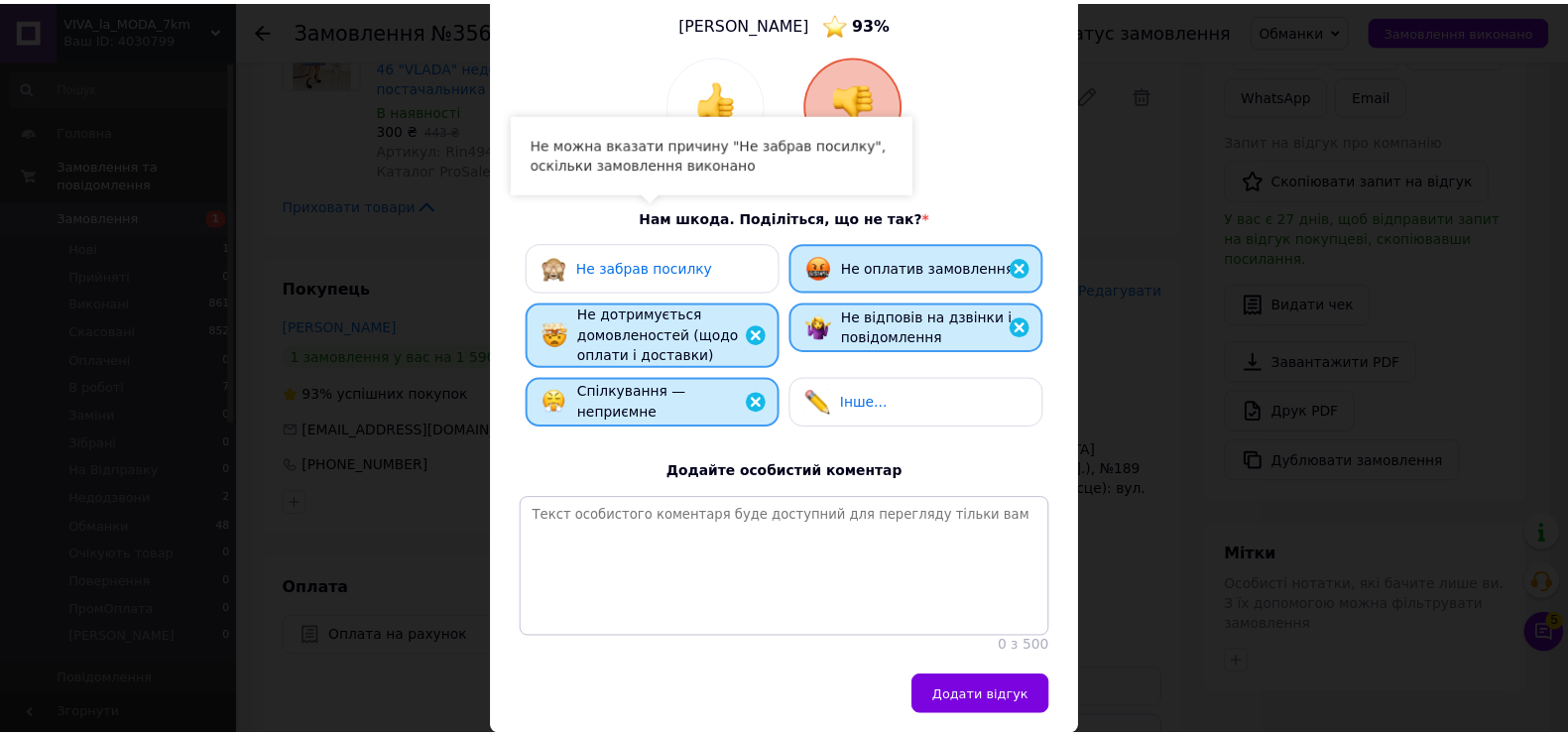
scroll to position [247, 0]
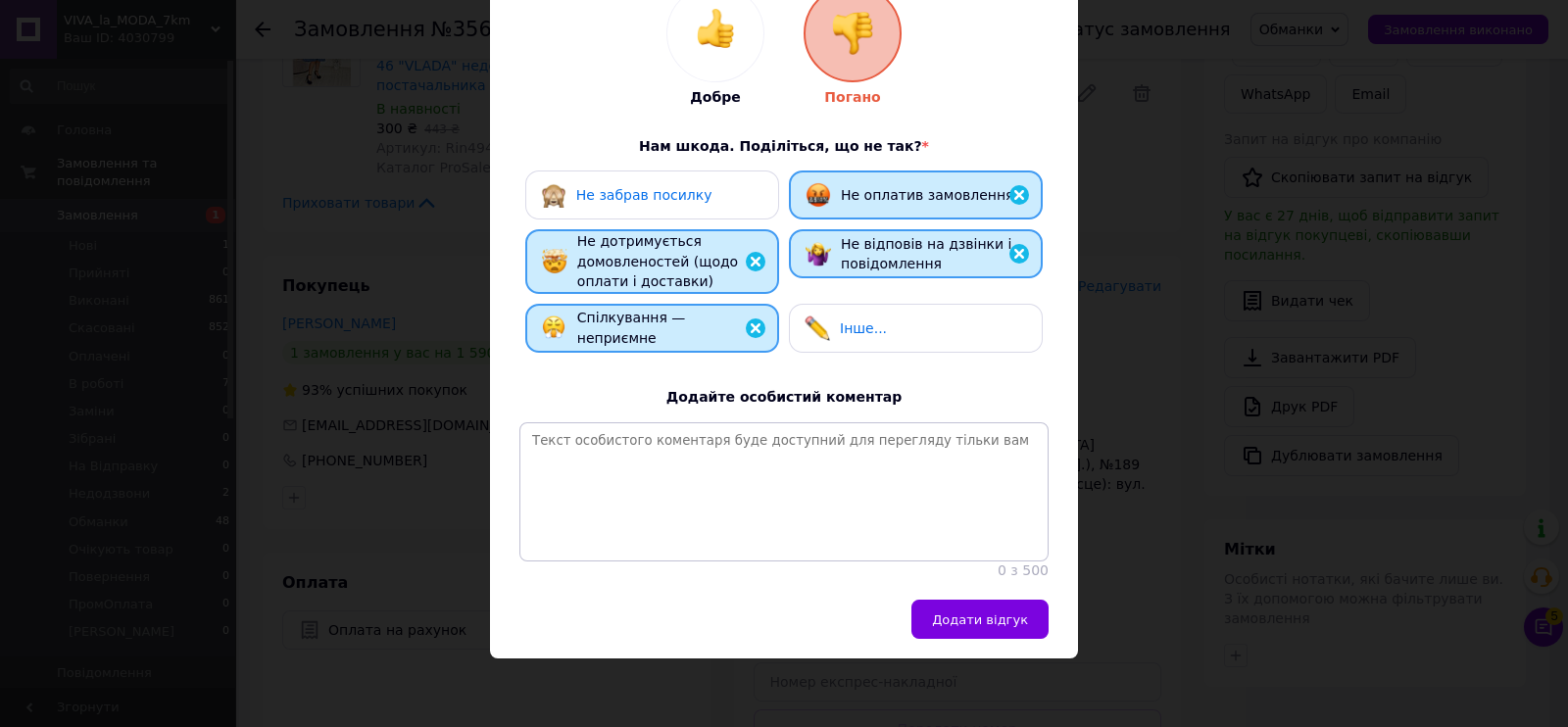
click at [989, 594] on div "Сологуб Светлана 93 % Добре Погано Нам шкода. Поділіться, що не так? * Не забра…" at bounding box center [784, 250] width 589 height 697
click at [990, 621] on span "Додати відгук" at bounding box center [980, 619] width 96 height 15
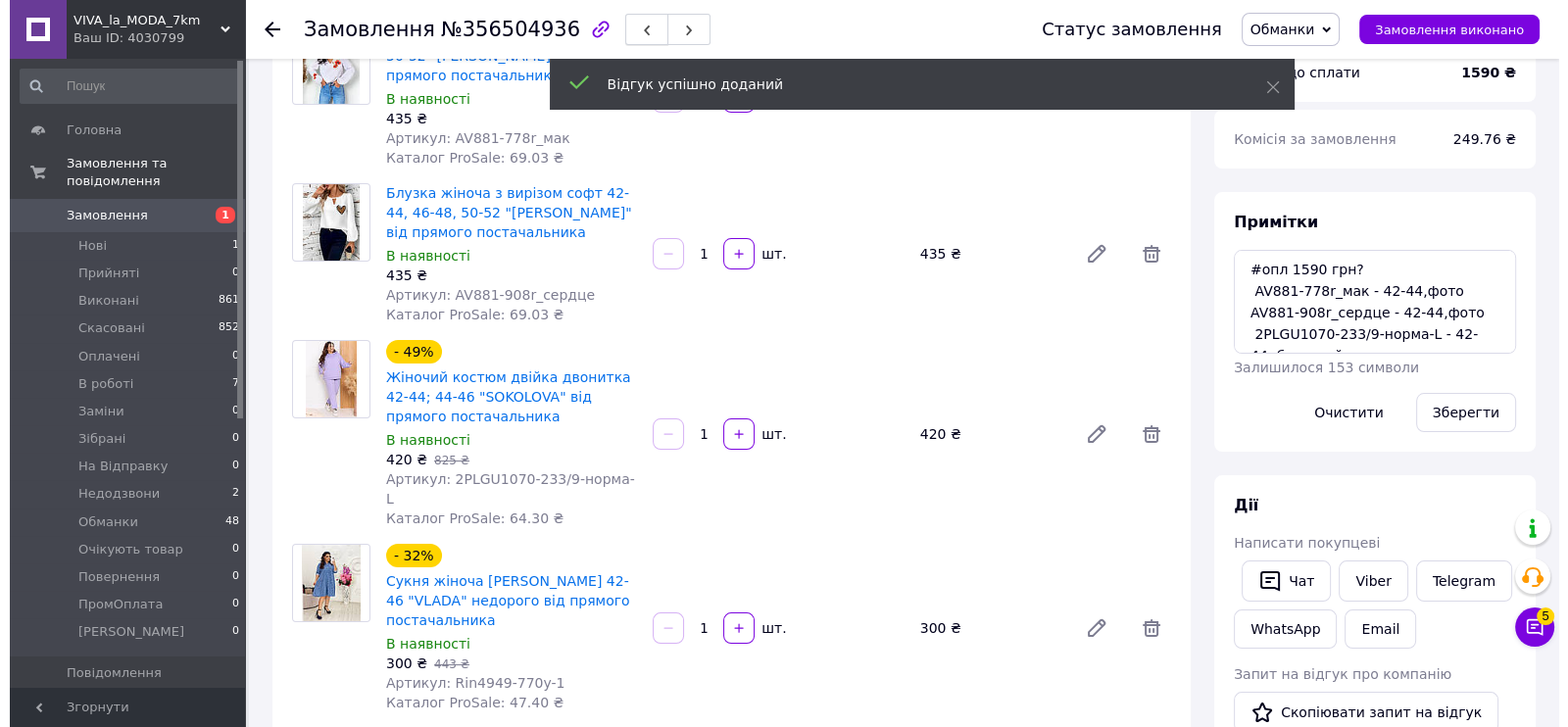
scroll to position [0, 0]
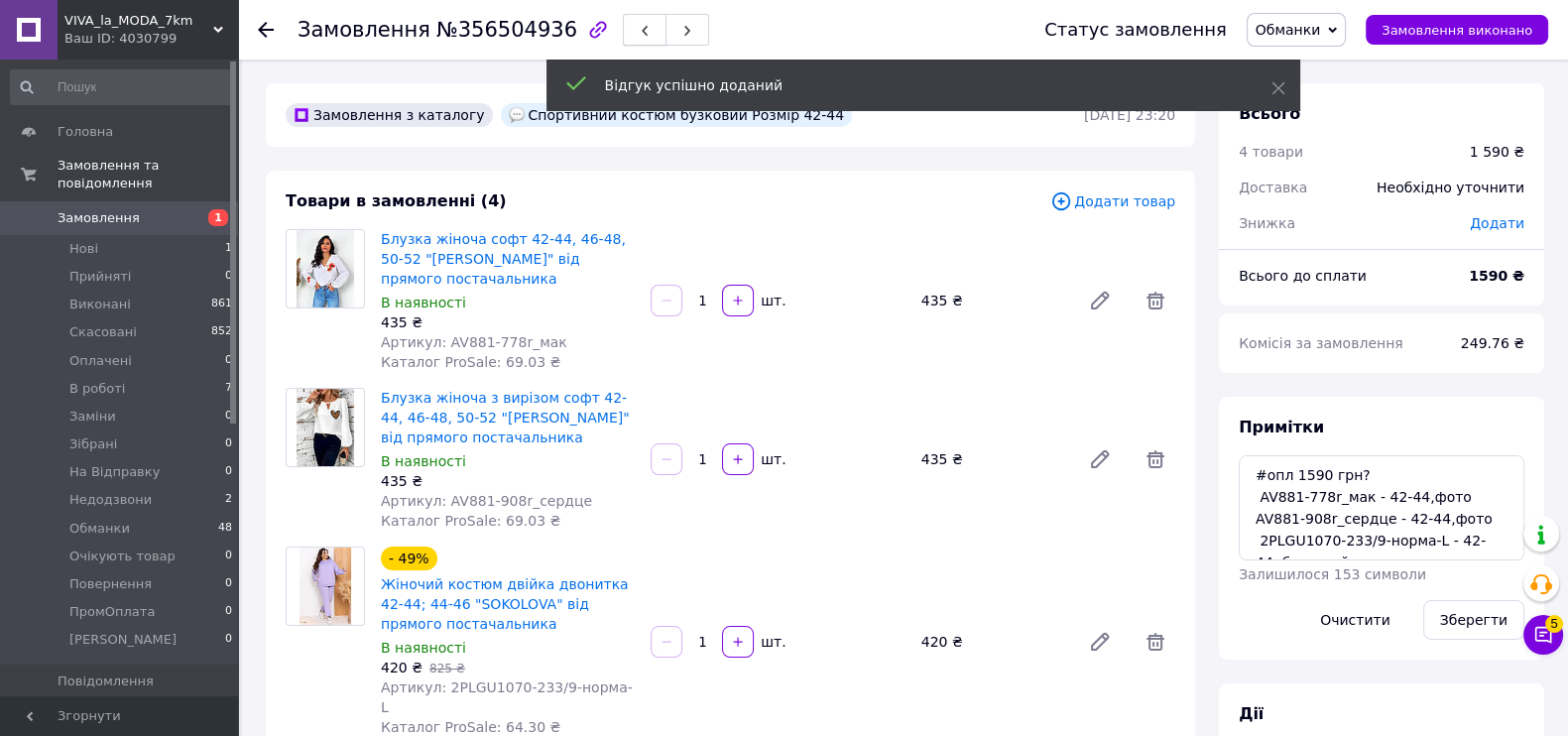
click at [638, 31] on icon "button" at bounding box center [644, 31] width 12 height 12
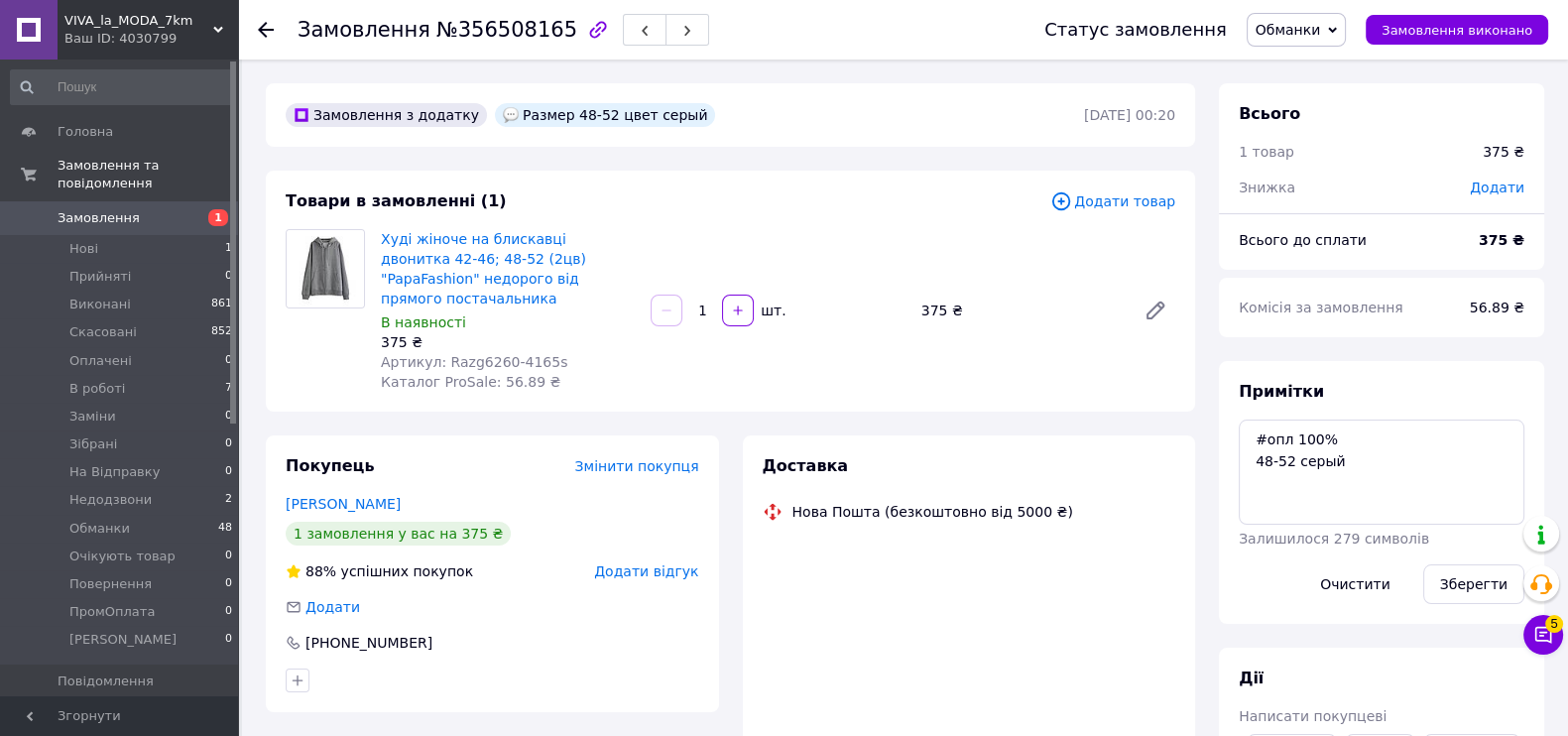
click at [680, 564] on span "Додати відгук" at bounding box center [646, 572] width 105 height 16
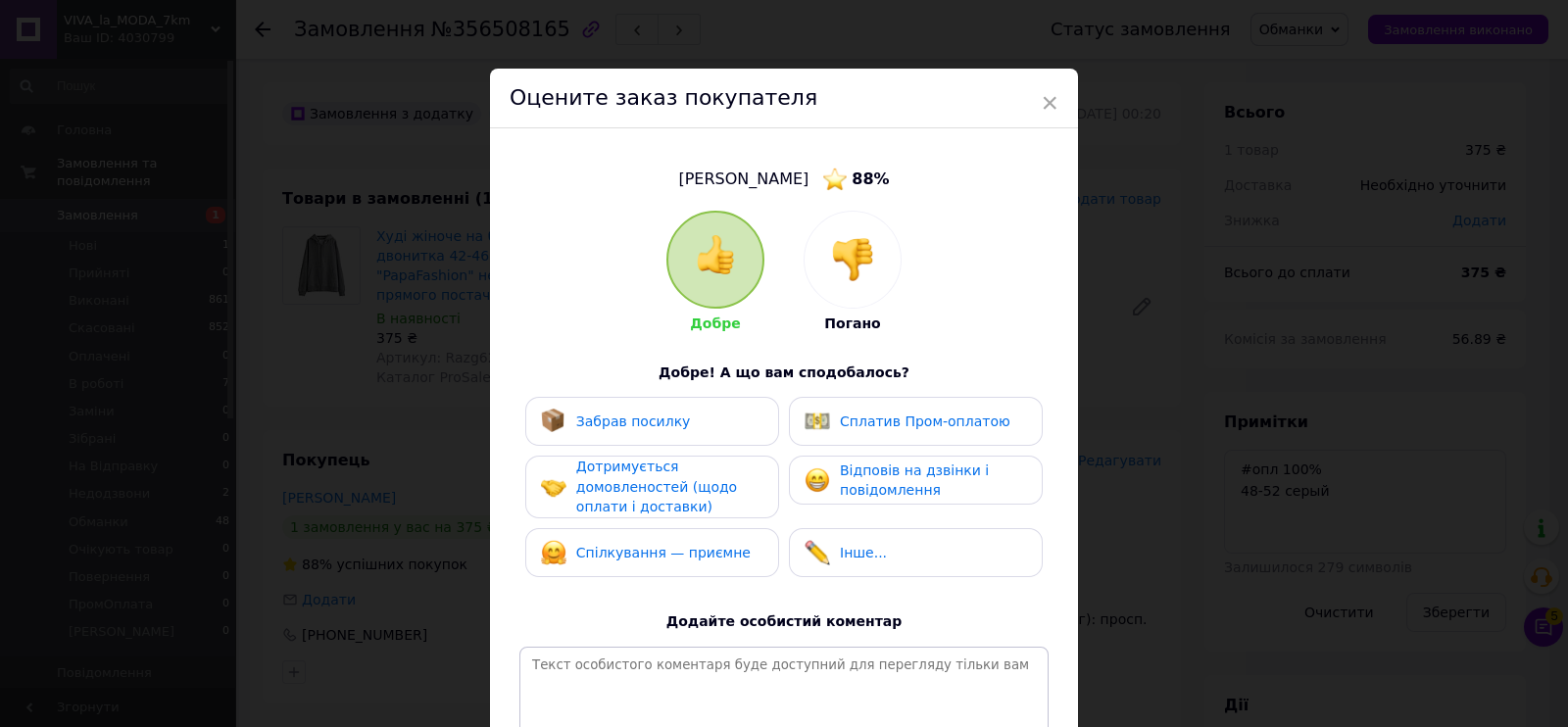
click at [868, 227] on div at bounding box center [853, 260] width 96 height 96
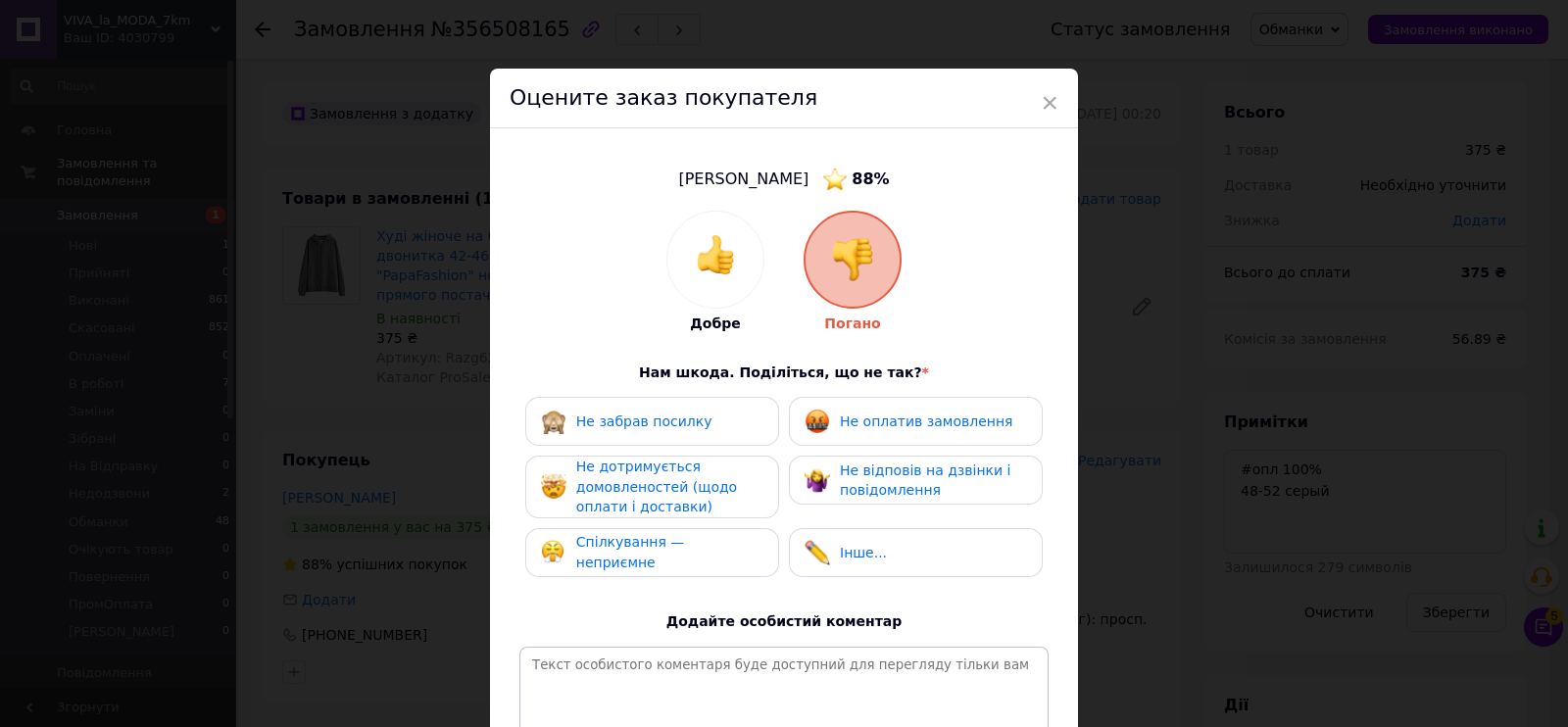
click at [909, 414] on span "Не оплатив замовлення" at bounding box center [925, 421] width 172 height 16
drag, startPoint x: 956, startPoint y: 477, endPoint x: 897, endPoint y: 478, distance: 59.0
click at [940, 478] on span "Не відповів на дзвінки і повідомлення" at bounding box center [924, 480] width 170 height 36
drag, startPoint x: 675, startPoint y: 505, endPoint x: 674, endPoint y: 520, distance: 15.0
click at [674, 507] on span "Не дотримується домовленостей (щодо оплати і доставки)" at bounding box center [657, 486] width 160 height 56
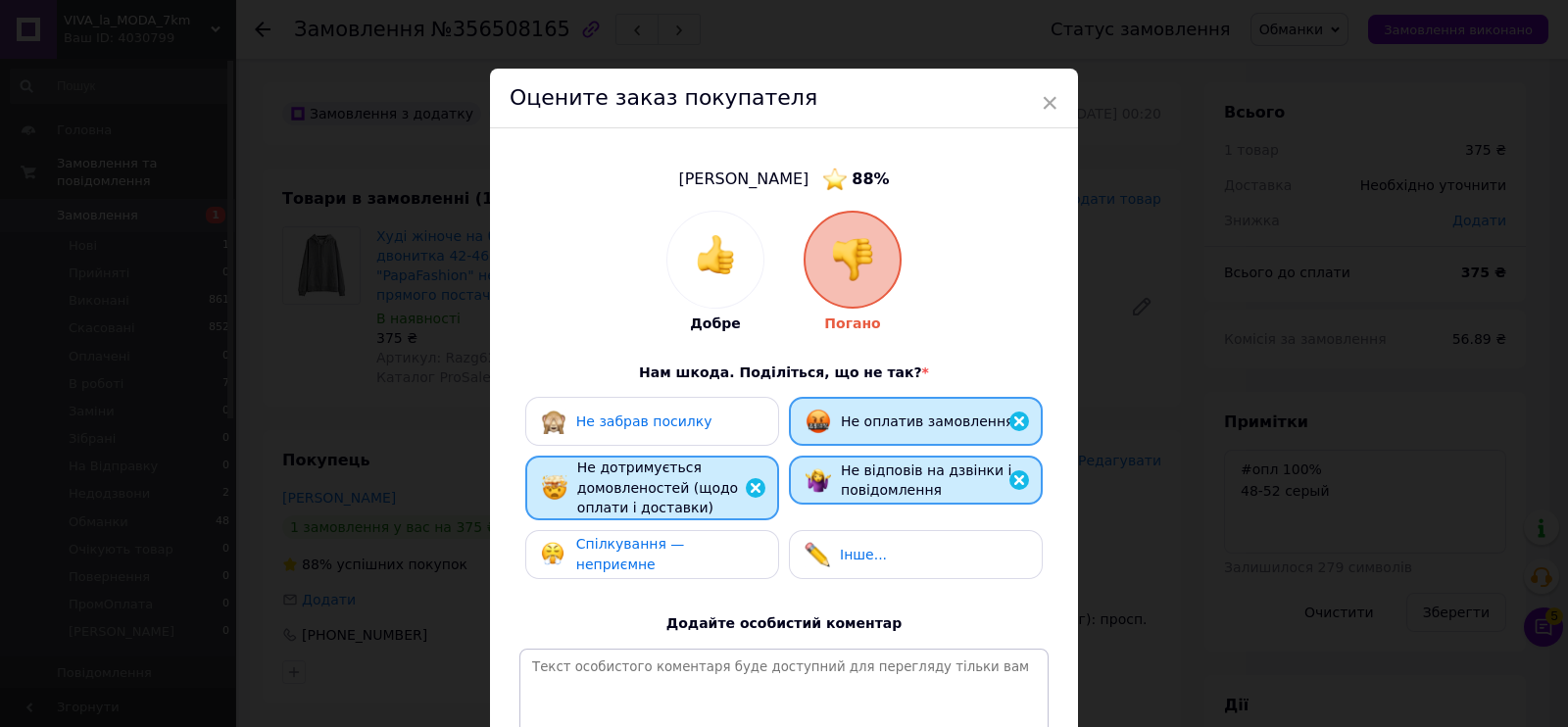
click at [693, 574] on div "Спілкування — неприємне" at bounding box center [653, 555] width 254 height 49
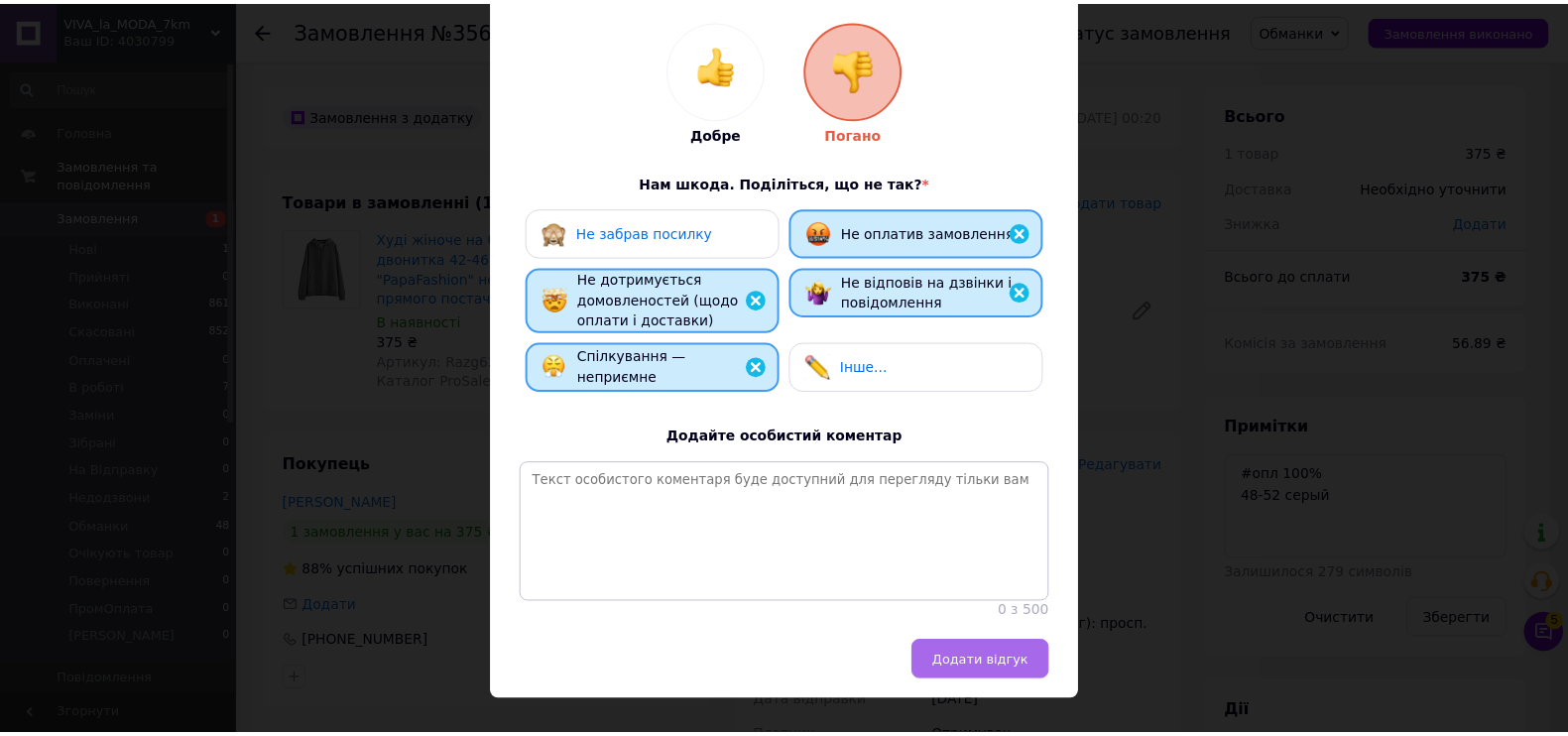
scroll to position [247, 0]
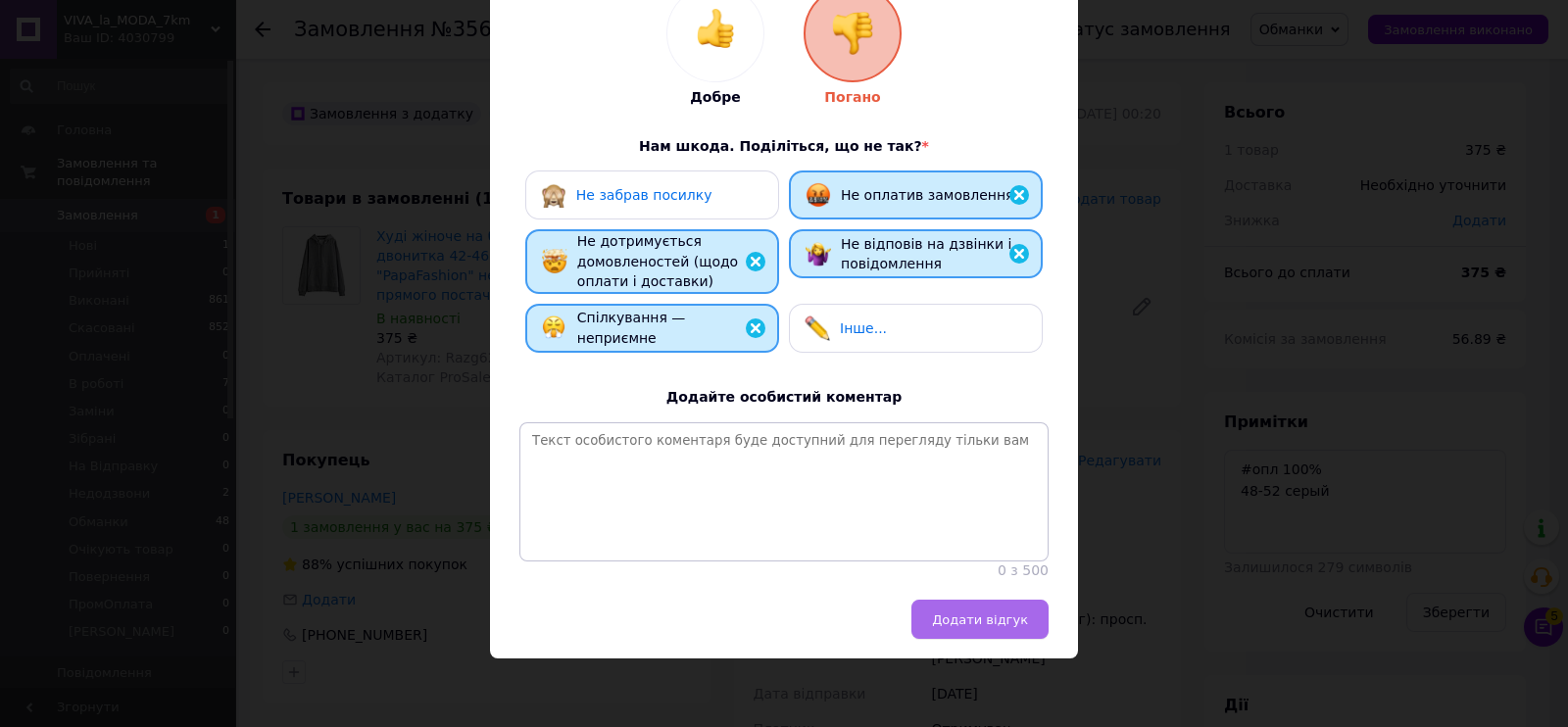
click at [971, 622] on span "Додати відгук" at bounding box center [980, 619] width 96 height 15
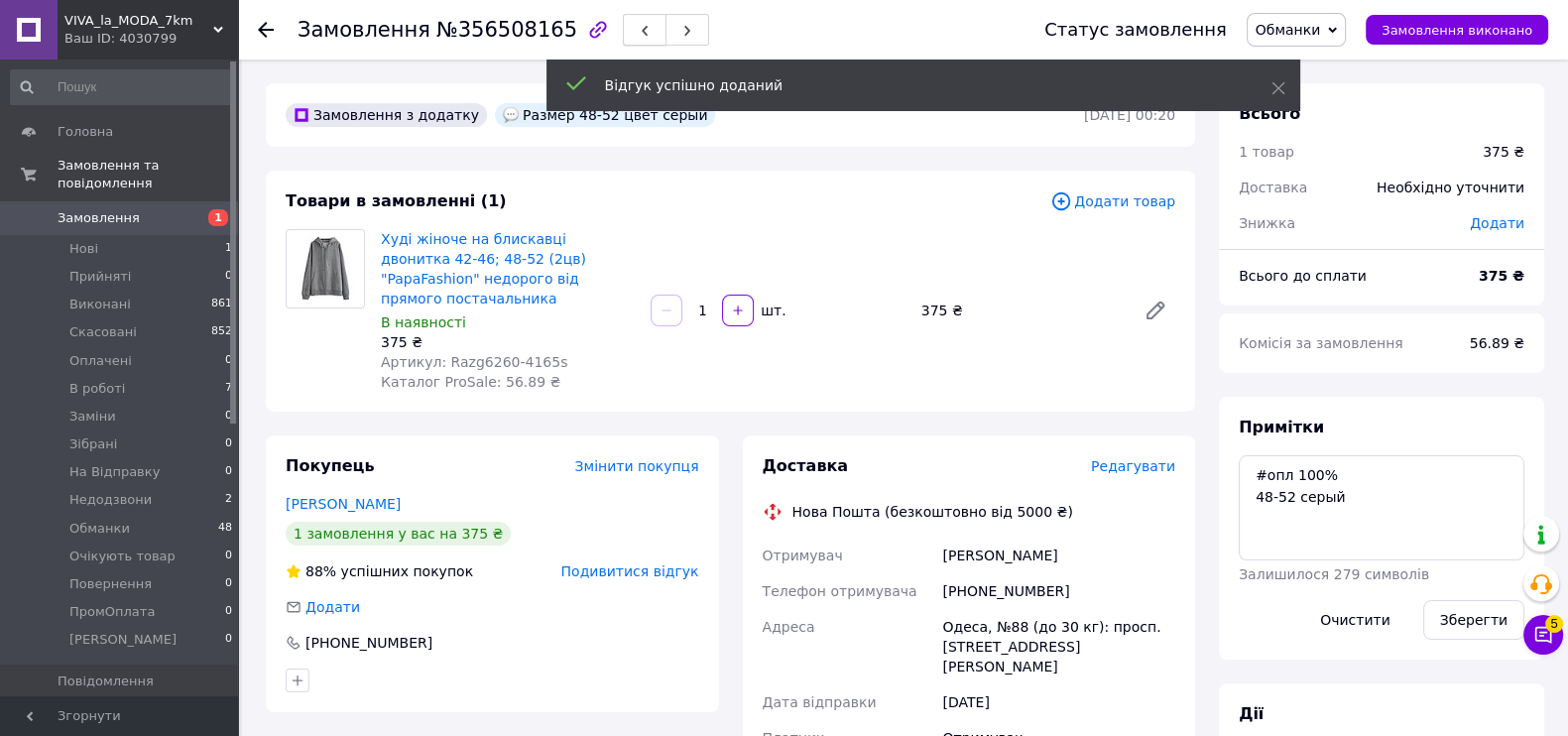
click at [622, 32] on button "button" at bounding box center [644, 30] width 44 height 32
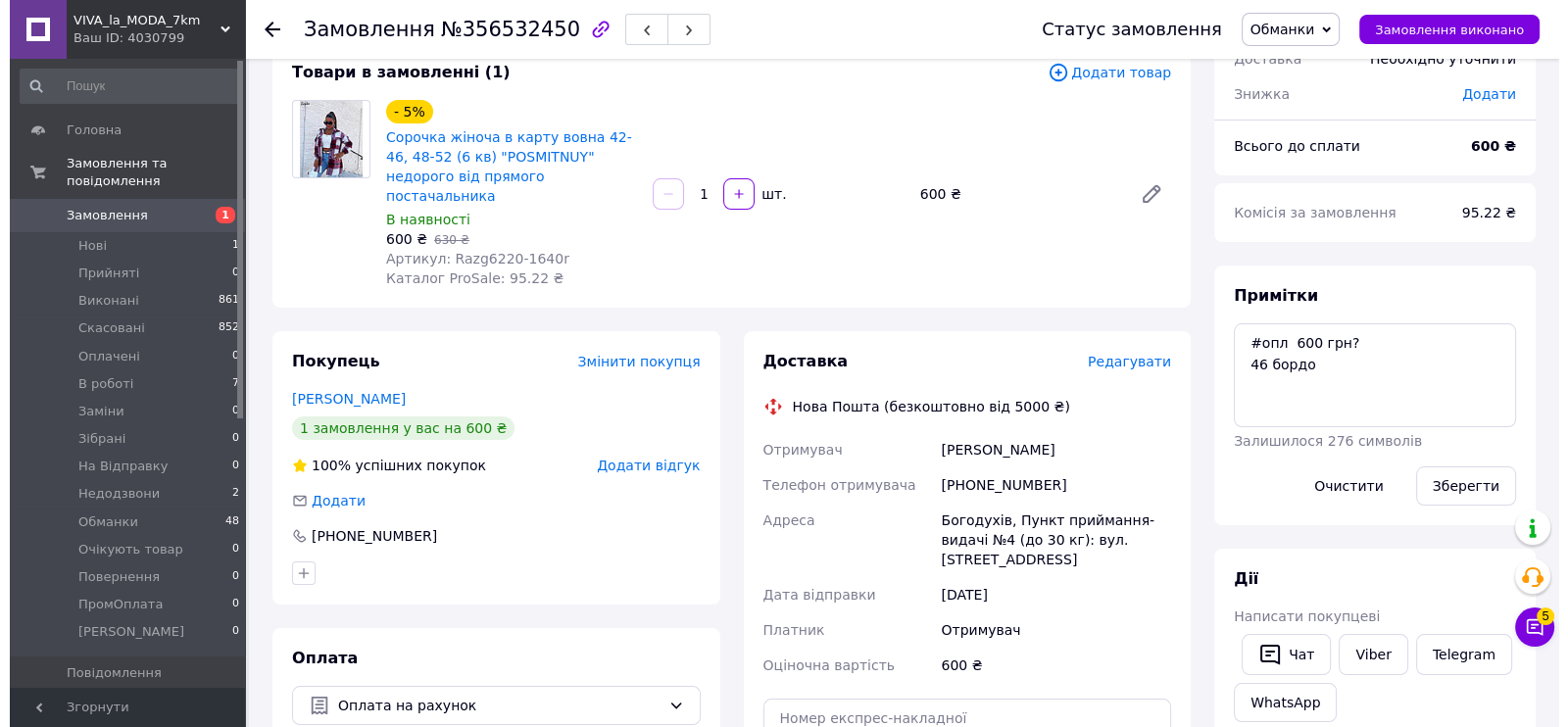
scroll to position [244, 0]
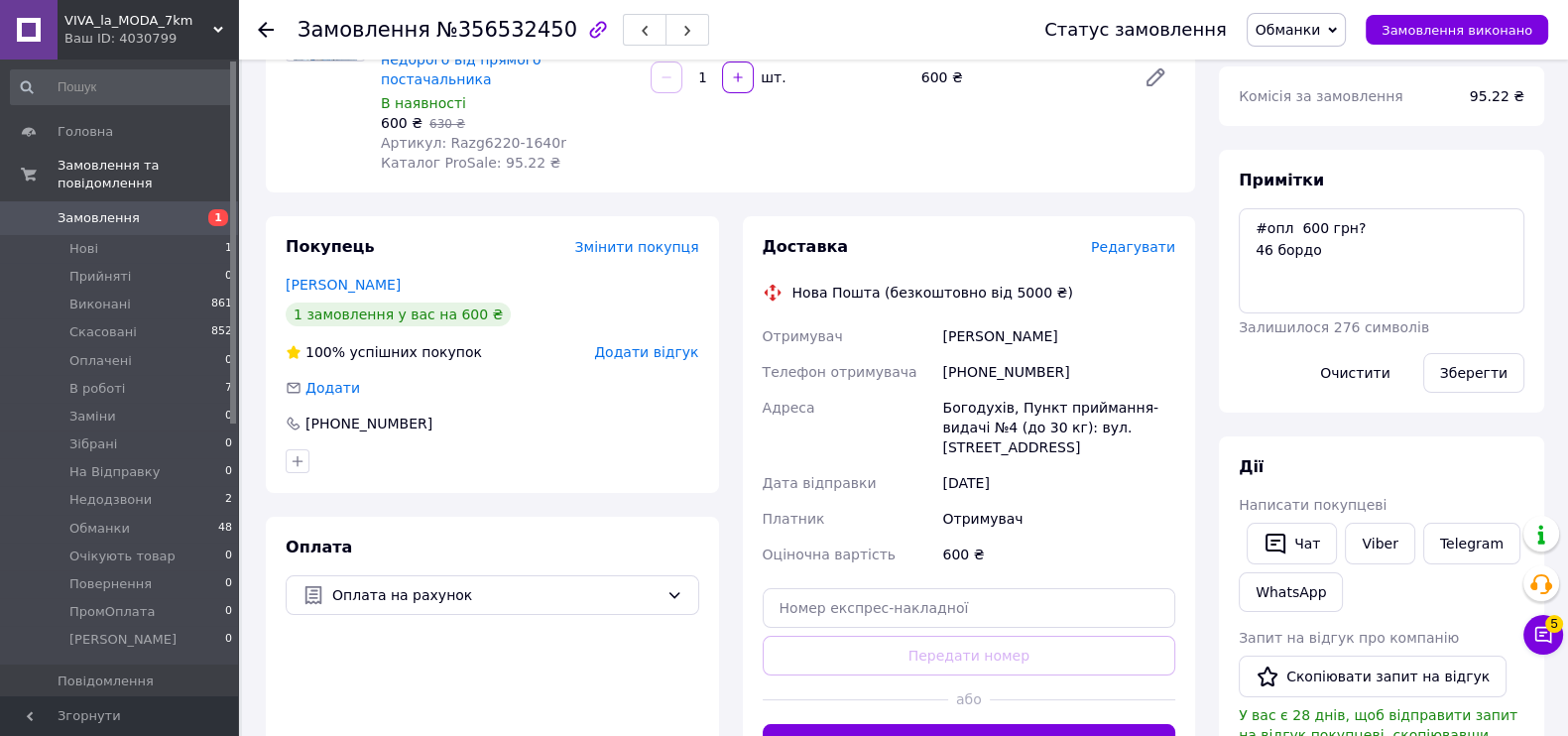
click at [649, 345] on span "Додати відгук" at bounding box center [646, 353] width 105 height 16
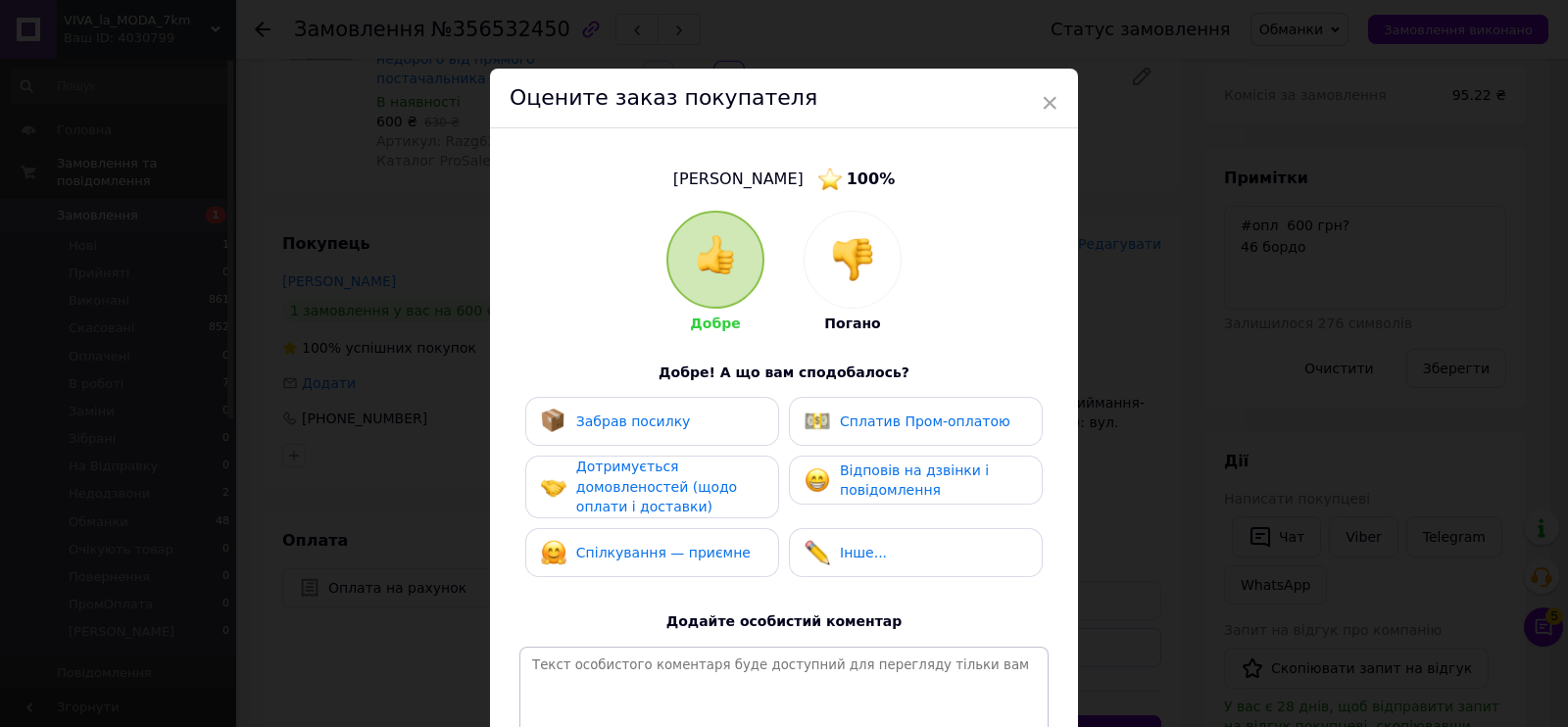
click at [907, 246] on div "Добре Погано Добре! А що вам сподобалось? Забрав посилку Сплатив Пром-оплатою Д…" at bounding box center [784, 508] width 530 height 594
click at [847, 282] on div at bounding box center [853, 260] width 96 height 96
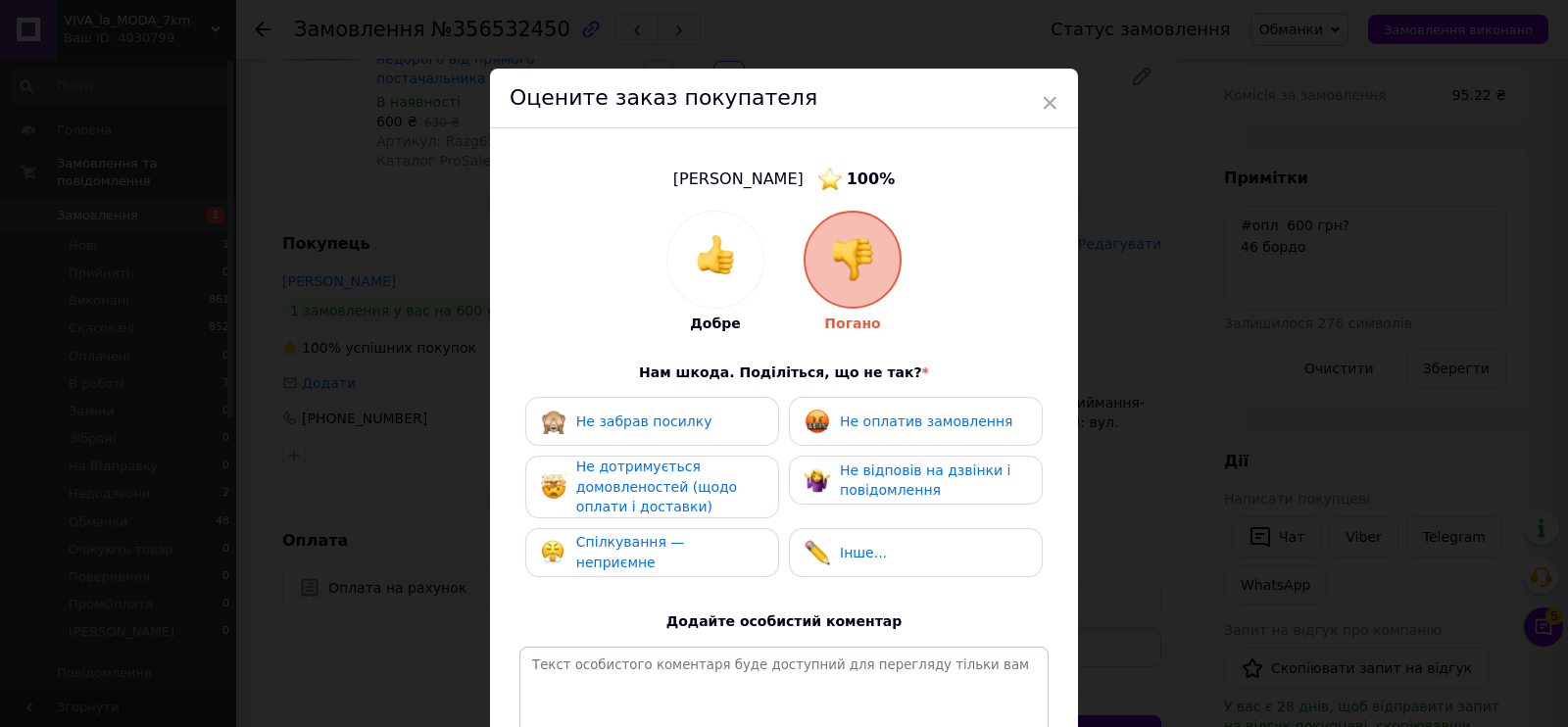
click at [917, 479] on div "Не відповів на дзвінки і повідомлення" at bounding box center [932, 480] width 186 height 40
click at [880, 398] on div "Не оплатив замовлення" at bounding box center [916, 421] width 254 height 49
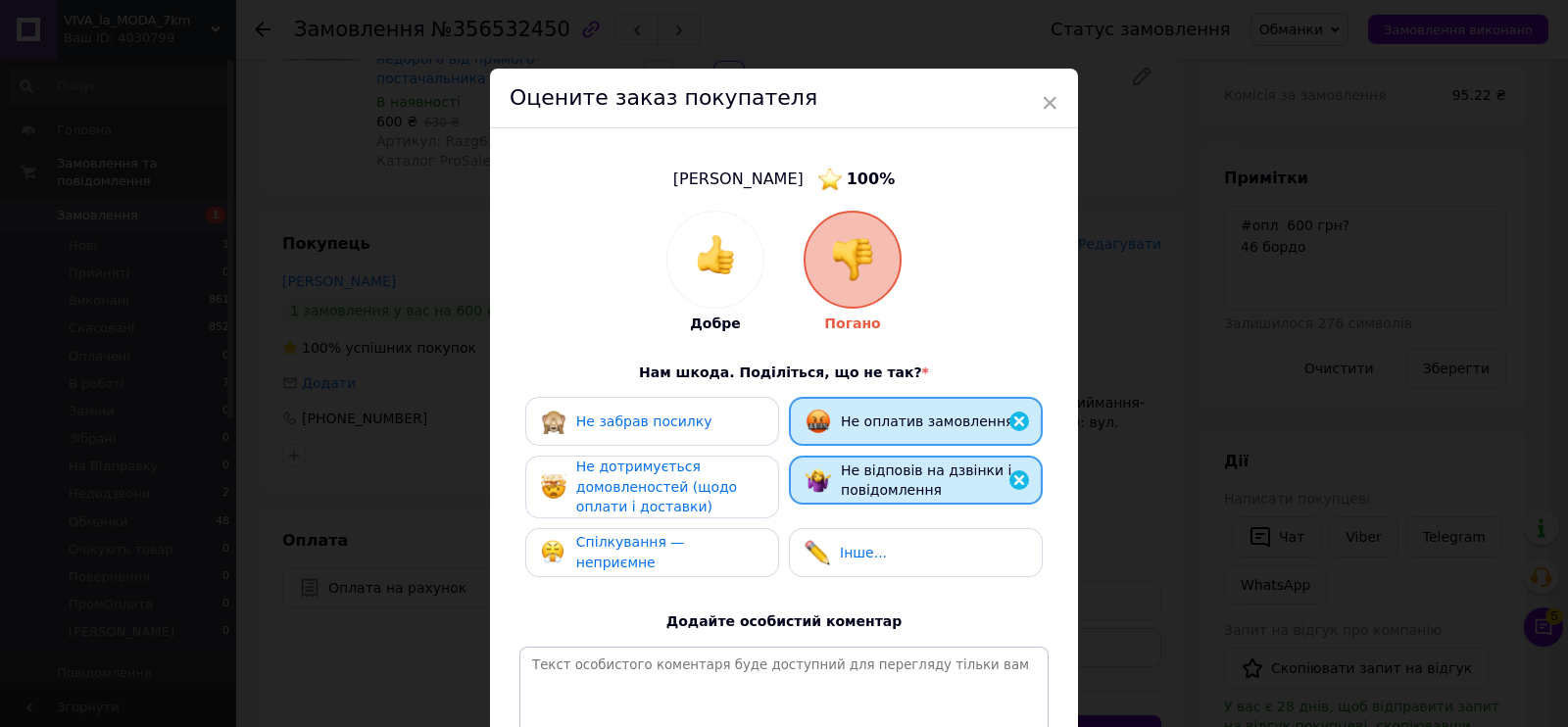
drag, startPoint x: 738, startPoint y: 458, endPoint x: 719, endPoint y: 495, distance: 41.6
click at [736, 462] on div "Не дотримується домовленостей (щодо оплати і доставки)" at bounding box center [669, 487] width 186 height 61
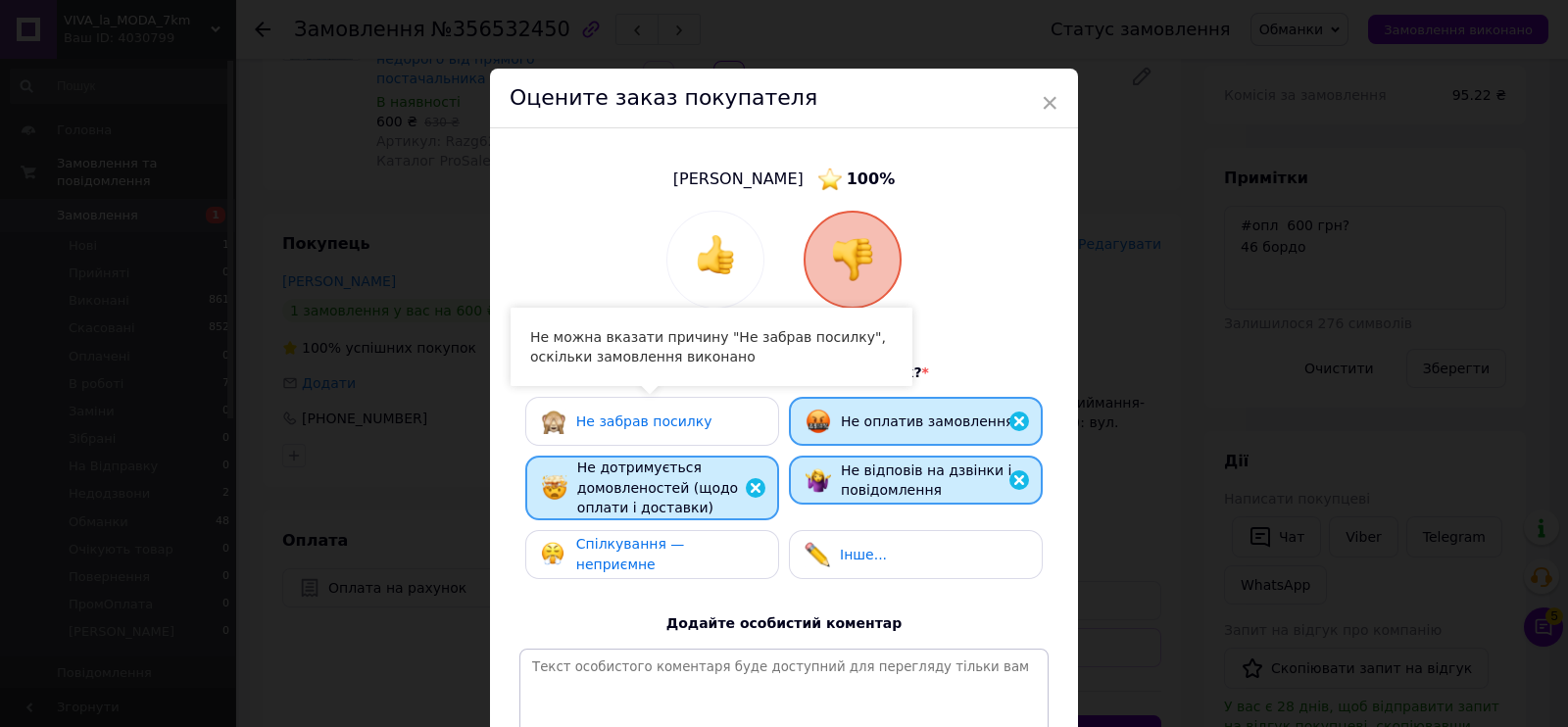
click at [701, 428] on div "Не забрав посилку" at bounding box center [653, 421] width 222 height 26
click at [685, 551] on span "Спілкування — неприємне" at bounding box center [631, 554] width 109 height 36
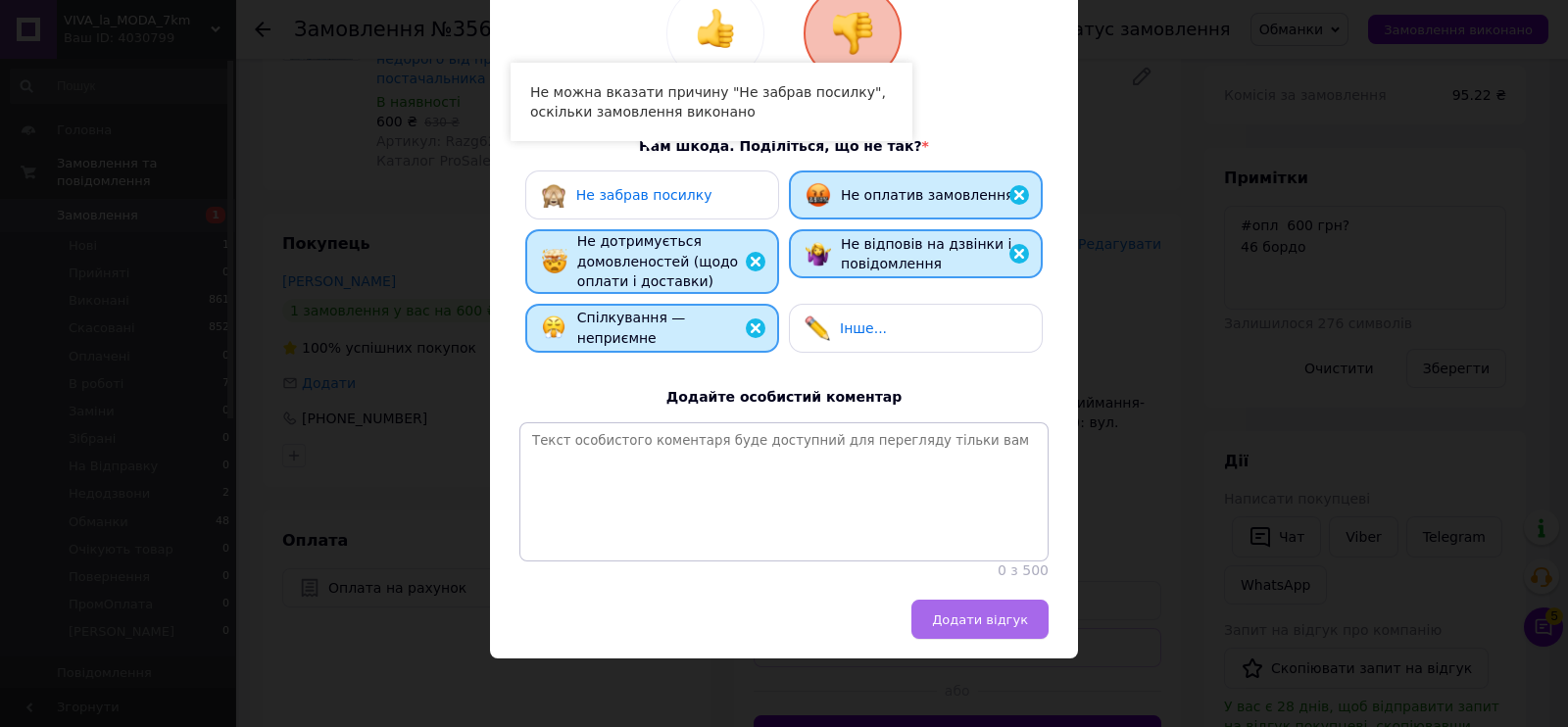
click at [995, 614] on span "Додати відгук" at bounding box center [980, 619] width 96 height 15
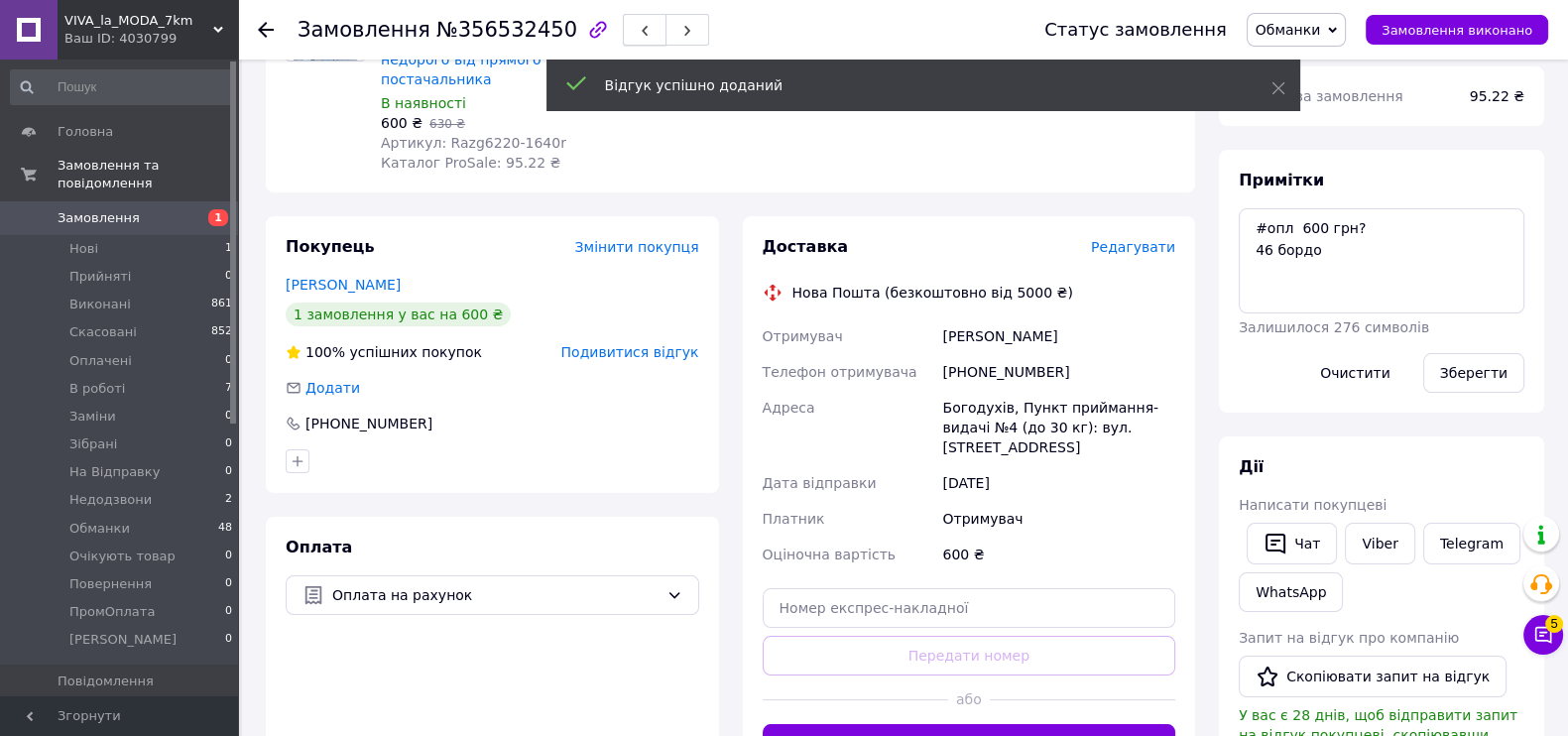
click at [624, 27] on button "button" at bounding box center [644, 30] width 44 height 32
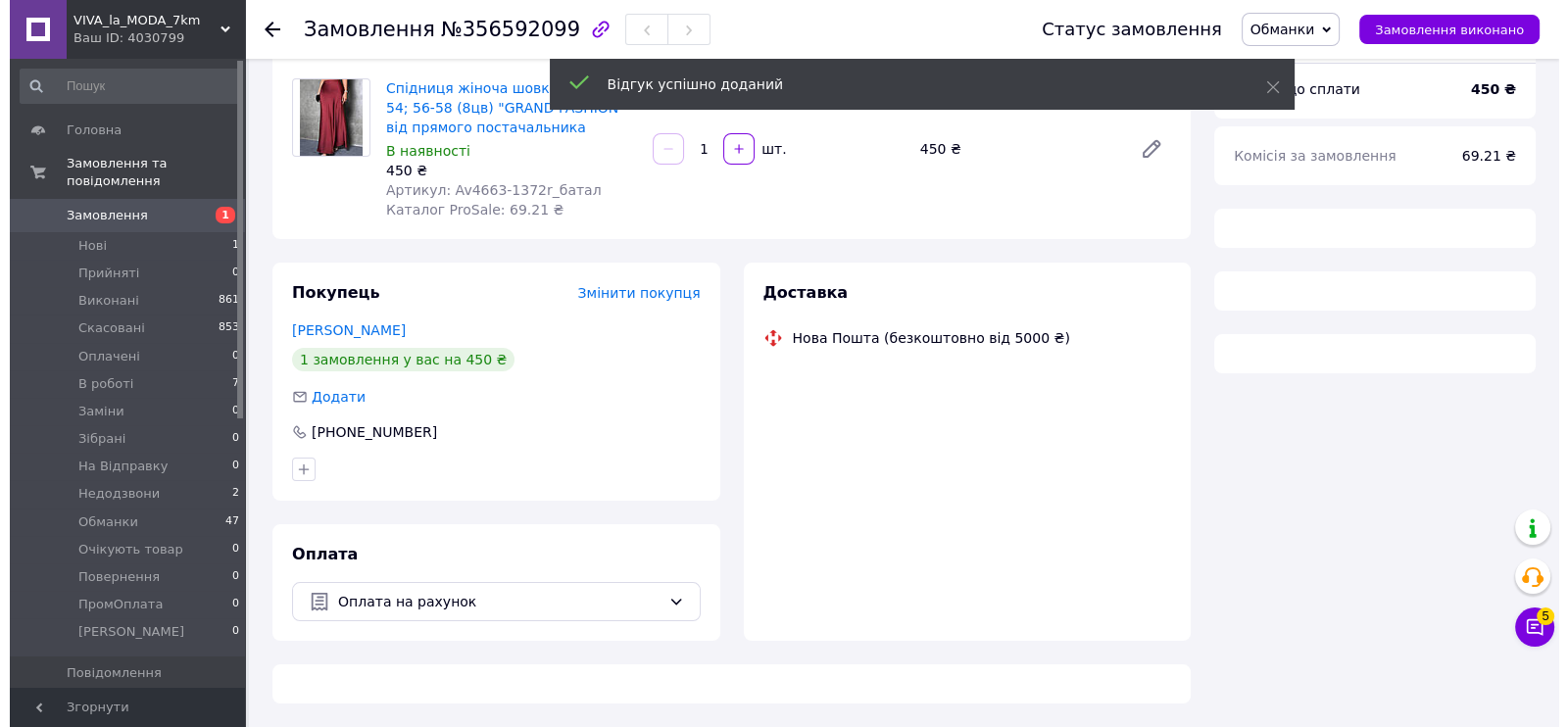
scroll to position [244, 0]
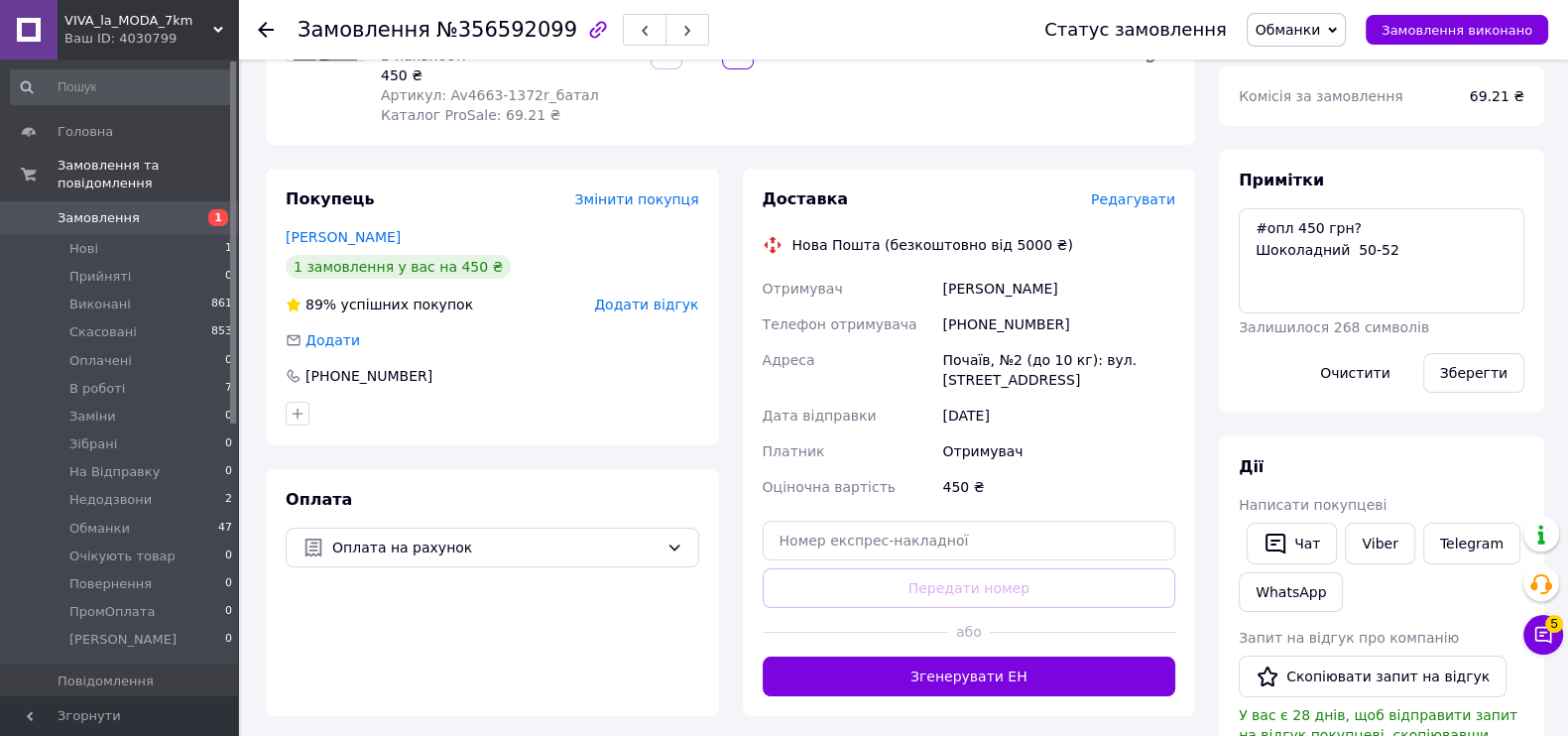
click at [655, 305] on span "Додати відгук" at bounding box center [646, 305] width 105 height 16
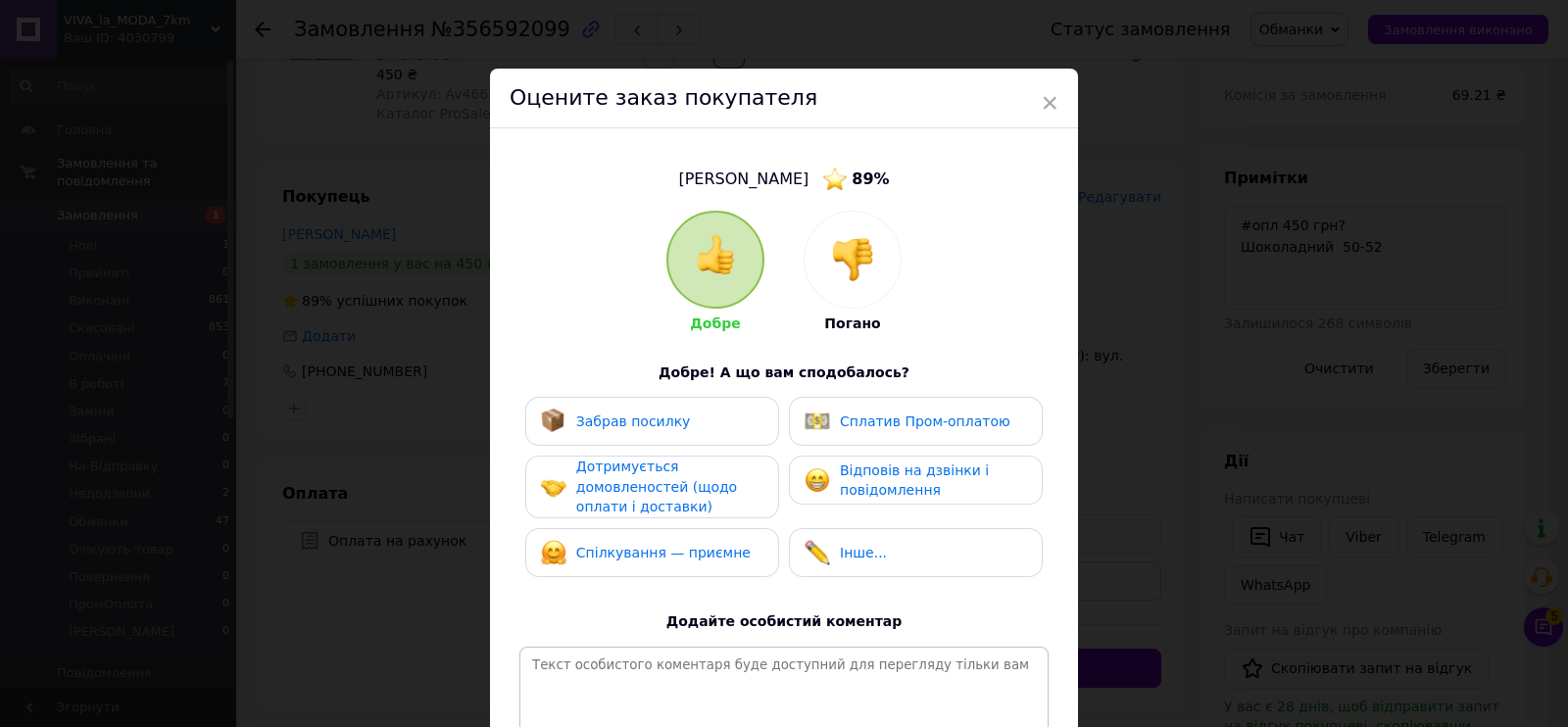
click at [836, 270] on img at bounding box center [853, 260] width 43 height 43
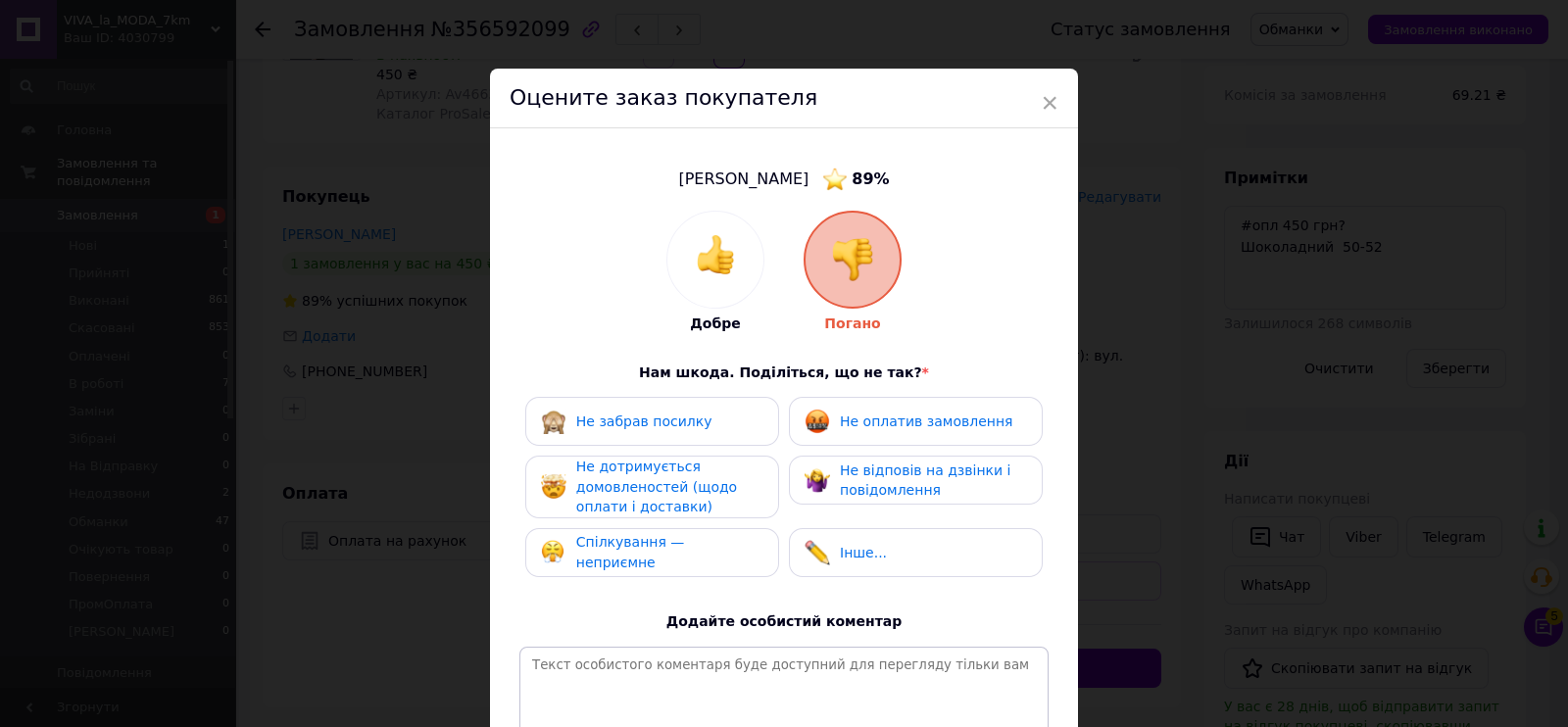
drag, startPoint x: 902, startPoint y: 455, endPoint x: 931, endPoint y: 487, distance: 43.2
click at [903, 457] on div "Не відповів на дзвінки і повідомлення" at bounding box center [916, 480] width 254 height 49
click at [852, 413] on span "Не оплатив замовлення" at bounding box center [925, 421] width 172 height 16
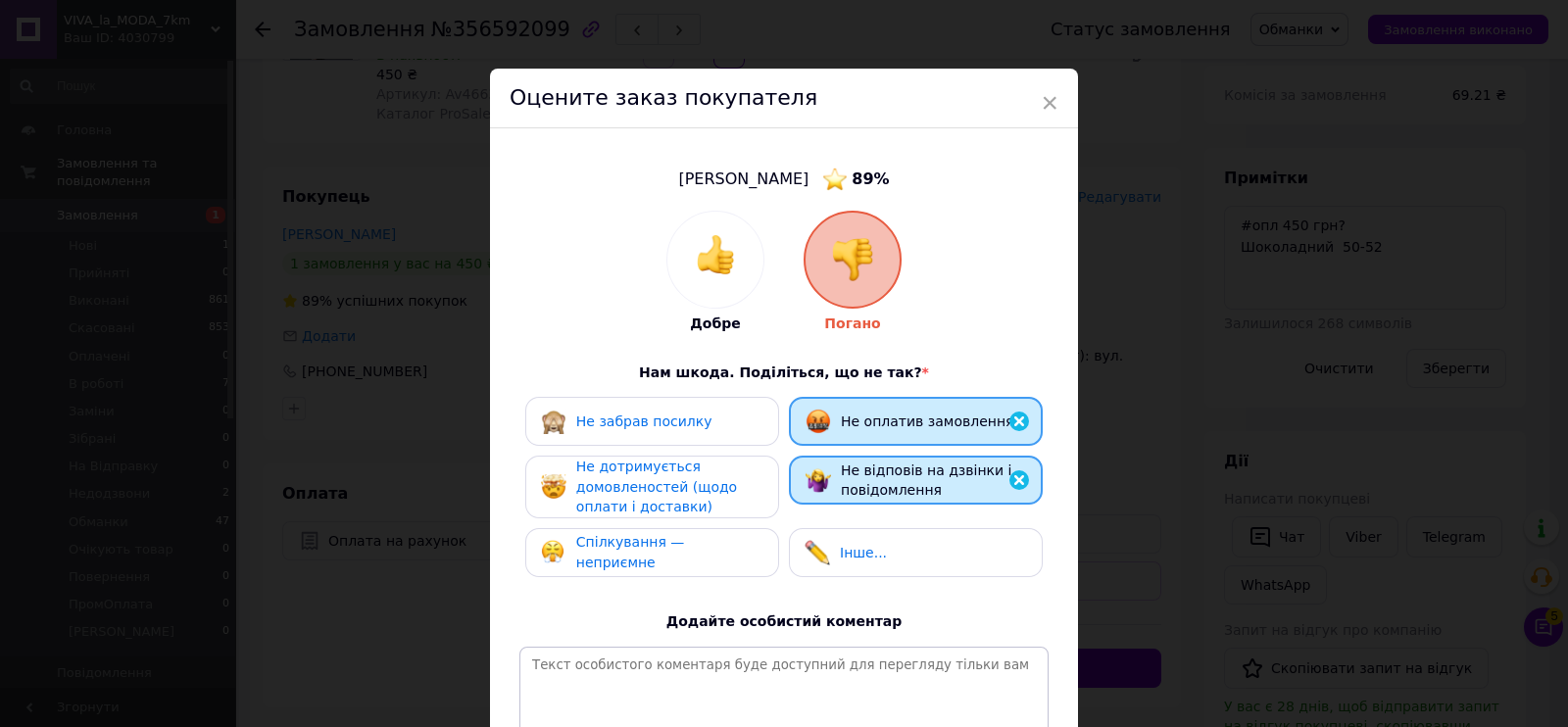
drag, startPoint x: 741, startPoint y: 489, endPoint x: 740, endPoint y: 539, distance: 50.0
click at [740, 490] on div "Не дотримується домовленостей (щодо оплати і доставки)" at bounding box center [669, 487] width 186 height 61
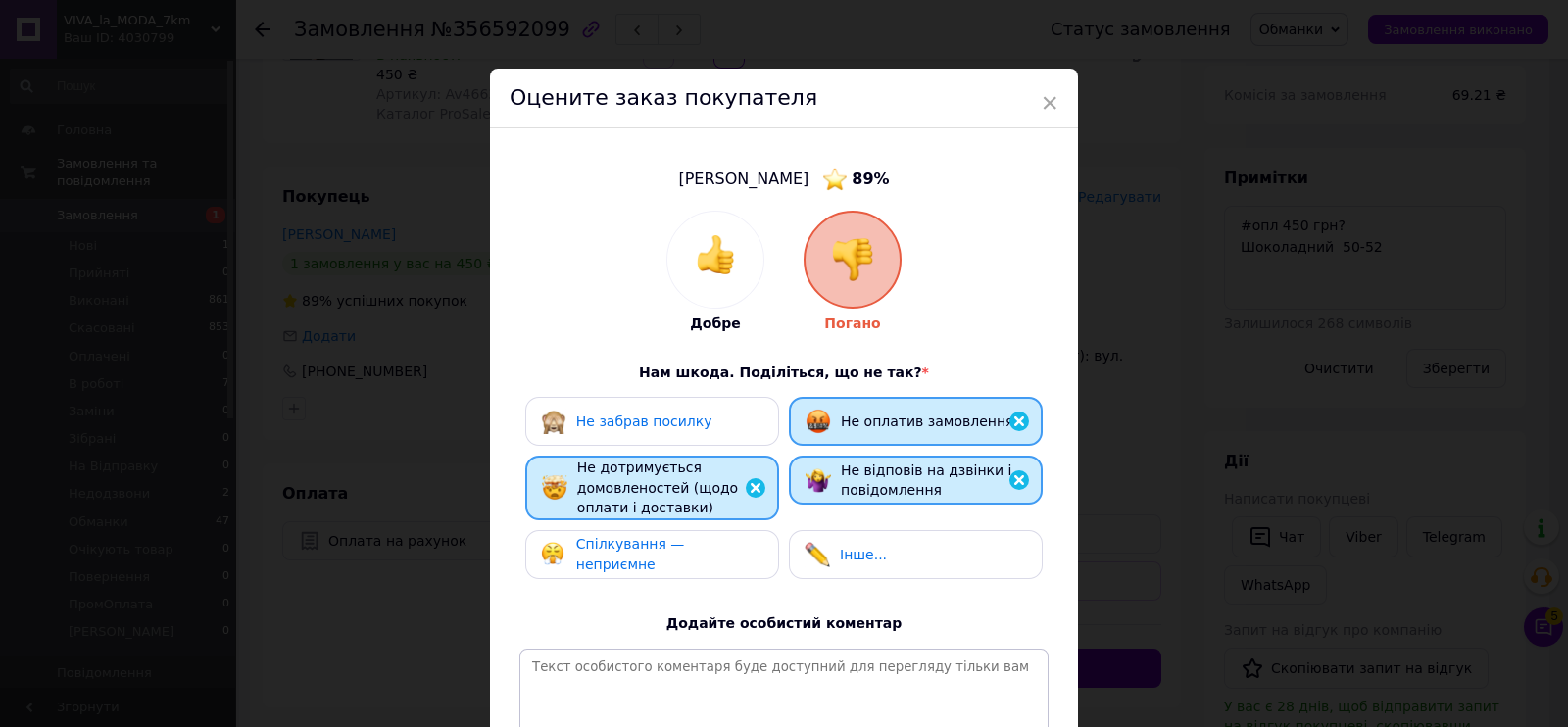
click at [685, 544] on span "Спілкування — неприємне" at bounding box center [631, 554] width 109 height 36
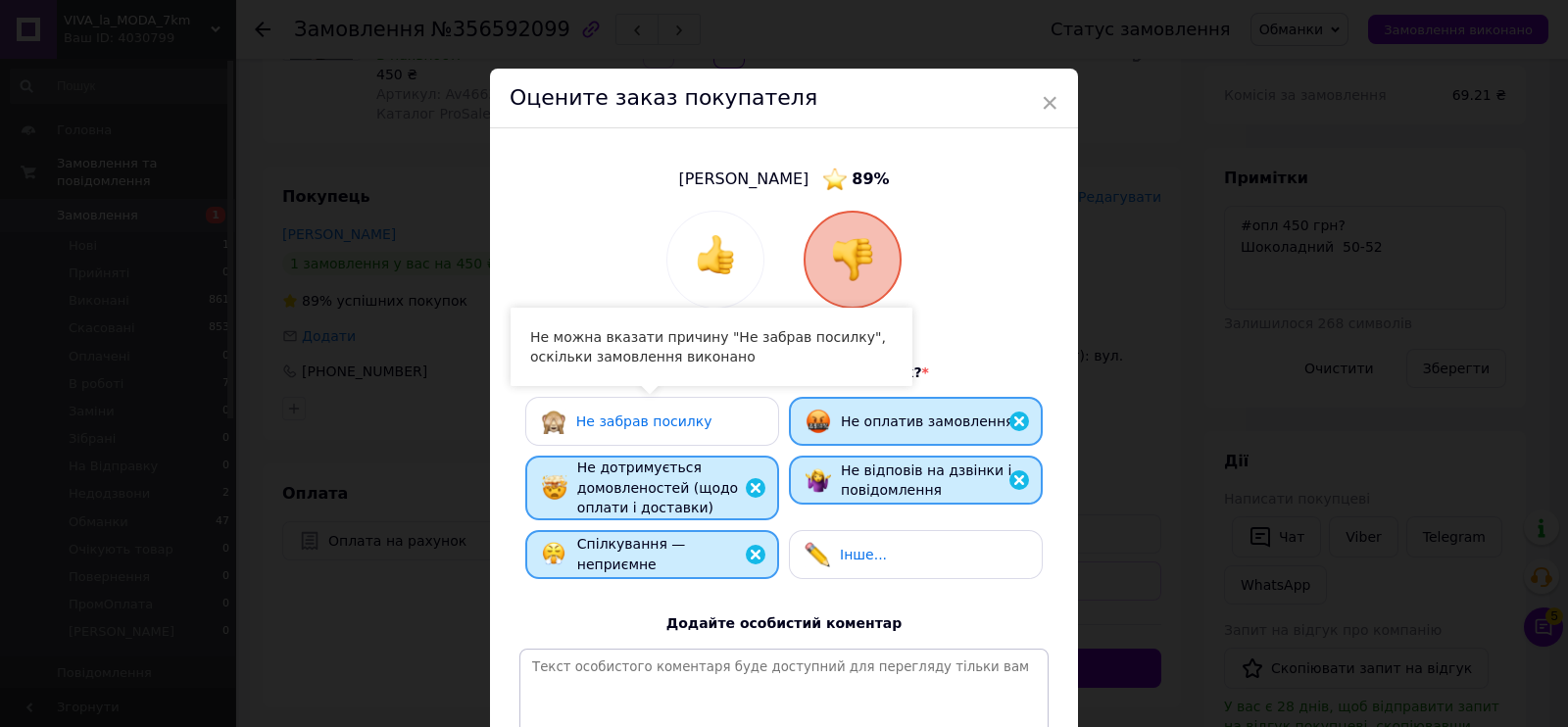
click at [707, 431] on div "Не забрав посилку" at bounding box center [653, 421] width 222 height 26
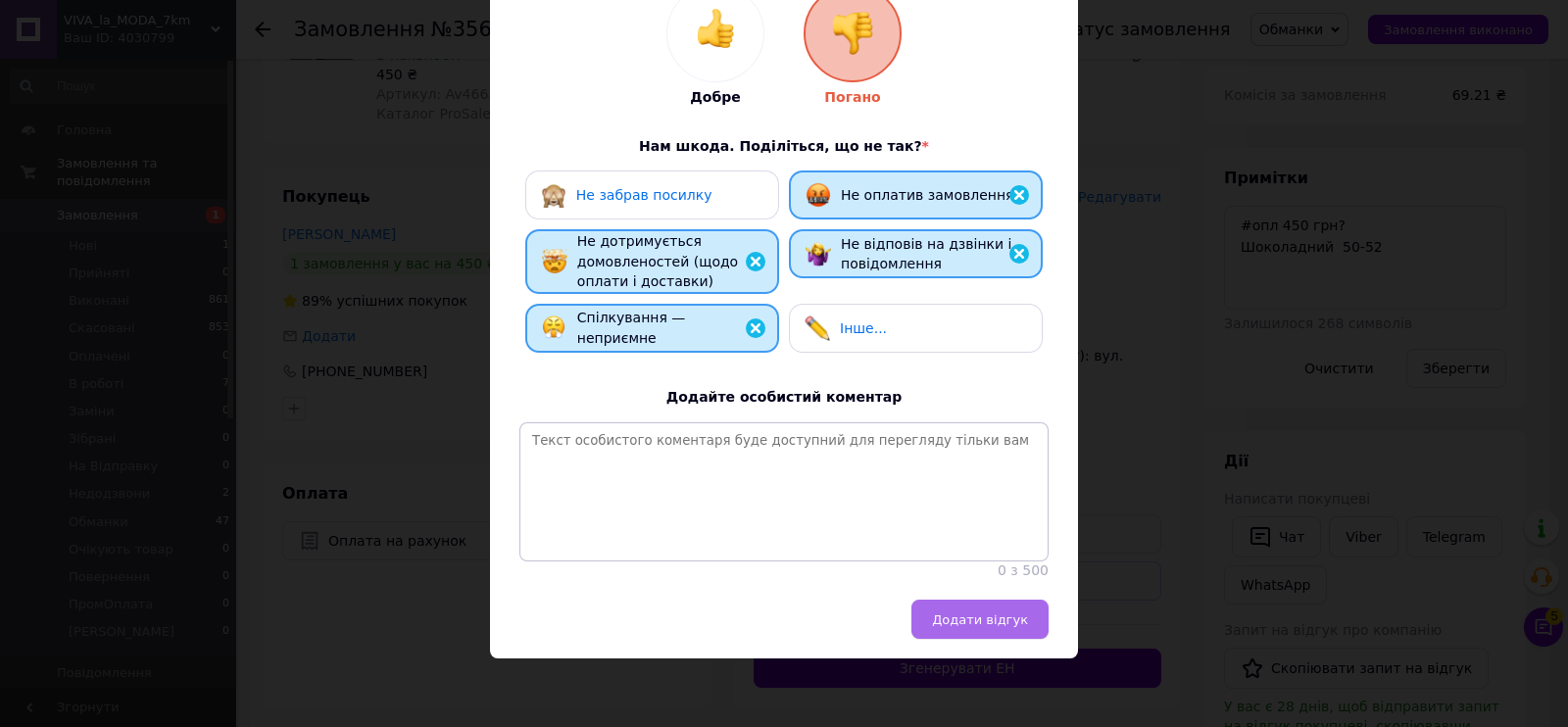
click at [946, 614] on span "Додати відгук" at bounding box center [980, 619] width 96 height 15
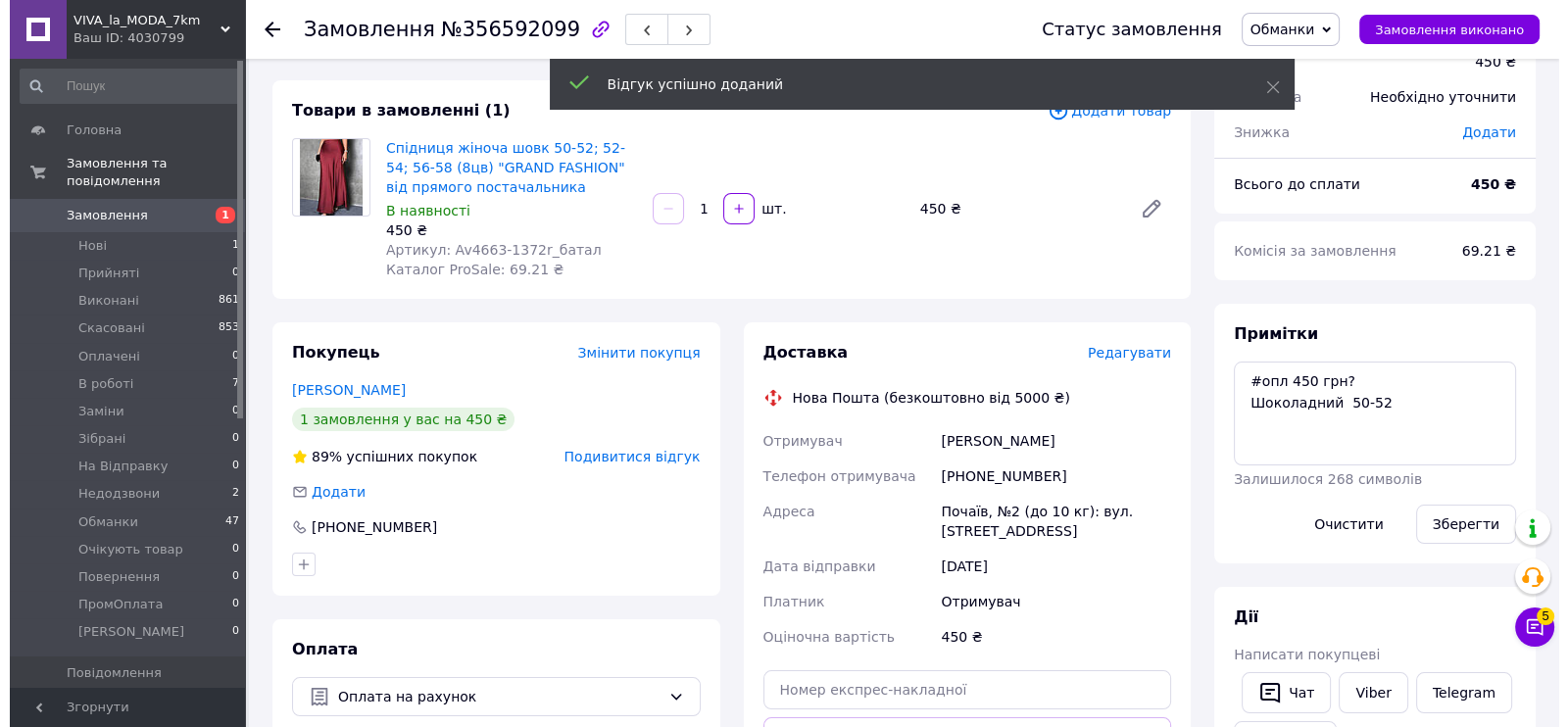
scroll to position [0, 0]
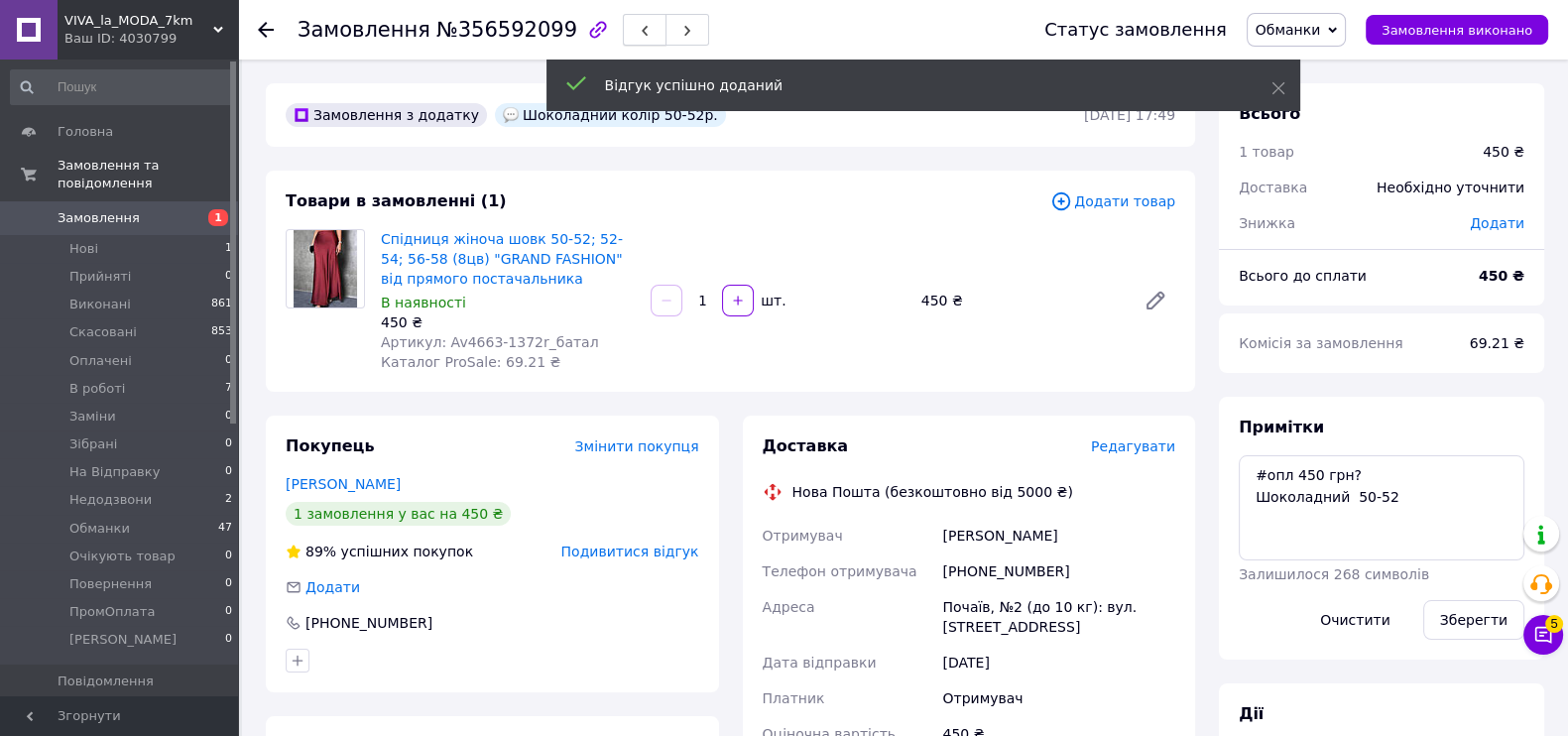
click at [638, 33] on icon "button" at bounding box center [644, 31] width 12 height 12
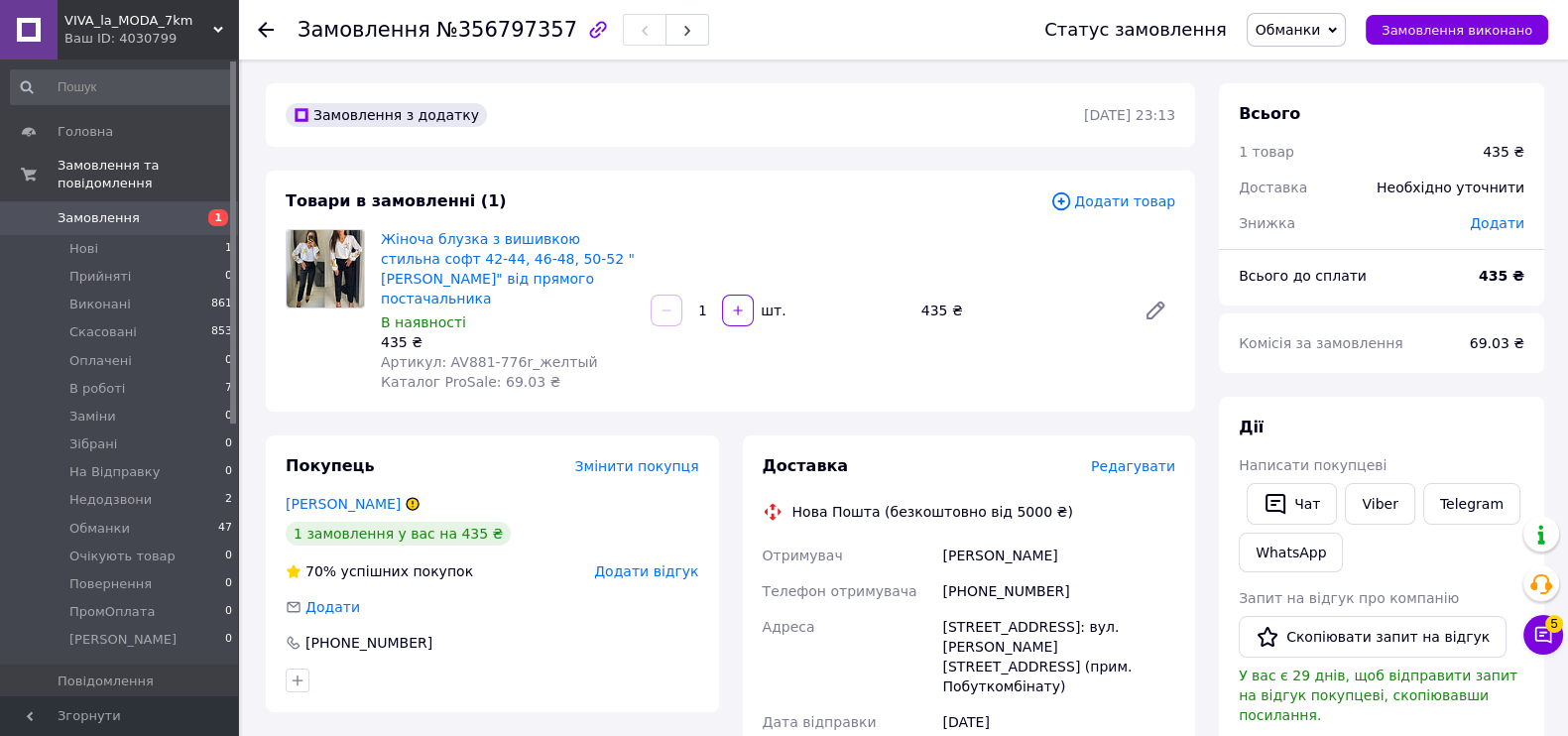
click at [656, 564] on span "Додати відгук" at bounding box center [646, 572] width 105 height 16
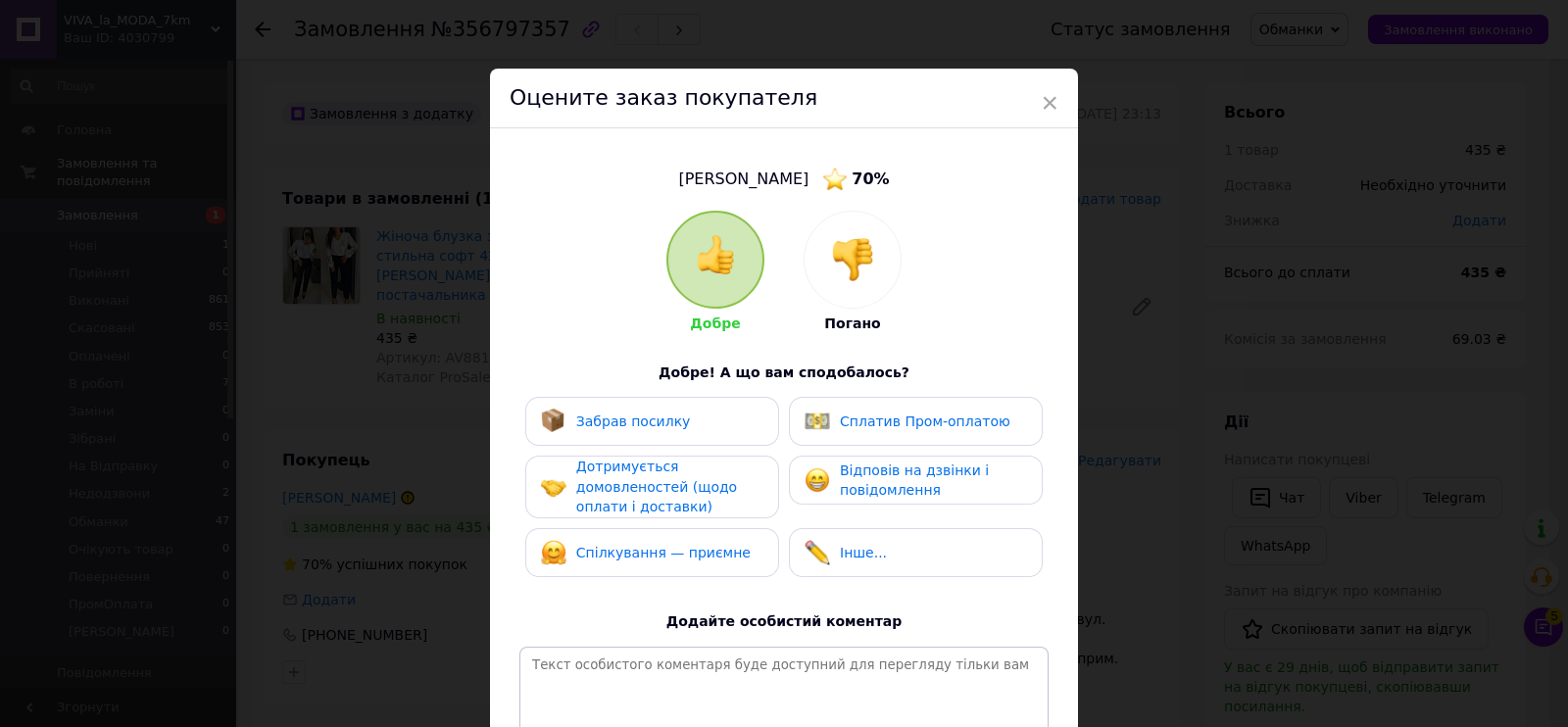
click at [852, 269] on img at bounding box center [853, 260] width 43 height 43
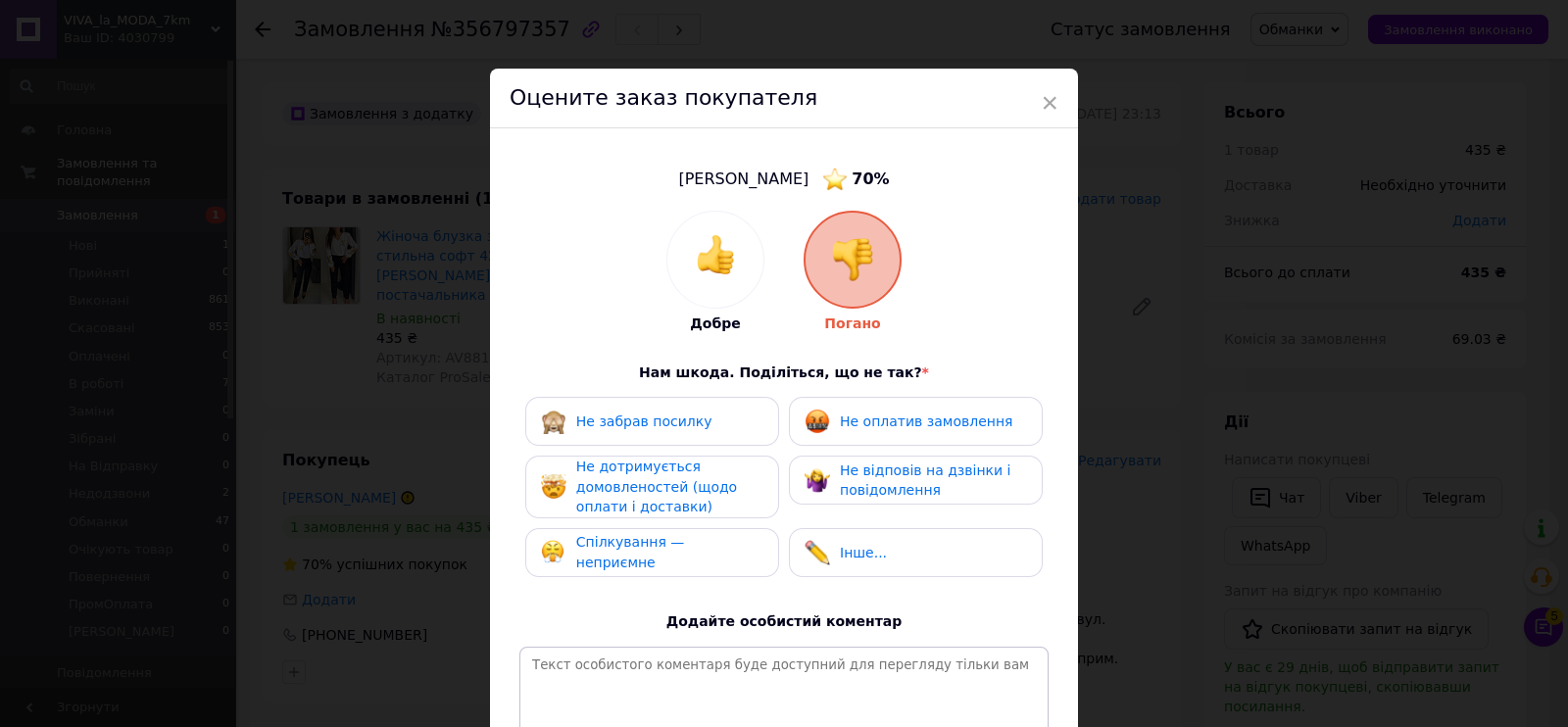
click at [893, 444] on div "Не оплатив замовлення" at bounding box center [916, 421] width 254 height 49
click at [816, 502] on div "Не відповів на дзвінки і повідомлення" at bounding box center [916, 480] width 254 height 49
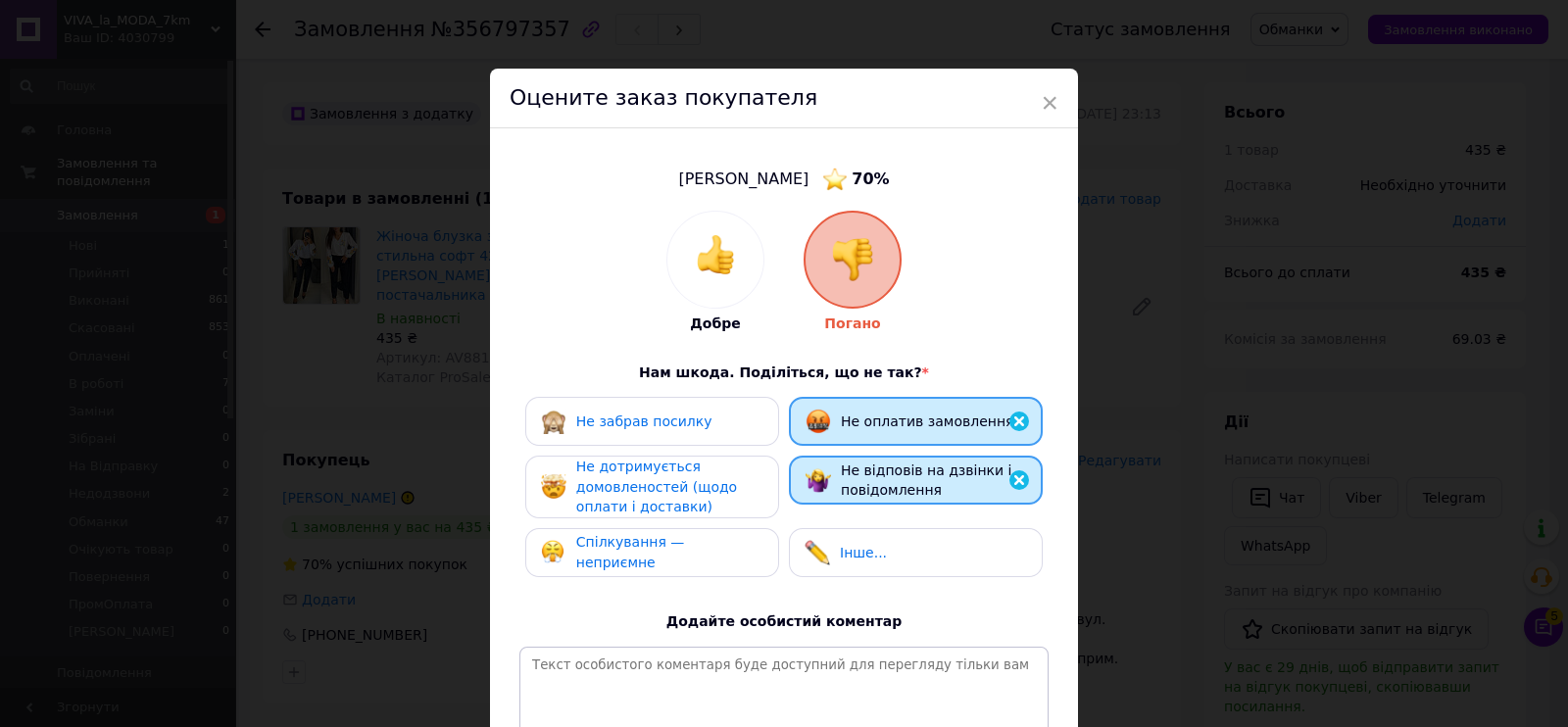
drag, startPoint x: 720, startPoint y: 503, endPoint x: 721, endPoint y: 556, distance: 53.0
click at [720, 506] on div "Не дотримується домовленостей (щодо оплати і доставки)" at bounding box center [669, 487] width 186 height 61
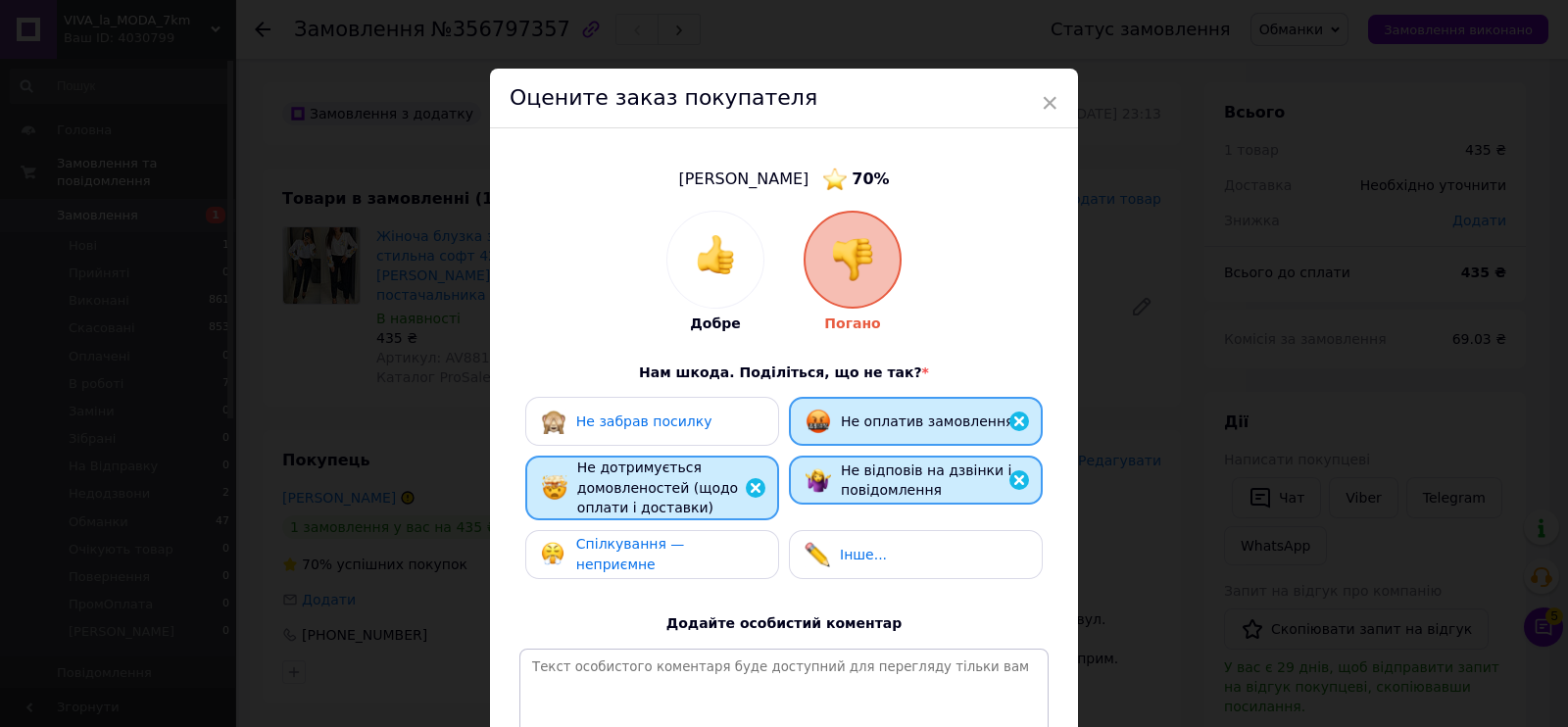
click at [685, 558] on span "Спілкування — неприємне" at bounding box center [631, 554] width 109 height 36
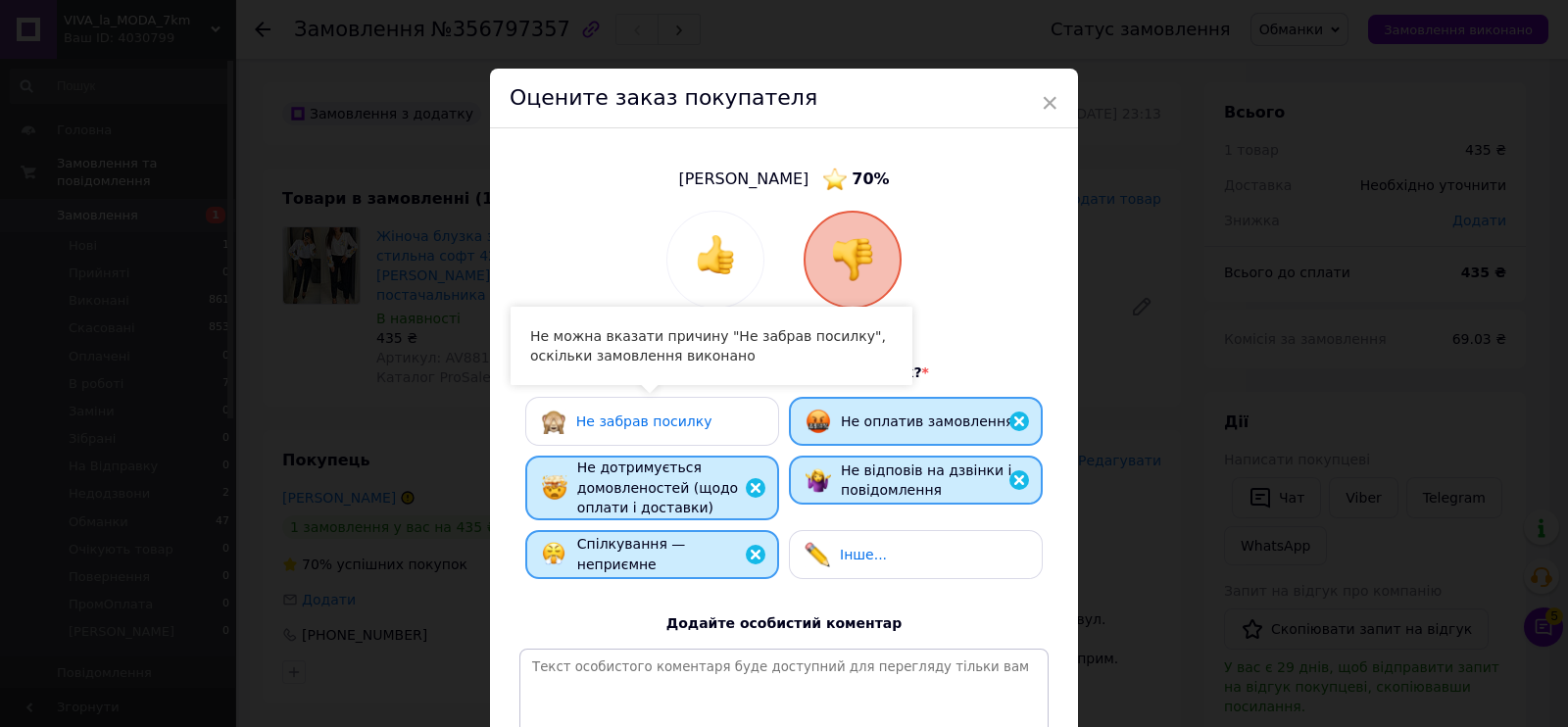
click at [696, 419] on div "Не забрав посилку" at bounding box center [653, 421] width 222 height 26
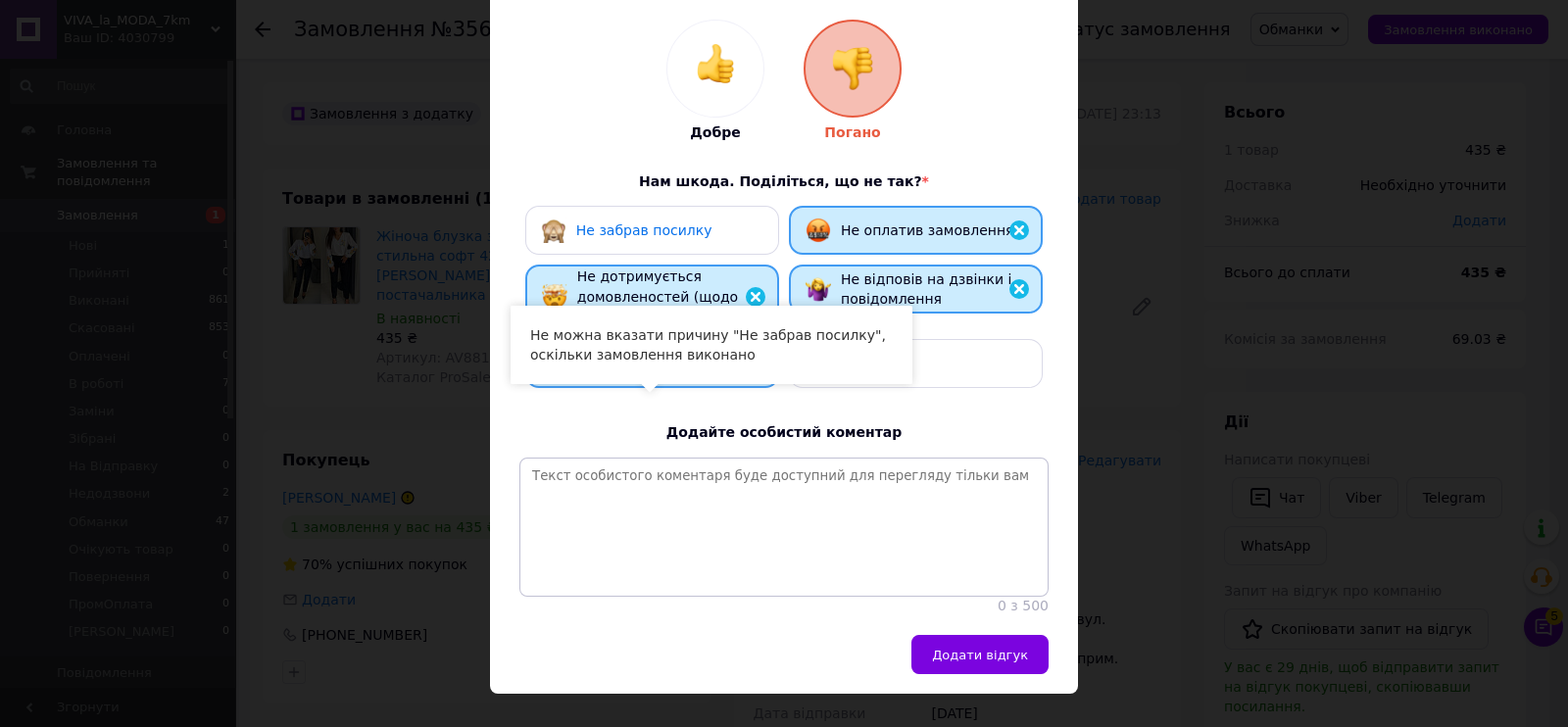
scroll to position [244, 0]
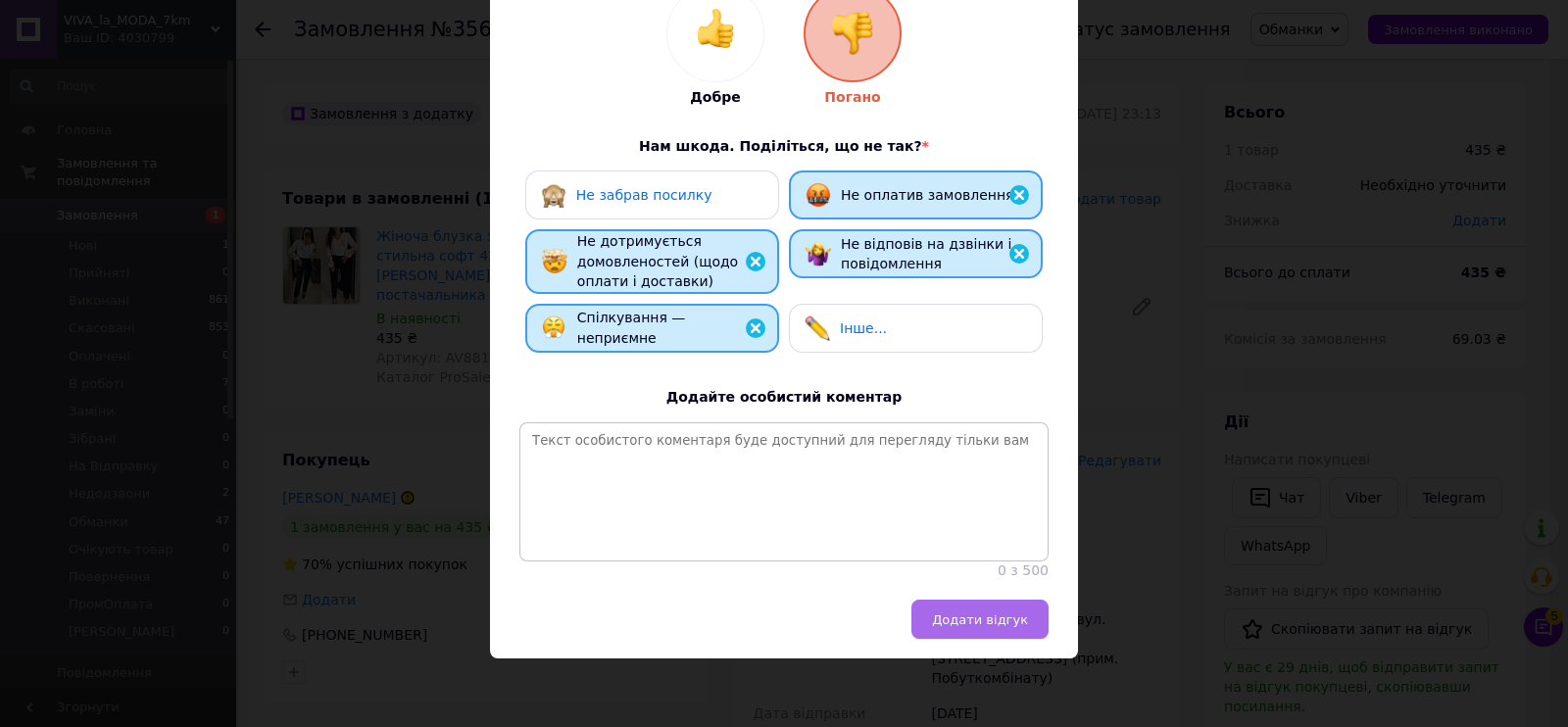
click at [935, 619] on button "Додати відгук" at bounding box center [979, 619] width 137 height 39
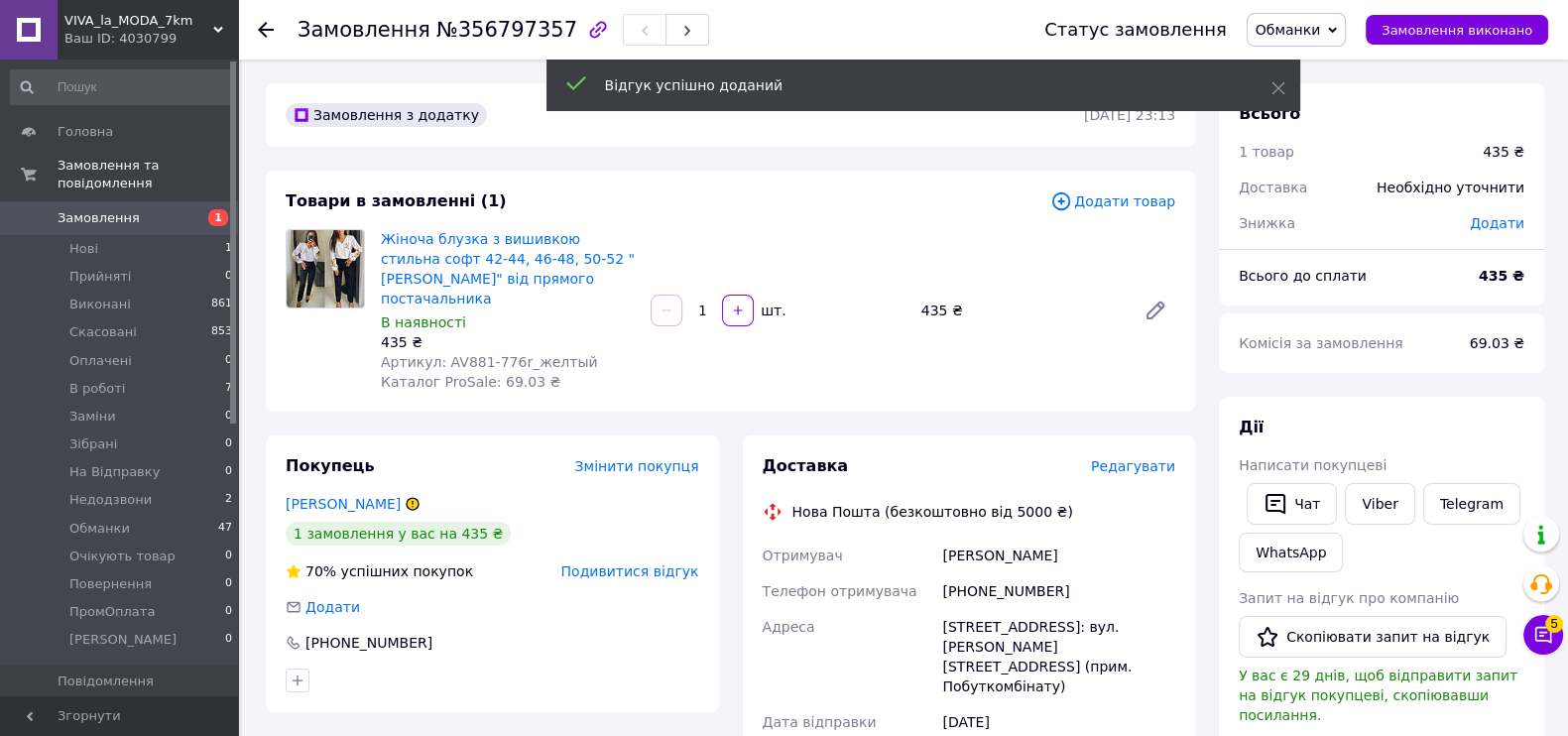
click at [1321, 30] on span "Обманки" at bounding box center [1288, 30] width 66 height 16
click at [1328, 138] on li "Скасовано" at bounding box center [1310, 129] width 126 height 30
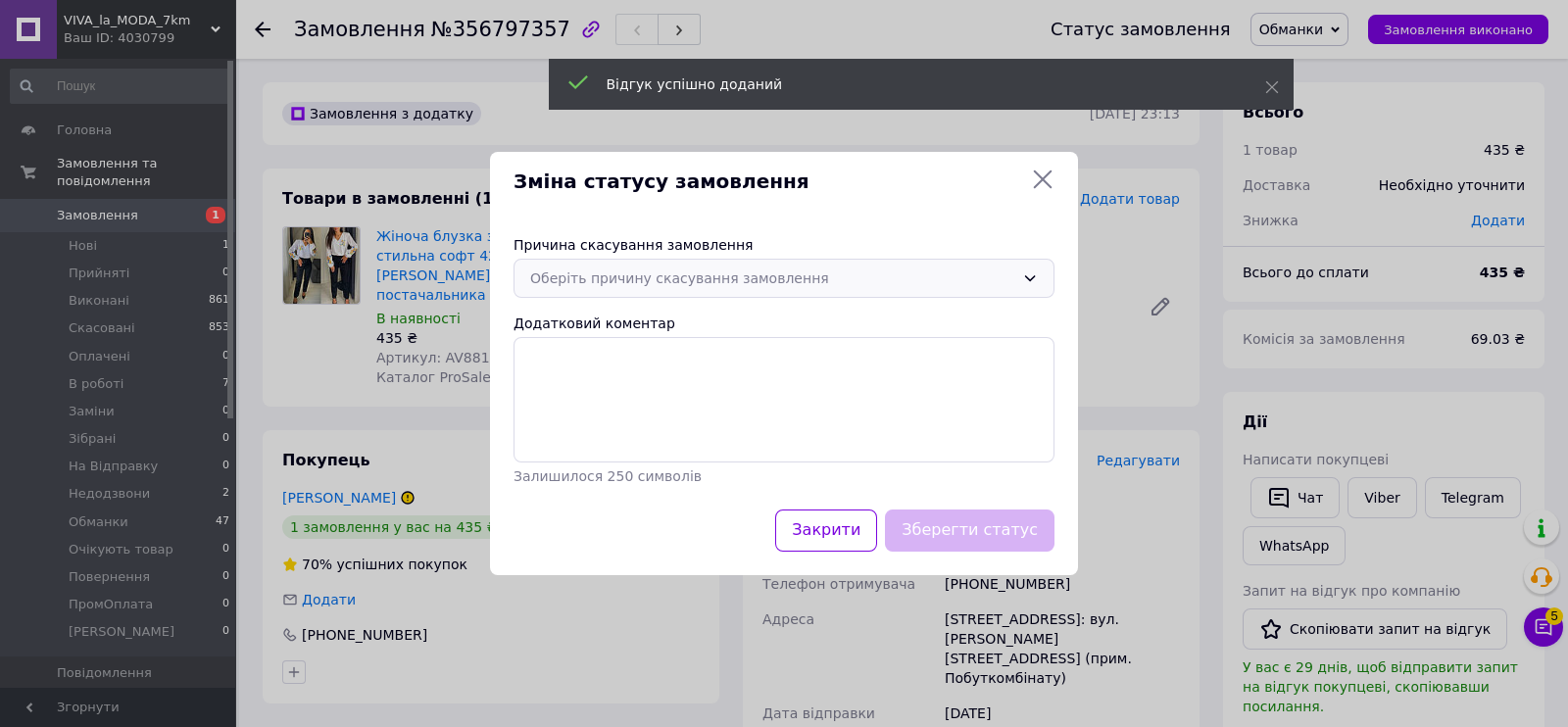
drag, startPoint x: 590, startPoint y: 273, endPoint x: 599, endPoint y: 296, distance: 24.7
click at [590, 273] on div "Оберіть причину скасування замовлення" at bounding box center [773, 278] width 484 height 22
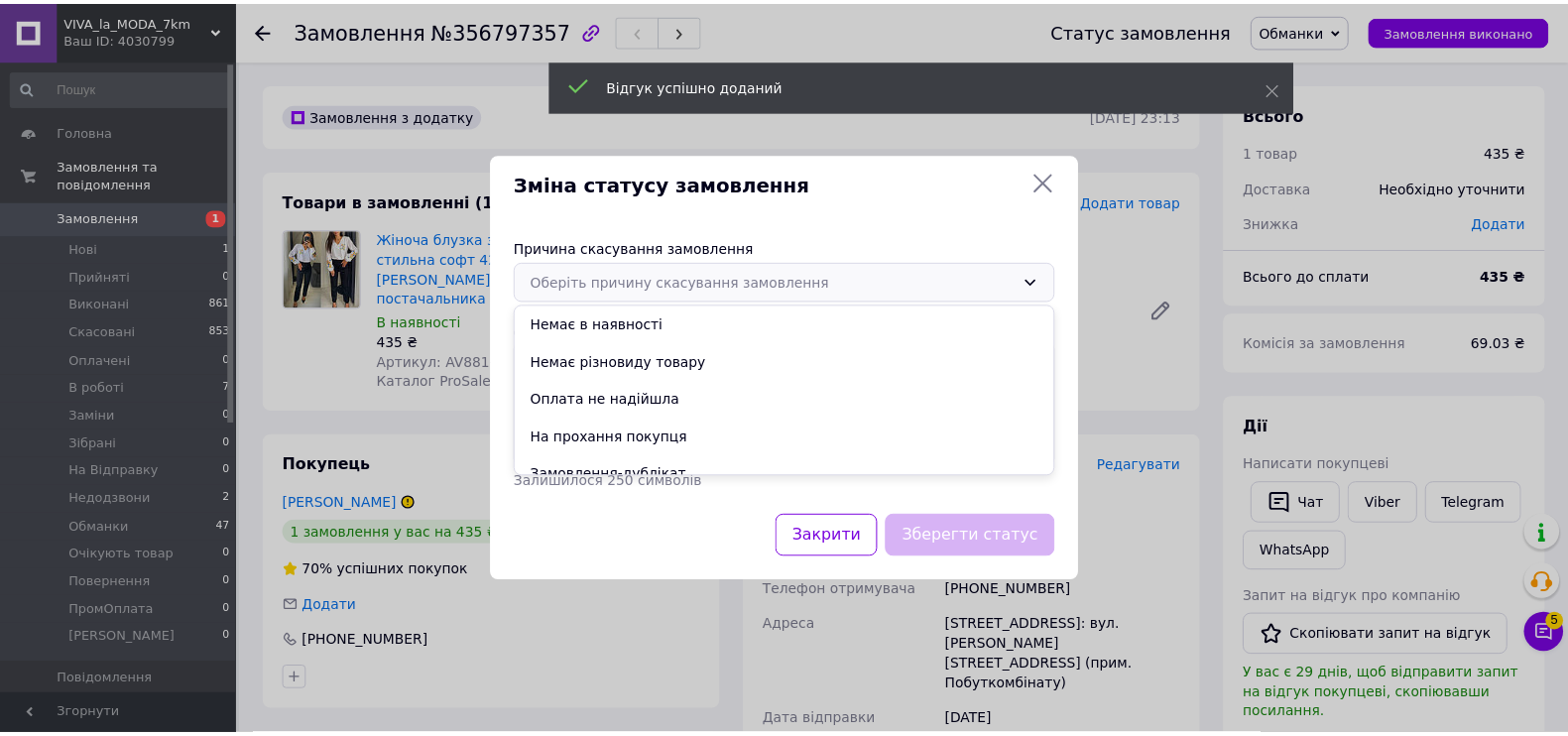
scroll to position [93, 0]
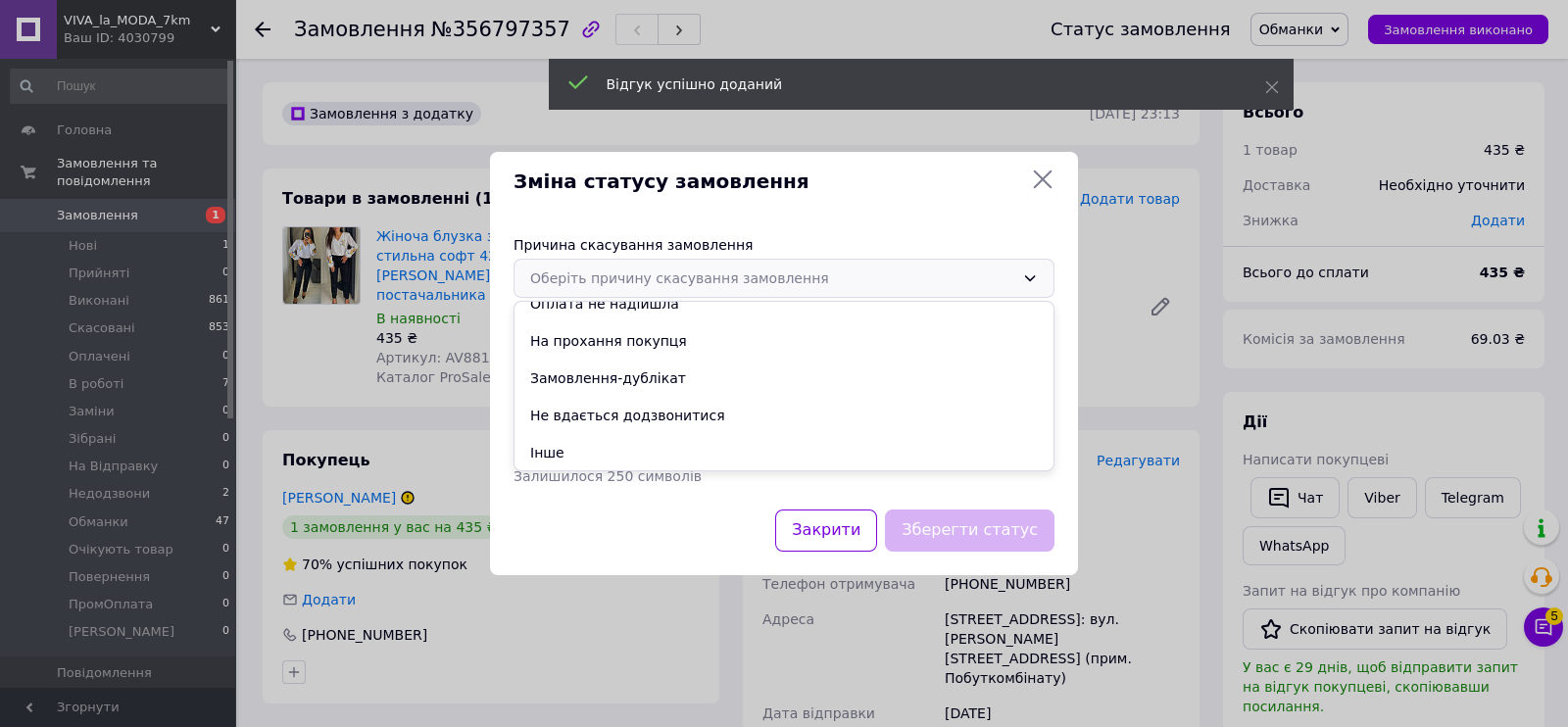
click at [591, 444] on li "Інше" at bounding box center [784, 453] width 539 height 37
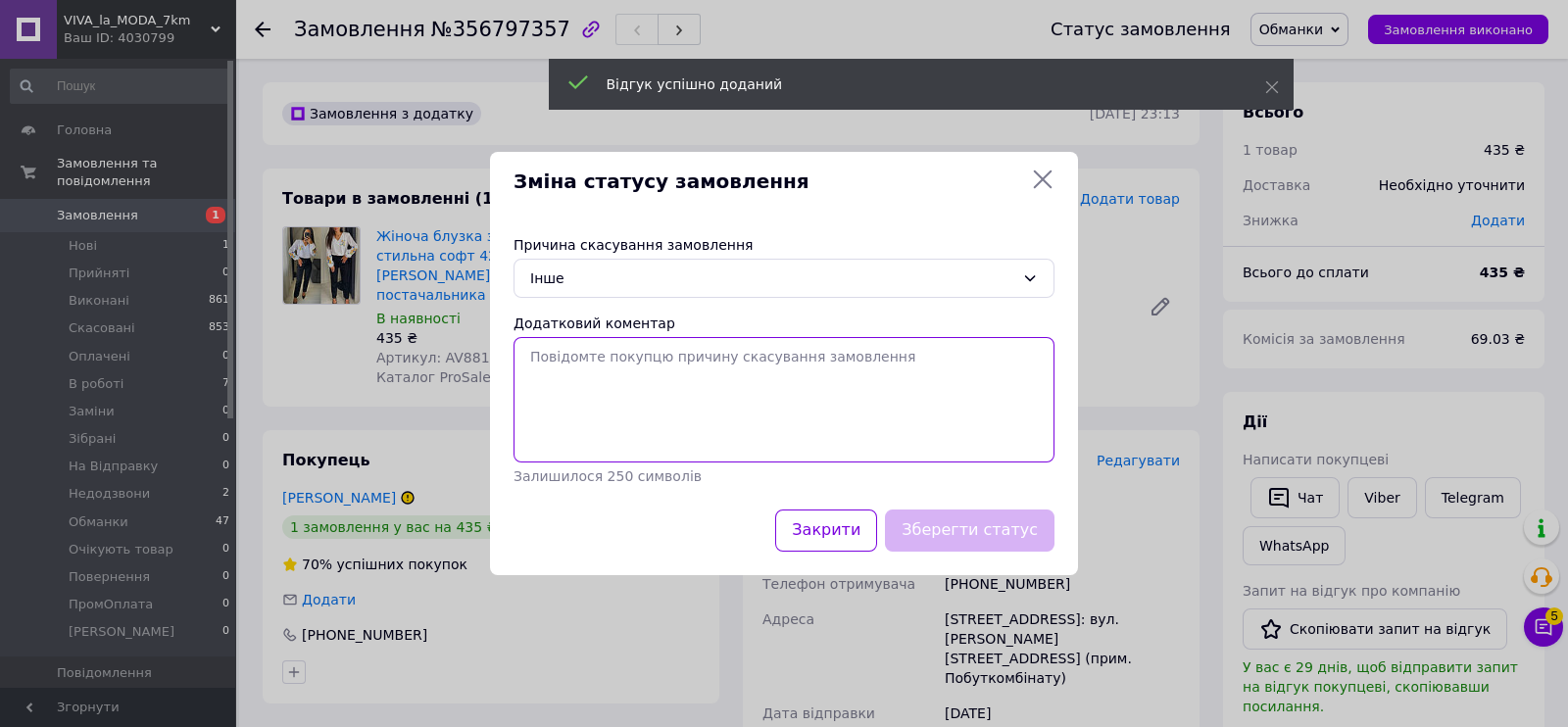
click at [598, 397] on textarea "Додатковий коментар" at bounding box center [784, 399] width 541 height 125
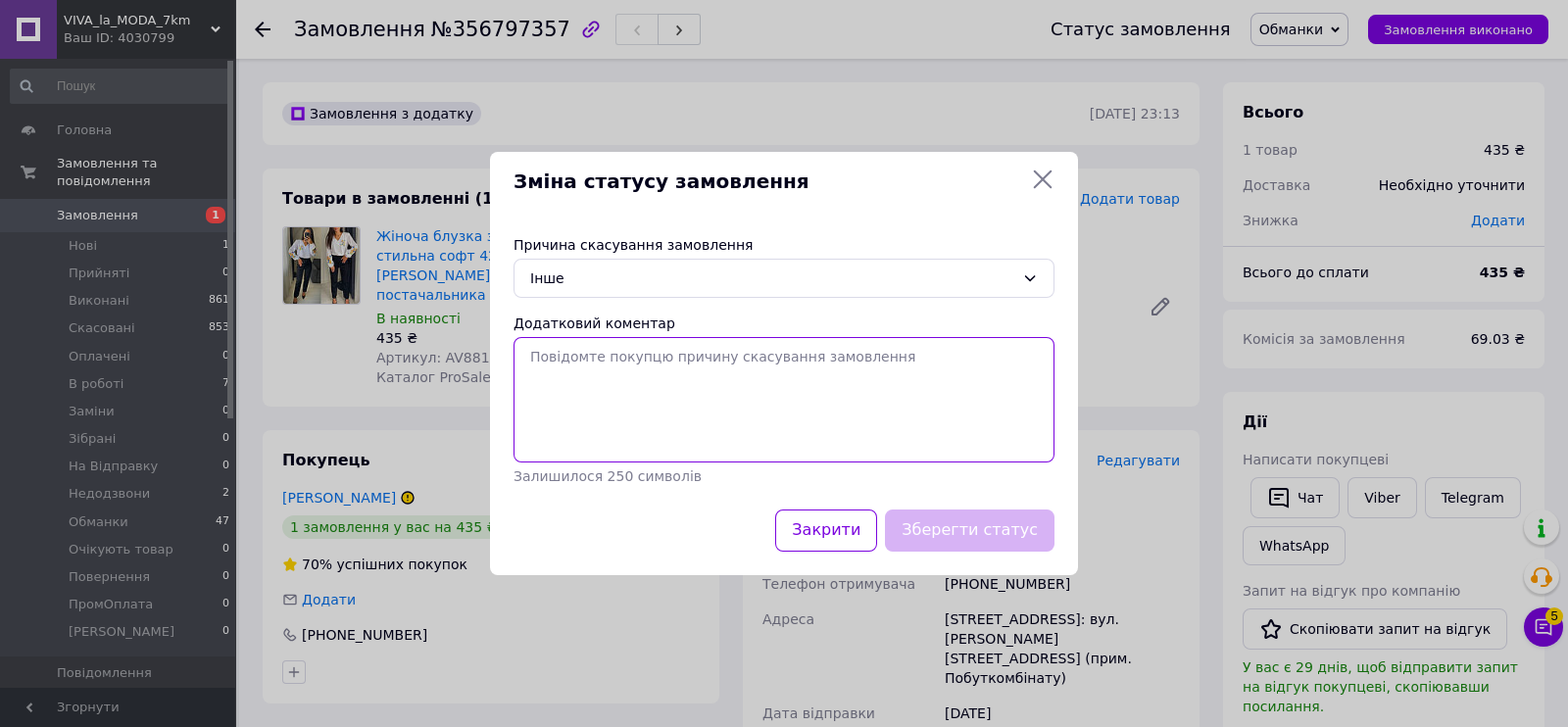
paste textarea "мразь"
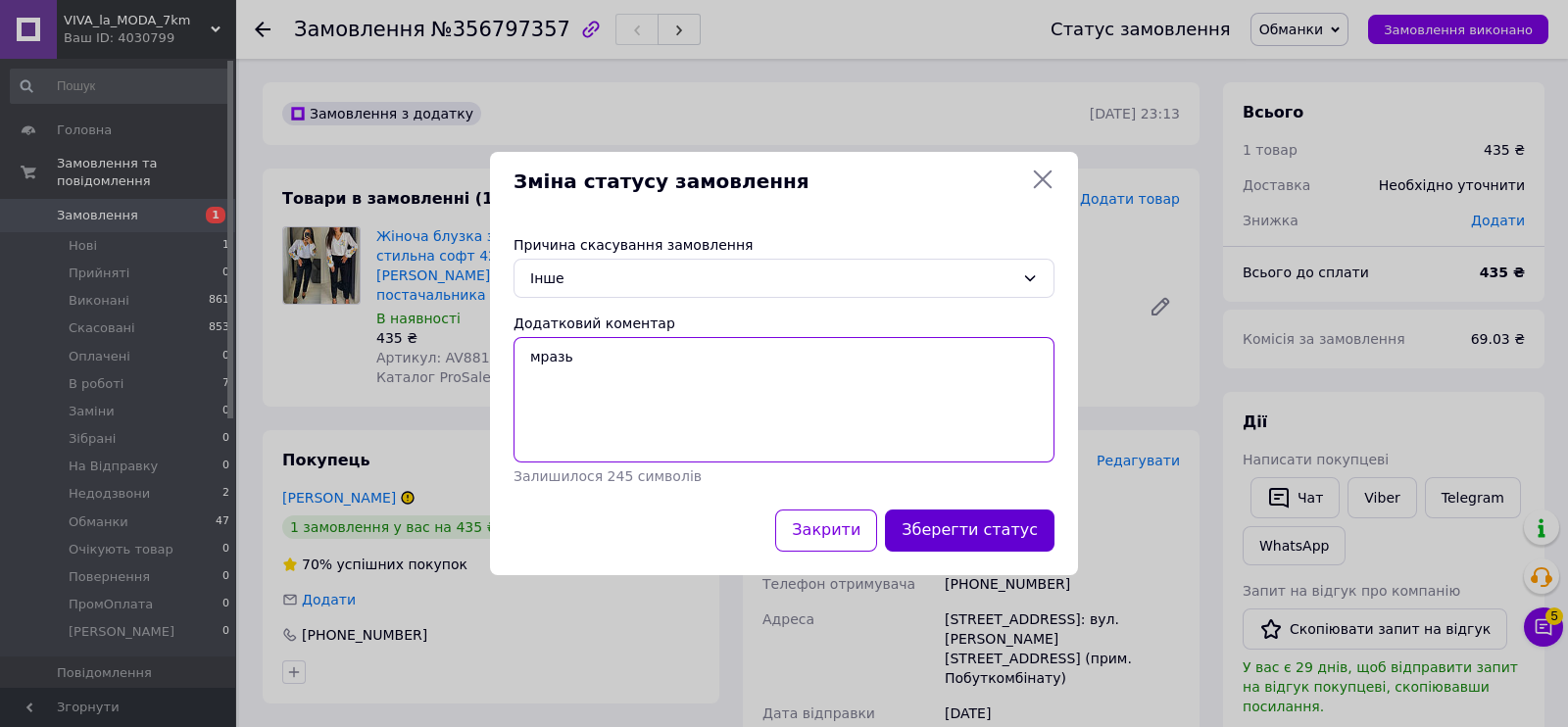
type textarea "мразь"
click at [982, 523] on button "Зберегти статус" at bounding box center [970, 530] width 169 height 42
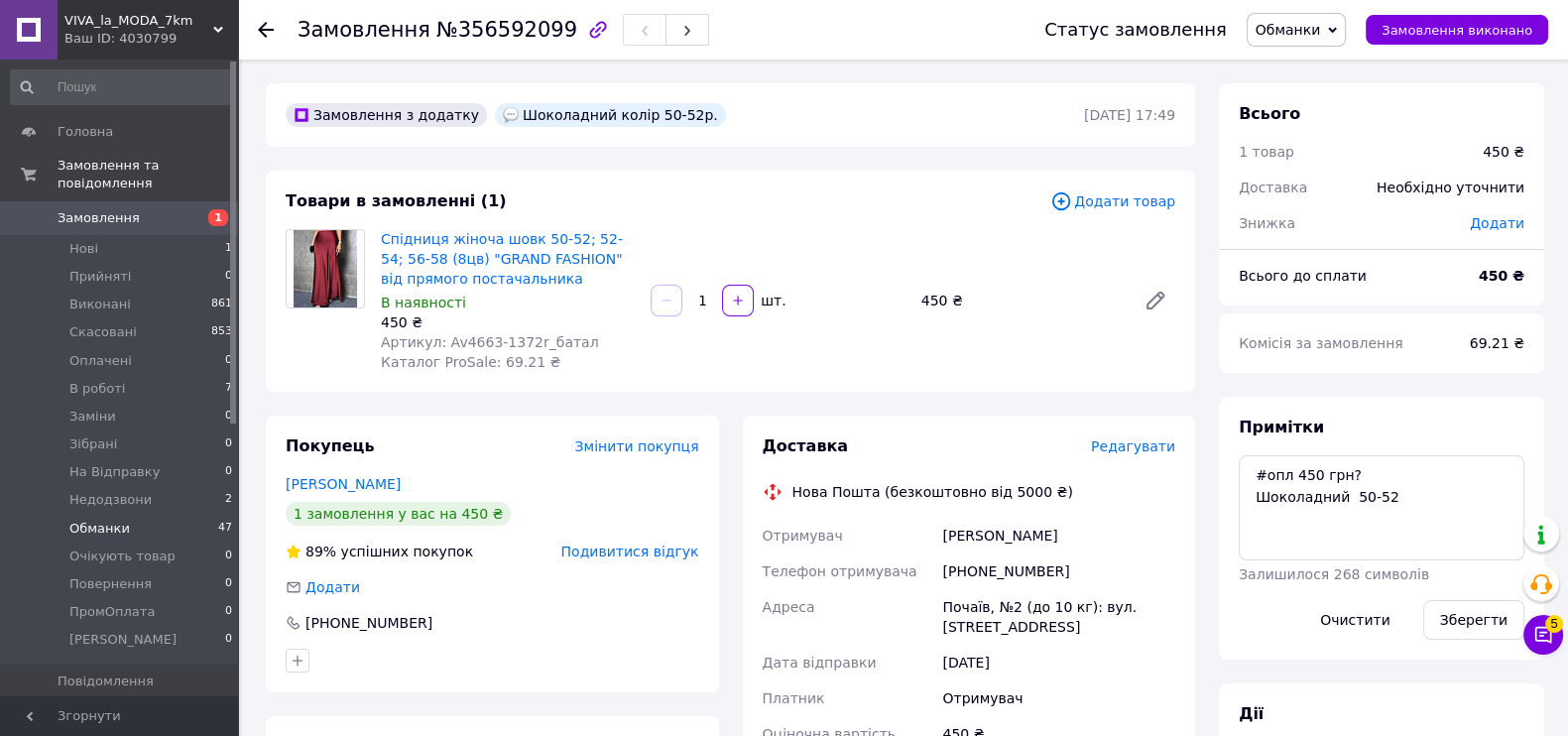
click at [153, 515] on li "Обманки 47" at bounding box center [121, 529] width 244 height 28
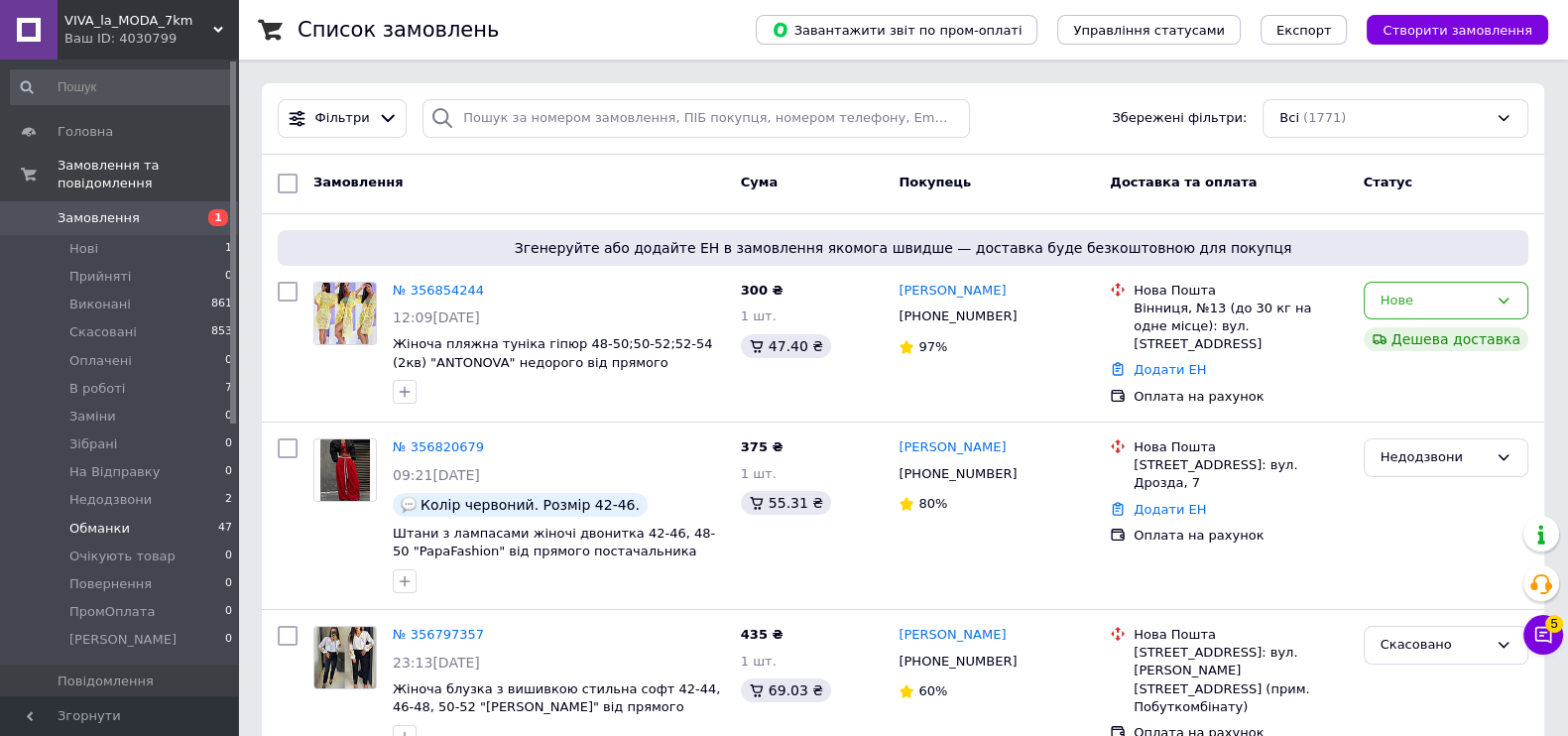
click at [156, 515] on li "Обманки 47" at bounding box center [121, 529] width 244 height 28
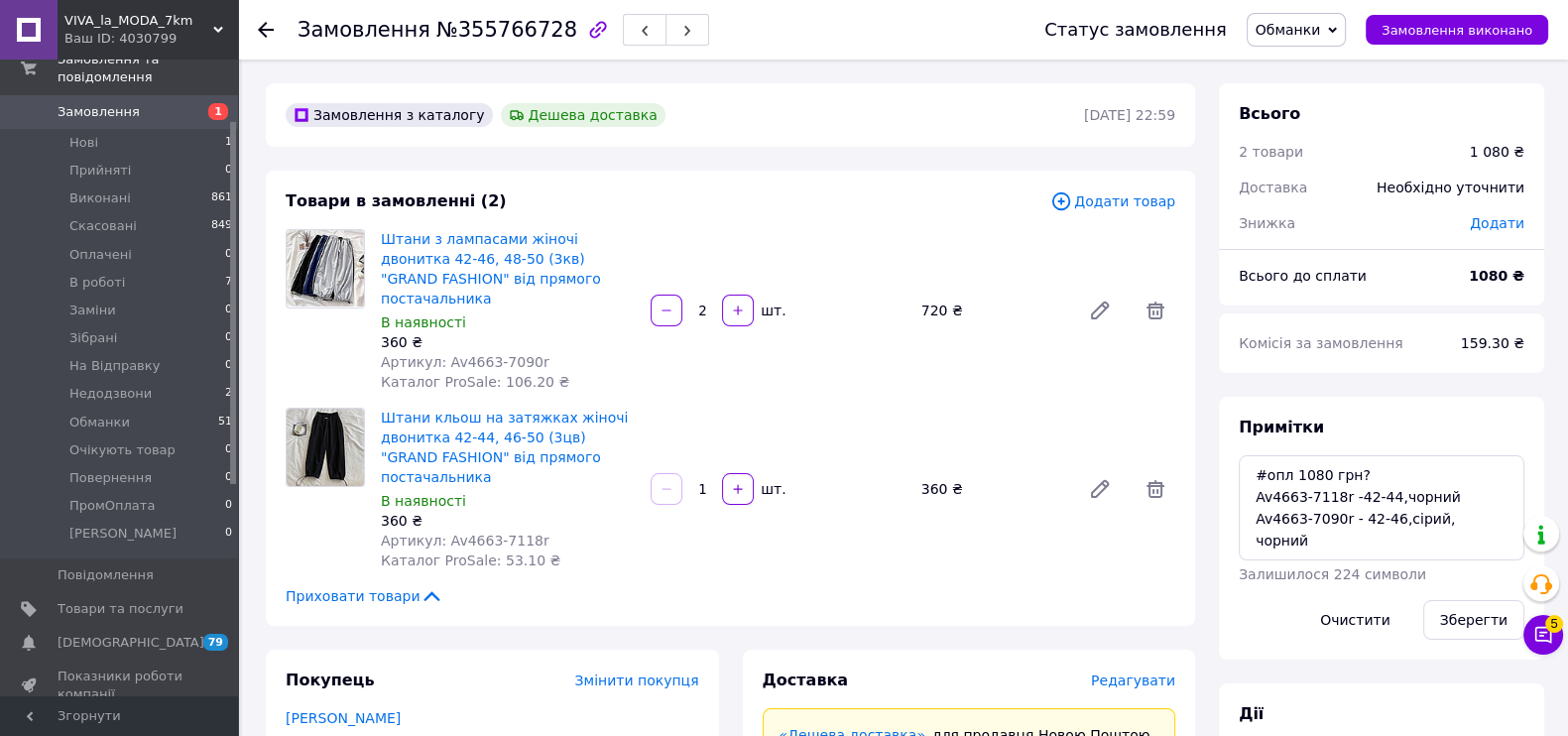
scroll to position [371, 0]
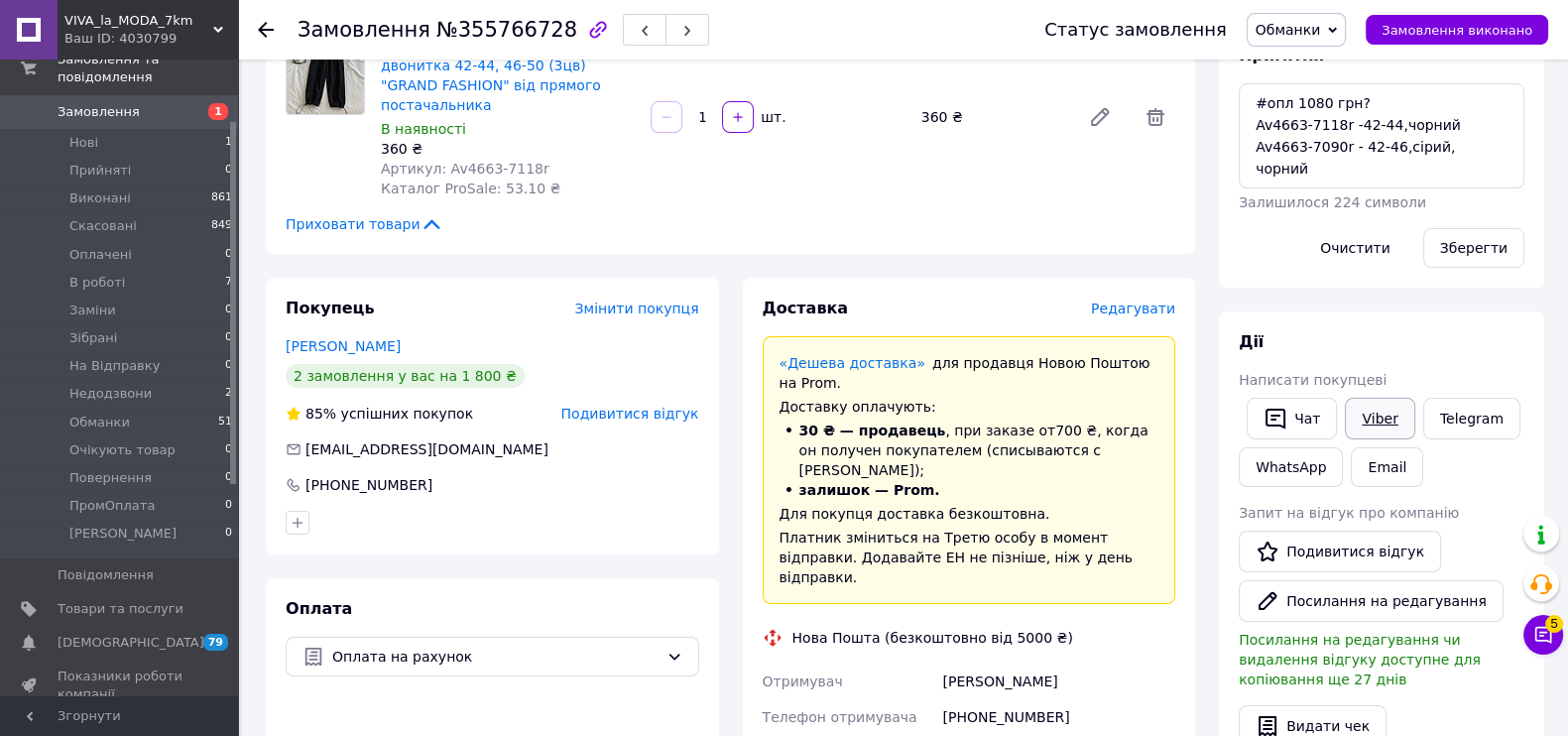
click at [1396, 408] on link "Viber" at bounding box center [1379, 418] width 70 height 42
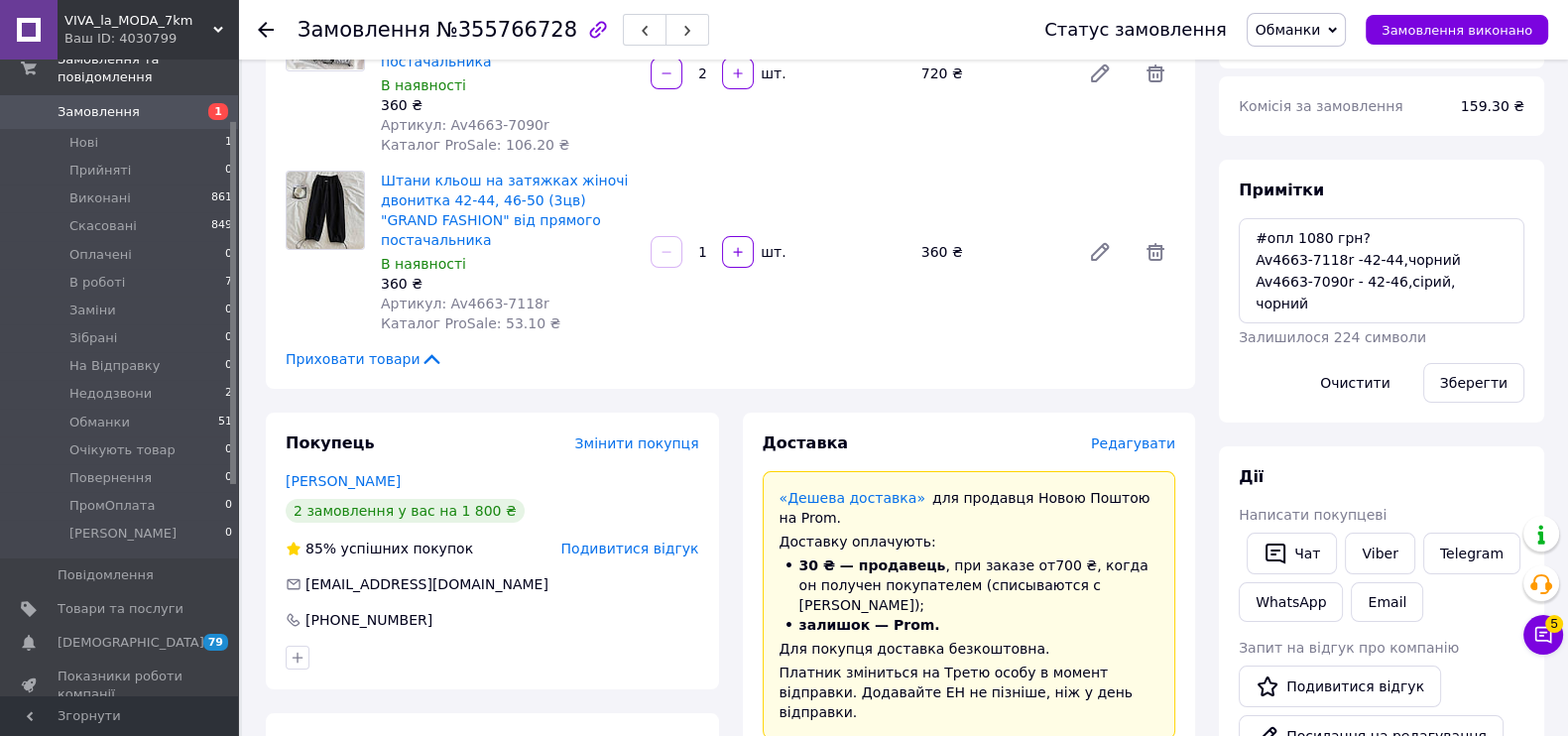
scroll to position [123, 0]
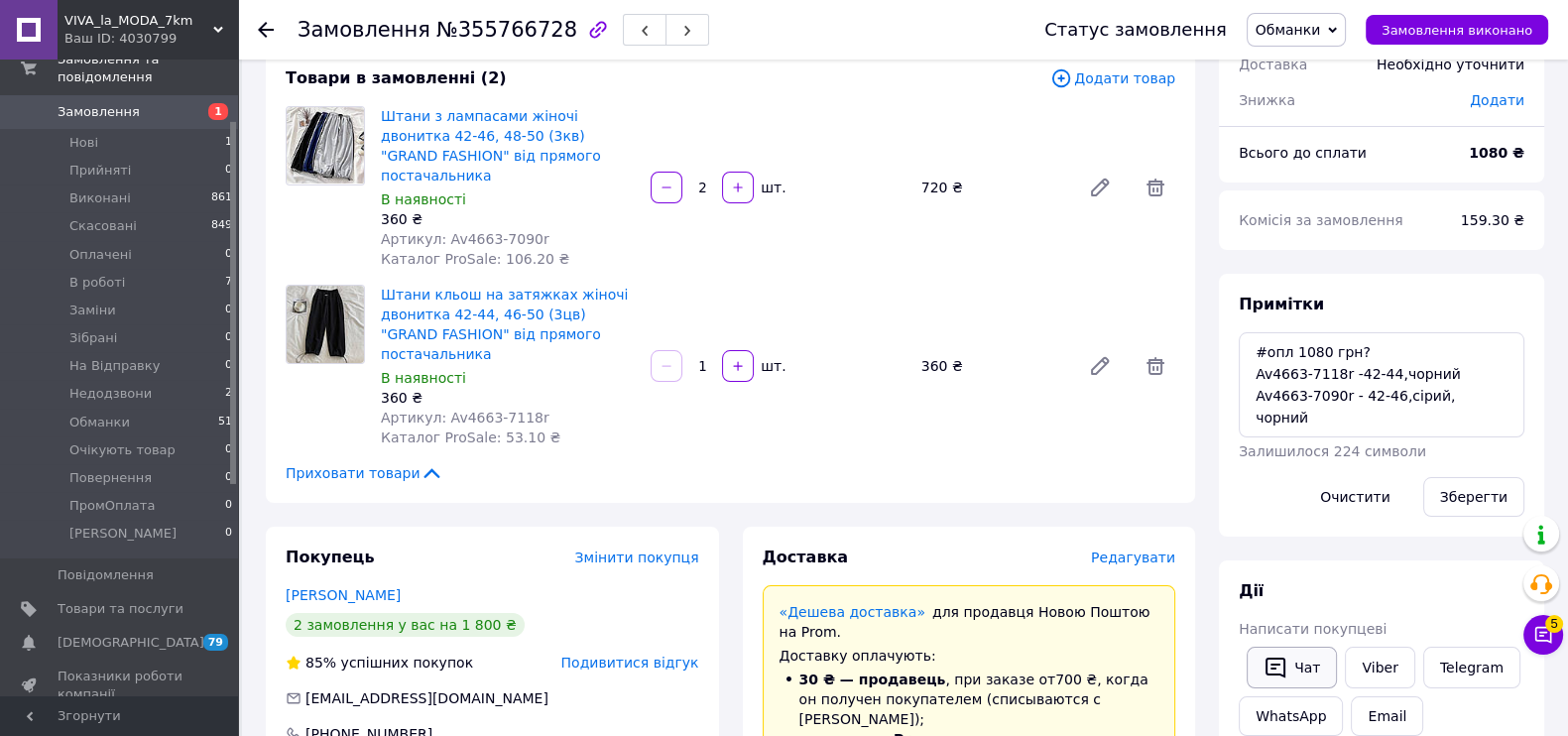
click at [1304, 646] on button "Чат" at bounding box center [1291, 667] width 91 height 42
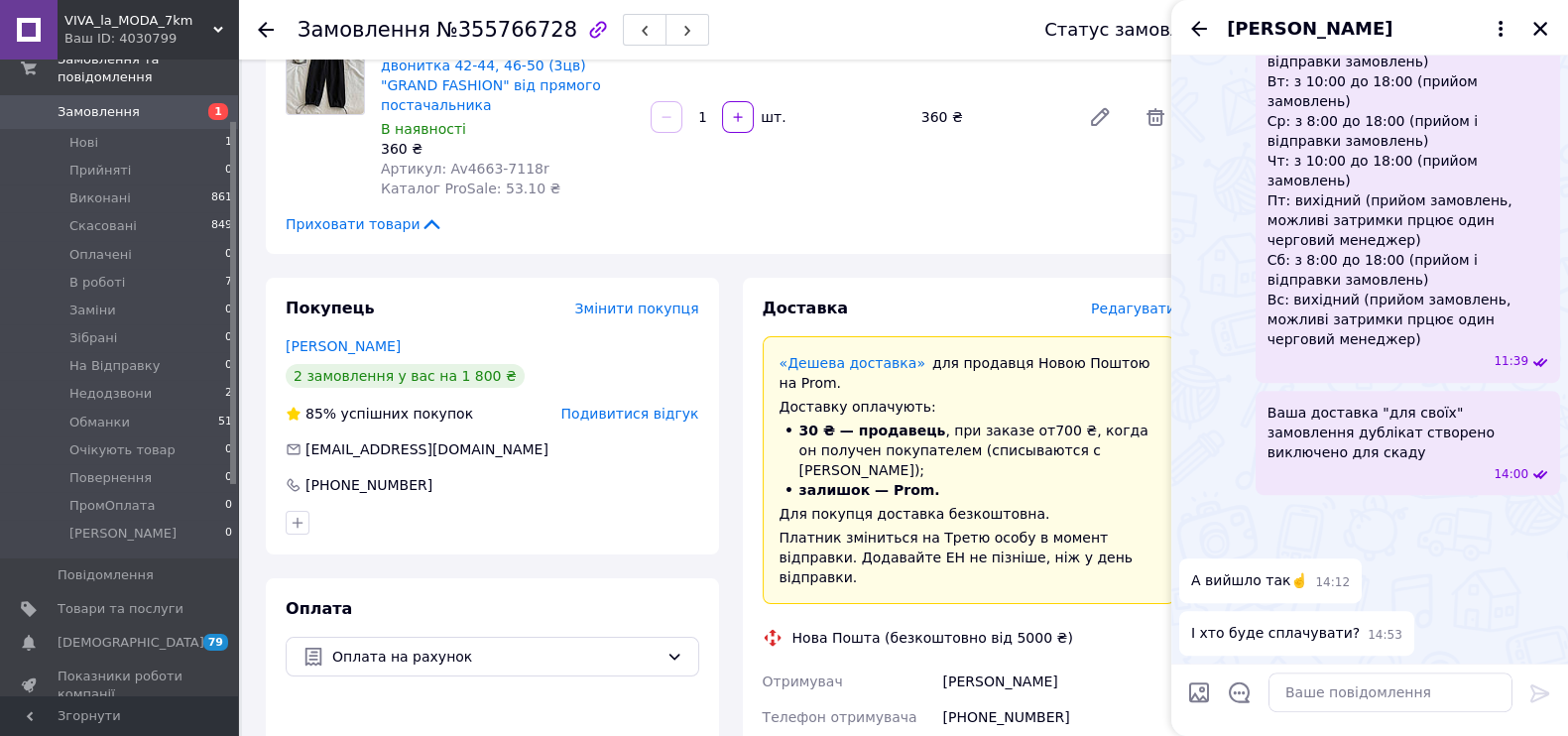
scroll to position [619, 0]
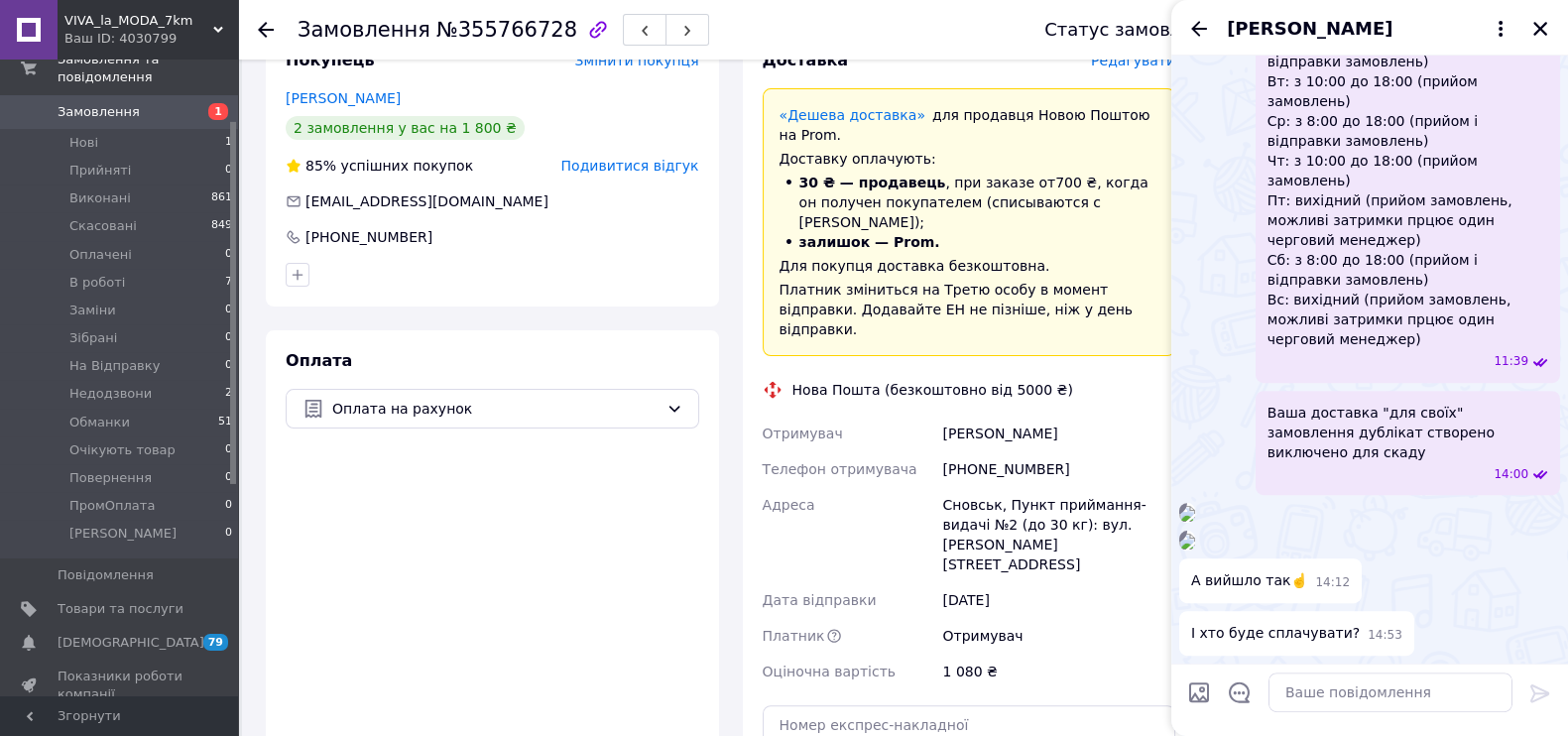
click at [987, 451] on div "[PHONE_NUMBER]" at bounding box center [1058, 469] width 241 height 36
copy div "380674630188"
click at [1537, 22] on icon "Закрити" at bounding box center [1540, 29] width 18 height 18
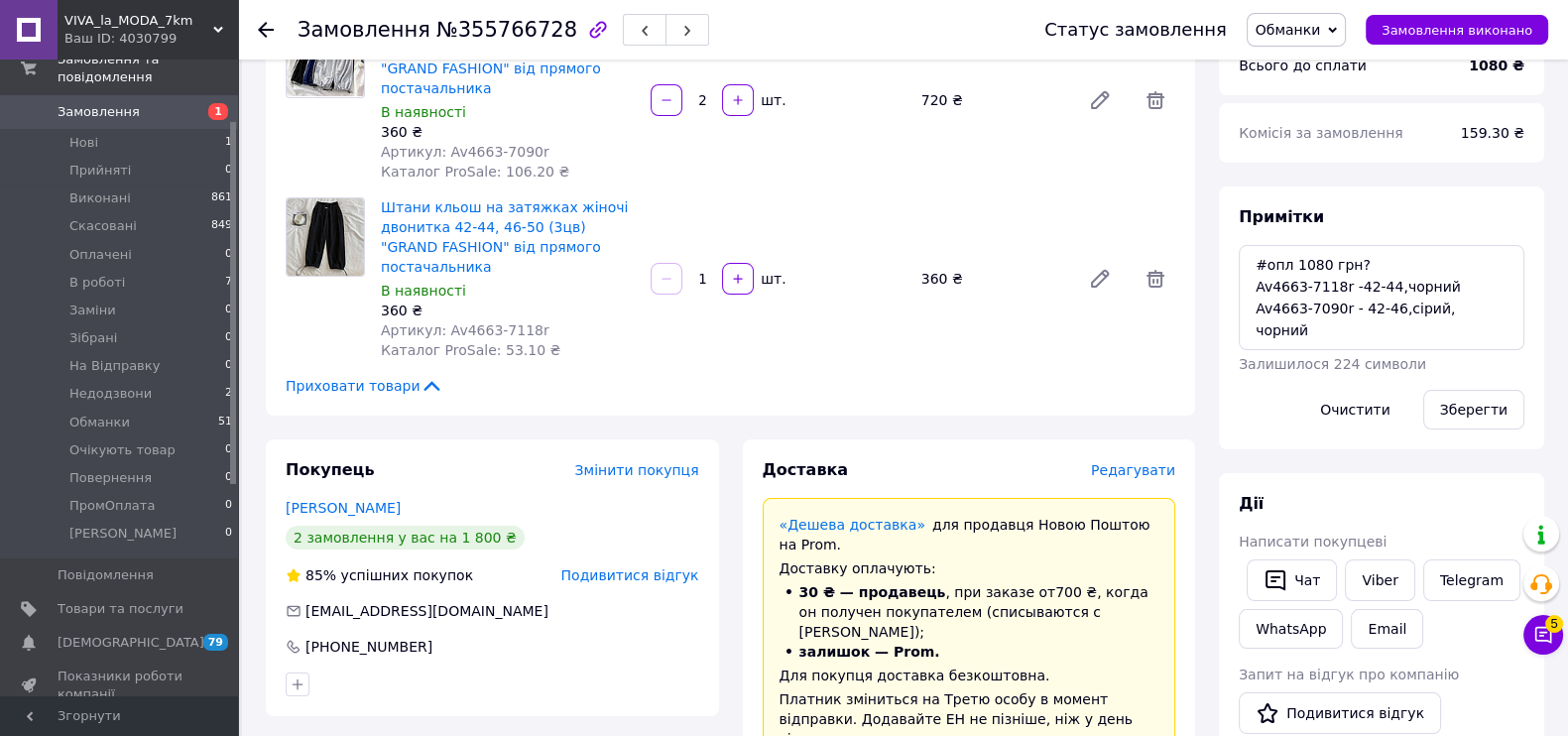
scroll to position [0, 0]
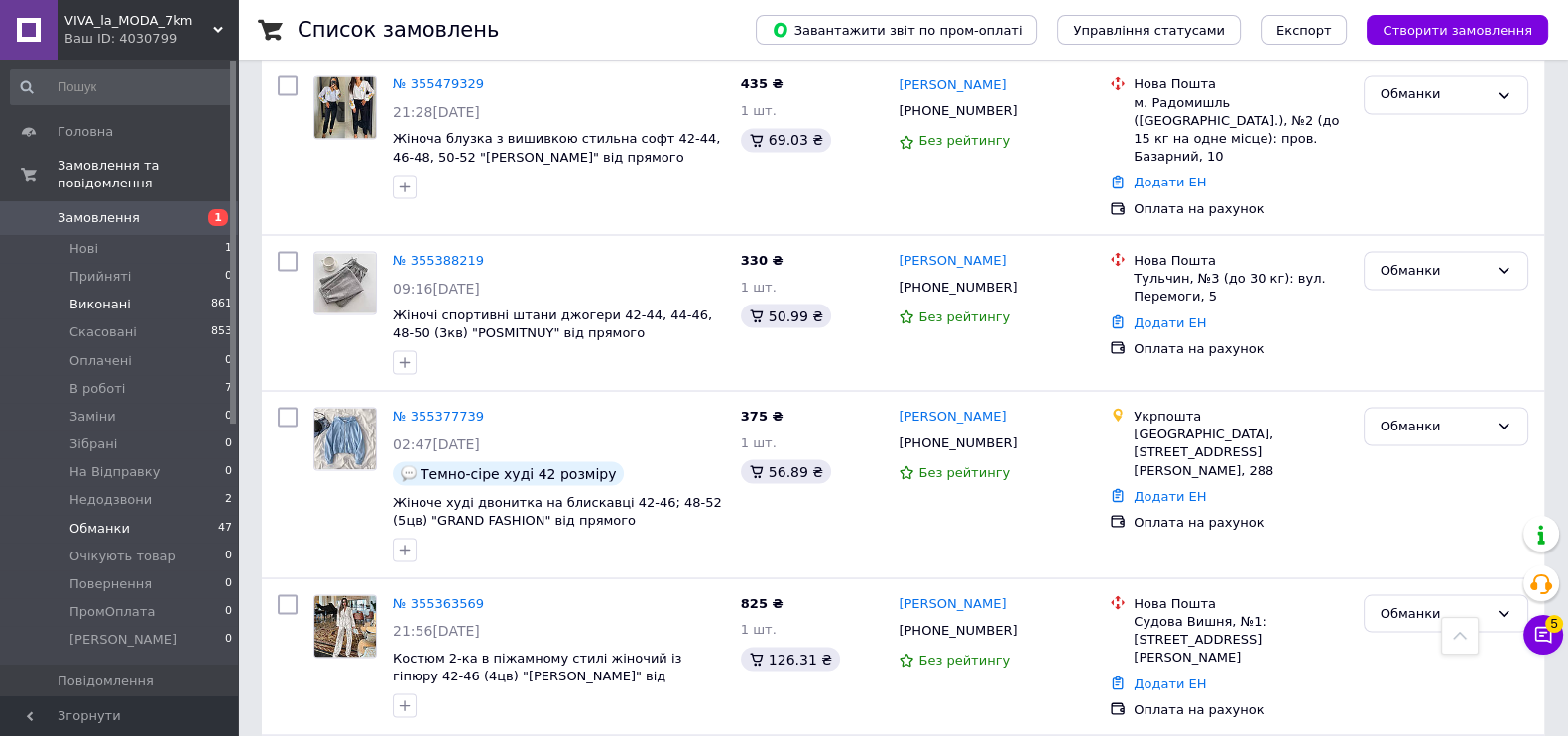
scroll to position [4464, 0]
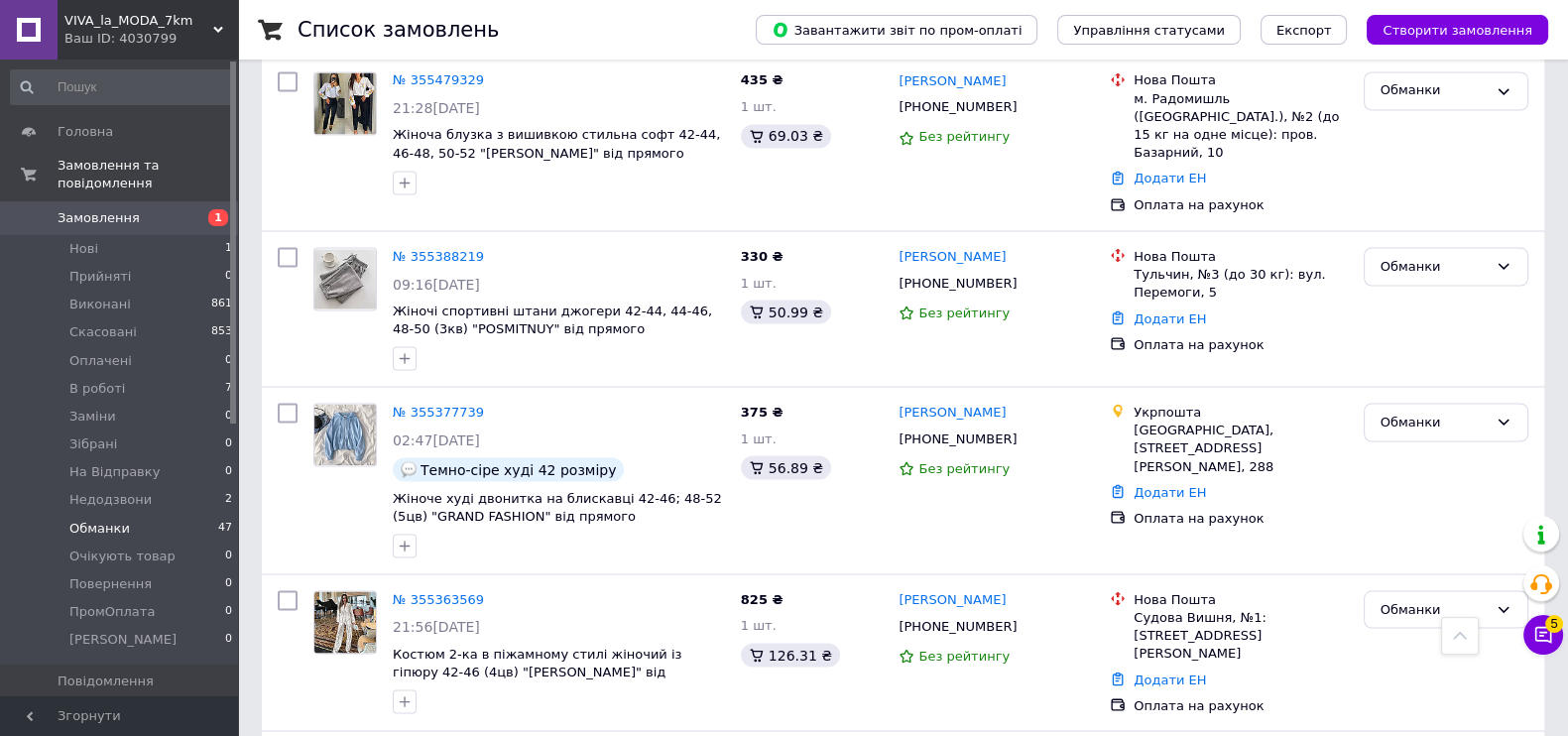
click at [94, 209] on span "Замовлення" at bounding box center [99, 218] width 83 height 18
